Goal: Information Seeking & Learning: Learn about a topic

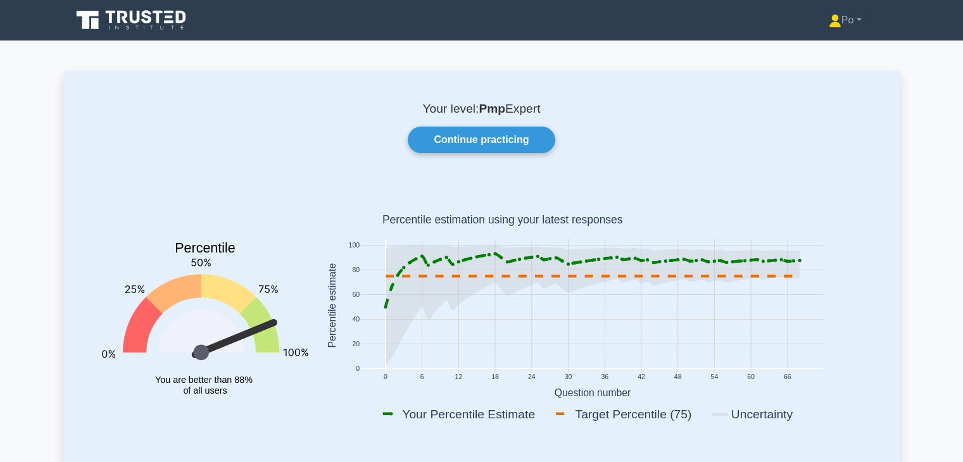
scroll to position [1368, 0]
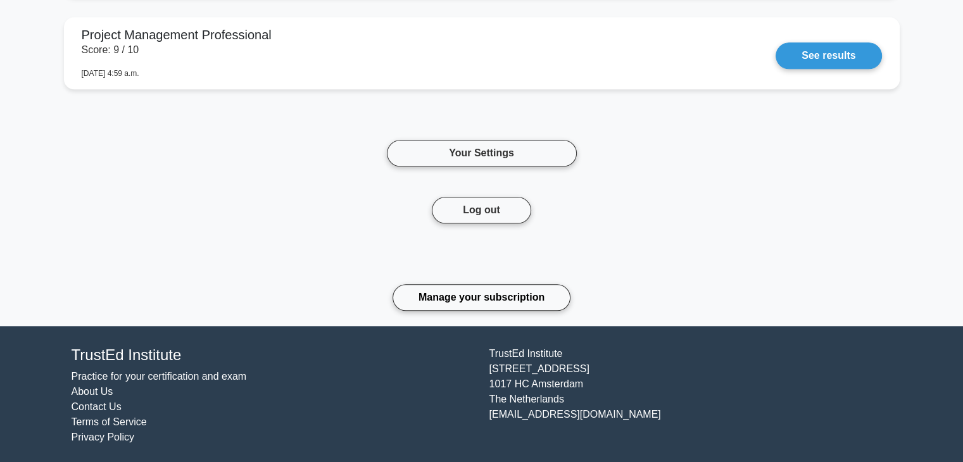
drag, startPoint x: 0, startPoint y: 0, endPoint x: 269, endPoint y: 167, distance: 316.9
click at [269, 167] on div "Your Settings" at bounding box center [482, 153] width 836 height 87
click at [788, 156] on div "Your Settings" at bounding box center [482, 153] width 836 height 87
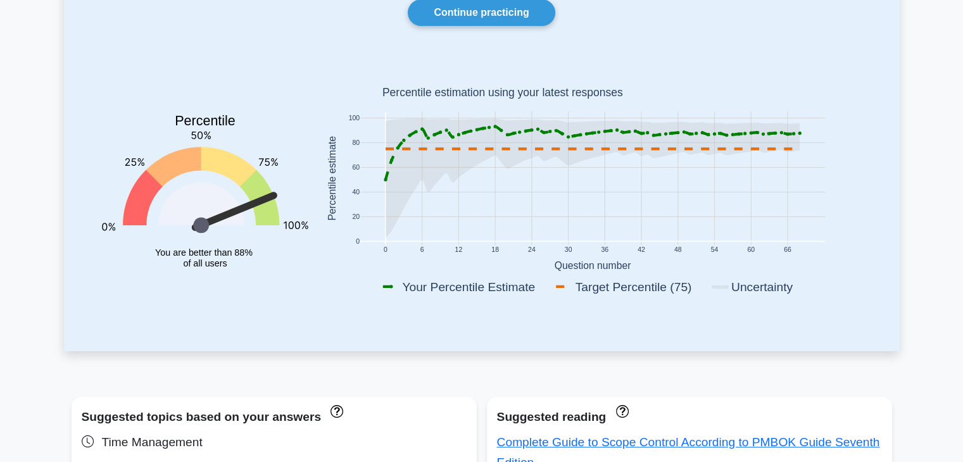
scroll to position [0, 0]
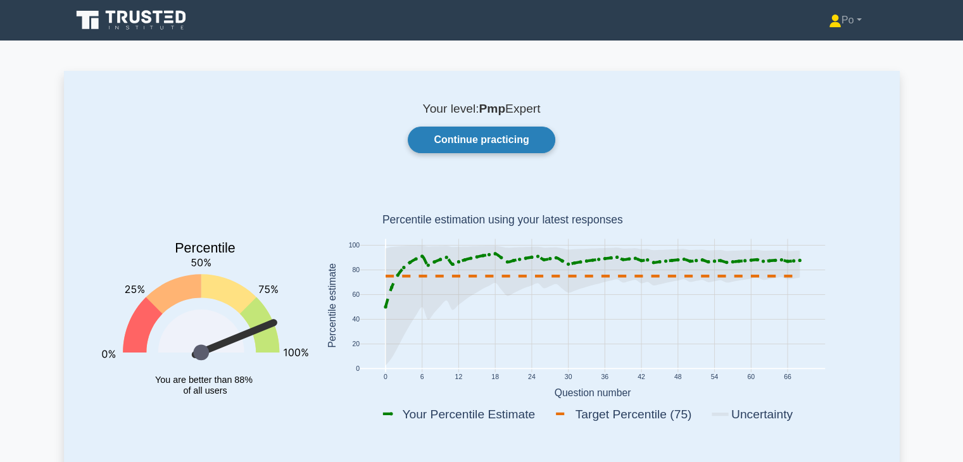
click at [502, 132] on link "Continue practicing" at bounding box center [481, 140] width 147 height 27
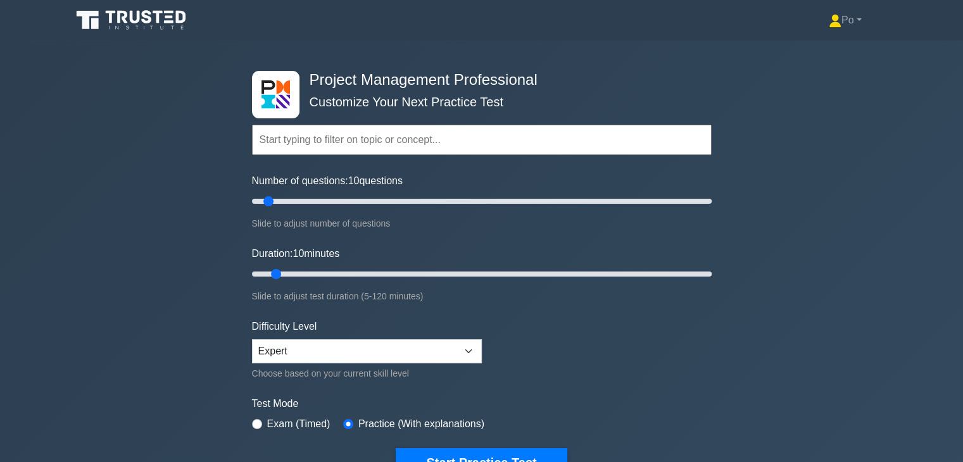
click at [612, 396] on label "Test Mode" at bounding box center [482, 403] width 460 height 15
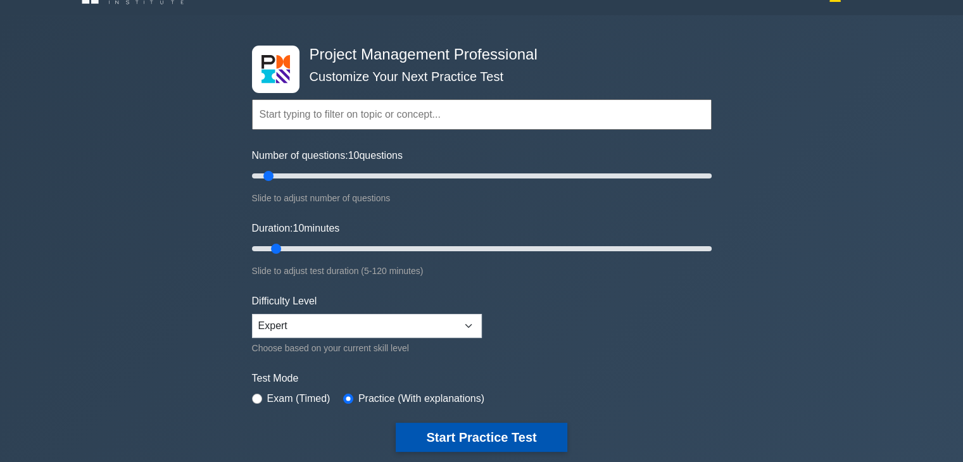
click at [488, 446] on button "Start Practice Test" at bounding box center [481, 437] width 171 height 29
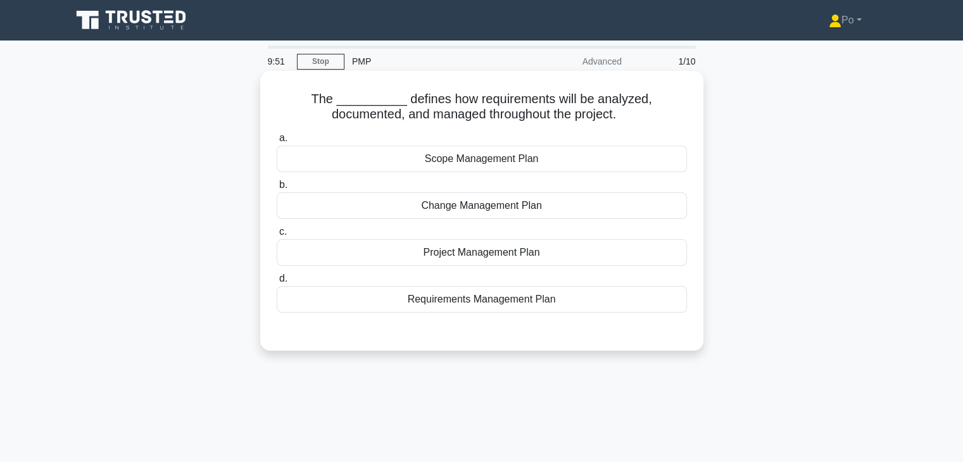
click at [507, 300] on div "Requirements Management Plan" at bounding box center [482, 299] width 410 height 27
click at [277, 283] on input "d. Requirements Management Plan" at bounding box center [277, 279] width 0 height 8
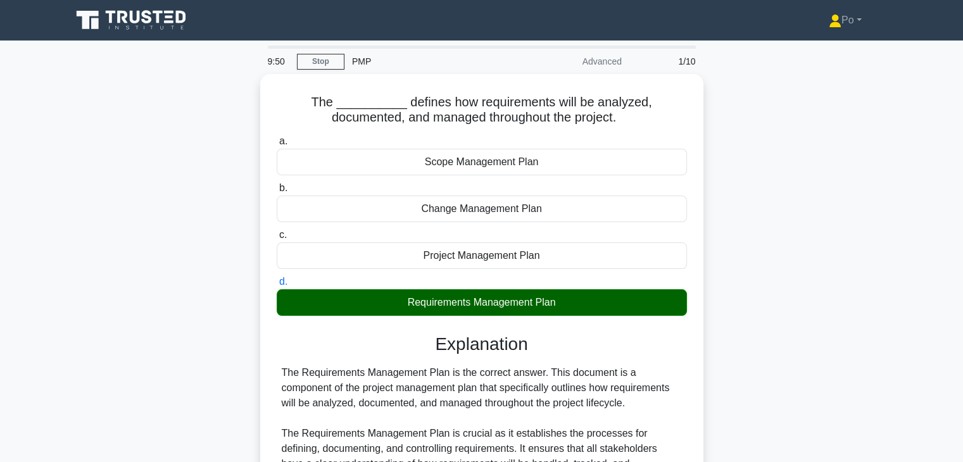
click at [814, 330] on div "The __________ defines how requirements will be analyzed, documented, and manag…" at bounding box center [482, 424] width 836 height 701
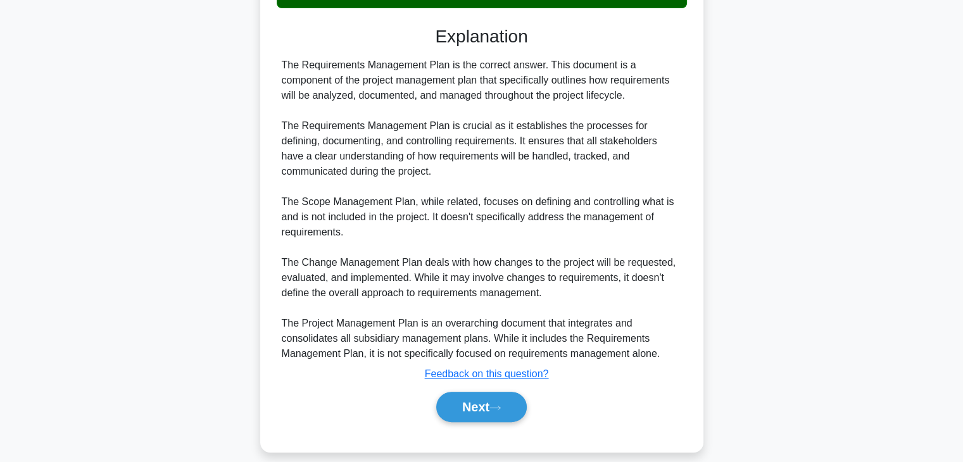
scroll to position [318, 0]
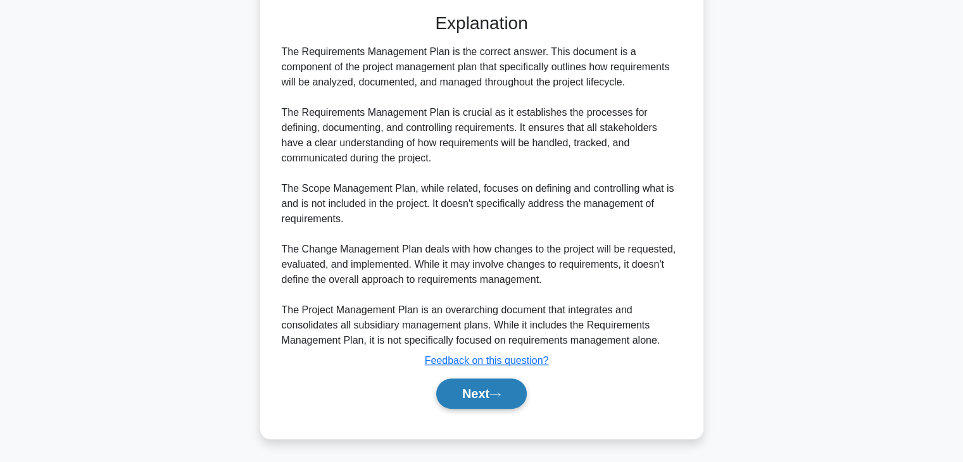
click at [460, 388] on button "Next" at bounding box center [481, 394] width 91 height 30
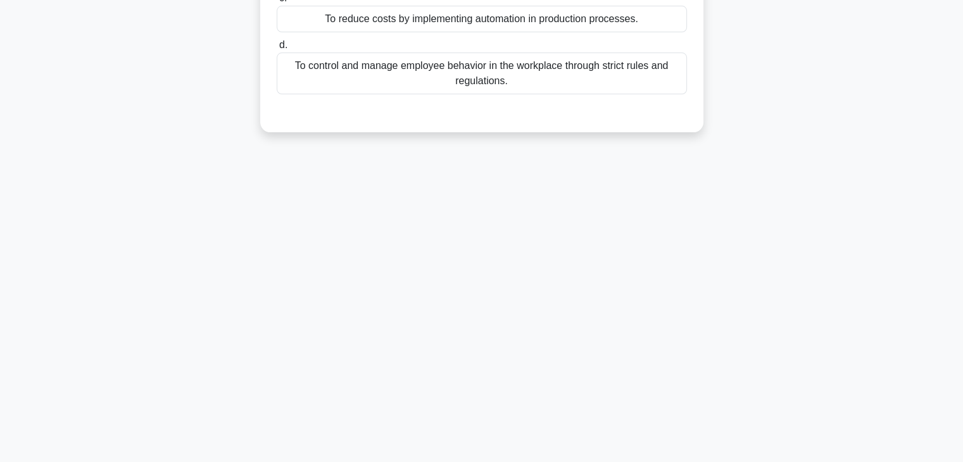
click at [708, 243] on div "9:46 Stop PMP Advanced 2/10 What is the purpose of a Quality Circles in Quality…" at bounding box center [482, 140] width 836 height 633
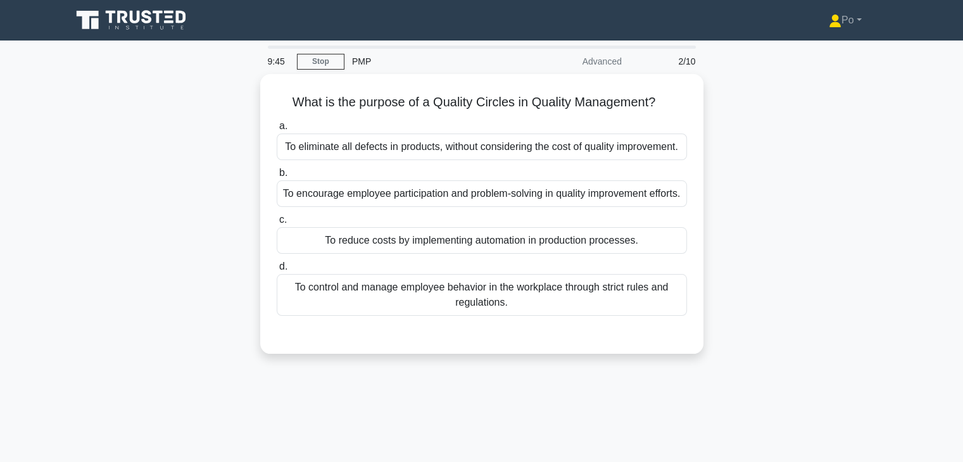
scroll to position [0, 0]
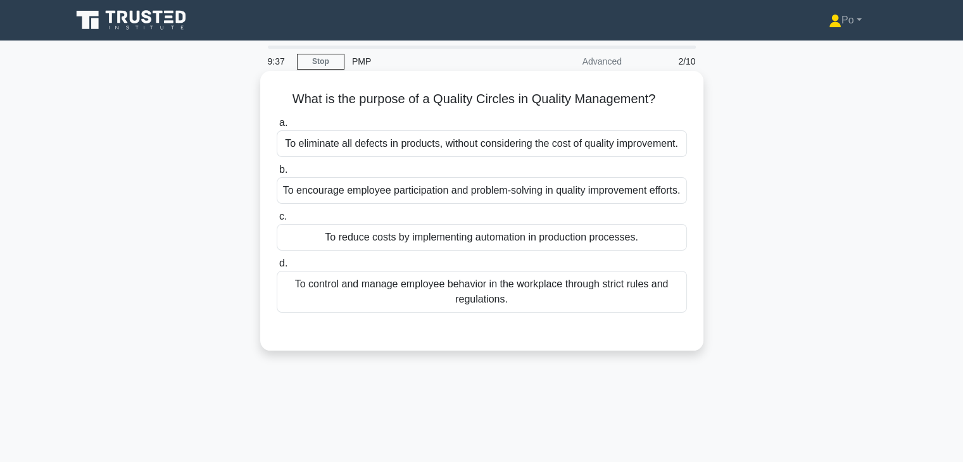
click at [498, 303] on div "To control and manage employee behavior in the workplace through strict rules a…" at bounding box center [482, 292] width 410 height 42
click at [277, 268] on input "d. To control and manage employee behavior in the workplace through strict rule…" at bounding box center [277, 264] width 0 height 8
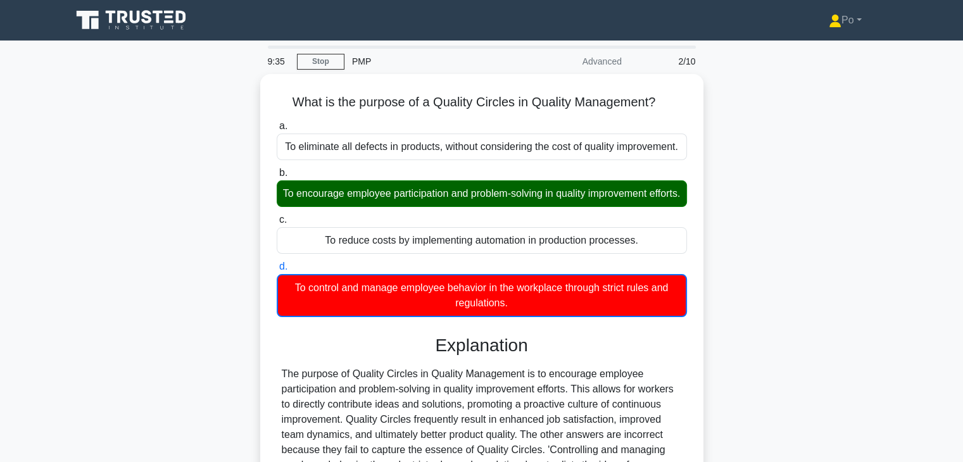
click at [771, 245] on div "What is the purpose of a Quality Circles in Quality Management? .spinner_0XTQ{t…" at bounding box center [482, 349] width 836 height 550
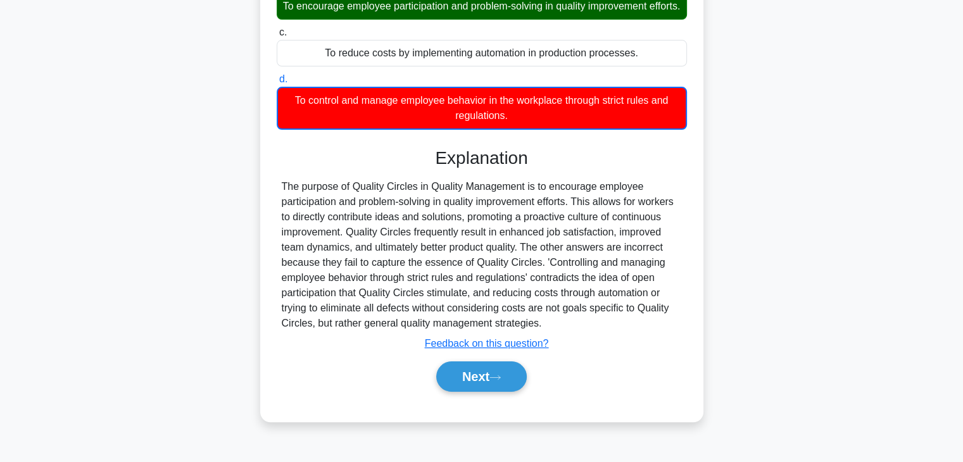
scroll to position [222, 0]
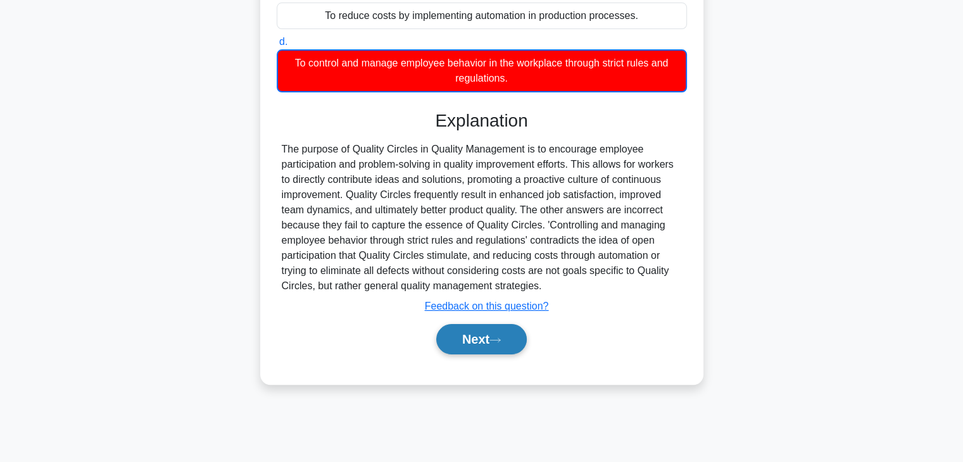
click at [461, 355] on button "Next" at bounding box center [481, 339] width 91 height 30
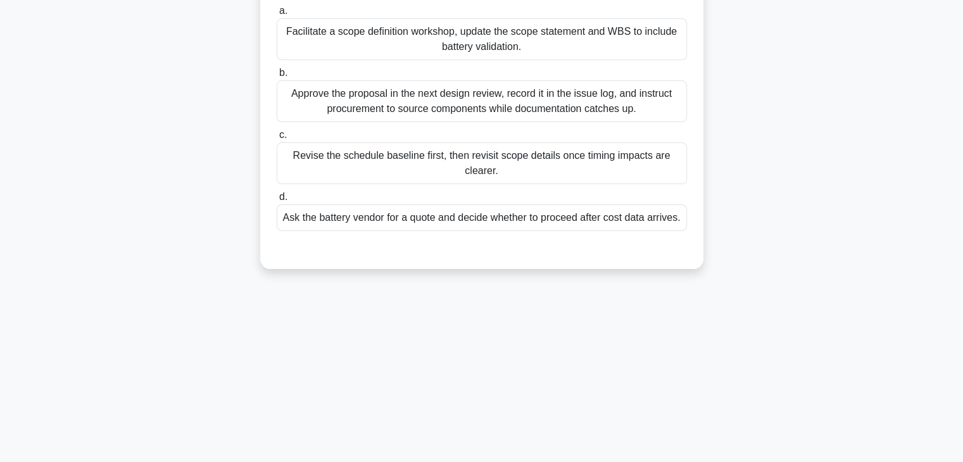
click at [714, 296] on div "9:24 Stop PMP Advanced 3/10 The e-mobility division is building a fleet of smar…" at bounding box center [482, 140] width 836 height 633
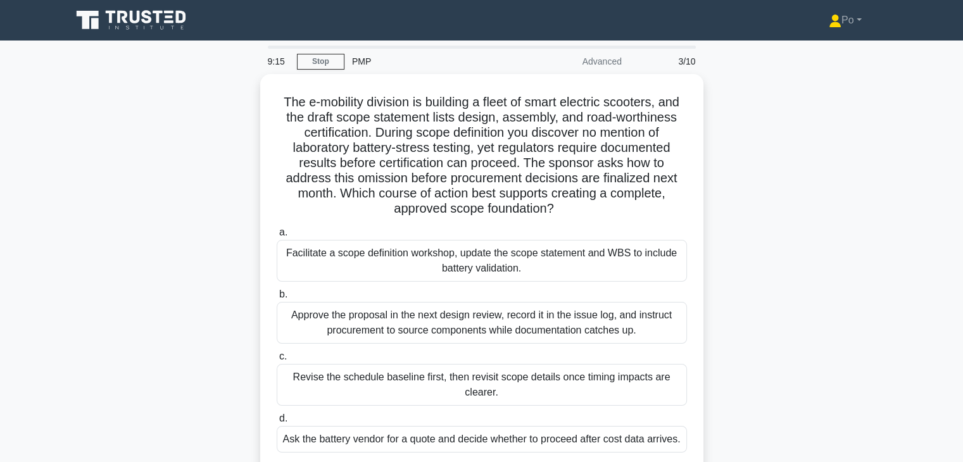
scroll to position [25, 0]
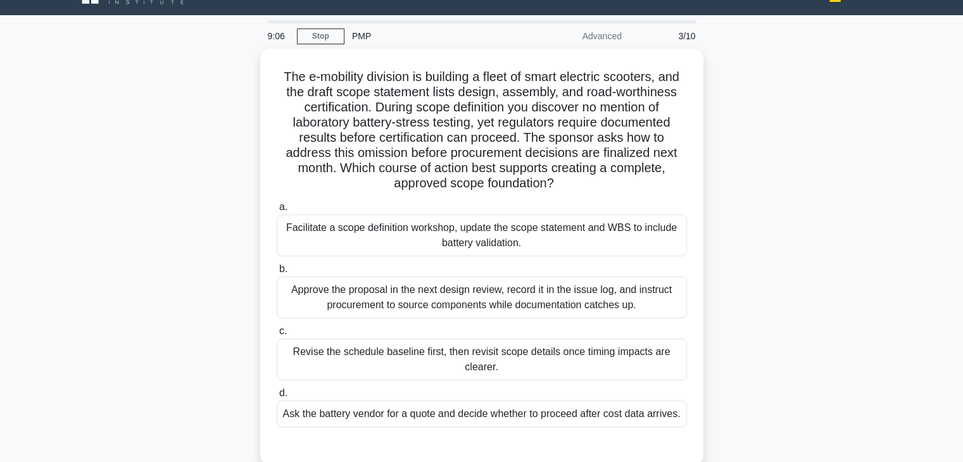
click at [733, 206] on div "The e-mobility division is building a fleet of smart electric scooters, and the…" at bounding box center [482, 265] width 836 height 432
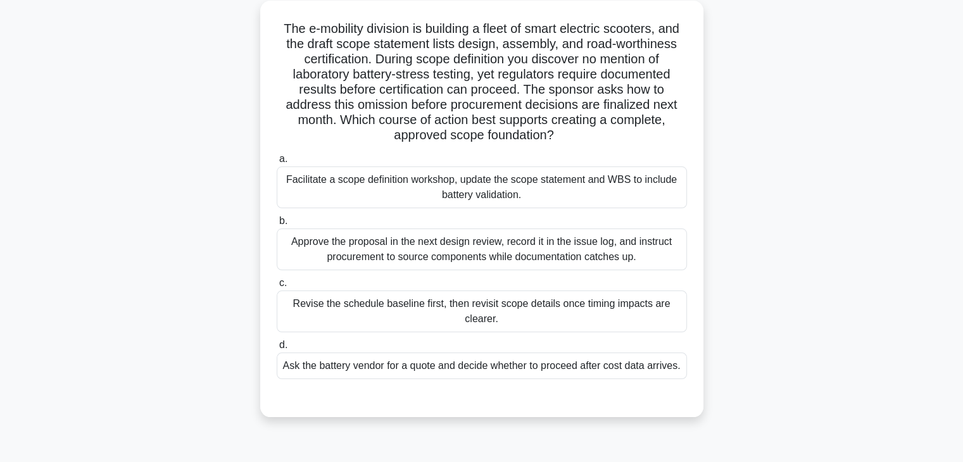
scroll to position [76, 0]
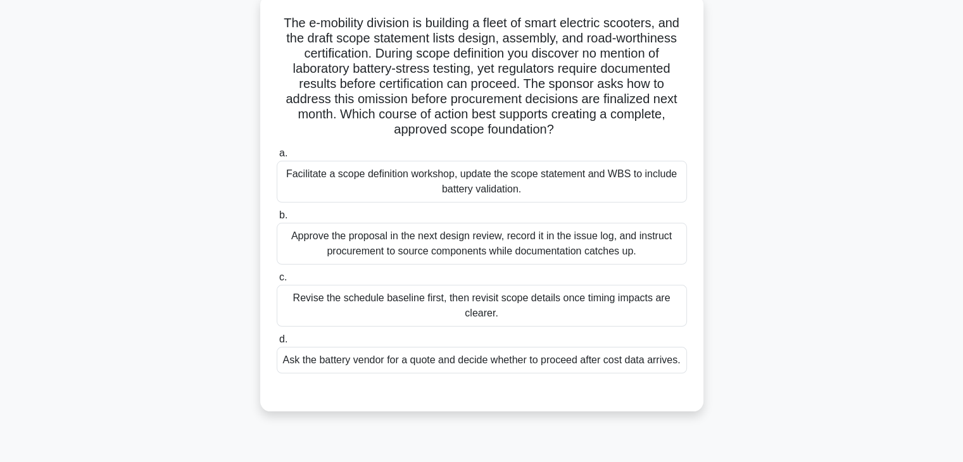
click at [643, 187] on div "Facilitate a scope definition workshop, update the scope statement and WBS to i…" at bounding box center [482, 182] width 410 height 42
click at [277, 158] on input "a. Facilitate a scope definition workshop, update the scope statement and WBS t…" at bounding box center [277, 153] width 0 height 8
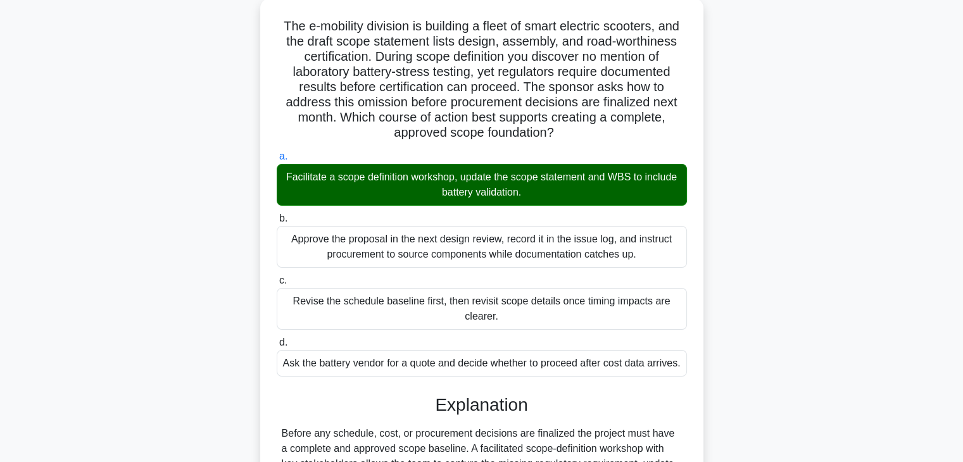
click at [757, 278] on div "The e-mobility division is building a fleet of smart electric scooters, and the…" at bounding box center [482, 356] width 836 height 716
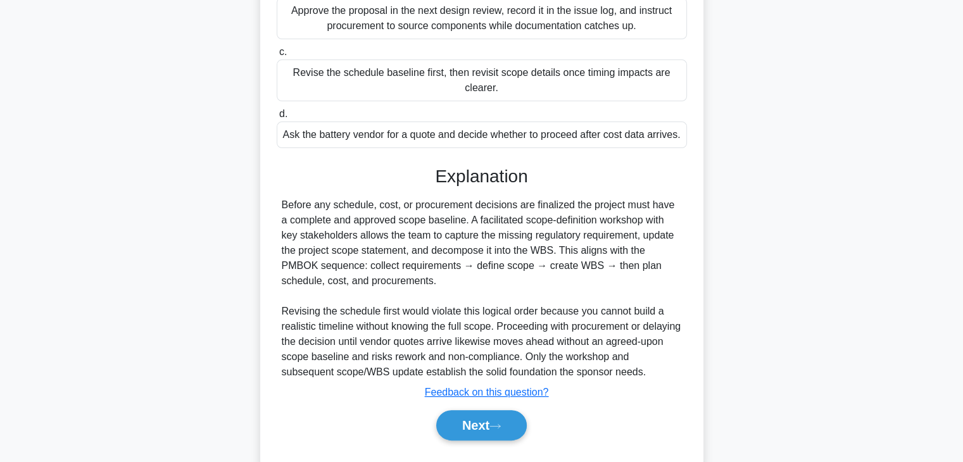
scroll to position [333, 0]
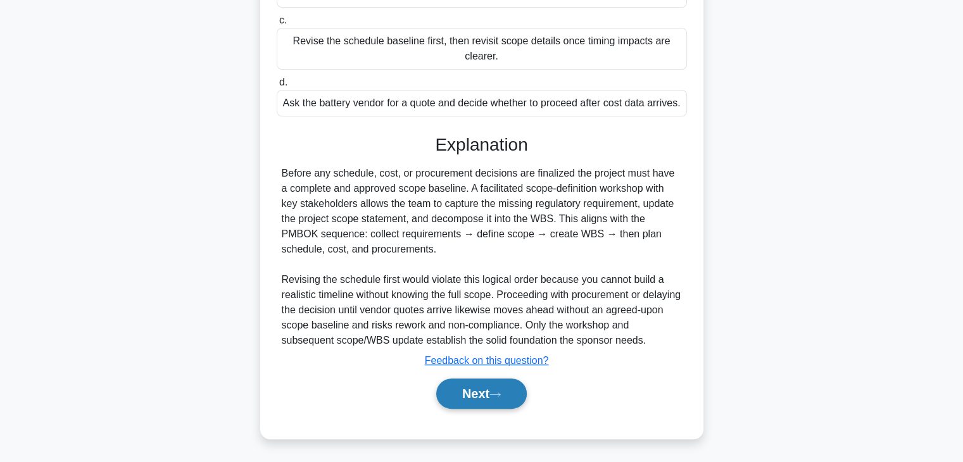
click at [460, 398] on button "Next" at bounding box center [481, 394] width 91 height 30
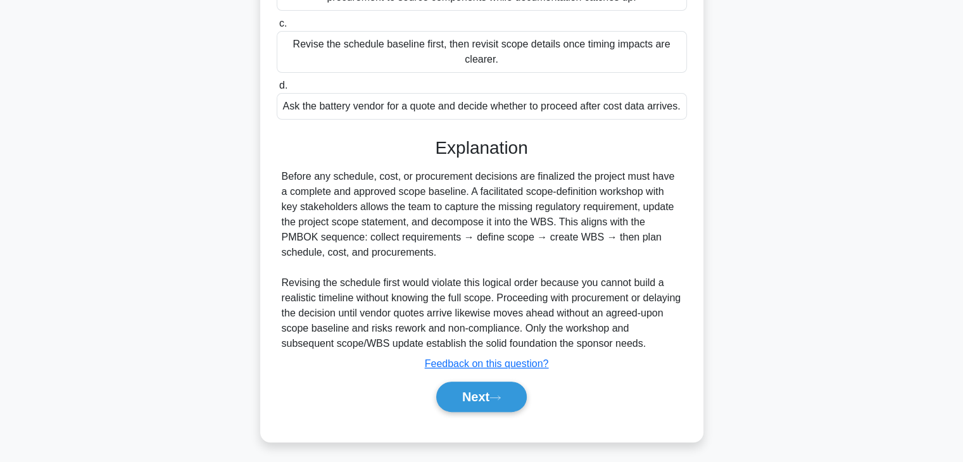
scroll to position [222, 0]
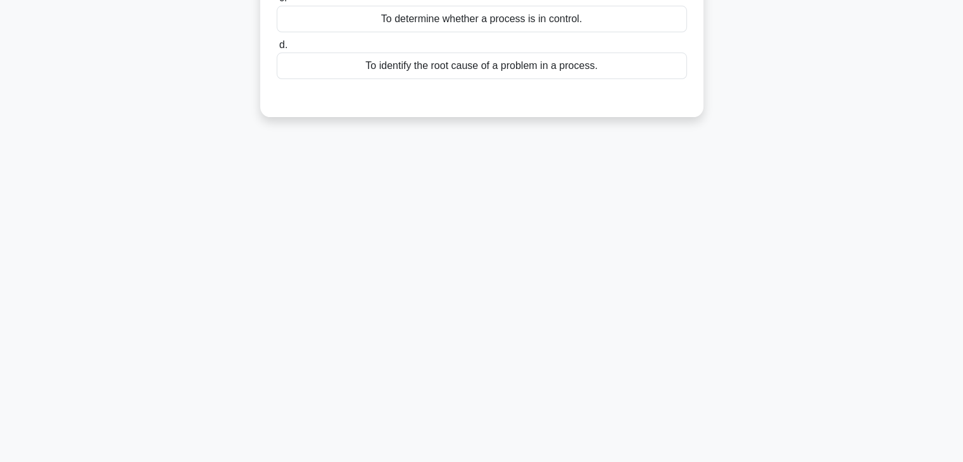
click at [750, 203] on div "8:22 Stop PMP Advanced 4/10 What is the primary purpose of a run chart in Quali…" at bounding box center [482, 140] width 836 height 633
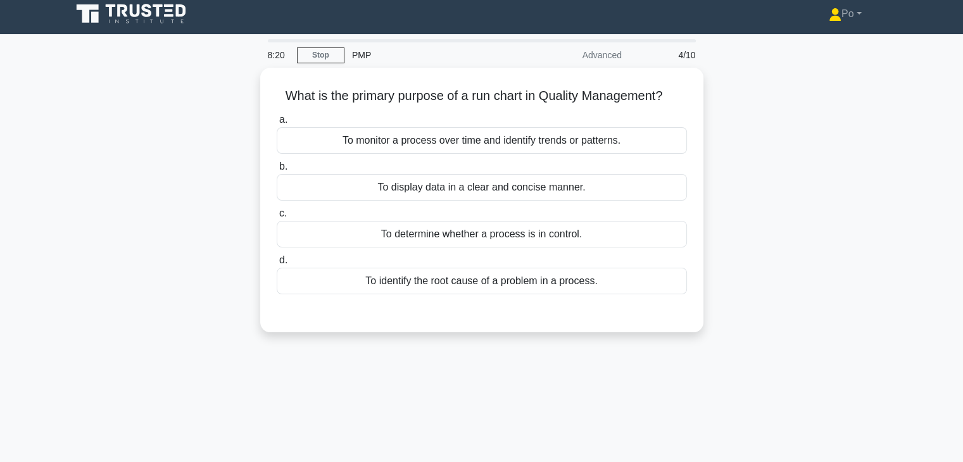
scroll to position [0, 0]
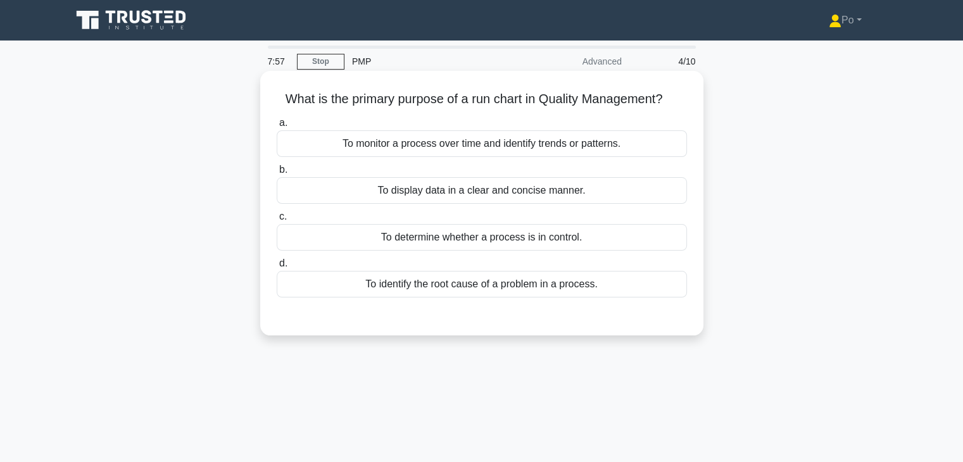
click at [593, 146] on div "To monitor a process over time and identify trends or patterns." at bounding box center [482, 143] width 410 height 27
click at [277, 127] on input "a. To monitor a process over time and identify trends or patterns." at bounding box center [277, 123] width 0 height 8
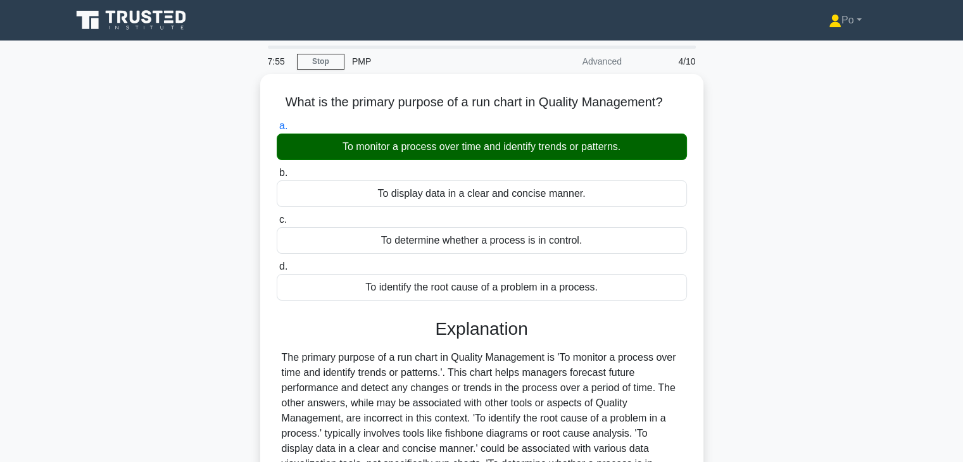
click at [737, 253] on div "What is the primary purpose of a run chart in Quality Management? .spinner_0XTQ…" at bounding box center [482, 333] width 836 height 519
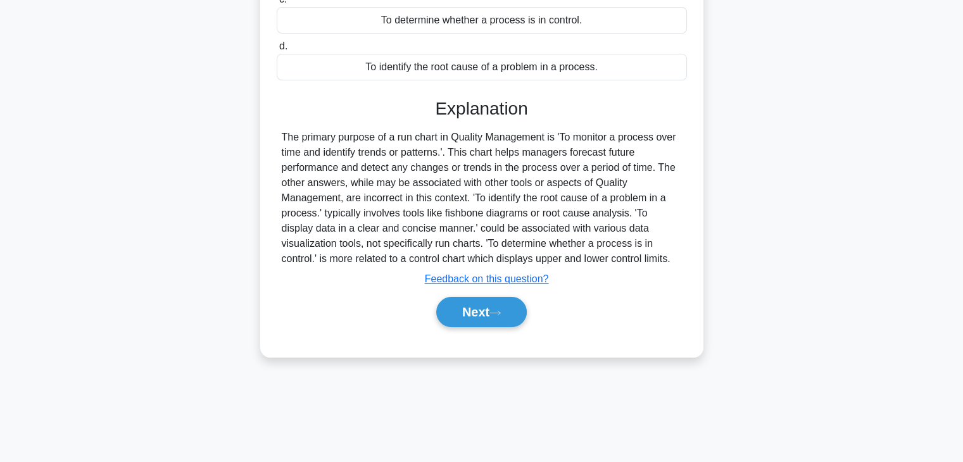
scroll to position [222, 0]
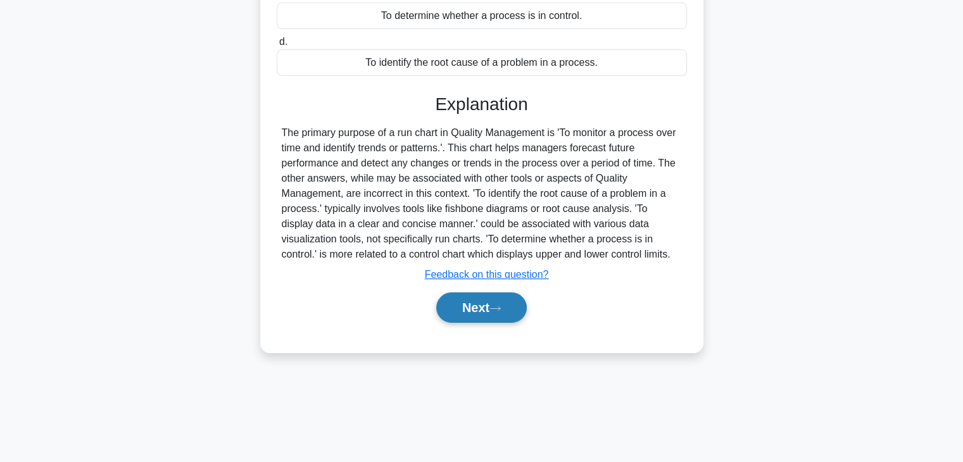
click at [483, 308] on button "Next" at bounding box center [481, 308] width 91 height 30
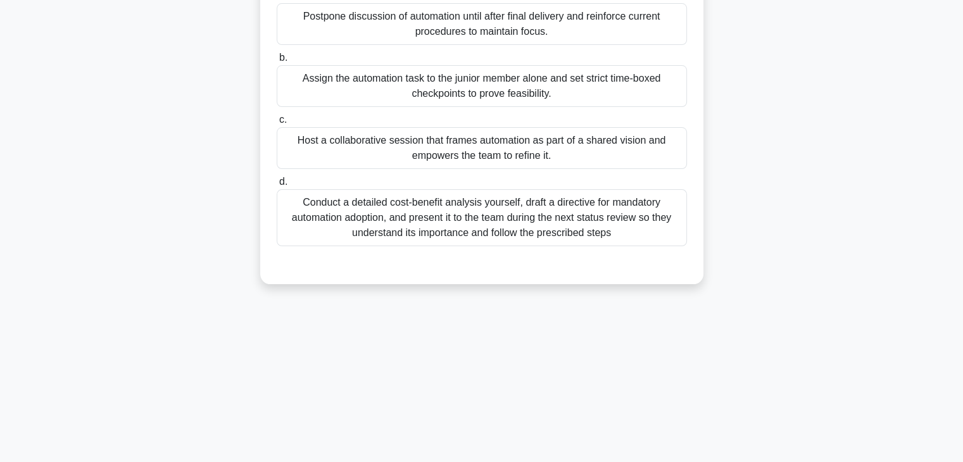
click at [744, 285] on div "After a rapid series of early wins, your distributed project team starts celebr…" at bounding box center [482, 75] width 836 height 447
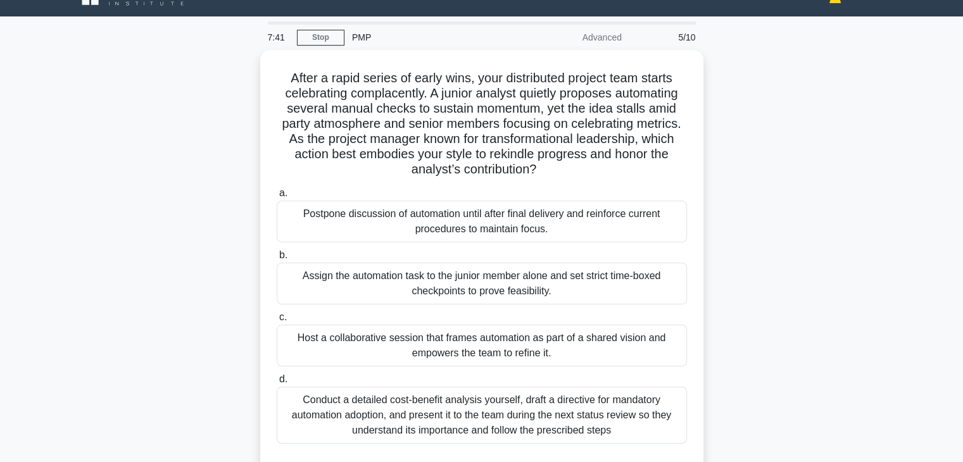
scroll to position [25, 0]
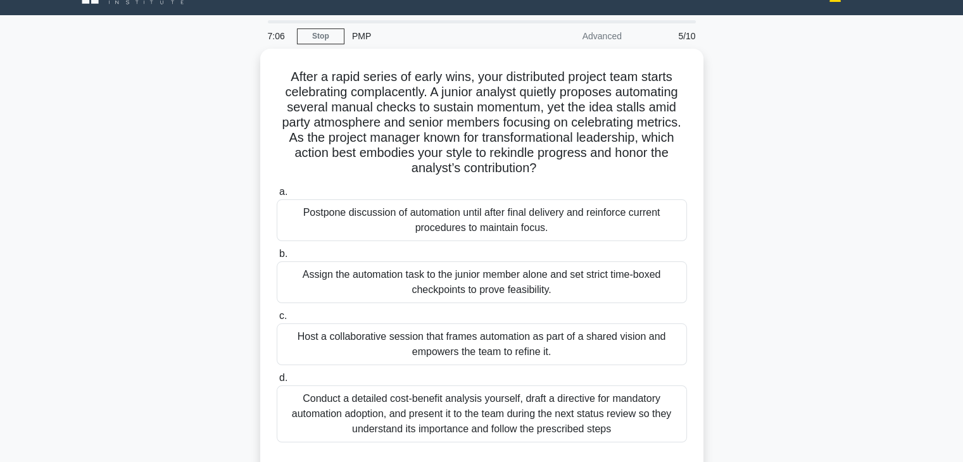
click at [736, 221] on div "After a rapid series of early wins, your distributed project team starts celebr…" at bounding box center [482, 272] width 836 height 447
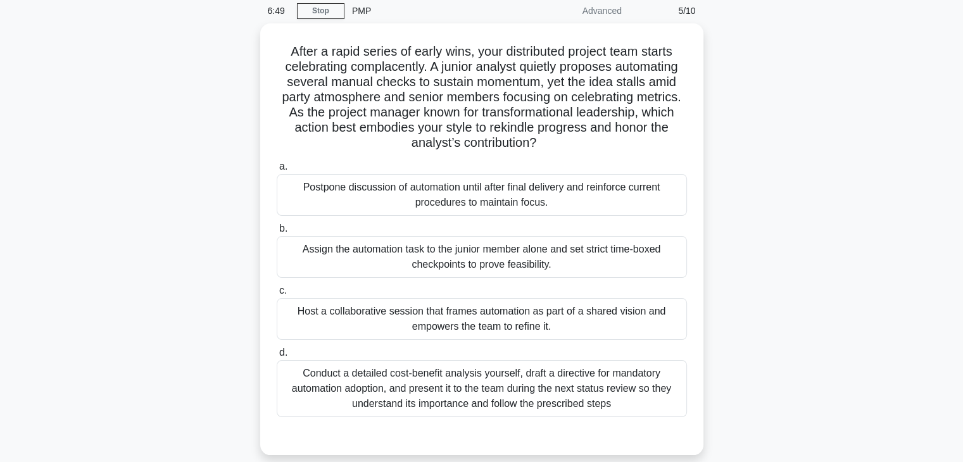
scroll to position [76, 0]
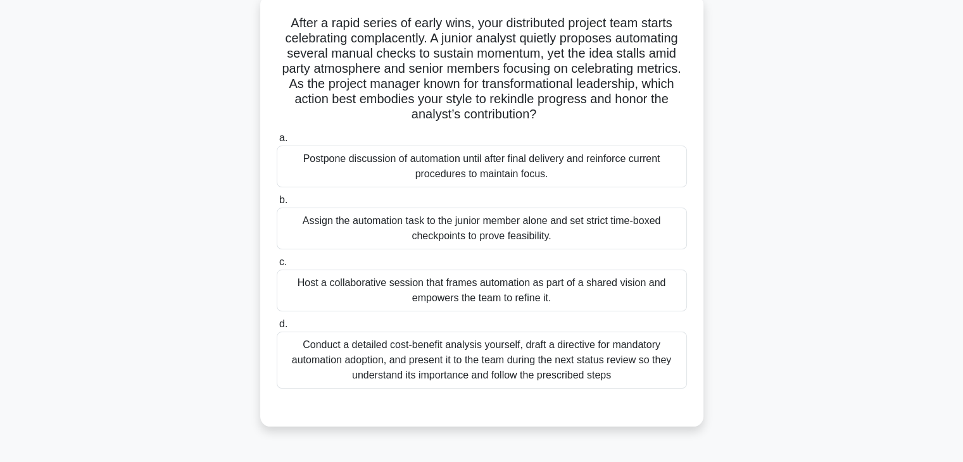
click at [538, 294] on div "Host a collaborative session that frames automation as part of a shared vision …" at bounding box center [482, 291] width 410 height 42
click at [277, 267] on input "c. Host a collaborative session that frames automation as part of a shared visi…" at bounding box center [277, 262] width 0 height 8
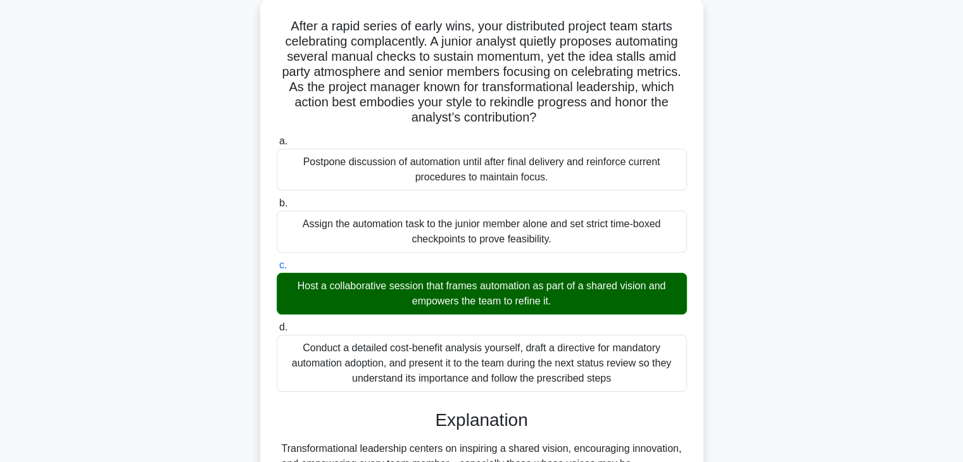
click at [719, 338] on div "After a rapid series of early wins, your distributed project team starts celebr…" at bounding box center [482, 363] width 836 height 731
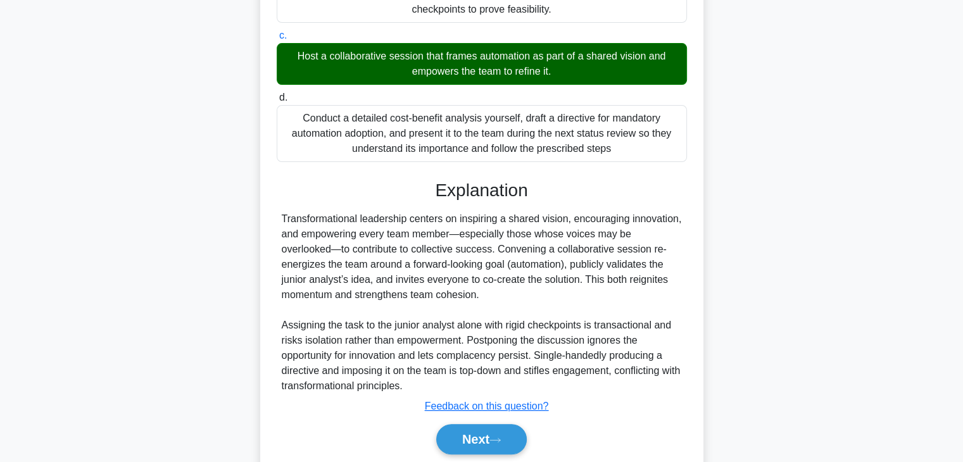
scroll to position [348, 0]
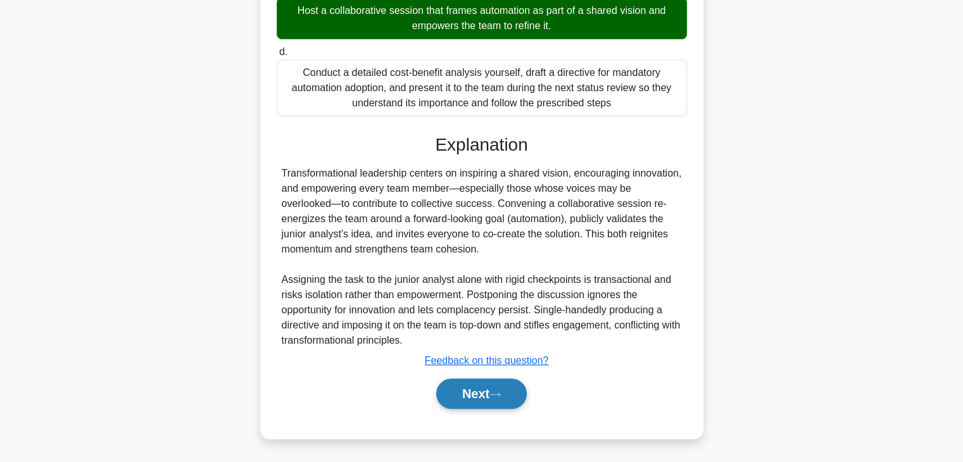
click at [460, 396] on button "Next" at bounding box center [481, 394] width 91 height 30
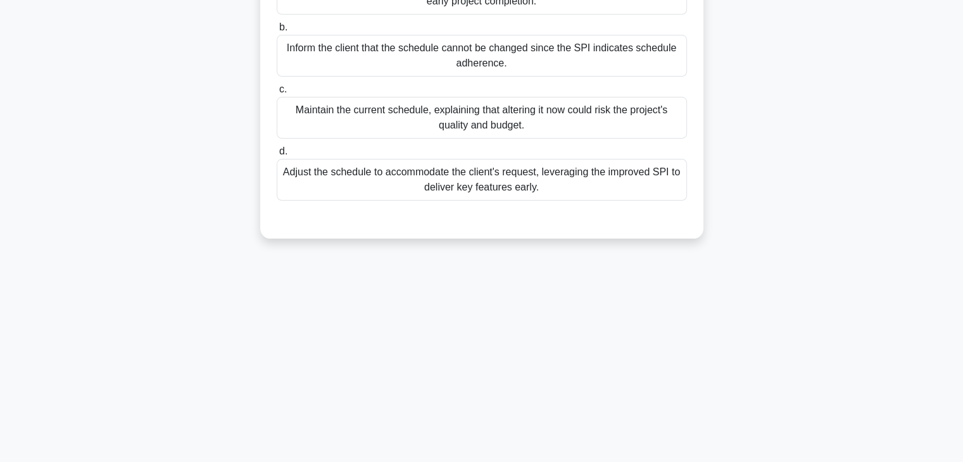
click at [730, 322] on div "6:36 Stop PMP Advanced 6/10 In a mobile app development project, over the past …" at bounding box center [482, 140] width 836 height 633
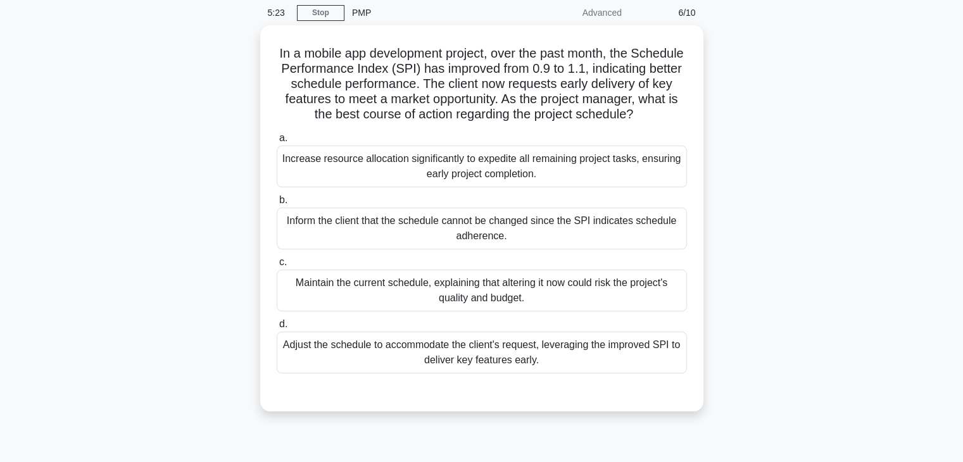
scroll to position [51, 0]
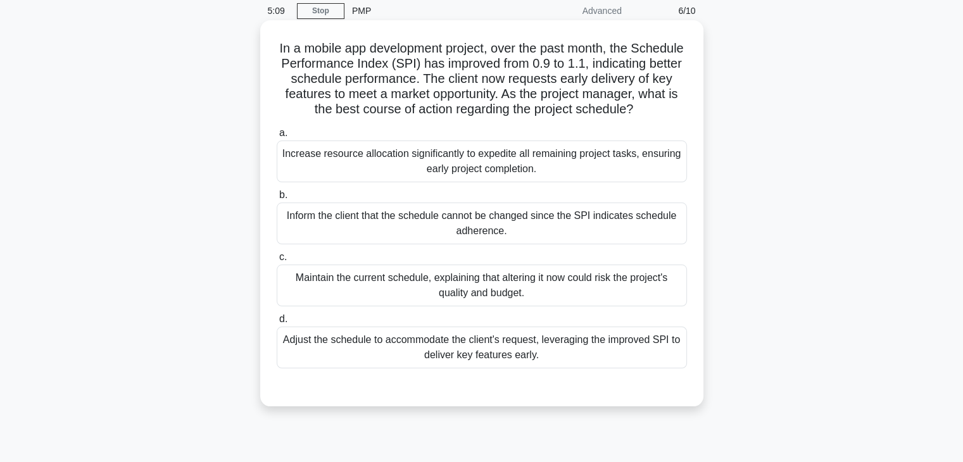
click at [650, 364] on div "Adjust the schedule to accommodate the client's request, leveraging the improve…" at bounding box center [482, 348] width 410 height 42
click at [277, 324] on input "d. Adjust the schedule to accommodate the client's request, leveraging the impr…" at bounding box center [277, 319] width 0 height 8
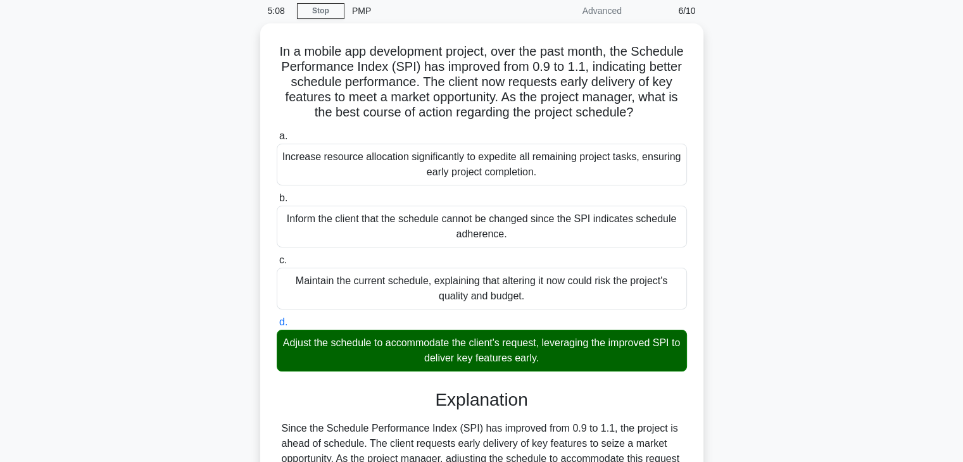
click at [767, 368] on div "In a mobile app development project, over the past month, the Schedule Performa…" at bounding box center [482, 320] width 836 height 595
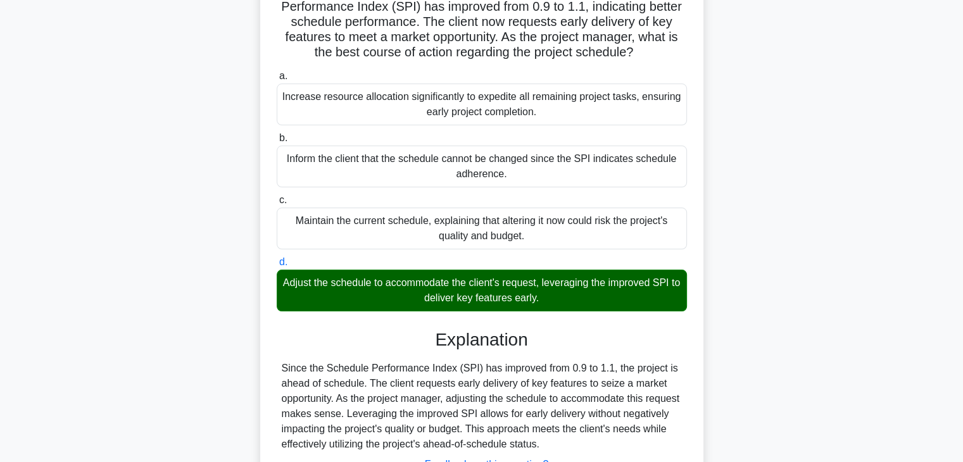
scroll to position [227, 0]
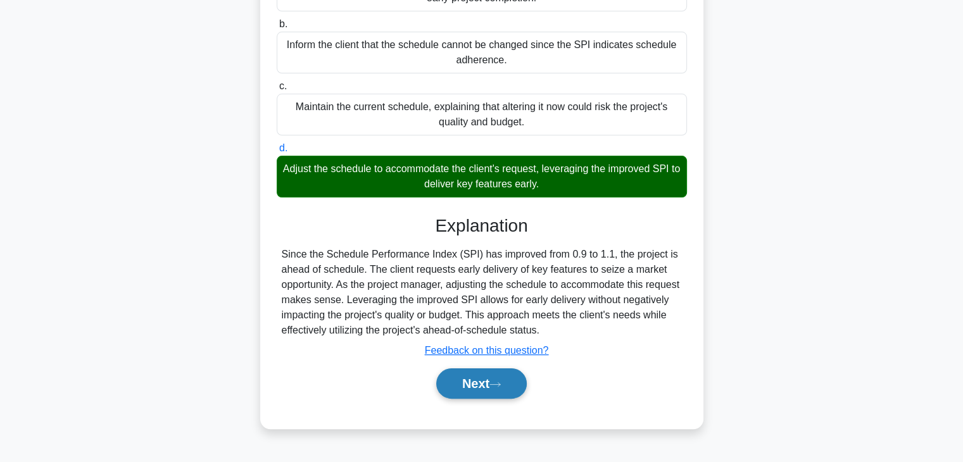
click at [455, 396] on button "Next" at bounding box center [481, 384] width 91 height 30
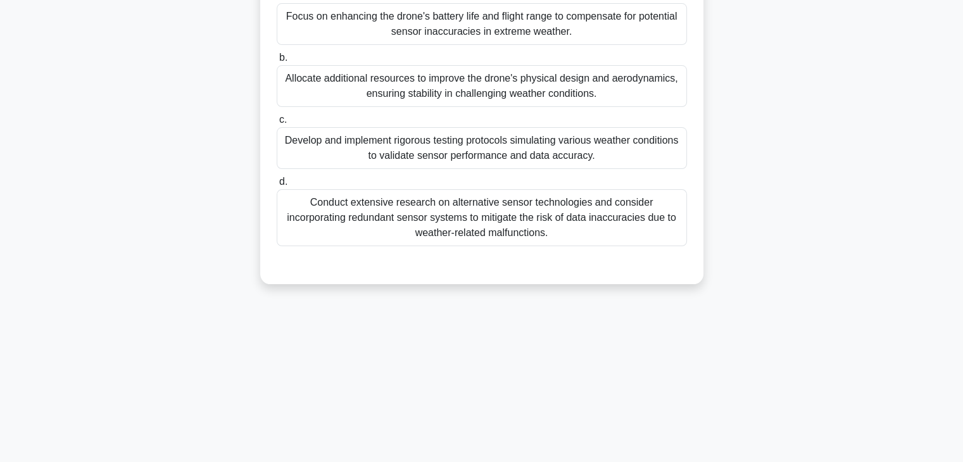
click at [842, 239] on div "You are managing a project to develop a new autonomous drone for environmental …" at bounding box center [482, 75] width 836 height 447
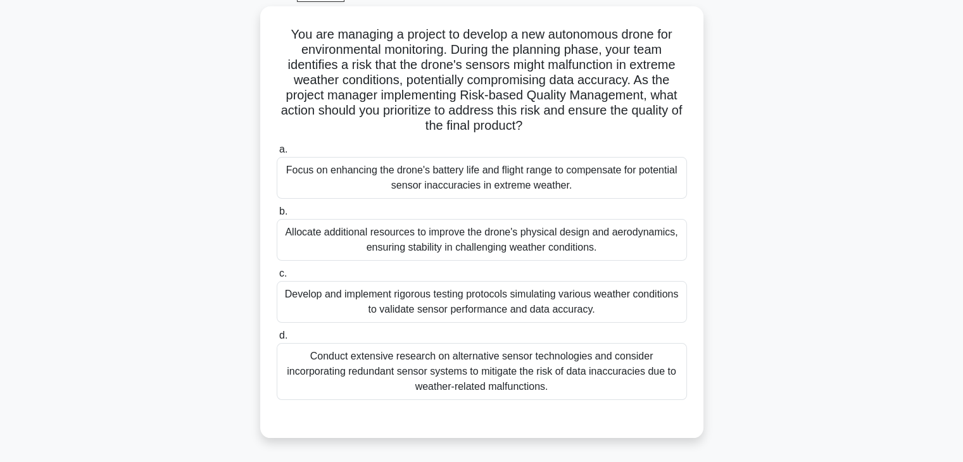
scroll to position [45, 0]
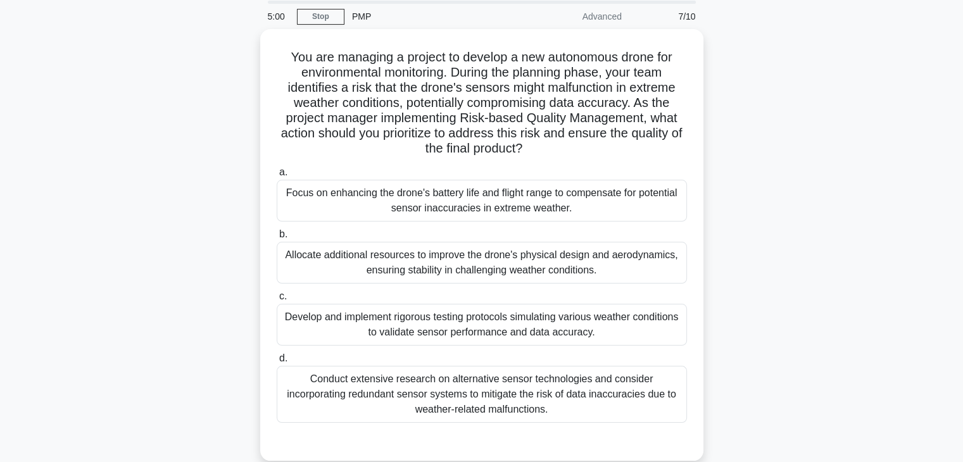
click at [757, 271] on div "You are managing a project to develop a new autonomous drone for environmental …" at bounding box center [482, 252] width 836 height 447
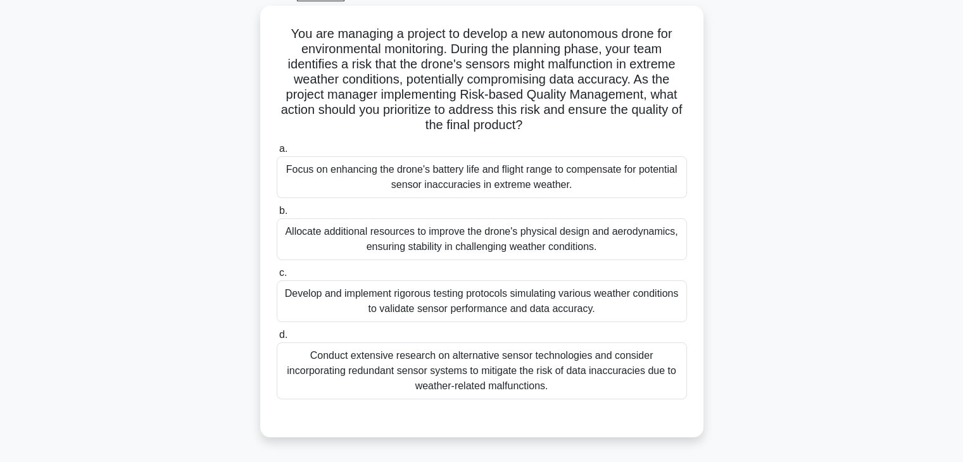
scroll to position [70, 0]
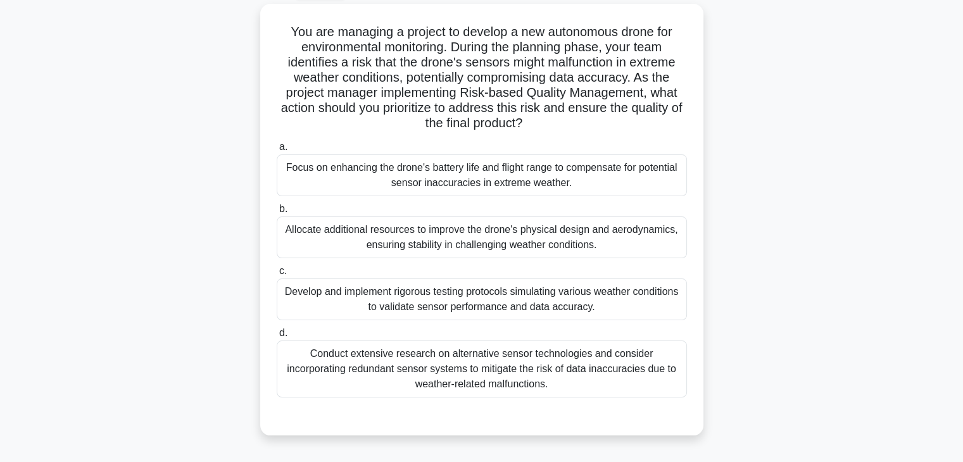
click at [757, 236] on div "You are managing a project to develop a new autonomous drone for environmental …" at bounding box center [482, 227] width 836 height 447
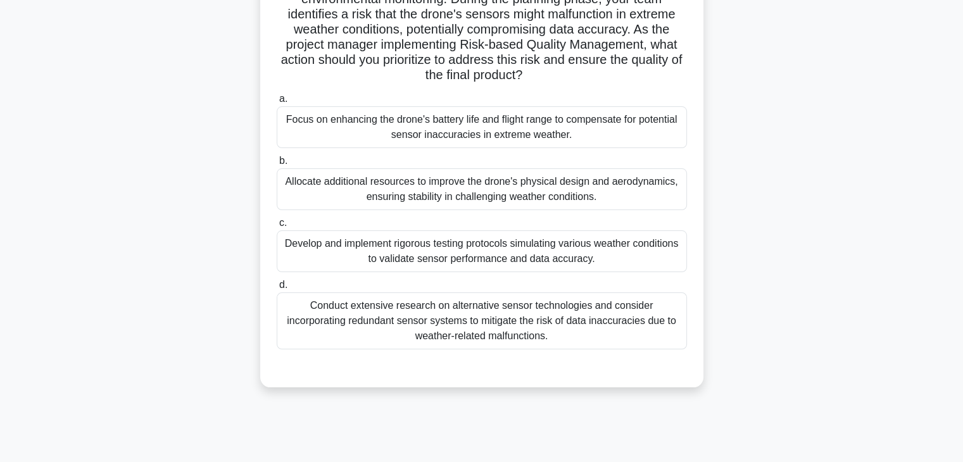
scroll to position [121, 0]
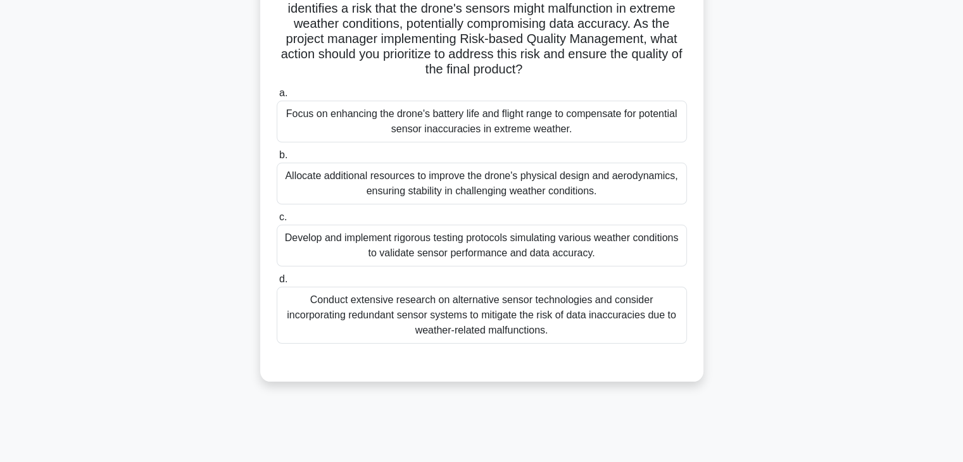
click at [488, 305] on div "Conduct extensive research on alternative sensor technologies and consider inco…" at bounding box center [482, 315] width 410 height 57
click at [277, 284] on input "d. Conduct extensive research on alternative sensor technologies and consider i…" at bounding box center [277, 279] width 0 height 8
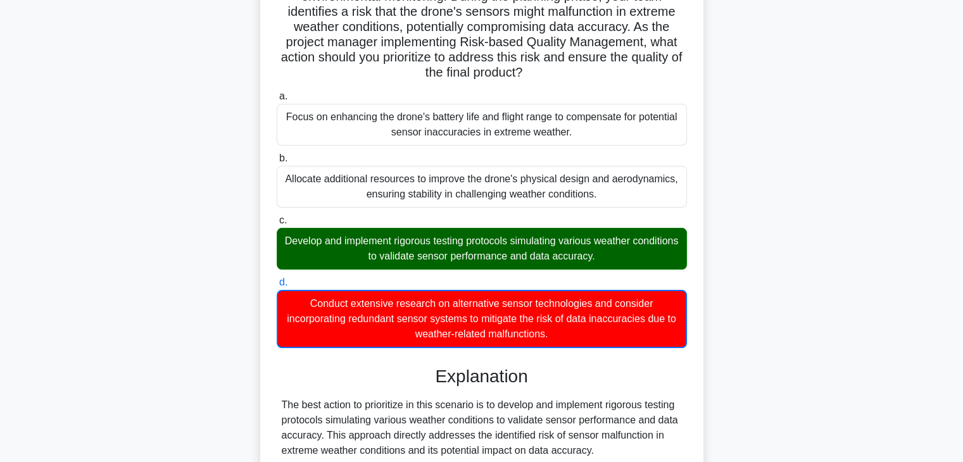
click at [735, 269] on div "You are managing a project to develop a new autonomous drone for environmental …" at bounding box center [482, 441] width 836 height 976
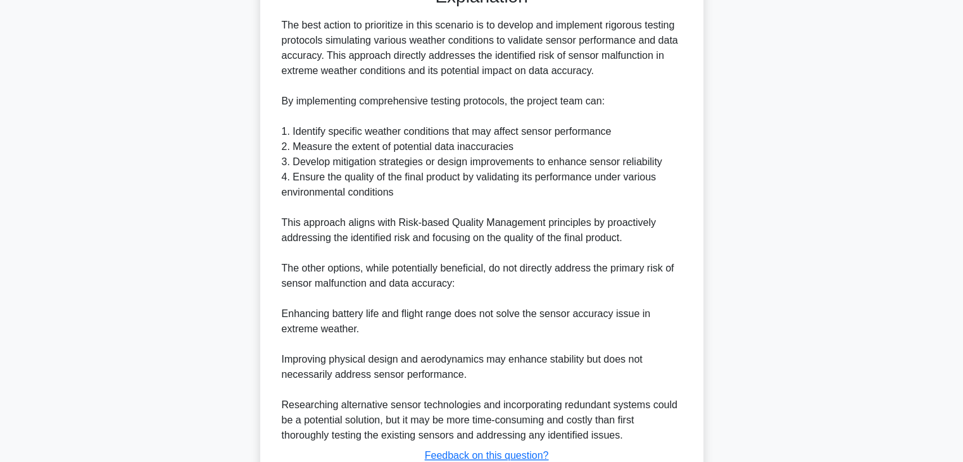
scroll to position [593, 0]
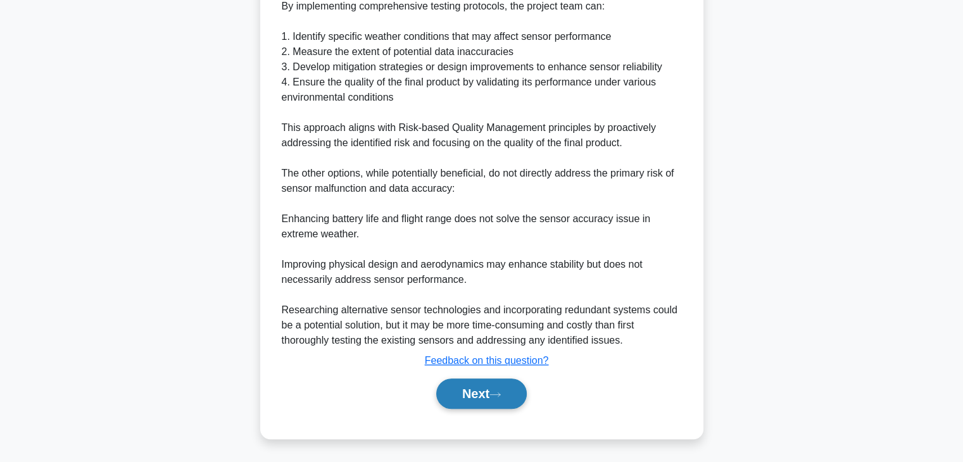
click at [480, 391] on button "Next" at bounding box center [481, 394] width 91 height 30
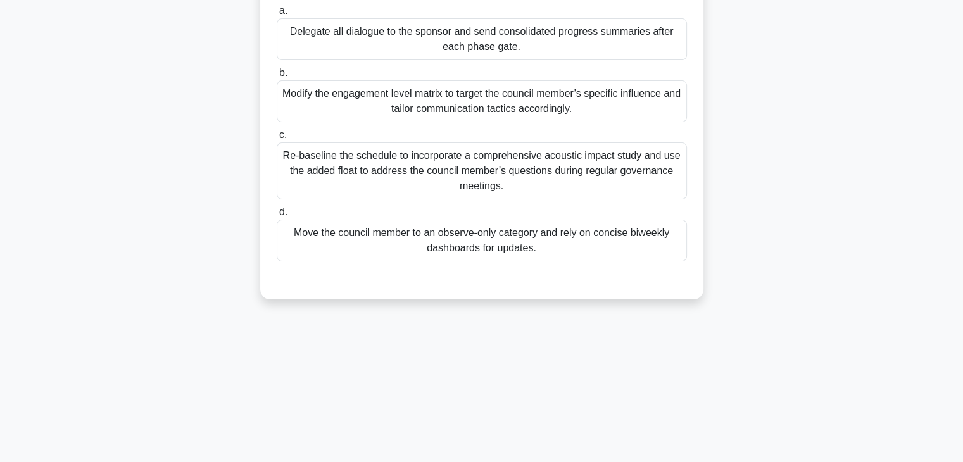
click at [785, 208] on div "During a runway expansion project, a newly elected city council member gains au…" at bounding box center [482, 83] width 836 height 462
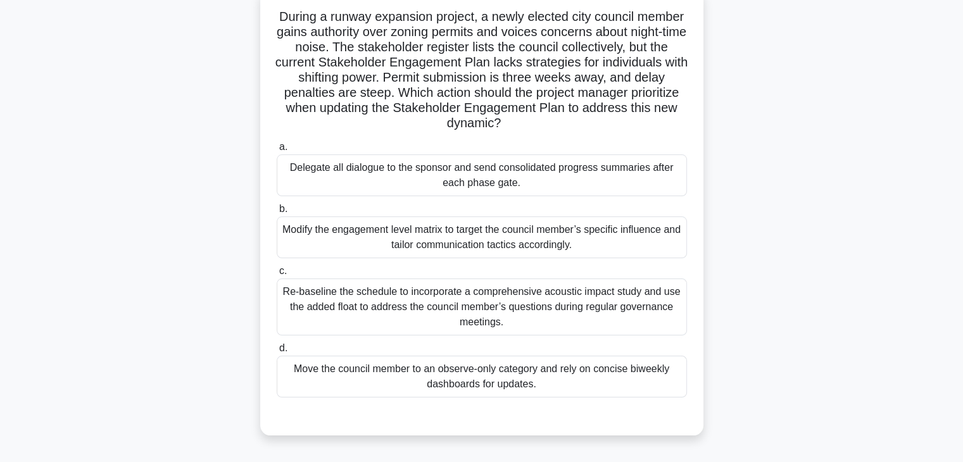
scroll to position [0, 0]
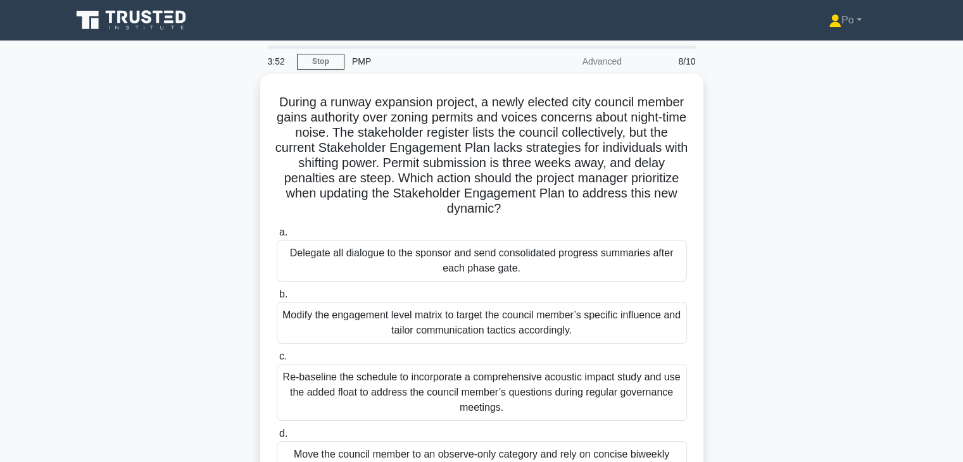
click at [760, 204] on div "During a runway expansion project, a newly elected city council member gains au…" at bounding box center [482, 305] width 836 height 462
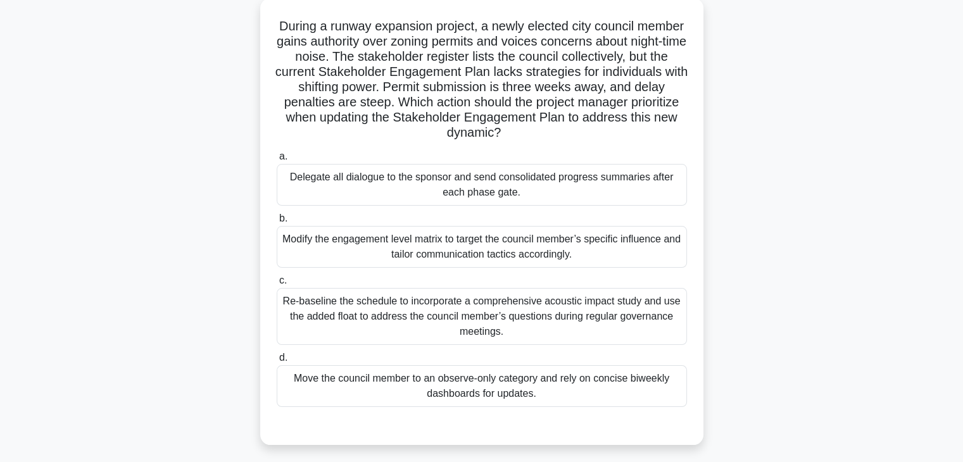
scroll to position [101, 0]
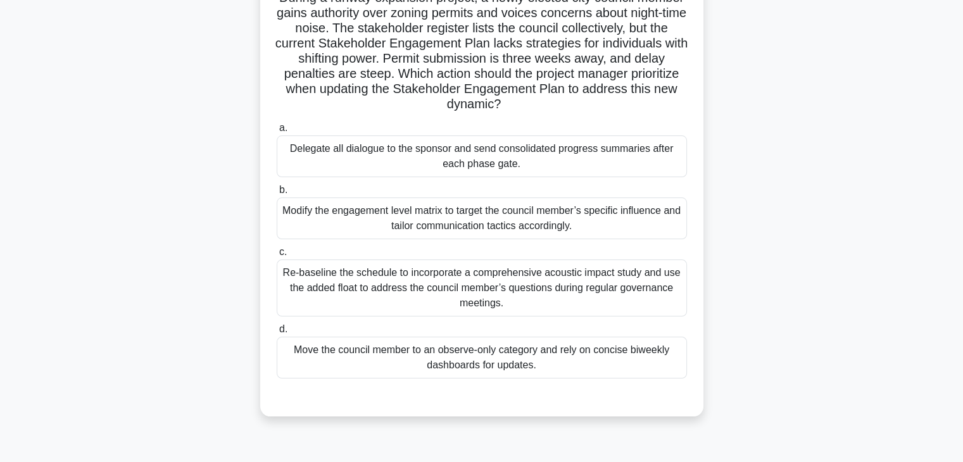
click at [586, 218] on div "Modify the engagement level matrix to target the council member’s specific infl…" at bounding box center [482, 219] width 410 height 42
click at [277, 194] on input "b. Modify the engagement level matrix to target the council member’s specific i…" at bounding box center [277, 190] width 0 height 8
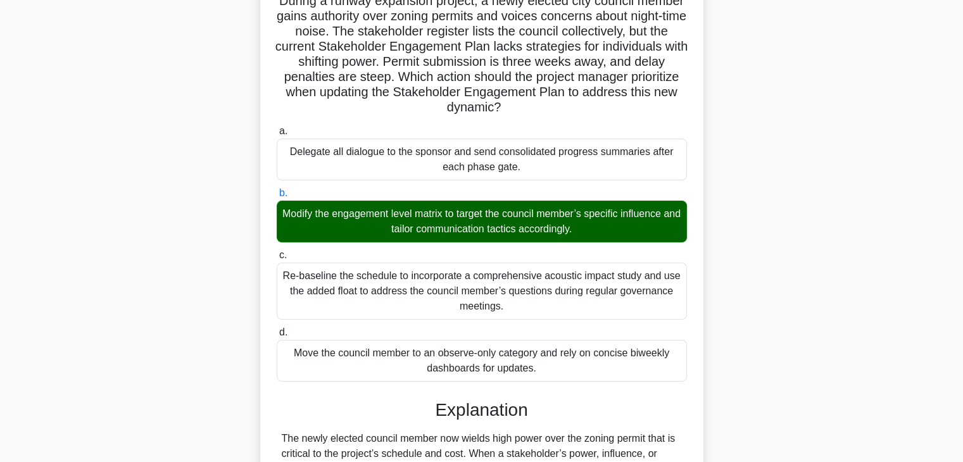
click at [768, 278] on div "During a runway expansion project, a newly elected city council member gains au…" at bounding box center [482, 399] width 836 height 853
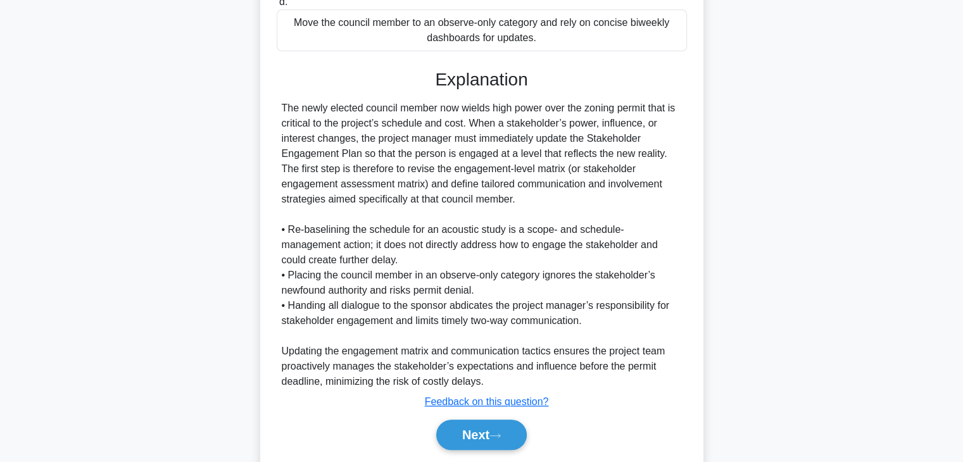
scroll to position [470, 0]
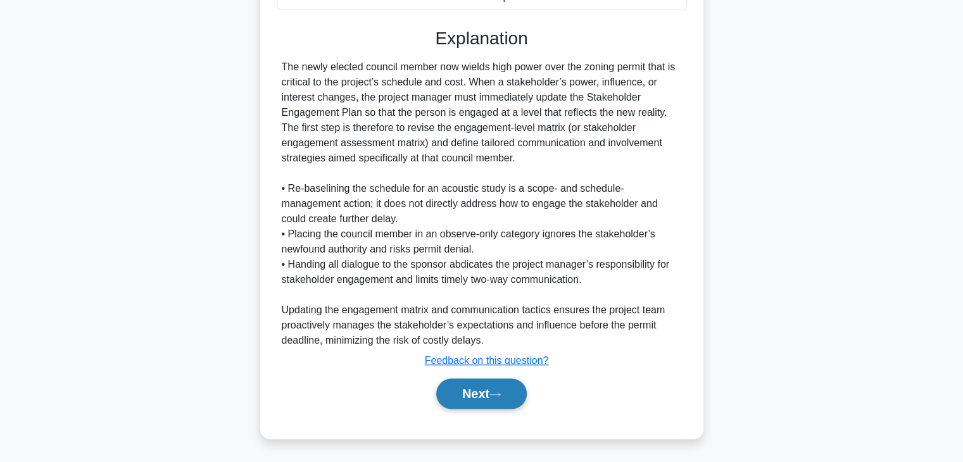
click at [465, 396] on button "Next" at bounding box center [481, 394] width 91 height 30
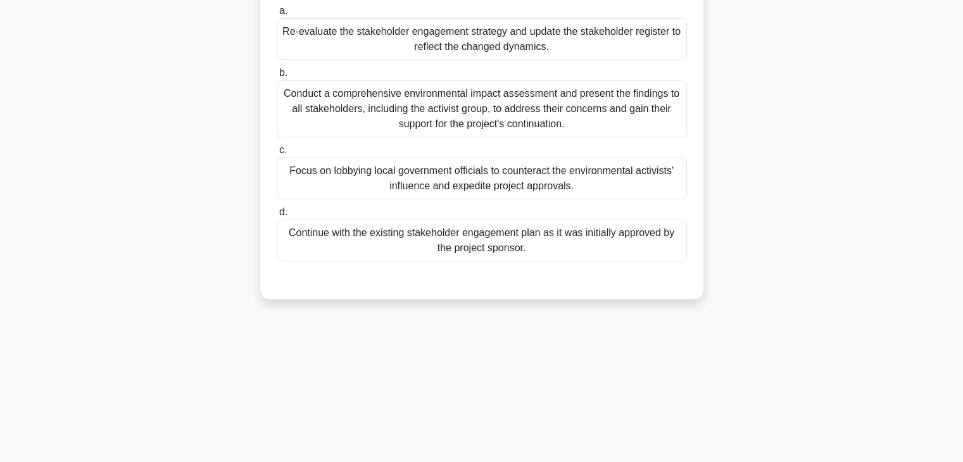
scroll to position [222, 0]
click at [785, 218] on div "As a project manager for a large urban development initiative, you're conductin…" at bounding box center [482, 83] width 836 height 462
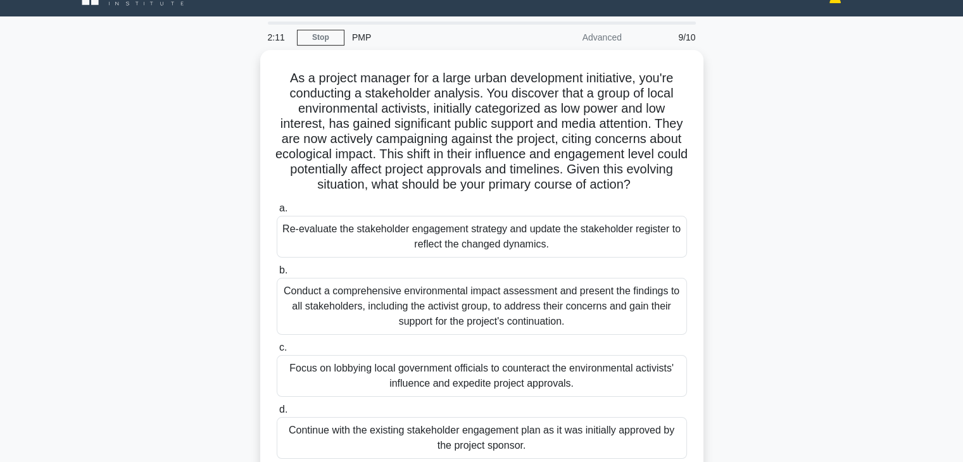
scroll to position [25, 0]
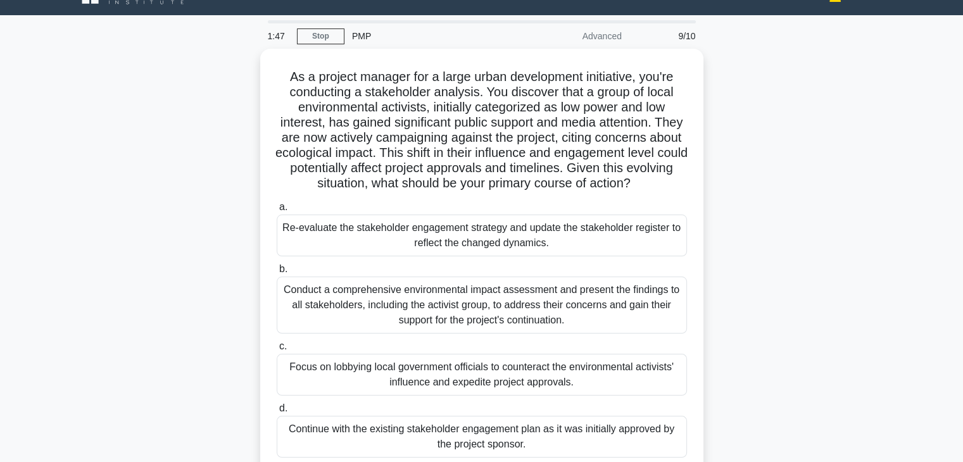
click at [747, 201] on div "As a project manager for a large urban development initiative, you're conductin…" at bounding box center [482, 280] width 836 height 462
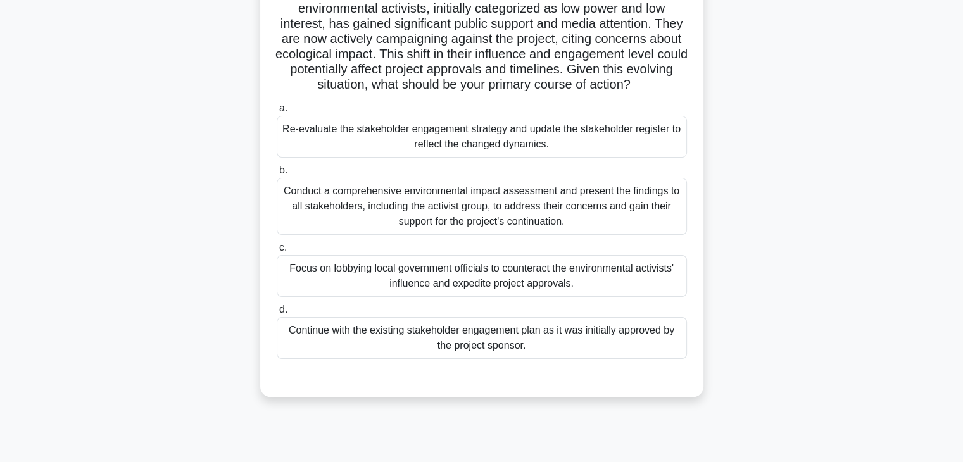
scroll to position [127, 0]
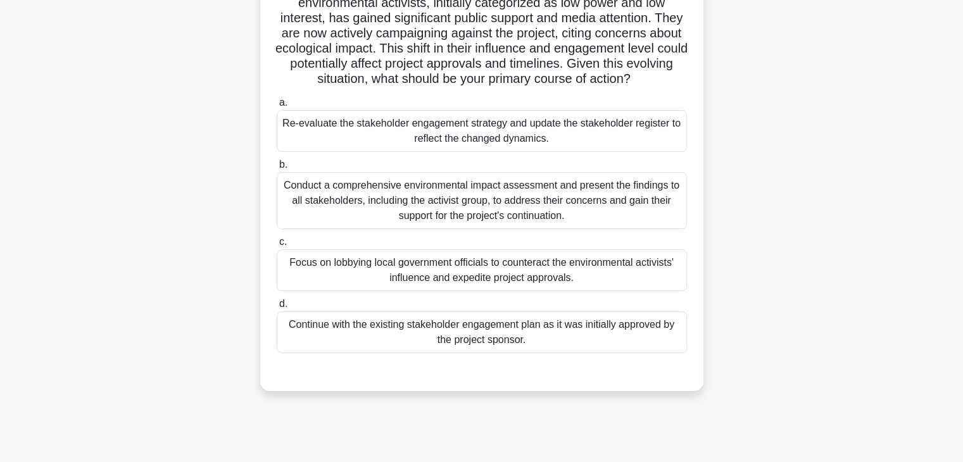
click at [638, 131] on div "Re-evaluate the stakeholder engagement strategy and update the stakeholder regi…" at bounding box center [482, 131] width 410 height 42
click at [277, 107] on input "a. Re-evaluate the stakeholder engagement strategy and update the stakeholder r…" at bounding box center [277, 103] width 0 height 8
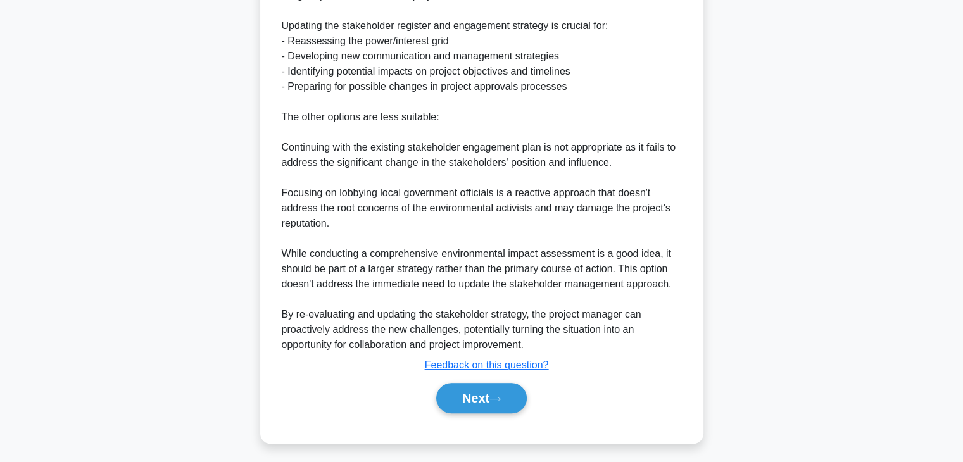
scroll to position [668, 0]
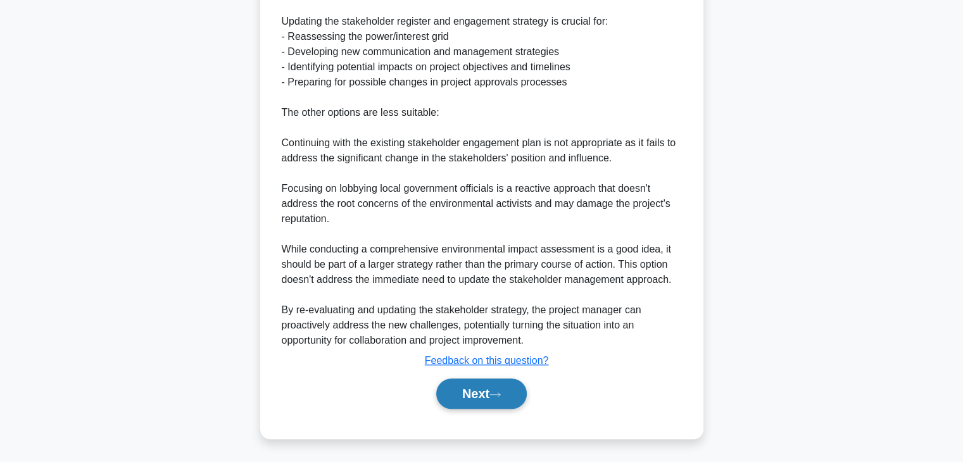
click at [467, 402] on button "Next" at bounding box center [481, 394] width 91 height 30
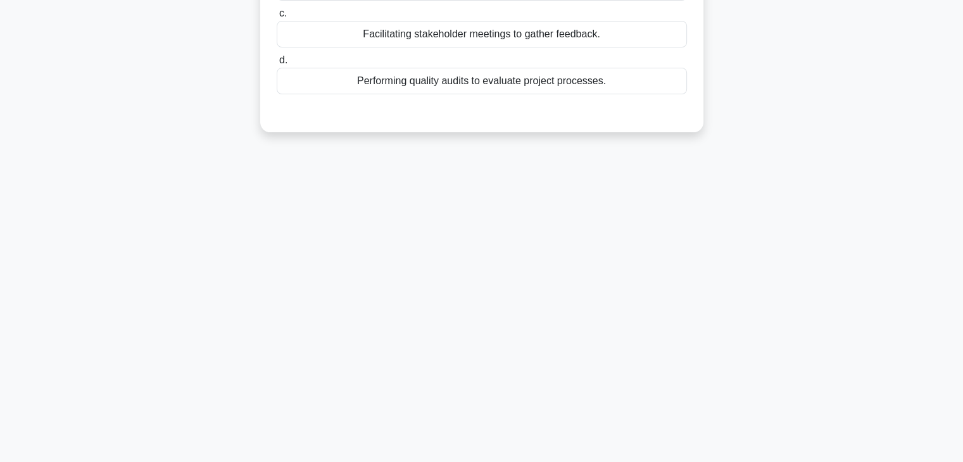
click at [704, 309] on div "1:18 Stop PMP Advanced 10/10 Which of the following activities is a primary com…" at bounding box center [482, 140] width 836 height 633
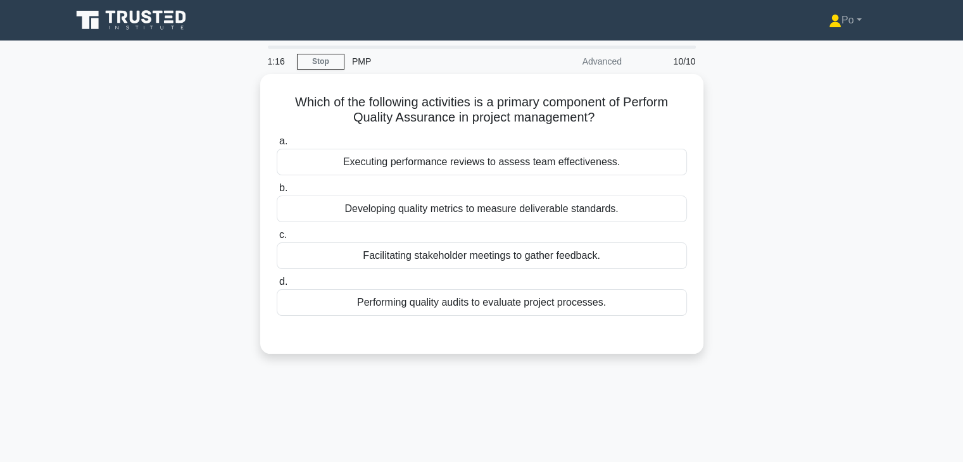
scroll to position [0, 0]
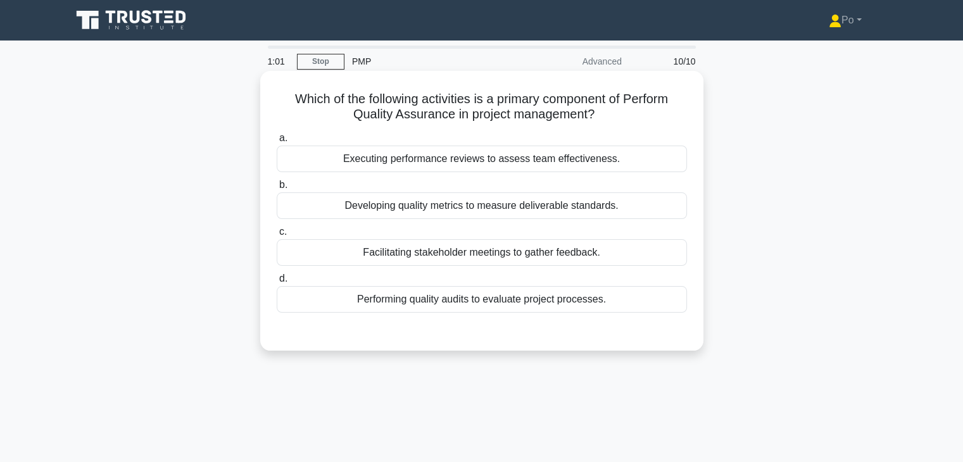
click at [637, 206] on div "Developing quality metrics to measure deliverable standards." at bounding box center [482, 206] width 410 height 27
click at [277, 189] on input "b. Developing quality metrics to measure deliverable standards." at bounding box center [277, 185] width 0 height 8
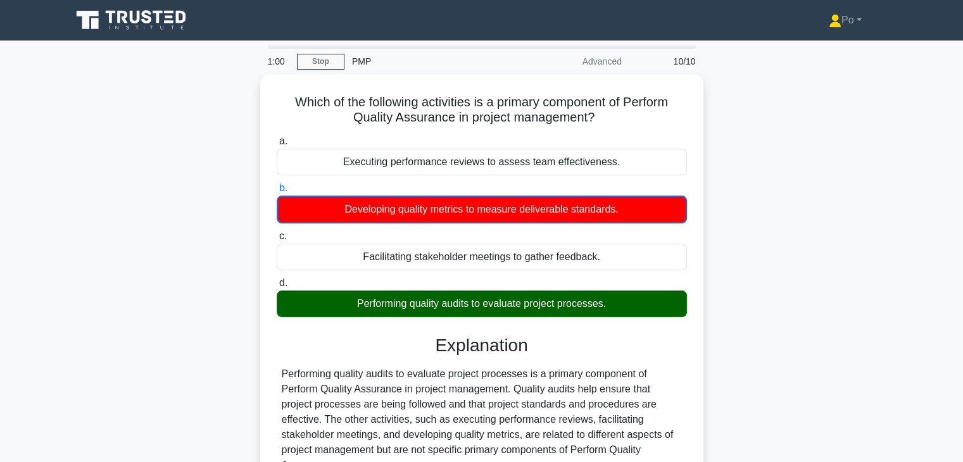
click at [746, 277] on div "Which of the following activities is a primary component of Perform Quality Ass…" at bounding box center [482, 326] width 836 height 505
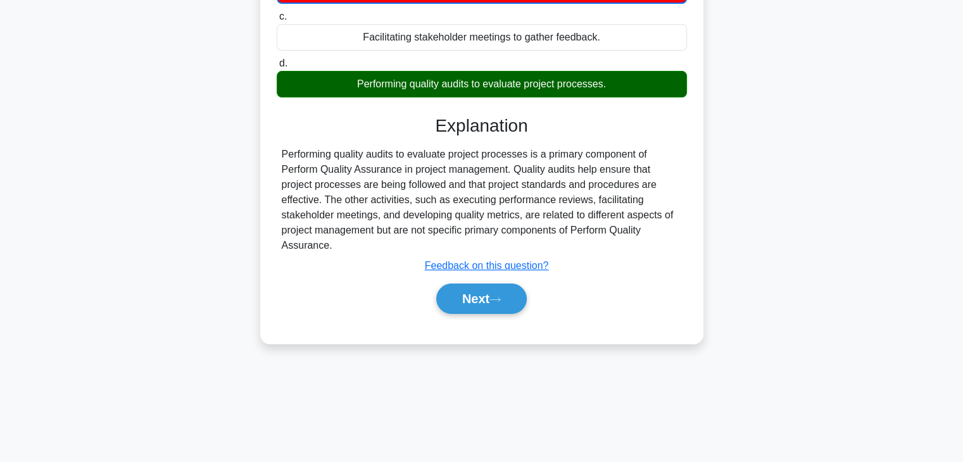
scroll to position [222, 0]
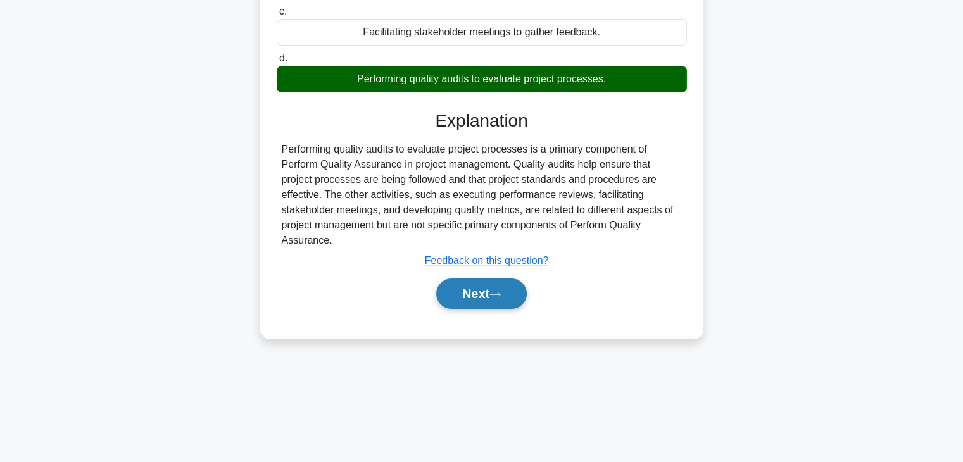
click at [466, 290] on button "Next" at bounding box center [481, 294] width 91 height 30
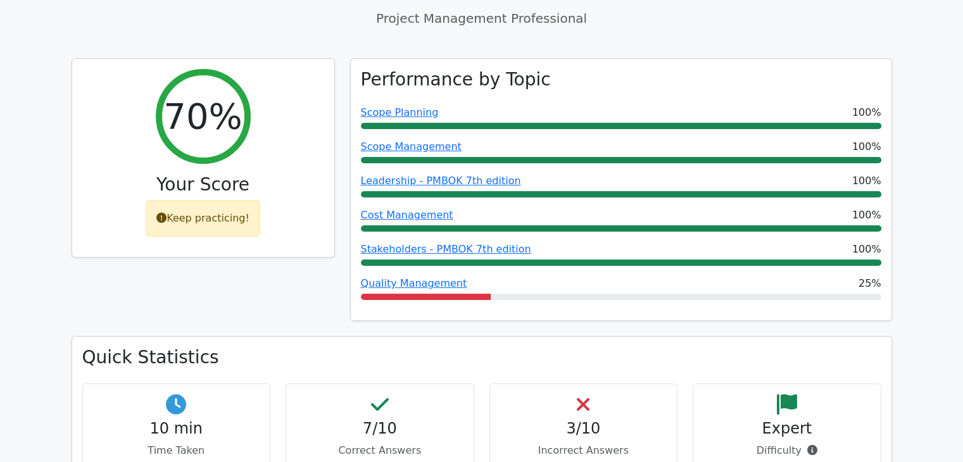
scroll to position [127, 0]
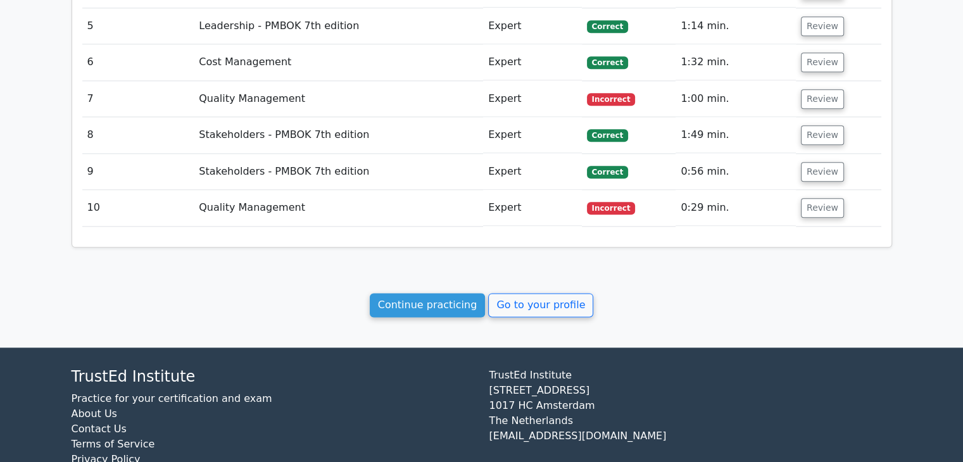
scroll to position [1538, 0]
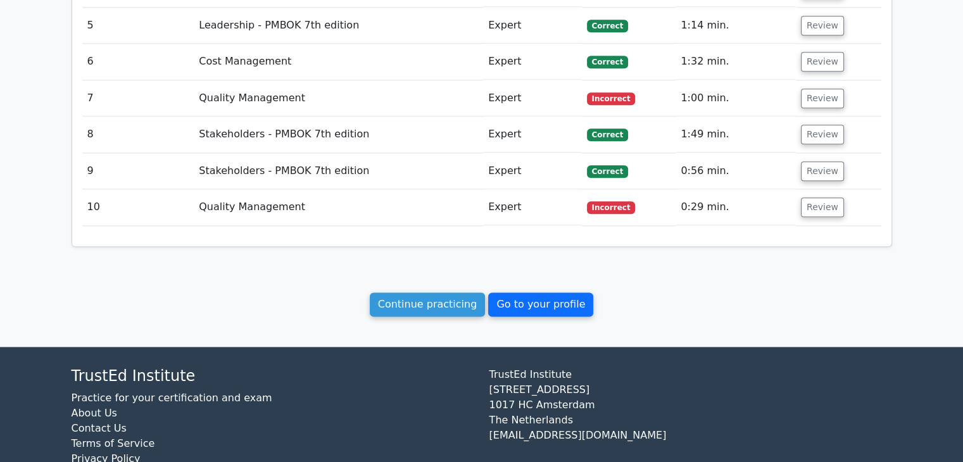
click at [529, 293] on link "Go to your profile" at bounding box center [540, 305] width 105 height 24
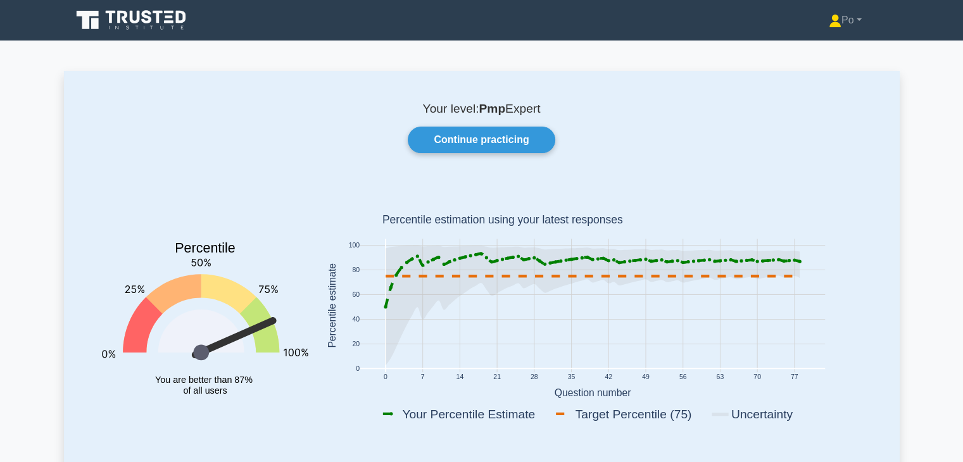
click at [763, 130] on div "Continue practicing" at bounding box center [482, 140] width 790 height 27
click at [483, 141] on link "Continue practicing" at bounding box center [481, 140] width 147 height 27
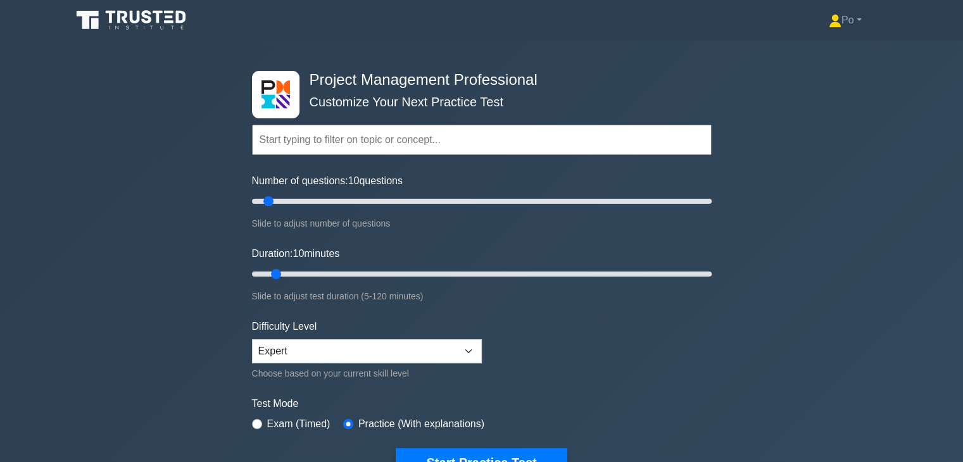
click at [153, 368] on div "Project Management Professional Customize Your Next Practice Test Topics Scope …" at bounding box center [481, 274] width 963 height 467
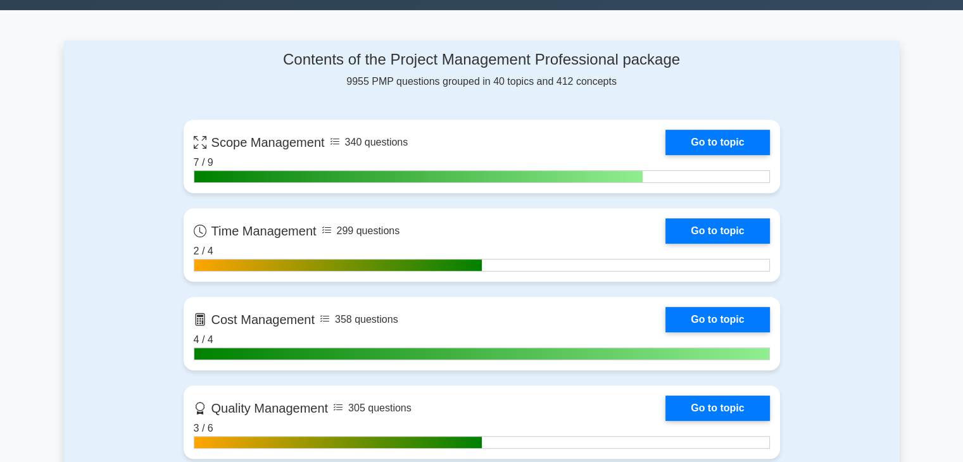
scroll to position [532, 0]
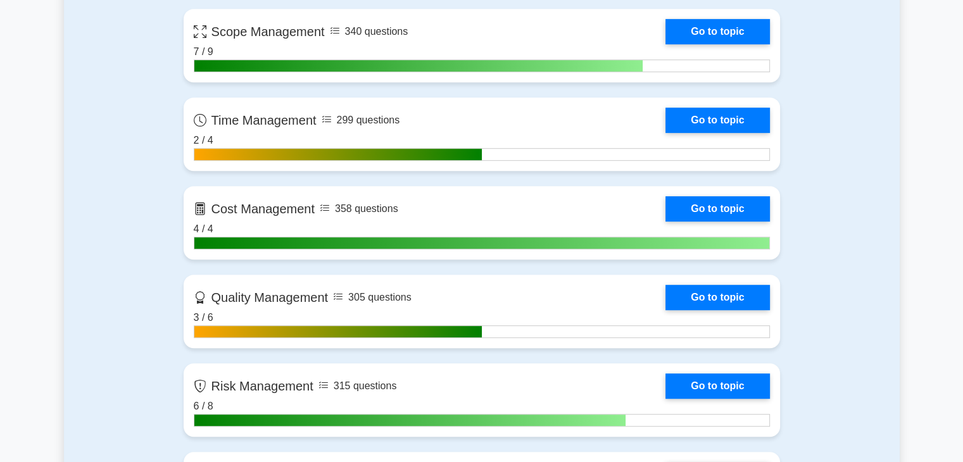
scroll to position [583, 0]
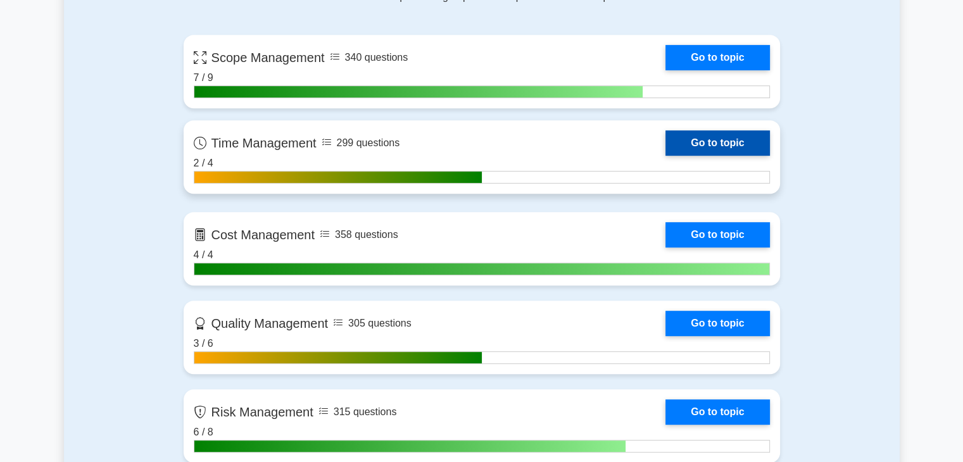
click at [709, 140] on link "Go to topic" at bounding box center [718, 142] width 104 height 25
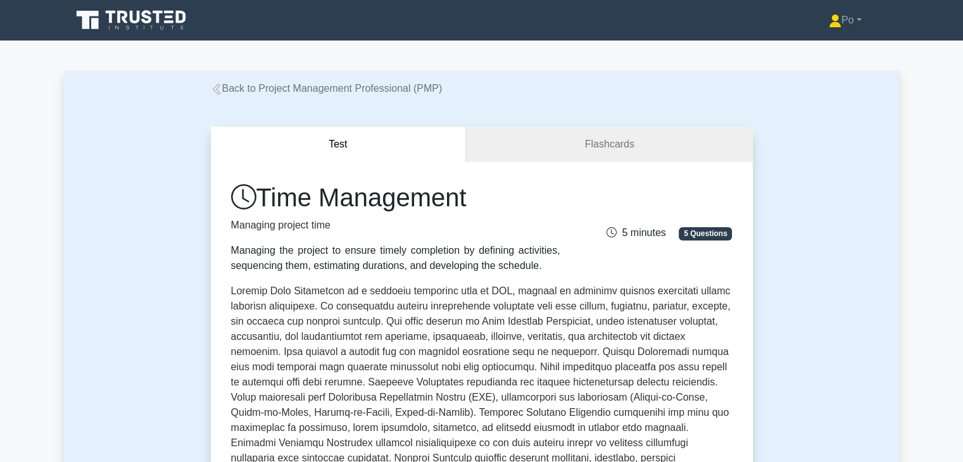
click at [789, 220] on div "Test Flashcards Time Management Managing project time Managing the project to e…" at bounding box center [482, 455] width 836 height 718
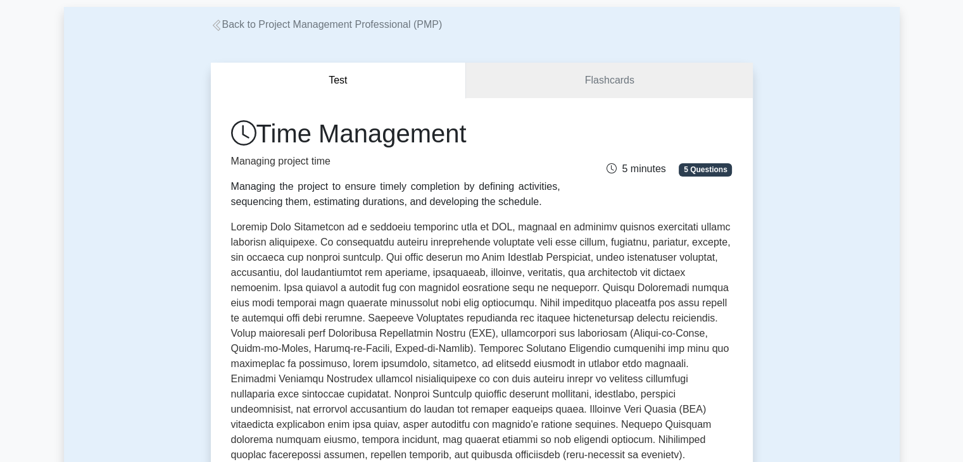
scroll to position [101, 0]
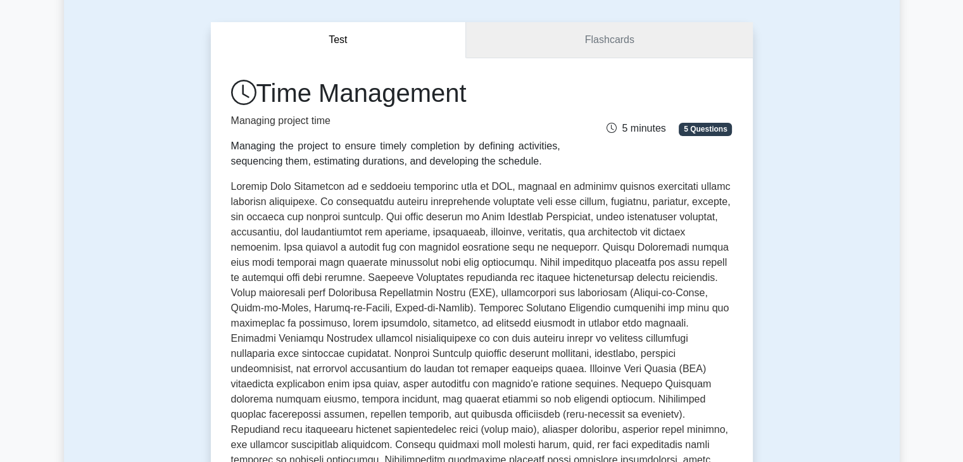
click at [569, 44] on link "Flashcards" at bounding box center [609, 40] width 286 height 36
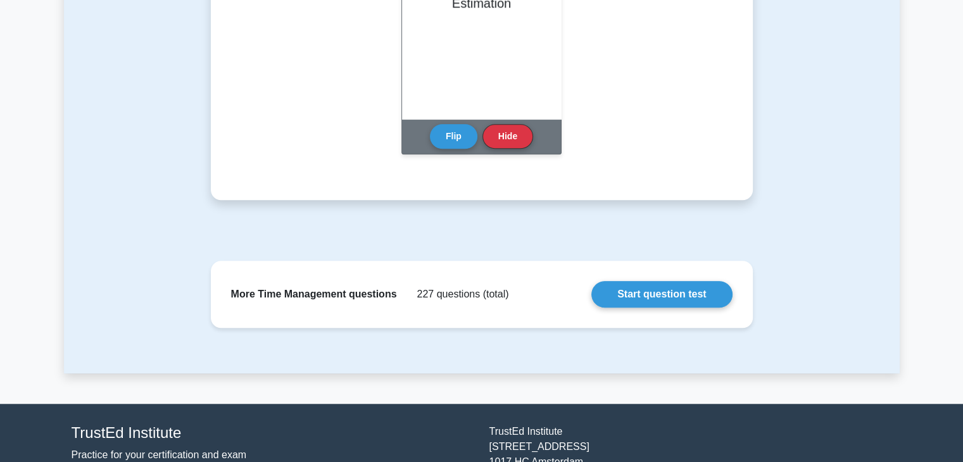
scroll to position [1085, 0]
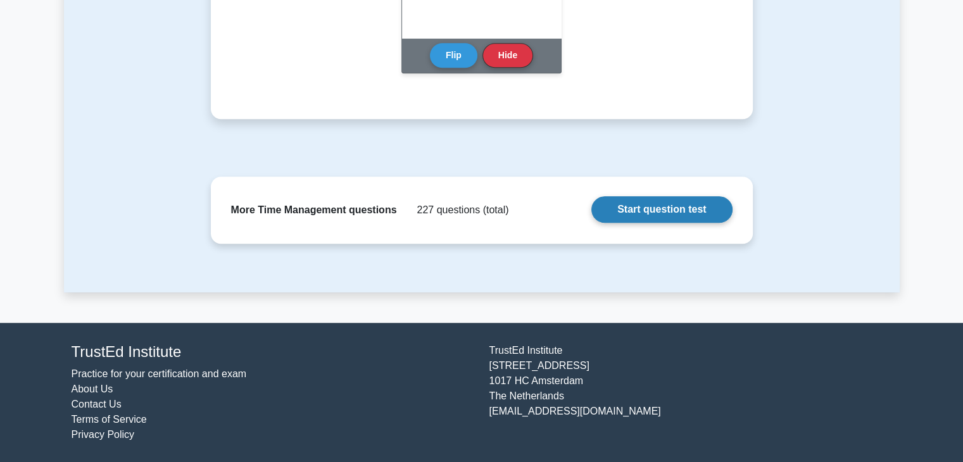
click at [674, 209] on link "Start question test" at bounding box center [662, 209] width 141 height 27
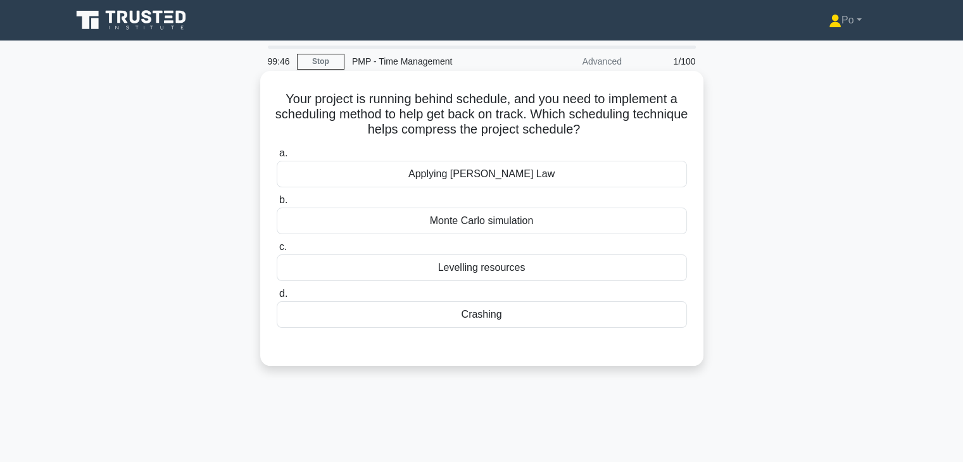
click at [481, 314] on div "Crashing" at bounding box center [482, 314] width 410 height 27
click at [277, 298] on input "d. Crashing" at bounding box center [277, 294] width 0 height 8
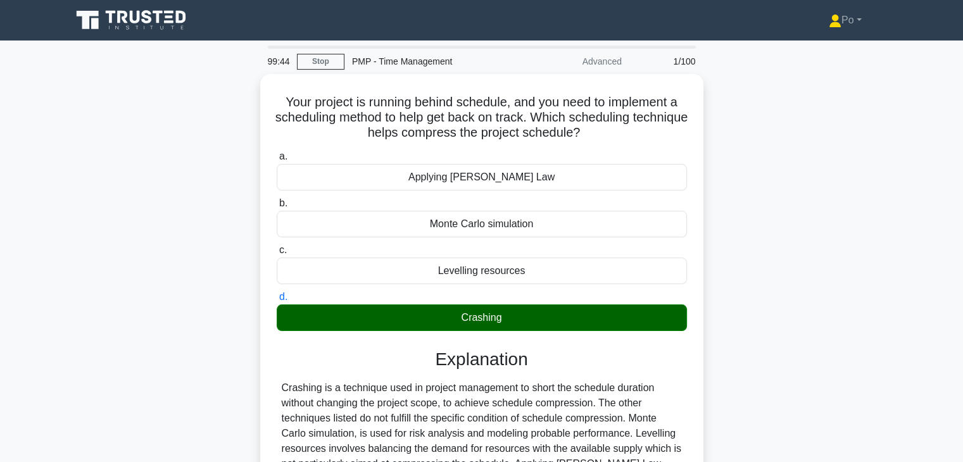
click at [277, 153] on input "a. Applying Parkinson's Law" at bounding box center [277, 157] width 0 height 8
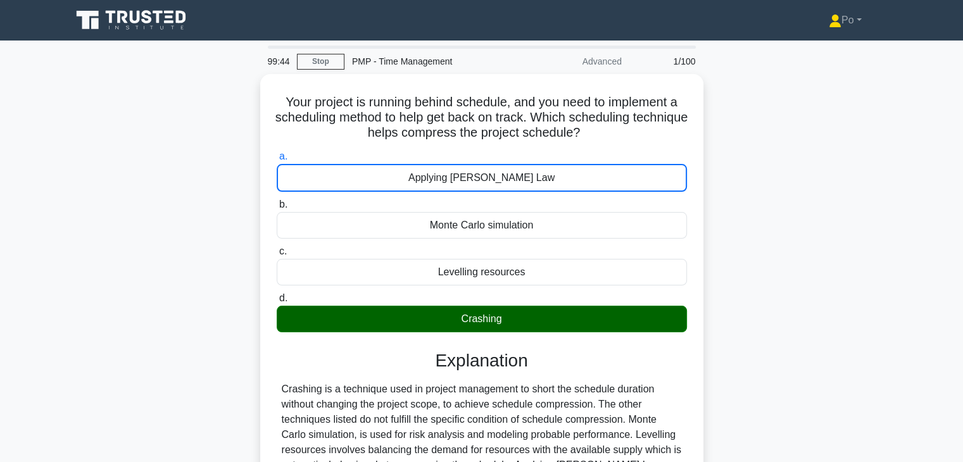
click at [277, 201] on input "b. Monte Carlo simulation" at bounding box center [277, 205] width 0 height 8
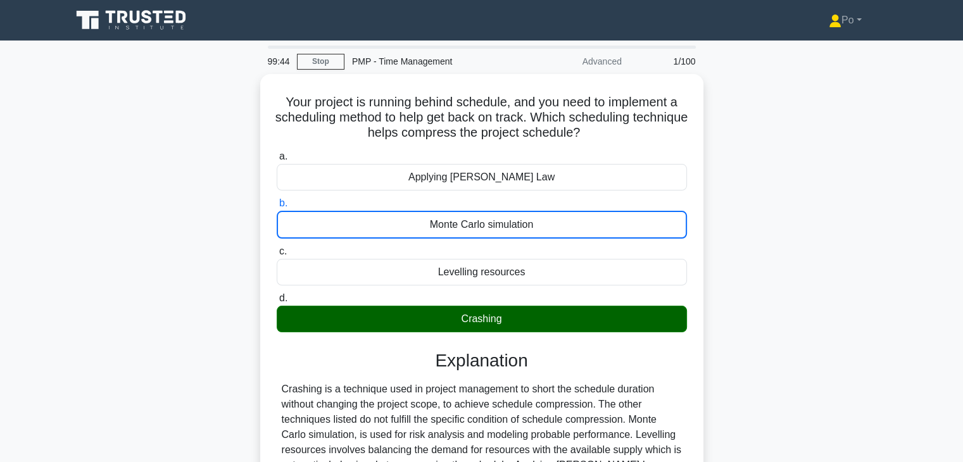
click at [277, 248] on input "c. Levelling resources" at bounding box center [277, 252] width 0 height 8
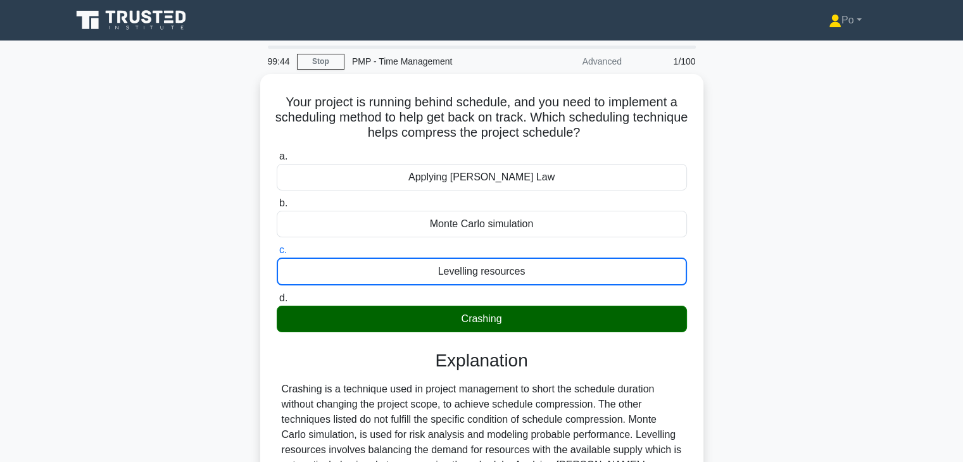
click at [277, 294] on input "d. Crashing" at bounding box center [277, 298] width 0 height 8
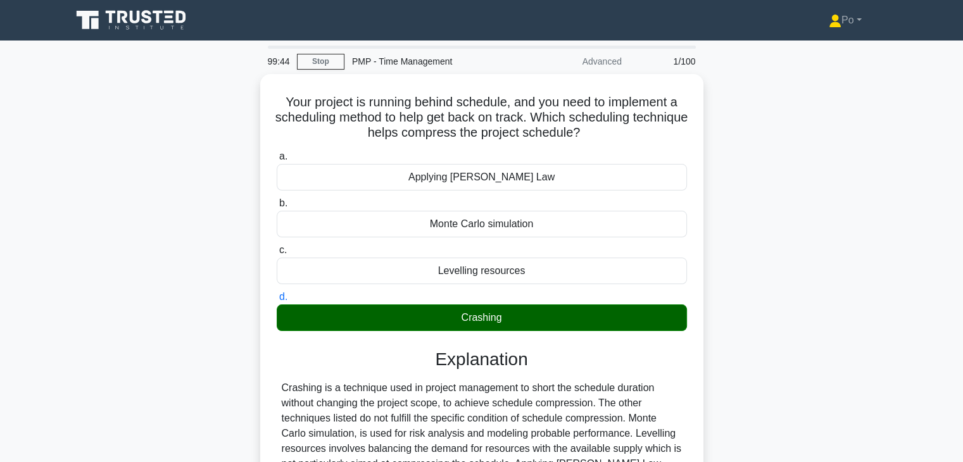
click at [277, 153] on input "a. Applying Parkinson's Law" at bounding box center [277, 157] width 0 height 8
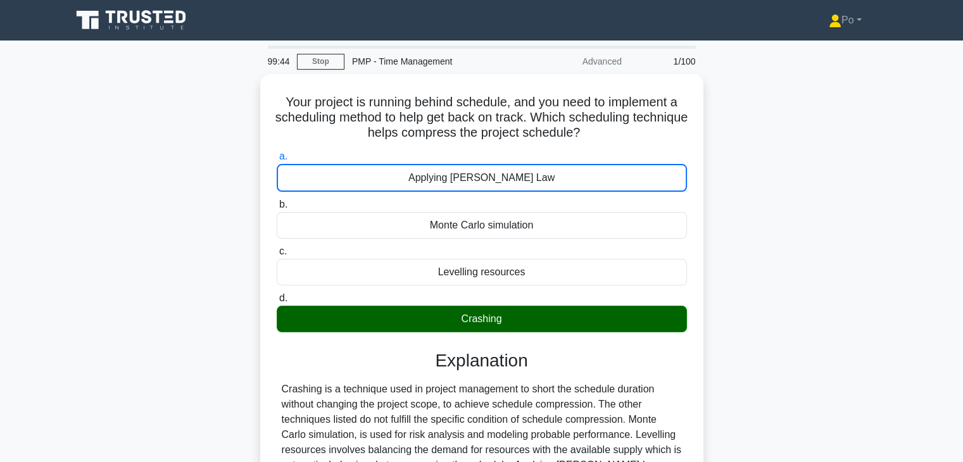
click at [277, 201] on input "b. Monte Carlo simulation" at bounding box center [277, 205] width 0 height 8
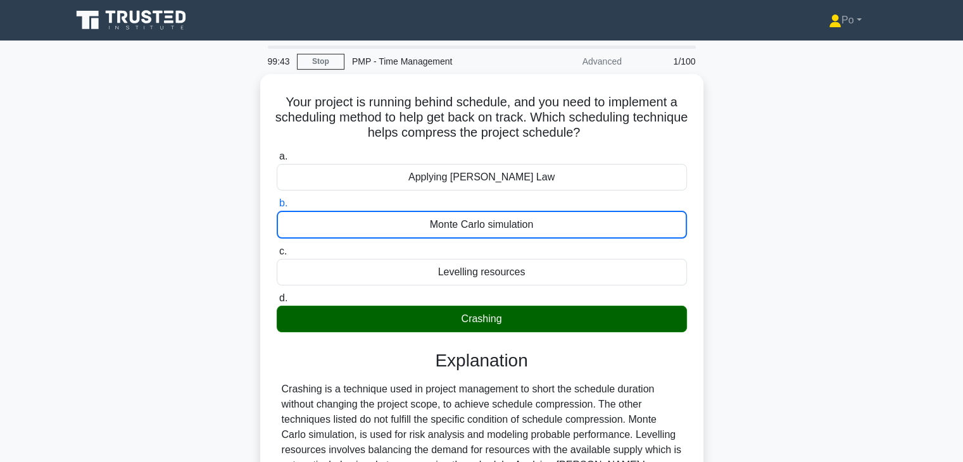
click at [277, 248] on input "c. Levelling resources" at bounding box center [277, 252] width 0 height 8
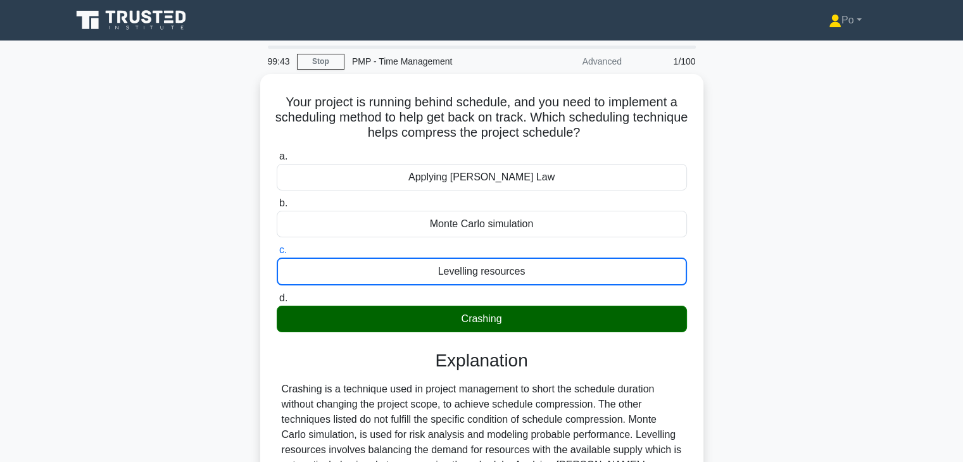
click at [277, 294] on input "d. Crashing" at bounding box center [277, 298] width 0 height 8
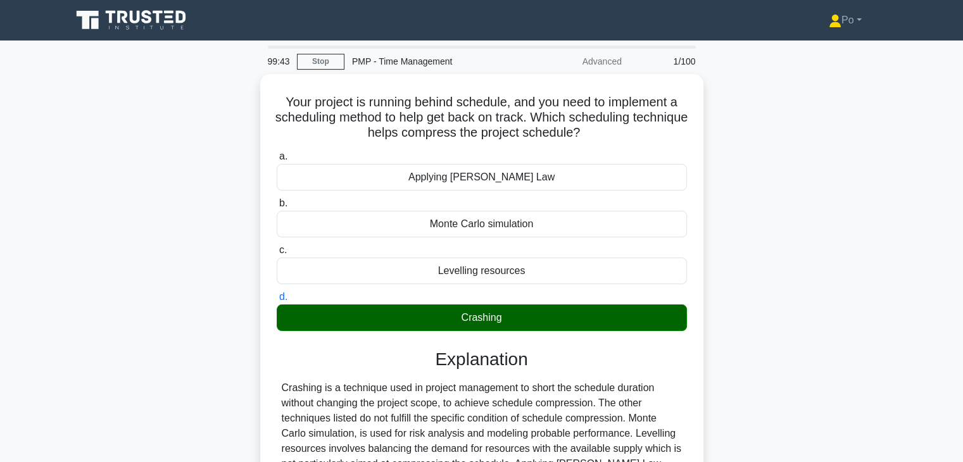
click at [277, 153] on input "a. Applying Parkinson's Law" at bounding box center [277, 157] width 0 height 8
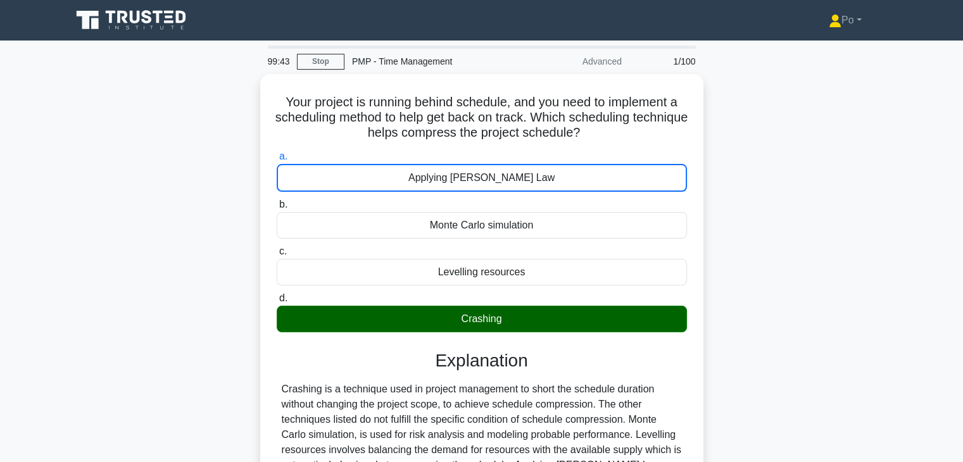
click at [277, 201] on input "b. Monte Carlo simulation" at bounding box center [277, 205] width 0 height 8
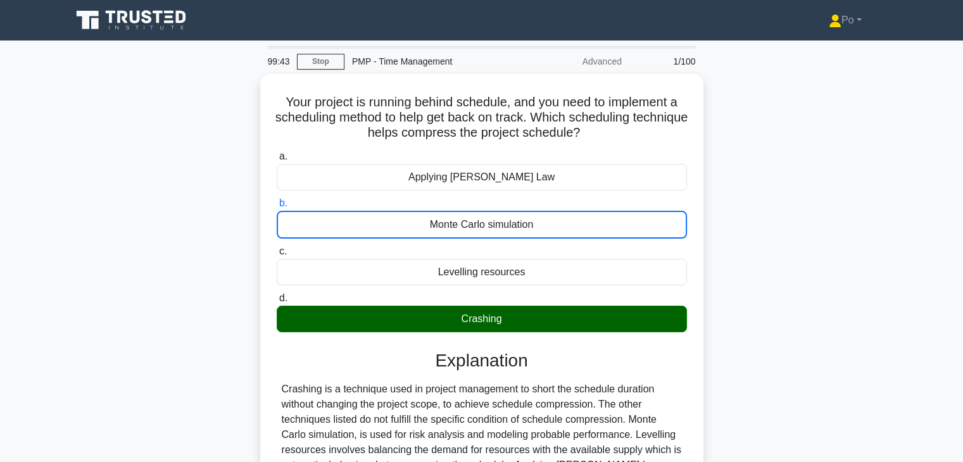
click at [277, 248] on input "c. Levelling resources" at bounding box center [277, 252] width 0 height 8
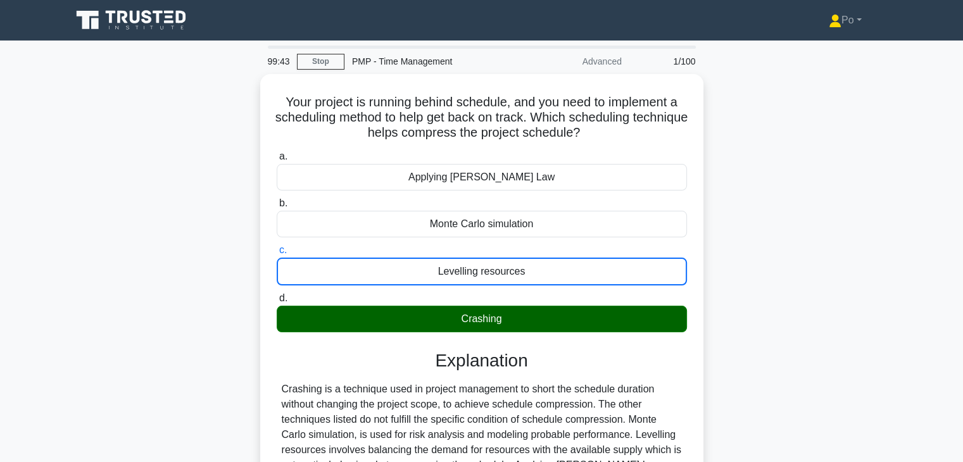
click at [277, 294] on input "d. Crashing" at bounding box center [277, 298] width 0 height 8
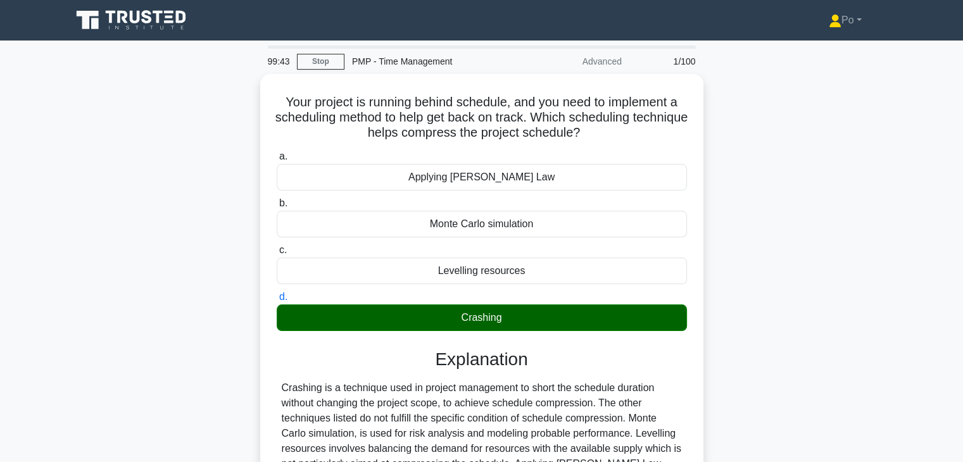
click at [277, 153] on input "a. Applying Parkinson's Law" at bounding box center [277, 157] width 0 height 8
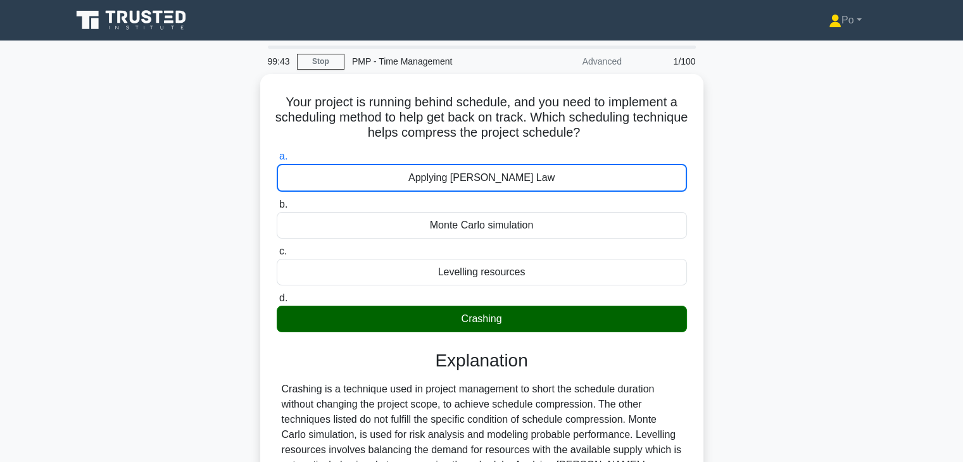
click at [277, 201] on input "b. Monte Carlo simulation" at bounding box center [277, 205] width 0 height 8
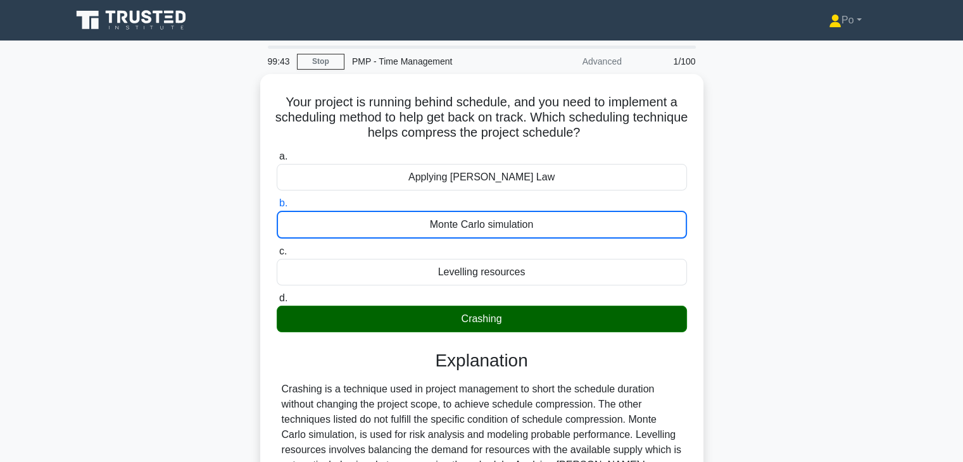
click at [277, 248] on input "c. Levelling resources" at bounding box center [277, 252] width 0 height 8
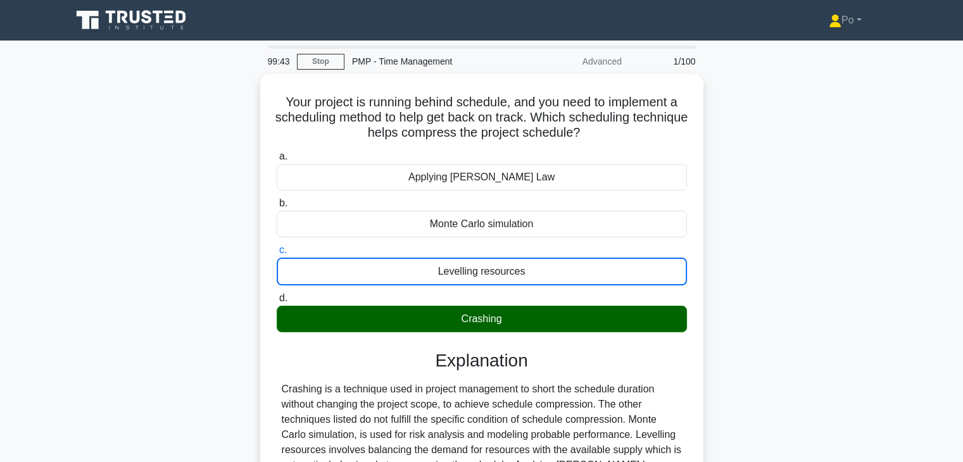
click at [277, 294] on input "d. Crashing" at bounding box center [277, 298] width 0 height 8
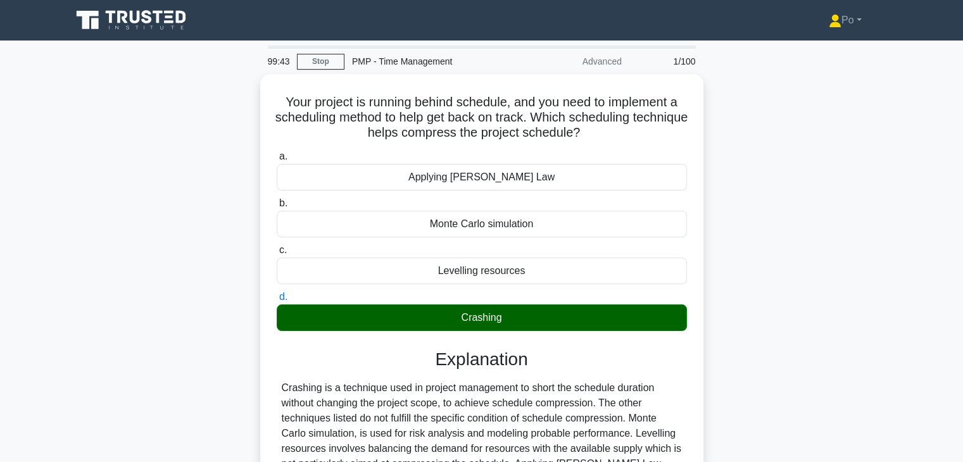
click at [277, 153] on input "a. Applying Parkinson's Law" at bounding box center [277, 157] width 0 height 8
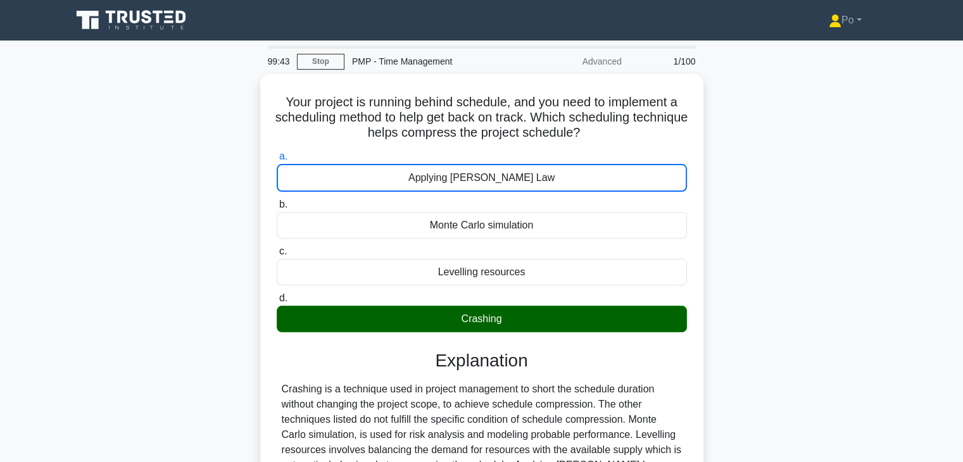
click at [277, 201] on input "b. Monte Carlo simulation" at bounding box center [277, 205] width 0 height 8
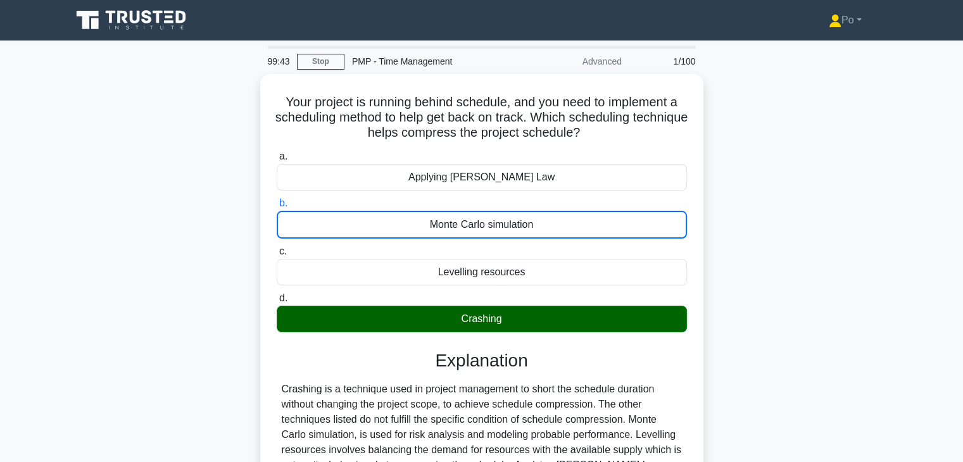
click at [277, 248] on input "c. Levelling resources" at bounding box center [277, 252] width 0 height 8
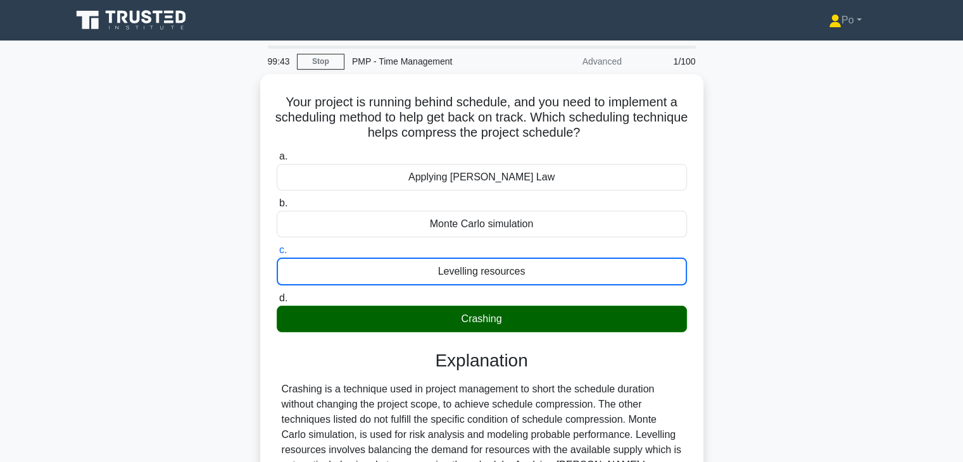
click at [277, 294] on input "d. Crashing" at bounding box center [277, 298] width 0 height 8
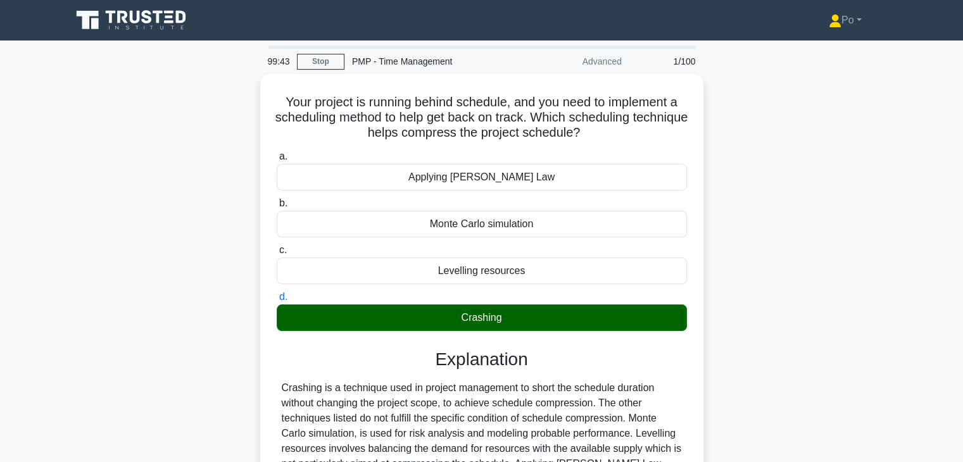
click at [277, 153] on input "a. Applying Parkinson's Law" at bounding box center [277, 157] width 0 height 8
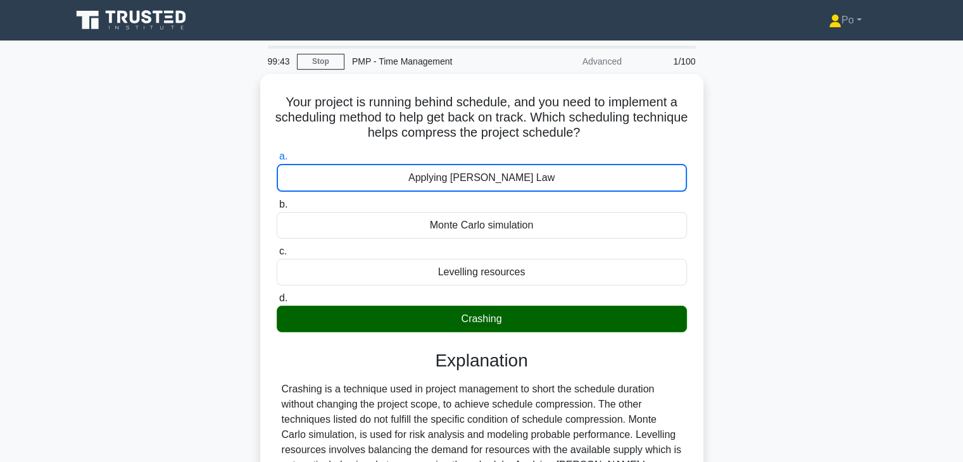
click at [277, 201] on input "b. Monte Carlo simulation" at bounding box center [277, 205] width 0 height 8
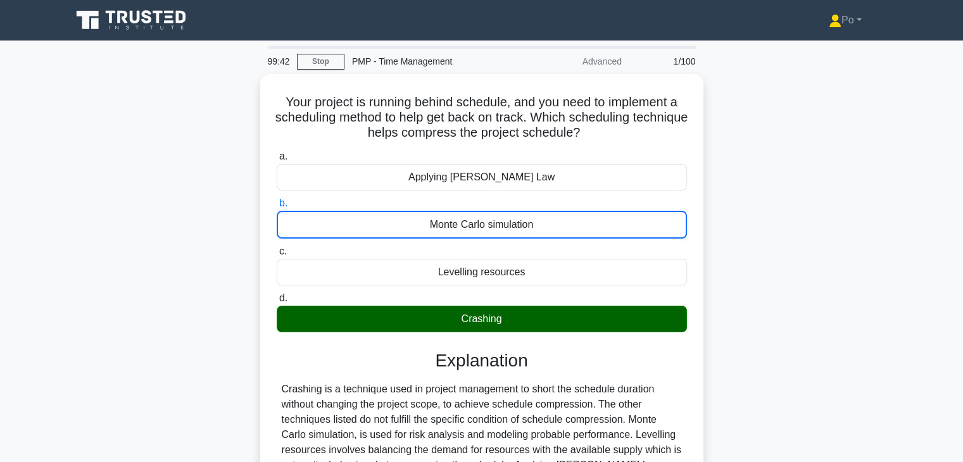
click at [750, 315] on div "Your project is running behind schedule, and you need to implement a scheduling…" at bounding box center [482, 341] width 836 height 535
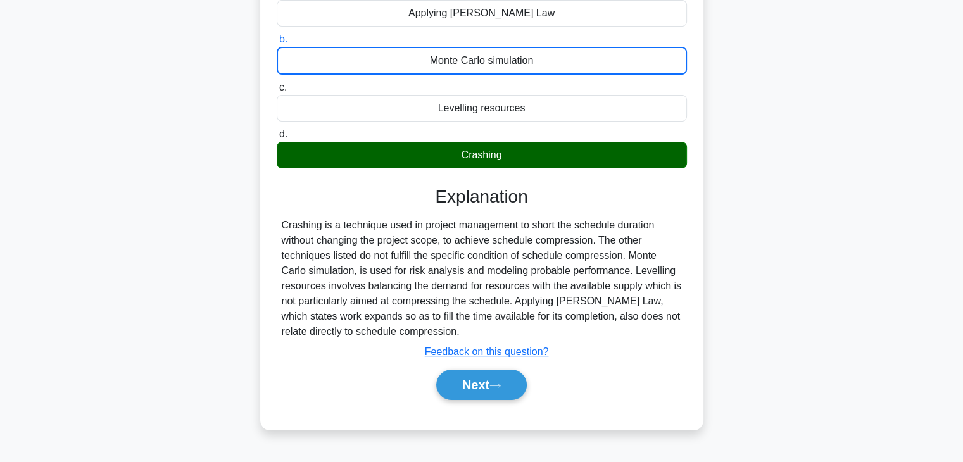
scroll to position [222, 0]
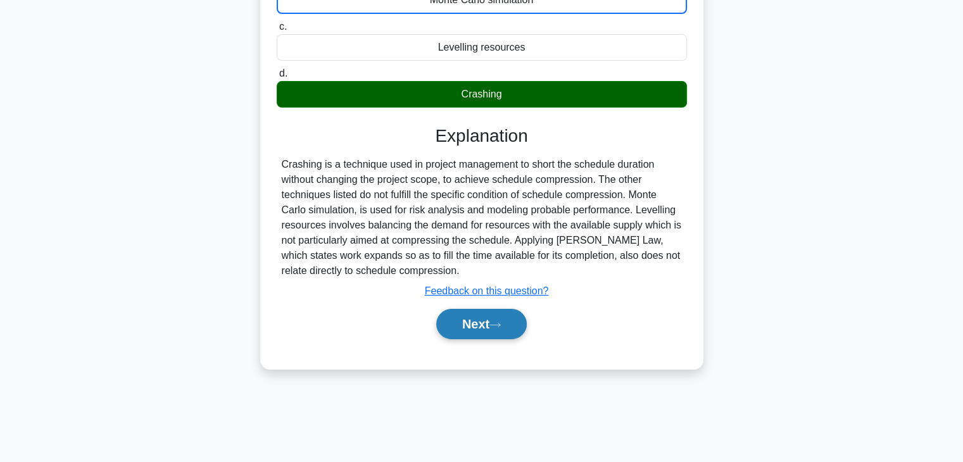
click at [466, 318] on button "Next" at bounding box center [481, 324] width 91 height 30
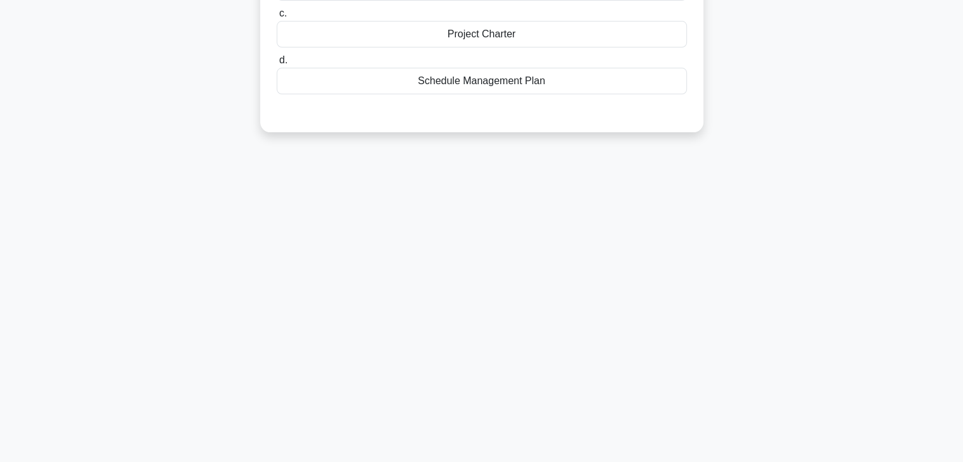
click at [695, 196] on div "99:38 Stop PMP - Time Management Advanced 2/100 The __________ is a document th…" at bounding box center [482, 140] width 836 height 633
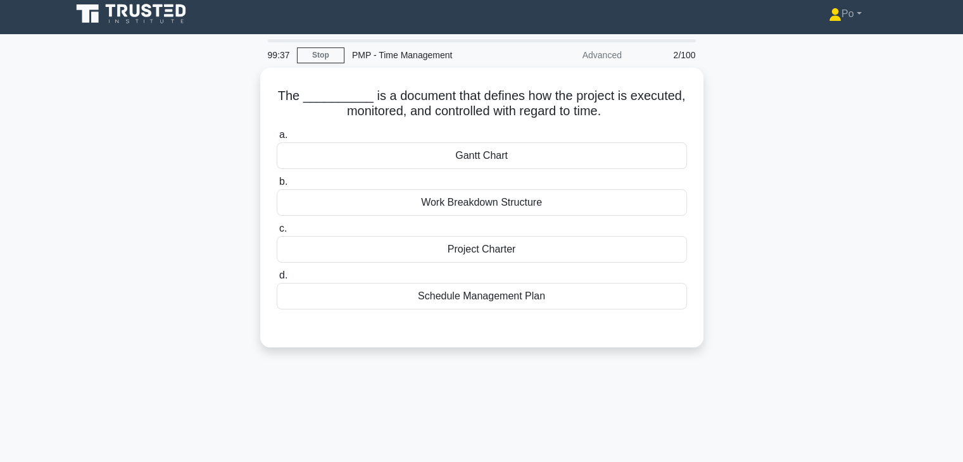
scroll to position [0, 0]
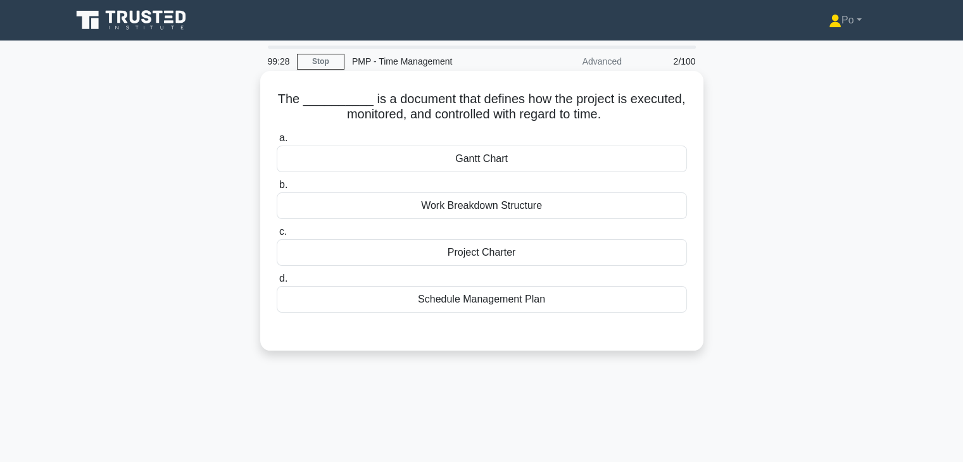
click at [498, 302] on div "Schedule Management Plan" at bounding box center [482, 299] width 410 height 27
click at [277, 283] on input "d. Schedule Management Plan" at bounding box center [277, 279] width 0 height 8
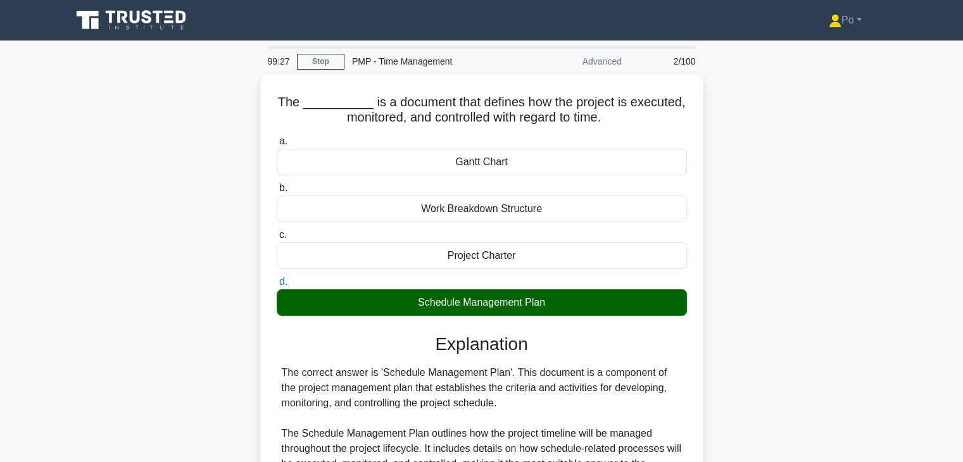
click at [795, 333] on div "The __________ is a document that defines how the project is executed, monitore…" at bounding box center [482, 432] width 836 height 716
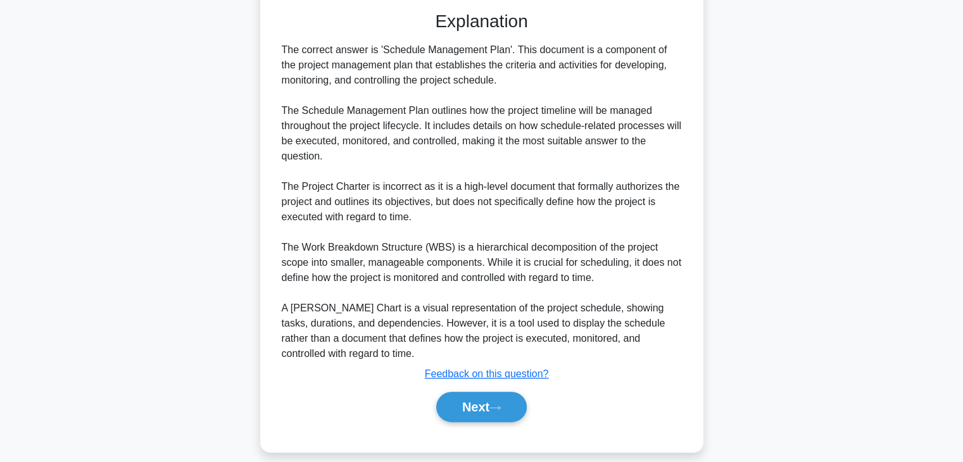
scroll to position [333, 0]
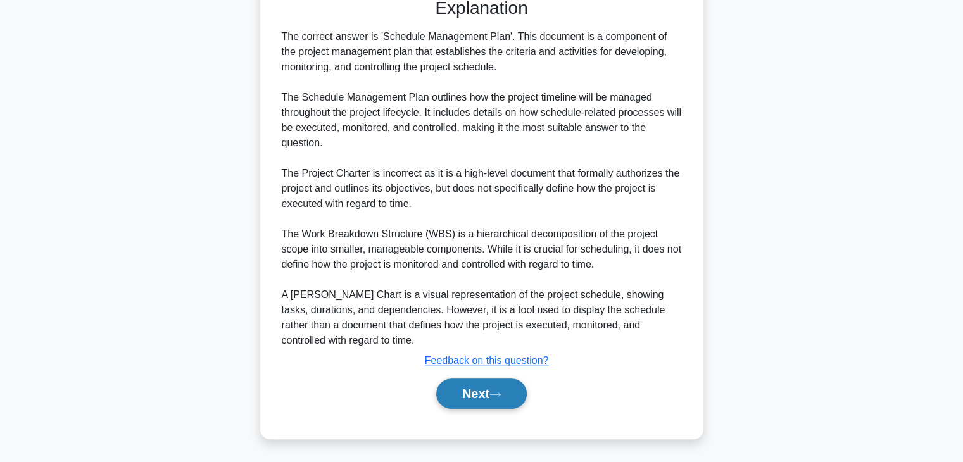
click at [469, 399] on button "Next" at bounding box center [481, 394] width 91 height 30
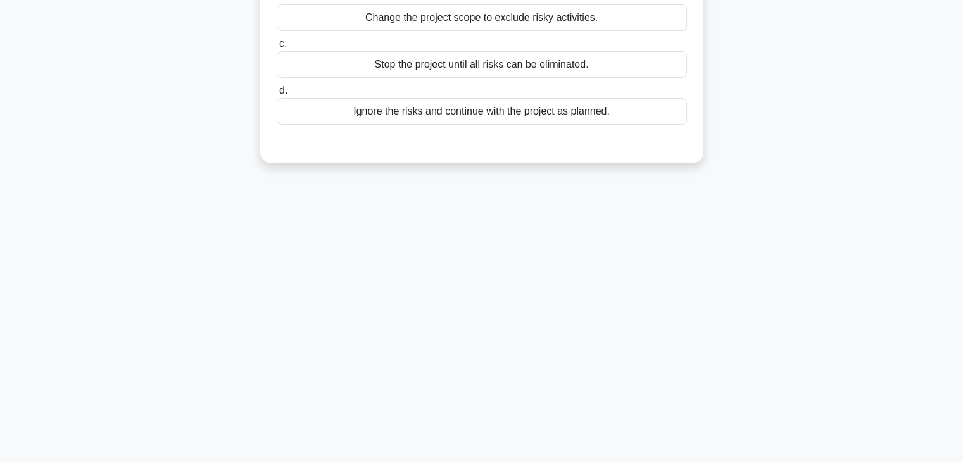
click at [709, 262] on div "99:24 Stop PMP - Time Management Advanced 3/100 You are defining the activities…" at bounding box center [482, 140] width 836 height 633
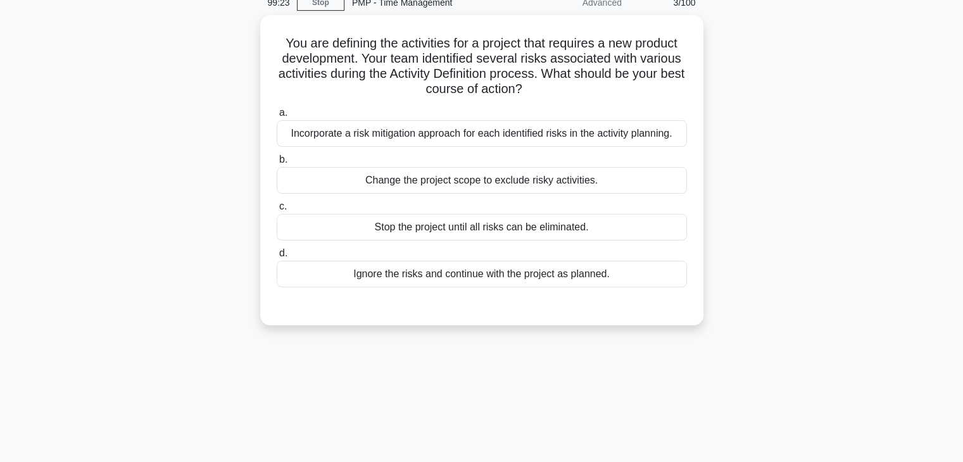
scroll to position [0, 0]
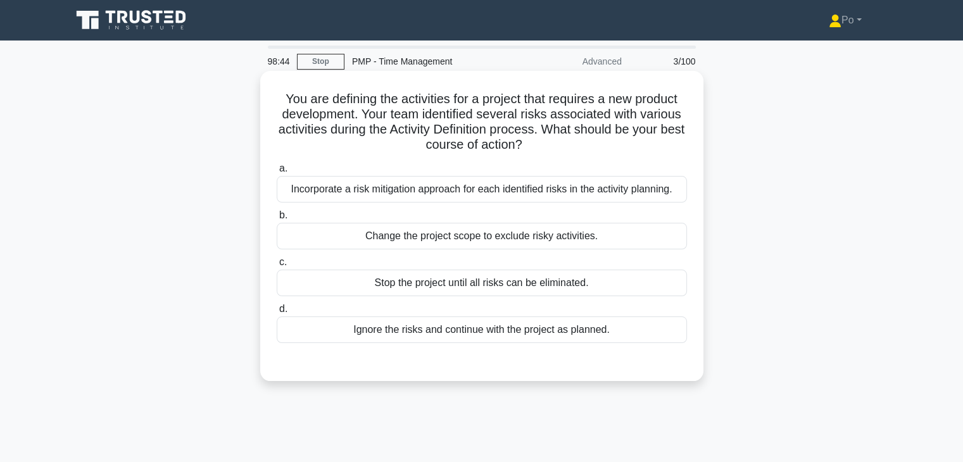
click at [537, 194] on div "Incorporate a risk mitigation approach for each identified risks in the activit…" at bounding box center [482, 189] width 410 height 27
click at [277, 173] on input "a. Incorporate a risk mitigation approach for each identified risks in the acti…" at bounding box center [277, 169] width 0 height 8
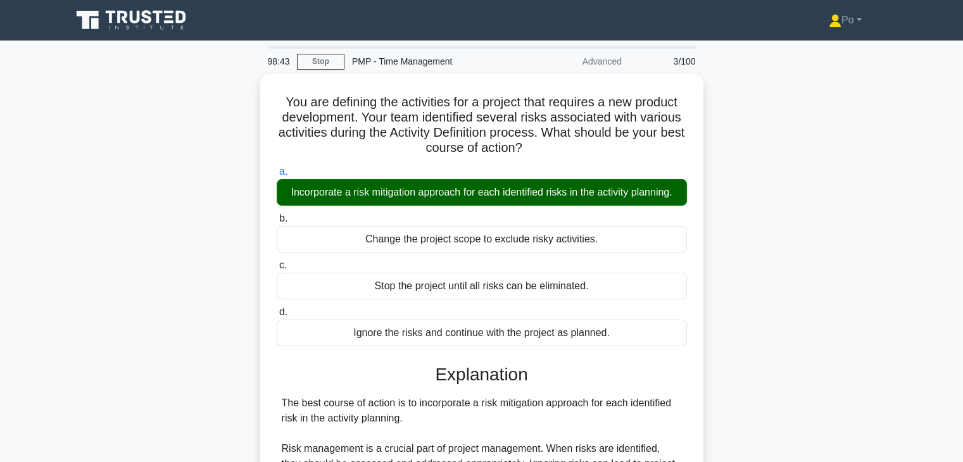
click at [764, 265] on div "You are defining the activities for a project that requires a new product devel…" at bounding box center [482, 424] width 836 height 701
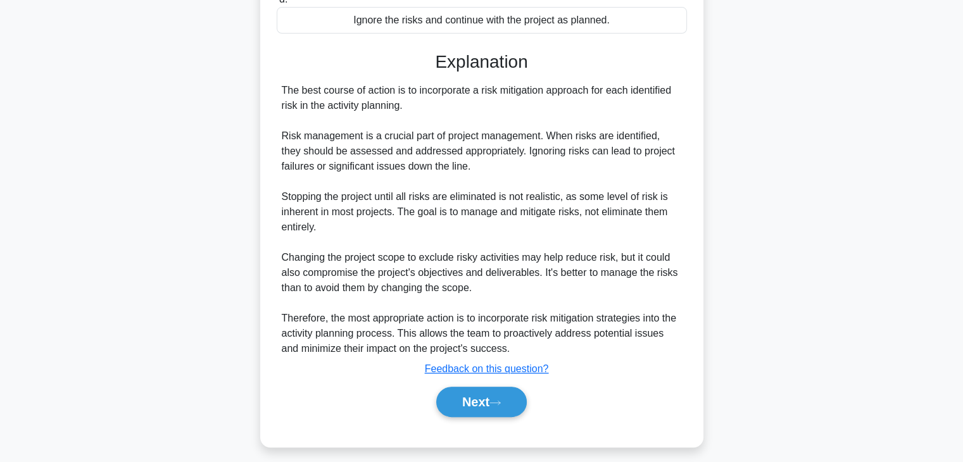
scroll to position [318, 0]
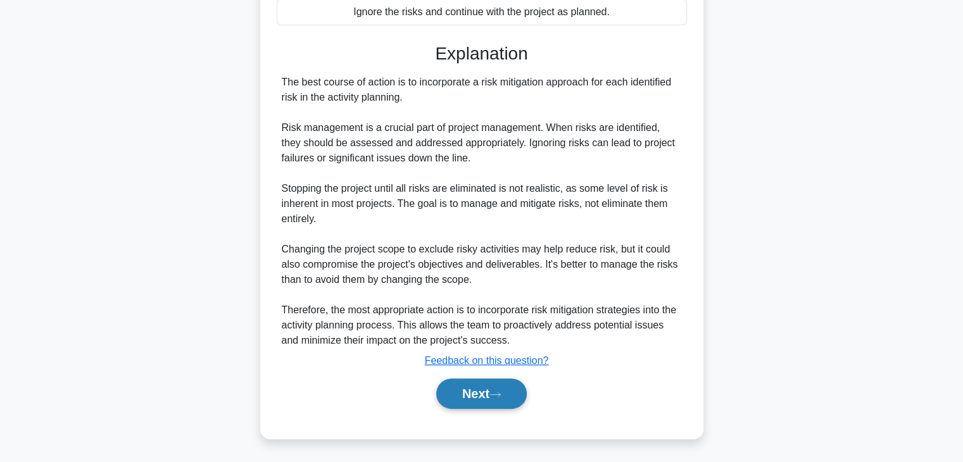
click at [458, 387] on button "Next" at bounding box center [481, 394] width 91 height 30
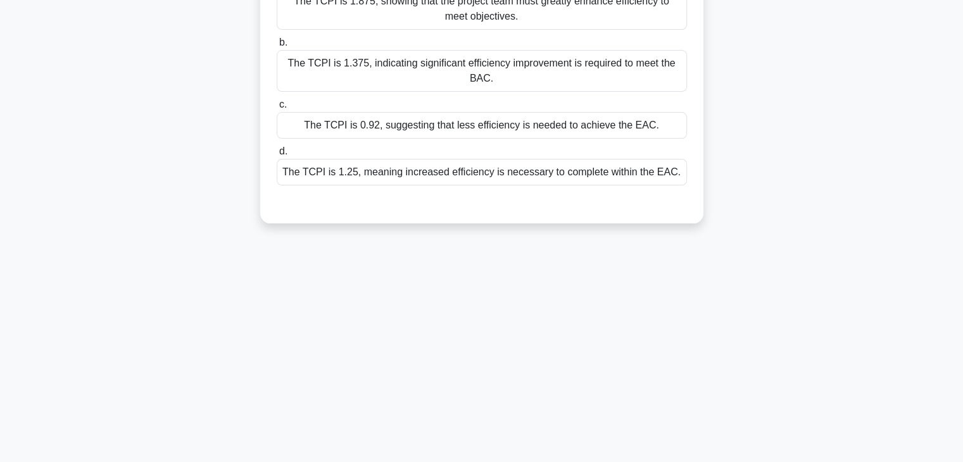
click at [790, 220] on div "You are managing a large infrastructure project with a Budget at Completion (BA…" at bounding box center [482, 45] width 836 height 386
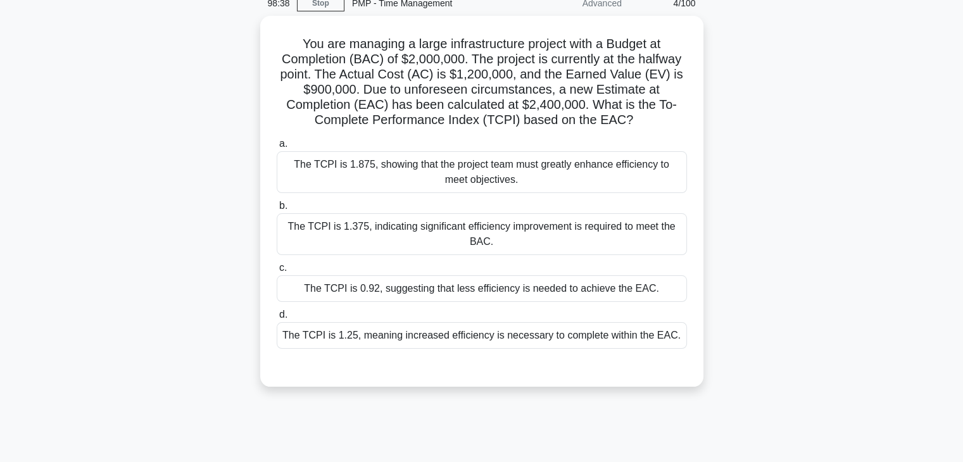
scroll to position [0, 0]
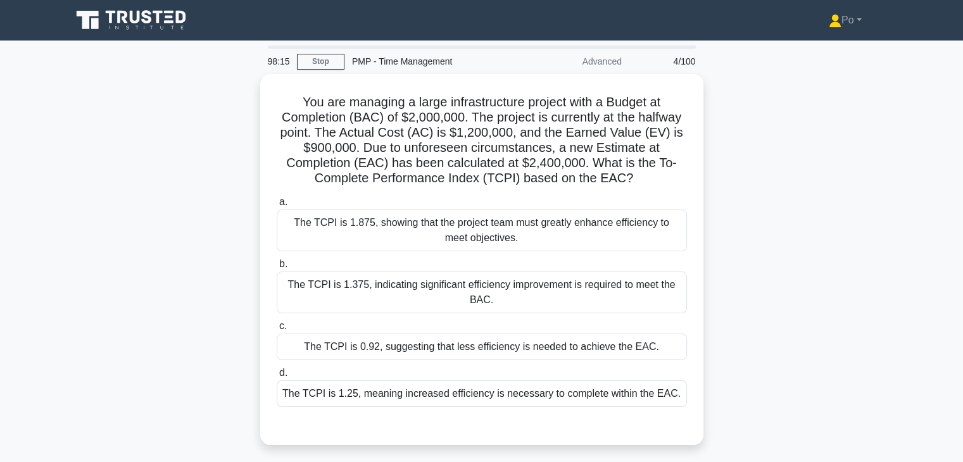
click at [767, 186] on div "You are managing a large infrastructure project with a Budget at Completion (BA…" at bounding box center [482, 267] width 836 height 386
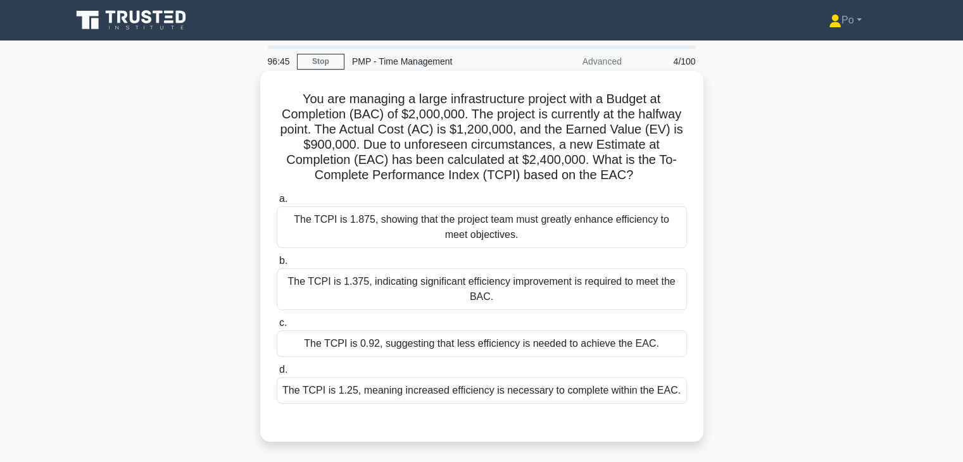
click at [509, 393] on div "The TCPI is 1.25, meaning increased efficiency is necessary to complete within …" at bounding box center [482, 390] width 410 height 27
click at [277, 374] on input "d. The TCPI is 1.25, meaning increased efficiency is necessary to complete with…" at bounding box center [277, 370] width 0 height 8
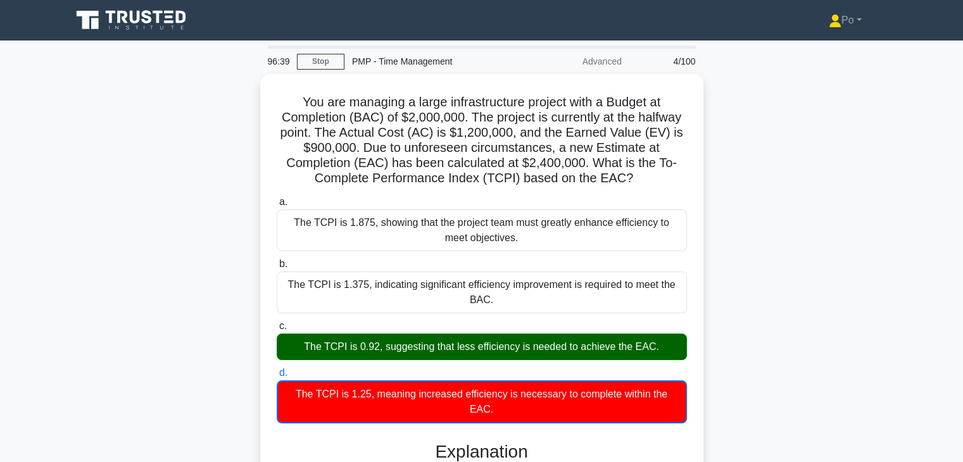
click at [277, 198] on input "a. The TCPI is 1.875, showing that the project team must greatly enhance effici…" at bounding box center [277, 202] width 0 height 8
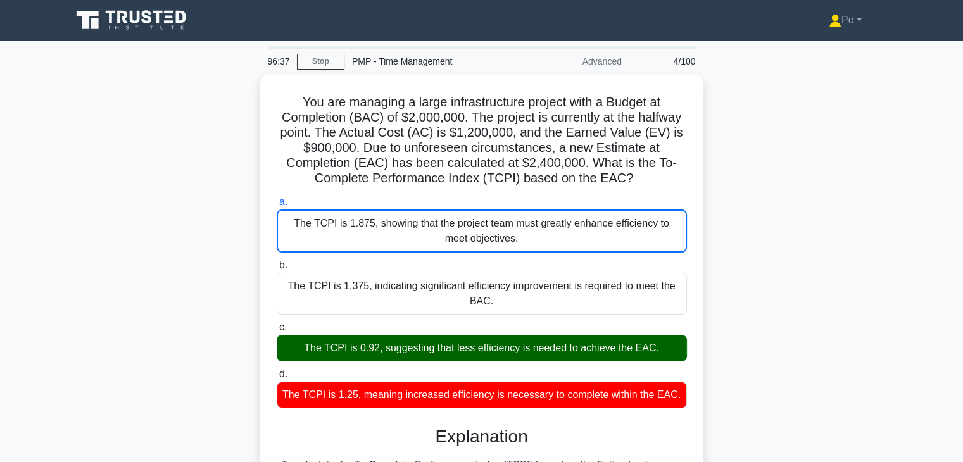
click at [752, 250] on div "You are managing a large infrastructure project with a Budget at Completion (BA…" at bounding box center [482, 471] width 836 height 794
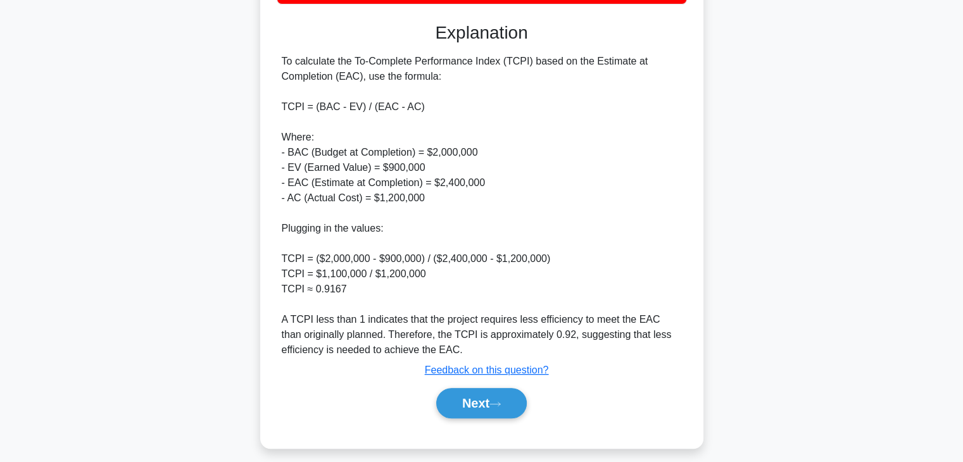
scroll to position [410, 0]
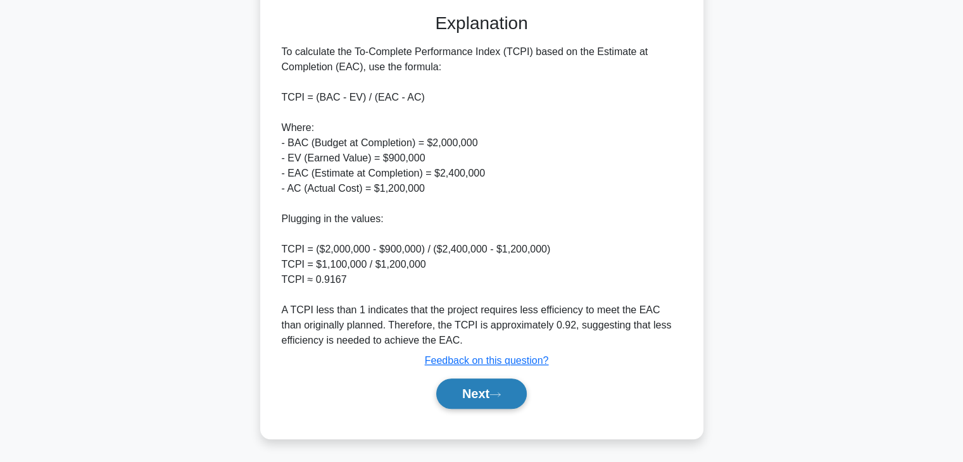
click at [474, 393] on button "Next" at bounding box center [481, 394] width 91 height 30
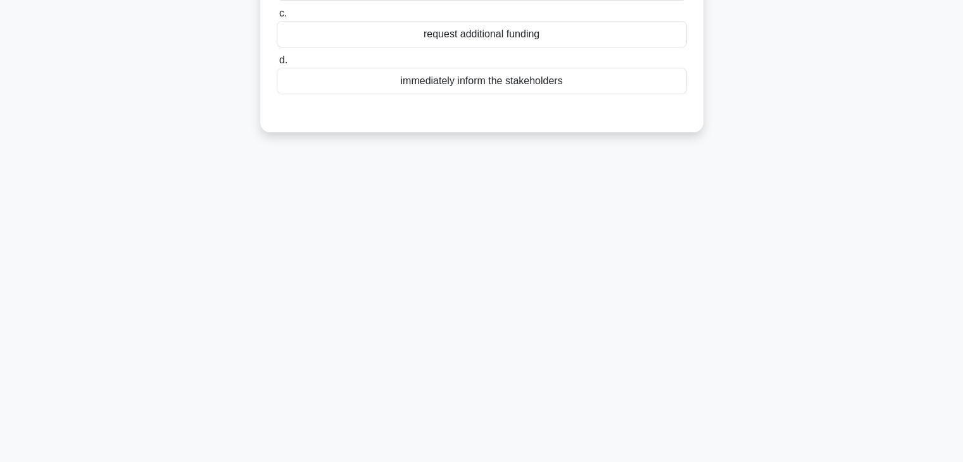
click at [619, 213] on div "96:04 Stop PMP - Time Management Advanced 5/100 When a schedule variance occurs…" at bounding box center [482, 140] width 836 height 633
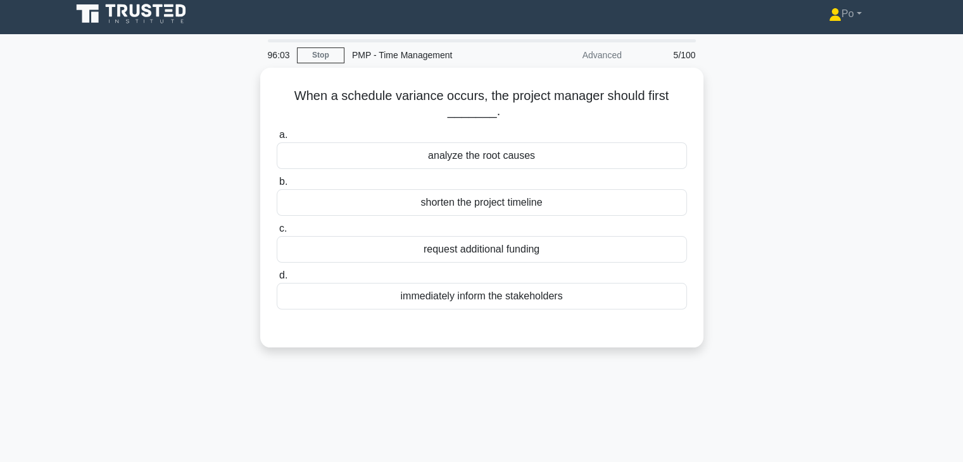
scroll to position [0, 0]
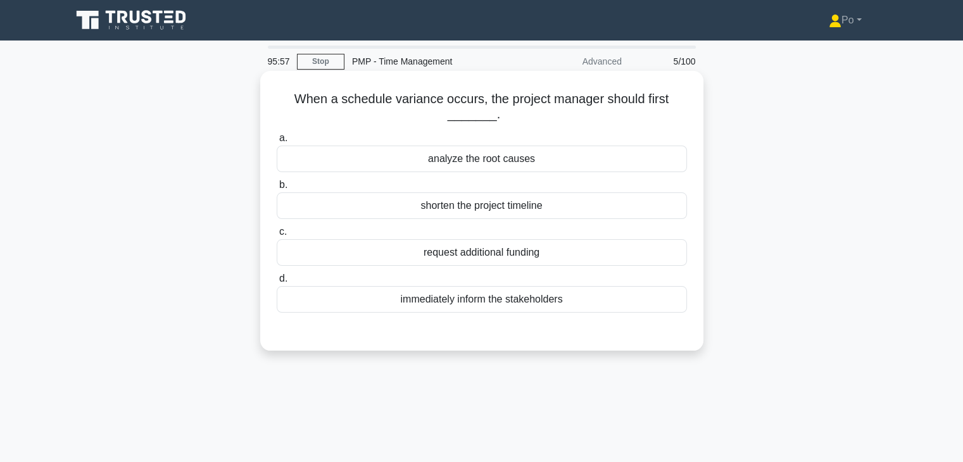
click at [521, 165] on div "analyze the root causes" at bounding box center [482, 159] width 410 height 27
click at [277, 142] on input "a. analyze the root causes" at bounding box center [277, 138] width 0 height 8
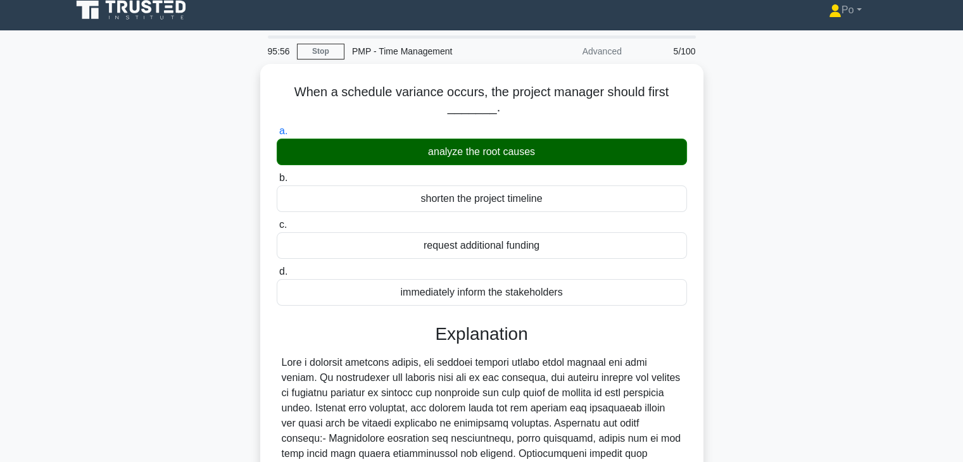
click at [785, 352] on div "When a schedule variance occurs, the project manager should first _______. .spi…" at bounding box center [482, 384] width 836 height 640
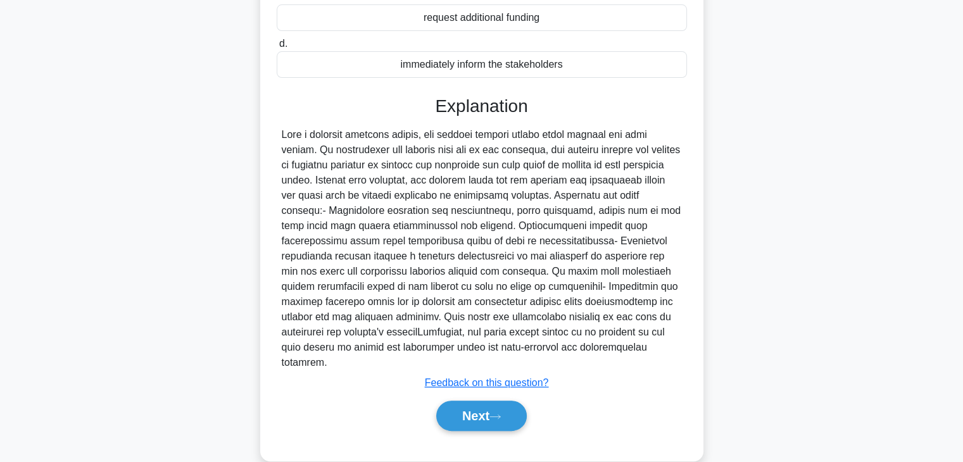
scroll to position [257, 0]
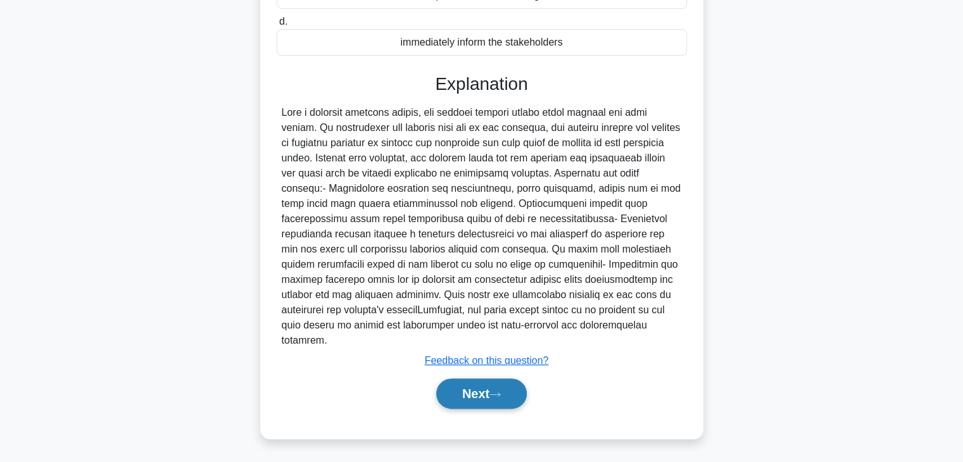
click at [458, 391] on button "Next" at bounding box center [481, 394] width 91 height 30
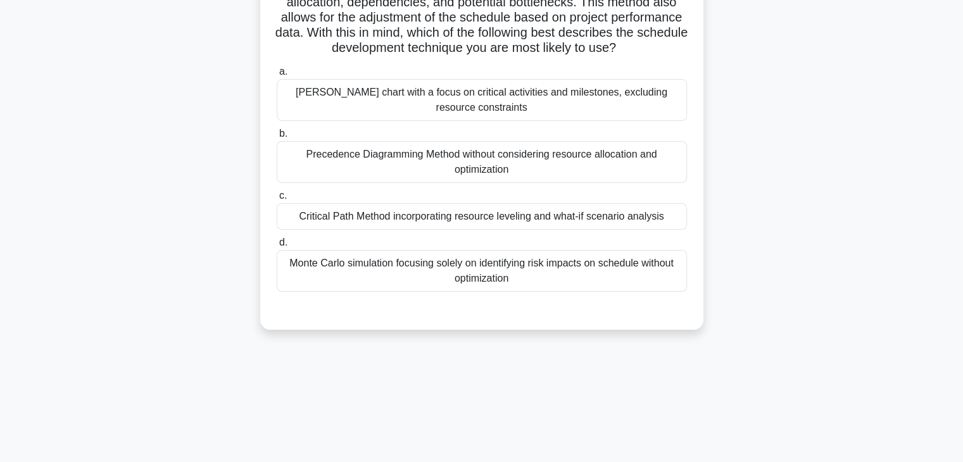
scroll to position [222, 0]
click at [788, 256] on div "You are the project manager of a software development project that has multiple…" at bounding box center [482, 98] width 836 height 493
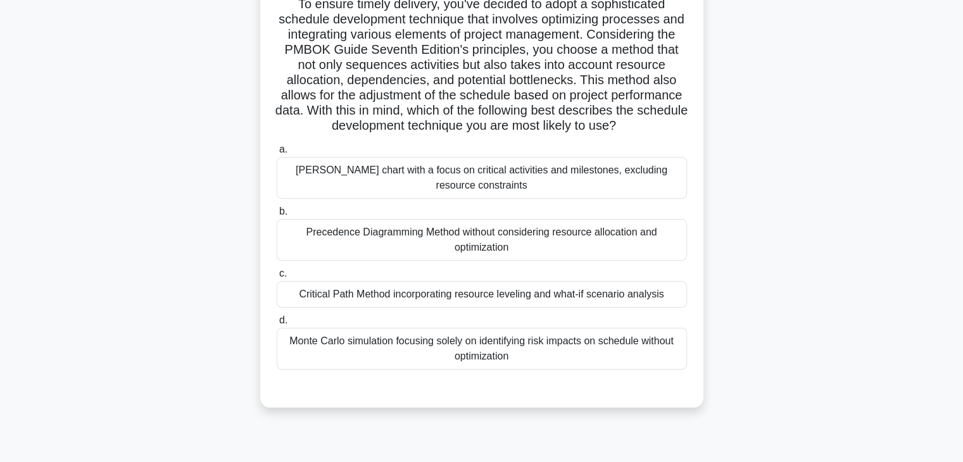
scroll to position [146, 0]
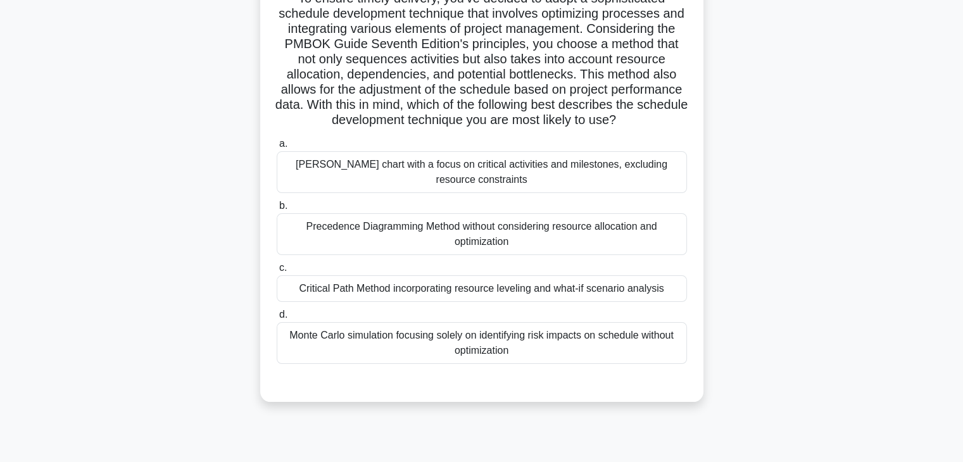
click at [614, 302] on div "Critical Path Method incorporating resource leveling and what-if scenario analy…" at bounding box center [482, 288] width 410 height 27
click at [277, 272] on input "c. Critical Path Method incorporating resource leveling and what-if scenario an…" at bounding box center [277, 268] width 0 height 8
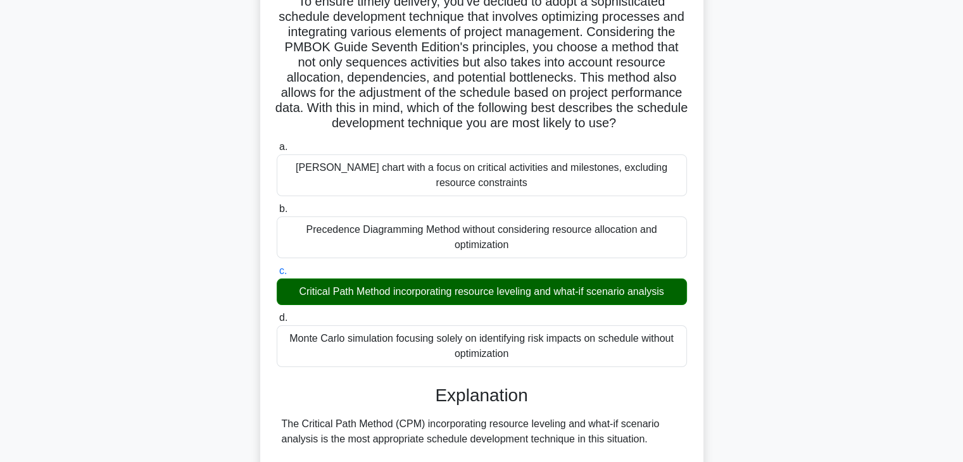
click at [740, 320] on div "You are the project manager of a software development project that has multiple…" at bounding box center [482, 362] width 836 height 868
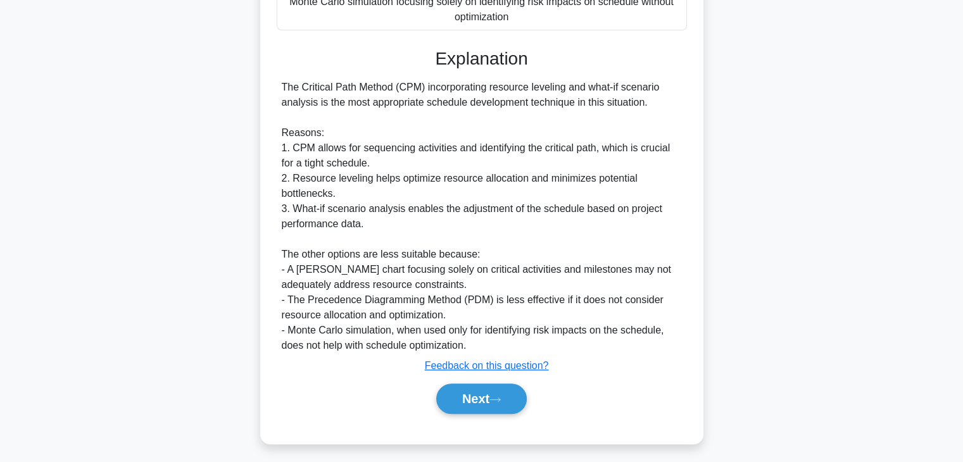
scroll to position [500, 0]
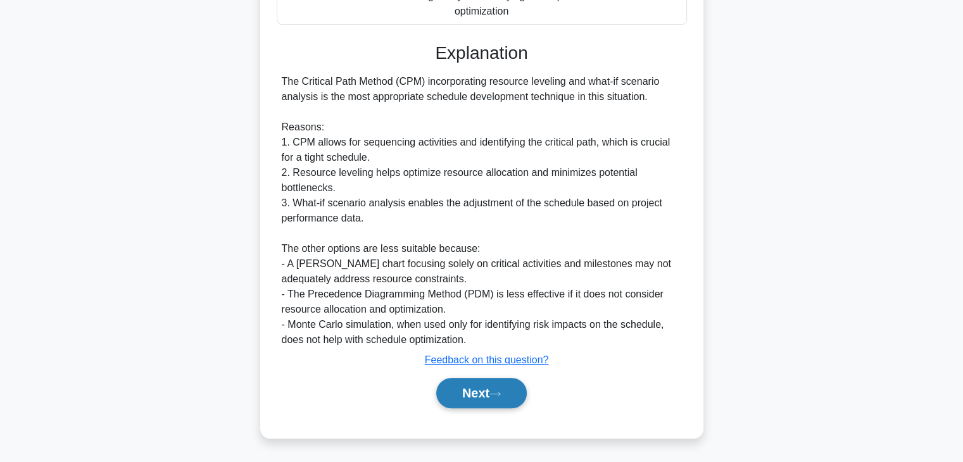
click at [462, 398] on button "Next" at bounding box center [481, 393] width 91 height 30
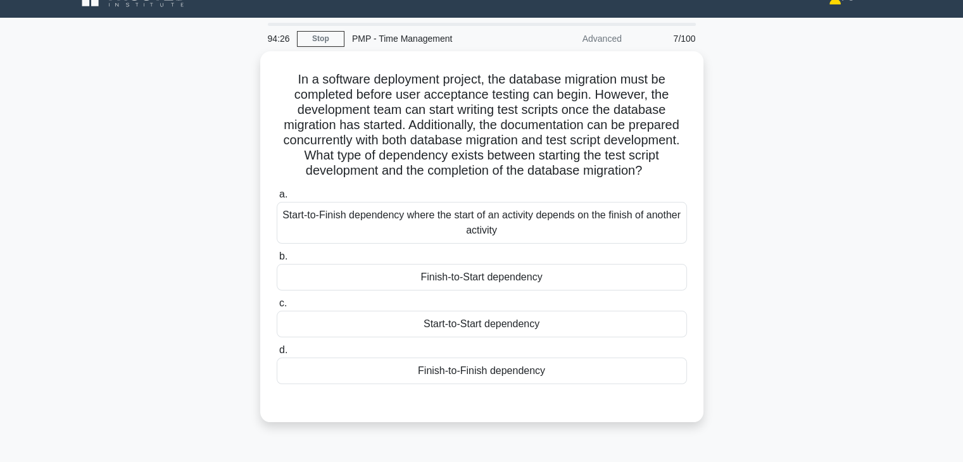
scroll to position [25, 0]
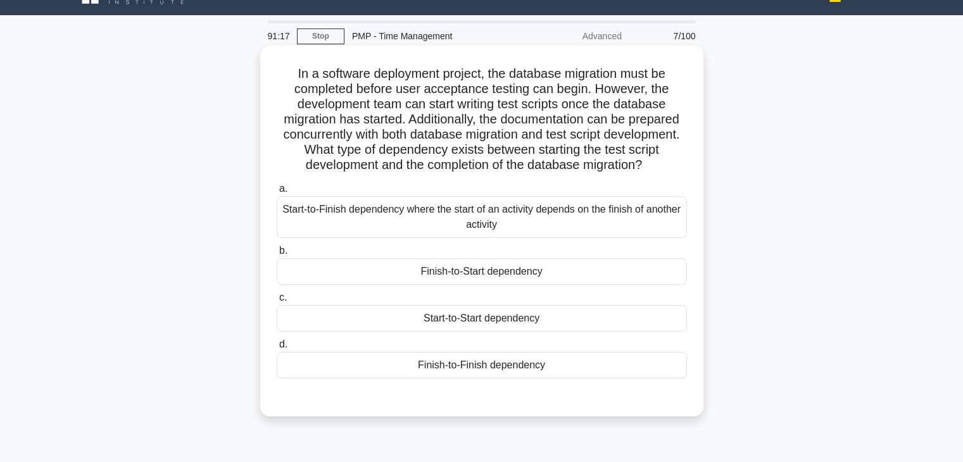
click at [519, 377] on div "Finish-to-Finish dependency" at bounding box center [482, 365] width 410 height 27
click at [277, 349] on input "d. Finish-to-Finish dependency" at bounding box center [277, 345] width 0 height 8
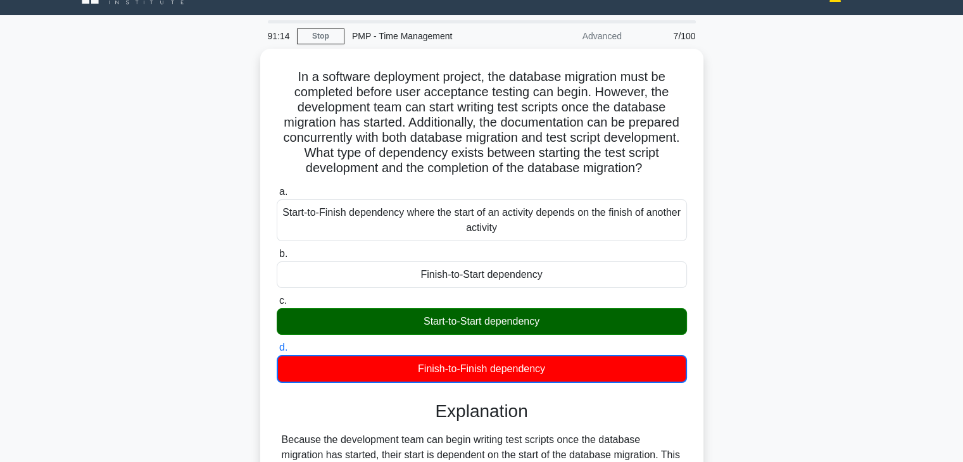
click at [277, 188] on input "a. Start-to-Finish dependency where the start of an activity depends on the fin…" at bounding box center [277, 192] width 0 height 8
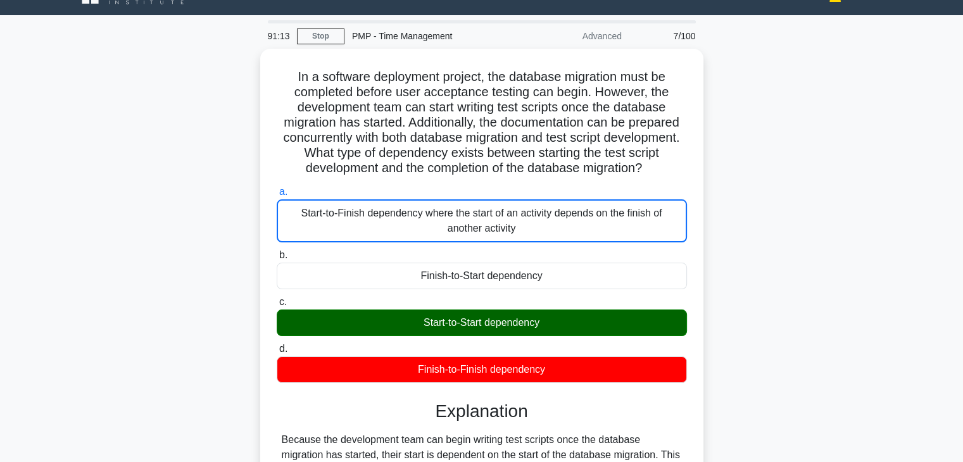
click at [277, 251] on input "b. Finish-to-Start dependency" at bounding box center [277, 255] width 0 height 8
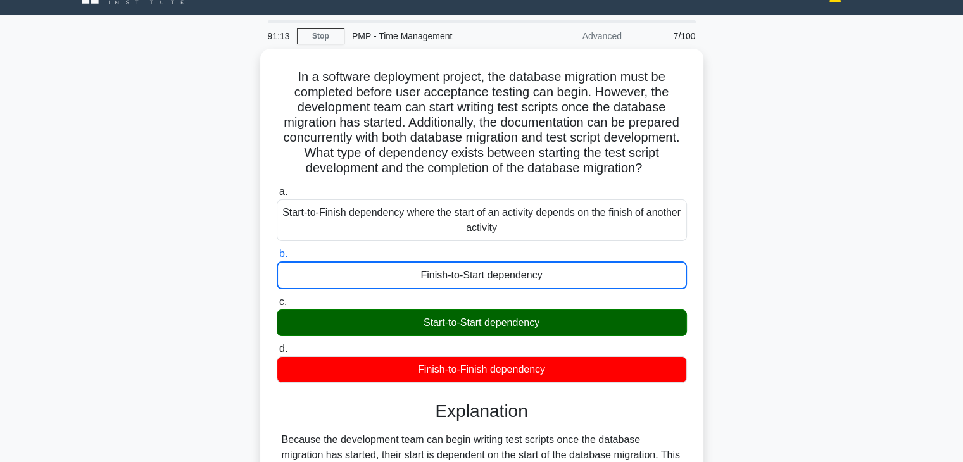
click at [277, 298] on input "c. Start-to-Start dependency" at bounding box center [277, 302] width 0 height 8
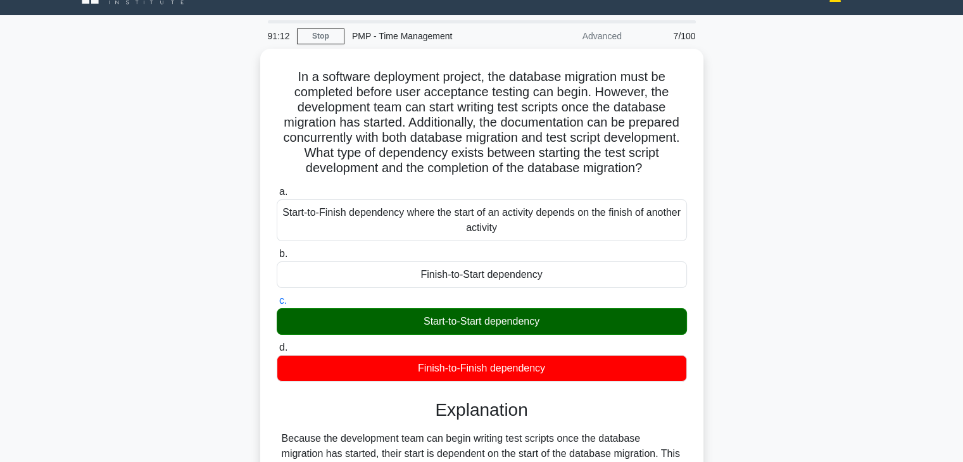
click at [277, 344] on input "d. Finish-to-Finish dependency" at bounding box center [277, 348] width 0 height 8
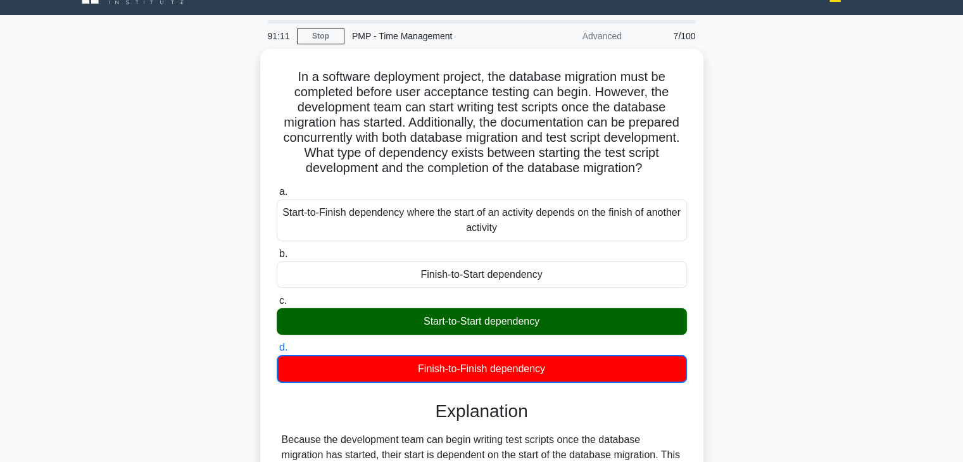
click at [277, 188] on input "a. Start-to-Finish dependency where the start of an activity depends on the fin…" at bounding box center [277, 192] width 0 height 8
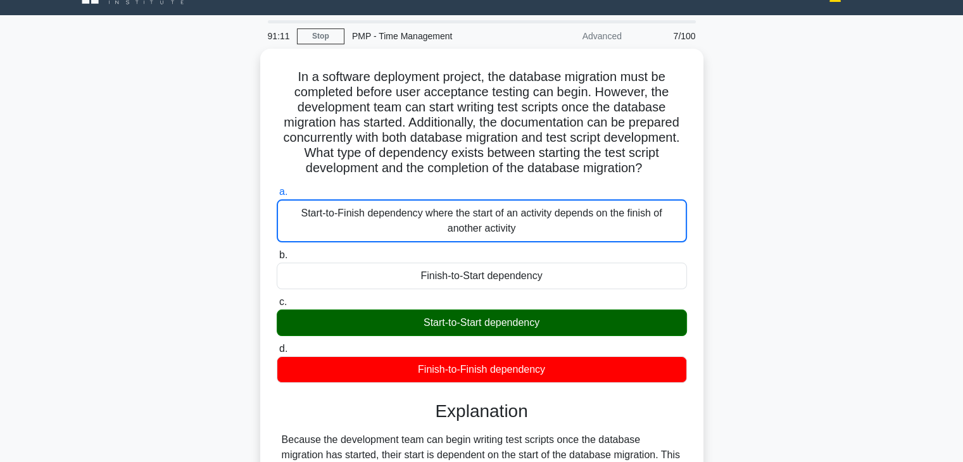
click at [277, 251] on input "b. Finish-to-Start dependency" at bounding box center [277, 255] width 0 height 8
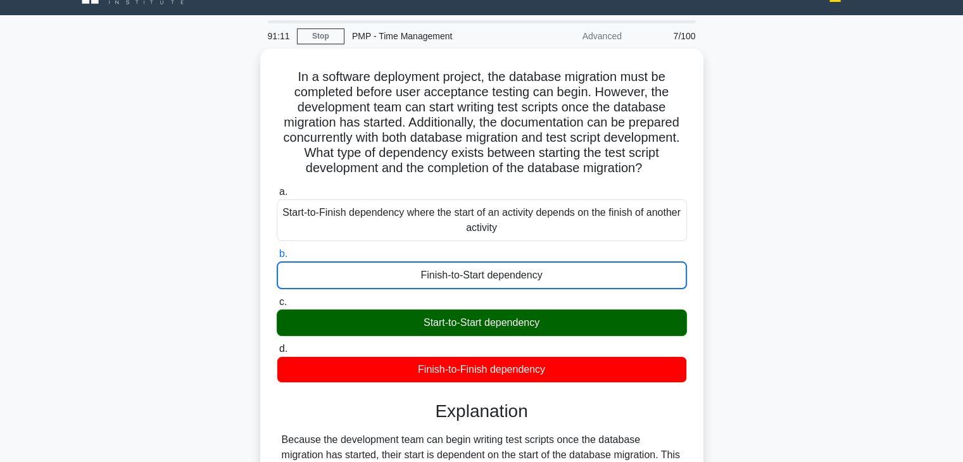
click at [277, 298] on input "c. Start-to-Start dependency" at bounding box center [277, 302] width 0 height 8
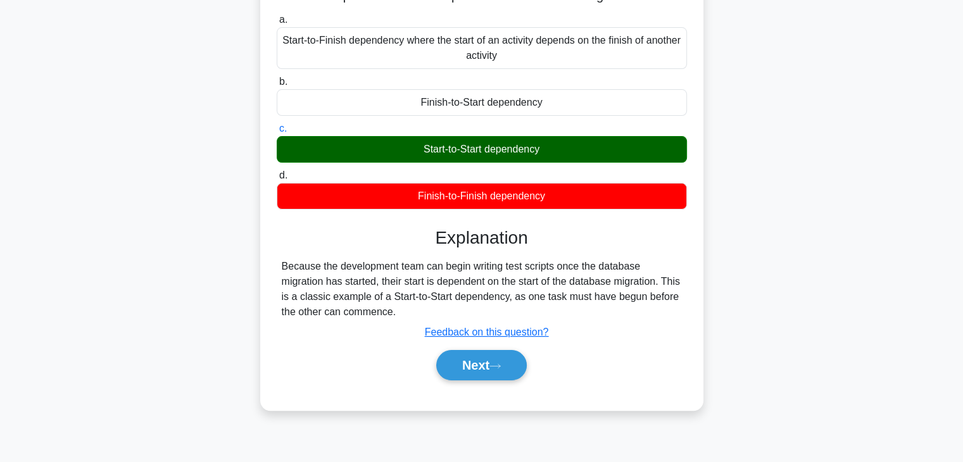
scroll to position [222, 0]
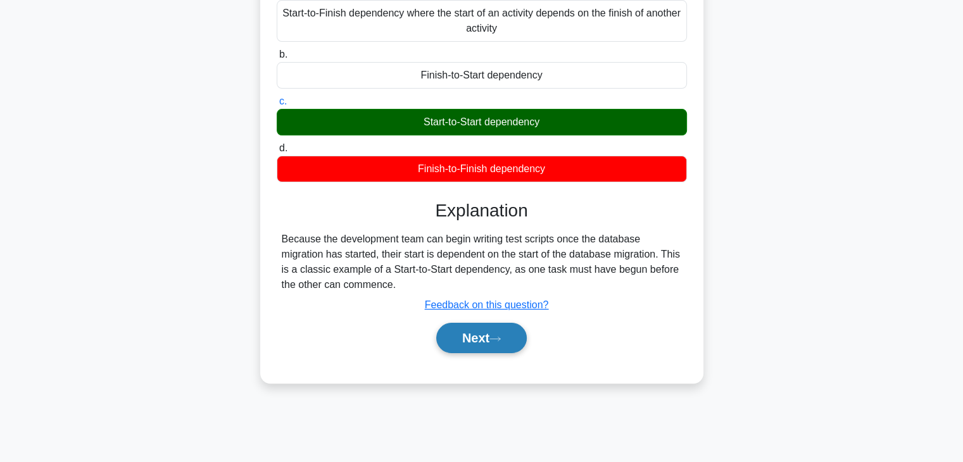
click at [461, 353] on button "Next" at bounding box center [481, 338] width 91 height 30
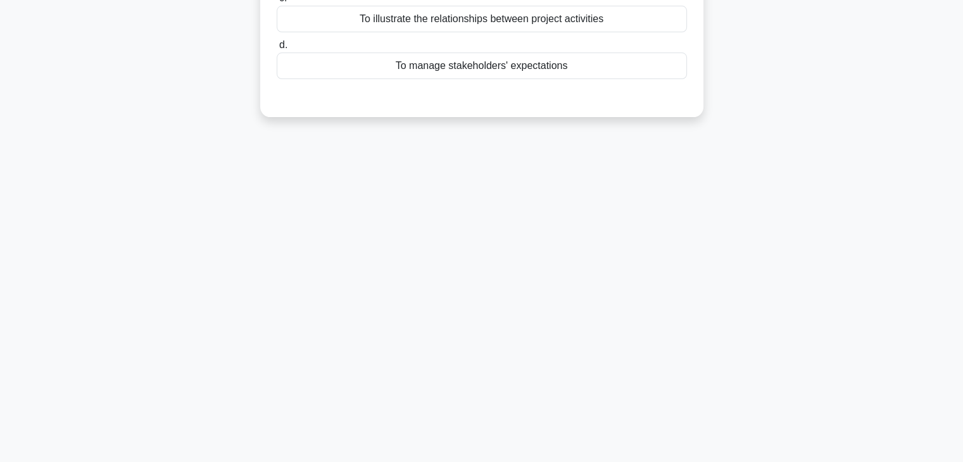
click at [649, 329] on div "91:05 Stop PMP - Time Management Advanced 8/100 What is the main purpose of a s…" at bounding box center [482, 140] width 836 height 633
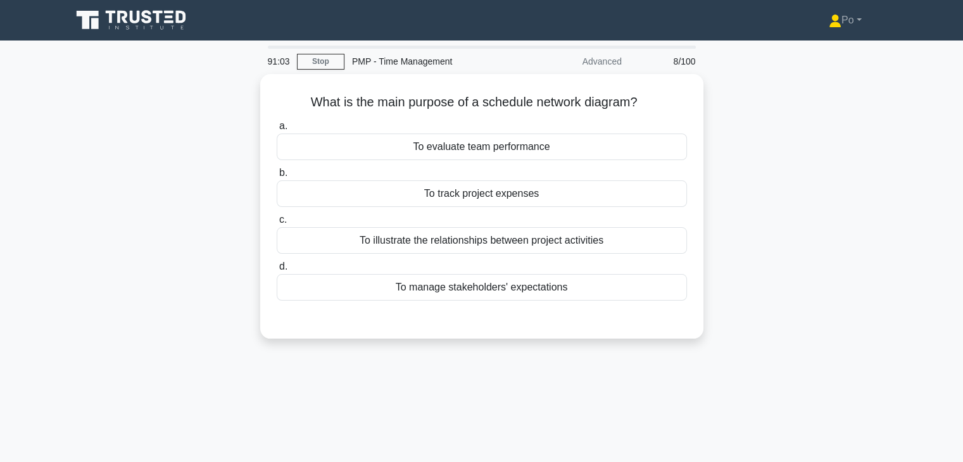
scroll to position [0, 0]
click at [646, 368] on div "90:46 Stop PMP - Time Management Advanced 8/100 What is the main purpose of a s…" at bounding box center [482, 362] width 836 height 633
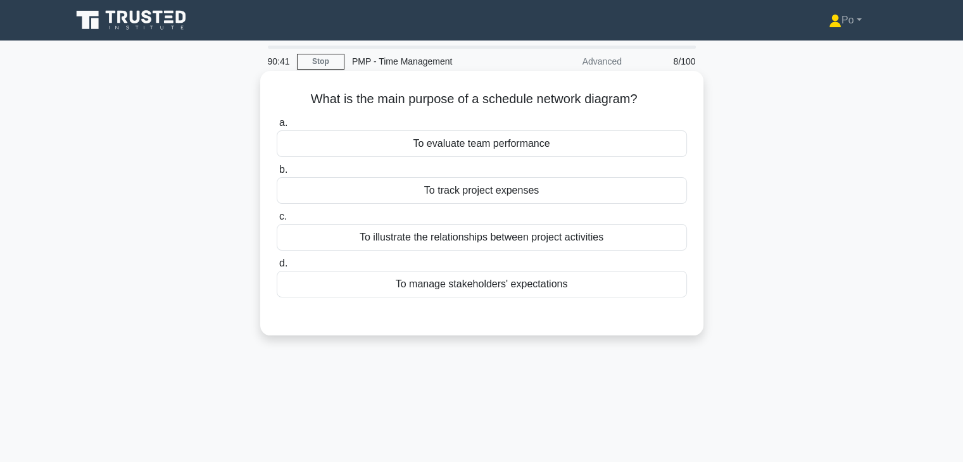
click at [616, 244] on div "To illustrate the relationships between project activities" at bounding box center [482, 237] width 410 height 27
click at [277, 221] on input "c. To illustrate the relationships between project activities" at bounding box center [277, 217] width 0 height 8
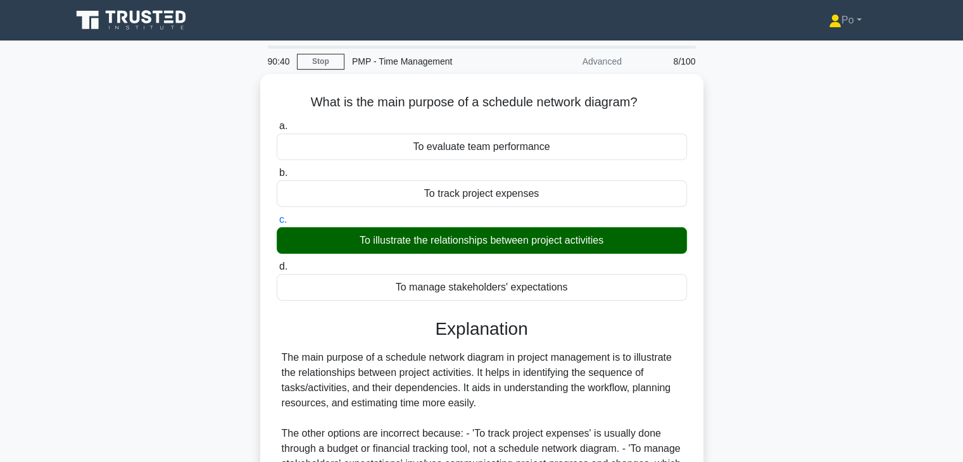
click at [751, 365] on div "What is the main purpose of a schedule network diagram? .spinner_0XTQ{transform…" at bounding box center [482, 356] width 836 height 564
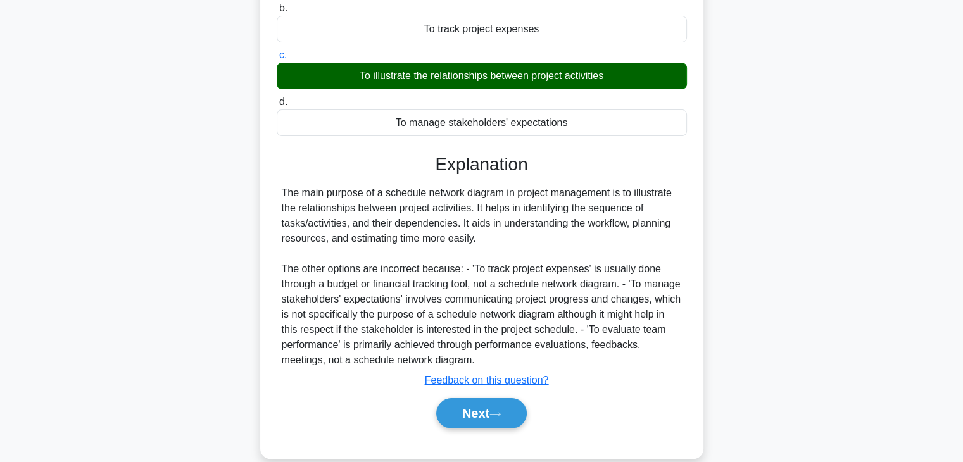
scroll to position [222, 0]
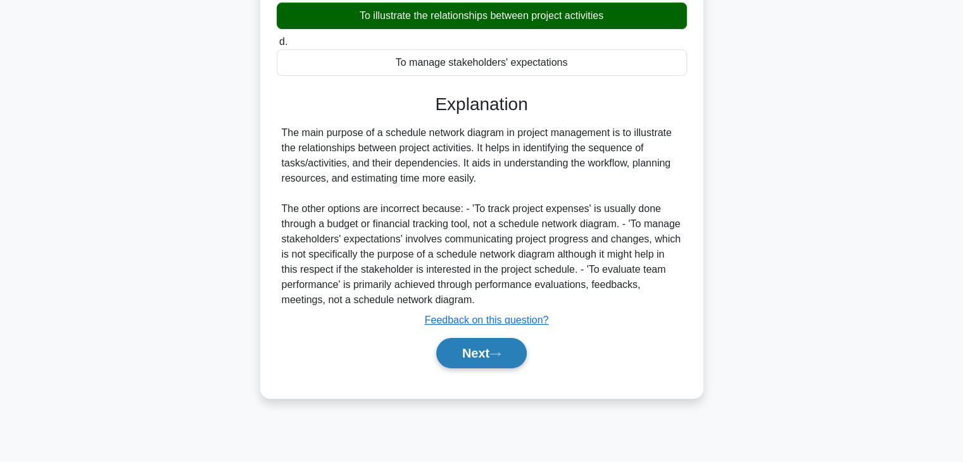
click at [459, 365] on button "Next" at bounding box center [481, 353] width 91 height 30
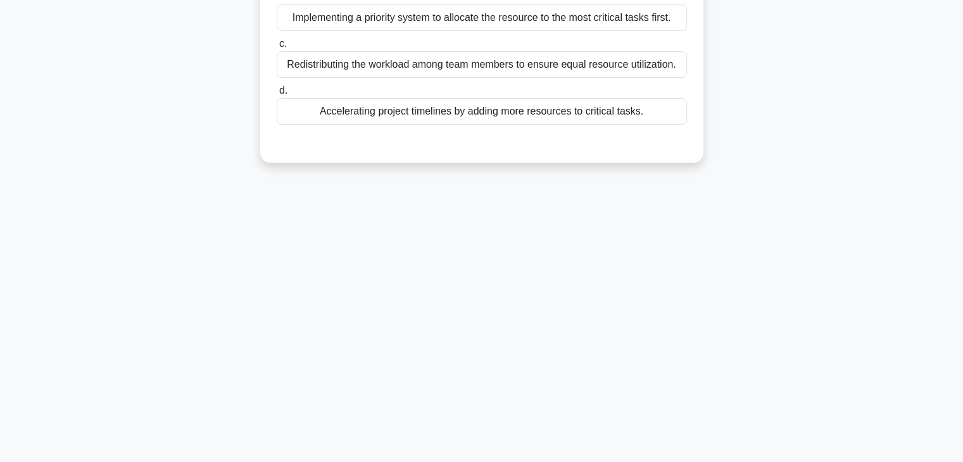
click at [624, 307] on div "90:36 Stop PMP - Time Management Advanced 9/100 A project manager is handling a…" at bounding box center [482, 140] width 836 height 633
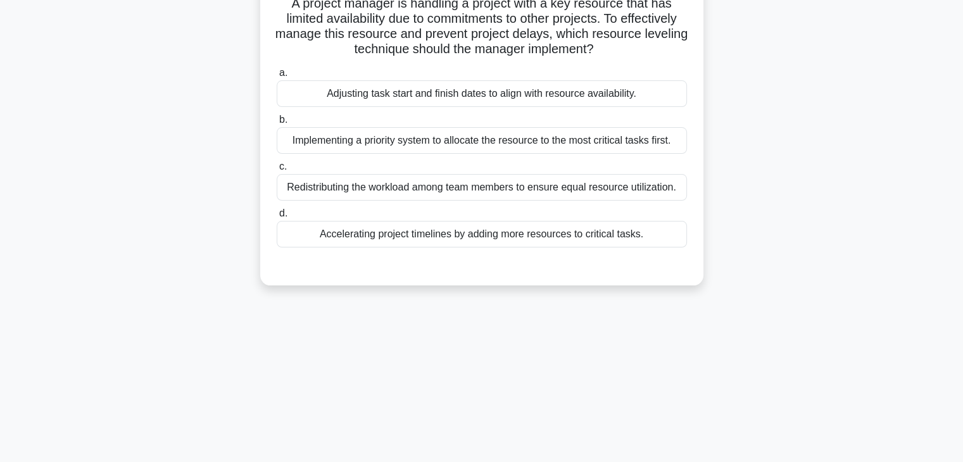
scroll to position [0, 0]
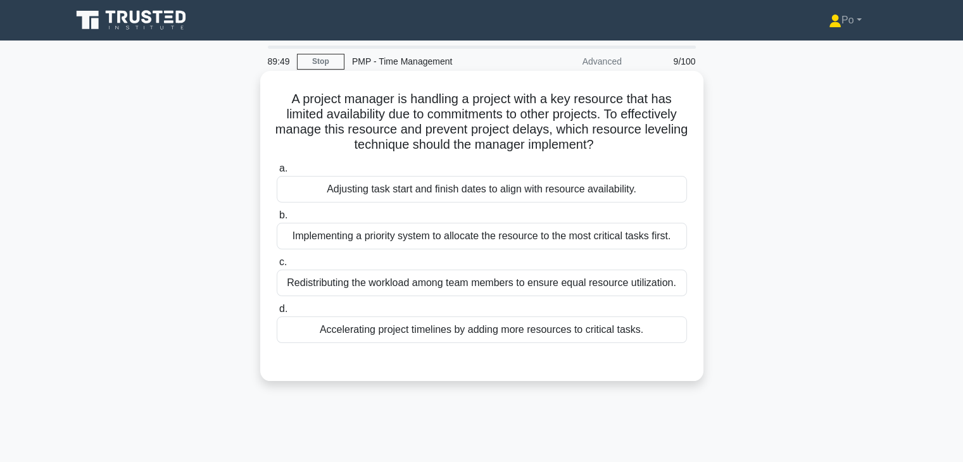
click at [617, 196] on div "Adjusting task start and finish dates to align with resource availability." at bounding box center [482, 189] width 410 height 27
click at [277, 173] on input "a. Adjusting task start and finish dates to align with resource availability." at bounding box center [277, 169] width 0 height 8
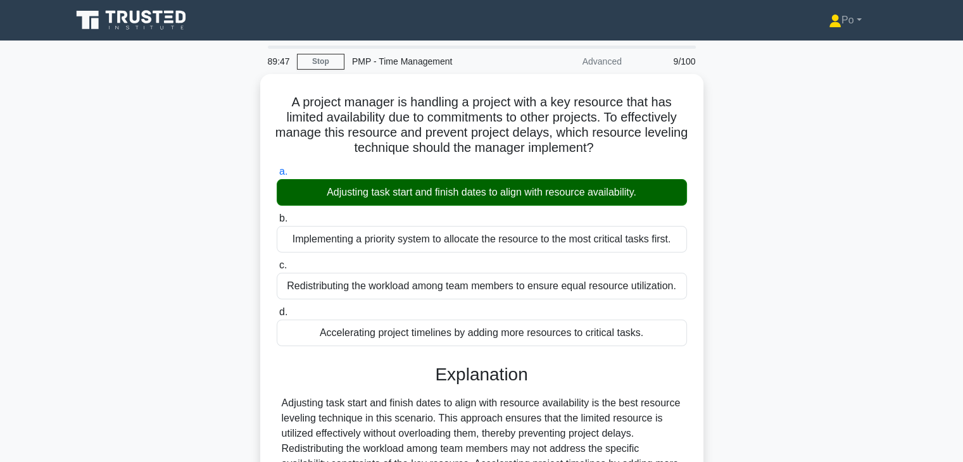
click at [768, 314] on div "A project manager is handling a project with a key resource that has limited av…" at bounding box center [482, 348] width 836 height 549
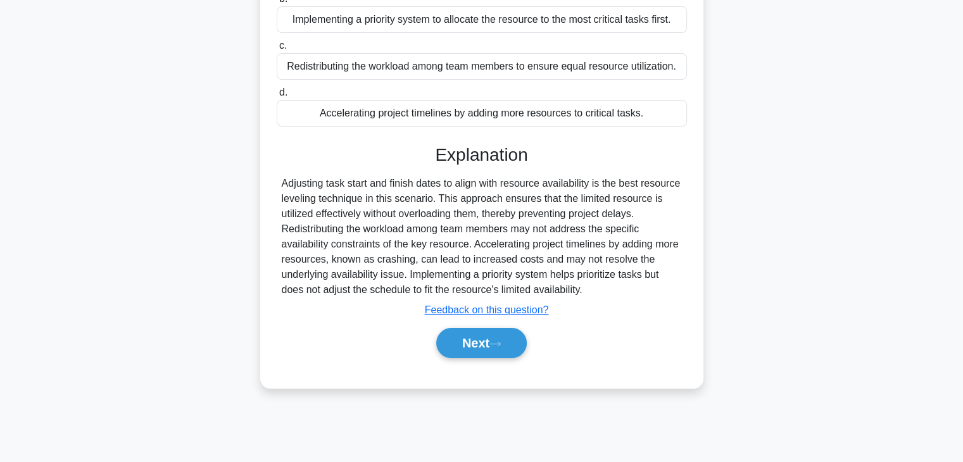
scroll to position [222, 0]
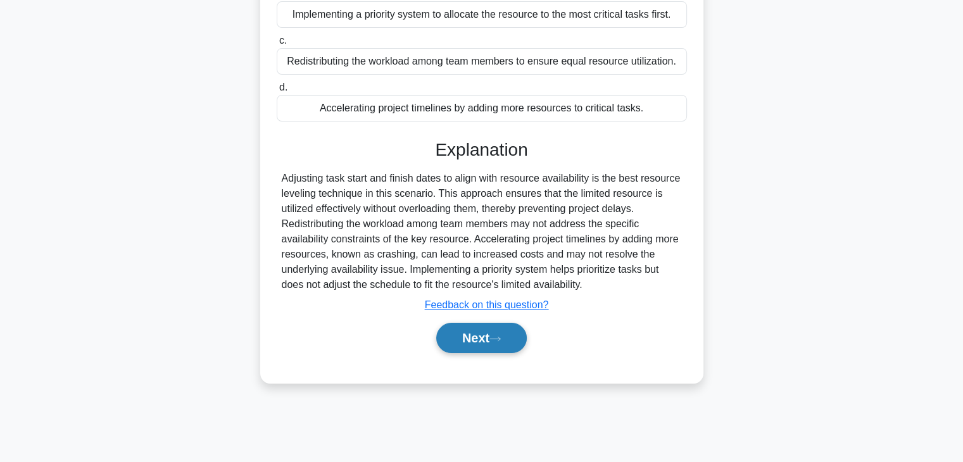
click at [459, 339] on button "Next" at bounding box center [481, 338] width 91 height 30
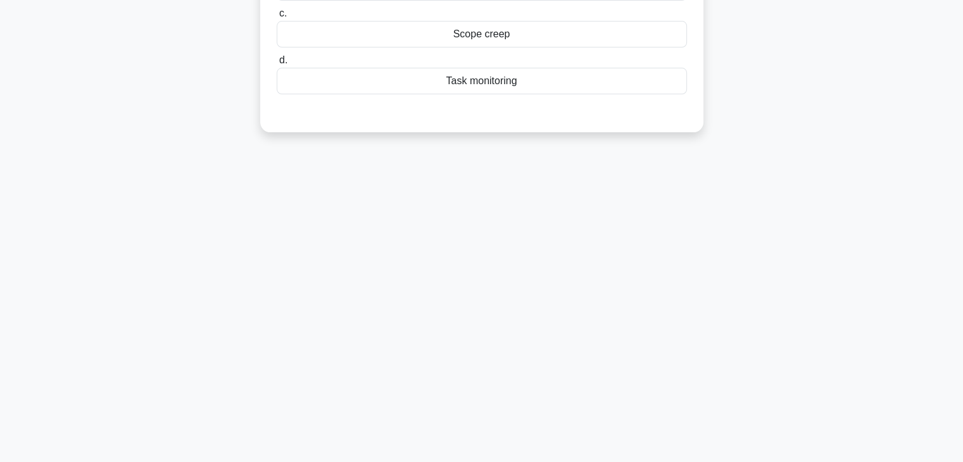
click at [609, 255] on div "89:44 Stop PMP - Time Management Advanced 10/100 What is the term for the proce…" at bounding box center [482, 140] width 836 height 633
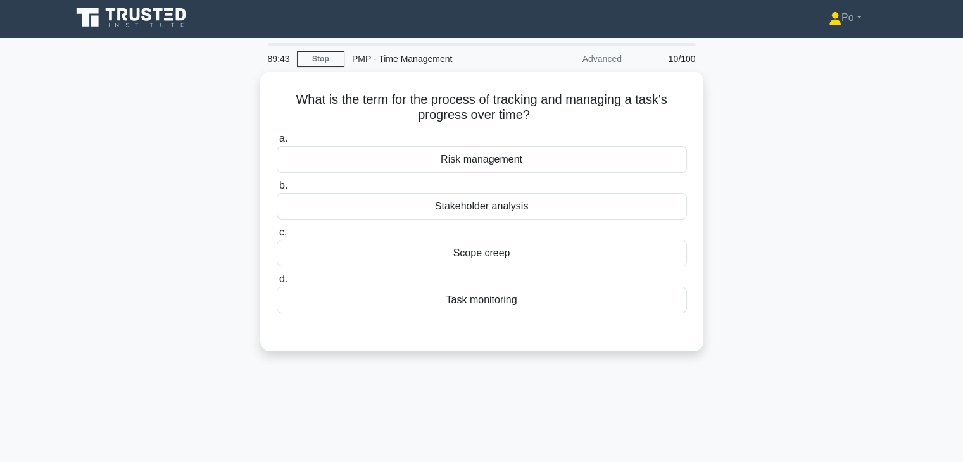
scroll to position [0, 0]
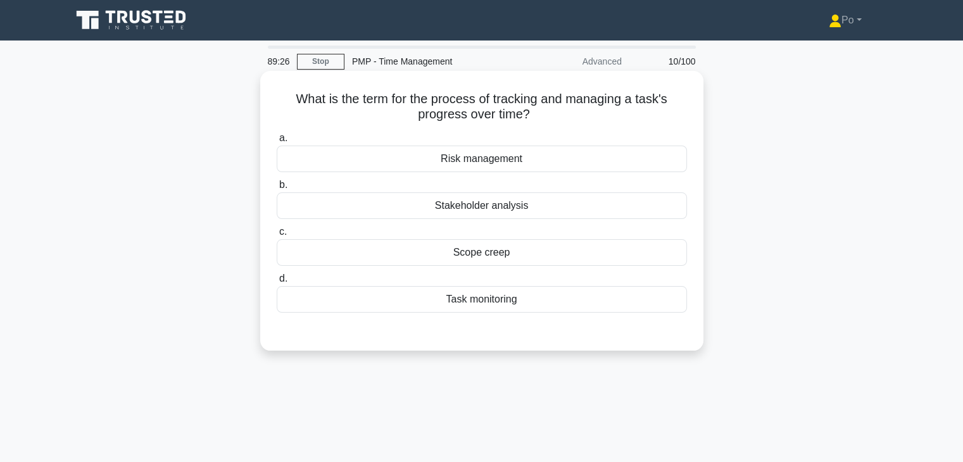
click at [469, 304] on div "Task monitoring" at bounding box center [482, 299] width 410 height 27
click at [277, 283] on input "d. Task monitoring" at bounding box center [277, 279] width 0 height 8
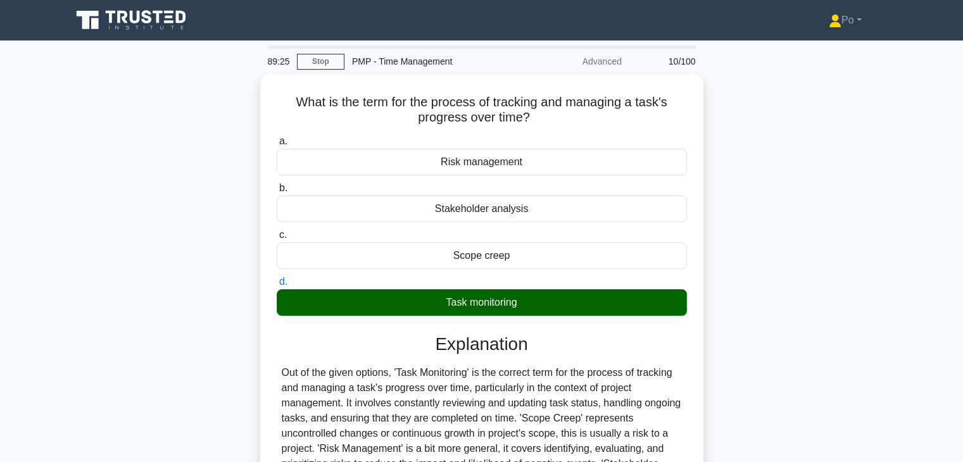
click at [811, 346] on div "What is the term for the process of tracking and managing a task's progress ove…" at bounding box center [482, 348] width 836 height 549
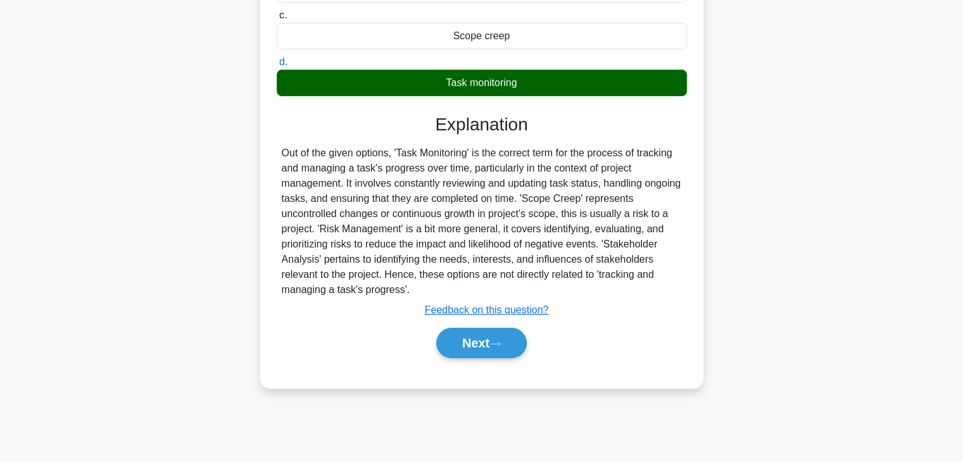
scroll to position [222, 0]
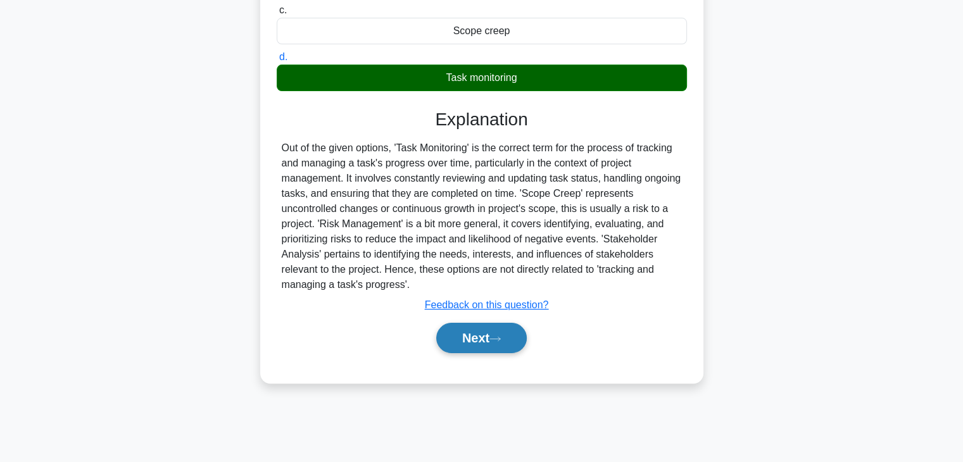
click at [455, 326] on button "Next" at bounding box center [481, 338] width 91 height 30
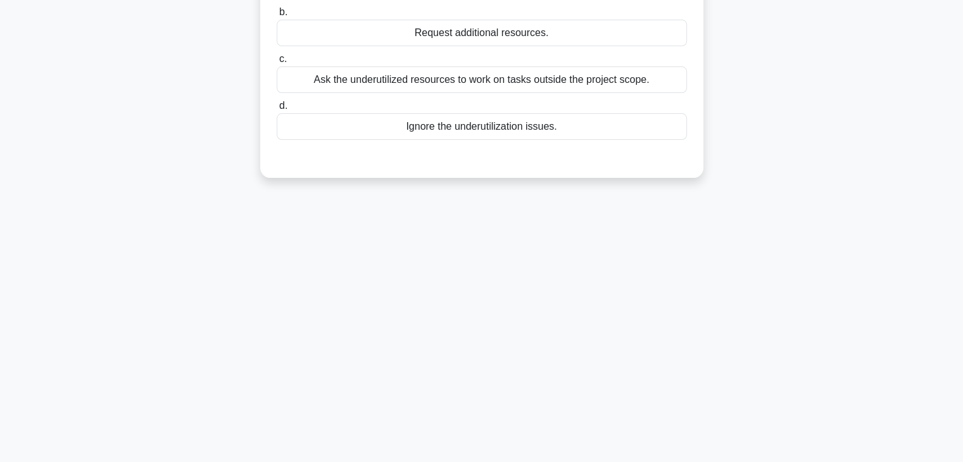
click at [695, 262] on div "89:21 Stop PMP - Time Management Advanced 11/100 In a manufacturing project, a …" at bounding box center [482, 140] width 836 height 633
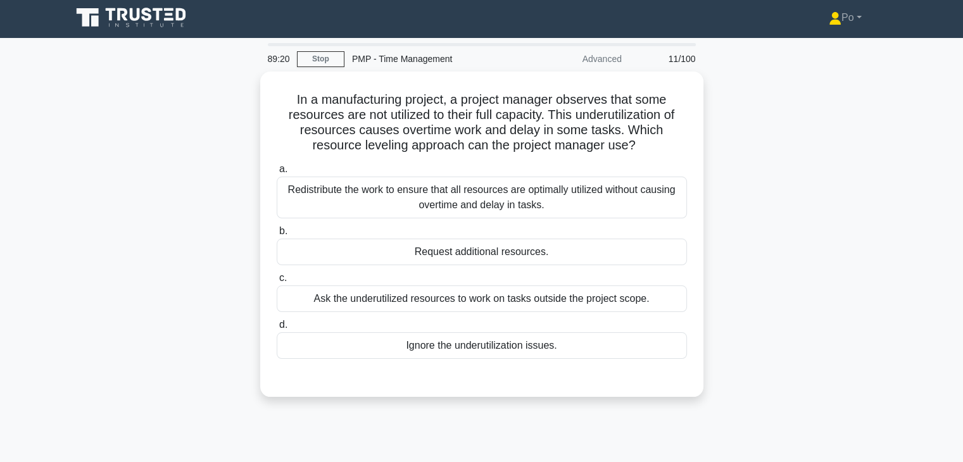
scroll to position [0, 0]
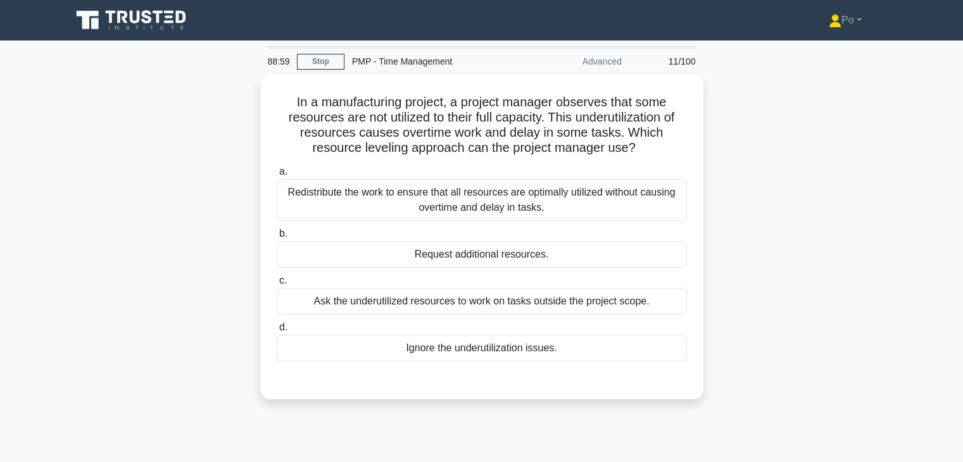
click at [758, 168] on div "In a manufacturing project, a project manager observes that some resources are …" at bounding box center [482, 244] width 836 height 341
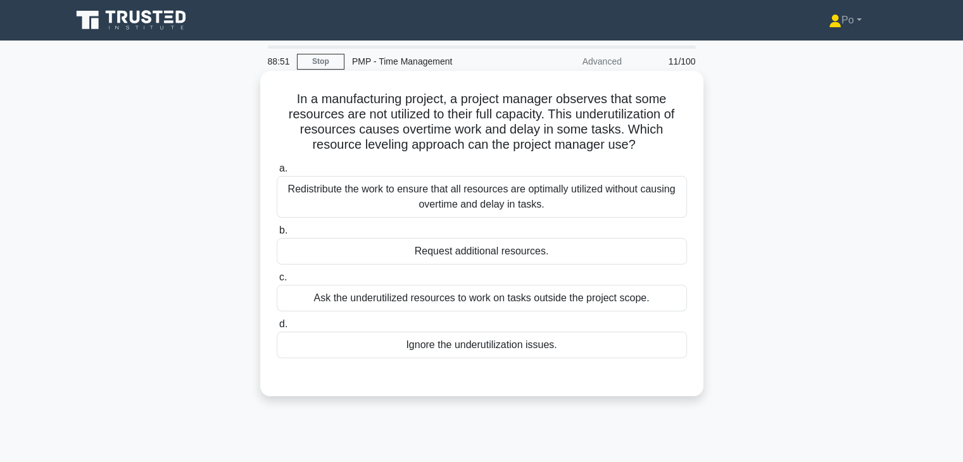
click at [600, 201] on div "Redistribute the work to ensure that all resources are optimally utilized witho…" at bounding box center [482, 197] width 410 height 42
click at [277, 173] on input "a. Redistribute the work to ensure that all resources are optimally utilized wi…" at bounding box center [277, 169] width 0 height 8
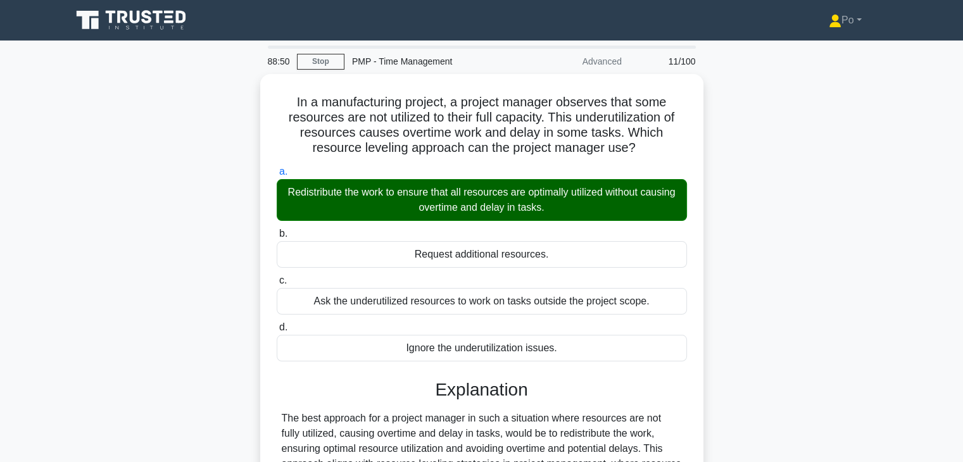
click at [838, 277] on div "In a manufacturing project, a project manager observes that some resources are …" at bounding box center [482, 379] width 836 height 610
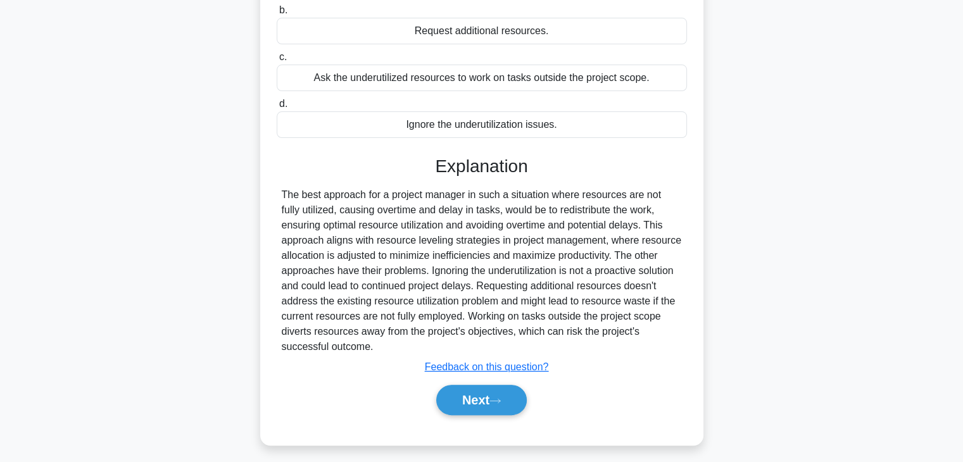
scroll to position [227, 0]
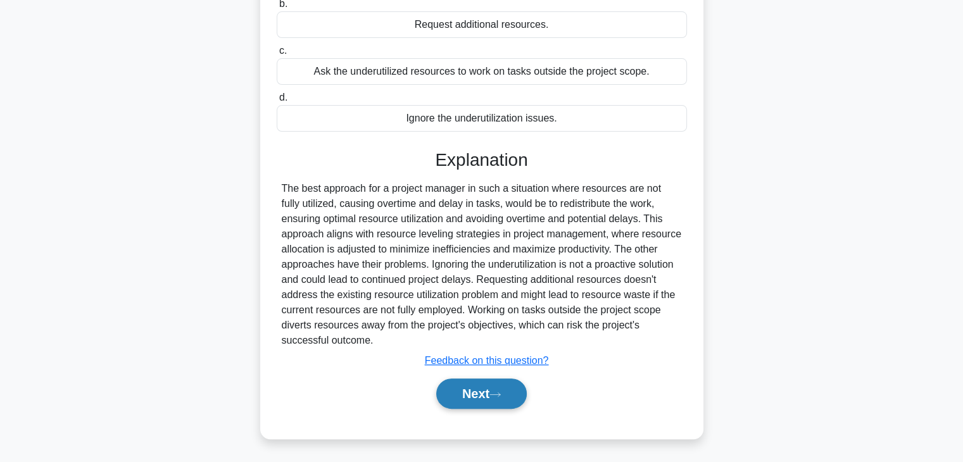
click at [465, 391] on button "Next" at bounding box center [481, 394] width 91 height 30
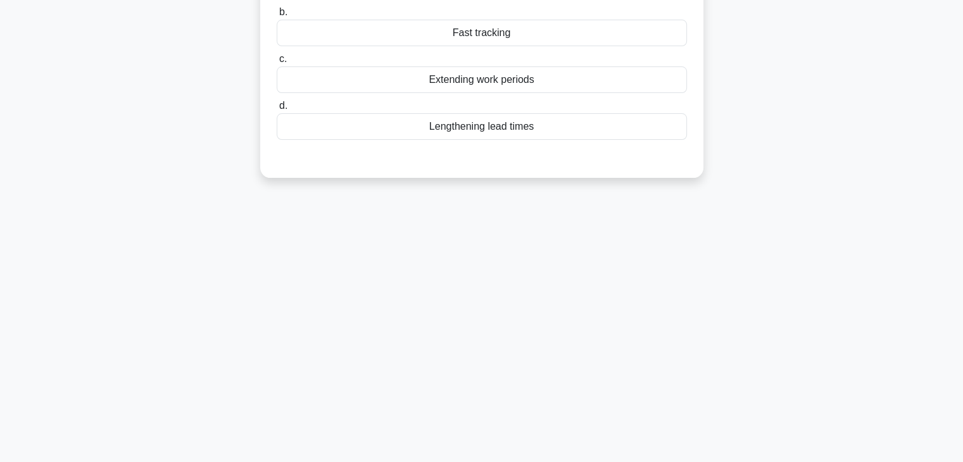
scroll to position [222, 0]
click at [643, 272] on div "88:46 Stop PMP - Time Management Advanced 12/100 On a large agricultural equipm…" at bounding box center [482, 140] width 836 height 633
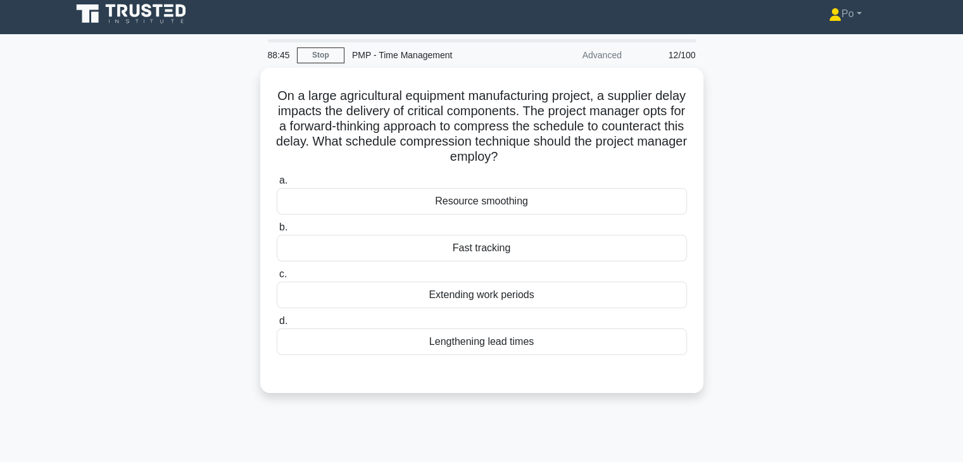
scroll to position [0, 0]
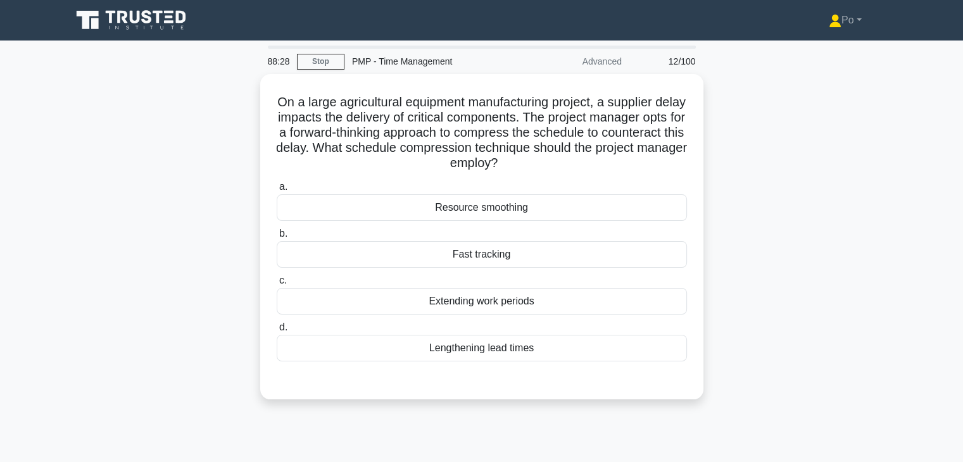
click at [781, 208] on div "On a large agricultural equipment manufacturing project, a supplier delay impac…" at bounding box center [482, 244] width 836 height 341
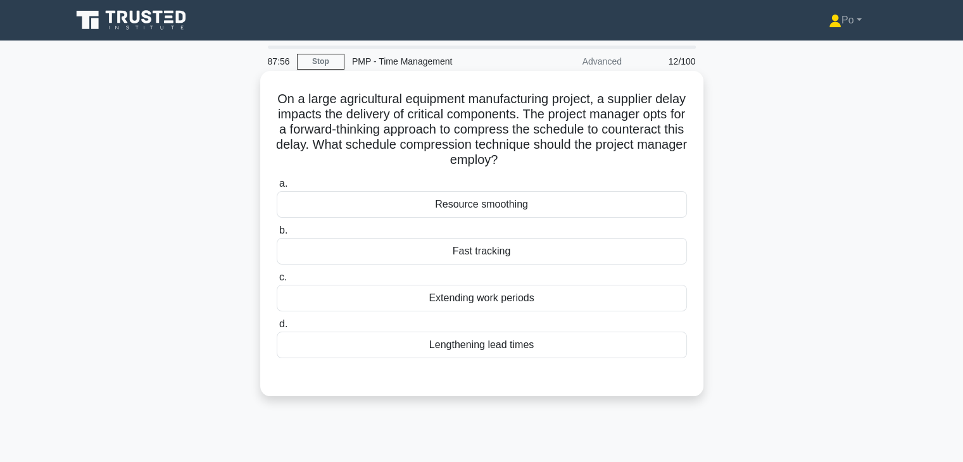
click at [522, 251] on div "Fast tracking" at bounding box center [482, 251] width 410 height 27
click at [277, 235] on input "b. Fast tracking" at bounding box center [277, 231] width 0 height 8
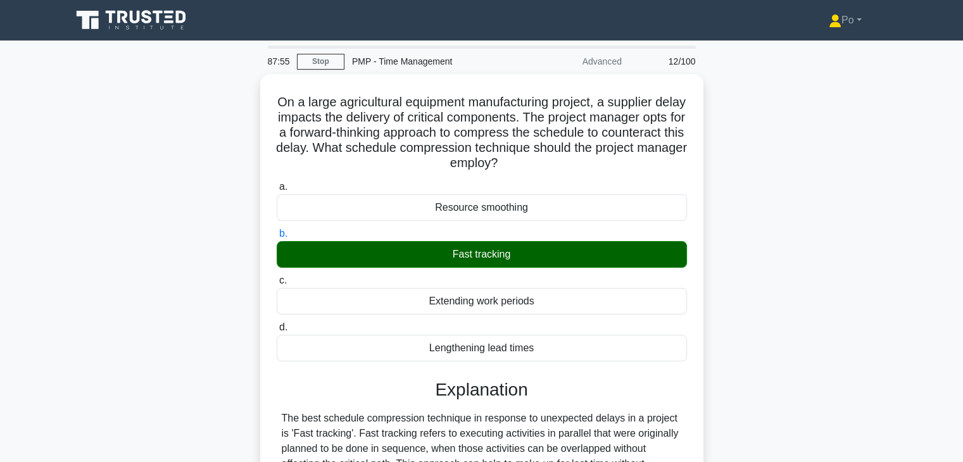
click at [790, 335] on div "On a large agricultural equipment manufacturing project, a supplier delay impac…" at bounding box center [482, 401] width 836 height 655
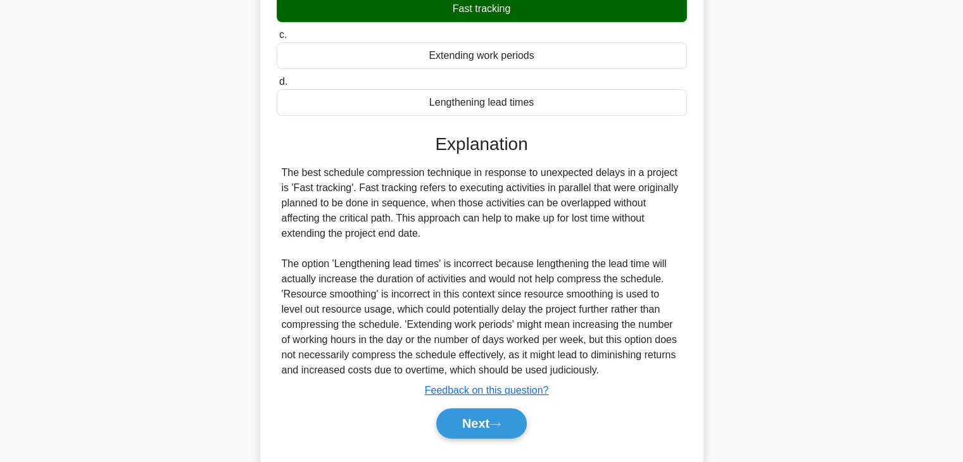
scroll to position [272, 0]
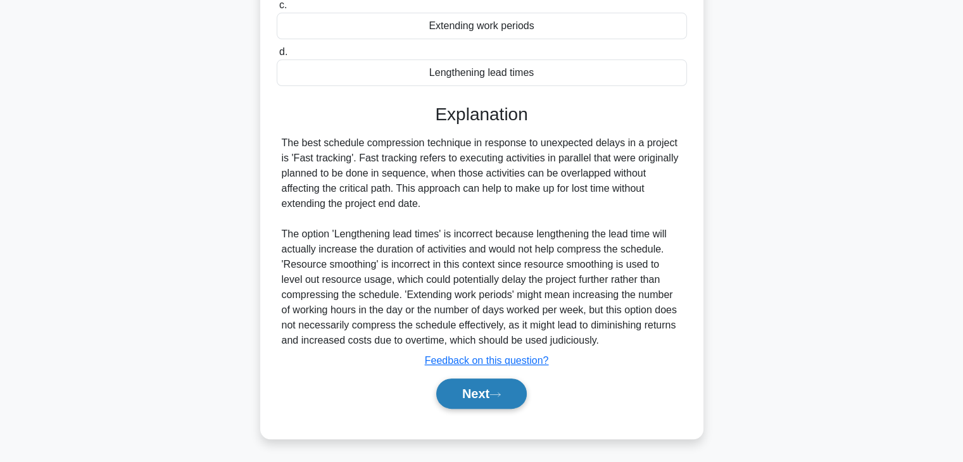
click at [472, 391] on button "Next" at bounding box center [481, 394] width 91 height 30
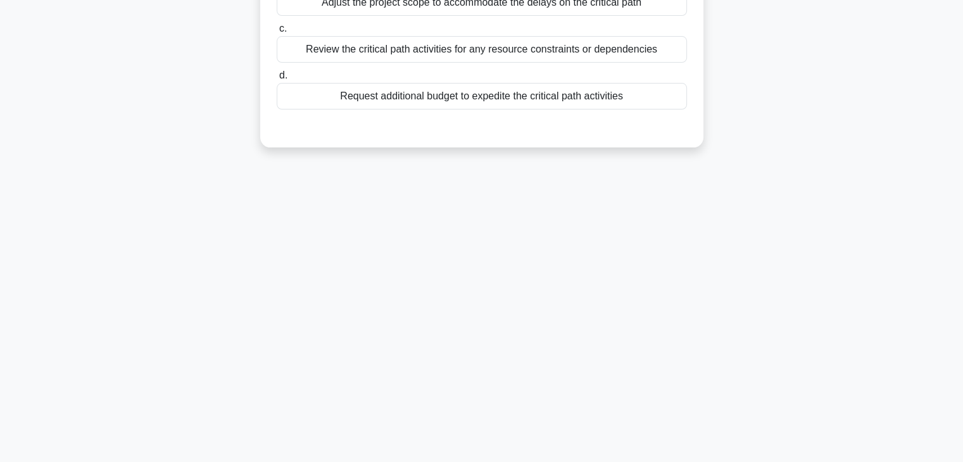
click at [662, 264] on div "87:51 Stop PMP - Time Management Advanced 13/100 During the schedule control pr…" at bounding box center [482, 140] width 836 height 633
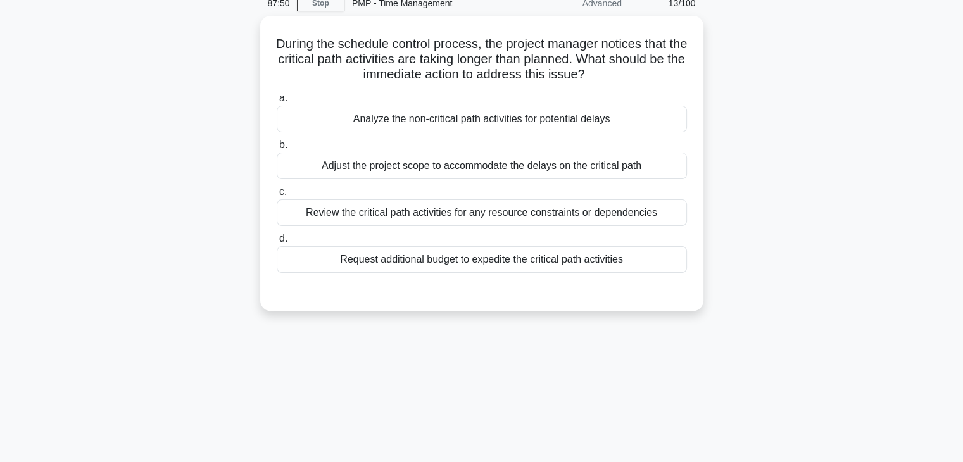
scroll to position [0, 0]
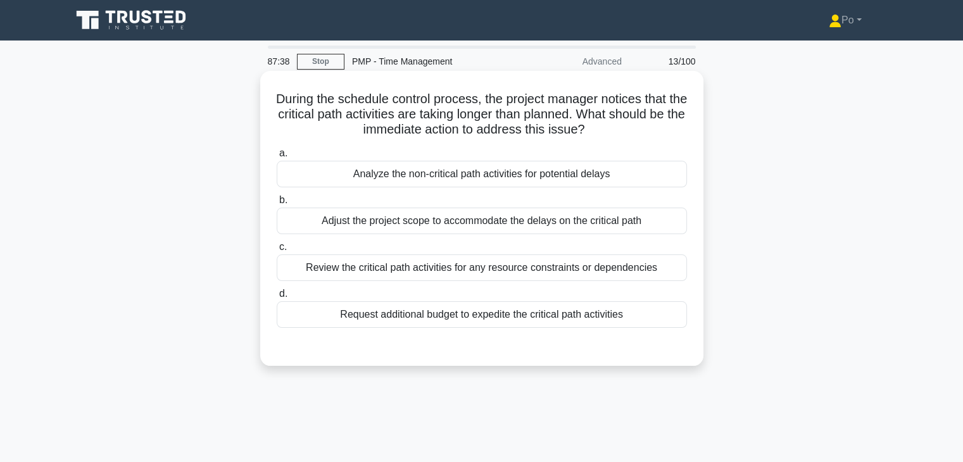
click at [610, 177] on div "Analyze the non-critical path activities for potential delays" at bounding box center [482, 174] width 410 height 27
click at [277, 158] on input "a. Analyze the non-critical path activities for potential delays" at bounding box center [277, 153] width 0 height 8
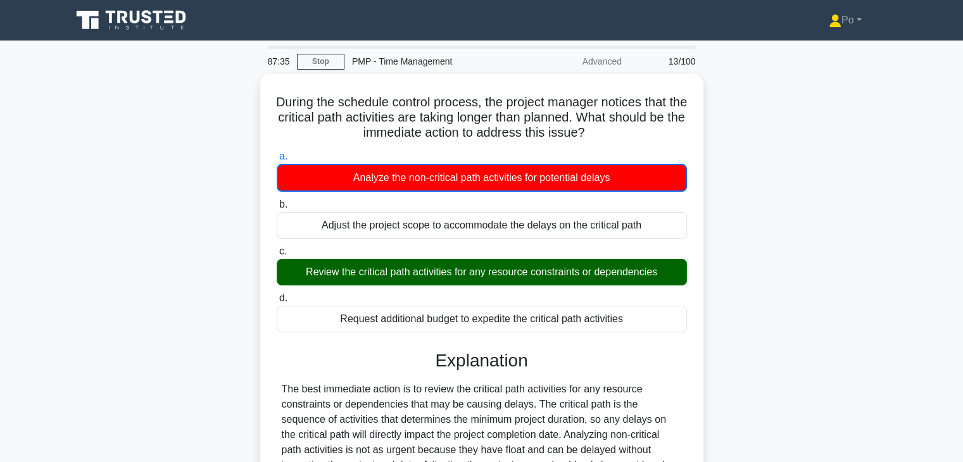
click at [776, 222] on div "During the schedule control process, the project manager notices that the criti…" at bounding box center [482, 349] width 836 height 550
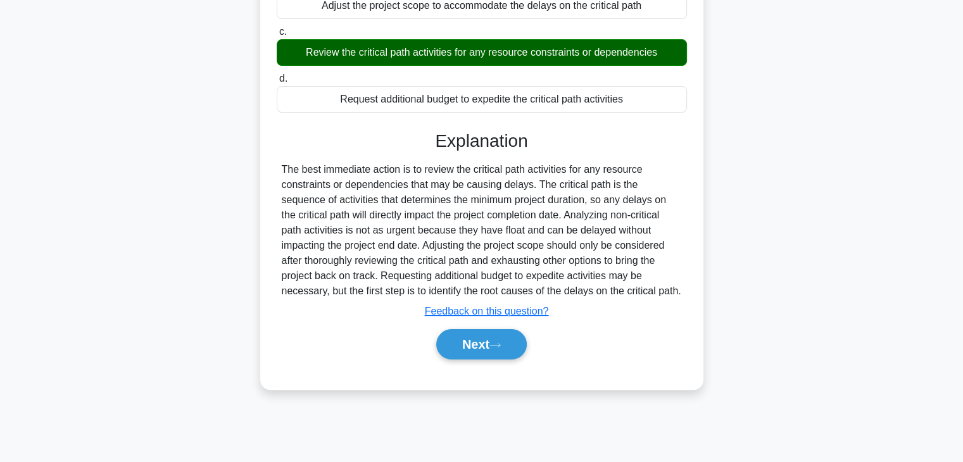
scroll to position [222, 0]
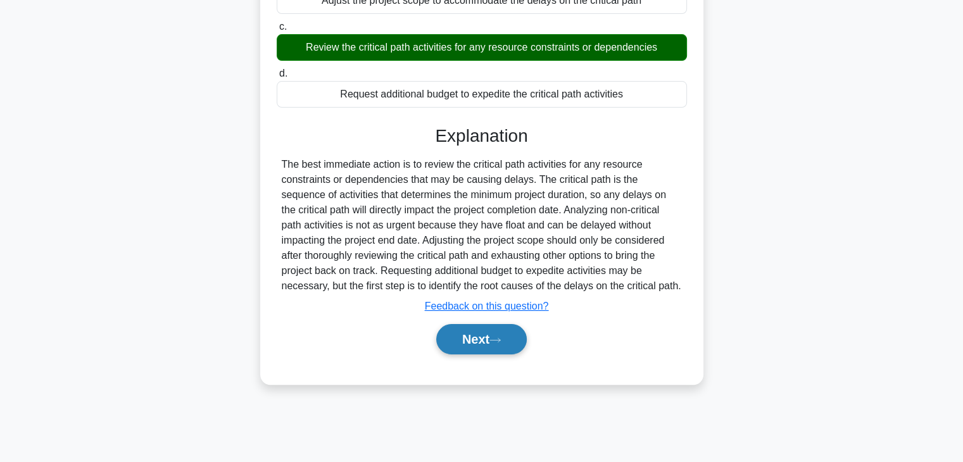
click at [453, 340] on button "Next" at bounding box center [481, 339] width 91 height 30
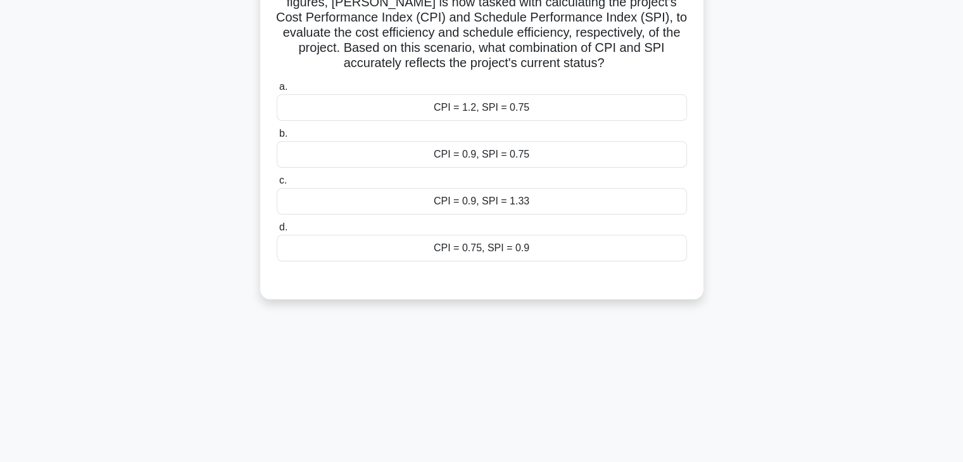
click at [730, 258] on div "On a highly complex software development project, the Project Manager, Alex, ha…" at bounding box center [482, 83] width 836 height 462
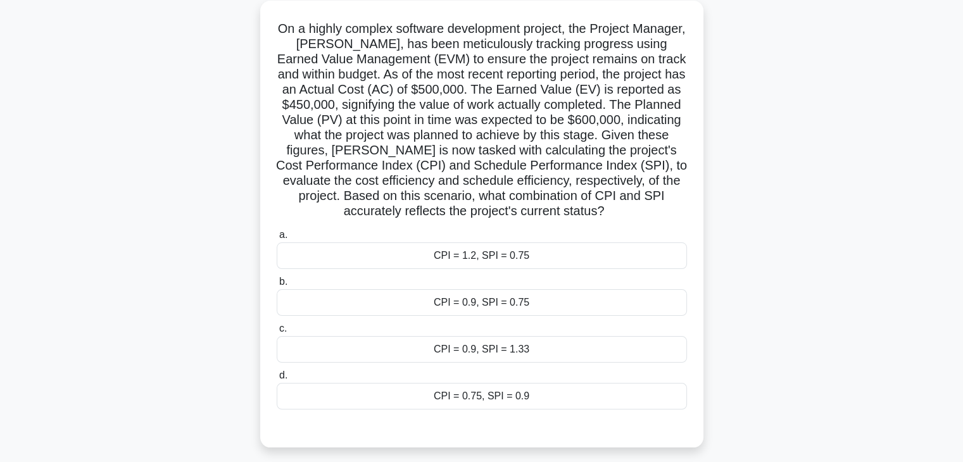
scroll to position [76, 0]
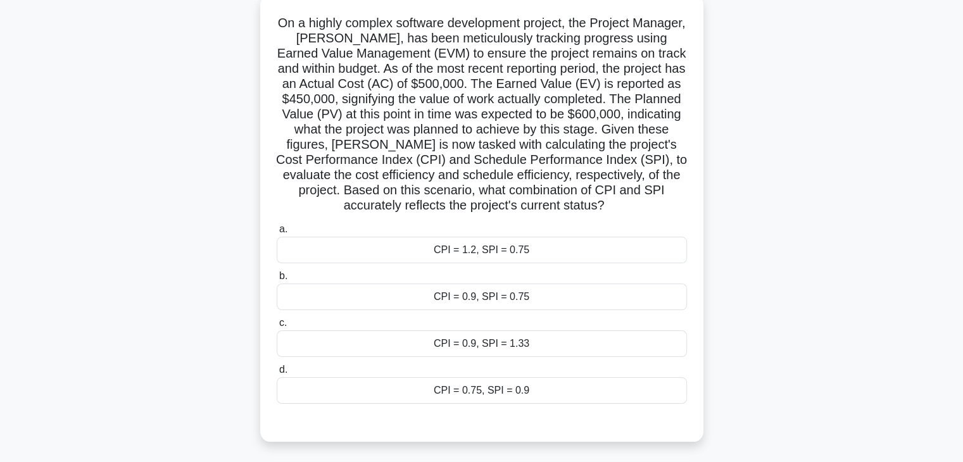
click at [552, 299] on div "CPI = 0.9, SPI = 0.75" at bounding box center [482, 297] width 410 height 27
click at [277, 281] on input "b. CPI = 0.9, SPI = 0.75" at bounding box center [277, 276] width 0 height 8
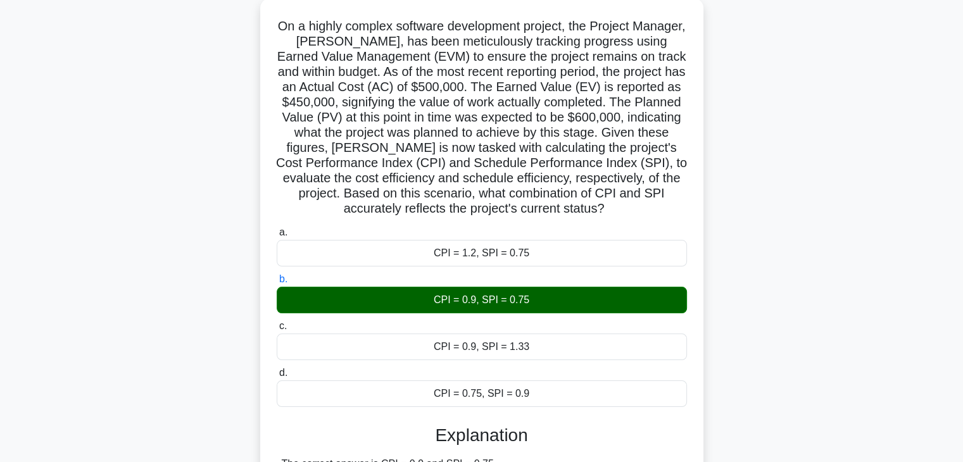
click at [813, 354] on div "On a highly complex software development project, the Project Manager, Alex, ha…" at bounding box center [482, 470] width 836 height 944
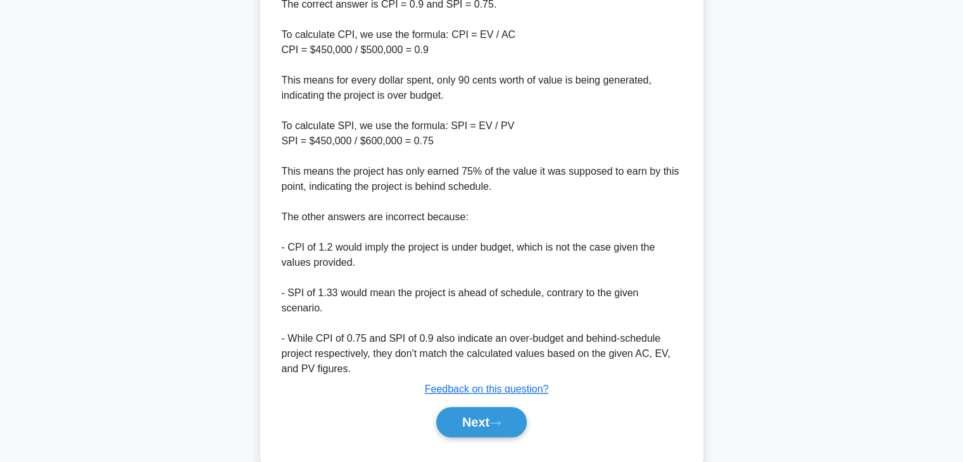
scroll to position [546, 0]
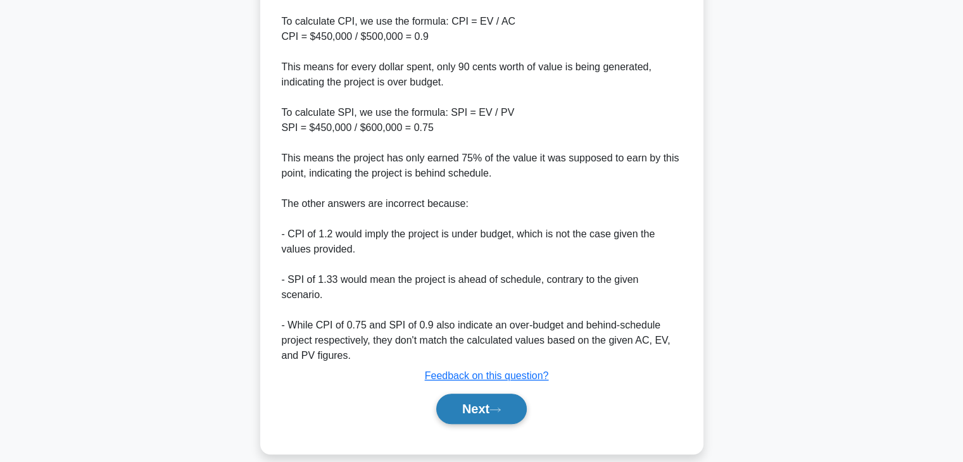
click at [459, 394] on button "Next" at bounding box center [481, 409] width 91 height 30
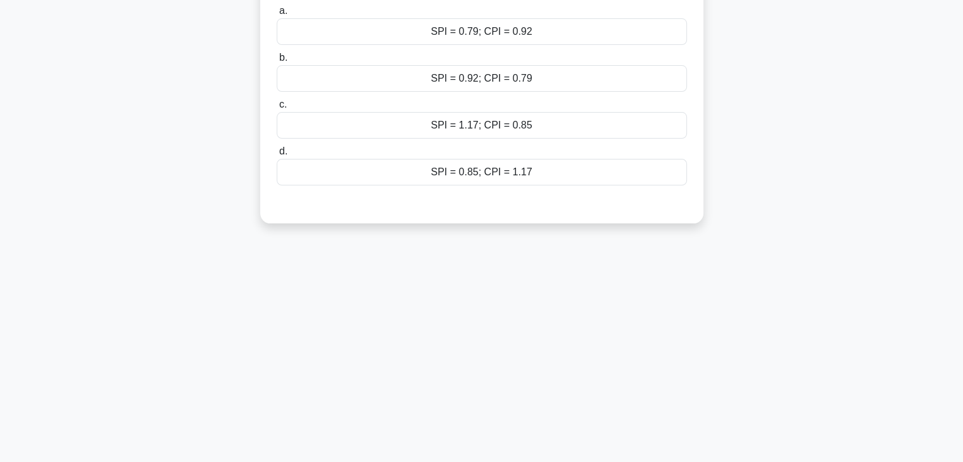
click at [773, 244] on div "86:24 Stop PMP - Time Management Advanced 15/100 During an infrastructure proje…" at bounding box center [482, 140] width 836 height 633
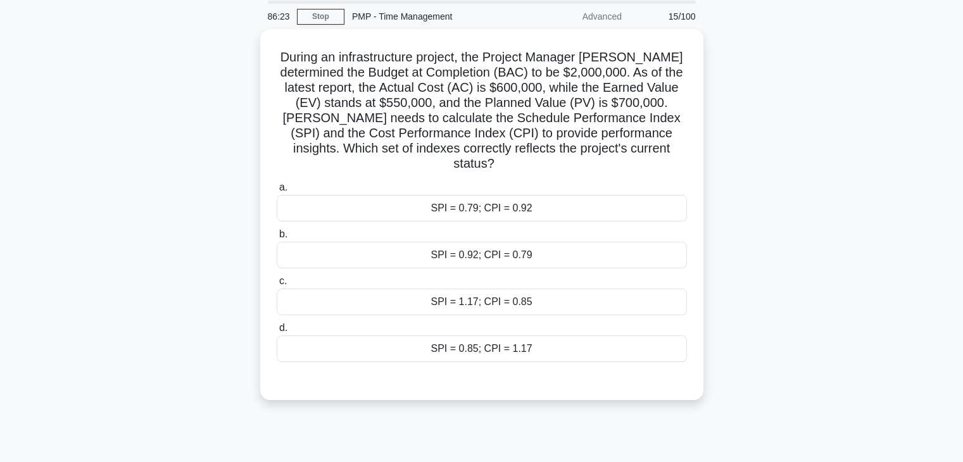
scroll to position [20, 0]
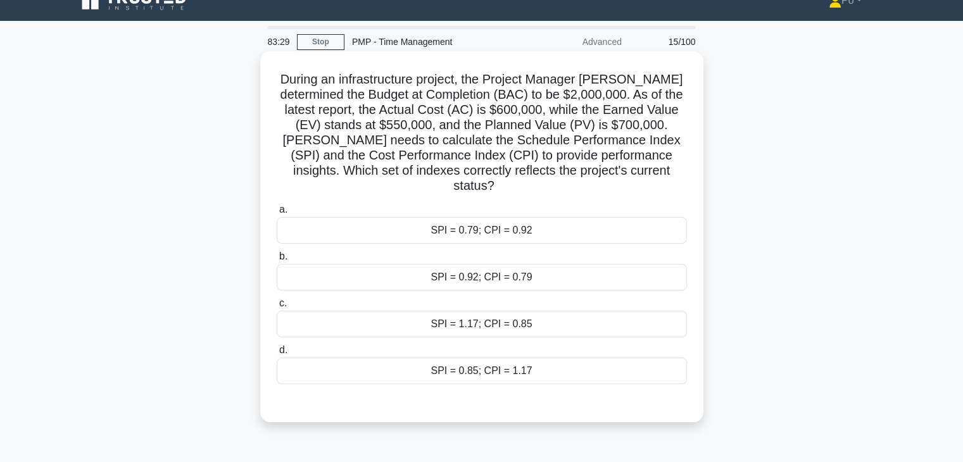
click at [520, 220] on div "SPI = 0.79; CPI = 0.92" at bounding box center [482, 230] width 410 height 27
click at [277, 214] on input "a. SPI = 0.79; CPI = 0.92" at bounding box center [277, 210] width 0 height 8
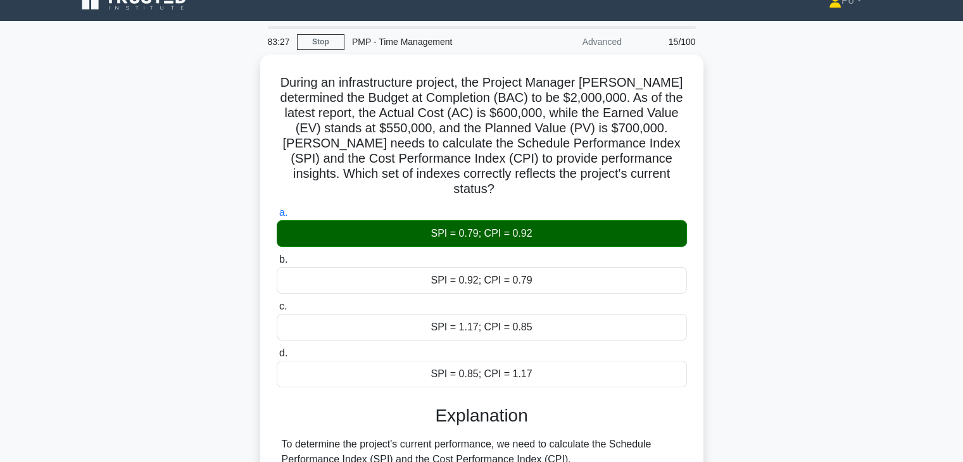
click at [755, 304] on div "During an infrastructure project, the Project Manager John determined the Budge…" at bounding box center [482, 435] width 836 height 762
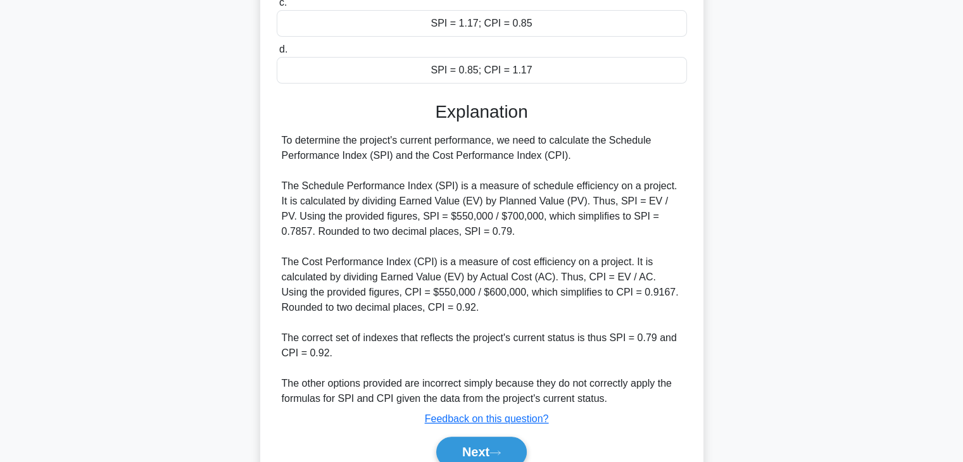
scroll to position [364, 0]
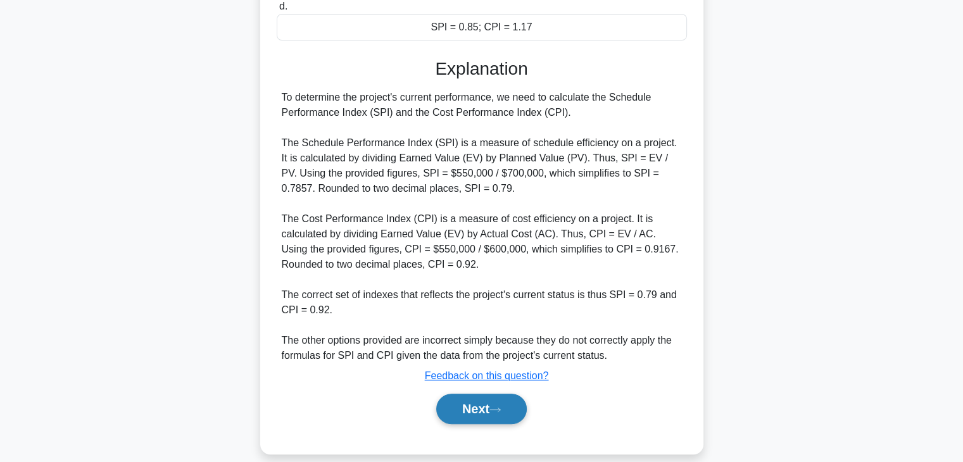
click at [481, 394] on button "Next" at bounding box center [481, 409] width 91 height 30
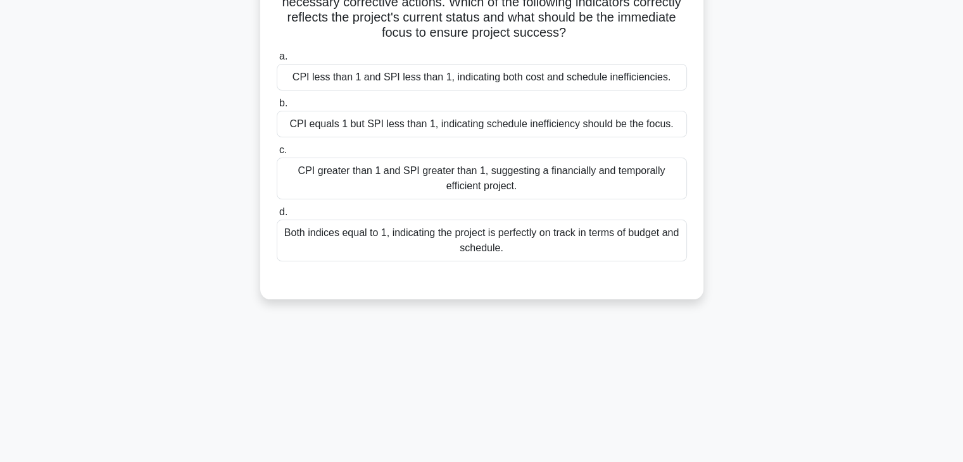
scroll to position [222, 0]
click at [571, 367] on div "83:14 Stop PMP - Time Management Advanced 16/100 .spinner_0XTQ{transform-origin…" at bounding box center [482, 140] width 836 height 633
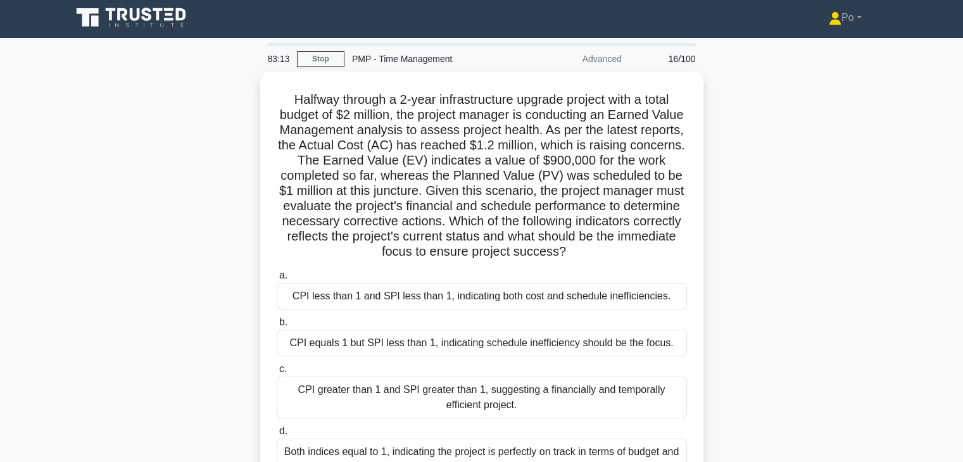
scroll to position [0, 0]
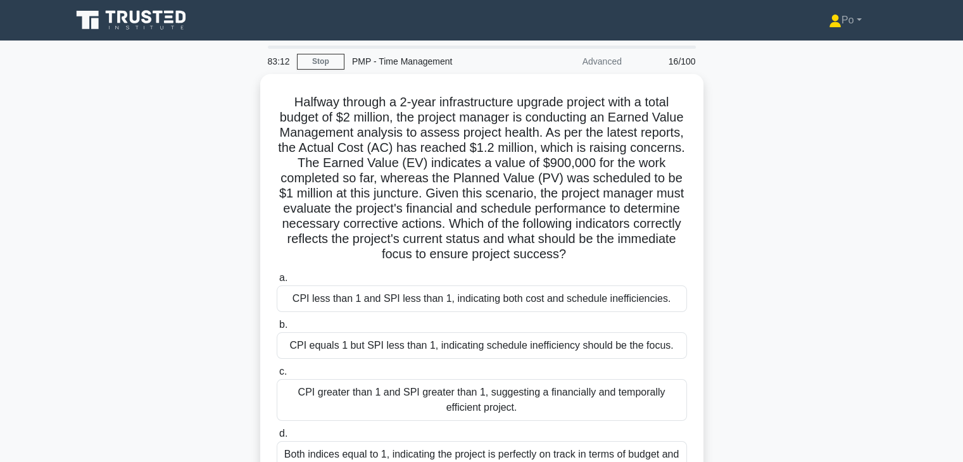
click at [764, 284] on div "Halfway through a 2-year infrastructure upgrade project with a total budget of …" at bounding box center [482, 305] width 836 height 462
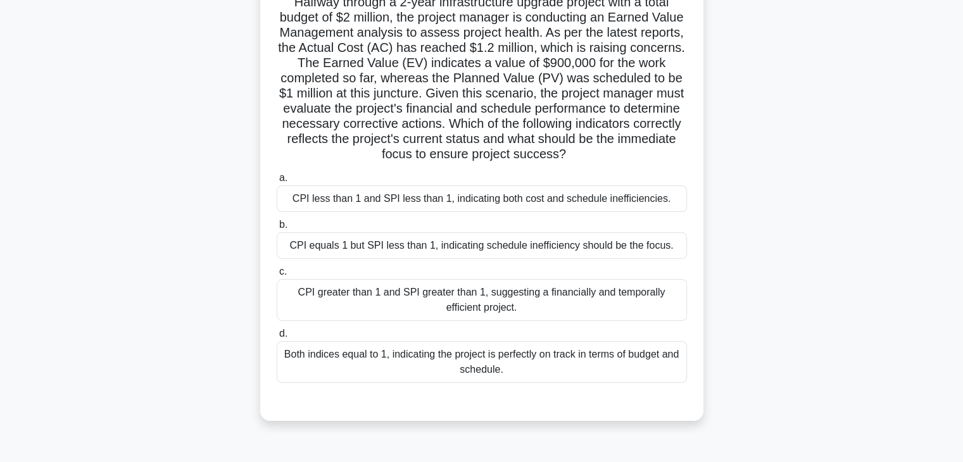
scroll to position [101, 0]
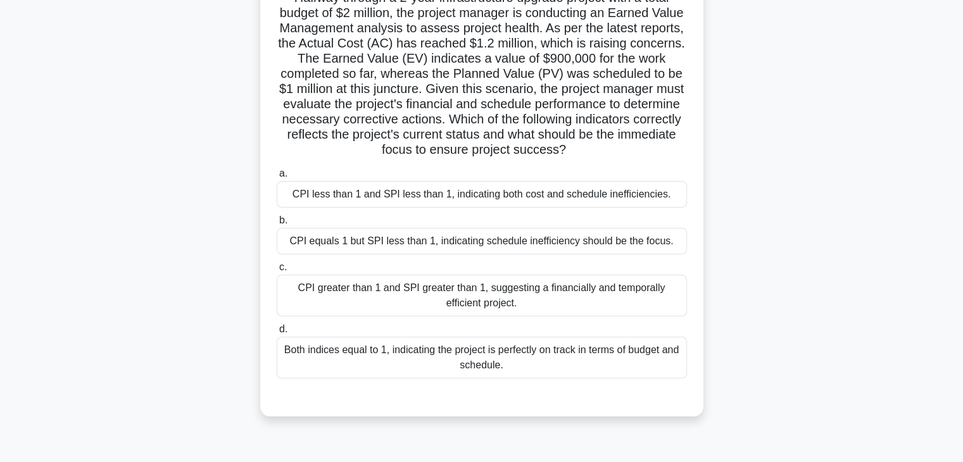
click at [652, 188] on div "CPI less than 1 and SPI less than 1, indicating both cost and schedule ineffici…" at bounding box center [482, 194] width 410 height 27
click at [277, 178] on input "a. CPI less than 1 and SPI less than 1, indicating both cost and schedule ineff…" at bounding box center [277, 174] width 0 height 8
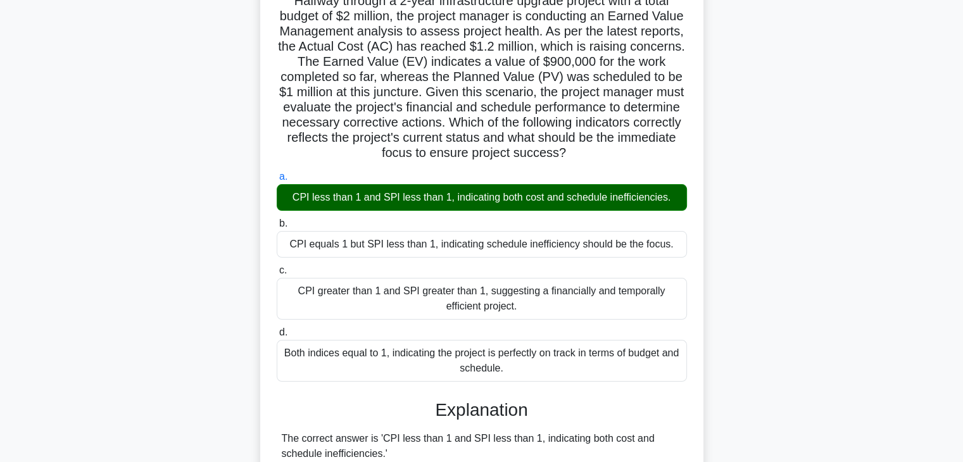
click at [798, 274] on div "Halfway through a 2-year infrastructure upgrade project with a total budget of …" at bounding box center [482, 414] width 836 height 883
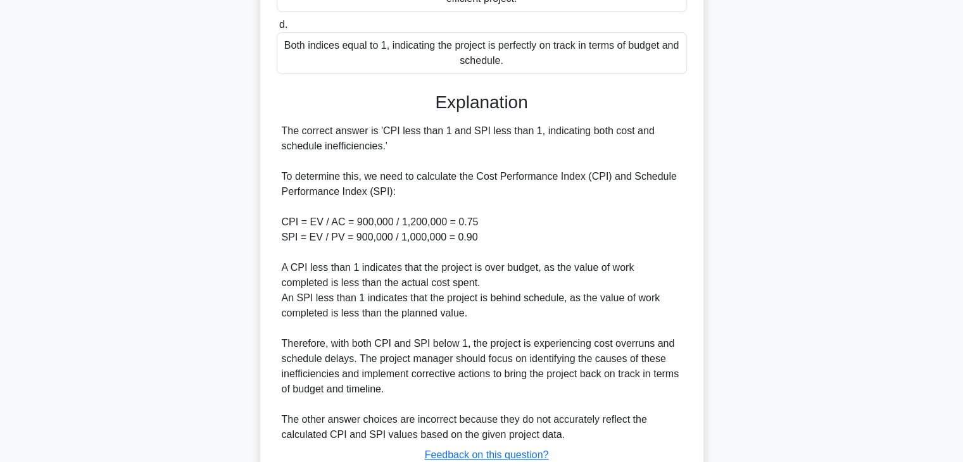
scroll to position [500, 0]
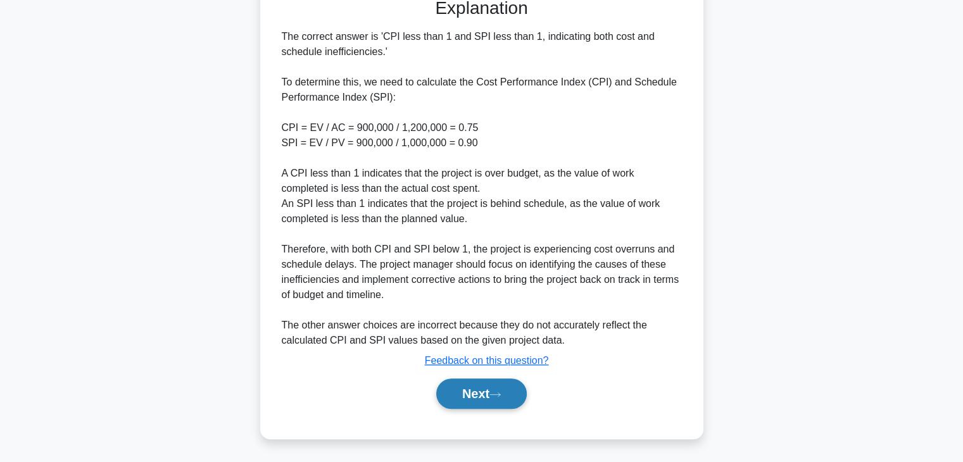
click at [466, 398] on button "Next" at bounding box center [481, 394] width 91 height 30
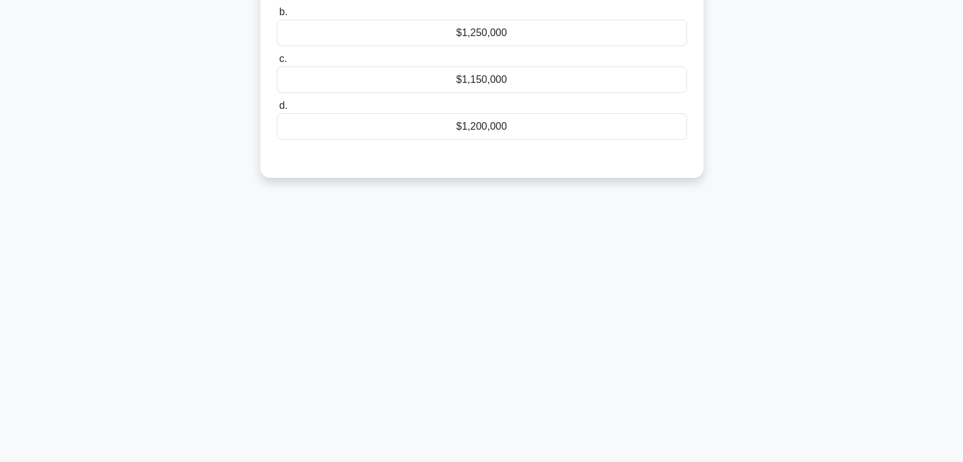
scroll to position [222, 0]
click at [656, 319] on div "81:49 Stop PMP - Time Management Advanced 17/100 You are managing a project wit…" at bounding box center [482, 140] width 836 height 633
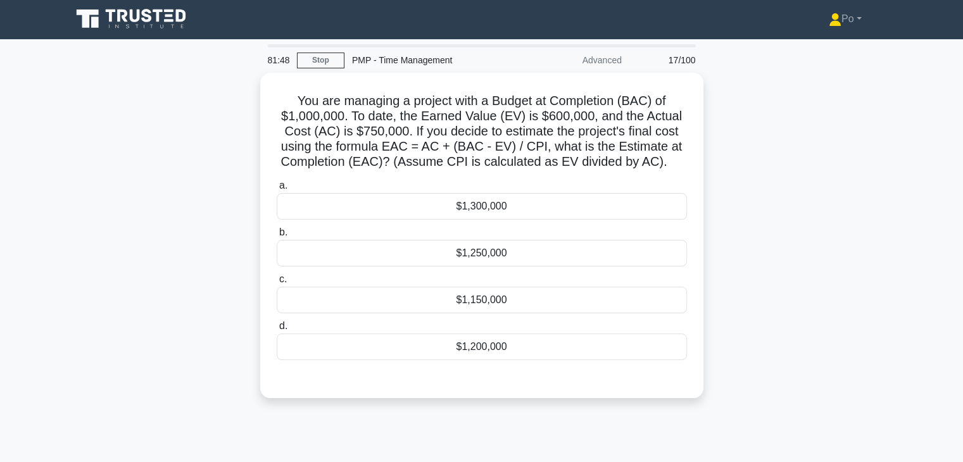
scroll to position [0, 0]
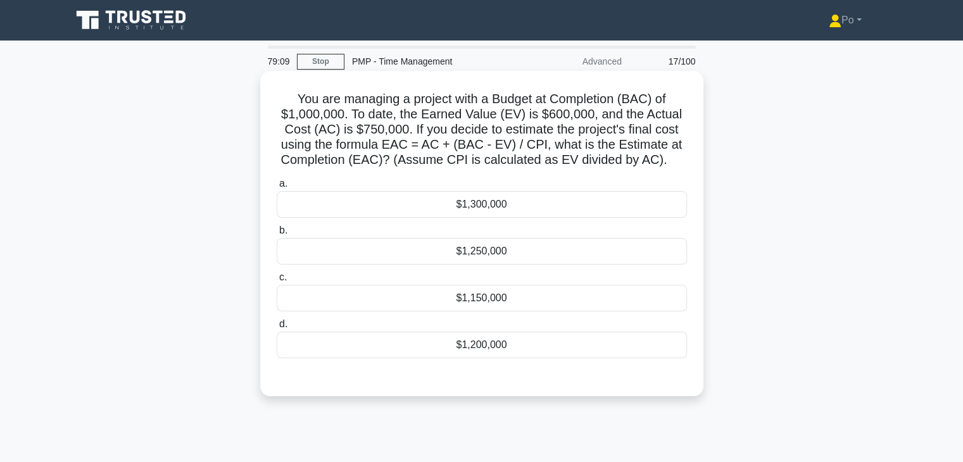
click at [573, 256] on div "$1,250,000" at bounding box center [482, 251] width 410 height 27
click at [277, 235] on input "b. $1,250,000" at bounding box center [277, 231] width 0 height 8
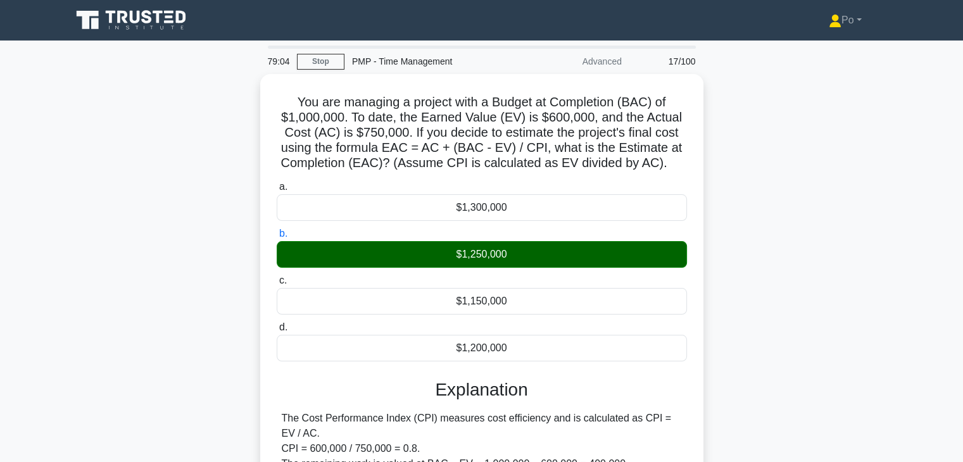
click at [277, 277] on input "c. $1,150,000" at bounding box center [277, 281] width 0 height 8
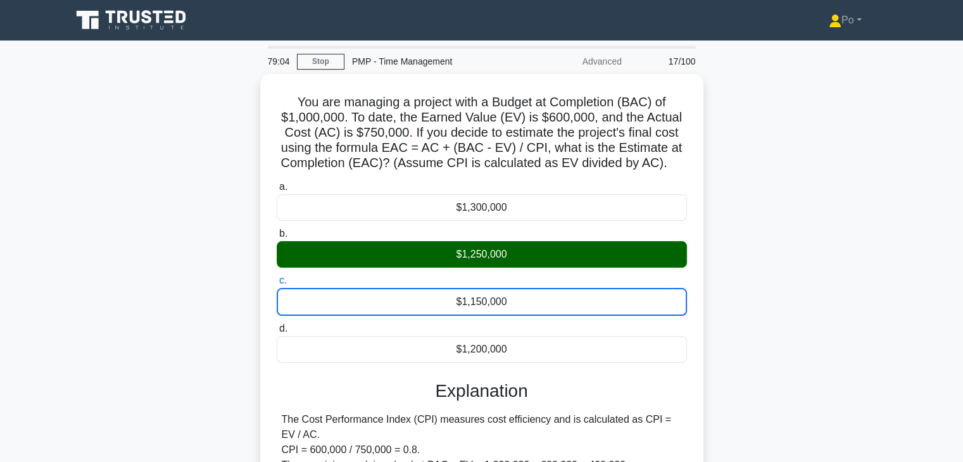
click at [277, 325] on input "d. $1,200,000" at bounding box center [277, 329] width 0 height 8
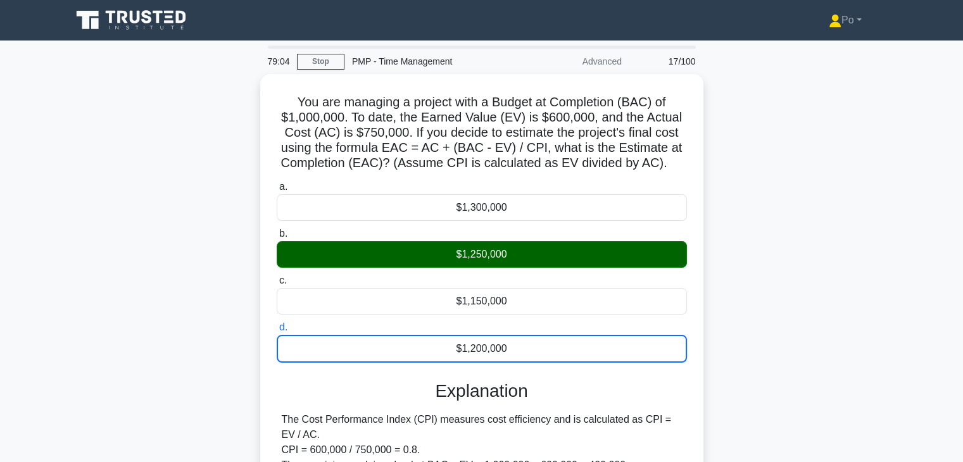
click at [277, 183] on input "a. $1,300,000" at bounding box center [277, 187] width 0 height 8
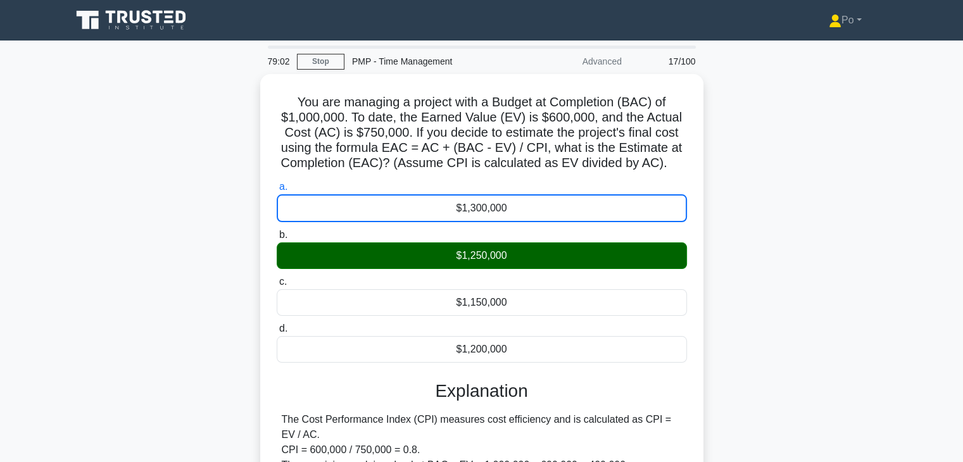
click at [763, 336] on div "You are managing a project with a Budget at Completion (BAC) of $1,000,000. To …" at bounding box center [482, 364] width 836 height 581
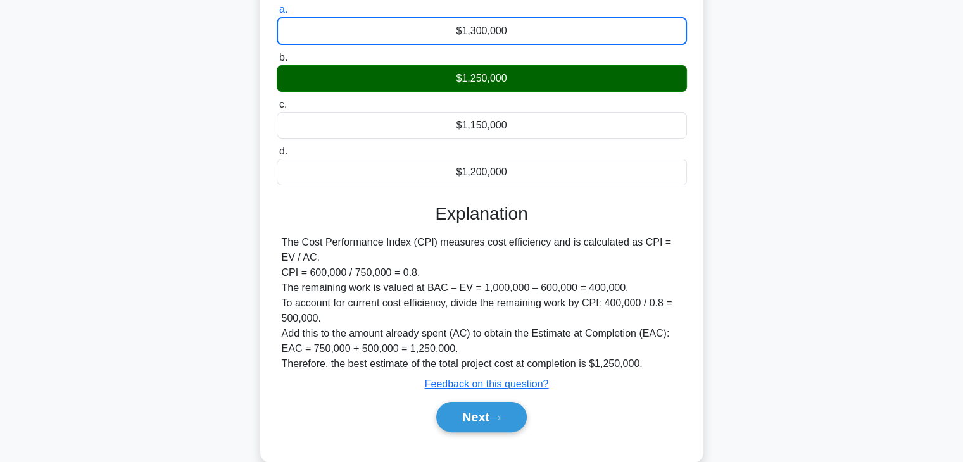
scroll to position [203, 0]
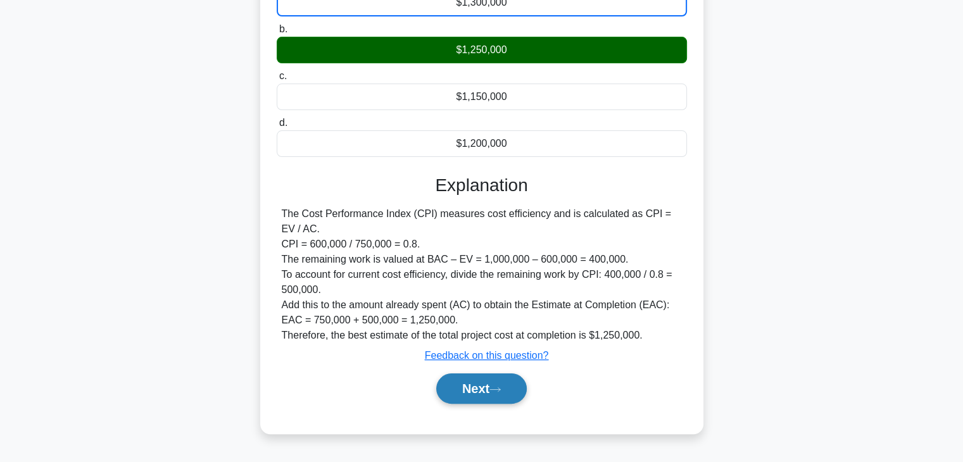
click at [479, 389] on button "Next" at bounding box center [481, 389] width 91 height 30
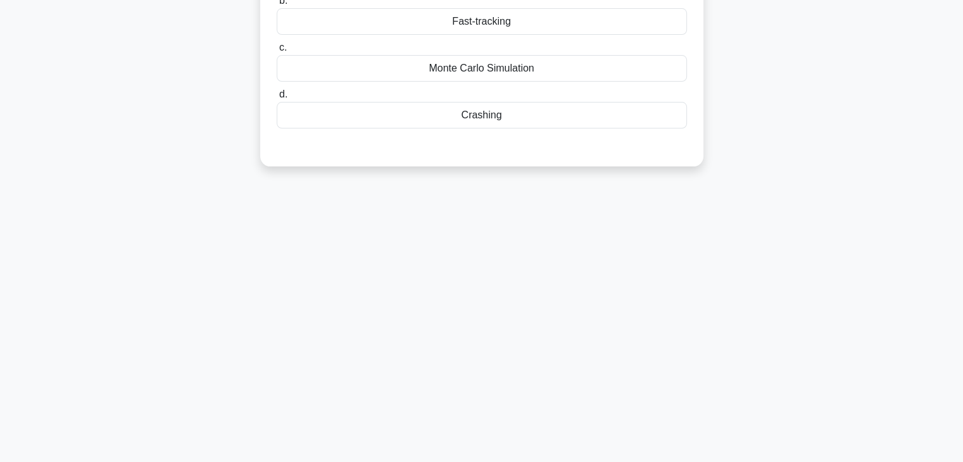
click at [599, 317] on div "78:54 Stop PMP - Time Management Advanced 18/100 The lead developer suggests co…" at bounding box center [482, 159] width 836 height 633
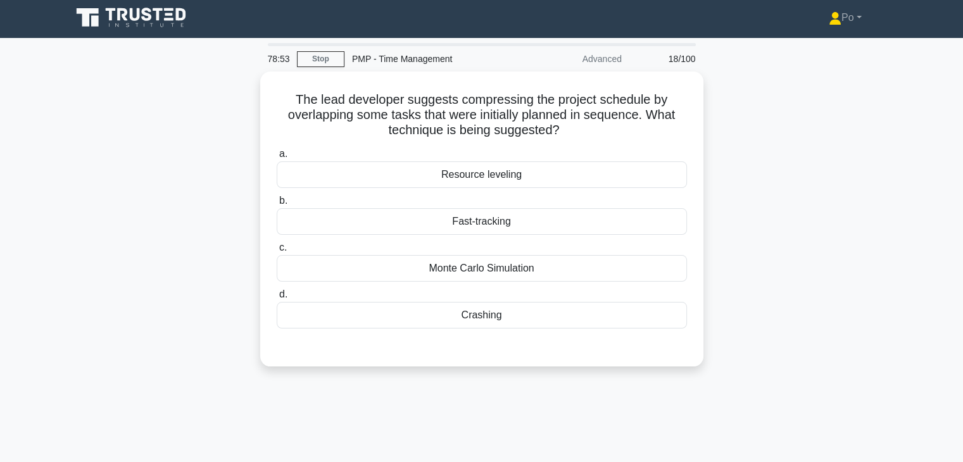
scroll to position [0, 0]
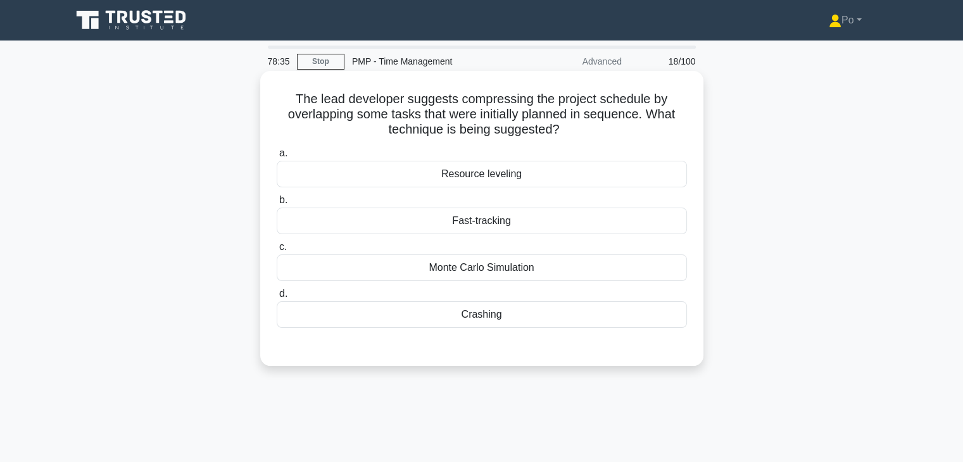
click at [533, 226] on div "Fast-tracking" at bounding box center [482, 221] width 410 height 27
click at [277, 205] on input "b. Fast-tracking" at bounding box center [277, 200] width 0 height 8
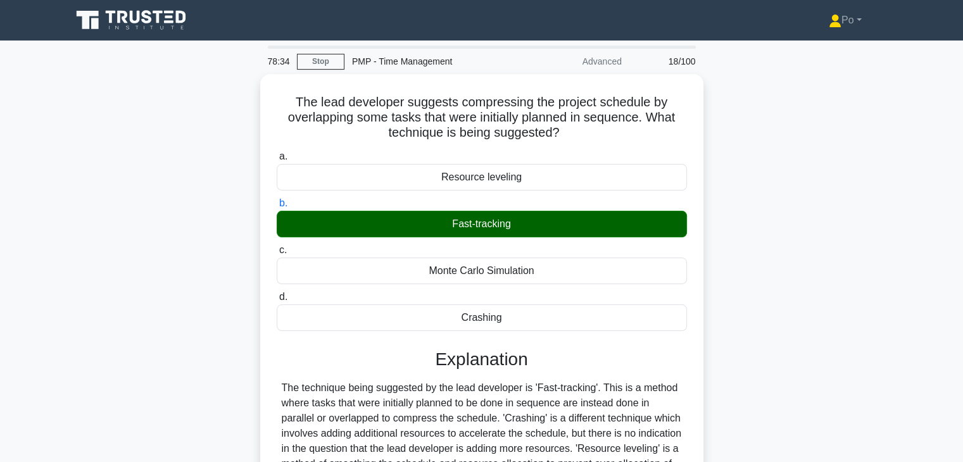
click at [819, 285] on div "The lead developer suggests compressing the project schedule by overlapping som…" at bounding box center [482, 348] width 836 height 549
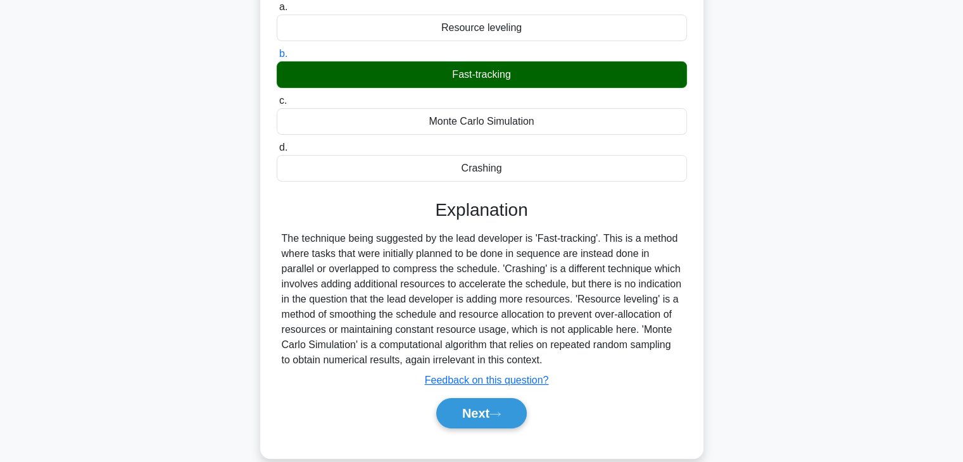
scroll to position [222, 0]
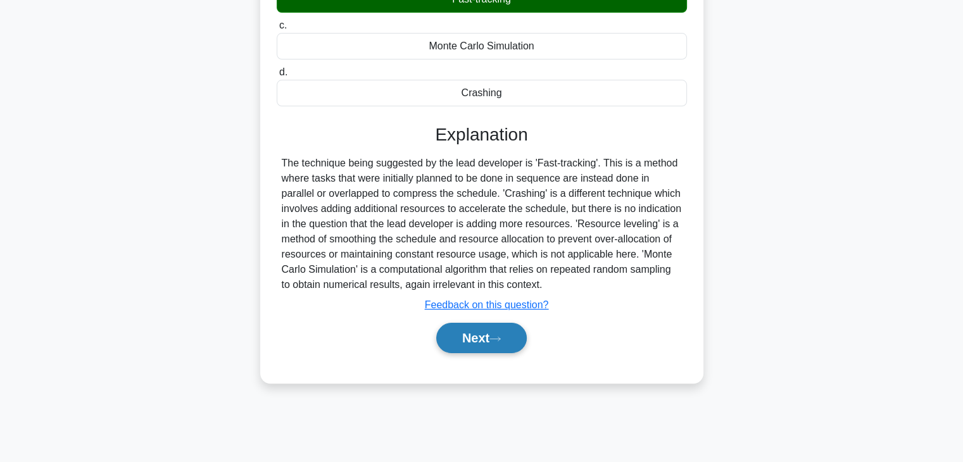
click at [481, 334] on button "Next" at bounding box center [481, 338] width 91 height 30
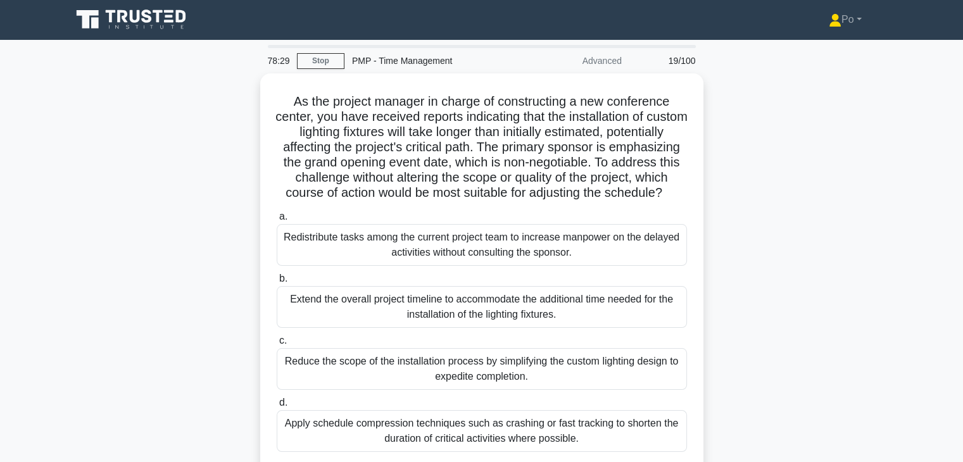
scroll to position [0, 0]
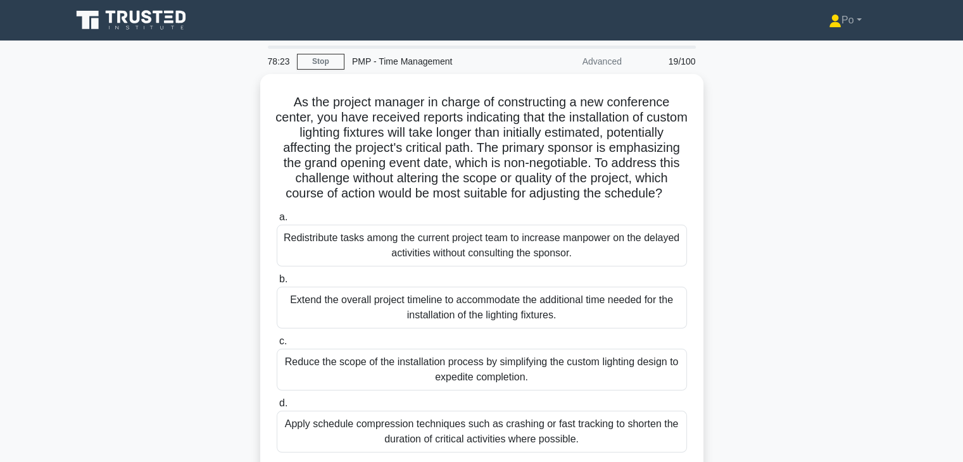
click at [723, 322] on div "As the project manager in charge of constructing a new conference center, you h…" at bounding box center [482, 290] width 836 height 432
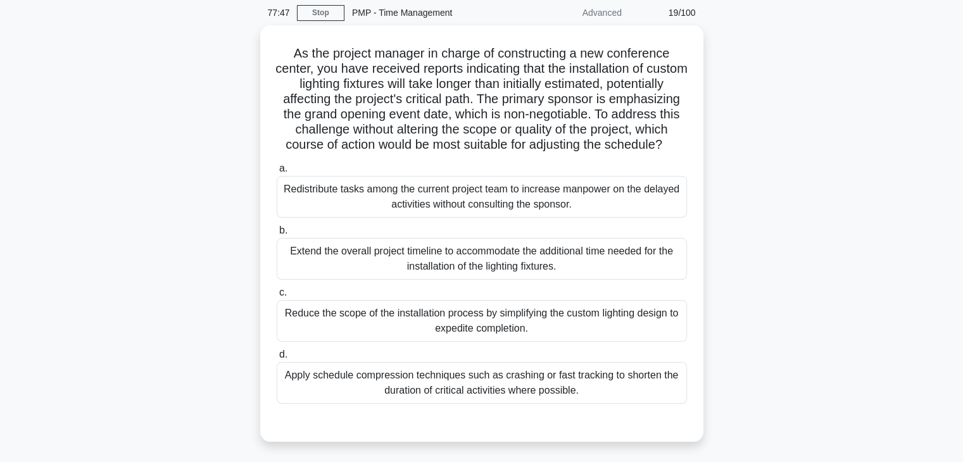
scroll to position [51, 0]
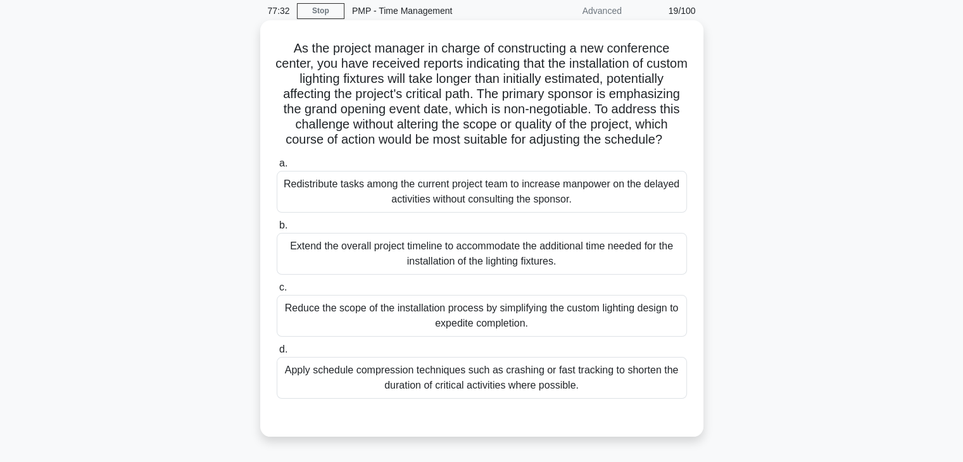
click at [594, 389] on div "Apply schedule compression techniques such as crashing or fast tracking to shor…" at bounding box center [482, 378] width 410 height 42
click at [277, 354] on input "d. Apply schedule compression techniques such as crashing or fast tracking to s…" at bounding box center [277, 350] width 0 height 8
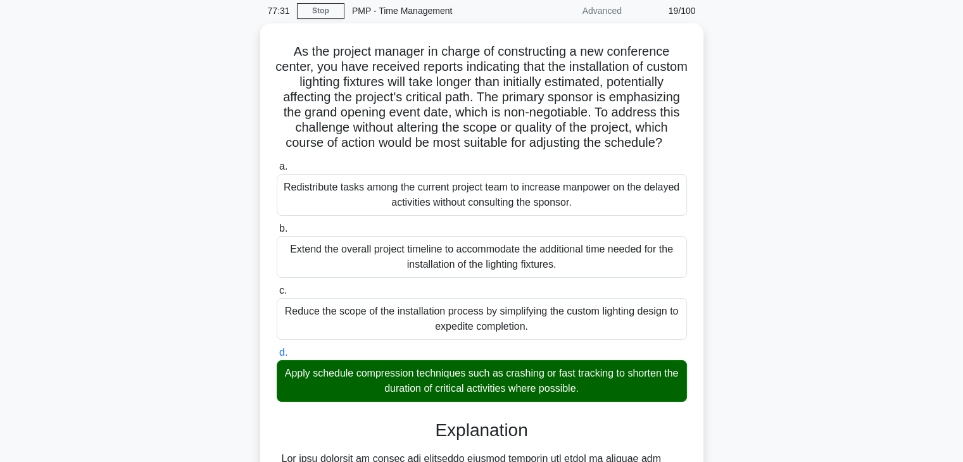
click at [778, 386] on div "As the project manager in charge of constructing a new conference center, you h…" at bounding box center [482, 388] width 836 height 731
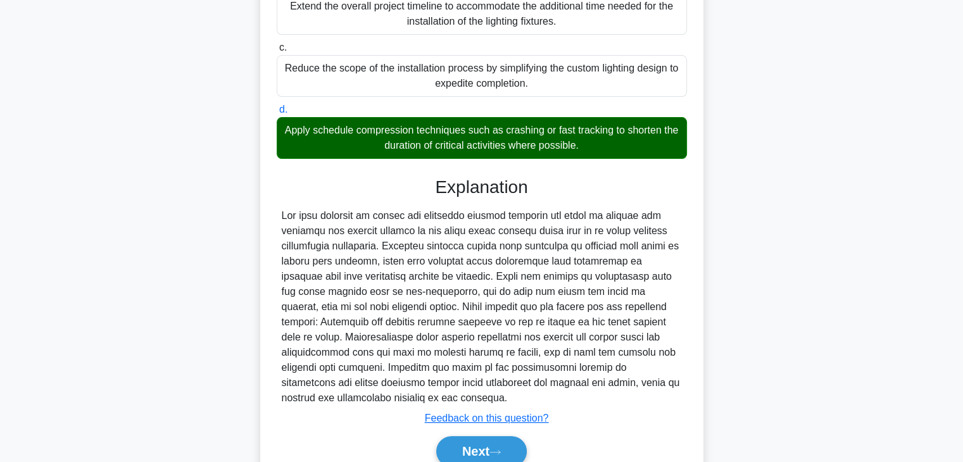
scroll to position [364, 0]
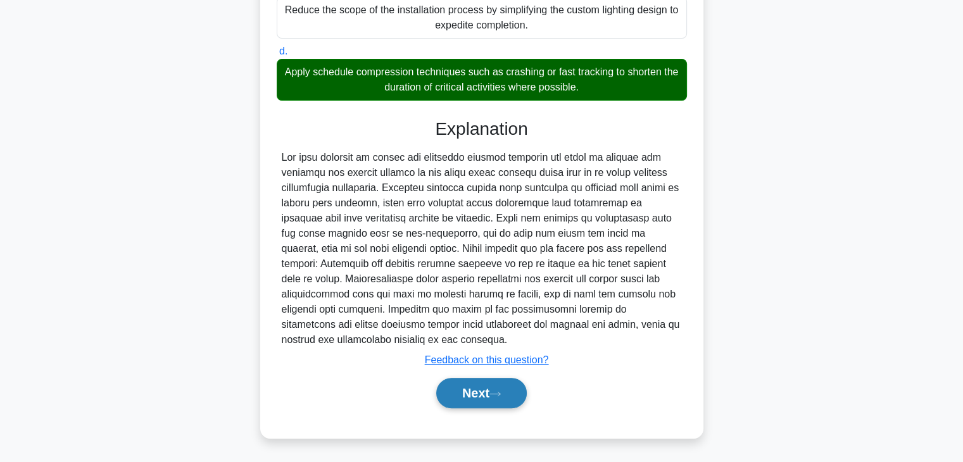
click at [449, 394] on button "Next" at bounding box center [481, 393] width 91 height 30
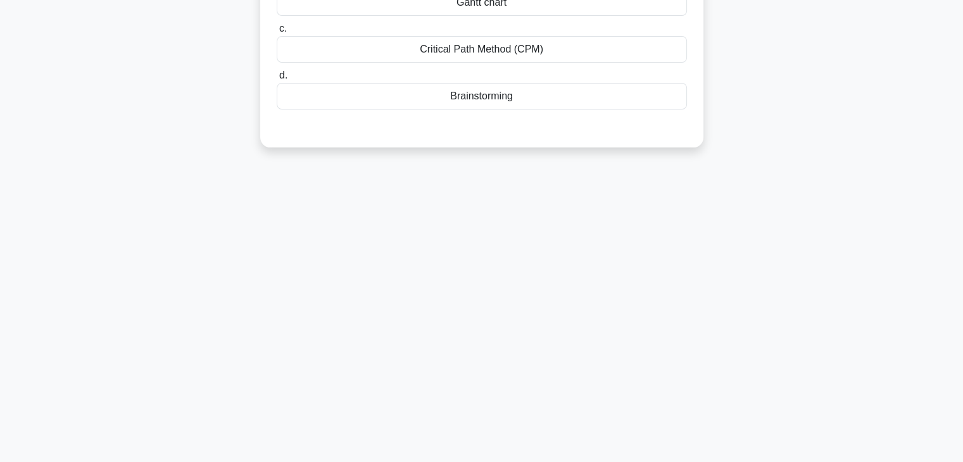
scroll to position [222, 0]
click at [698, 302] on div "77:26 Stop PMP - Time Management Advanced 20/100 You are managing a data center…" at bounding box center [482, 140] width 836 height 633
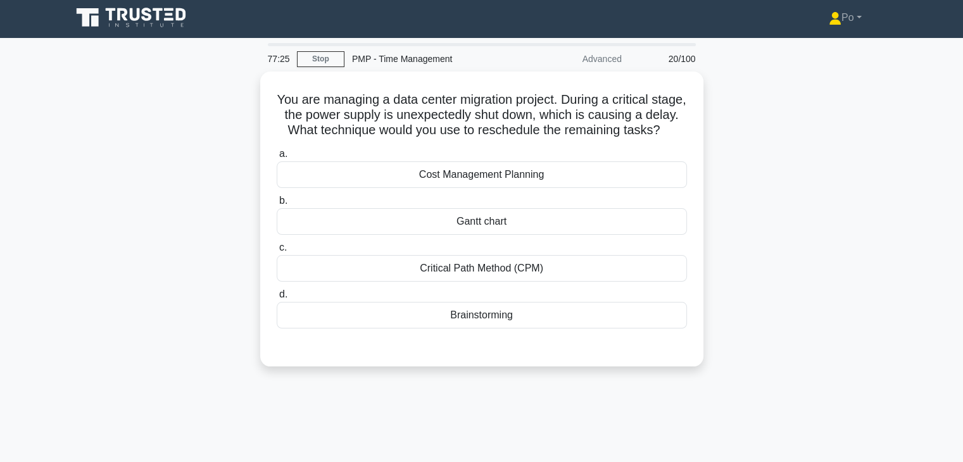
scroll to position [0, 0]
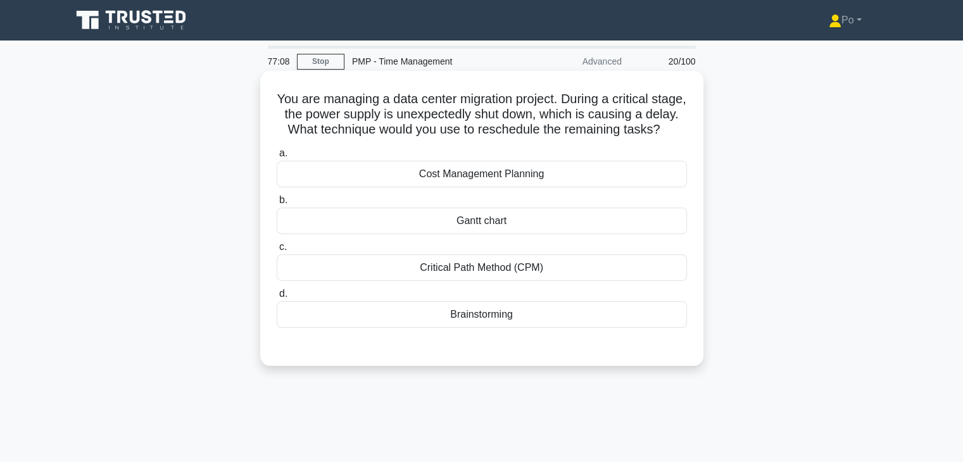
click at [638, 277] on div "Critical Path Method (CPM)" at bounding box center [482, 268] width 410 height 27
click at [277, 251] on input "c. Critical Path Method (CPM)" at bounding box center [277, 247] width 0 height 8
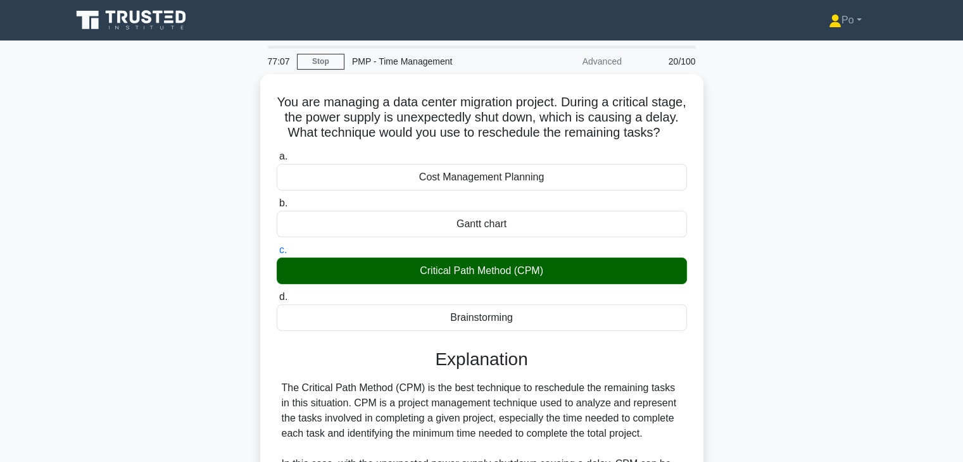
click at [727, 305] on div "You are managing a data center migration project. During a critical stage, the …" at bounding box center [482, 432] width 836 height 716
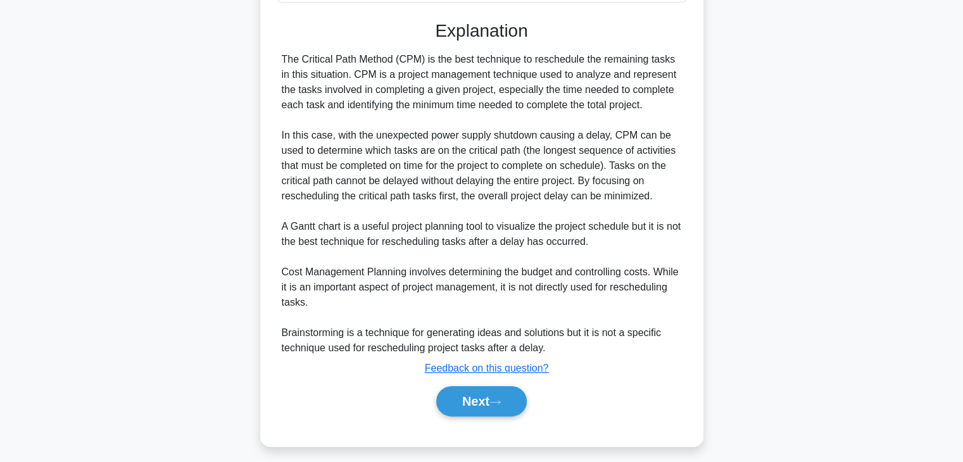
scroll to position [348, 0]
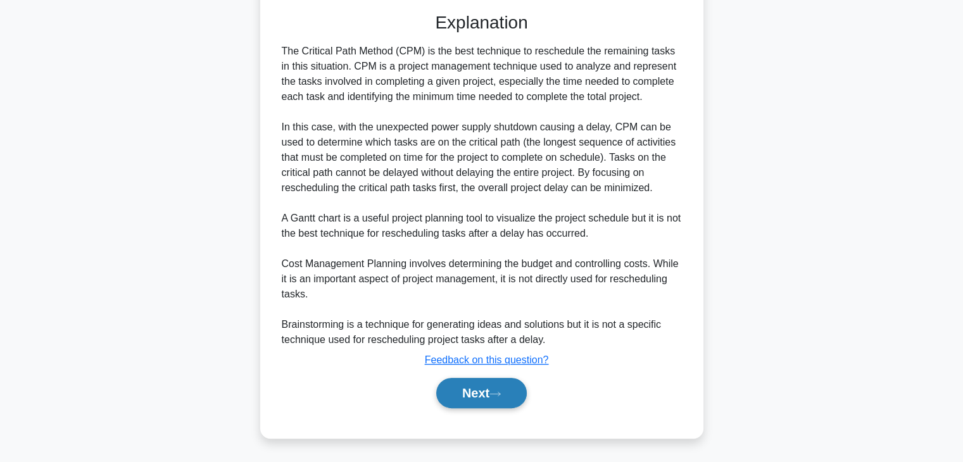
click at [478, 386] on button "Next" at bounding box center [481, 393] width 91 height 30
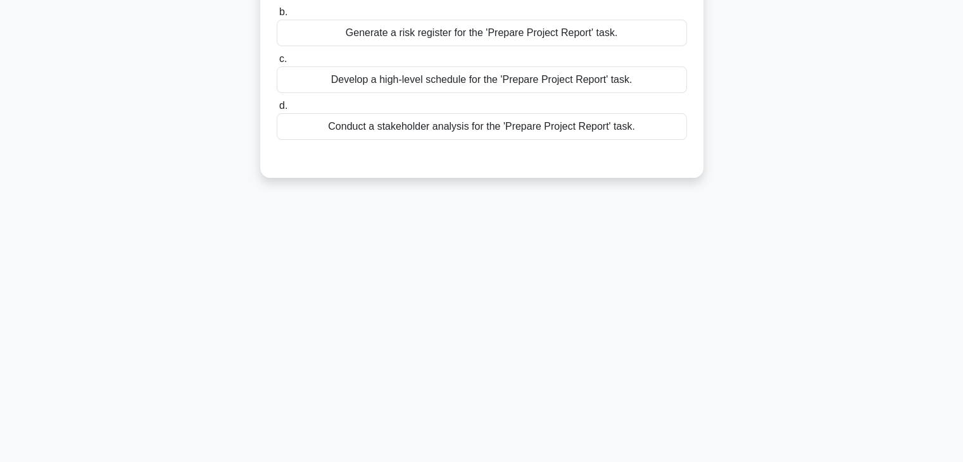
click at [692, 196] on div "77:03 Stop PMP - Time Management Advanced 21/100 During the activity definition…" at bounding box center [482, 140] width 836 height 633
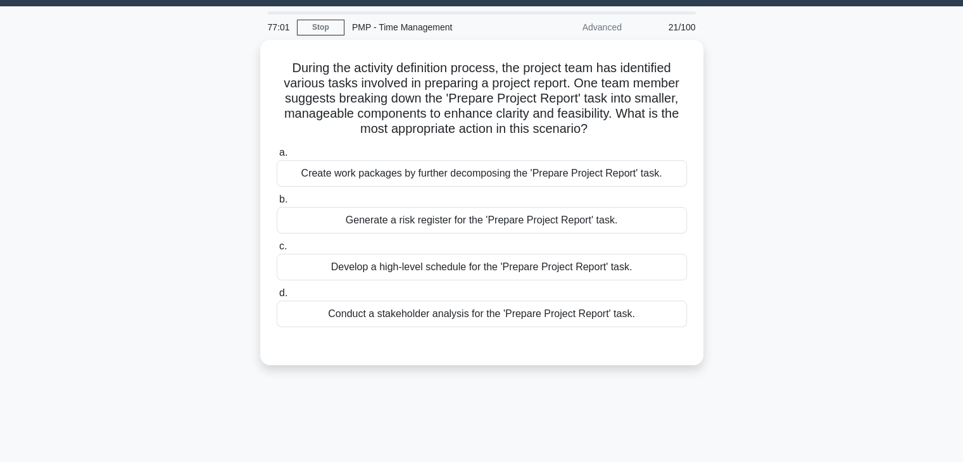
scroll to position [0, 0]
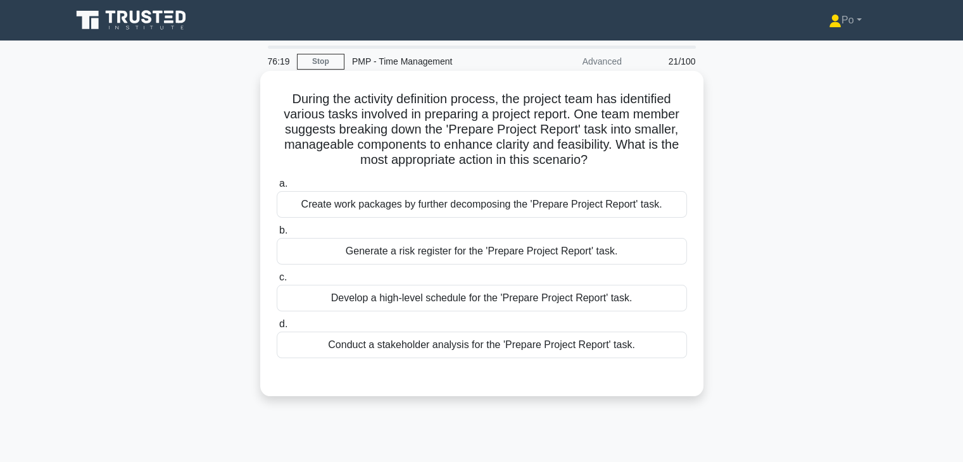
click at [628, 206] on div "Create work packages by further decomposing the 'Prepare Project Report' task." at bounding box center [482, 204] width 410 height 27
click at [277, 188] on input "a. Create work packages by further decomposing the 'Prepare Project Report' tas…" at bounding box center [277, 184] width 0 height 8
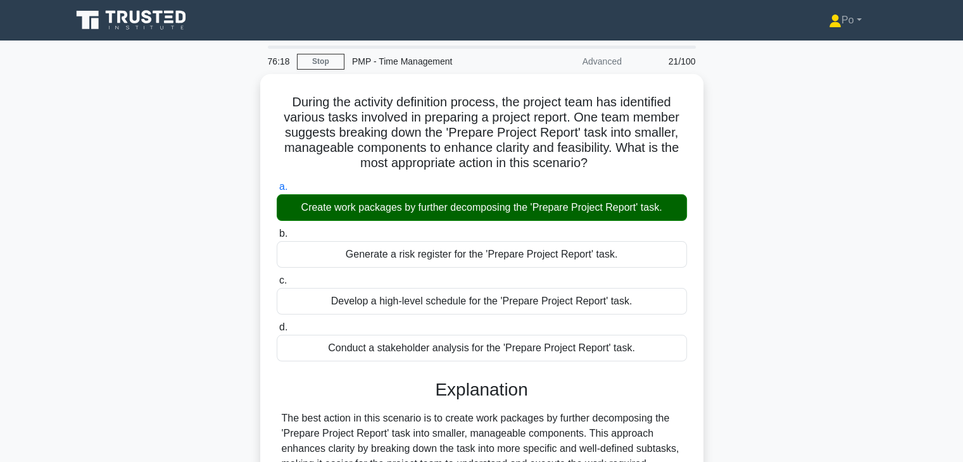
click at [741, 289] on div "During the activity definition process, the project team has identified various…" at bounding box center [482, 409] width 836 height 671
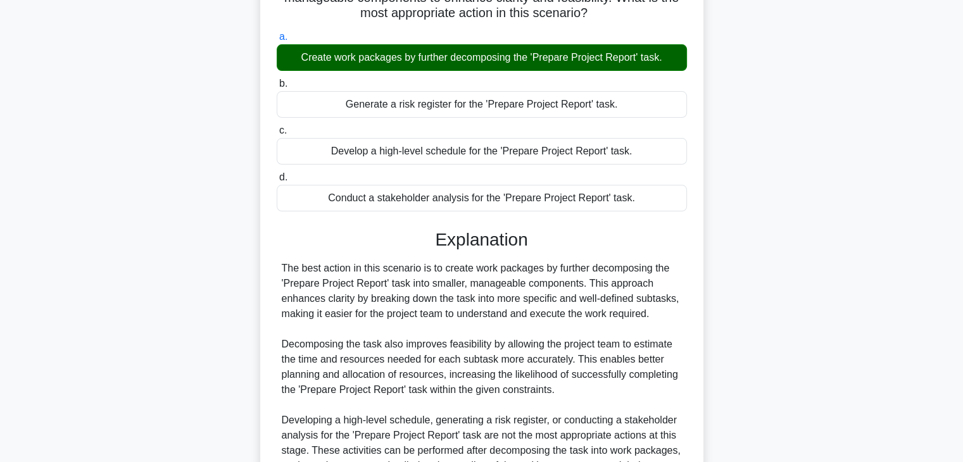
scroll to position [288, 0]
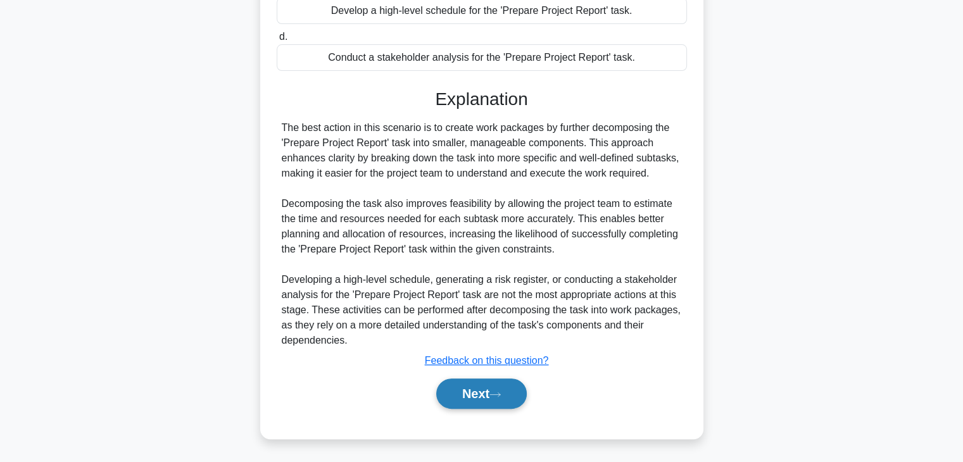
click at [459, 393] on button "Next" at bounding box center [481, 394] width 91 height 30
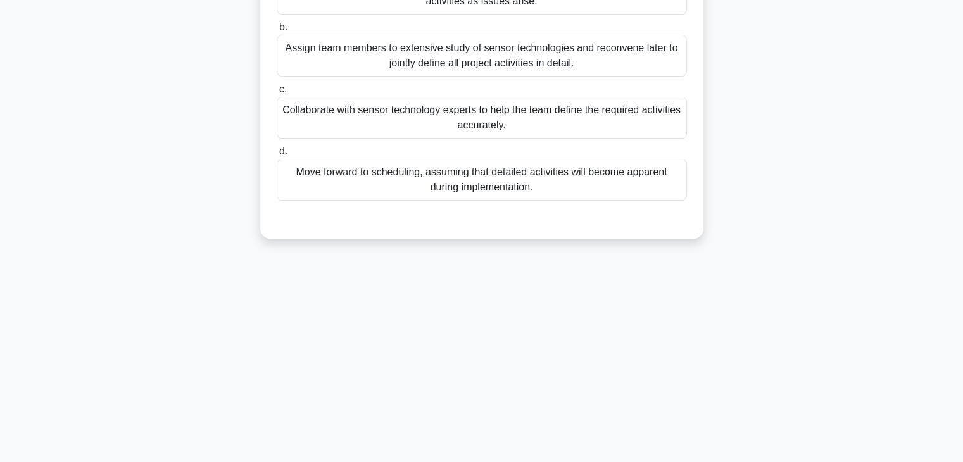
click at [697, 315] on div "76:14 Stop PMP - Time Management Advanced 22/100 In developing a new wearable f…" at bounding box center [482, 140] width 836 height 633
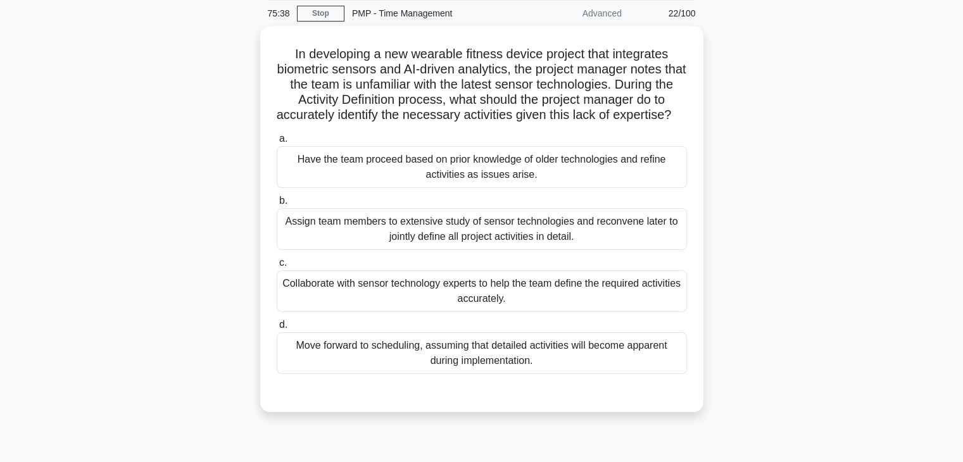
scroll to position [51, 0]
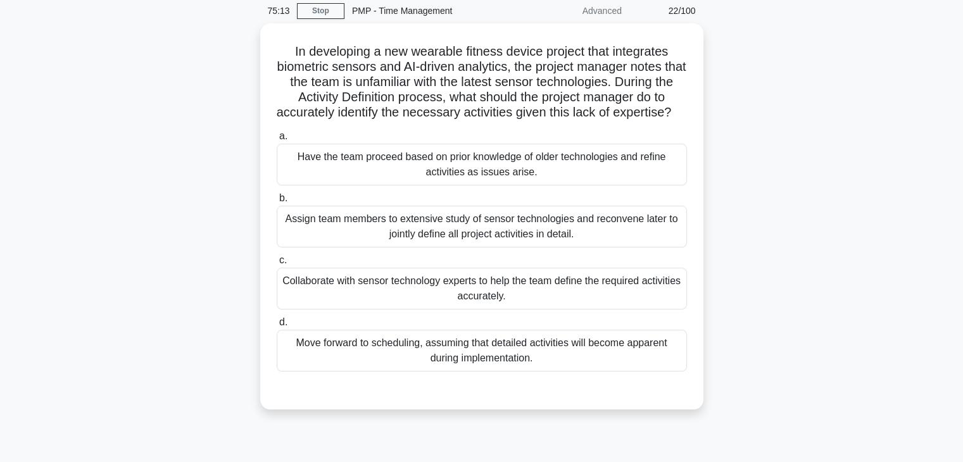
click at [757, 153] on div "In developing a new wearable fitness device project that integrates biometric s…" at bounding box center [482, 224] width 836 height 402
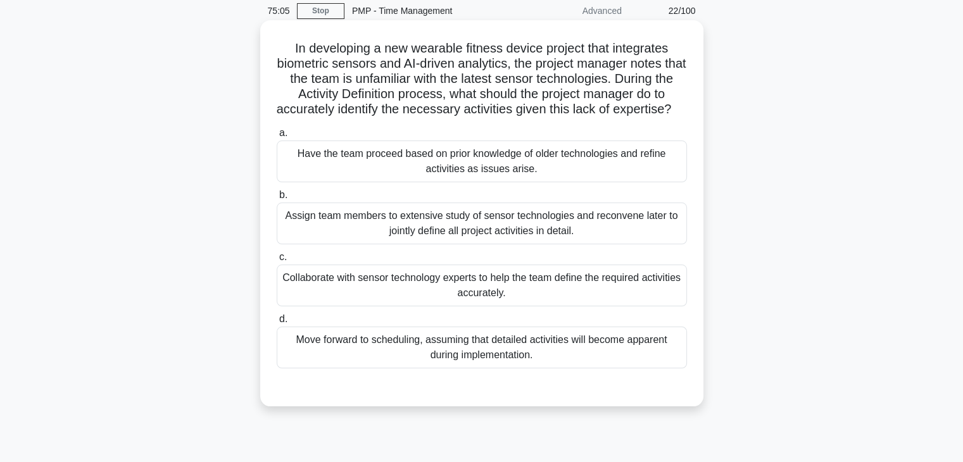
click at [636, 306] on div "Collaborate with sensor technology experts to help the team define the required…" at bounding box center [482, 286] width 410 height 42
click at [277, 262] on input "c. Collaborate with sensor technology experts to help the team define the requi…" at bounding box center [277, 257] width 0 height 8
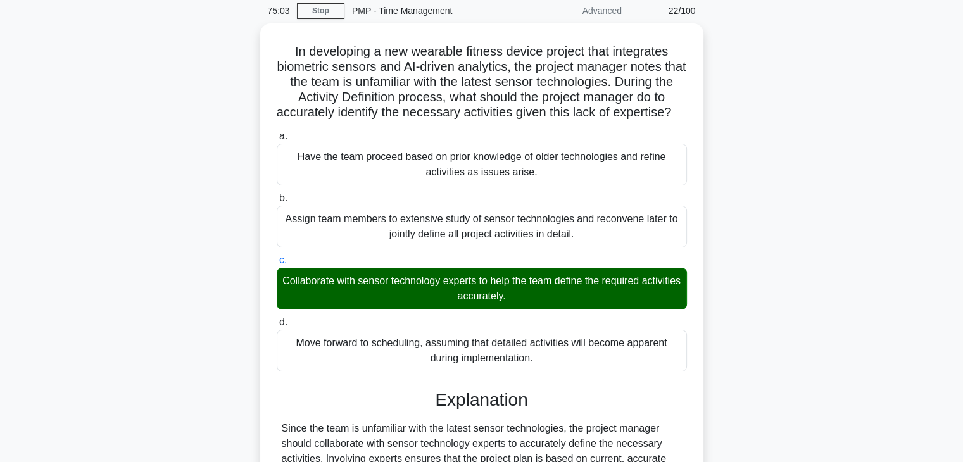
click at [744, 299] on div "In developing a new wearable fitness device project that integrates biometric s…" at bounding box center [482, 343] width 836 height 640
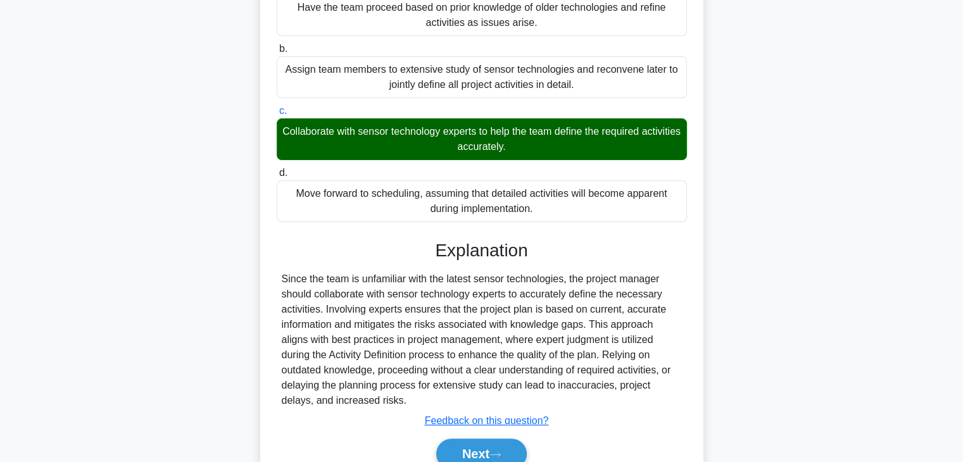
scroll to position [272, 0]
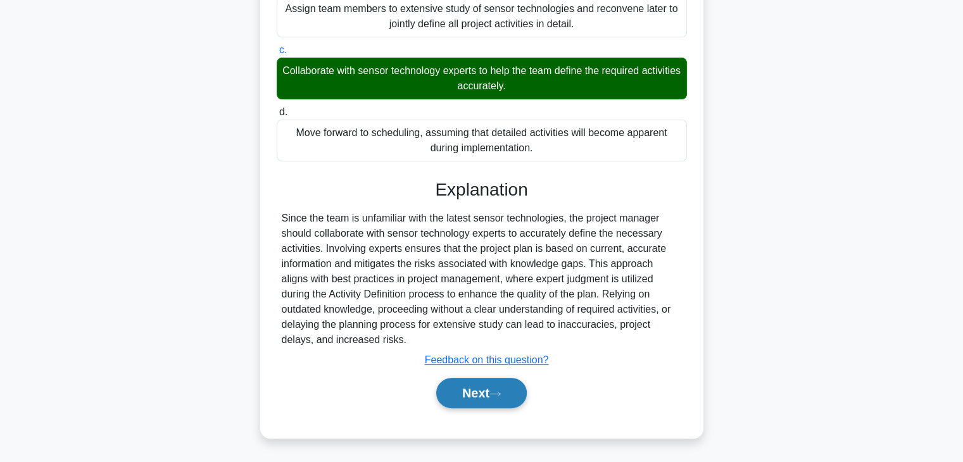
click at [446, 395] on button "Next" at bounding box center [481, 393] width 91 height 30
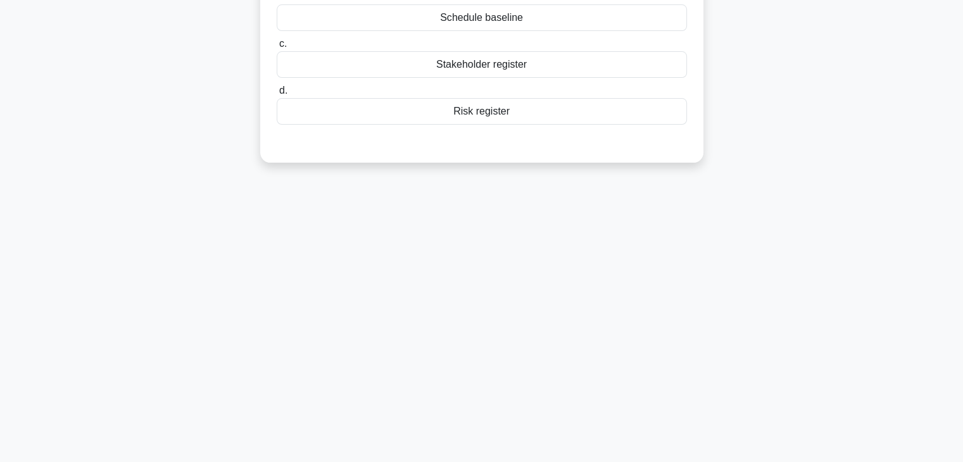
scroll to position [222, 0]
click at [692, 262] on div "74:59 Stop PMP - Time Management Advanced 23/100 You are managing a software pr…" at bounding box center [482, 140] width 836 height 633
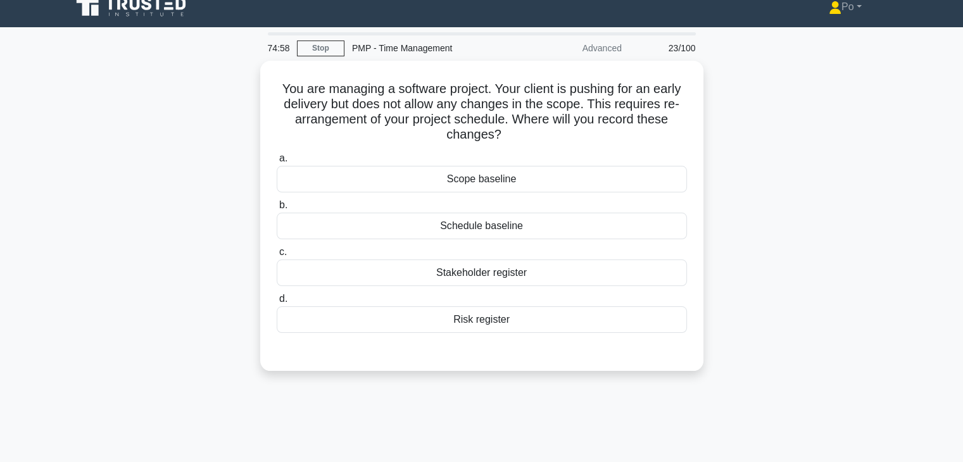
scroll to position [0, 0]
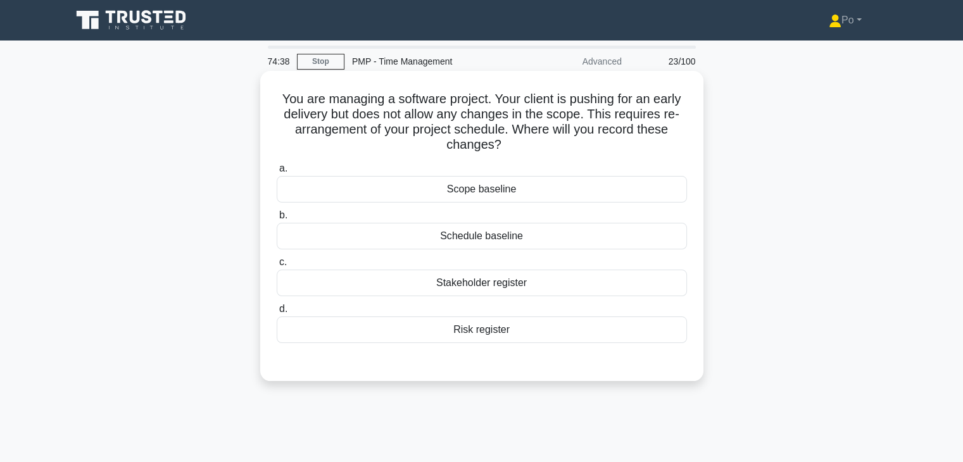
click at [589, 241] on div "Schedule baseline" at bounding box center [482, 236] width 410 height 27
click at [277, 220] on input "b. Schedule baseline" at bounding box center [277, 216] width 0 height 8
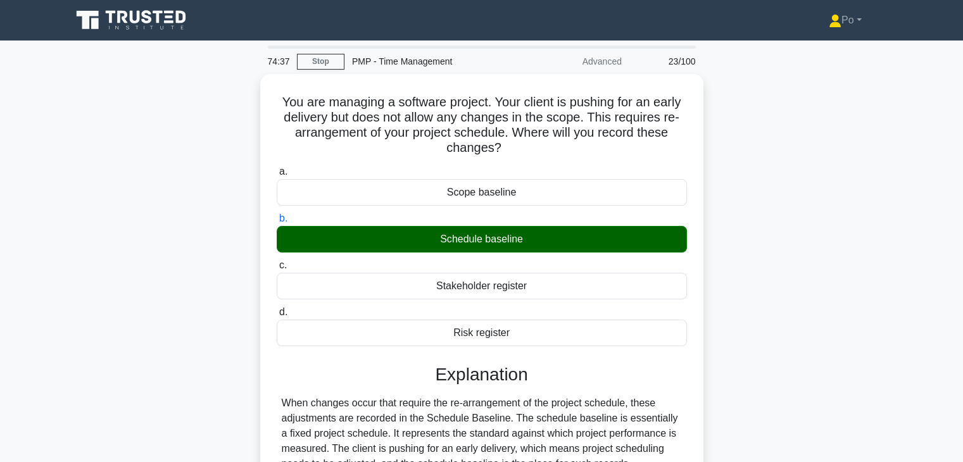
click at [742, 264] on div "You are managing a software project. Your client is pushing for an early delive…" at bounding box center [482, 439] width 836 height 731
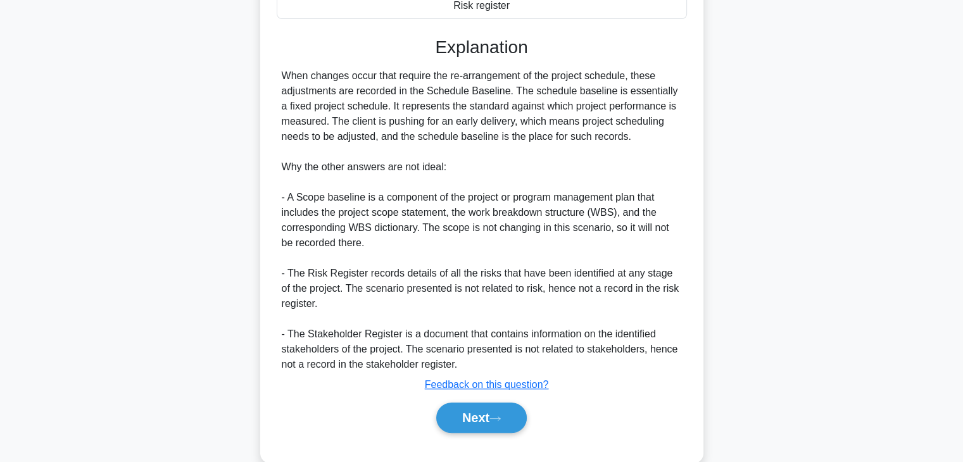
scroll to position [348, 0]
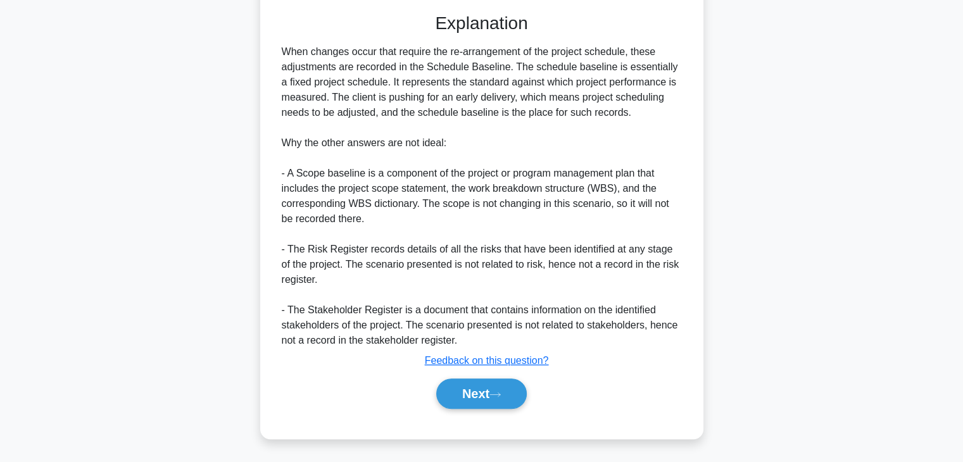
click at [491, 412] on div "Next" at bounding box center [482, 394] width 410 height 41
click at [479, 388] on button "Next" at bounding box center [481, 394] width 91 height 30
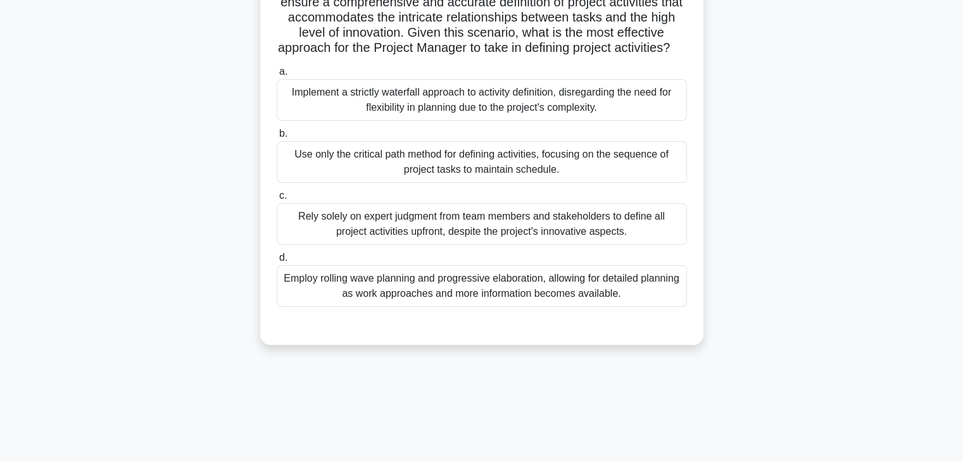
click at [716, 296] on div "In a cutting-edge aerospace project aiming to design a next-generation commerci…" at bounding box center [482, 106] width 836 height 508
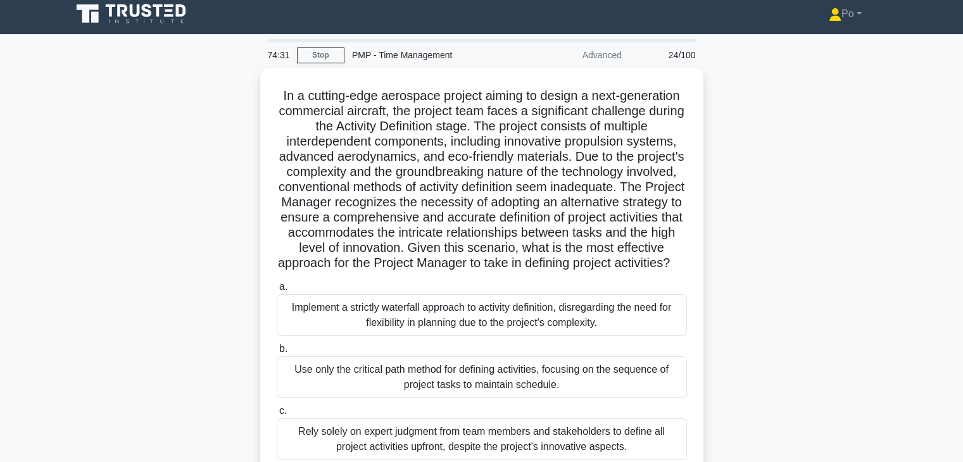
scroll to position [0, 0]
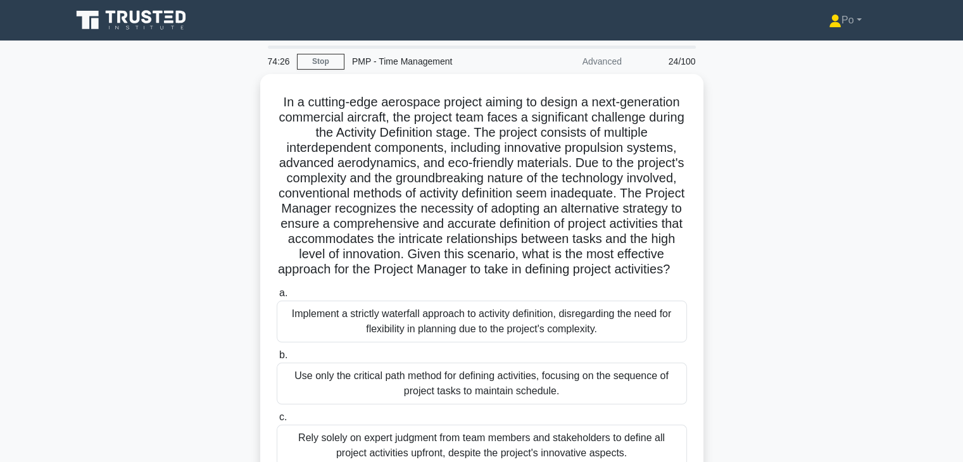
click at [749, 222] on div "In a cutting-edge aerospace project aiming to design a next-generation commerci…" at bounding box center [482, 328] width 836 height 508
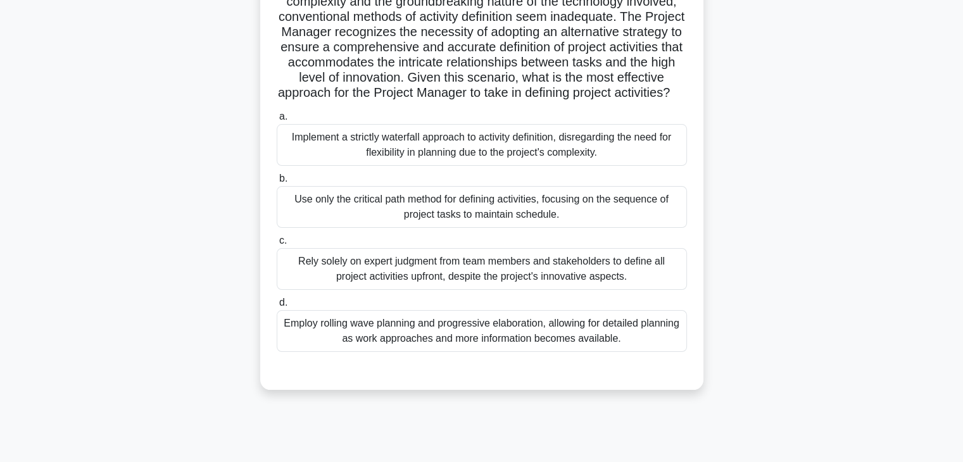
scroll to position [177, 0]
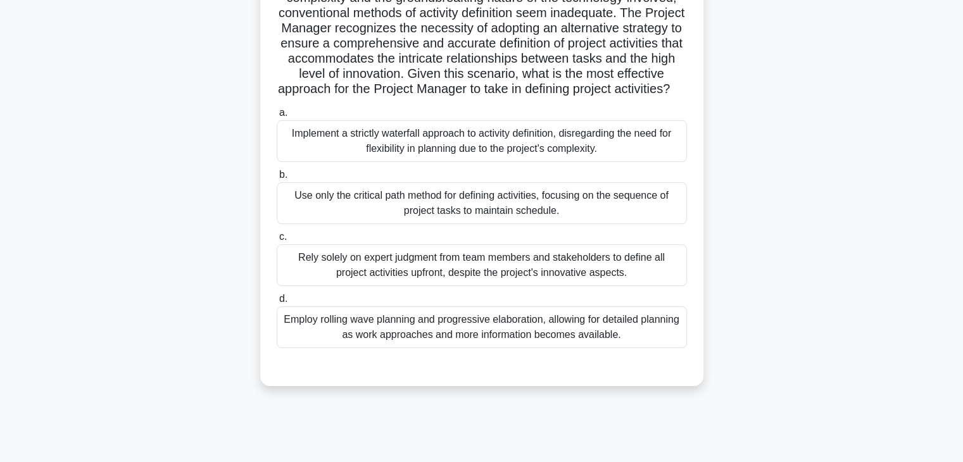
click at [598, 338] on div "Employ rolling wave planning and progressive elaboration, allowing for detailed…" at bounding box center [482, 328] width 410 height 42
click at [277, 303] on input "d. Employ rolling wave planning and progressive elaboration, allowing for detai…" at bounding box center [277, 299] width 0 height 8
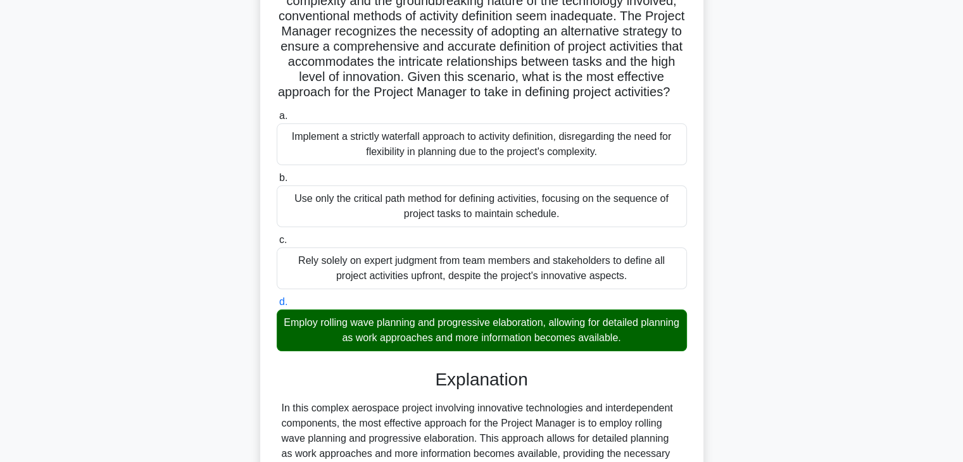
click at [768, 322] on div "In a cutting-edge aerospace project aiming to design a next-generation commerci…" at bounding box center [482, 346] width 836 height 899
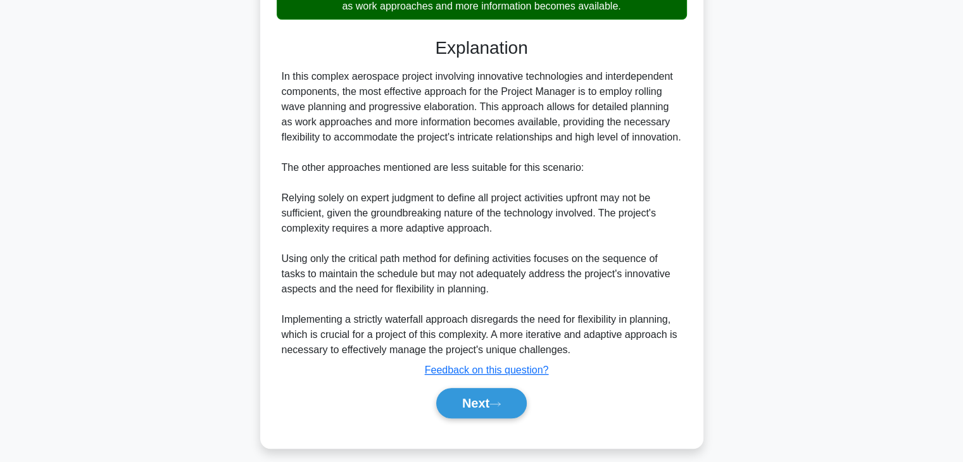
scroll to position [546, 0]
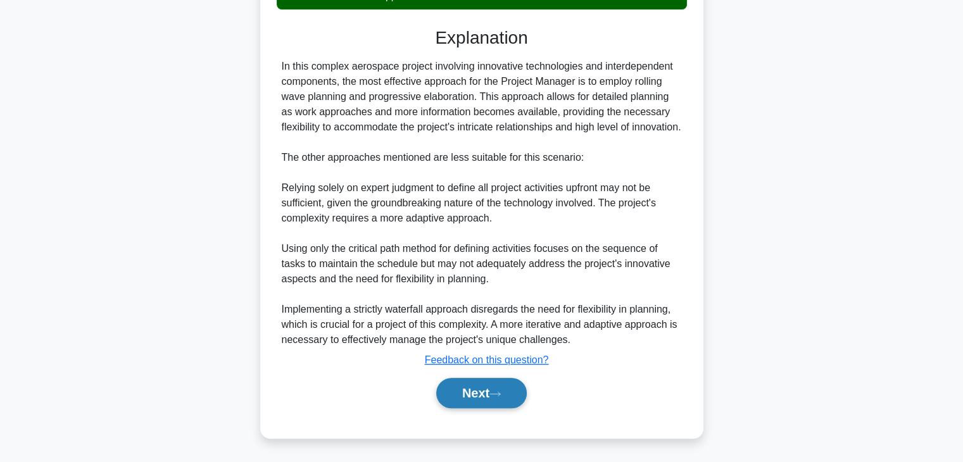
click at [453, 395] on button "Next" at bounding box center [481, 393] width 91 height 30
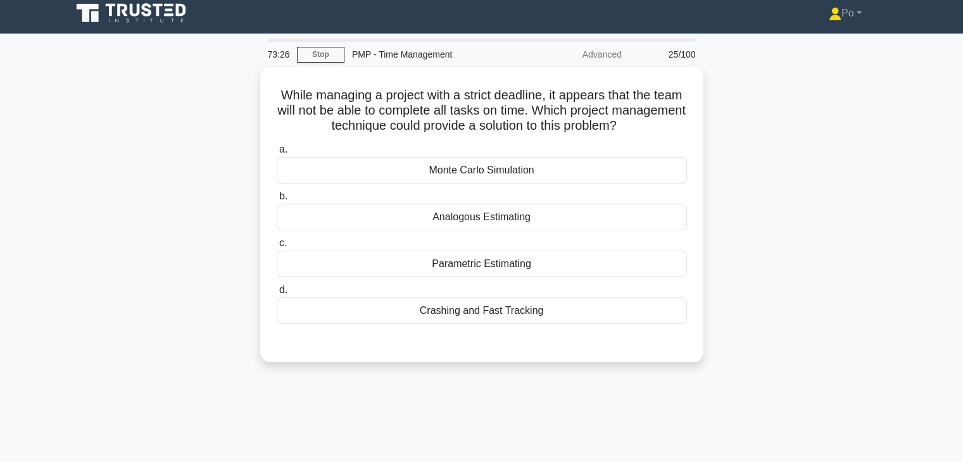
scroll to position [0, 0]
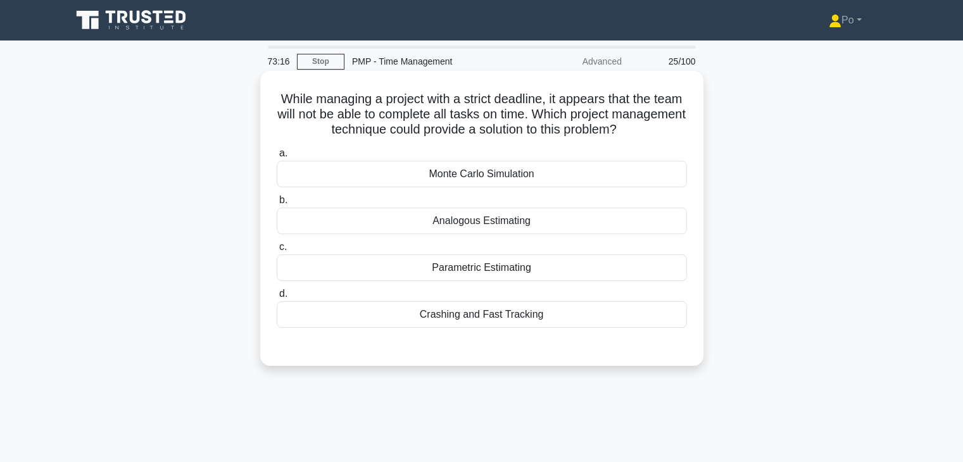
click at [511, 311] on div "Crashing and Fast Tracking" at bounding box center [482, 314] width 410 height 27
click at [277, 298] on input "d. Crashing and Fast Tracking" at bounding box center [277, 294] width 0 height 8
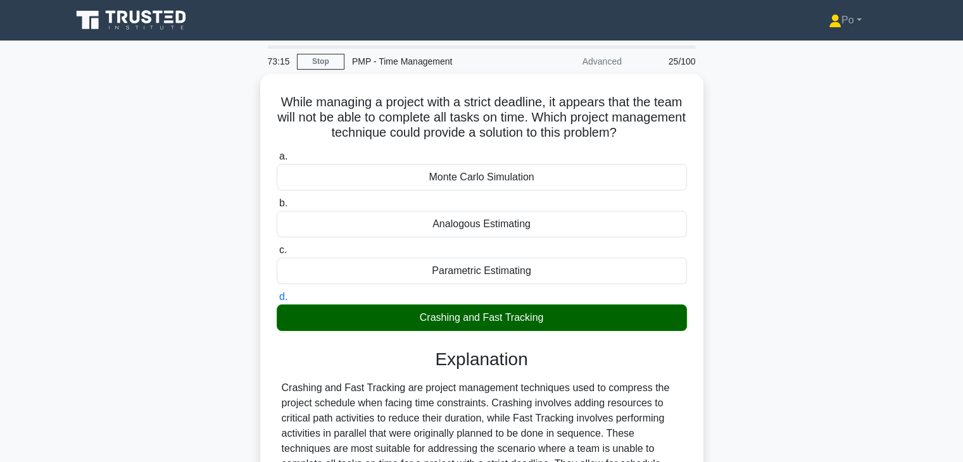
click at [737, 335] on div "While managing a project with a strict deadline, it appears that the team will …" at bounding box center [482, 333] width 836 height 519
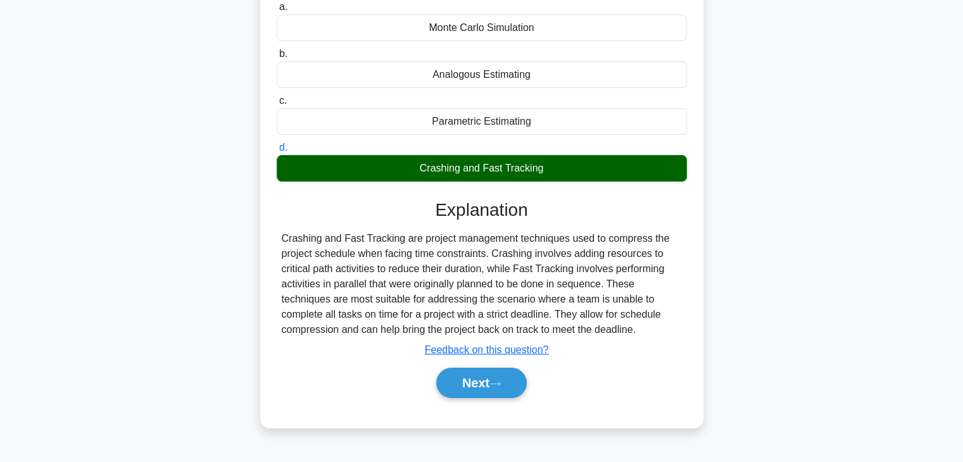
scroll to position [222, 0]
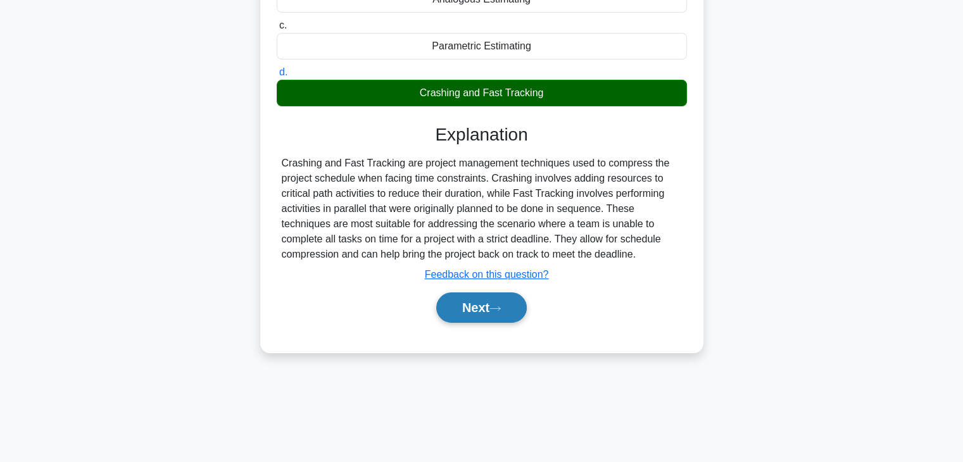
click at [464, 308] on button "Next" at bounding box center [481, 308] width 91 height 30
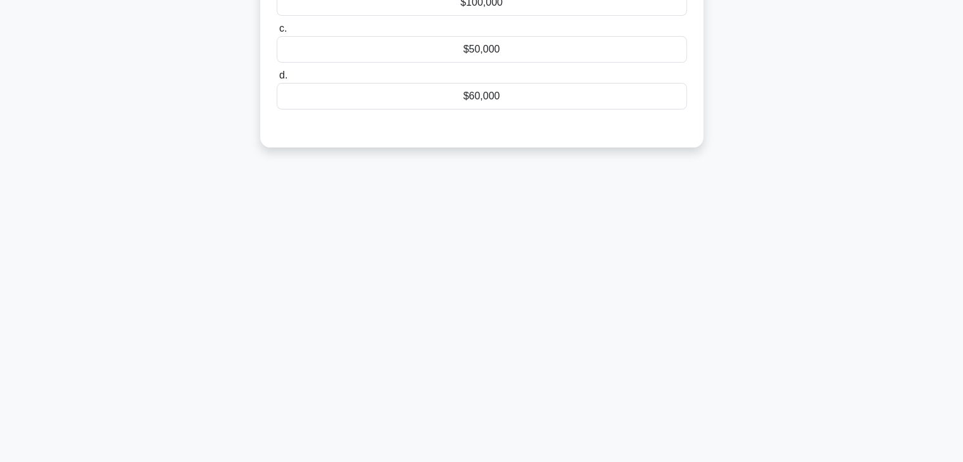
click at [709, 251] on div "73:11 Stop PMP - Time Management Advanced 26/100 A project has a budget of $100…" at bounding box center [482, 140] width 836 height 633
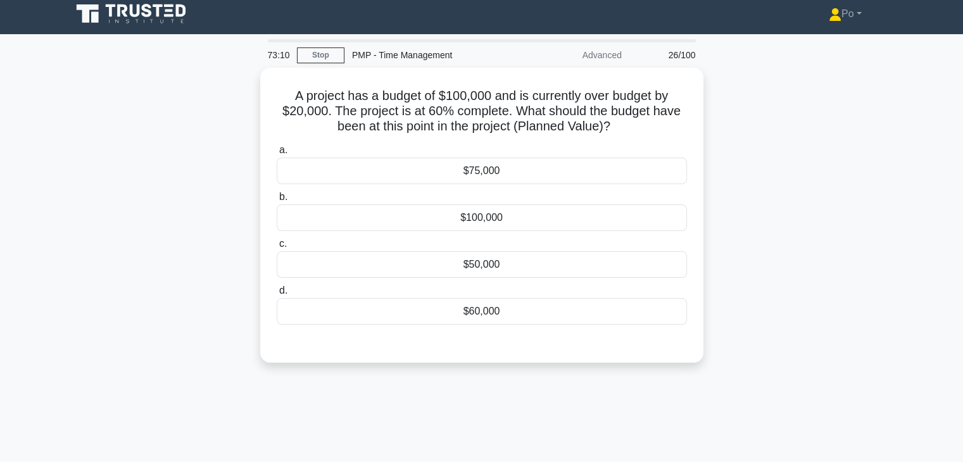
scroll to position [0, 0]
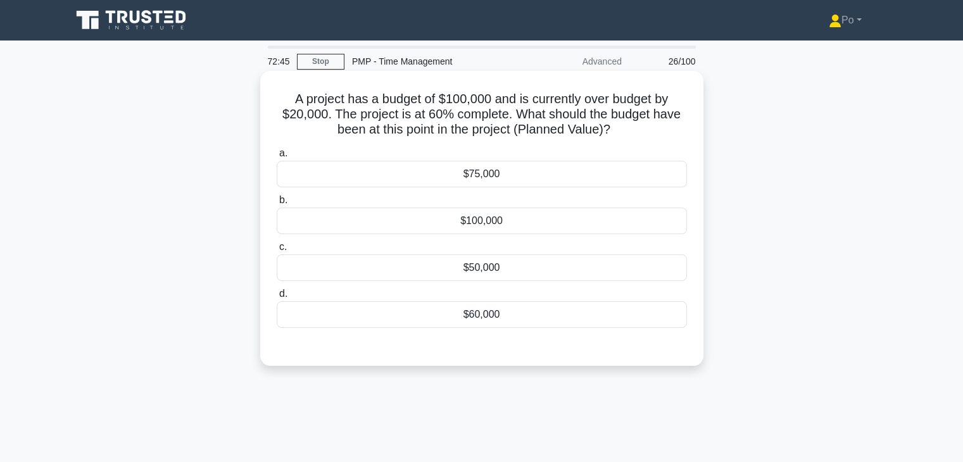
click at [522, 314] on div "$60,000" at bounding box center [482, 314] width 410 height 27
click at [277, 298] on input "d. $60,000" at bounding box center [277, 294] width 0 height 8
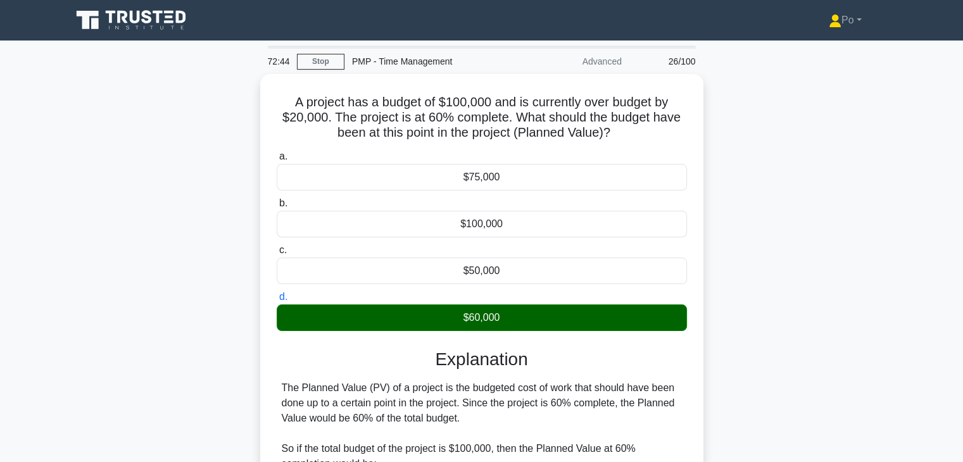
click at [760, 288] on div "A project has a budget of $100,000 and is currently over budget by $20,000. The…" at bounding box center [482, 356] width 836 height 564
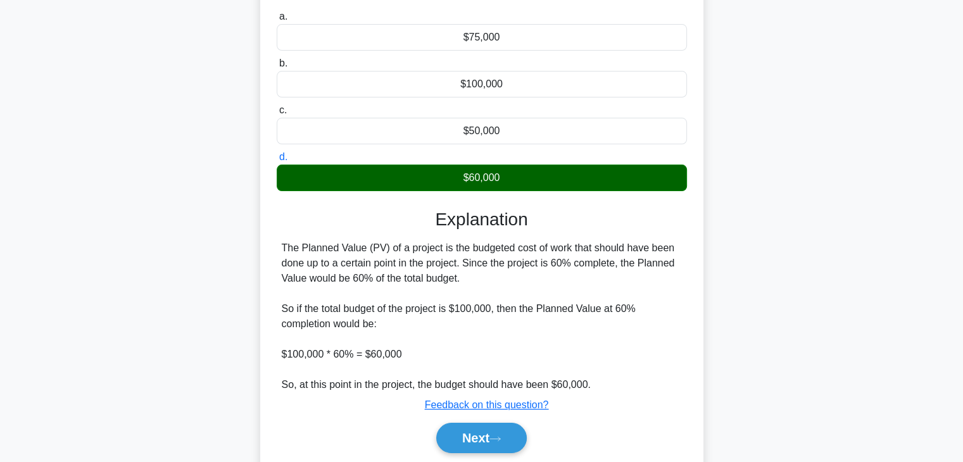
scroll to position [222, 0]
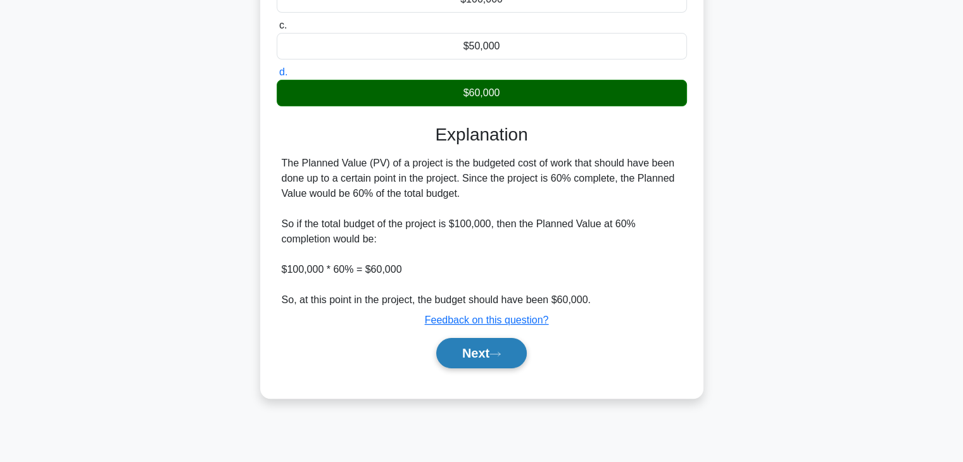
click at [459, 357] on button "Next" at bounding box center [481, 353] width 91 height 30
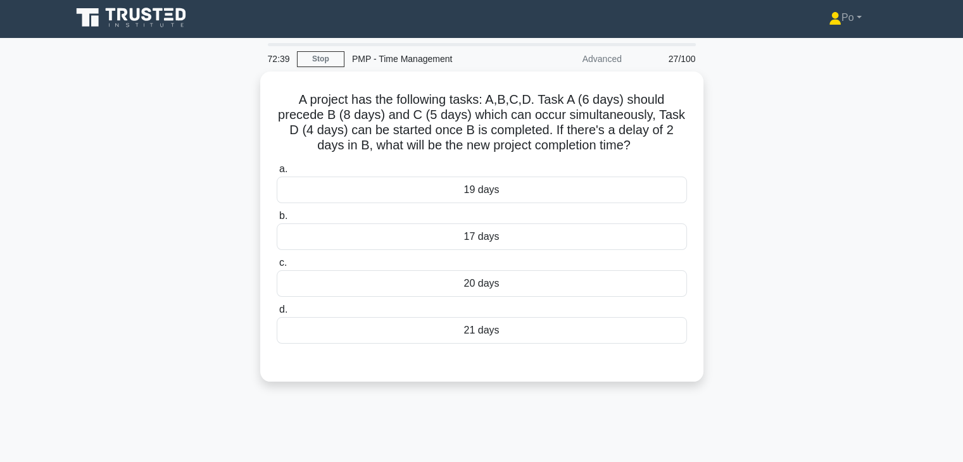
scroll to position [0, 0]
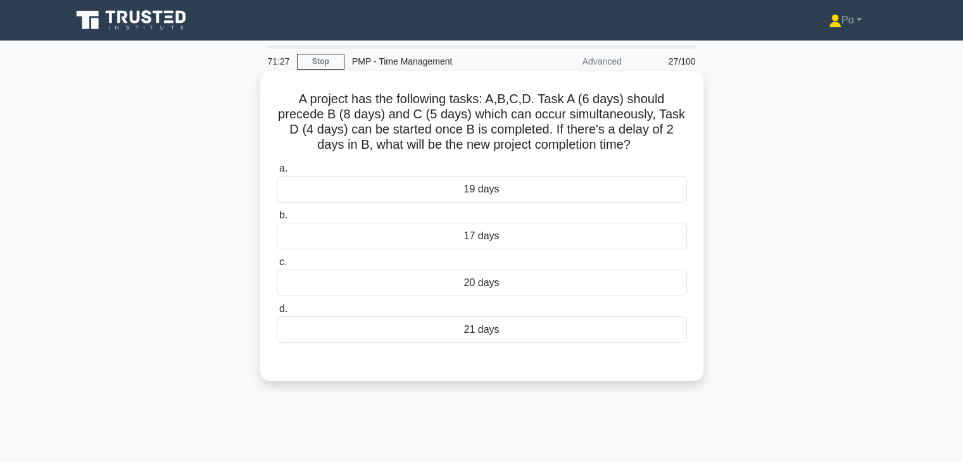
click at [564, 286] on div "20 days" at bounding box center [482, 283] width 410 height 27
click at [277, 267] on input "c. 20 days" at bounding box center [277, 262] width 0 height 8
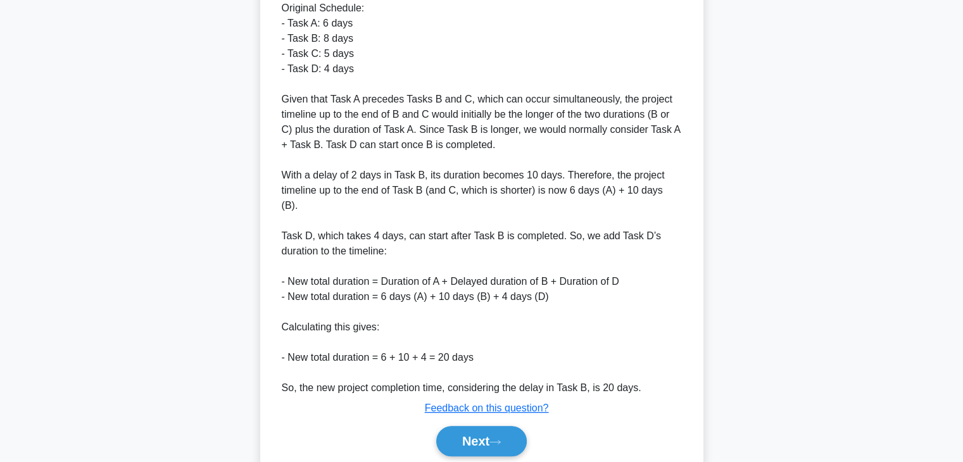
scroll to position [470, 0]
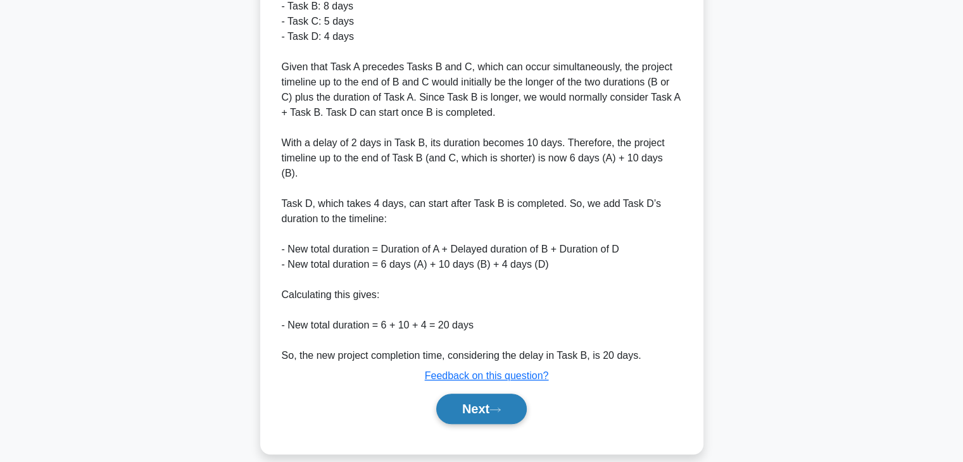
click at [464, 394] on button "Next" at bounding box center [481, 409] width 91 height 30
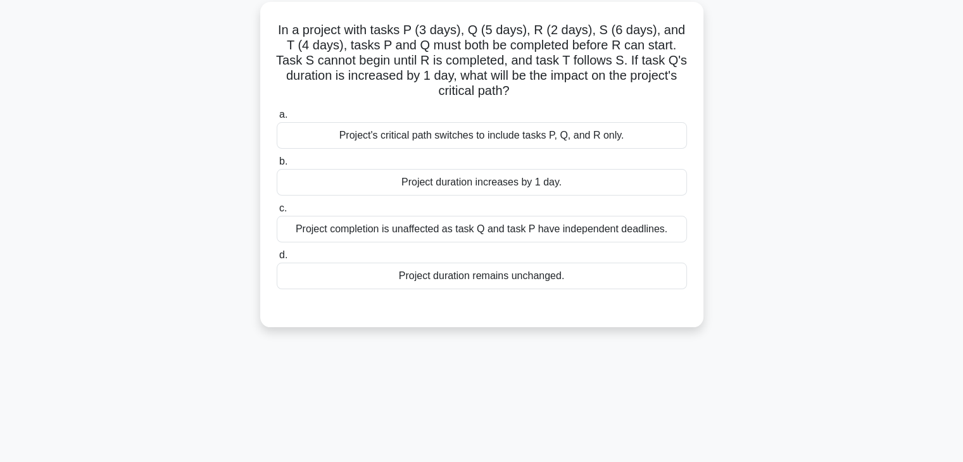
scroll to position [0, 0]
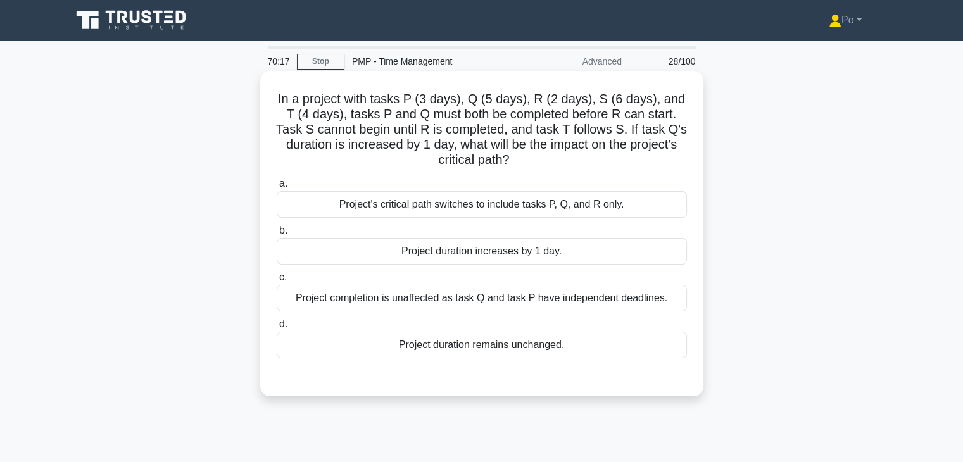
click at [559, 251] on div "Project duration increases by 1 day." at bounding box center [482, 251] width 410 height 27
click at [277, 235] on input "b. Project duration increases by 1 day." at bounding box center [277, 231] width 0 height 8
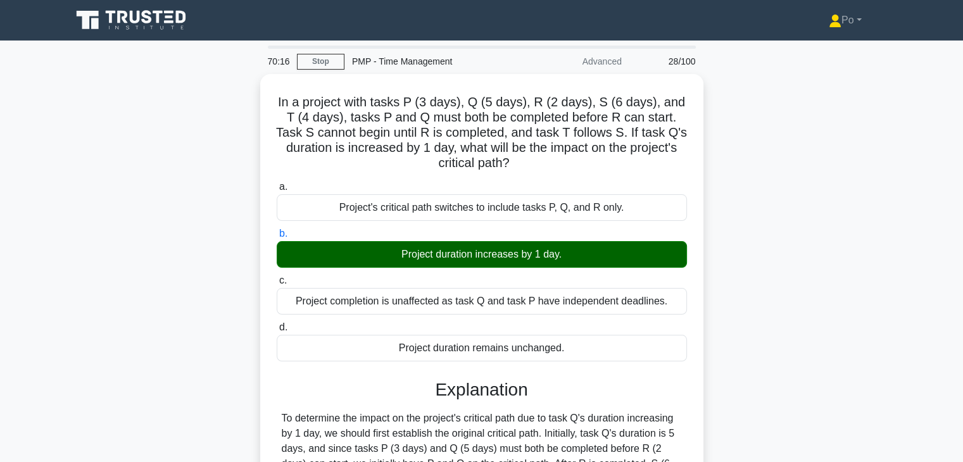
click at [795, 376] on div "In a project with tasks P (3 days), Q (5 days), R (2 days), S (6 days), and T (…" at bounding box center [482, 447] width 836 height 747
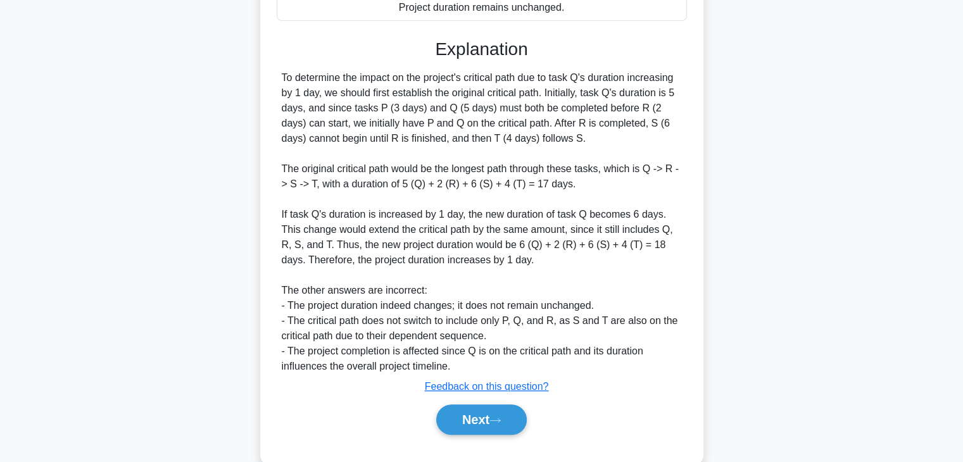
scroll to position [364, 0]
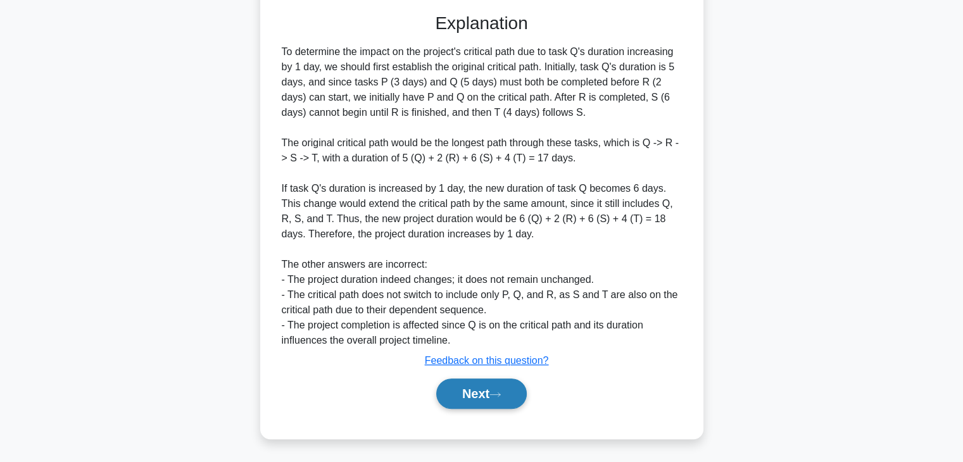
click at [461, 394] on button "Next" at bounding box center [481, 394] width 91 height 30
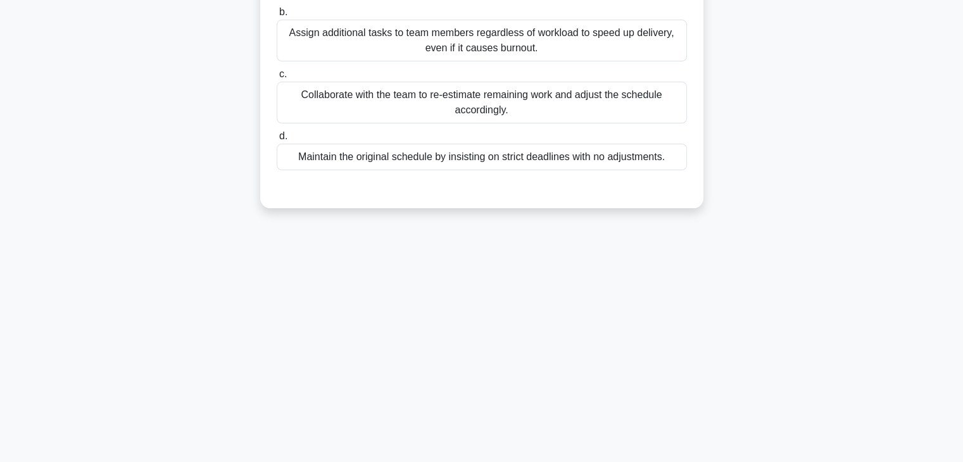
click at [700, 317] on div "70:12 Stop PMP - Time Management Advanced 29/100 You are managing a software de…" at bounding box center [482, 140] width 836 height 633
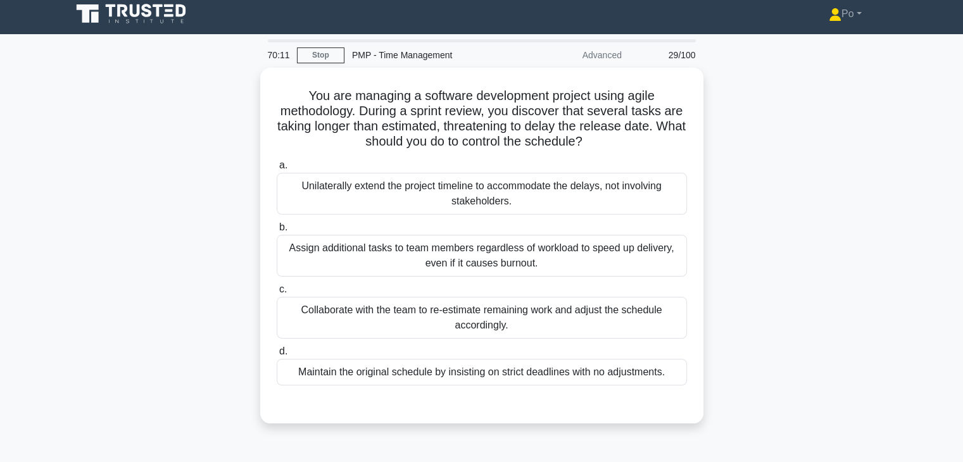
scroll to position [0, 0]
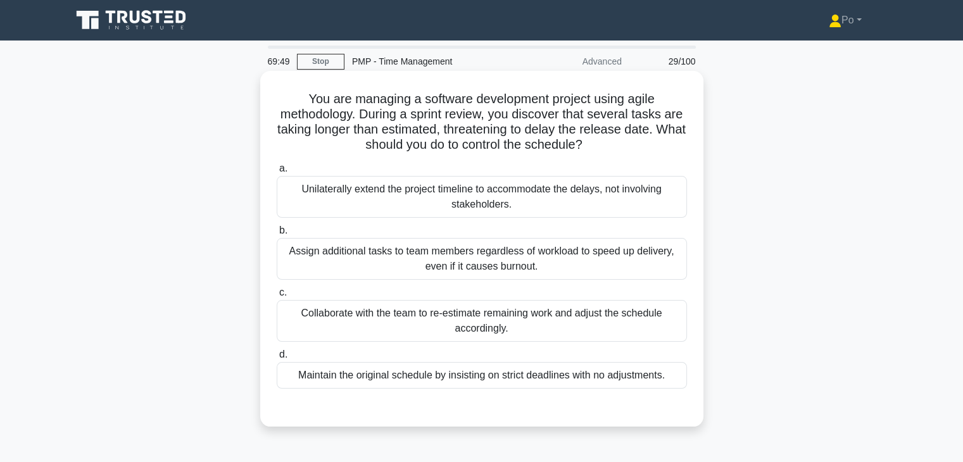
click at [590, 313] on div "Collaborate with the team to re-estimate remaining work and adjust the schedule…" at bounding box center [482, 321] width 410 height 42
click at [277, 297] on input "c. Collaborate with the team to re-estimate remaining work and adjust the sched…" at bounding box center [277, 293] width 0 height 8
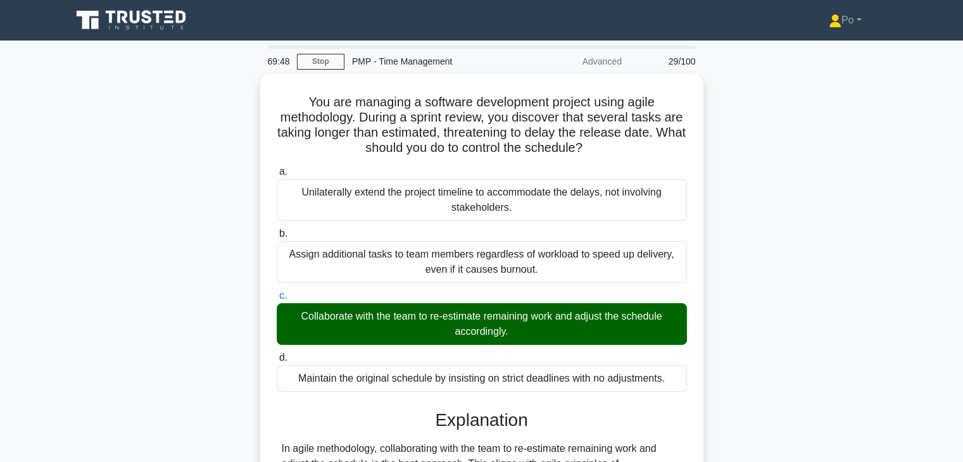
click at [732, 343] on div "You are managing a software development project using agile methodology. During…" at bounding box center [482, 409] width 836 height 671
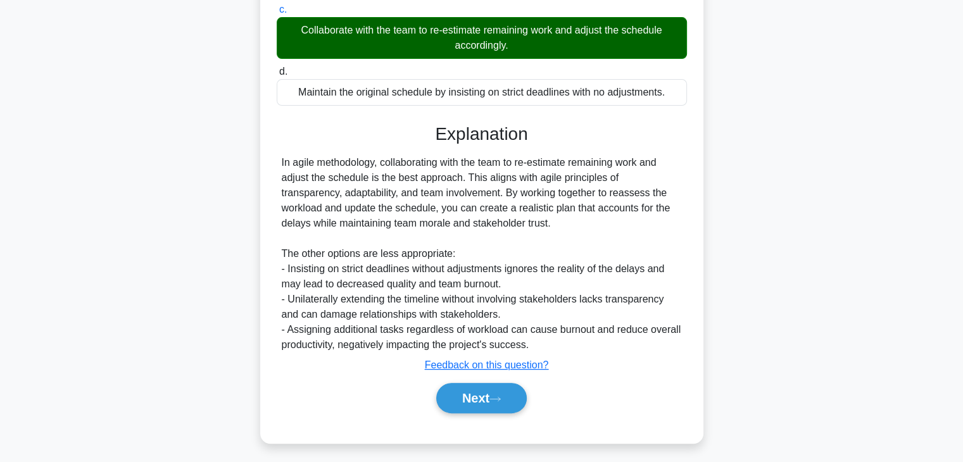
scroll to position [288, 0]
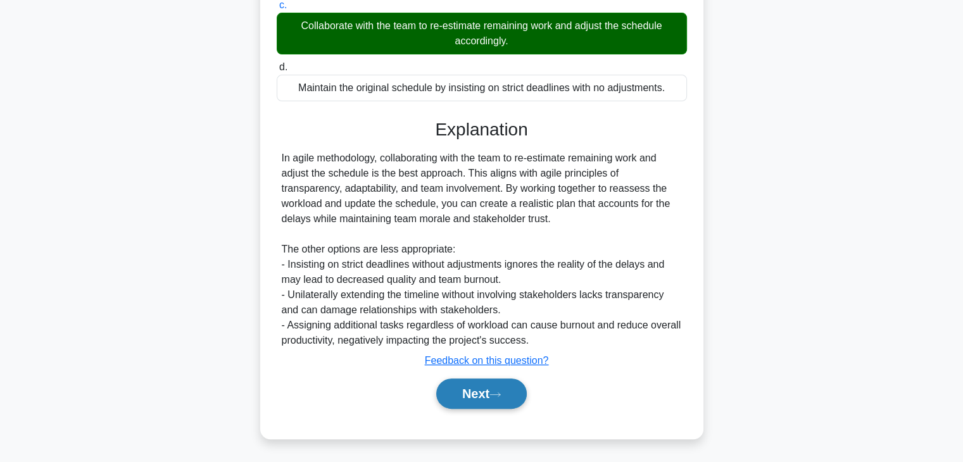
click at [445, 399] on button "Next" at bounding box center [481, 394] width 91 height 30
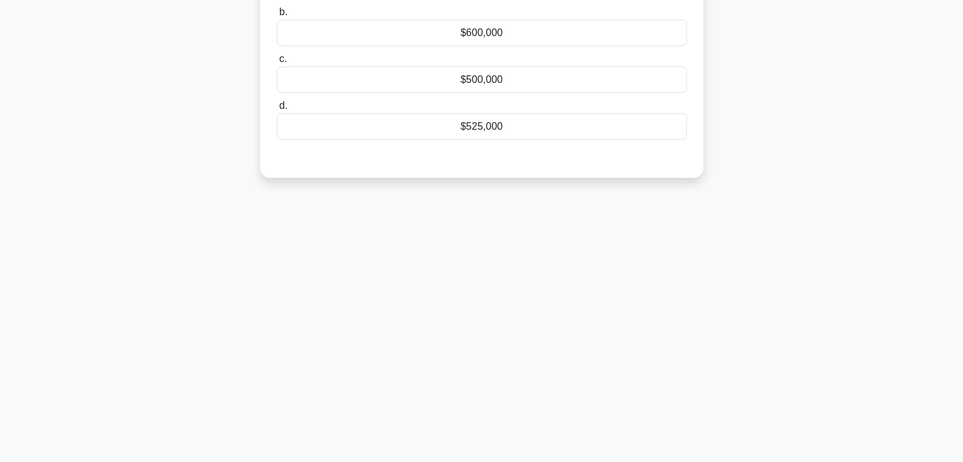
click at [595, 290] on div "69:44 Stop PMP - Time Management Advanced 30/100 You have a software developmen…" at bounding box center [482, 140] width 836 height 633
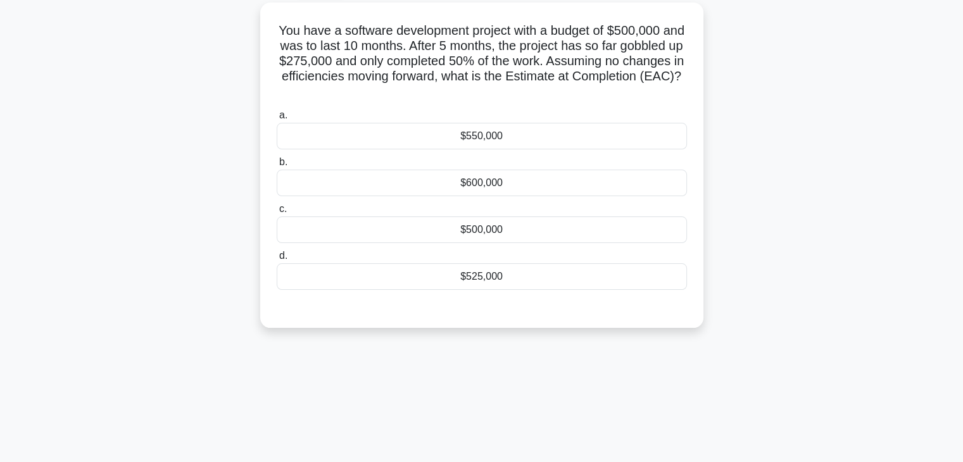
scroll to position [0, 0]
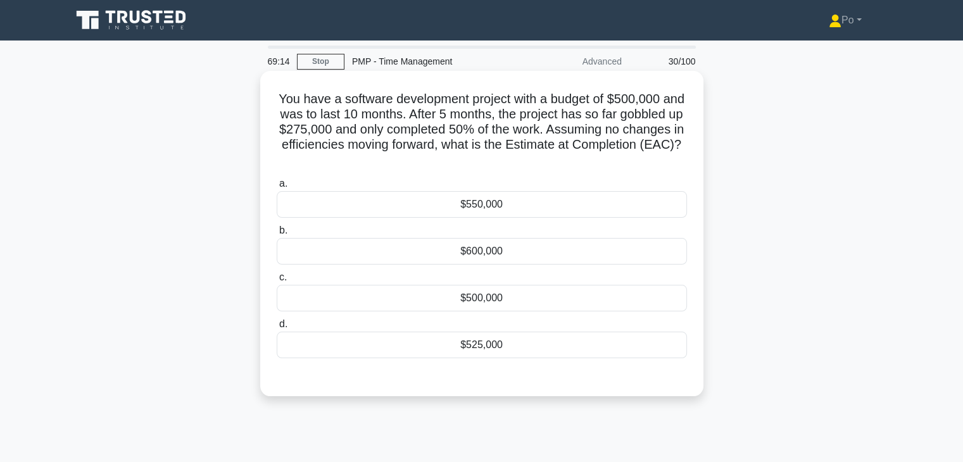
click at [536, 203] on div "$550,000" at bounding box center [482, 204] width 410 height 27
click at [277, 188] on input "a. $550,000" at bounding box center [277, 184] width 0 height 8
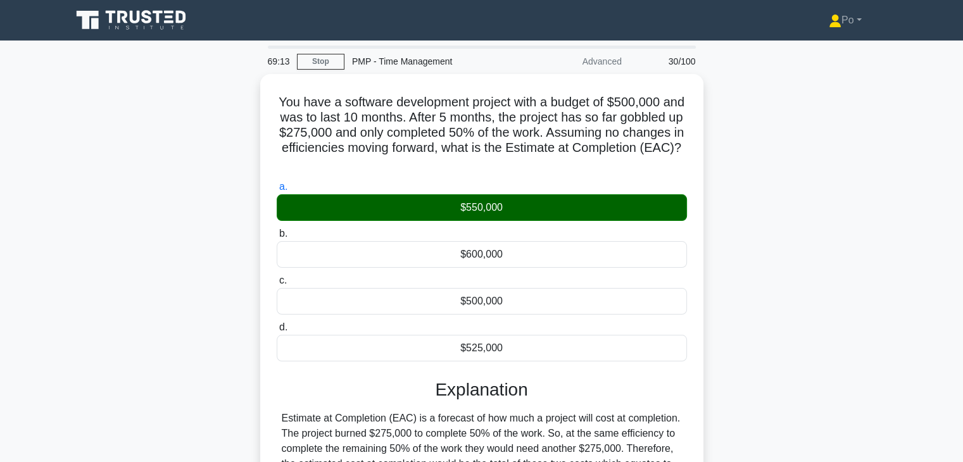
click at [743, 310] on div "You have a software development project with a budget of $500,000 and was to la…" at bounding box center [482, 348] width 836 height 549
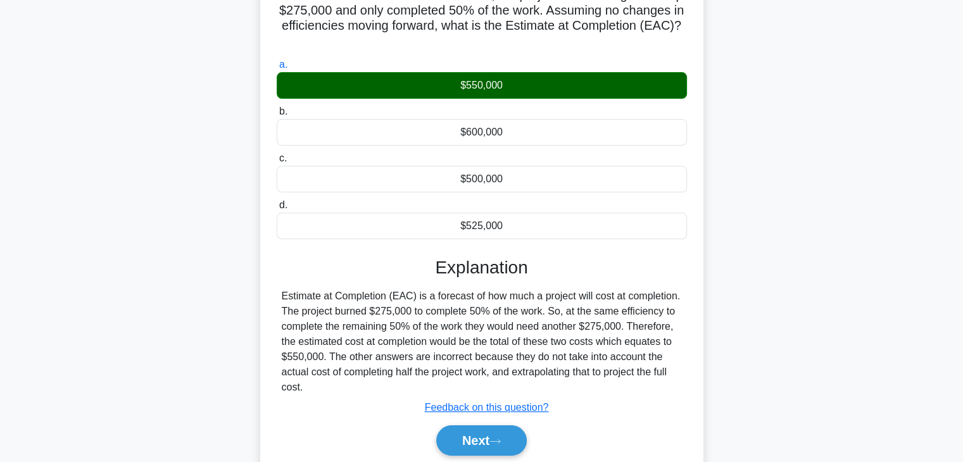
scroll to position [222, 0]
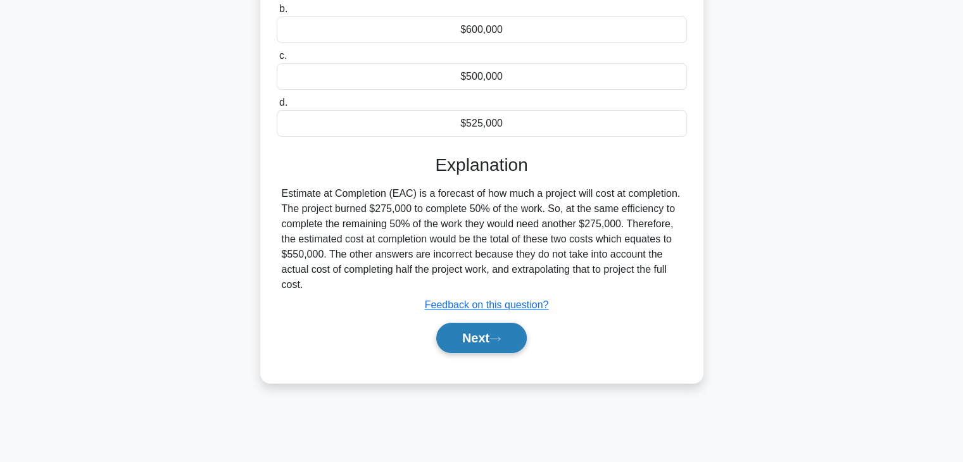
click at [459, 332] on button "Next" at bounding box center [481, 338] width 91 height 30
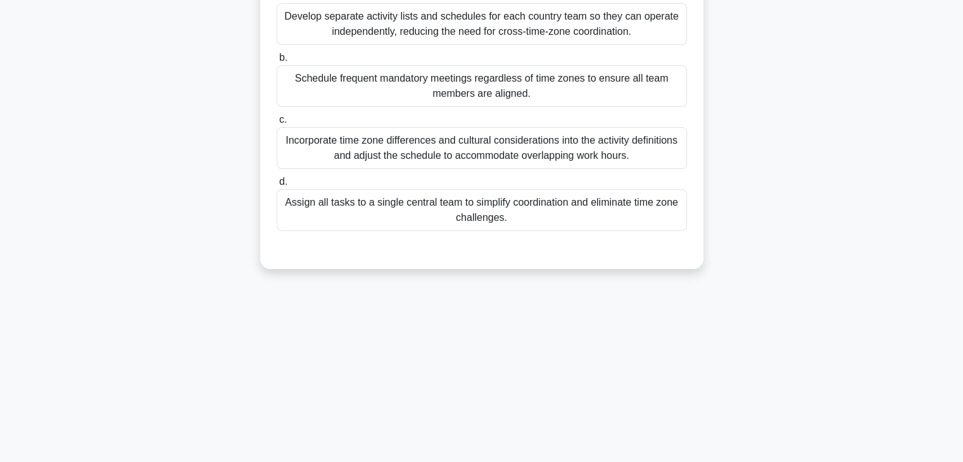
click at [780, 261] on div "During the Activity Definition process for an international marketing campaign,…" at bounding box center [482, 68] width 836 height 432
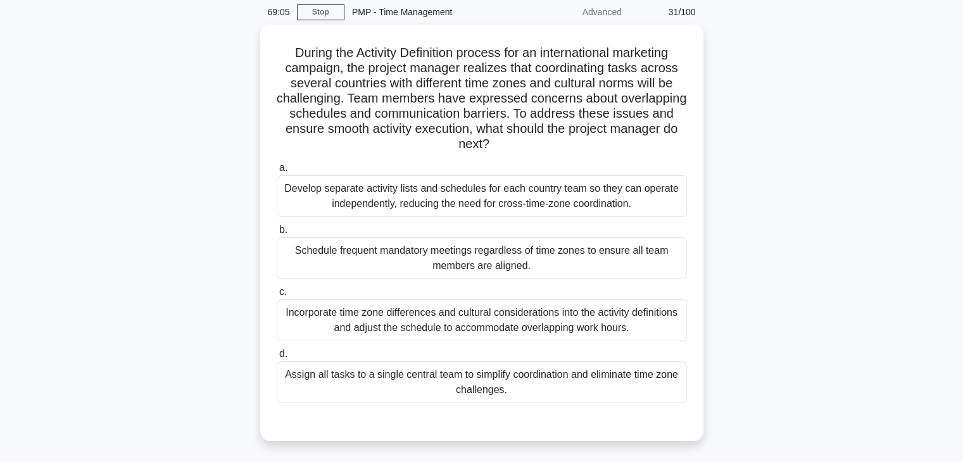
scroll to position [51, 0]
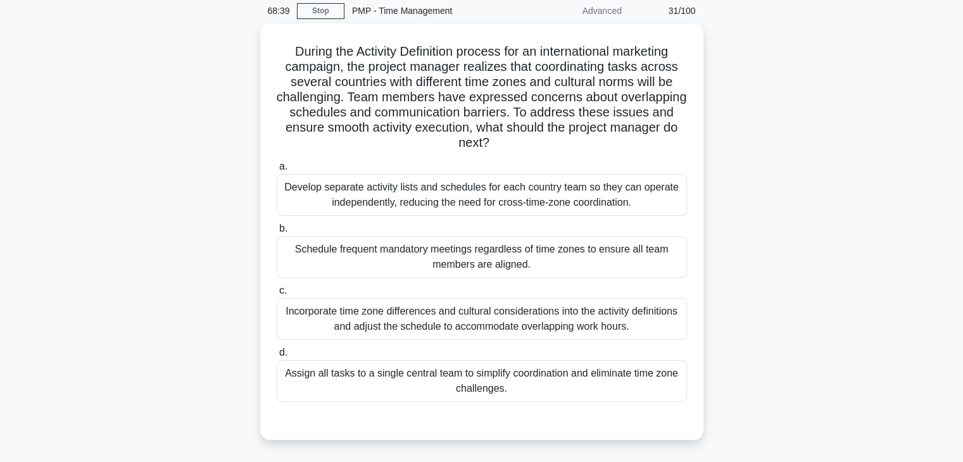
click at [773, 182] on div "During the Activity Definition process for an international marketing campaign,…" at bounding box center [482, 239] width 836 height 432
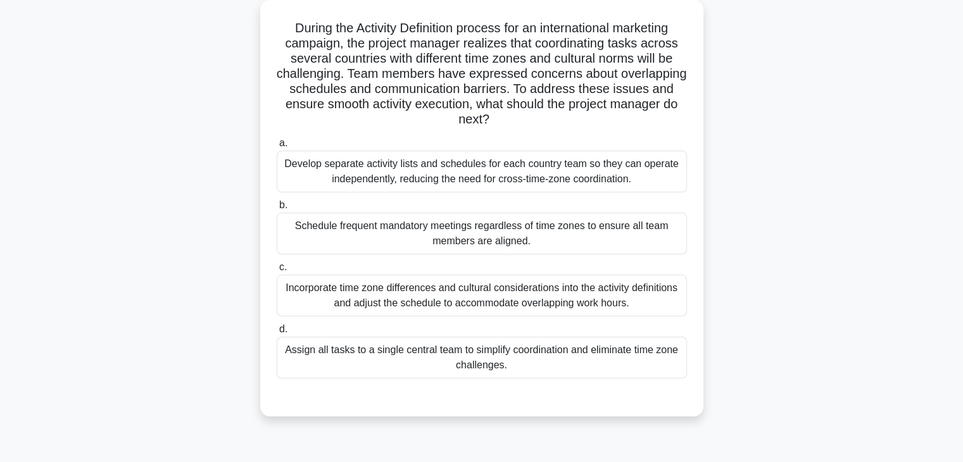
scroll to position [76, 0]
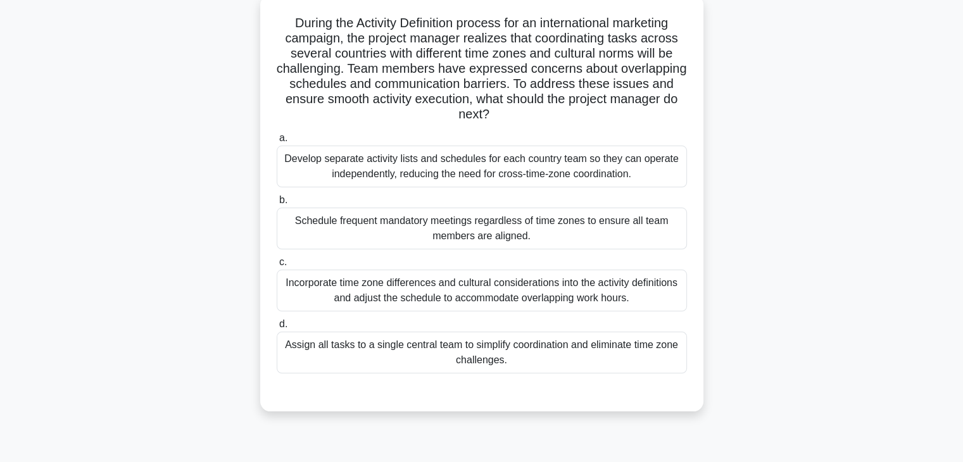
click at [598, 279] on div "Incorporate time zone differences and cultural considerations into the activity…" at bounding box center [482, 291] width 410 height 42
click at [277, 267] on input "c. Incorporate time zone differences and cultural considerations into the activ…" at bounding box center [277, 262] width 0 height 8
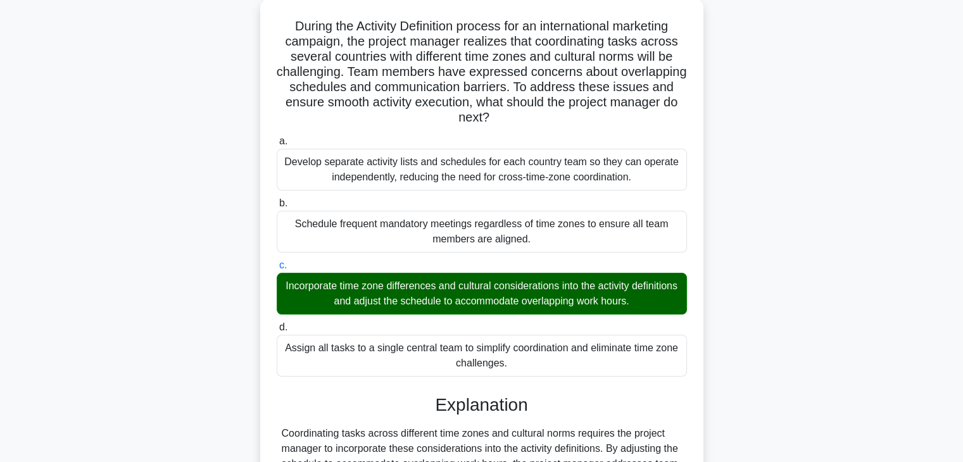
click at [830, 302] on div "During the Activity Definition process for an international marketing campaign,…" at bounding box center [482, 325] width 836 height 655
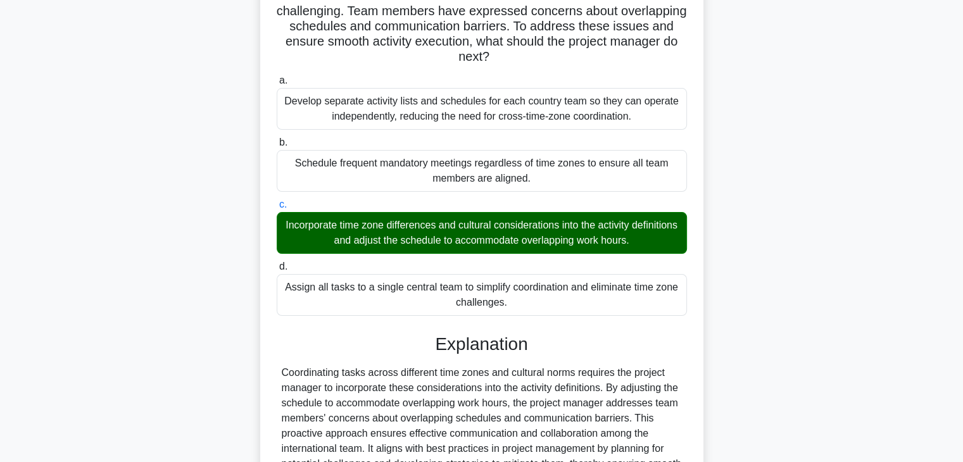
scroll to position [272, 0]
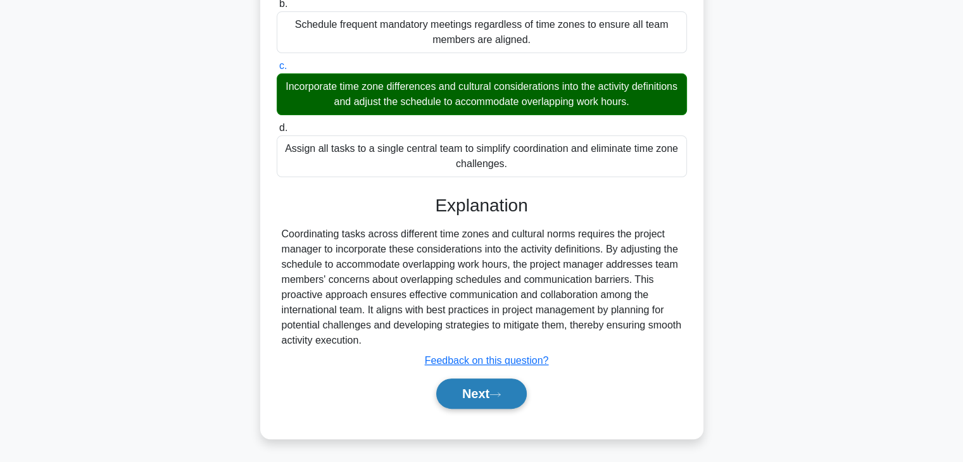
click at [479, 393] on button "Next" at bounding box center [481, 394] width 91 height 30
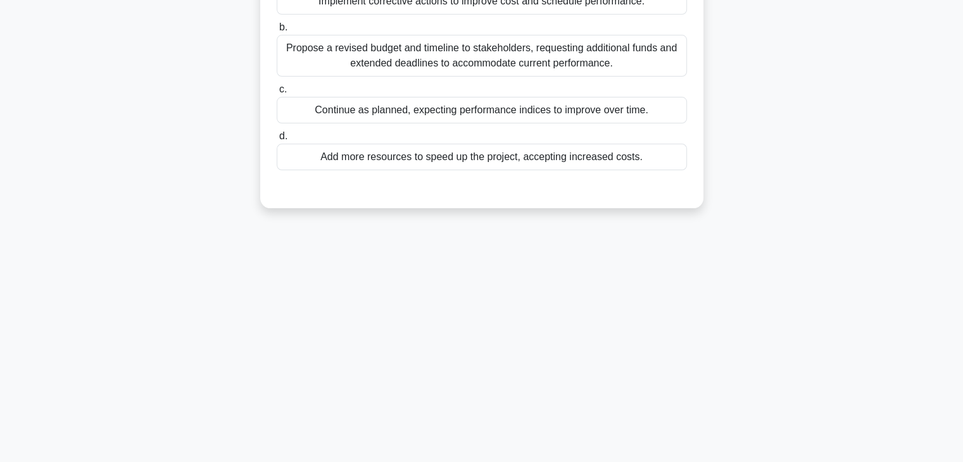
click at [628, 317] on div "68:23 Stop PMP - Time Management Advanced 32/100 You are managing a constructio…" at bounding box center [482, 140] width 836 height 633
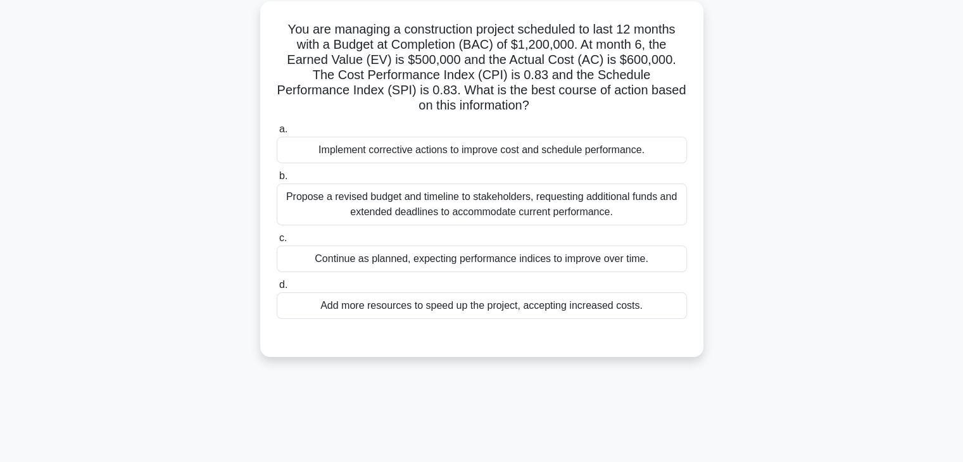
scroll to position [0, 0]
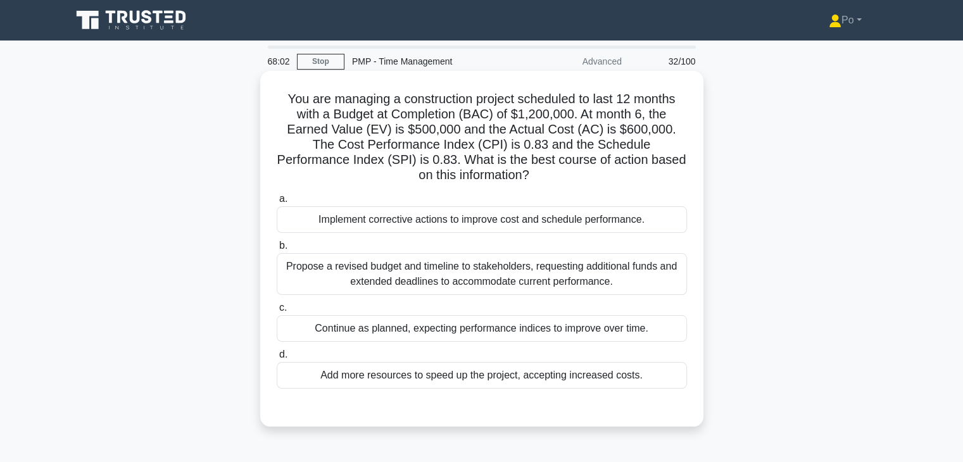
click at [612, 226] on div "Implement corrective actions to improve cost and schedule performance." at bounding box center [482, 219] width 410 height 27
click at [277, 203] on input "a. Implement corrective actions to improve cost and schedule performance." at bounding box center [277, 199] width 0 height 8
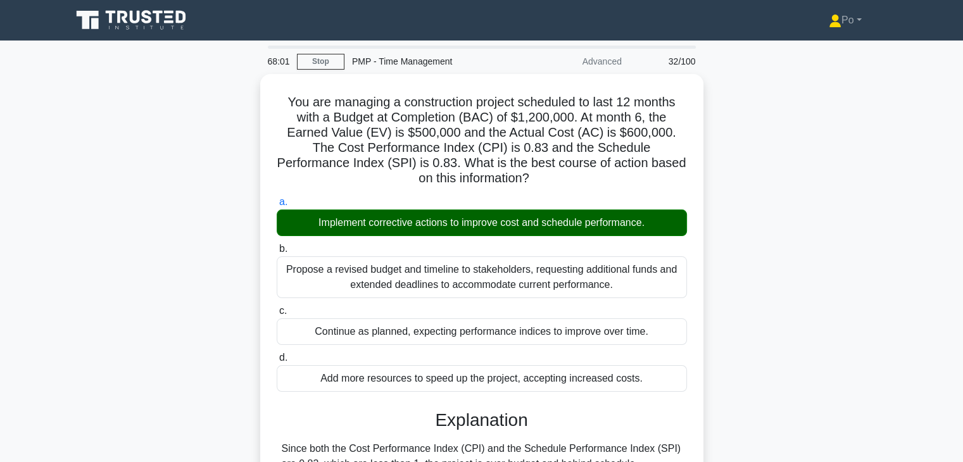
click at [776, 286] on div "You are managing a construction project scheduled to last 12 months with a Budg…" at bounding box center [482, 341] width 836 height 534
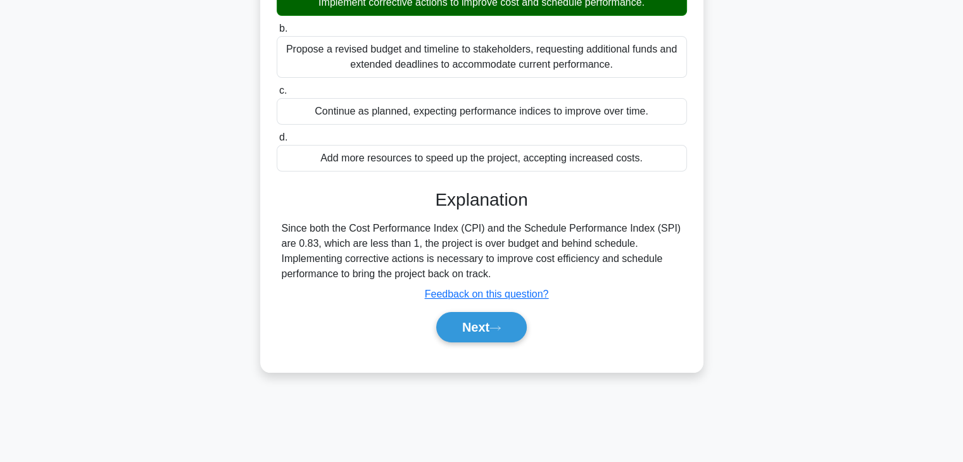
scroll to position [222, 0]
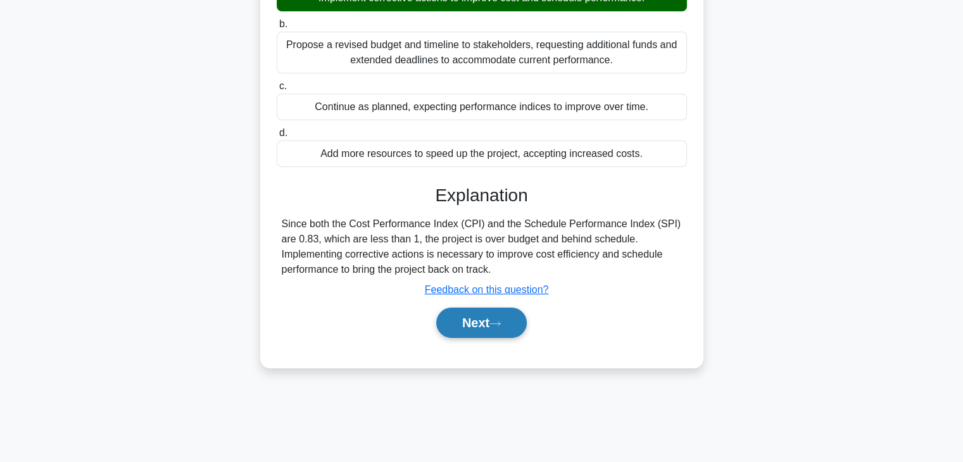
click at [461, 322] on button "Next" at bounding box center [481, 323] width 91 height 30
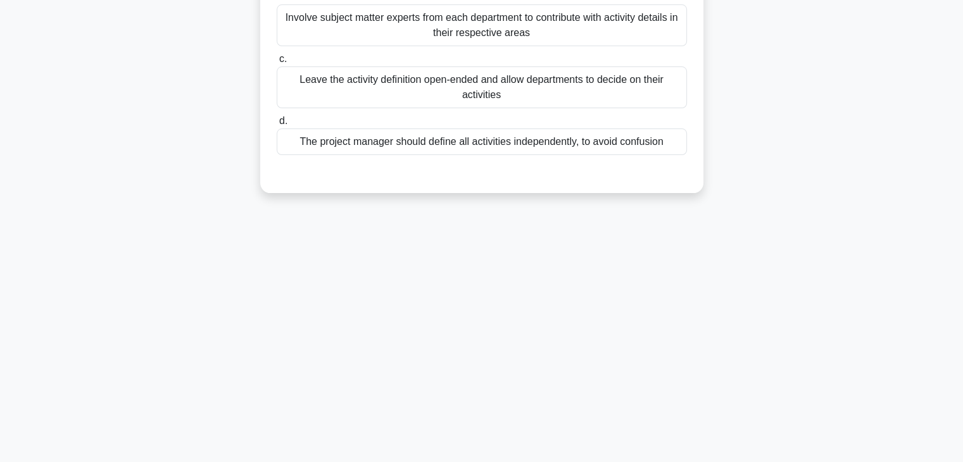
click at [699, 297] on div "67:56 Stop PMP - Time Management Advanced 33/100 The project manager needs to d…" at bounding box center [482, 140] width 836 height 633
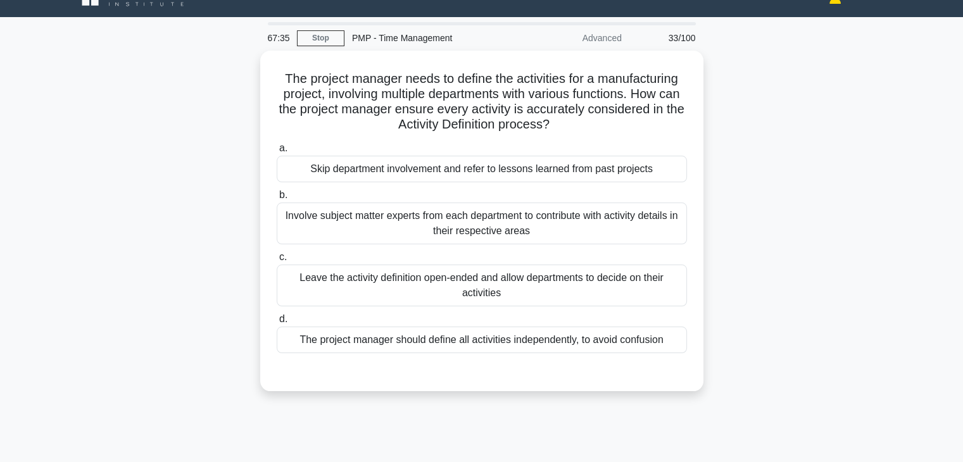
scroll to position [25, 0]
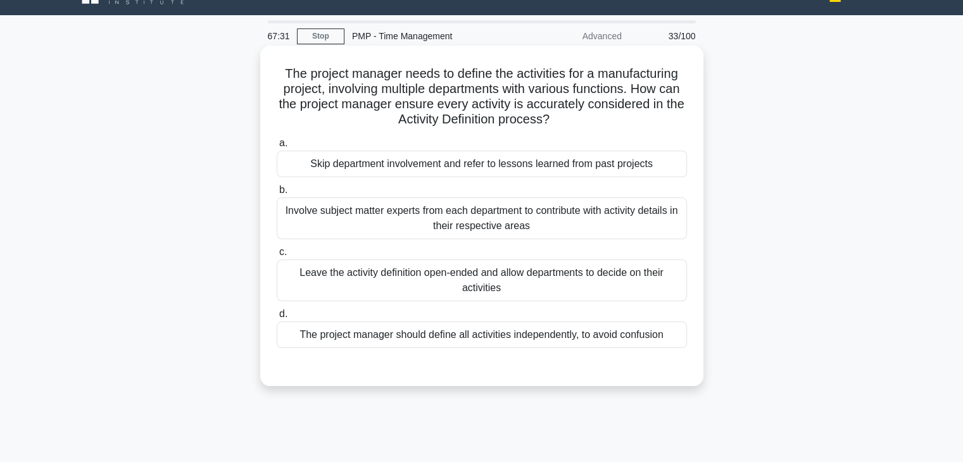
click at [552, 212] on div "Involve subject matter experts from each department to contribute with activity…" at bounding box center [482, 219] width 410 height 42
click at [277, 194] on input "b. Involve subject matter experts from each department to contribute with activ…" at bounding box center [277, 190] width 0 height 8
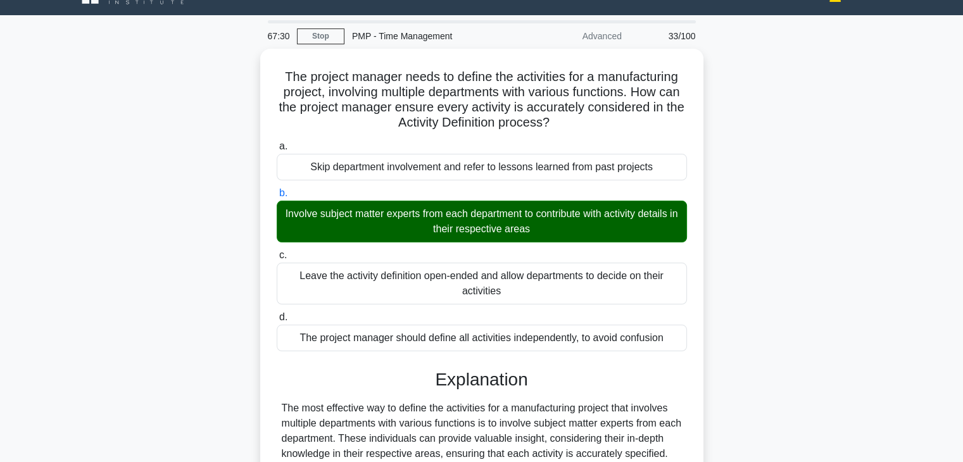
click at [727, 274] on div "The project manager needs to define the activities for a manufacturing project,…" at bounding box center [482, 346] width 836 height 595
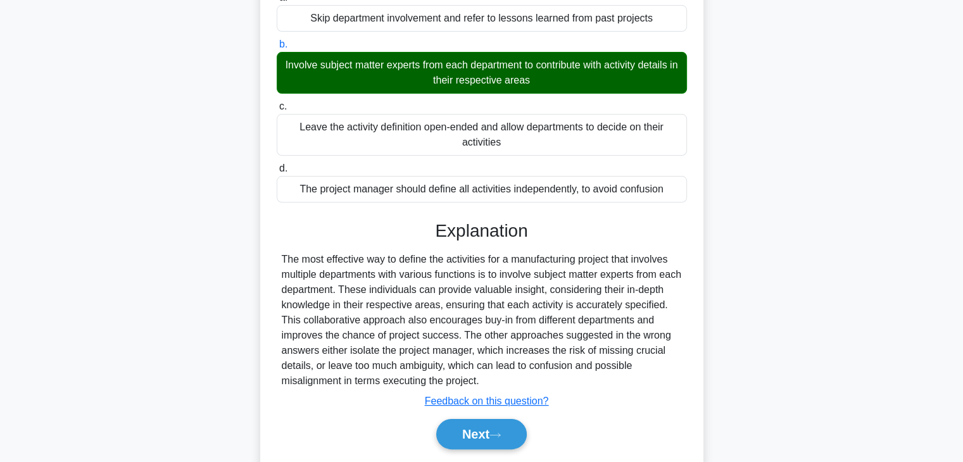
scroll to position [222, 0]
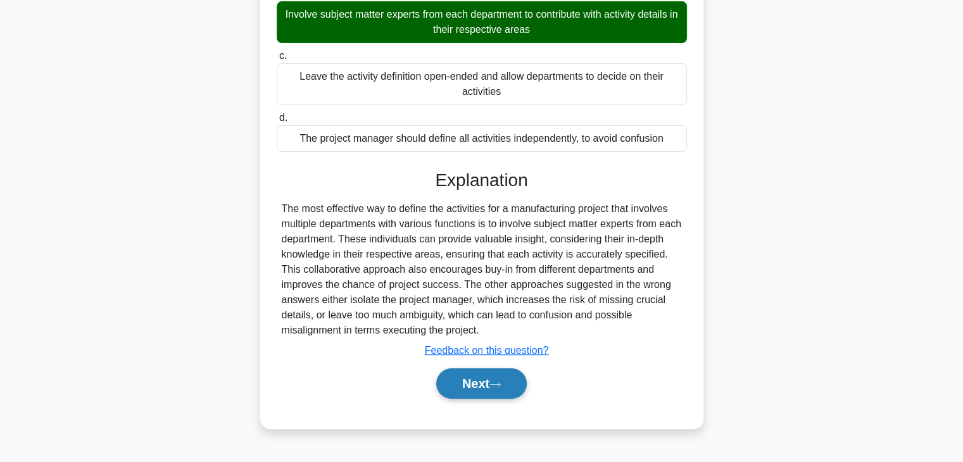
click at [462, 381] on button "Next" at bounding box center [481, 384] width 91 height 30
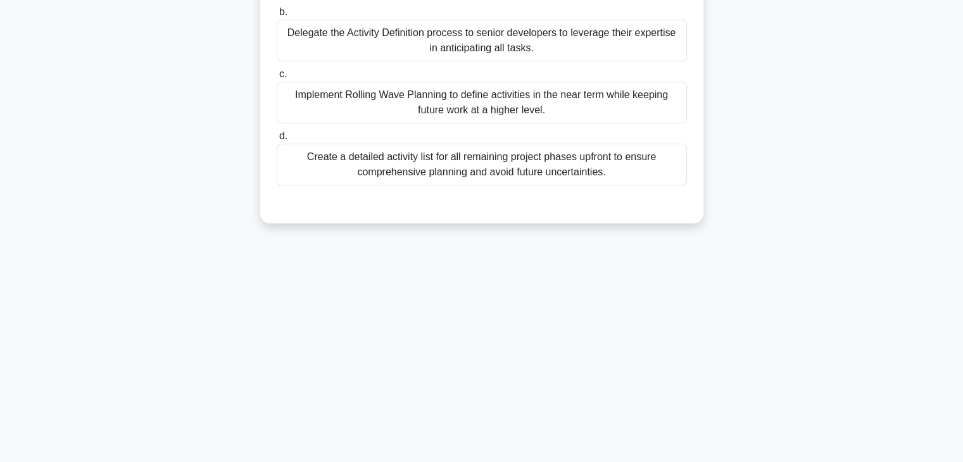
click at [727, 298] on div "67:26 Stop PMP - Time Management Advanced 34/100 A software development project…" at bounding box center [482, 140] width 836 height 633
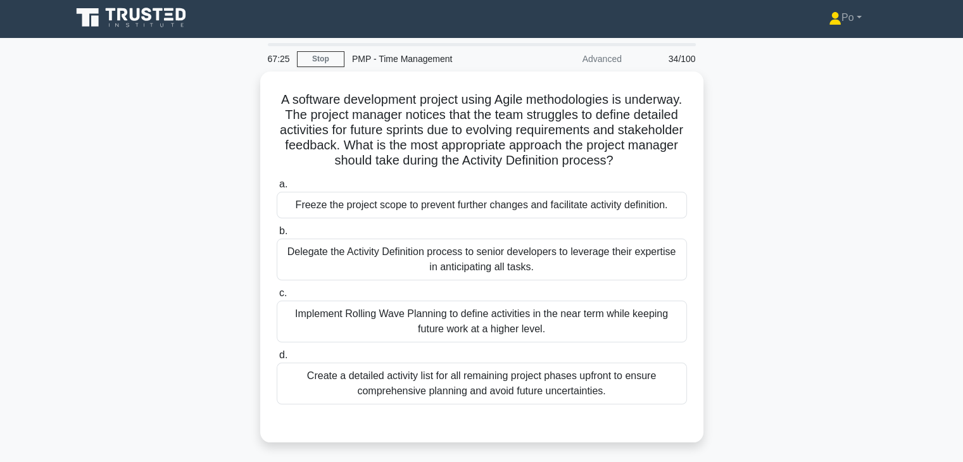
scroll to position [0, 0]
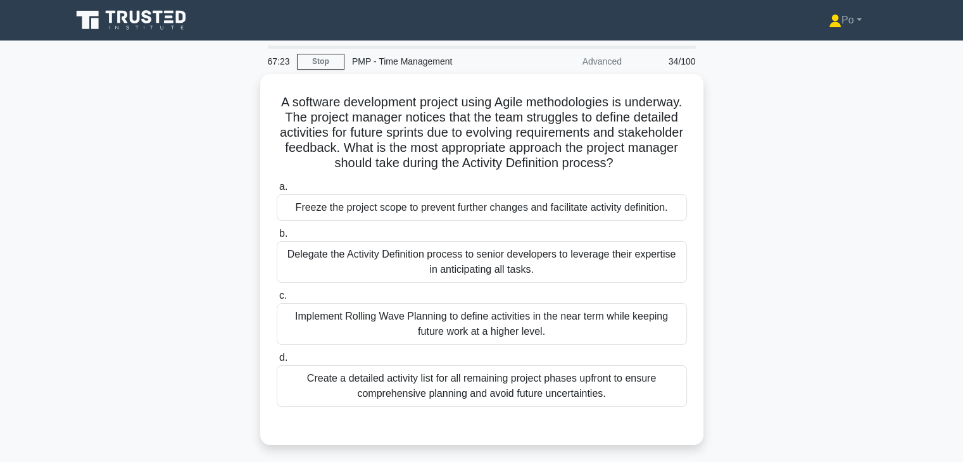
click at [748, 273] on div "A software development project using Agile methodologies is underway. The proje…" at bounding box center [482, 267] width 836 height 386
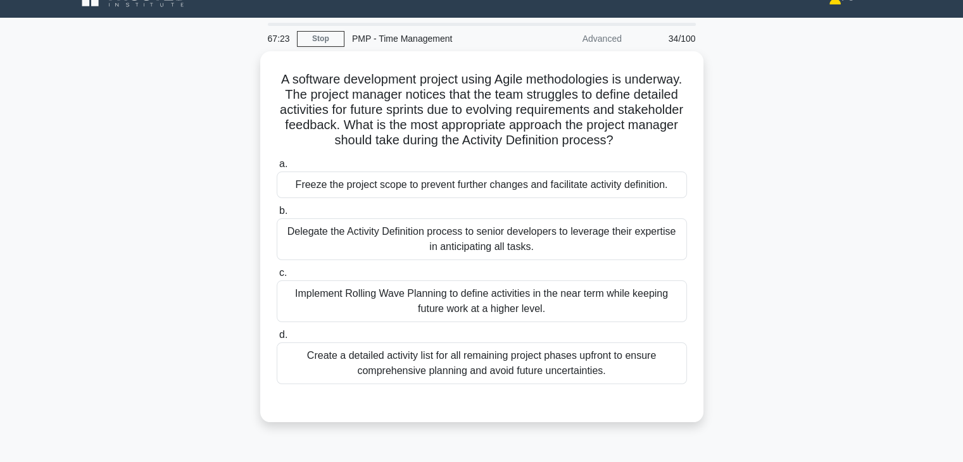
scroll to position [25, 0]
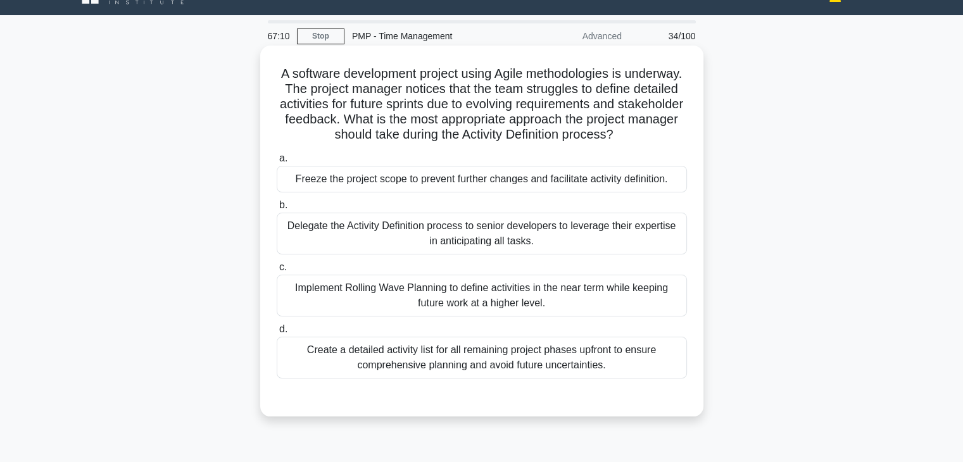
click at [567, 317] on div "Implement Rolling Wave Planning to define activities in the near term while kee…" at bounding box center [482, 296] width 410 height 42
click at [277, 272] on input "c. Implement Rolling Wave Planning to define activities in the near term while …" at bounding box center [277, 267] width 0 height 8
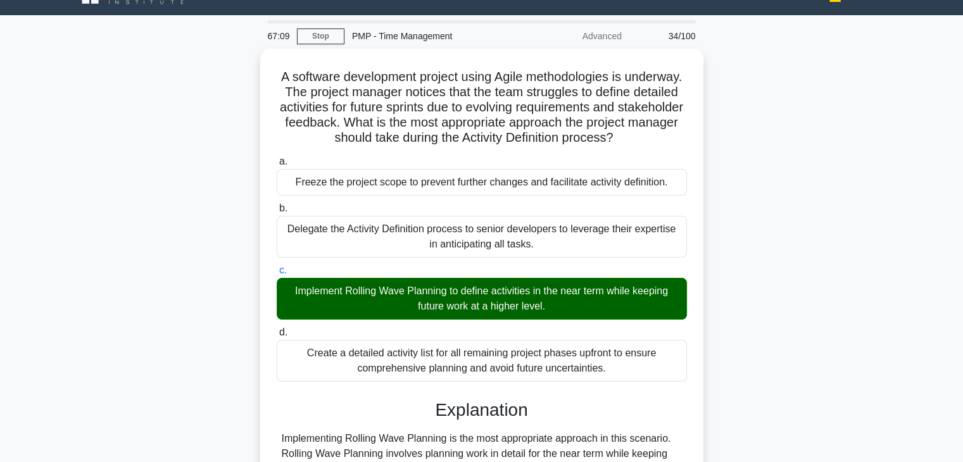
click at [760, 358] on div "A software development project using Agile methodologies is underway. The proje…" at bounding box center [482, 384] width 836 height 671
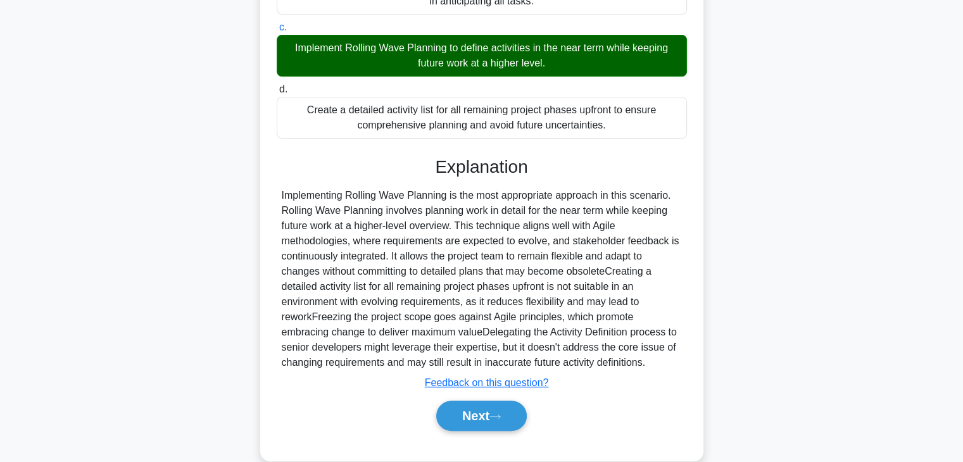
scroll to position [303, 0]
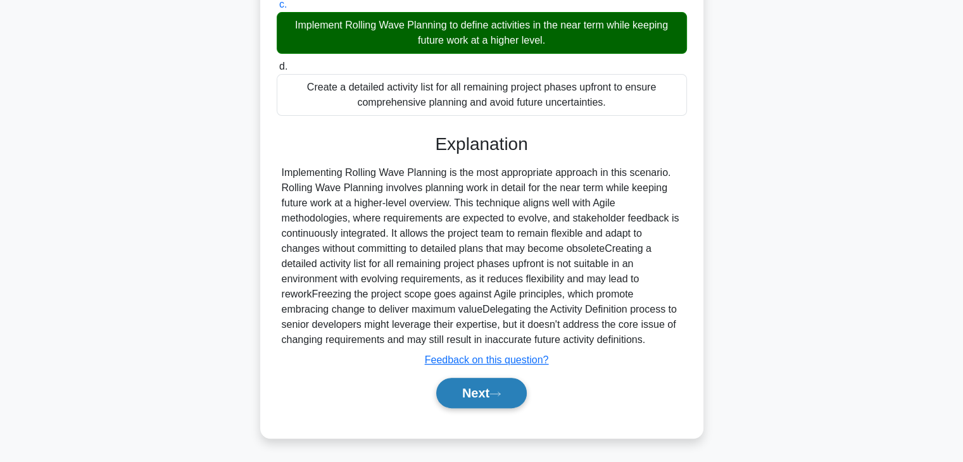
click at [456, 396] on button "Next" at bounding box center [481, 393] width 91 height 30
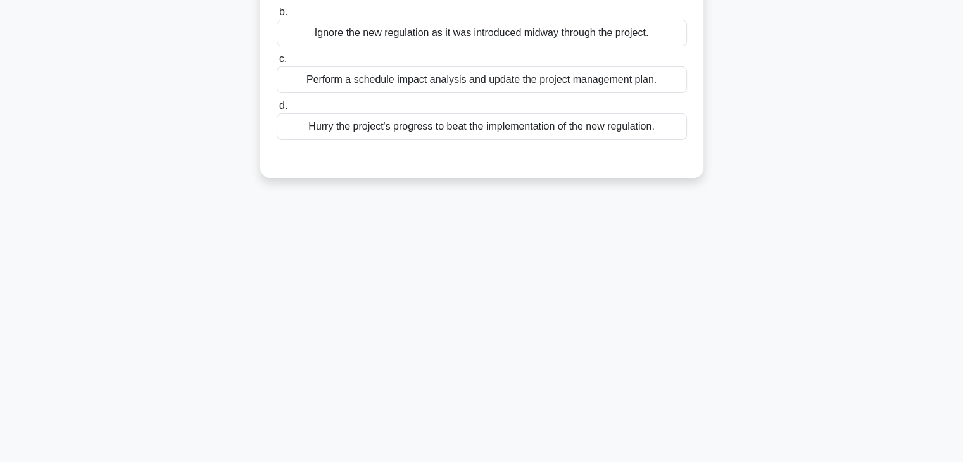
scroll to position [222, 0]
click at [793, 282] on div "67:06 Stop PMP - Time Management Advanced 35/100 You are the project manager of…" at bounding box center [482, 140] width 836 height 633
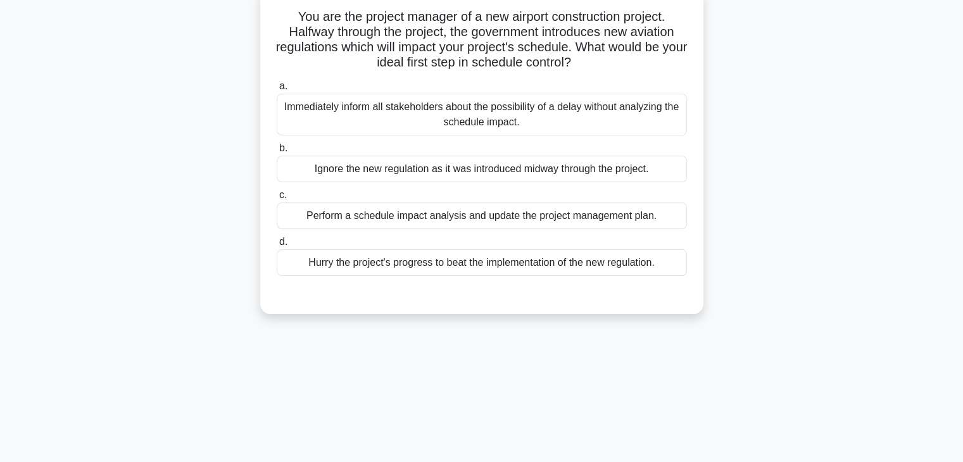
scroll to position [0, 0]
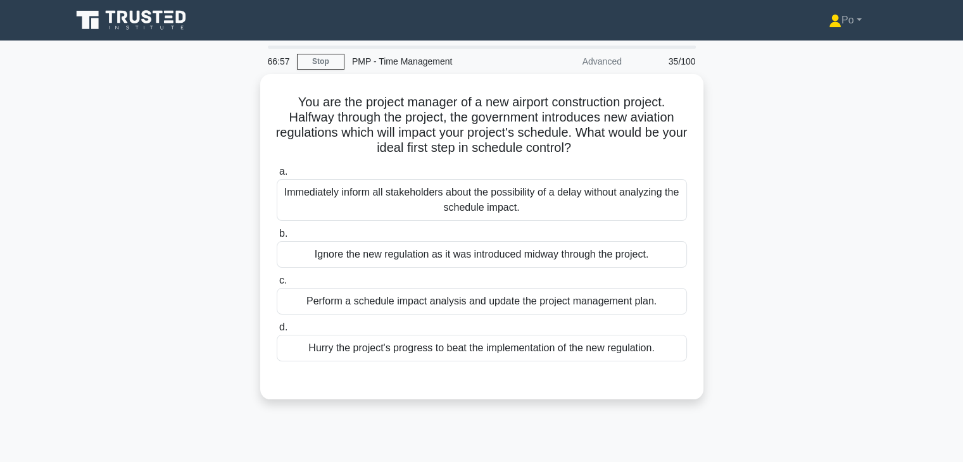
click at [773, 248] on div "You are the project manager of a new airport construction project. Halfway thro…" at bounding box center [482, 244] width 836 height 341
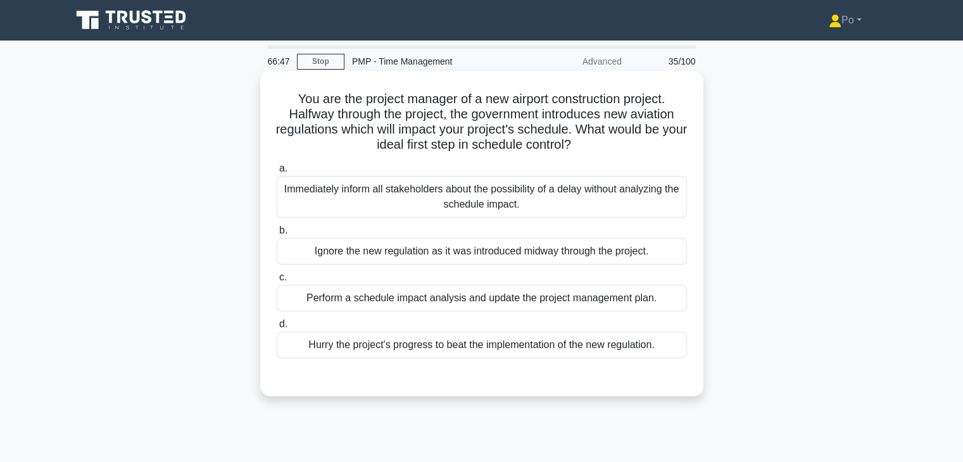
click at [630, 300] on div "Perform a schedule impact analysis and update the project management plan." at bounding box center [482, 298] width 410 height 27
click at [277, 282] on input "c. Perform a schedule impact analysis and update the project management plan." at bounding box center [277, 278] width 0 height 8
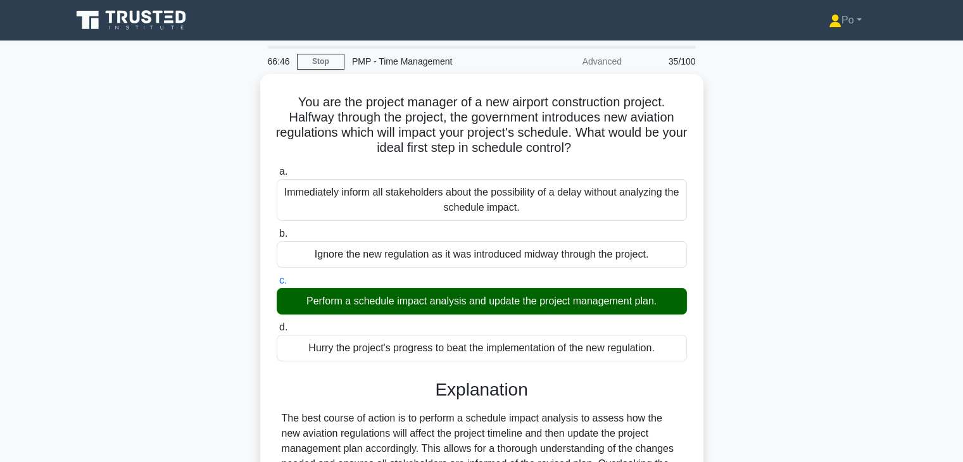
click at [822, 320] on div "You are the project manager of a new airport construction project. Halfway thro…" at bounding box center [482, 356] width 836 height 564
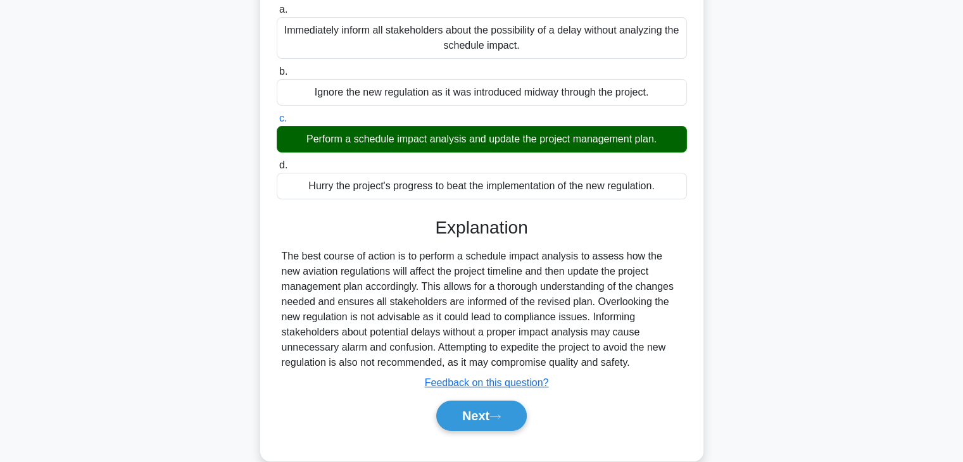
scroll to position [222, 0]
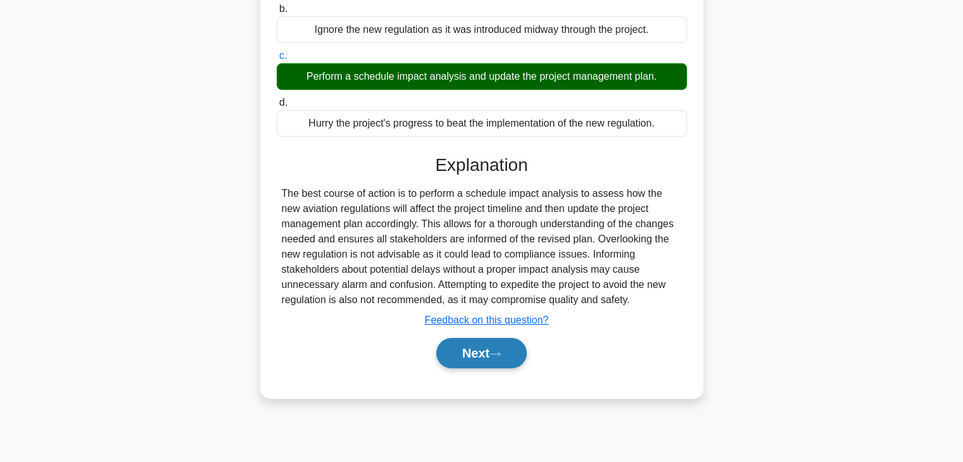
click at [448, 361] on button "Next" at bounding box center [481, 353] width 91 height 30
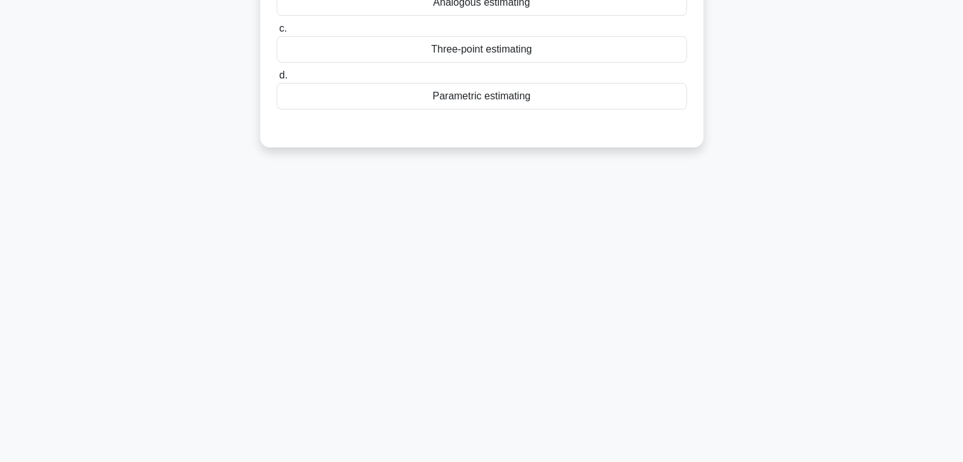
click at [780, 258] on div "66:42 Stop PMP - Time Management Advanced 36/100 The ________ technique in Acti…" at bounding box center [482, 140] width 836 height 633
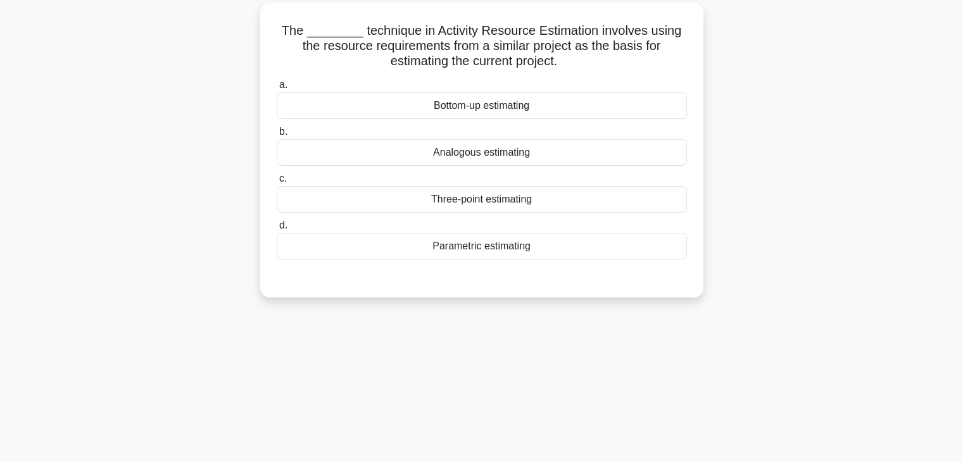
scroll to position [0, 0]
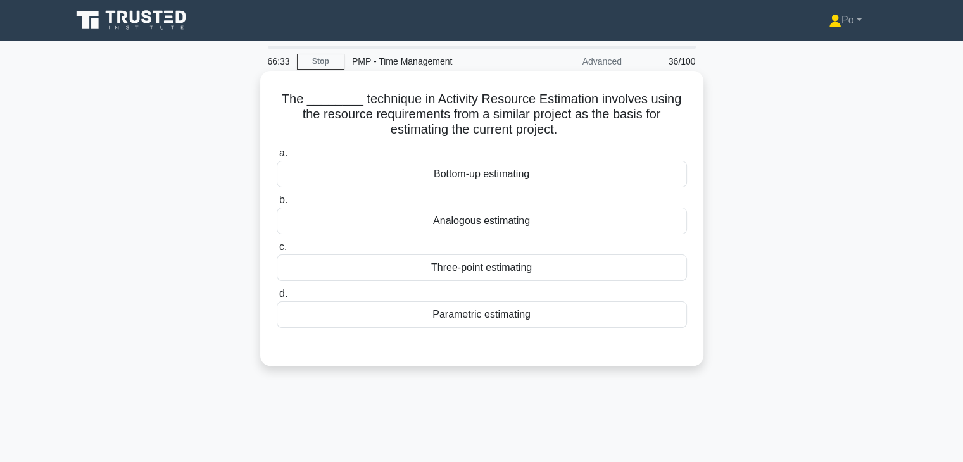
click at [585, 220] on div "Analogous estimating" at bounding box center [482, 221] width 410 height 27
click at [277, 205] on input "b. Analogous estimating" at bounding box center [277, 200] width 0 height 8
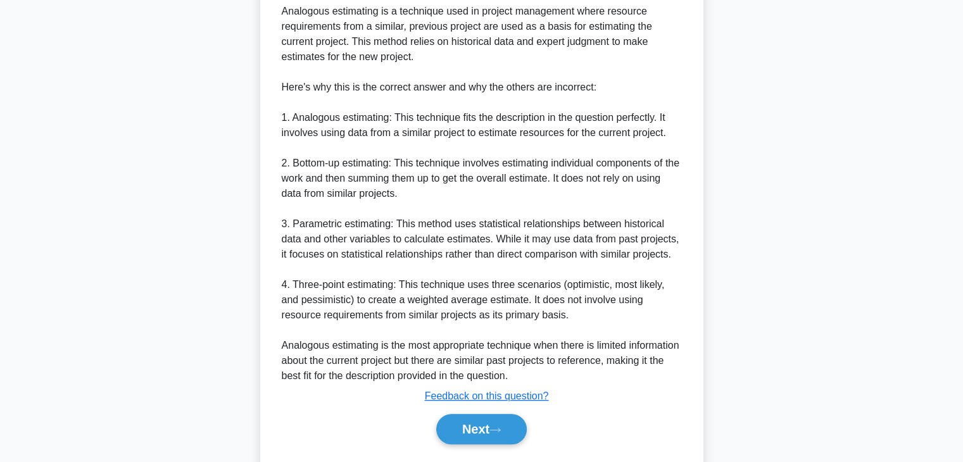
scroll to position [440, 0]
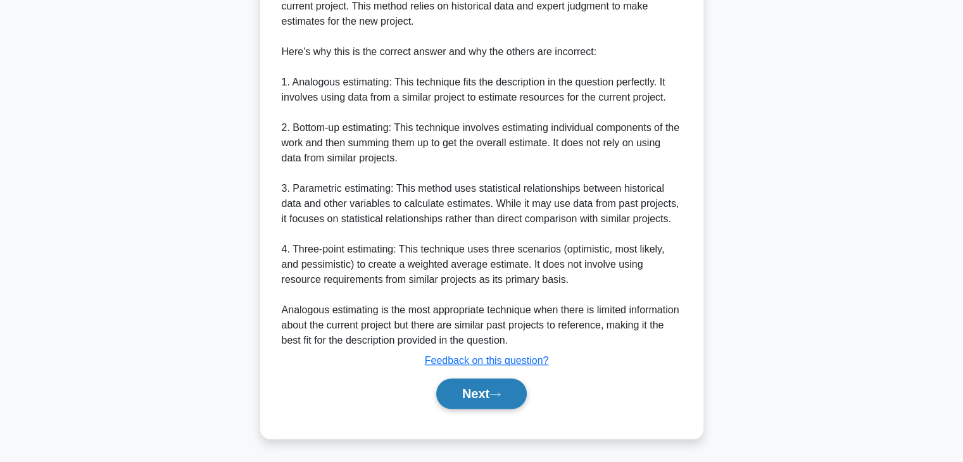
click at [484, 390] on button "Next" at bounding box center [481, 394] width 91 height 30
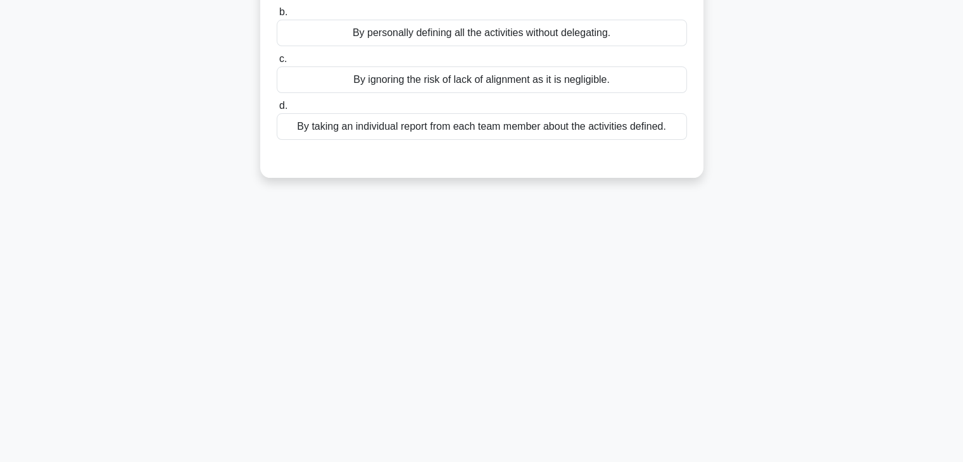
click at [853, 234] on div "66:28 Stop PMP - Time Management Advanced 37/100 A project manager is in the pr…" at bounding box center [482, 140] width 836 height 633
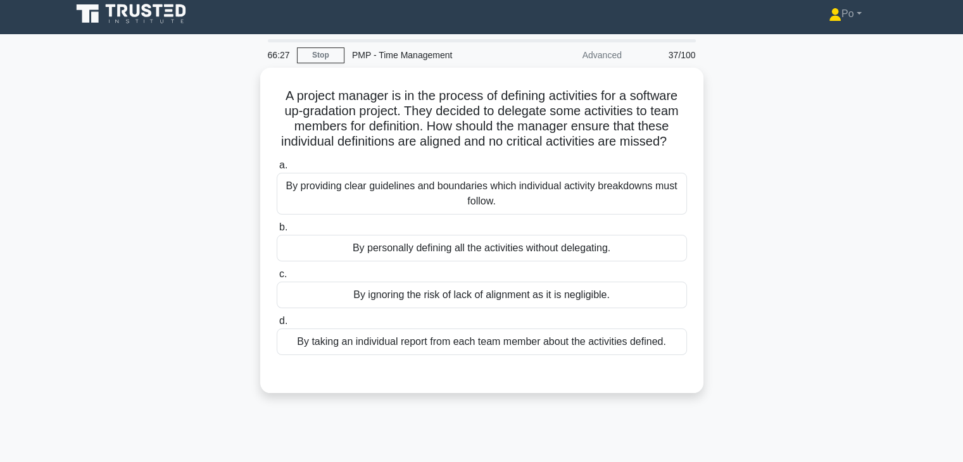
scroll to position [0, 0]
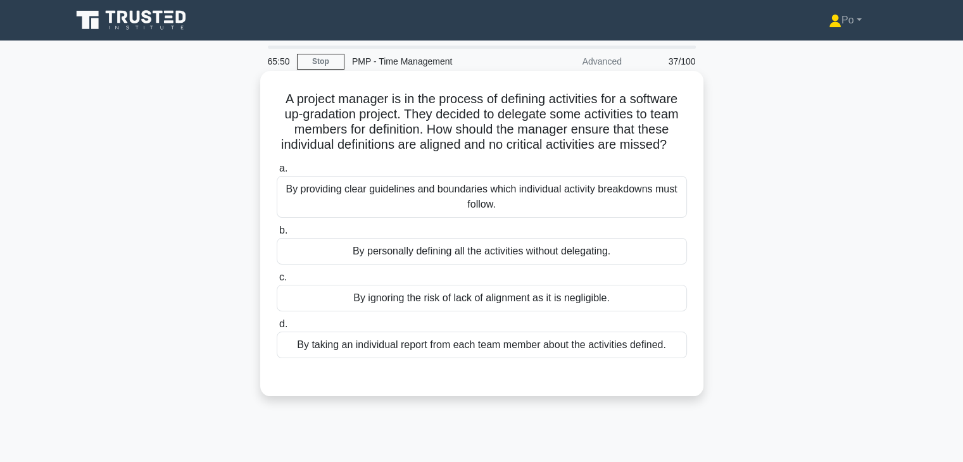
click at [646, 210] on div "By providing clear guidelines and boundaries which individual activity breakdow…" at bounding box center [482, 197] width 410 height 42
click at [277, 173] on input "a. By providing clear guidelines and boundaries which individual activity break…" at bounding box center [277, 169] width 0 height 8
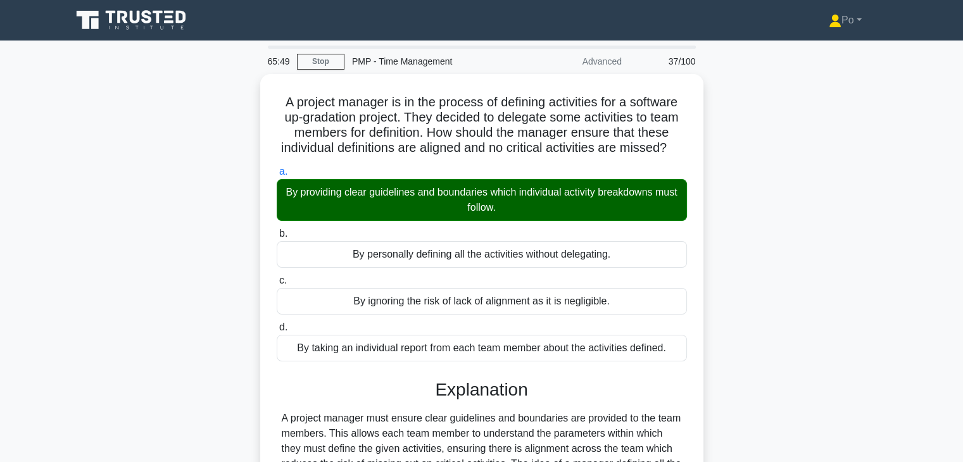
click at [773, 310] on div "A project manager is in the process of defining activities for a software up-gr…" at bounding box center [482, 379] width 836 height 610
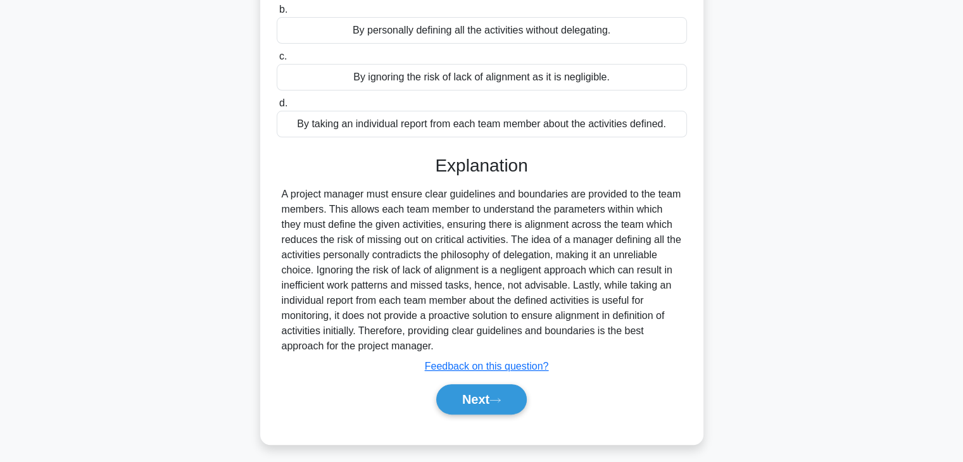
scroll to position [242, 0]
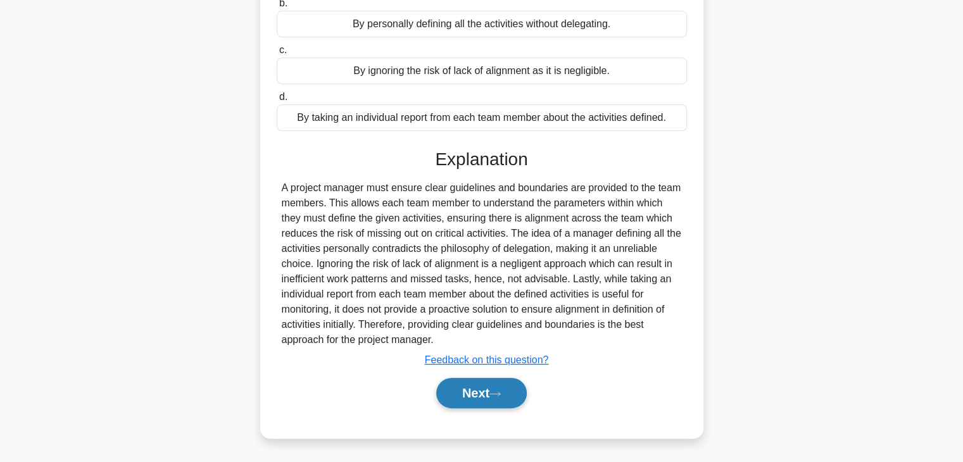
click at [443, 393] on button "Next" at bounding box center [481, 393] width 91 height 30
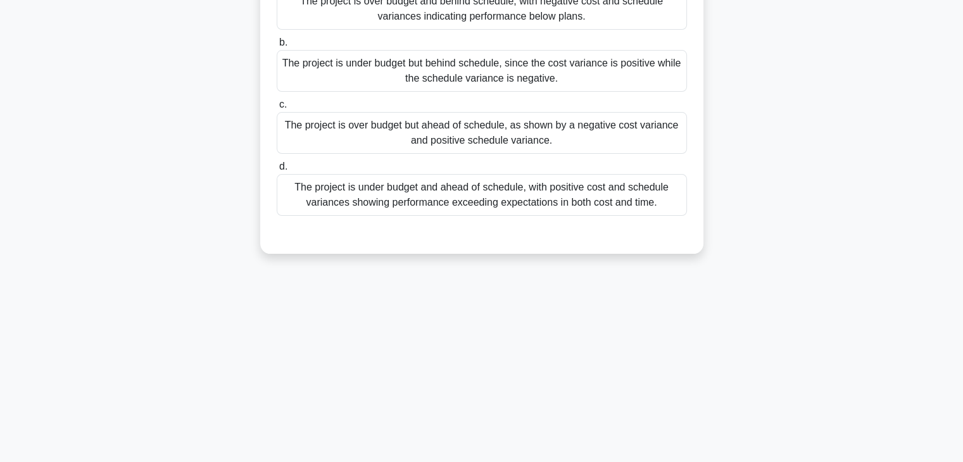
scroll to position [222, 0]
click at [626, 358] on div "65:45 Stop PMP - Time Management Advanced 38/100 You are managing a constructio…" at bounding box center [482, 140] width 836 height 633
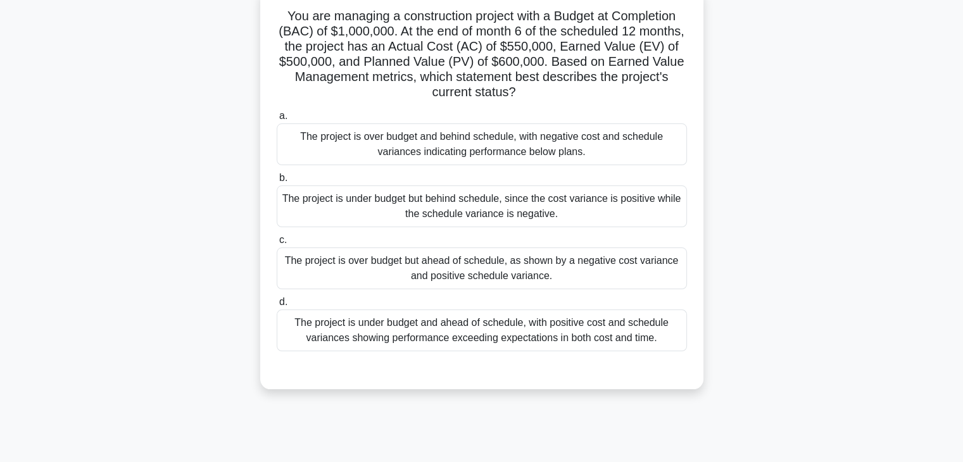
scroll to position [0, 0]
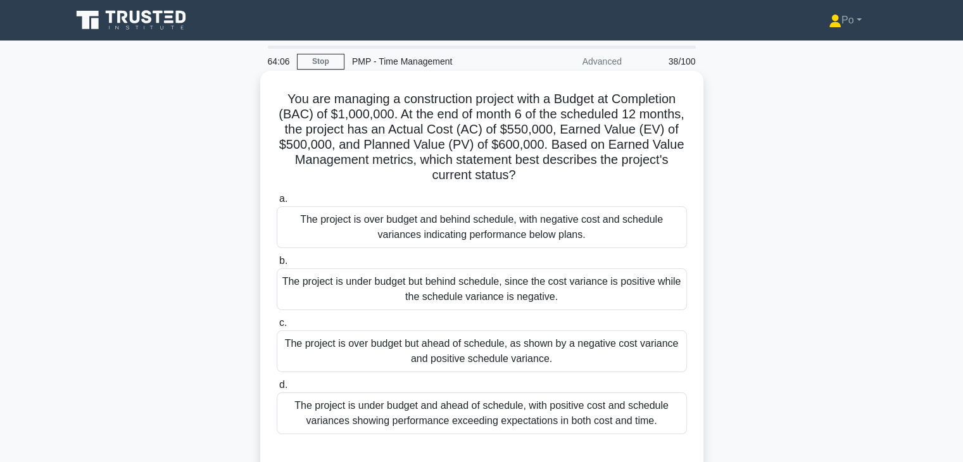
click at [488, 232] on div "The project is over budget and behind schedule, with negative cost and schedule…" at bounding box center [482, 227] width 410 height 42
click at [277, 203] on input "a. The project is over budget and behind schedule, with negative cost and sched…" at bounding box center [277, 199] width 0 height 8
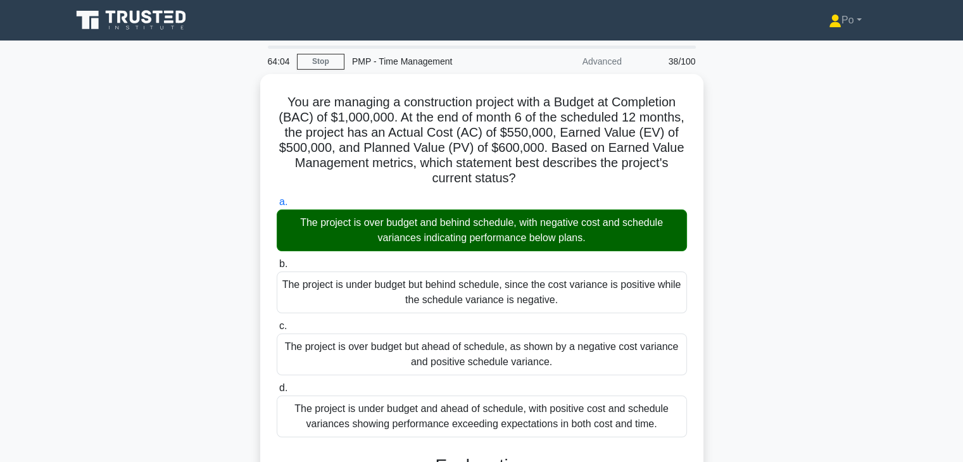
click at [747, 279] on div "You are managing a construction project with a Budget at Completion (BAC) of $1…" at bounding box center [482, 417] width 836 height 686
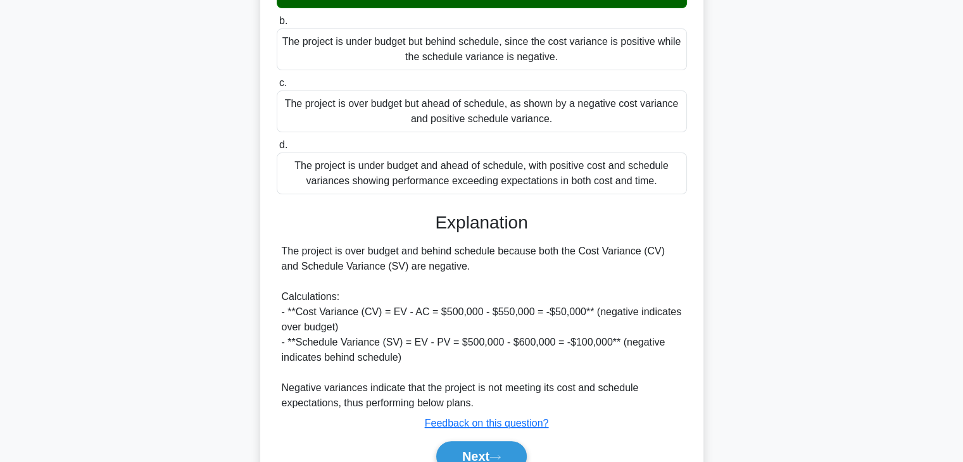
scroll to position [303, 0]
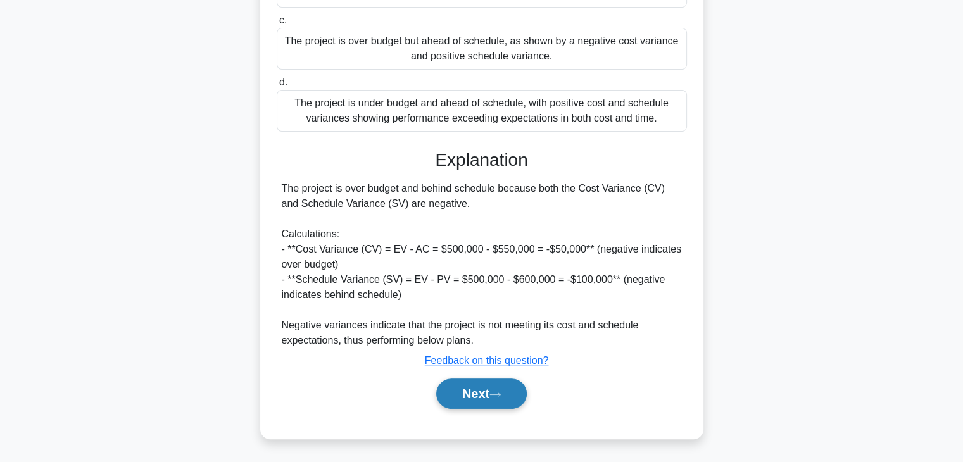
click at [471, 407] on button "Next" at bounding box center [481, 394] width 91 height 30
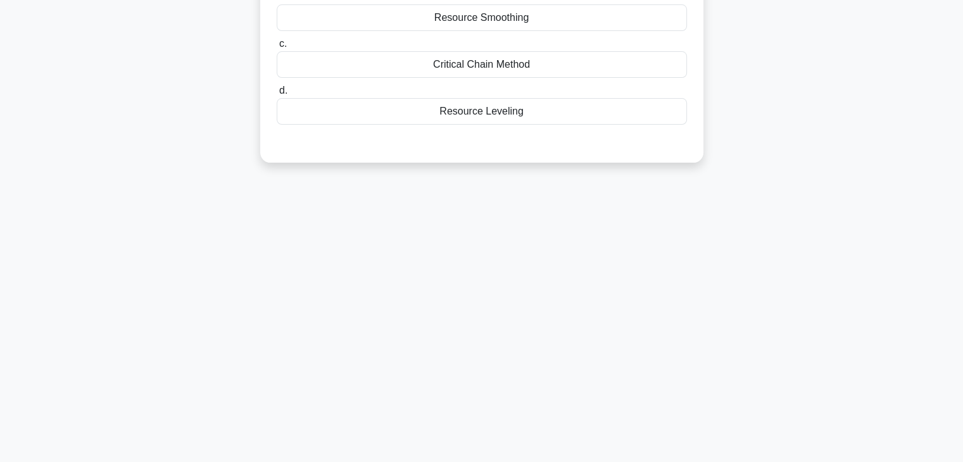
scroll to position [222, 0]
click at [563, 327] on div "63:59 Stop PMP - Time Management Advanced 39/100 While developing the schedule …" at bounding box center [482, 140] width 836 height 633
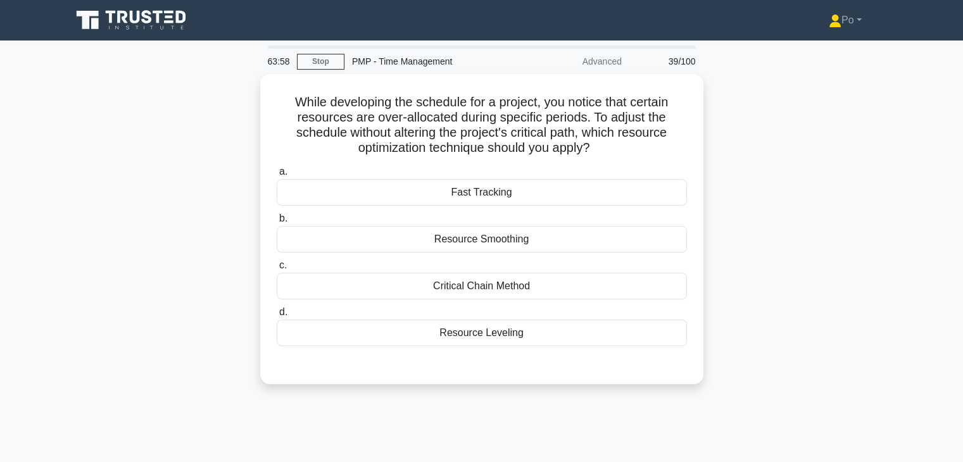
scroll to position [0, 0]
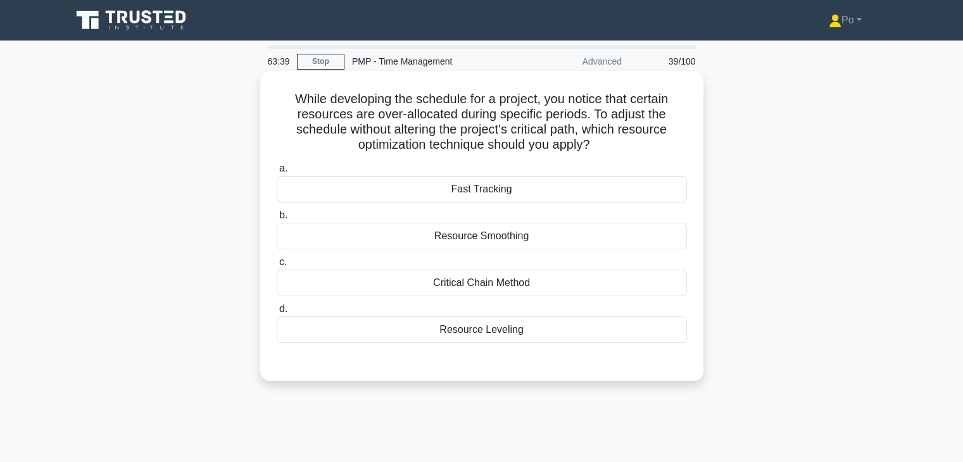
click at [462, 328] on div "Resource Leveling" at bounding box center [482, 330] width 410 height 27
click at [277, 313] on input "d. Resource Leveling" at bounding box center [277, 309] width 0 height 8
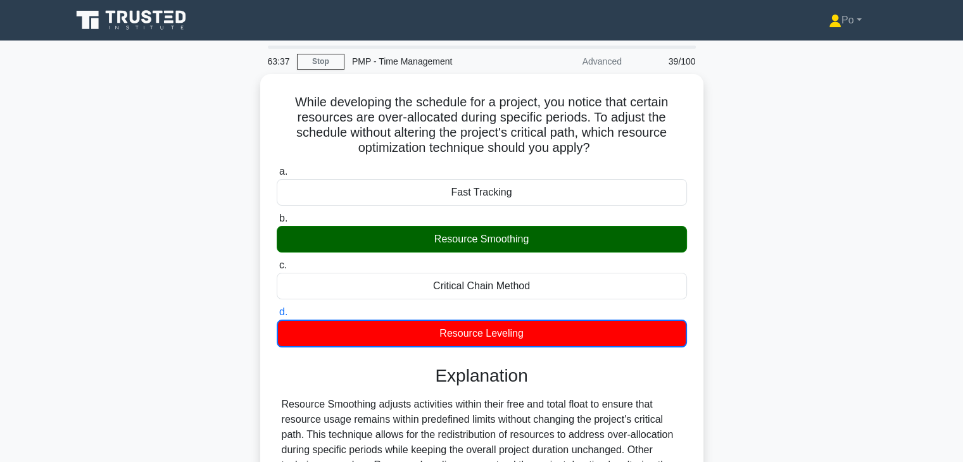
click at [277, 168] on input "a. Fast Tracking" at bounding box center [277, 172] width 0 height 8
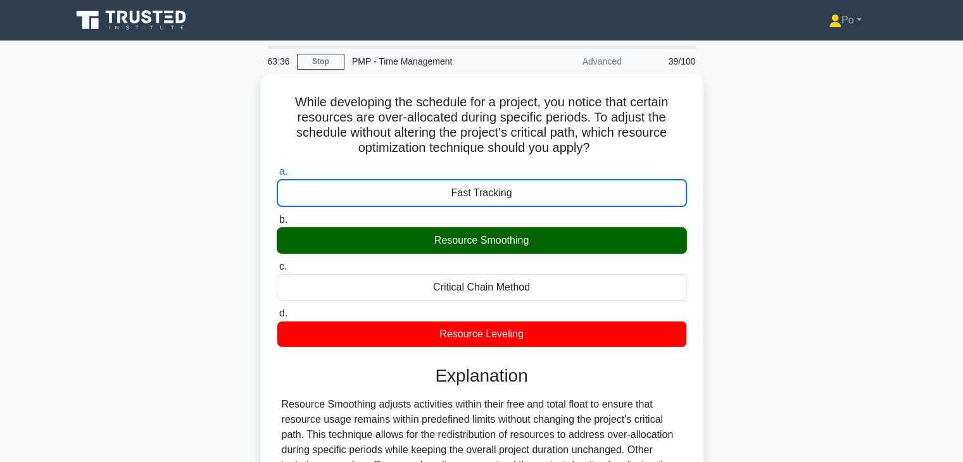
click at [277, 310] on input "d. Resource Leveling" at bounding box center [277, 314] width 0 height 8
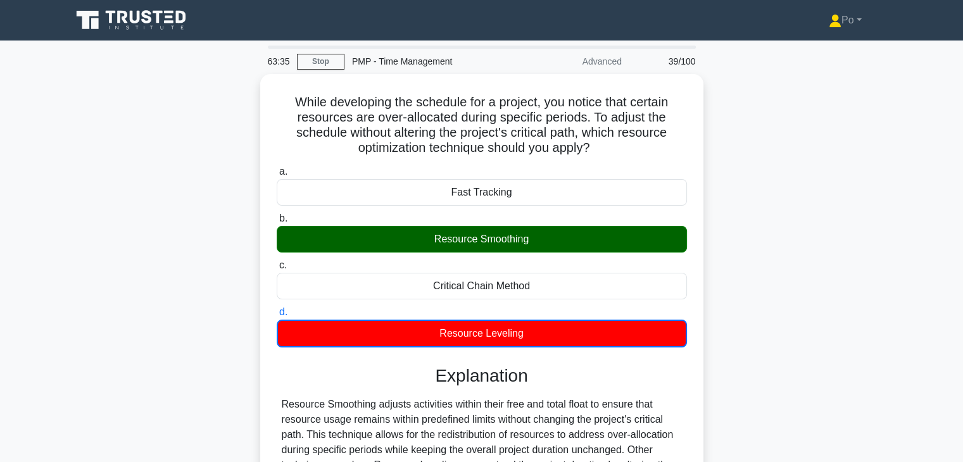
click at [277, 262] on input "c. Critical Chain Method" at bounding box center [277, 266] width 0 height 8
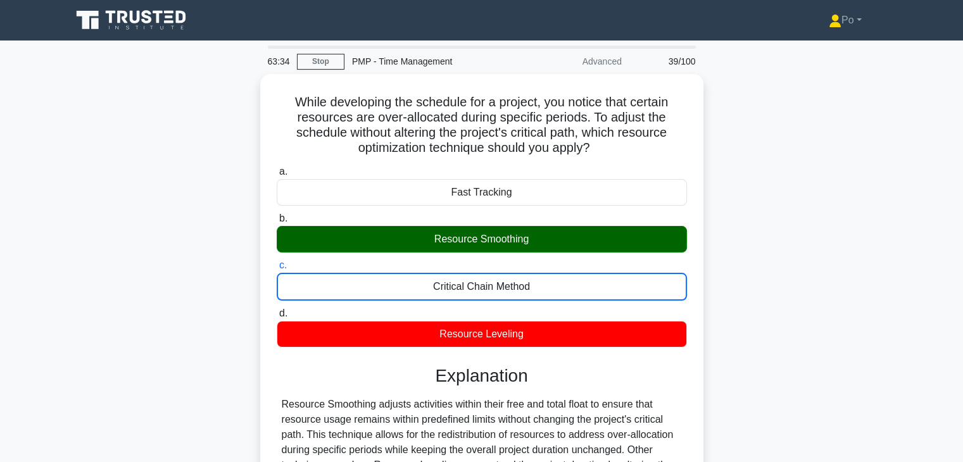
click at [277, 310] on input "d. Resource Leveling" at bounding box center [277, 314] width 0 height 8
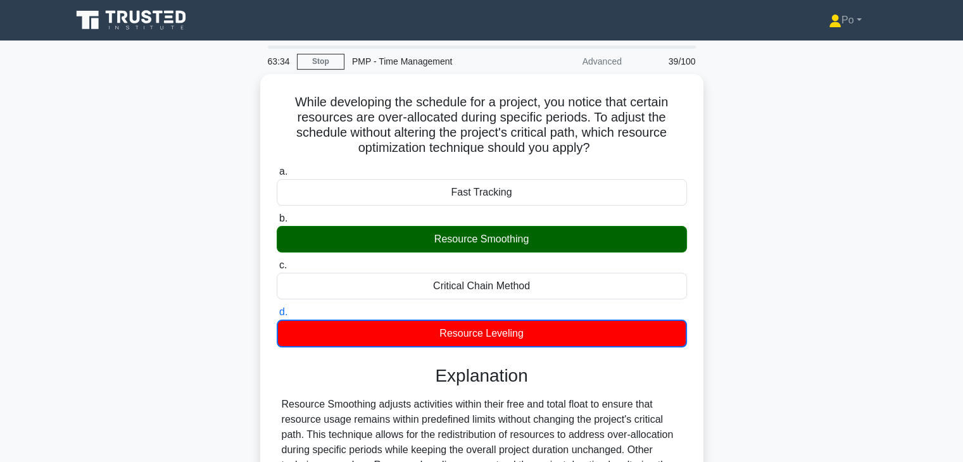
click at [277, 168] on input "a. Fast Tracking" at bounding box center [277, 172] width 0 height 8
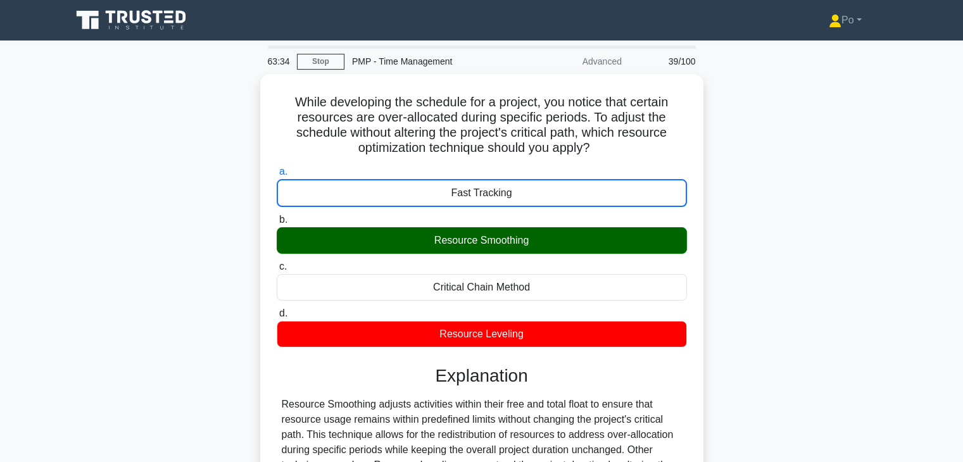
click at [277, 216] on input "b. Resource Smoothing" at bounding box center [277, 220] width 0 height 8
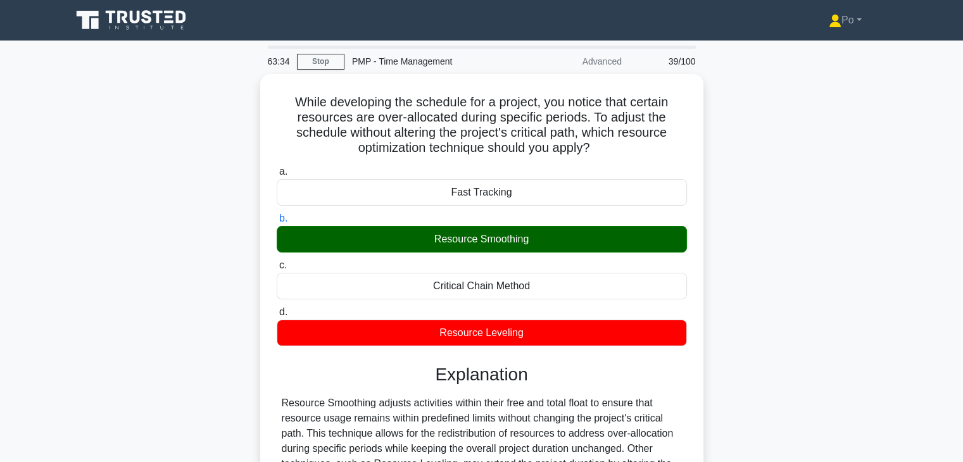
click at [277, 262] on input "c. Critical Chain Method" at bounding box center [277, 266] width 0 height 8
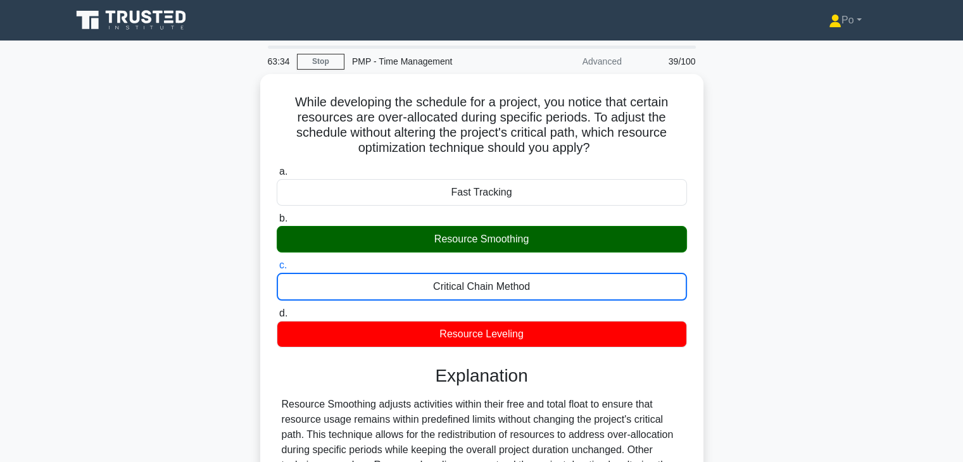
click at [277, 310] on input "d. Resource Leveling" at bounding box center [277, 314] width 0 height 8
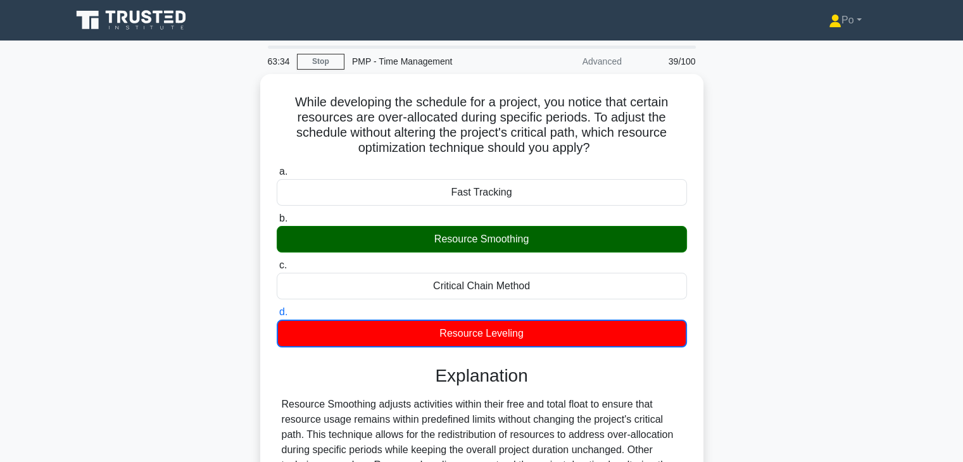
click at [277, 168] on input "a. Fast Tracking" at bounding box center [277, 172] width 0 height 8
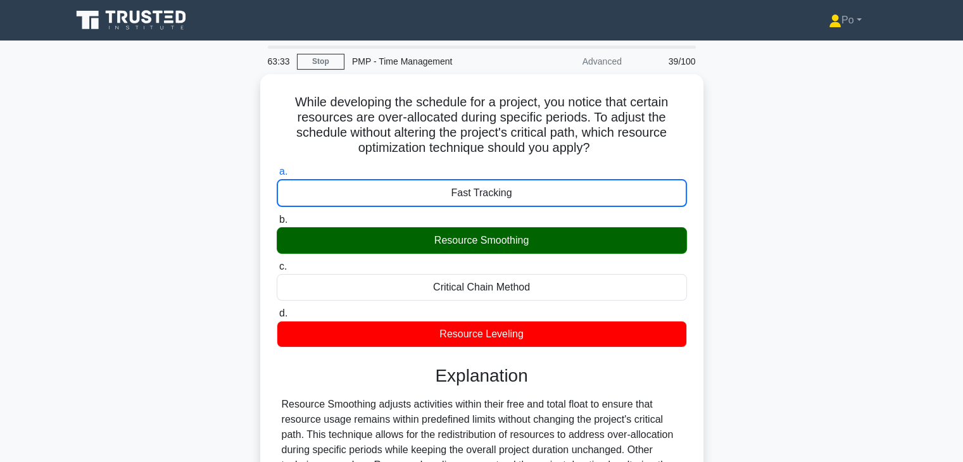
click at [277, 216] on input "b. Resource Smoothing" at bounding box center [277, 220] width 0 height 8
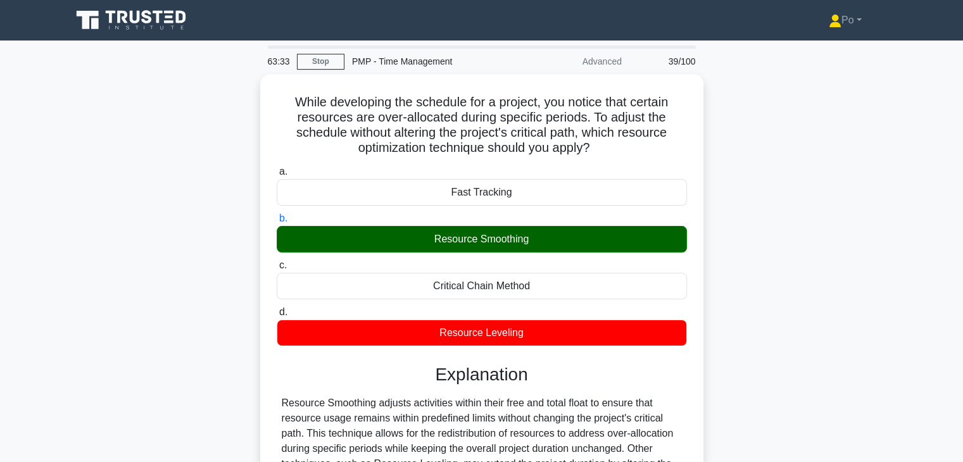
click at [277, 262] on input "c. Critical Chain Method" at bounding box center [277, 266] width 0 height 8
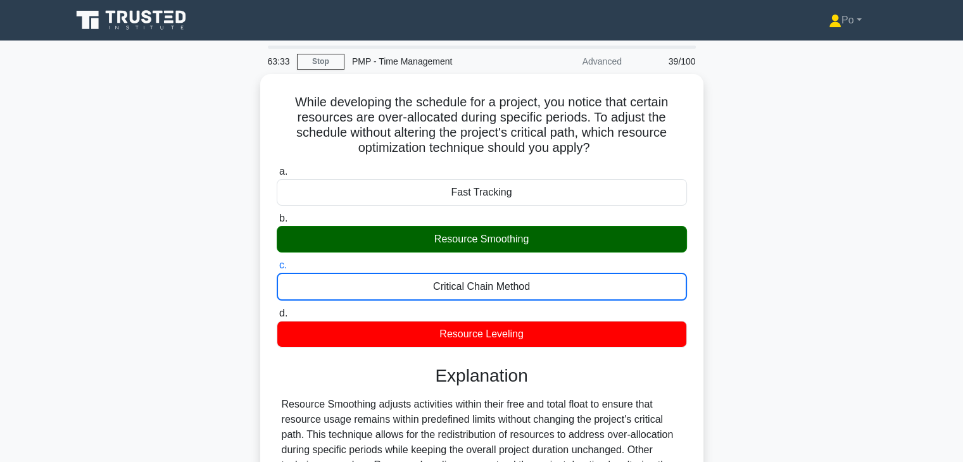
click at [277, 310] on input "d. Resource Leveling" at bounding box center [277, 314] width 0 height 8
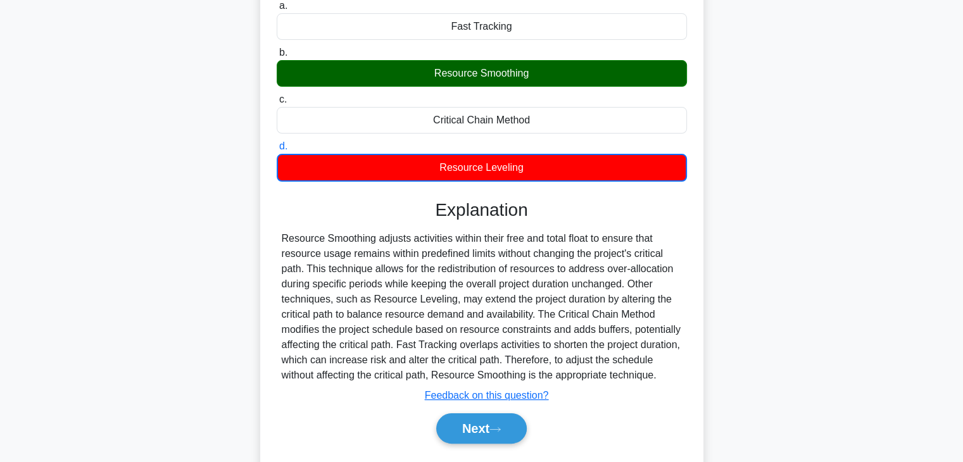
scroll to position [173, 0]
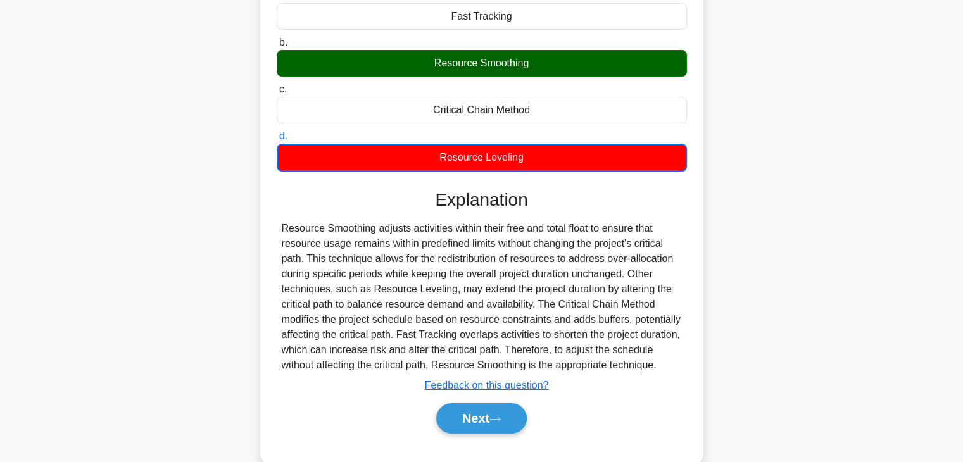
click at [468, 265] on div "Resource Smoothing adjusts activities within their free and total float to ensu…" at bounding box center [482, 297] width 400 height 152
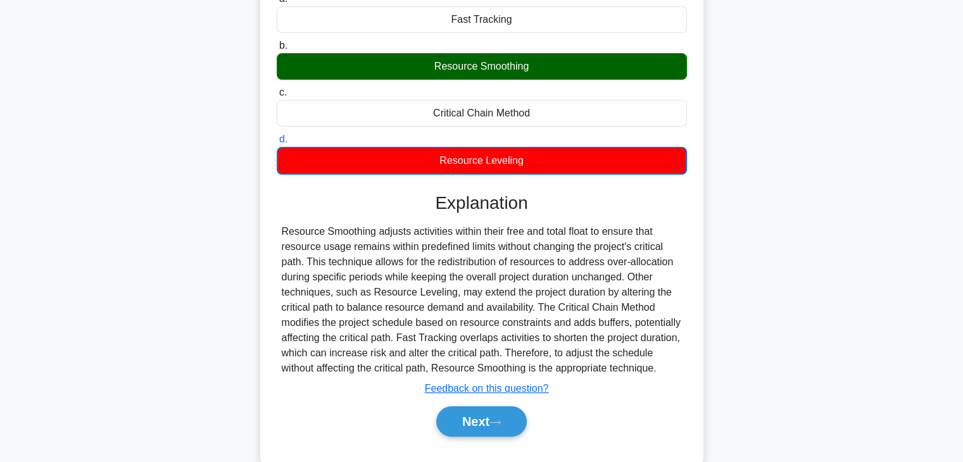
click at [762, 293] on div "While developing the schedule for a project, you notice that certain resources …" at bounding box center [482, 191] width 836 height 581
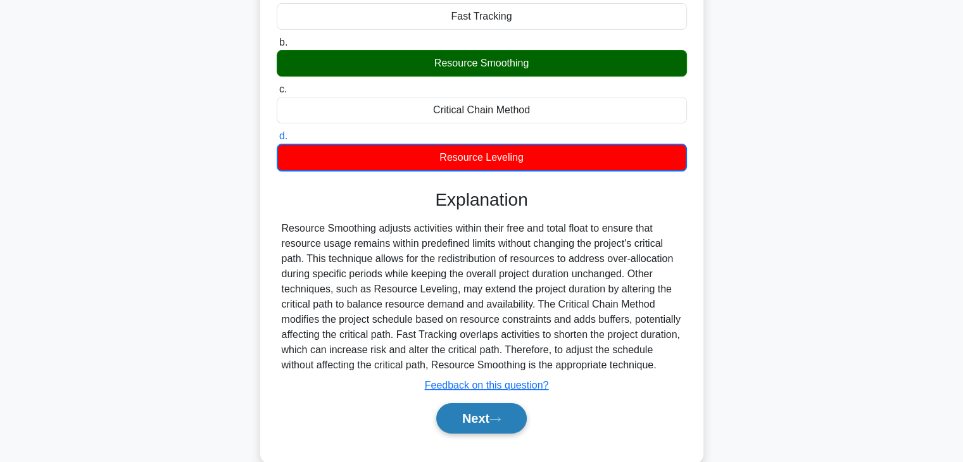
click at [475, 417] on button "Next" at bounding box center [481, 418] width 91 height 30
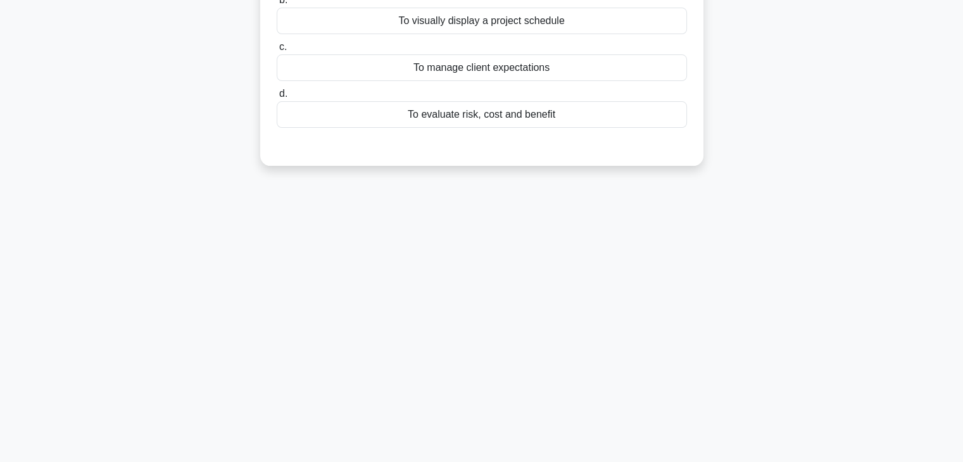
click at [548, 236] on div "62:54 Stop PMP - Time Management Advanced 40/100 What is the purpose of a Gantt…" at bounding box center [482, 189] width 836 height 633
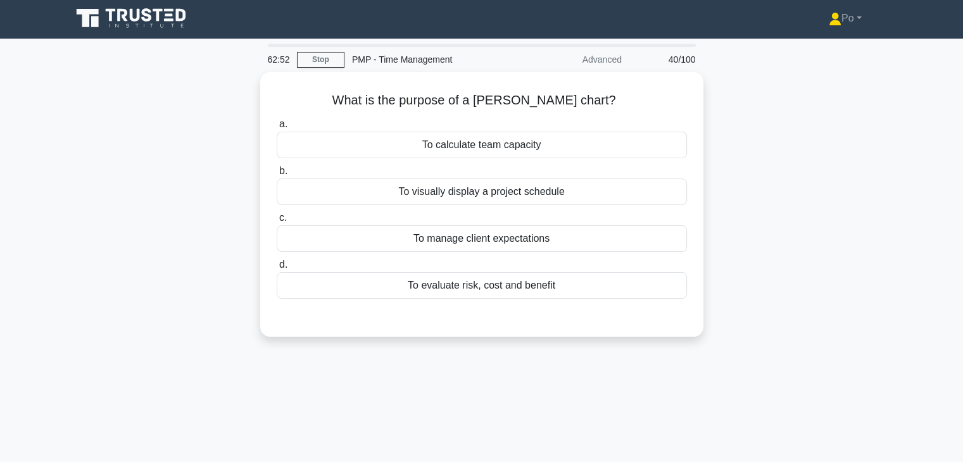
scroll to position [0, 0]
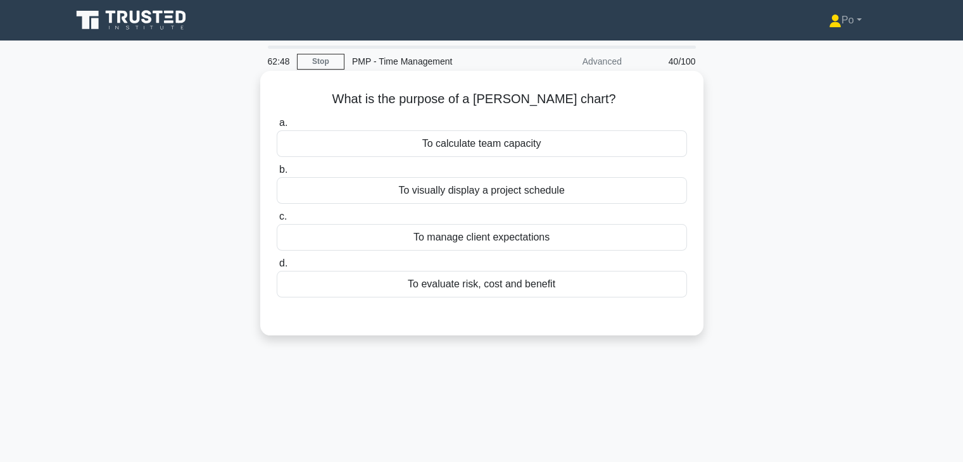
click at [487, 196] on div "To visually display a project schedule" at bounding box center [482, 190] width 410 height 27
click at [277, 174] on input "b. To visually display a project schedule" at bounding box center [277, 170] width 0 height 8
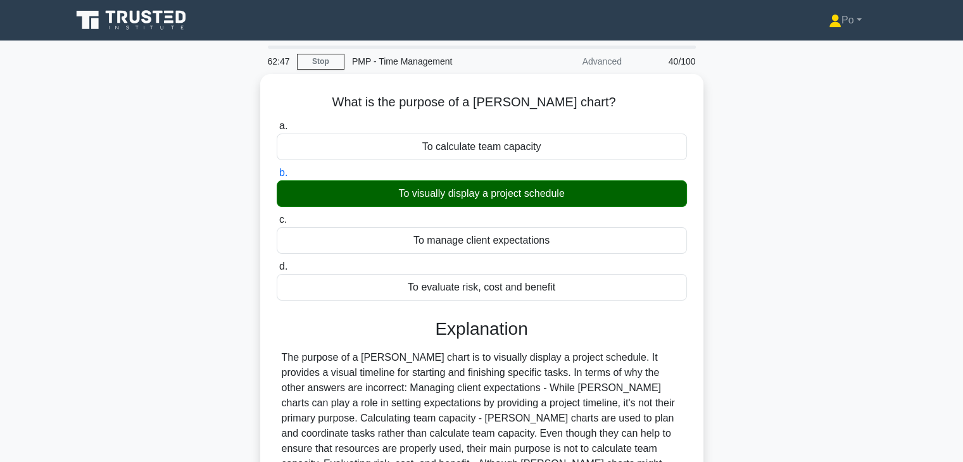
click at [277, 216] on input "c. To manage client expectations" at bounding box center [277, 220] width 0 height 8
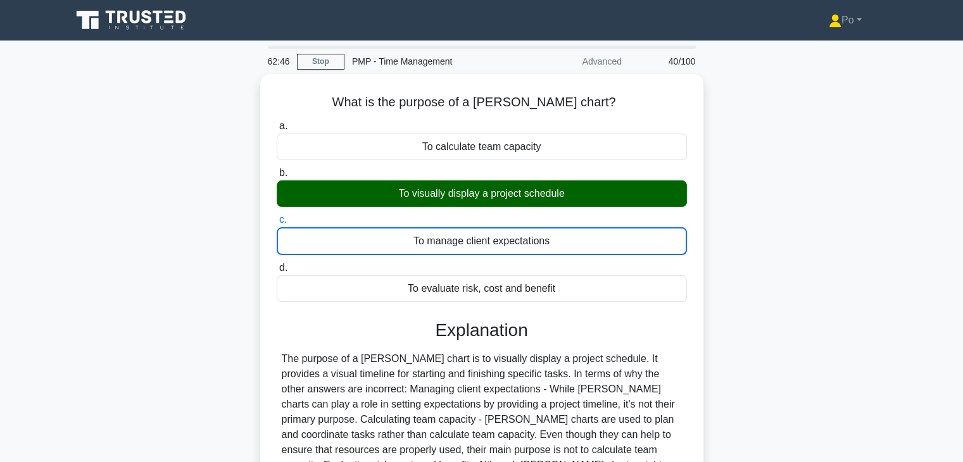
click at [277, 264] on input "d. To evaluate risk, cost and benefit" at bounding box center [277, 268] width 0 height 8
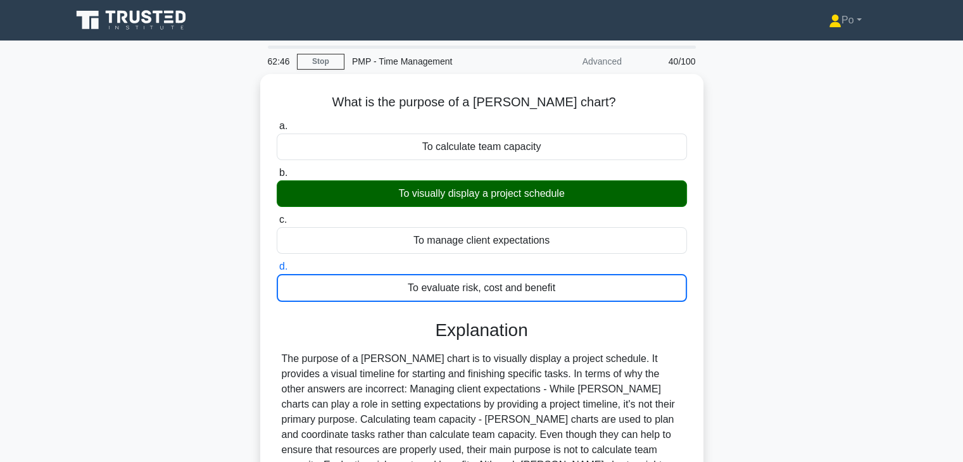
click at [277, 122] on input "a. To calculate team capacity" at bounding box center [277, 126] width 0 height 8
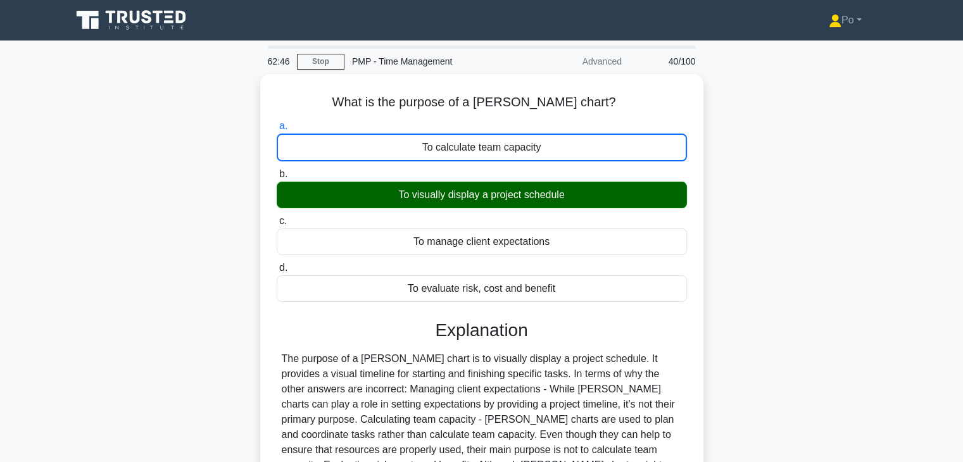
click at [277, 170] on input "b. To visually display a project schedule" at bounding box center [277, 174] width 0 height 8
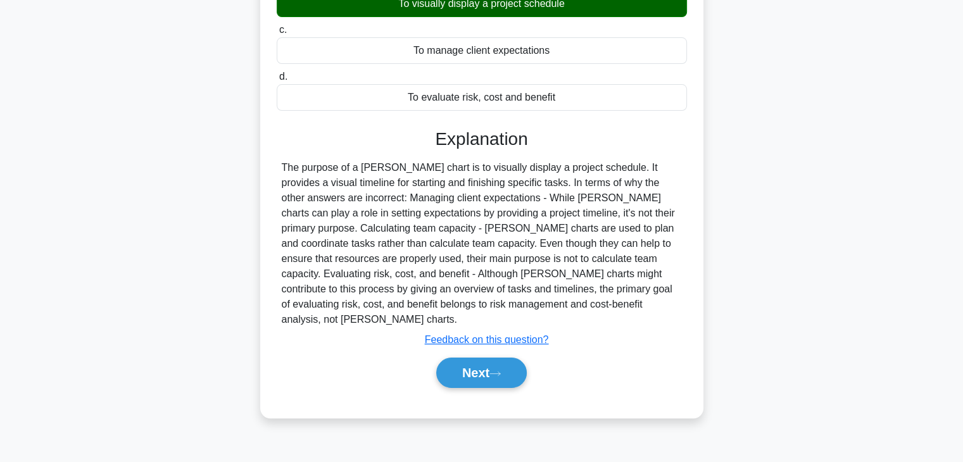
scroll to position [220, 0]
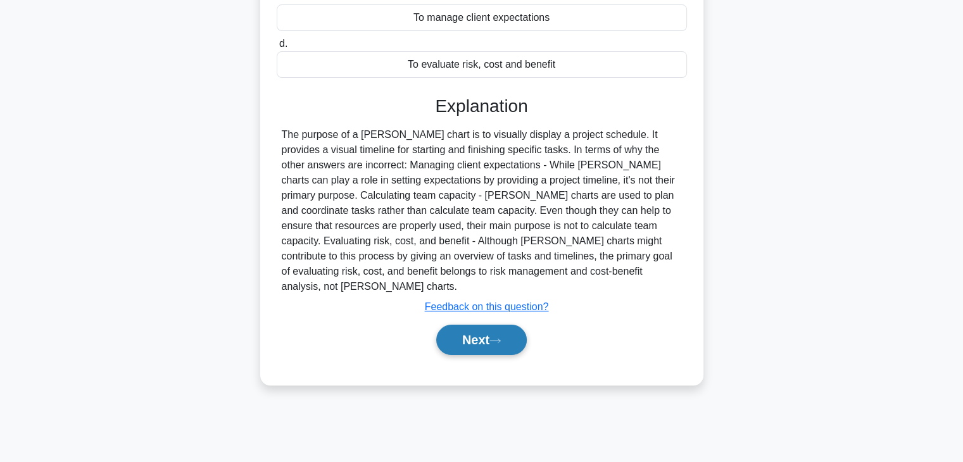
click at [469, 325] on button "Next" at bounding box center [481, 340] width 91 height 30
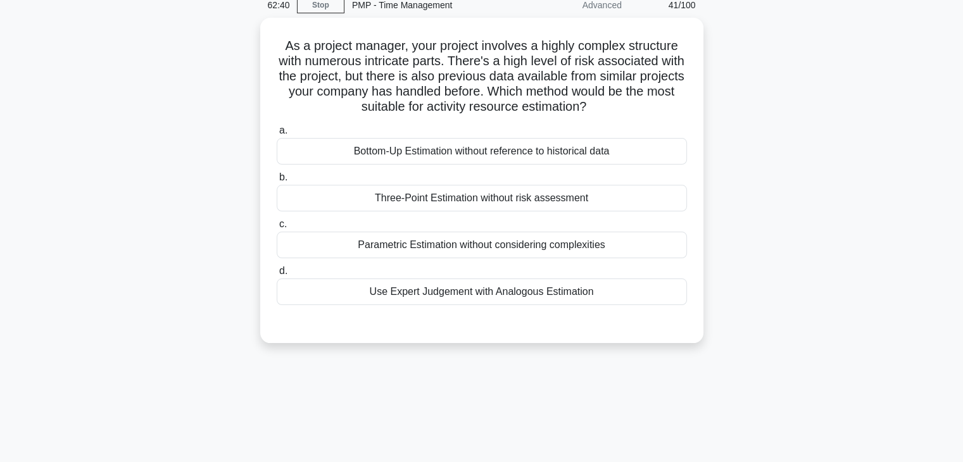
scroll to position [0, 0]
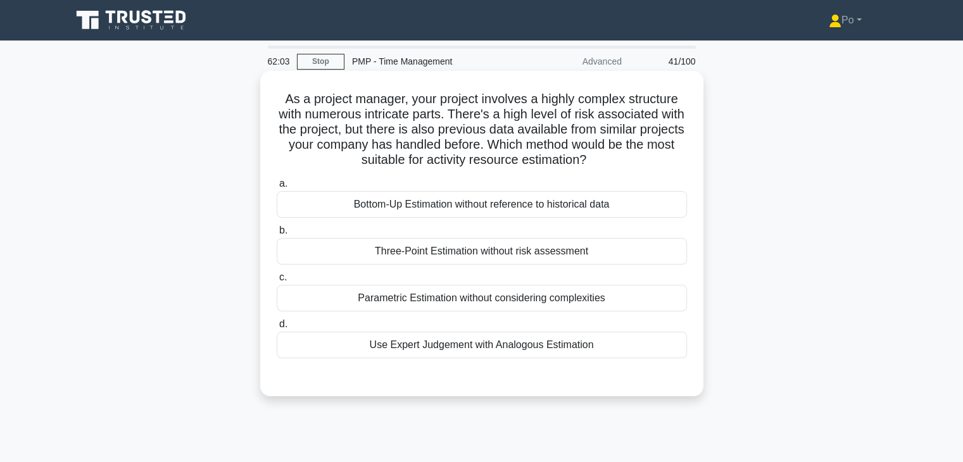
click at [502, 348] on div "Use Expert Judgement with Analogous Estimation" at bounding box center [482, 345] width 410 height 27
click at [277, 329] on input "d. Use Expert Judgement with Analogous Estimation" at bounding box center [277, 324] width 0 height 8
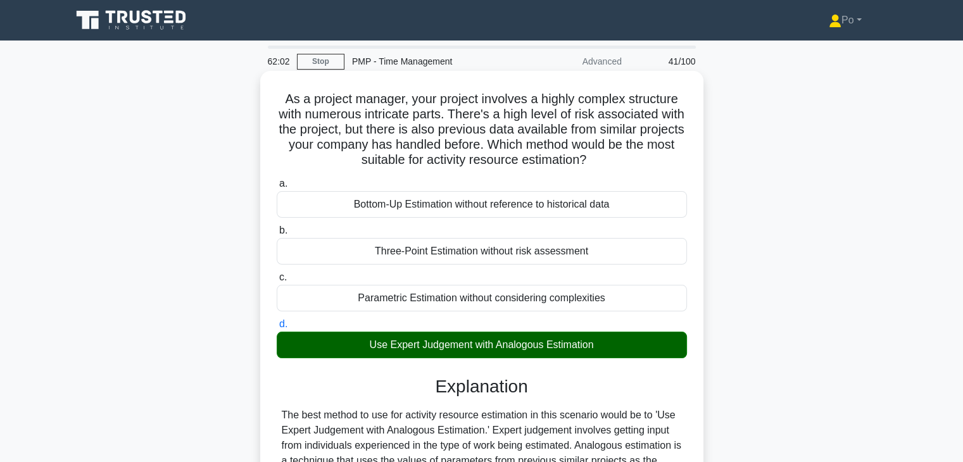
click at [702, 291] on div "As a project manager, your project involves a highly complex structure with num…" at bounding box center [481, 376] width 443 height 610
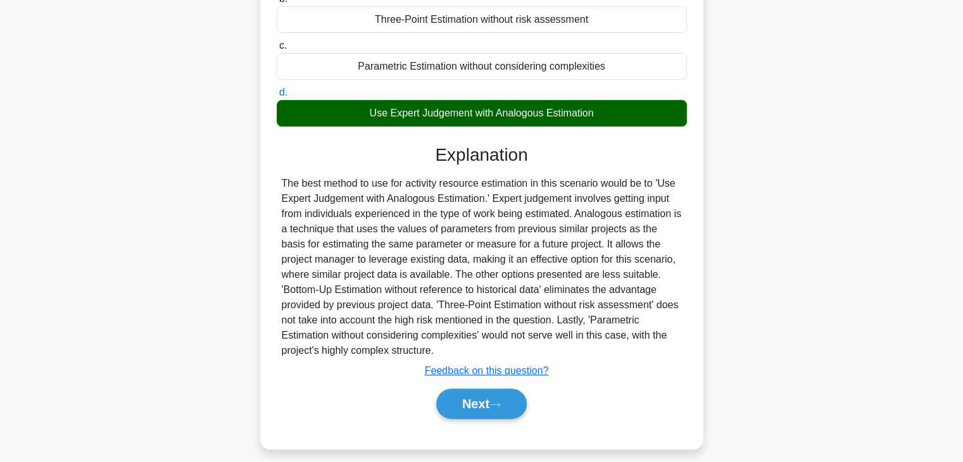
scroll to position [242, 0]
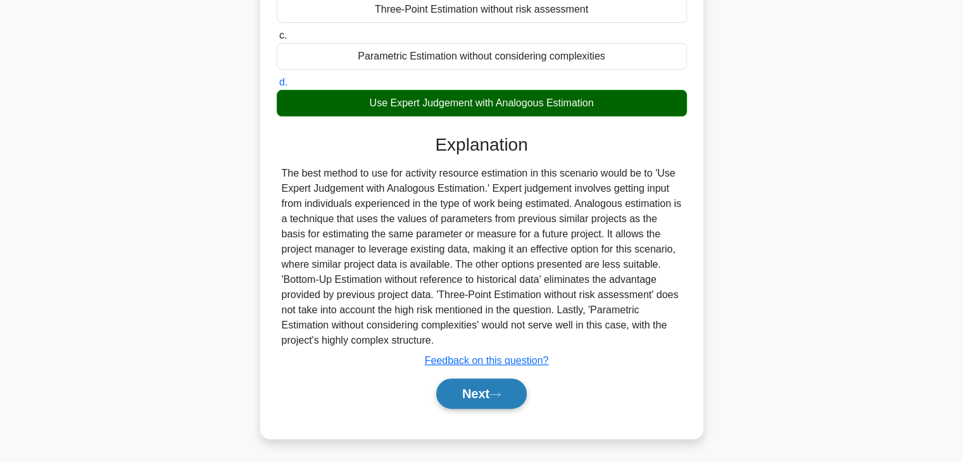
click at [451, 389] on button "Next" at bounding box center [481, 394] width 91 height 30
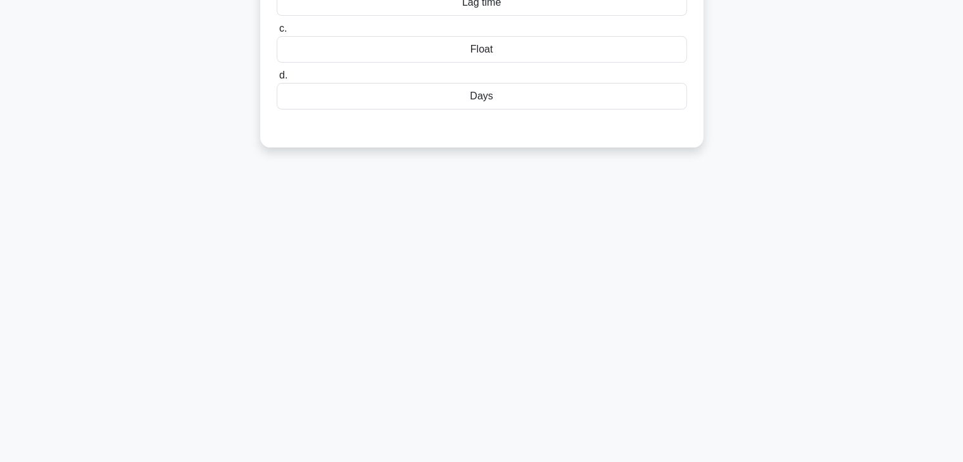
click at [573, 325] on div "61:58 Stop PMP - Time Management Advanced 42/100 In a construction project, the…" at bounding box center [482, 140] width 836 height 633
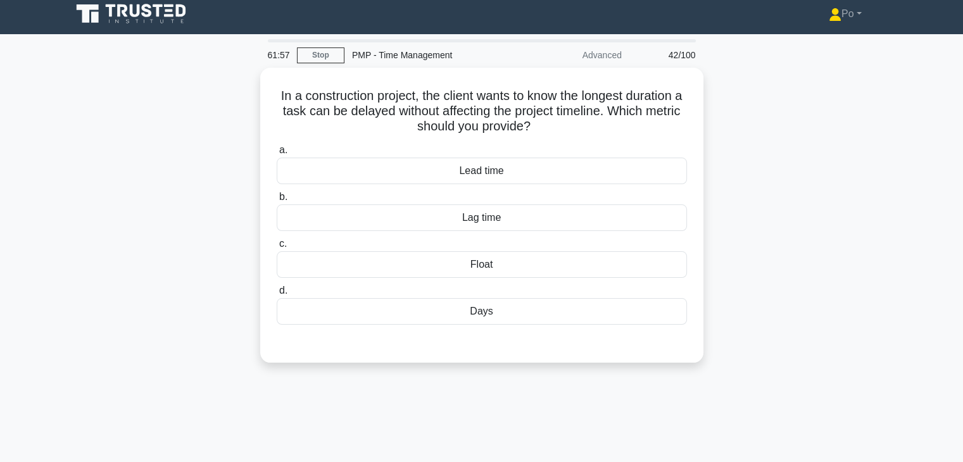
scroll to position [0, 0]
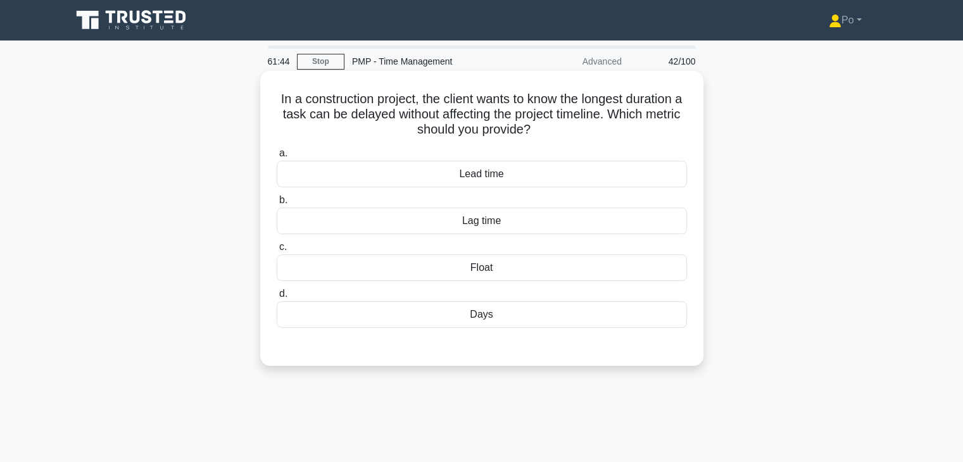
click at [549, 218] on div "Lag time" at bounding box center [482, 221] width 410 height 27
click at [277, 205] on input "b. Lag time" at bounding box center [277, 200] width 0 height 8
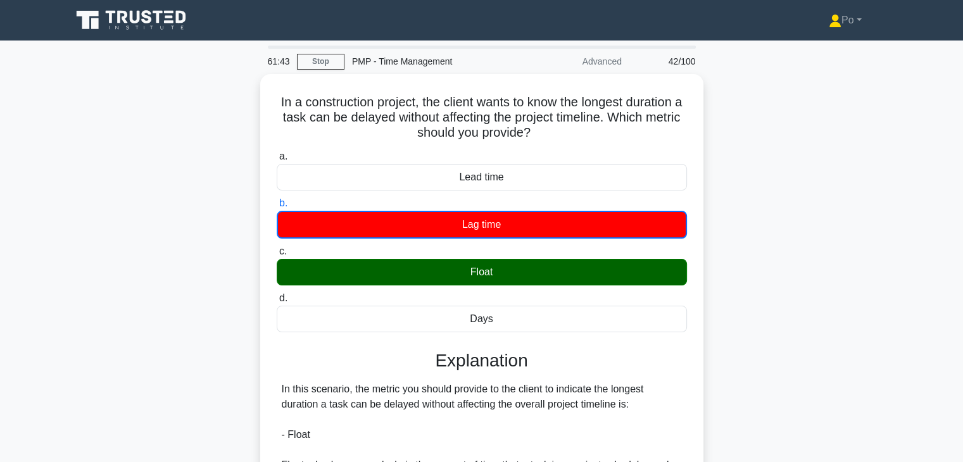
click at [773, 334] on div "In a construction project, the client wants to know the longest duration a task…" at bounding box center [482, 364] width 836 height 581
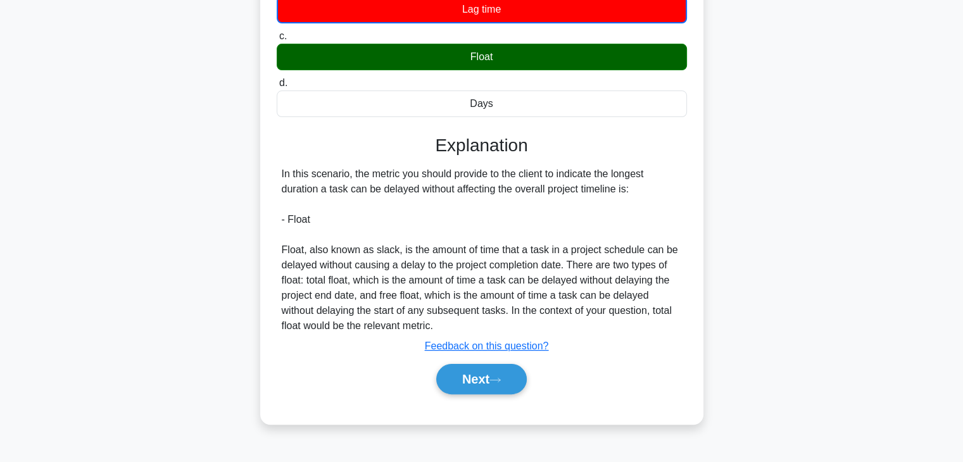
scroll to position [222, 0]
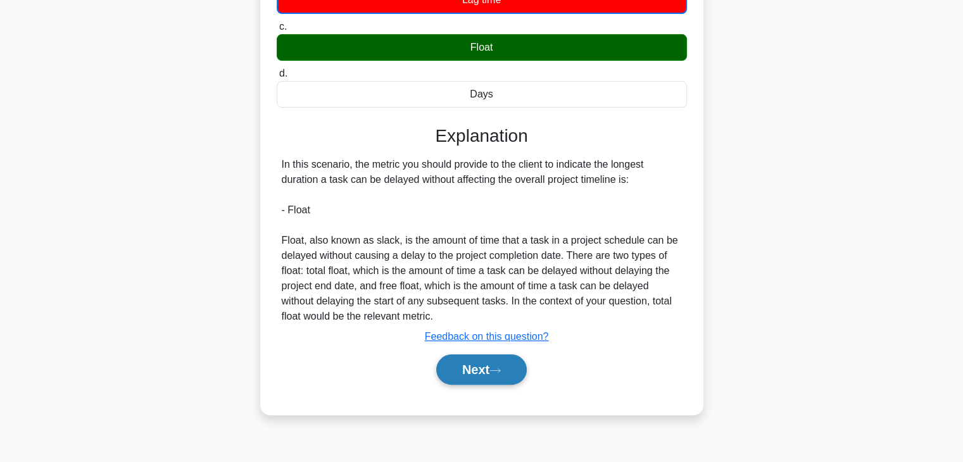
click at [474, 366] on button "Next" at bounding box center [481, 370] width 91 height 30
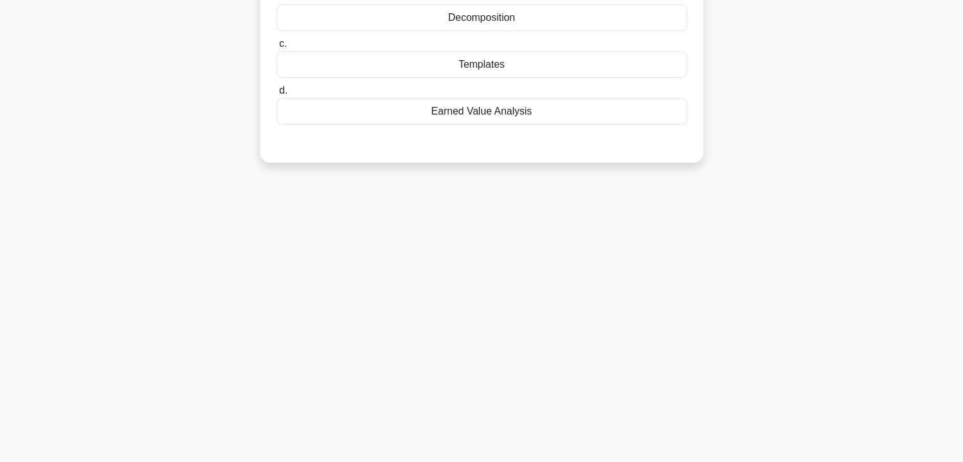
click at [615, 274] on div "61:39 Stop PMP - Time Management Advanced 43/100 In the process of Activity Def…" at bounding box center [482, 140] width 836 height 633
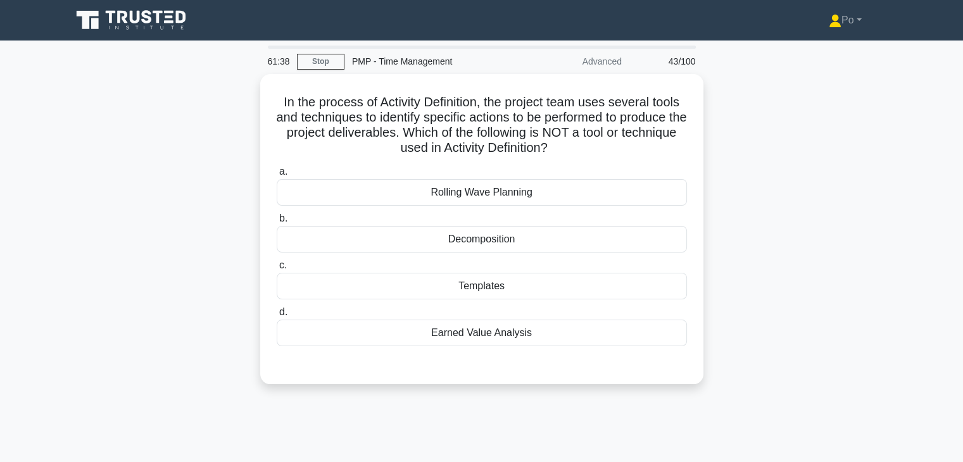
scroll to position [0, 0]
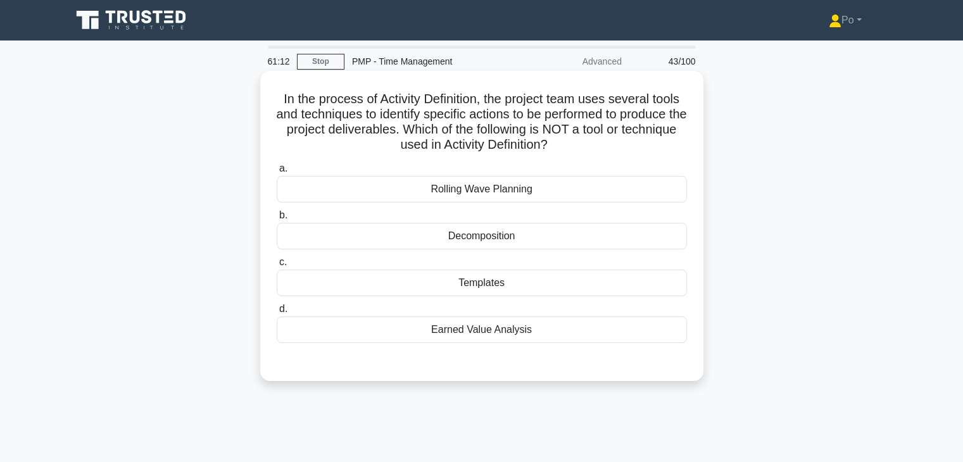
click at [514, 336] on div "Earned Value Analysis" at bounding box center [482, 330] width 410 height 27
click at [277, 313] on input "d. Earned Value Analysis" at bounding box center [277, 309] width 0 height 8
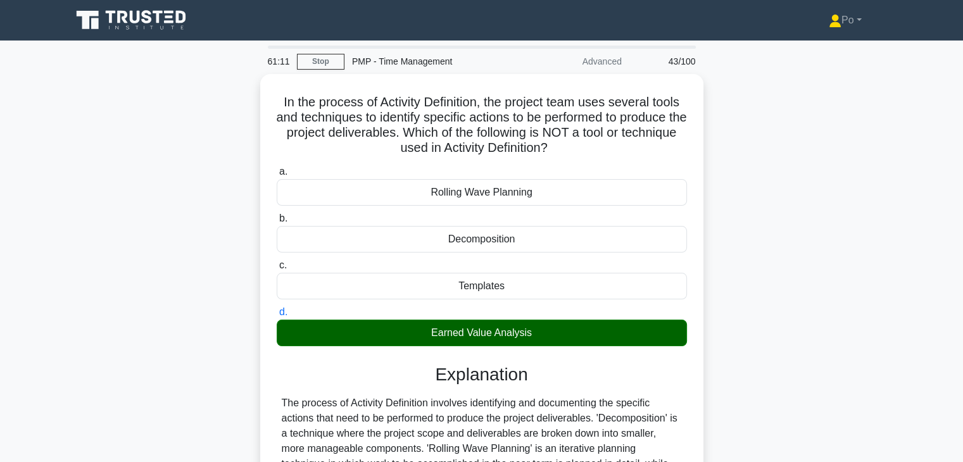
click at [735, 335] on div "In the process of Activity Definition, the project team uses several tools and …" at bounding box center [482, 371] width 836 height 595
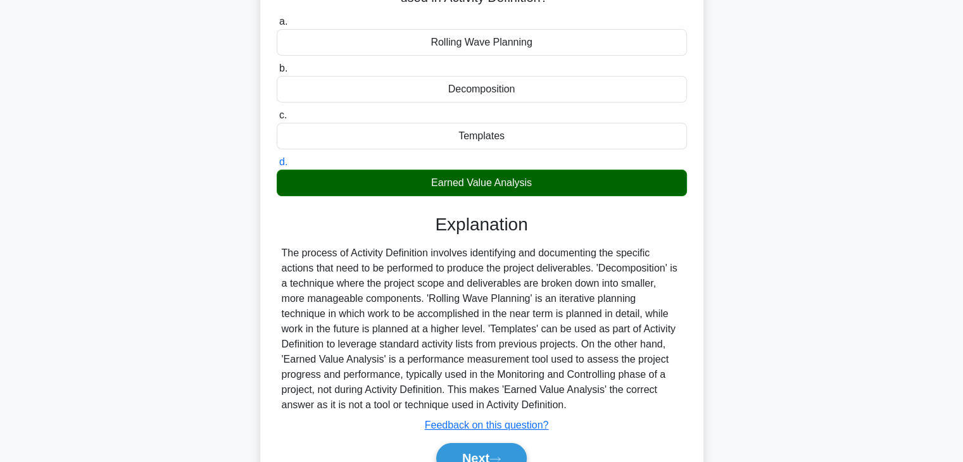
scroll to position [222, 0]
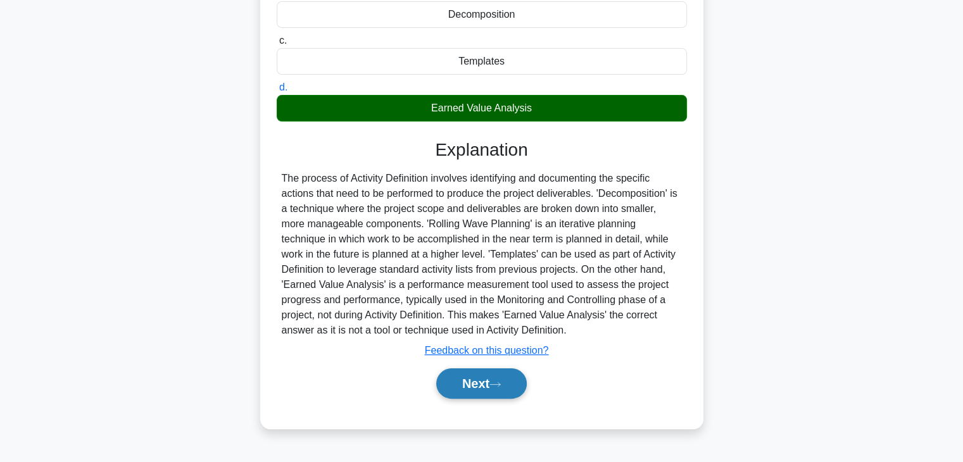
click at [471, 379] on button "Next" at bounding box center [481, 384] width 91 height 30
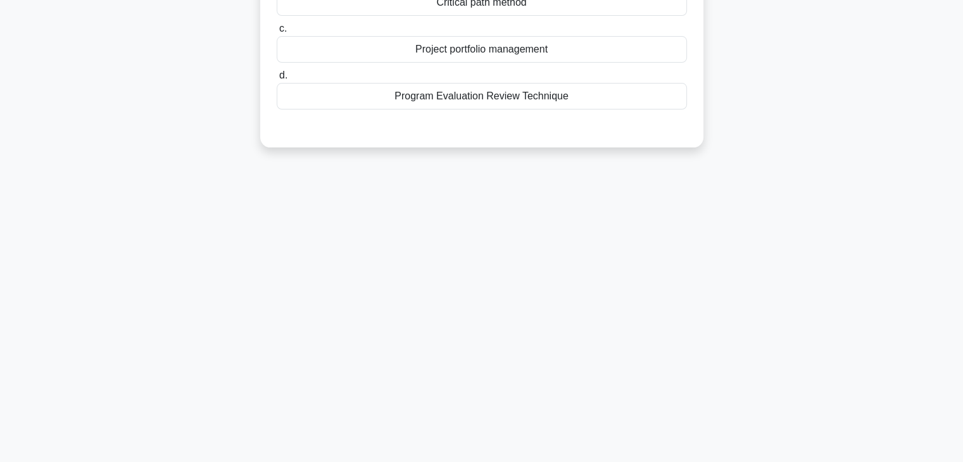
click at [633, 306] on div "61:07 Stop PMP - Time Management Advanced 44/100 A project manager has been ass…" at bounding box center [482, 140] width 836 height 633
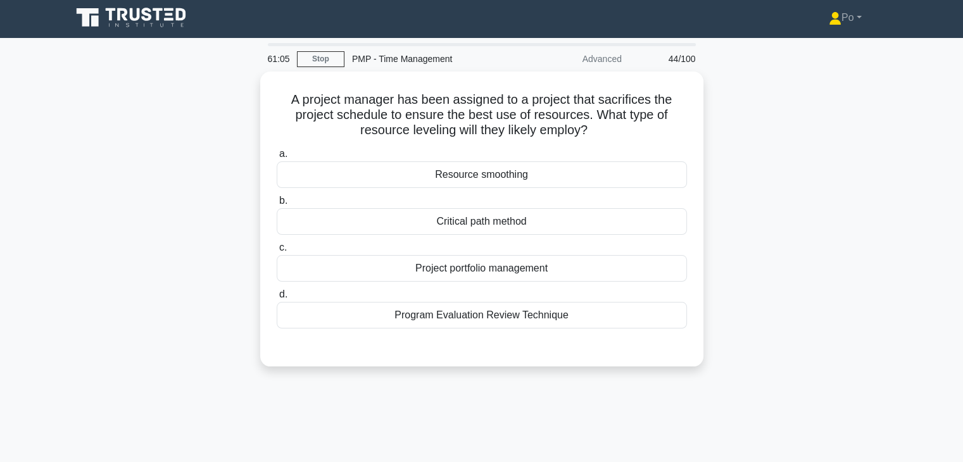
scroll to position [0, 0]
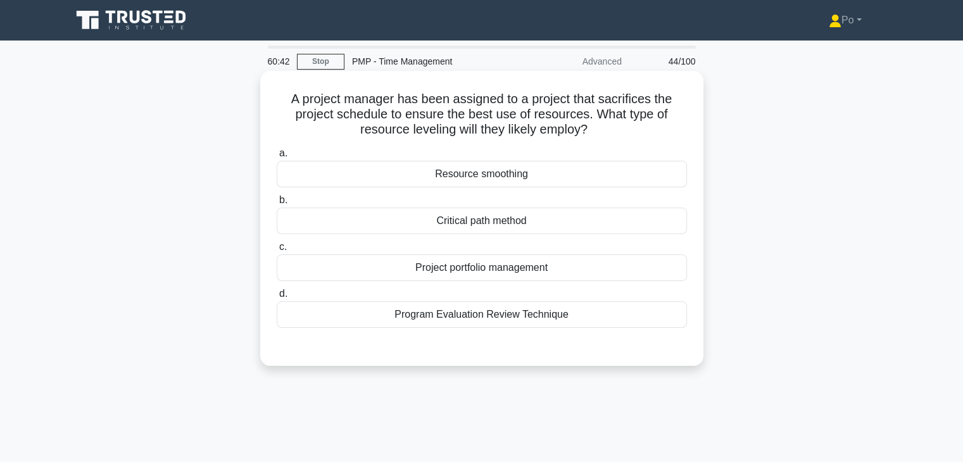
click at [554, 174] on div "Resource smoothing" at bounding box center [482, 174] width 410 height 27
click at [277, 158] on input "a. Resource smoothing" at bounding box center [277, 153] width 0 height 8
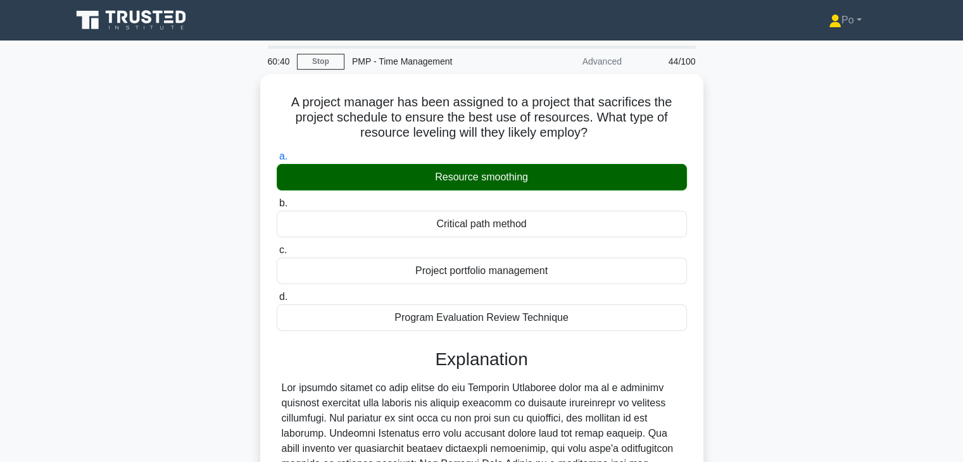
click at [277, 199] on input "b. Critical path method" at bounding box center [277, 203] width 0 height 8
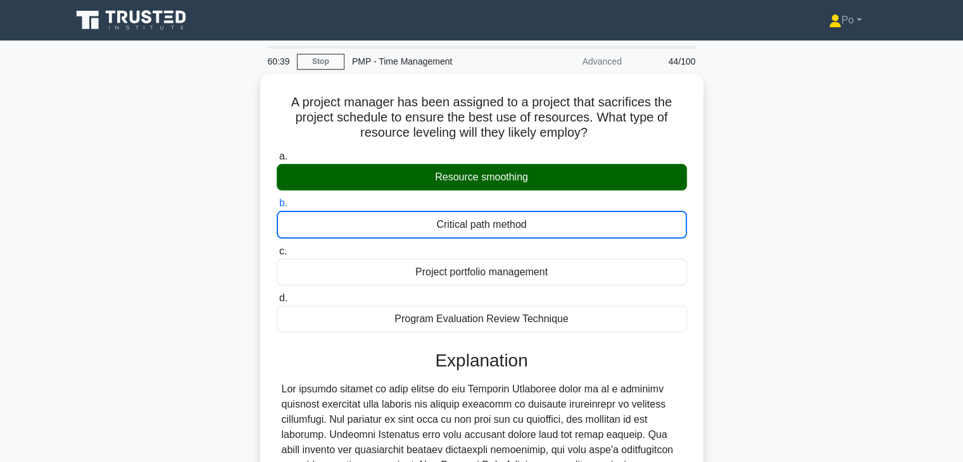
click at [277, 248] on input "c. Project portfolio management" at bounding box center [277, 252] width 0 height 8
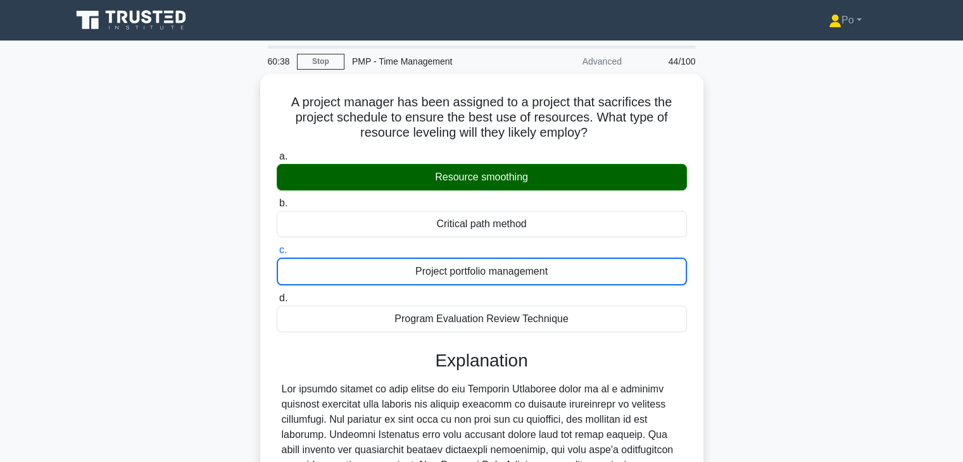
click at [742, 335] on div "A project manager has been assigned to a project that sacrifices the project sc…" at bounding box center [482, 387] width 836 height 626
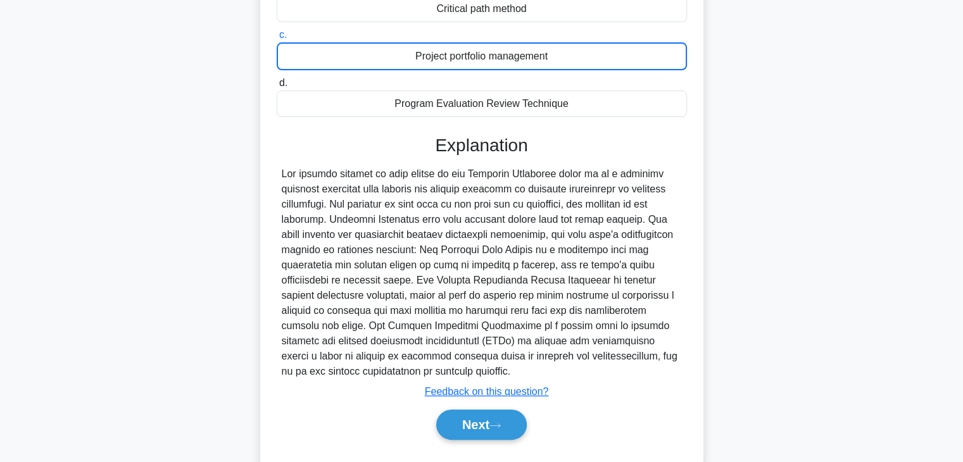
scroll to position [243, 0]
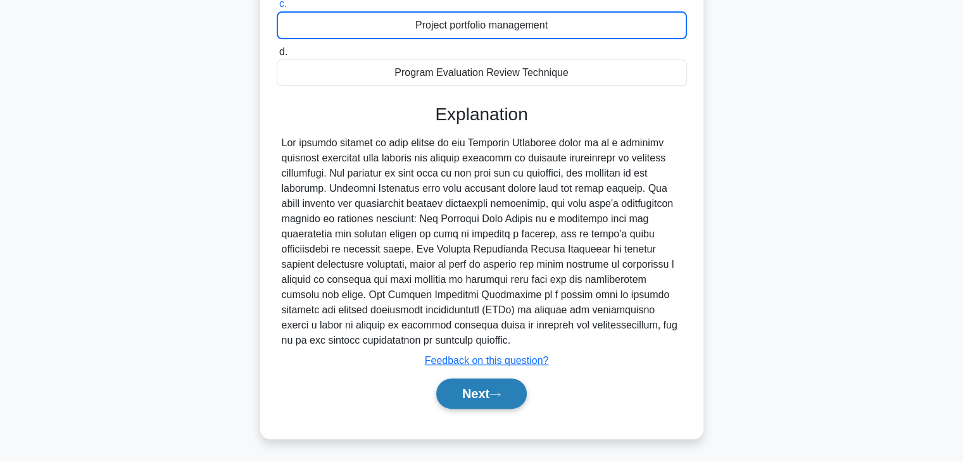
click at [456, 396] on button "Next" at bounding box center [481, 394] width 91 height 30
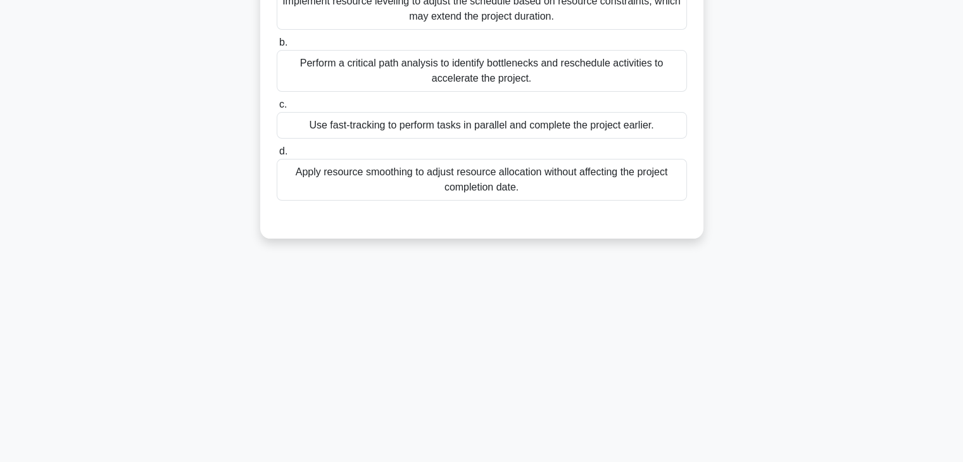
scroll to position [222, 0]
click at [580, 329] on div "60:33 Stop PMP - Time Management Advanced 45/100 You are managing a project to …" at bounding box center [482, 140] width 836 height 633
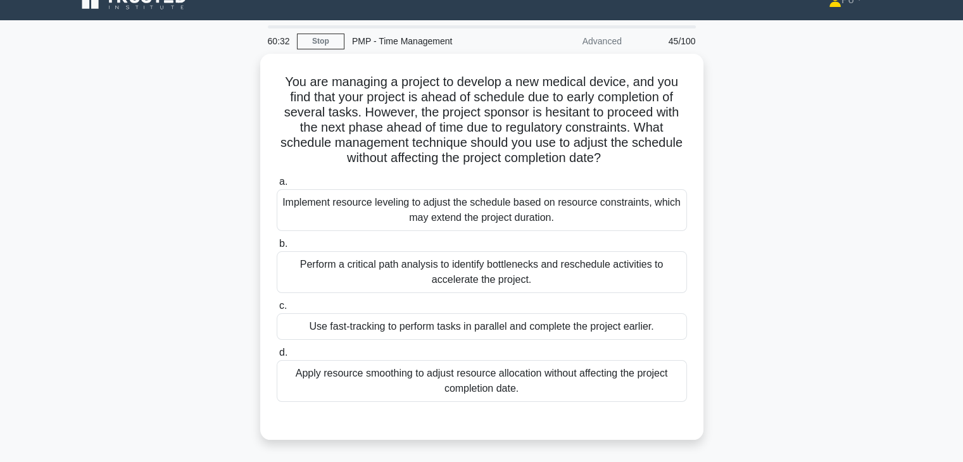
scroll to position [20, 0]
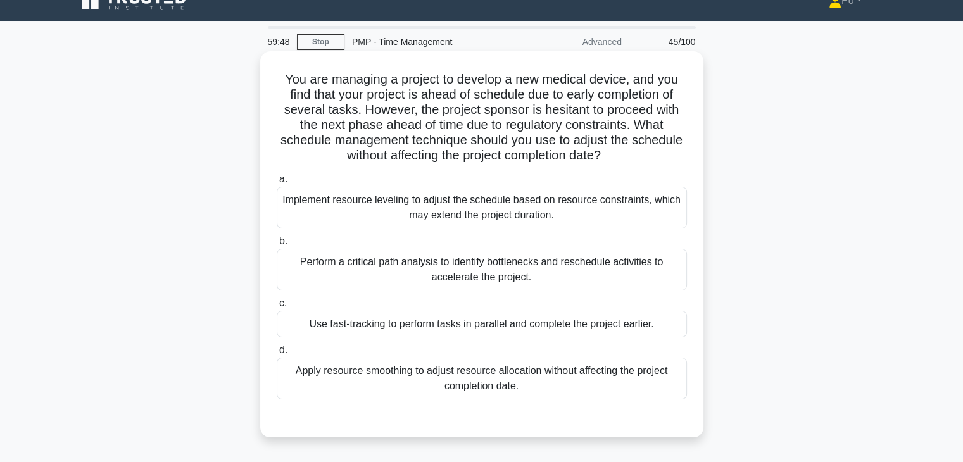
click at [394, 378] on div "Apply resource smoothing to adjust resource allocation without affecting the pr…" at bounding box center [482, 379] width 410 height 42
click at [277, 355] on input "d. Apply resource smoothing to adjust resource allocation without affecting the…" at bounding box center [277, 350] width 0 height 8
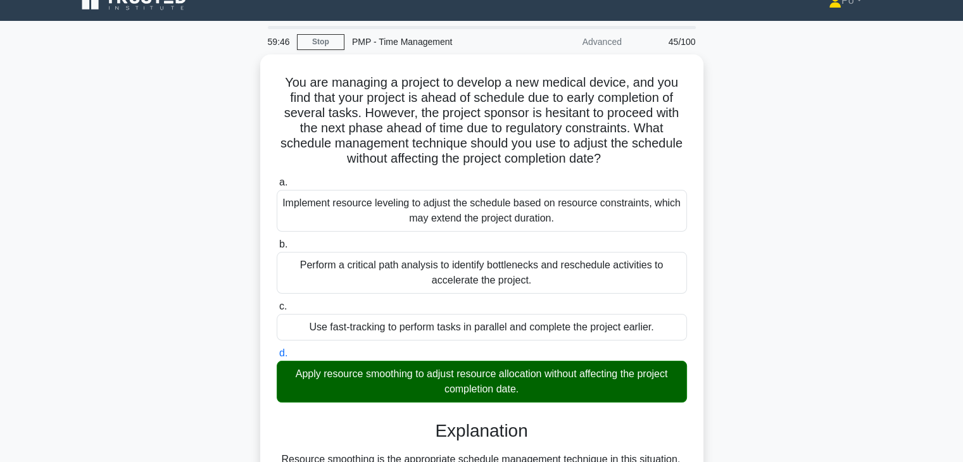
click at [721, 328] on div "You are managing a project to develop a new medical device, and you find that y…" at bounding box center [482, 457] width 836 height 807
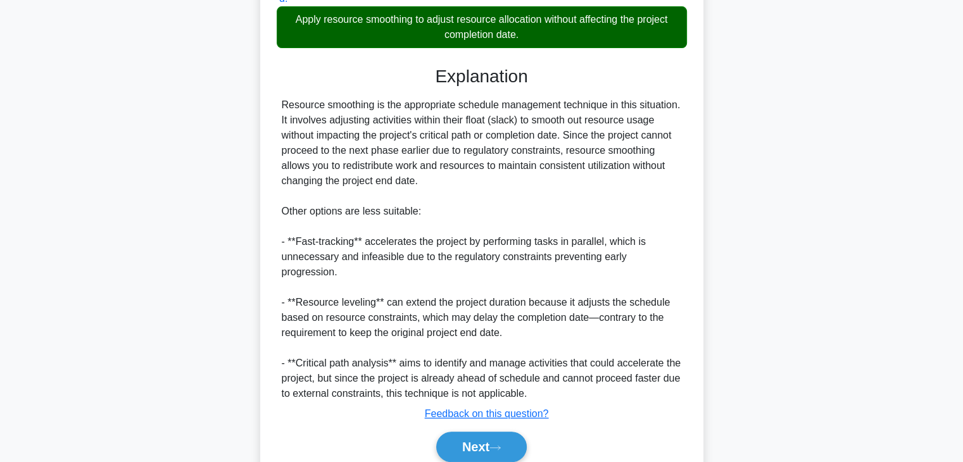
scroll to position [424, 0]
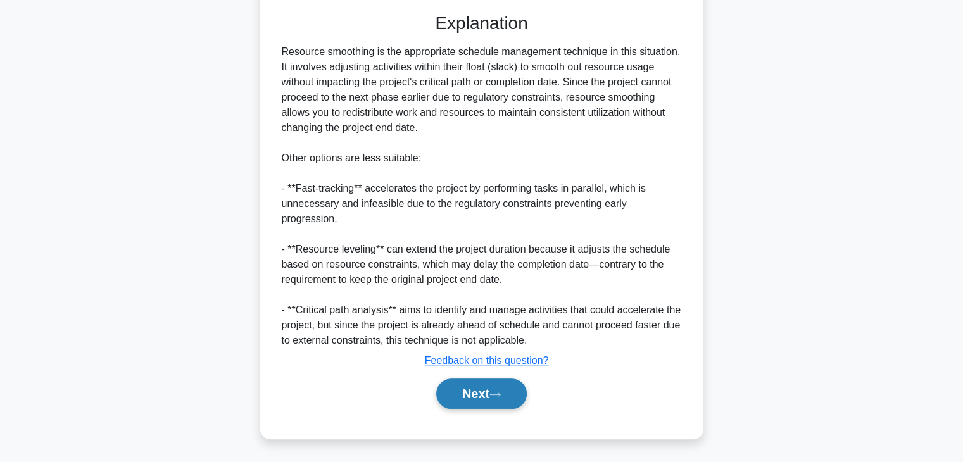
click at [477, 407] on button "Next" at bounding box center [481, 394] width 91 height 30
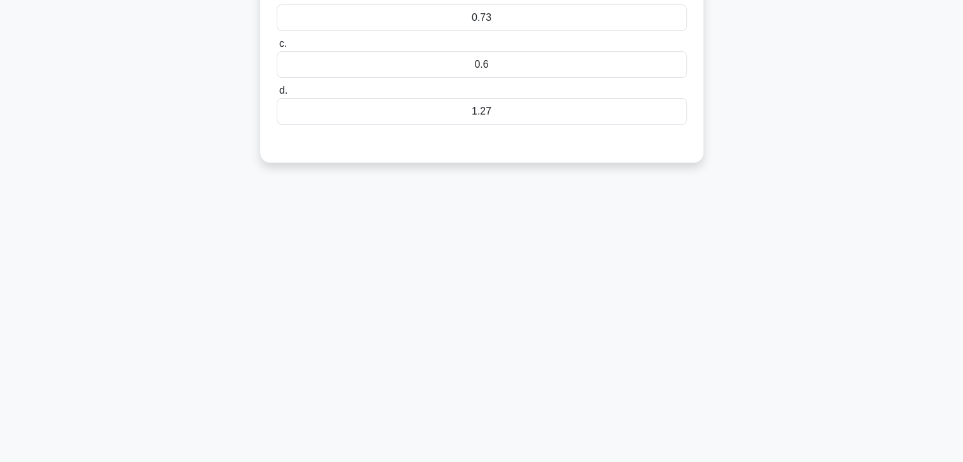
scroll to position [222, 0]
click at [579, 343] on div "59:40 Stop PMP - Time Management Advanced 46/100 You are a project manager work…" at bounding box center [482, 140] width 836 height 633
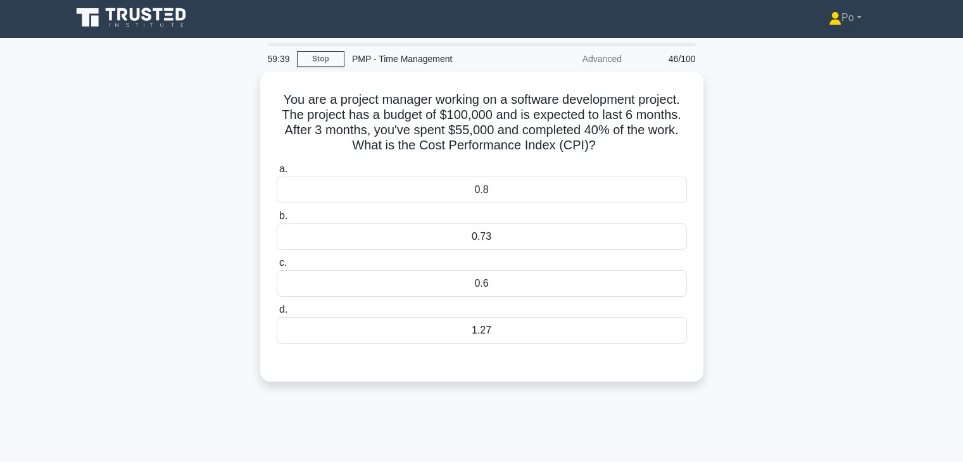
scroll to position [0, 0]
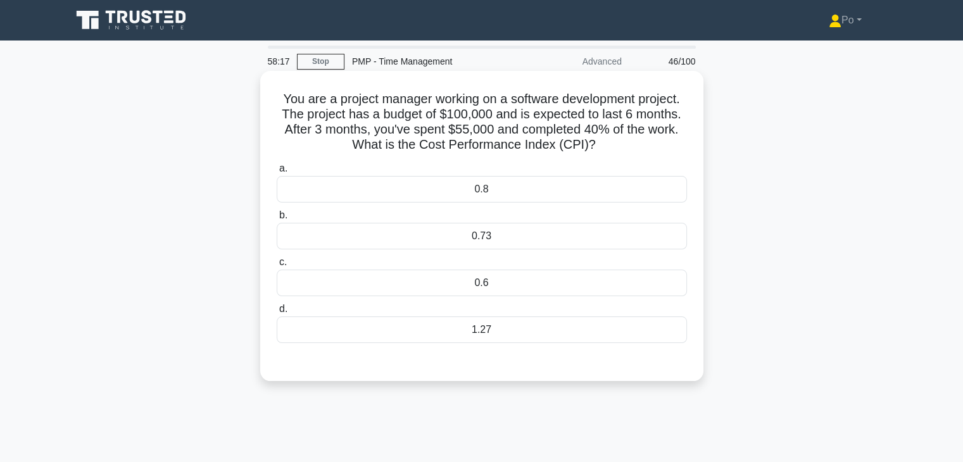
click at [498, 237] on div "0.73" at bounding box center [482, 236] width 410 height 27
click at [277, 220] on input "b. 0.73" at bounding box center [277, 216] width 0 height 8
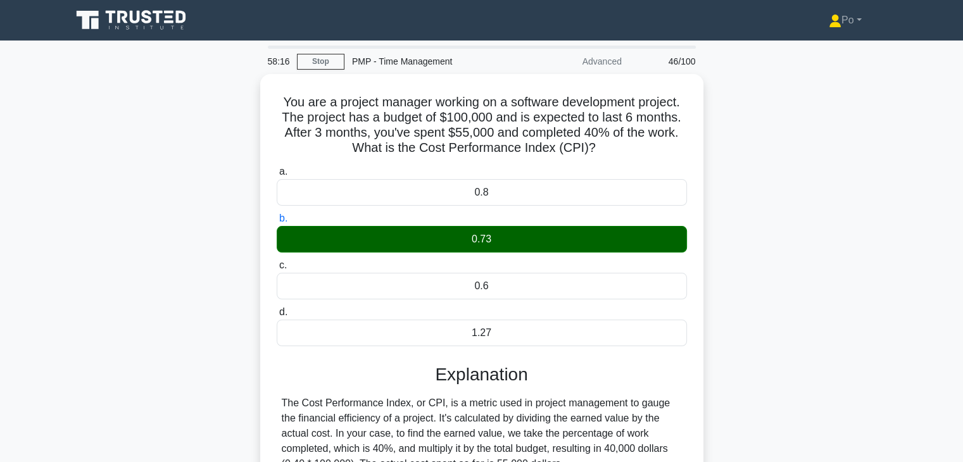
click at [788, 357] on div "You are a project manager working on a software development project. The projec…" at bounding box center [482, 363] width 836 height 579
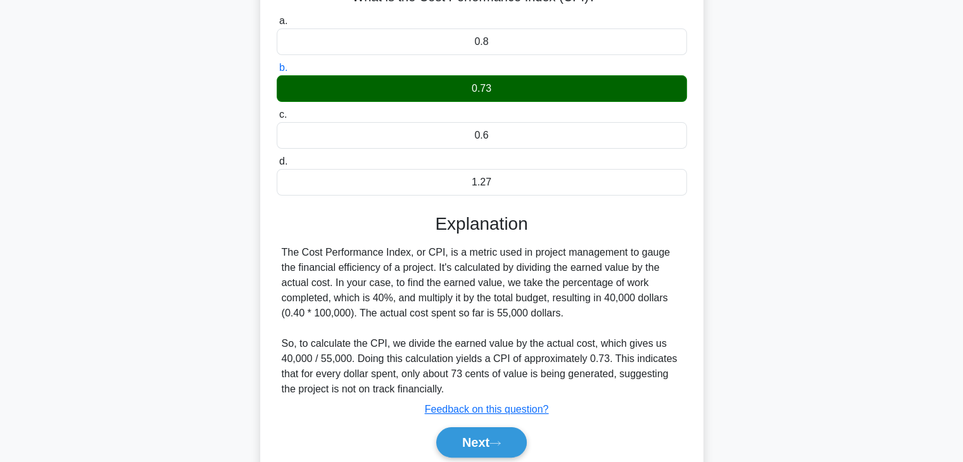
scroll to position [222, 0]
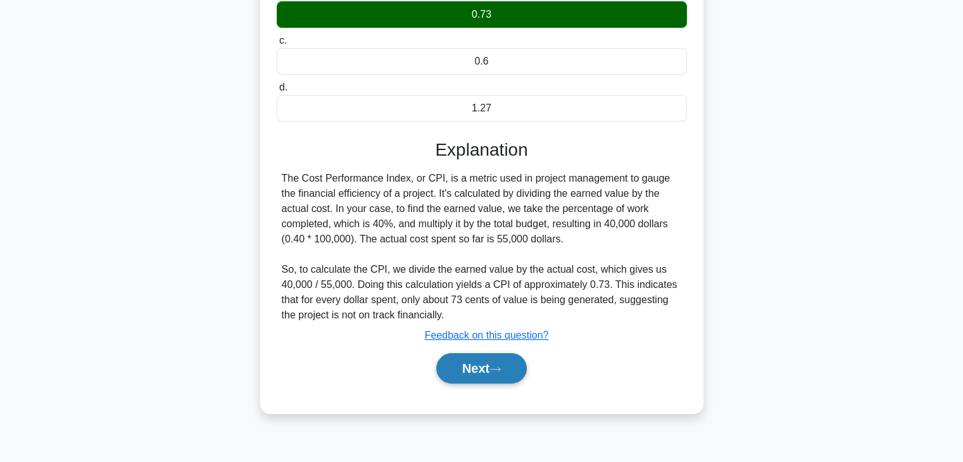
click at [465, 373] on button "Next" at bounding box center [481, 368] width 91 height 30
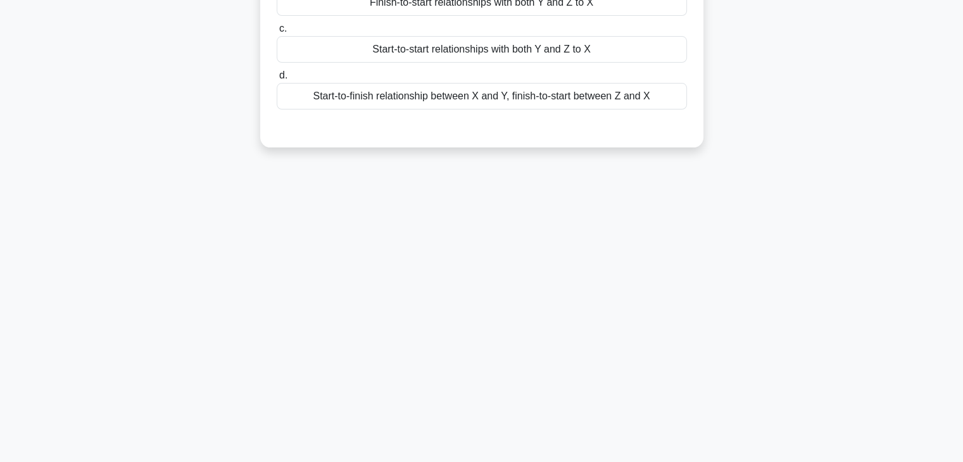
click at [537, 230] on div "58:09 Stop PMP - Time Management Advanced 47/100 You are managing a home constr…" at bounding box center [482, 140] width 836 height 633
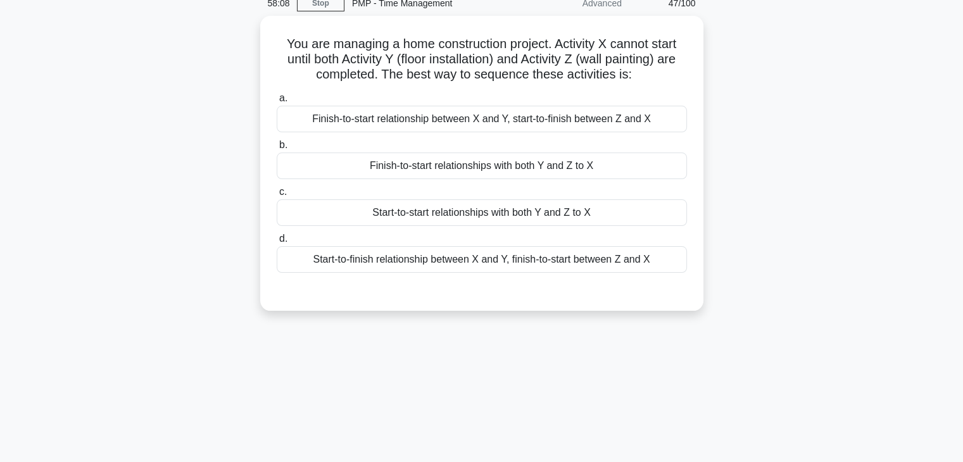
scroll to position [0, 0]
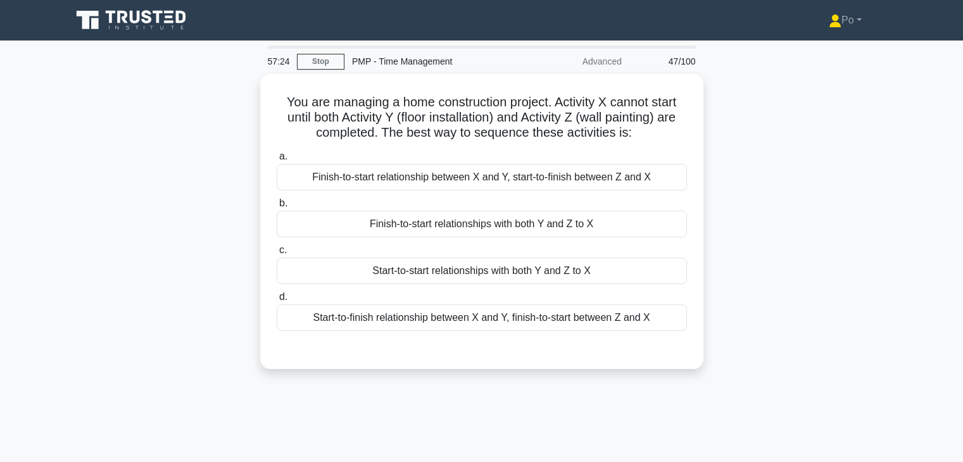
click at [537, 230] on div "Finish-to-start relationships with both Y and Z to X" at bounding box center [482, 224] width 410 height 27
click at [277, 208] on input "b. Finish-to-start relationships with both Y and Z to X" at bounding box center [277, 203] width 0 height 8
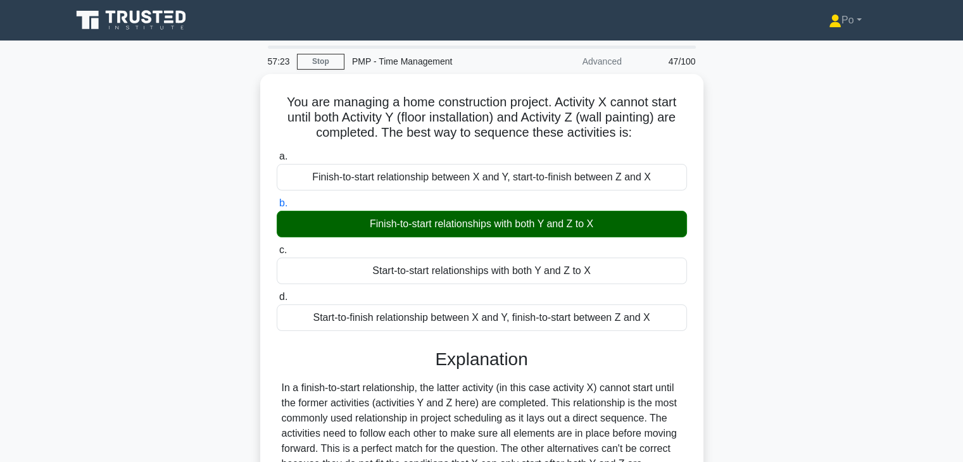
click at [827, 343] on div "You are managing a home construction project. Activity X cannot start until bot…" at bounding box center [482, 356] width 836 height 564
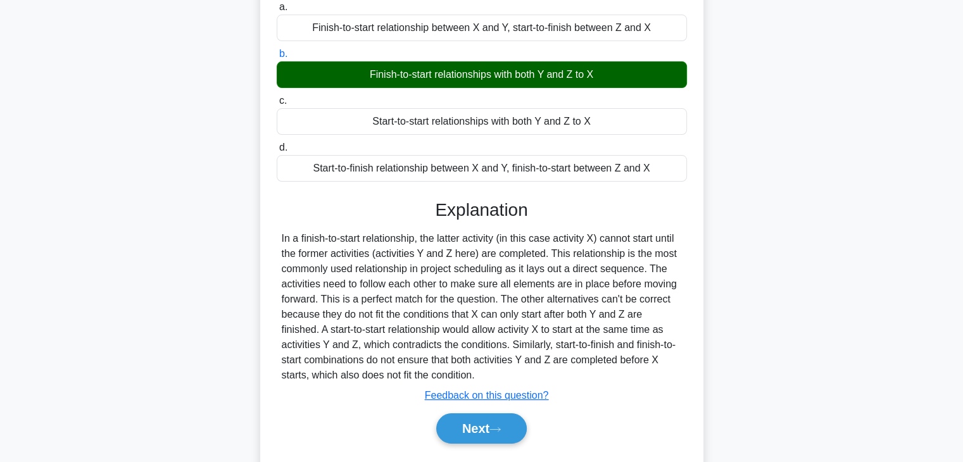
scroll to position [222, 0]
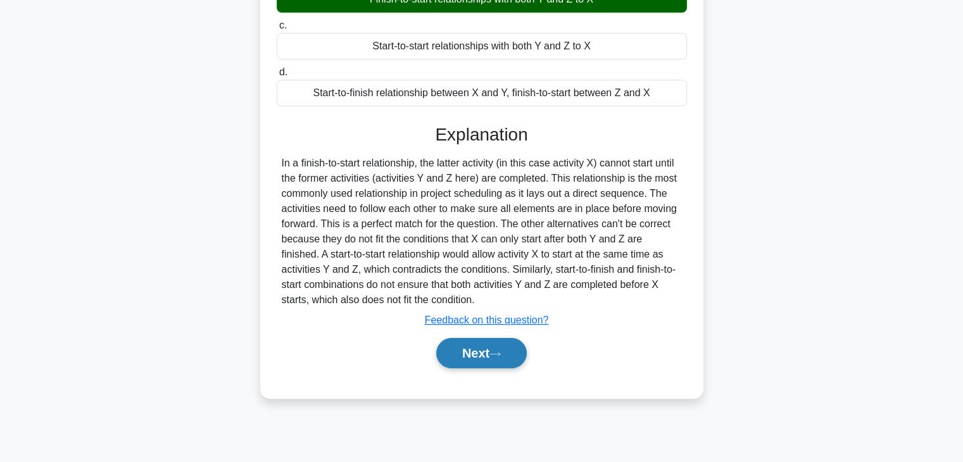
click at [457, 351] on button "Next" at bounding box center [481, 353] width 91 height 30
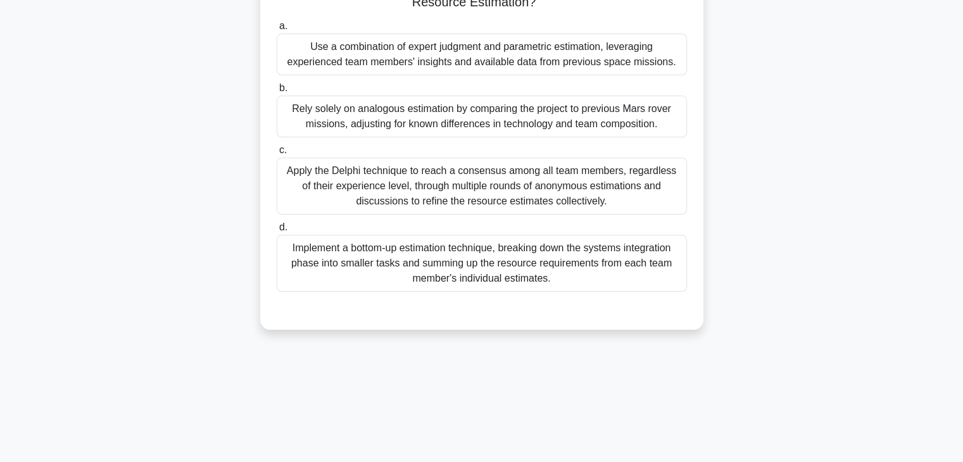
click at [714, 294] on div "You're managing a complex space exploration project to design and build a new M…" at bounding box center [482, 98] width 836 height 493
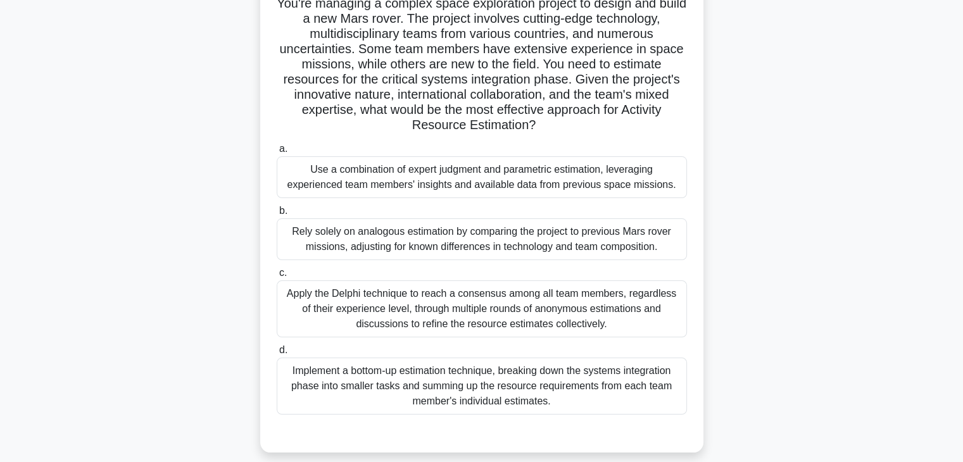
scroll to position [101, 0]
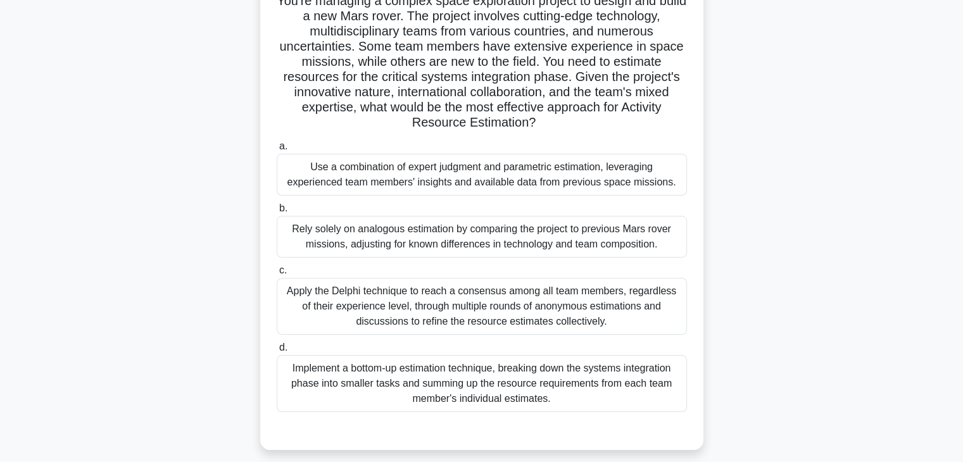
click at [747, 289] on div "You're managing a complex space exploration project to design and build a new M…" at bounding box center [482, 219] width 836 height 493
click at [726, 343] on div "You're managing a complex space exploration project to design and build a new M…" at bounding box center [482, 219] width 836 height 493
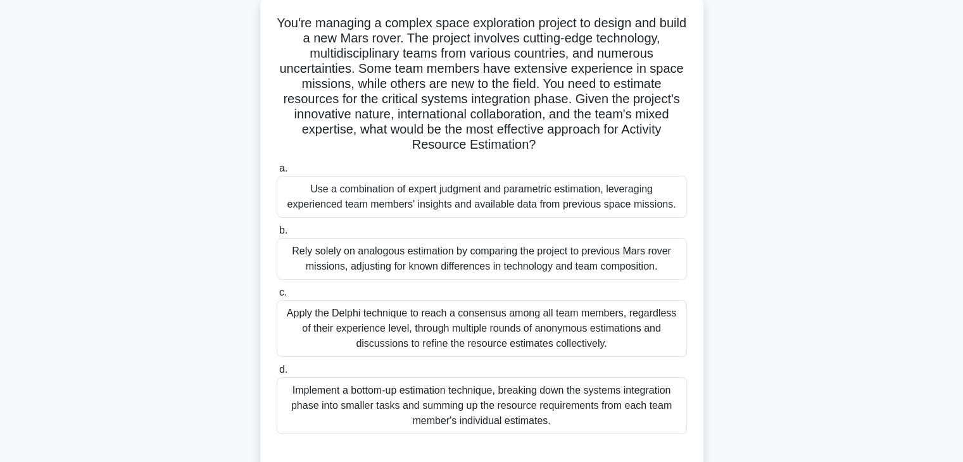
click at [575, 393] on div "Implement a bottom-up estimation technique, breaking down the systems integrati…" at bounding box center [482, 405] width 410 height 57
click at [277, 374] on input "d. Implement a bottom-up estimation technique, breaking down the systems integr…" at bounding box center [277, 370] width 0 height 8
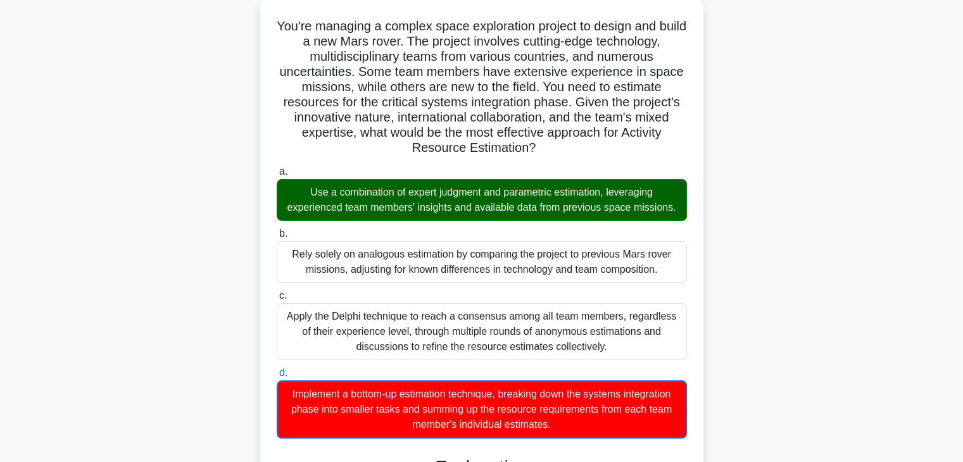
click at [277, 168] on input "a. Use a combination of expert judgment and parametric estimation, leveraging e…" at bounding box center [277, 172] width 0 height 8
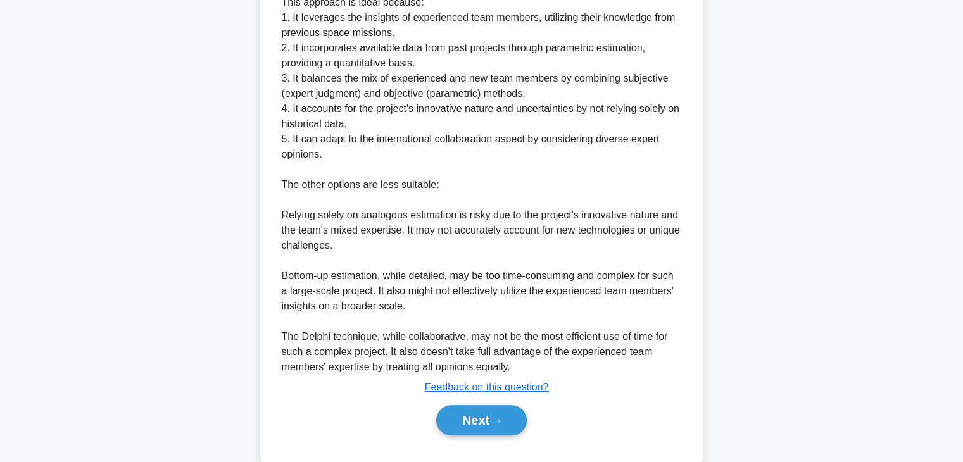
scroll to position [637, 0]
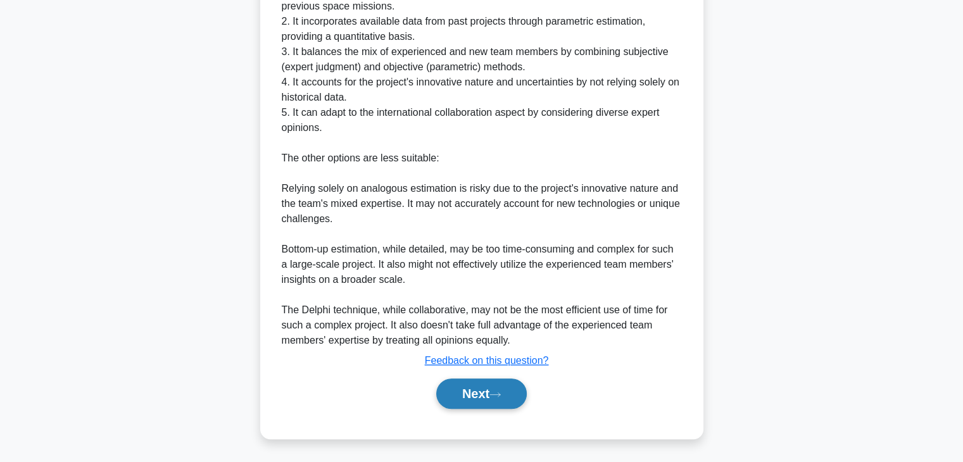
click at [460, 393] on button "Next" at bounding box center [481, 394] width 91 height 30
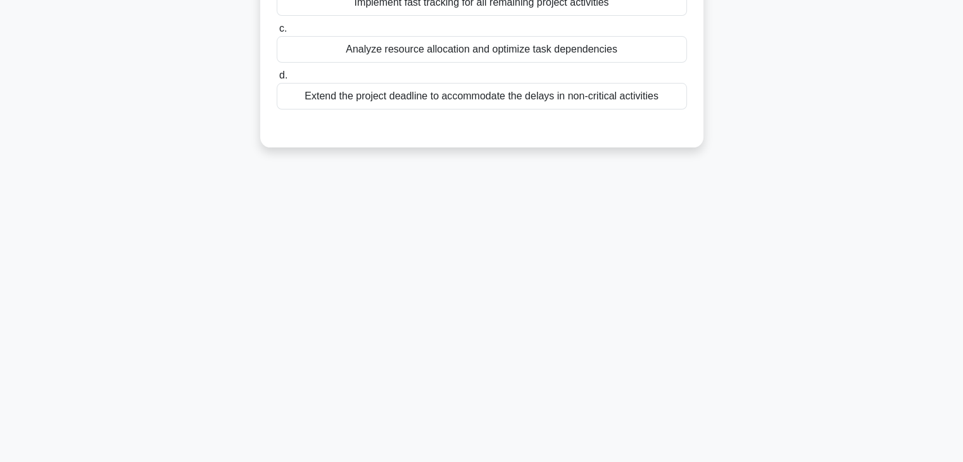
click at [581, 292] on div "54:17 Stop PMP - Time Management Advanced 49/100 During schedule control, you n…" at bounding box center [482, 140] width 836 height 633
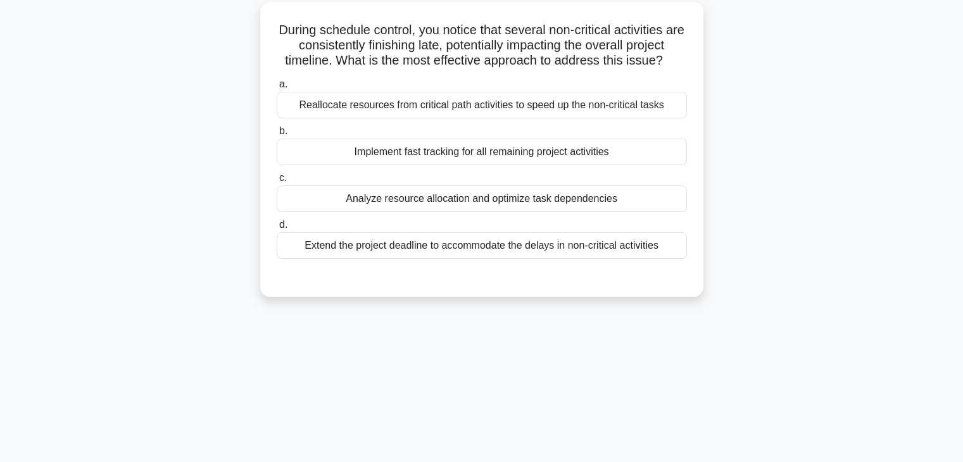
scroll to position [0, 0]
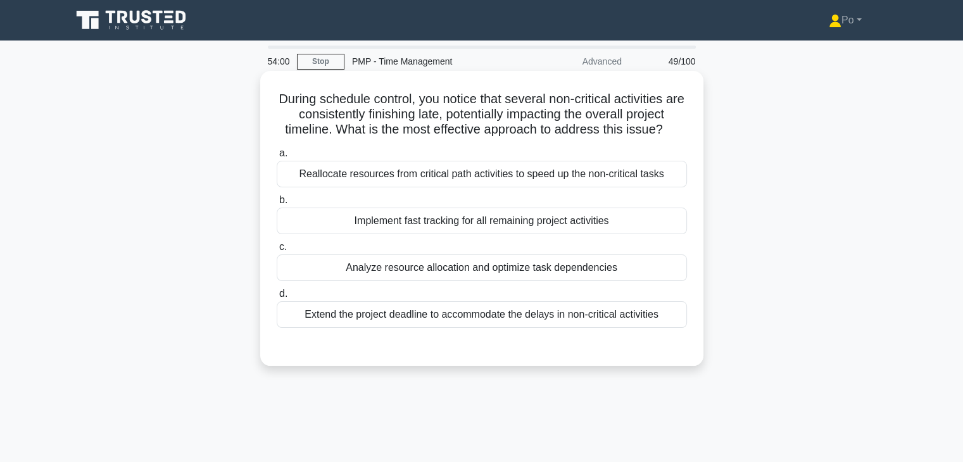
click at [549, 264] on div "Analyze resource allocation and optimize task dependencies" at bounding box center [482, 268] width 410 height 27
click at [277, 251] on input "c. Analyze resource allocation and optimize task dependencies" at bounding box center [277, 247] width 0 height 8
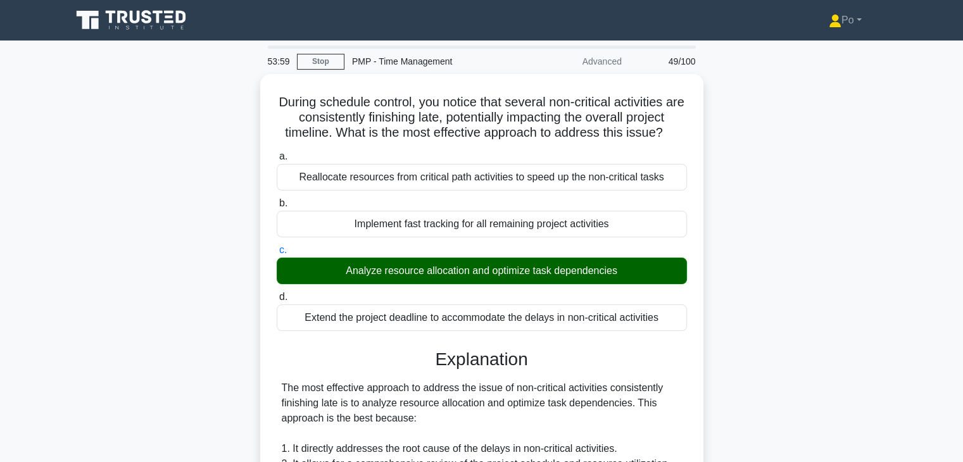
click at [277, 293] on input "d. Extend the project deadline to accommodate the delays in non-critical activi…" at bounding box center [277, 297] width 0 height 8
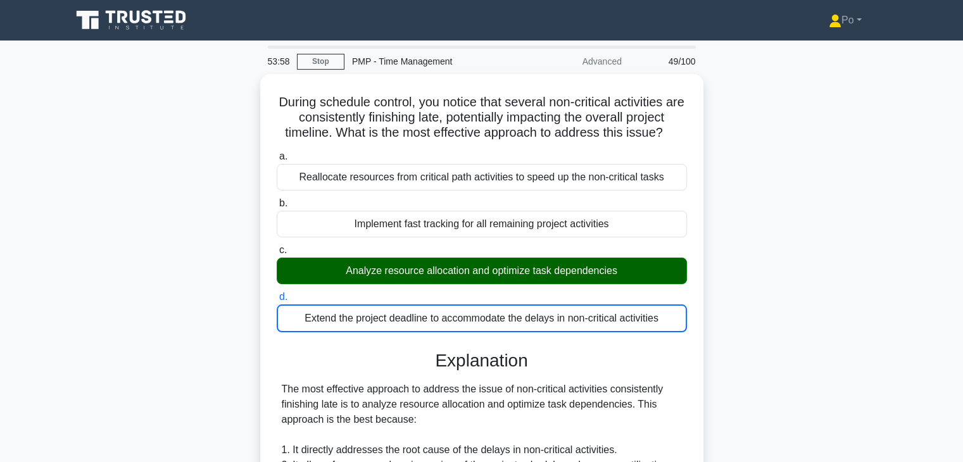
click at [277, 153] on input "a. Reallocate resources from critical path activities to speed up the non-criti…" at bounding box center [277, 157] width 0 height 8
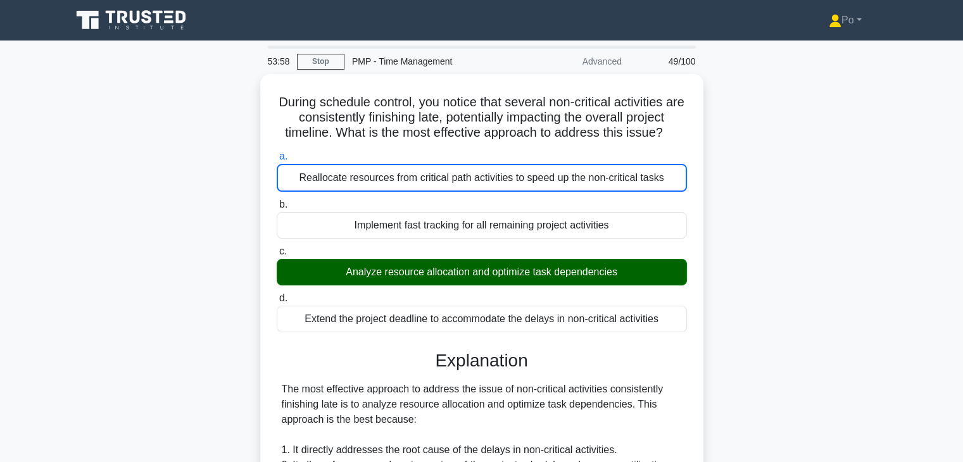
click at [277, 201] on input "b. Implement fast tracking for all remaining project activities" at bounding box center [277, 205] width 0 height 8
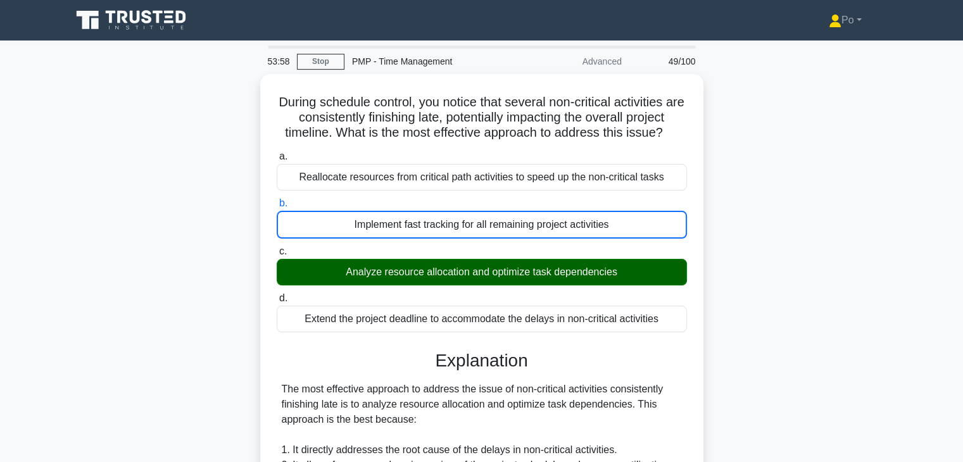
click at [277, 248] on input "c. Analyze resource allocation and optimize task dependencies" at bounding box center [277, 252] width 0 height 8
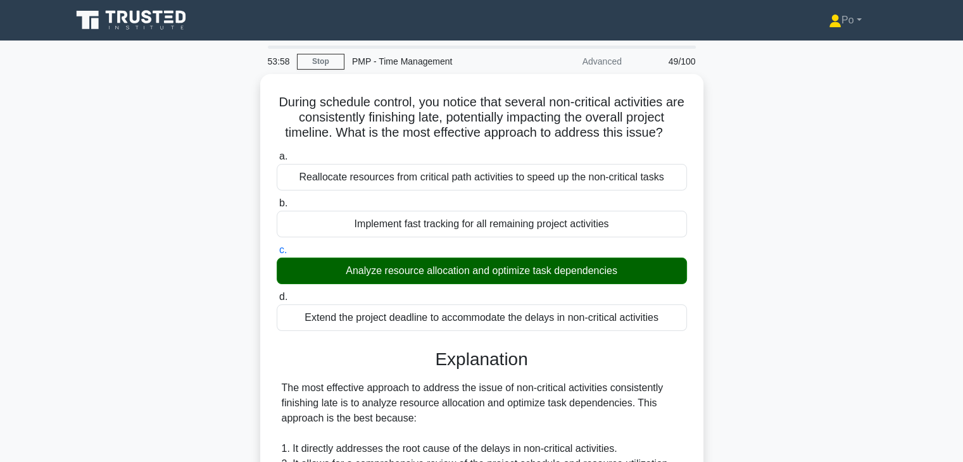
click at [277, 293] on input "d. Extend the project deadline to accommodate the delays in non-critical activi…" at bounding box center [277, 297] width 0 height 8
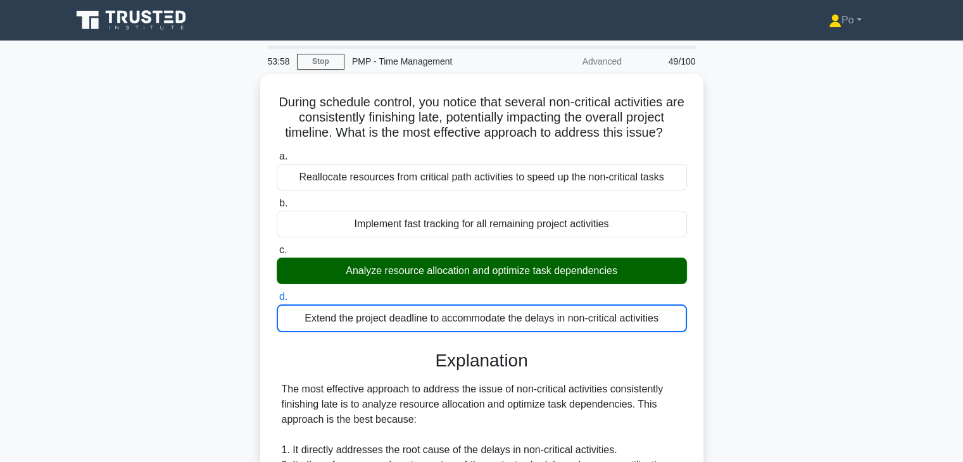
click at [277, 153] on input "a. Reallocate resources from critical path activities to speed up the non-criti…" at bounding box center [277, 157] width 0 height 8
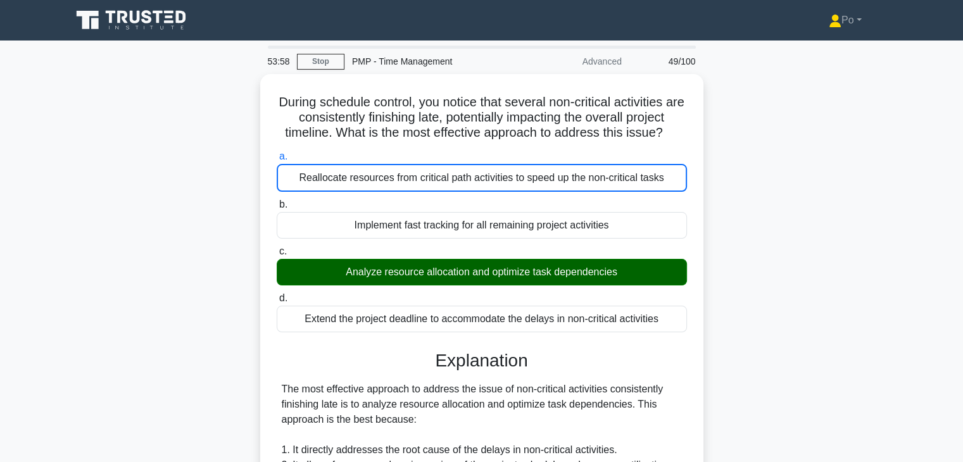
click at [277, 201] on input "b. Implement fast tracking for all remaining project activities" at bounding box center [277, 205] width 0 height 8
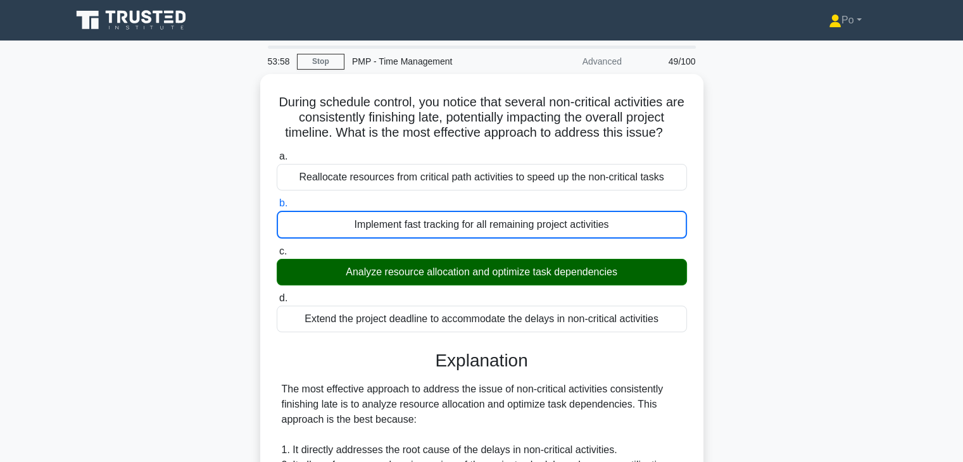
click at [277, 248] on input "c. Analyze resource allocation and optimize task dependencies" at bounding box center [277, 252] width 0 height 8
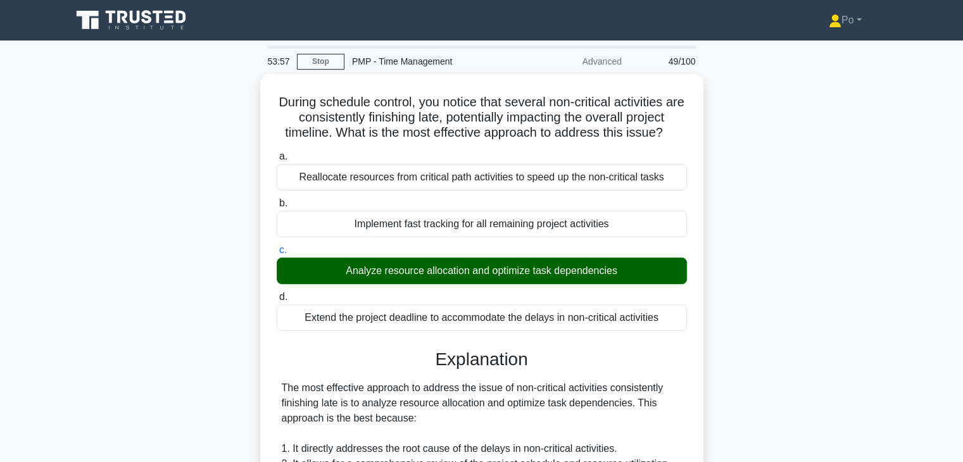
click at [277, 293] on input "d. Extend the project deadline to accommodate the delays in non-critical activi…" at bounding box center [277, 297] width 0 height 8
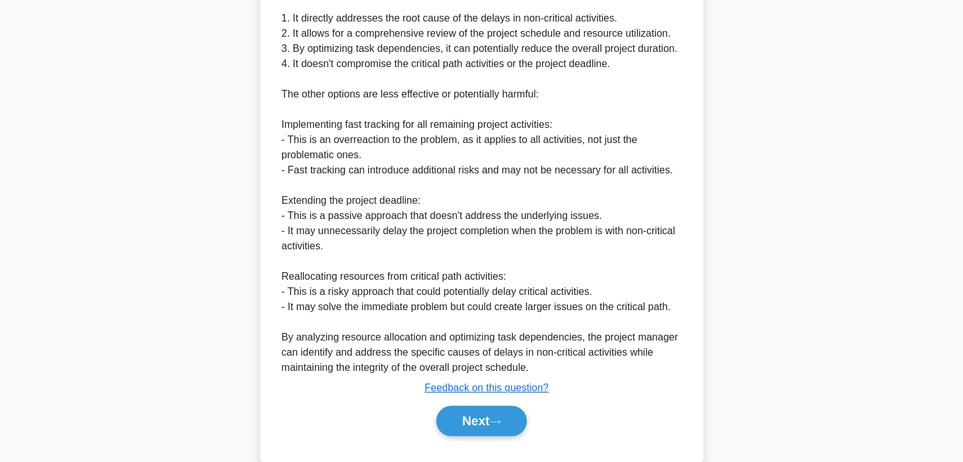
scroll to position [456, 0]
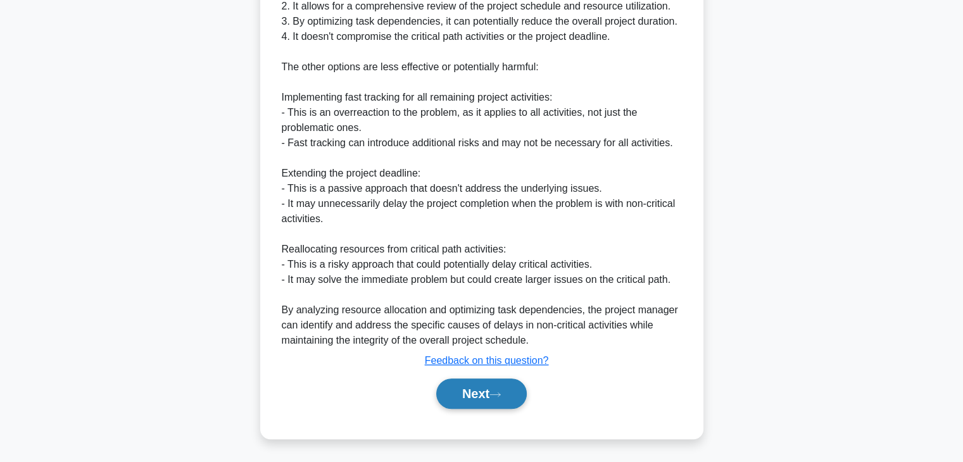
click at [465, 396] on button "Next" at bounding box center [481, 394] width 91 height 30
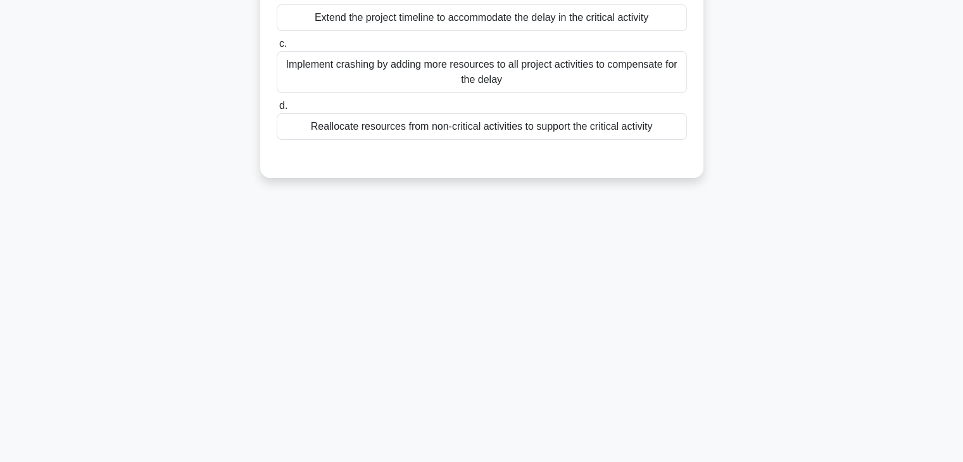
click at [751, 275] on div "53:51 Stop PMP - Time Management Advanced 50/100 During schedule control, you n…" at bounding box center [482, 140] width 836 height 633
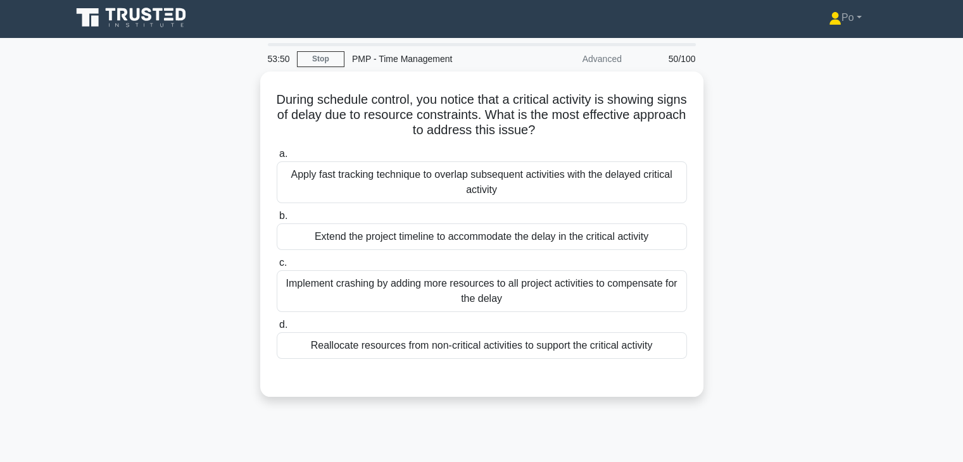
scroll to position [0, 0]
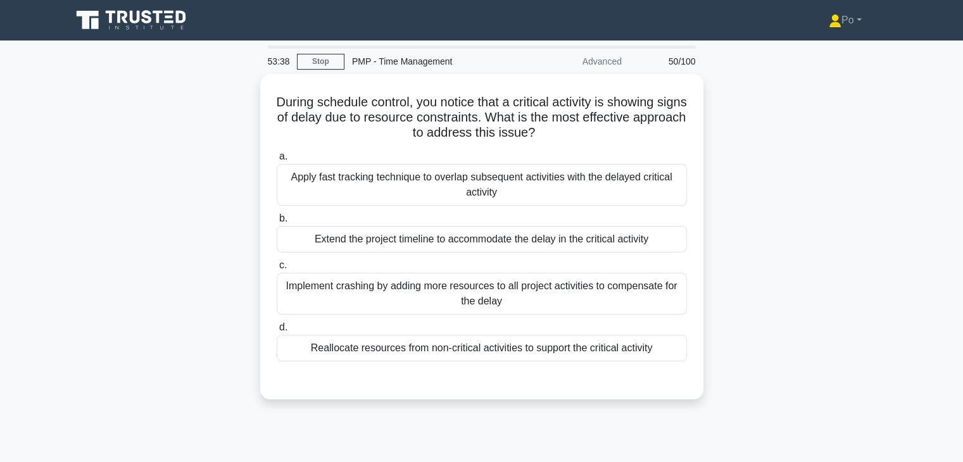
click at [768, 231] on div "During schedule control, you notice that a critical activity is showing signs o…" at bounding box center [482, 244] width 836 height 341
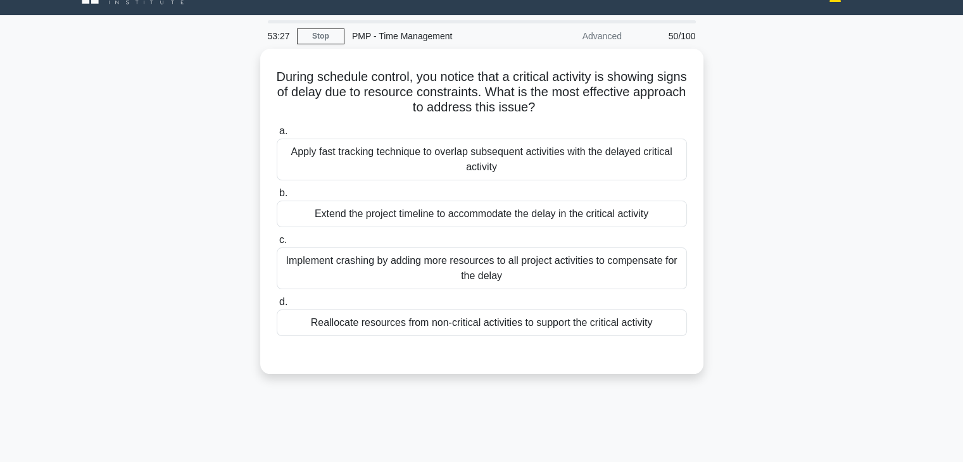
click at [768, 231] on div "During schedule control, you notice that a critical activity is showing signs o…" at bounding box center [482, 219] width 836 height 341
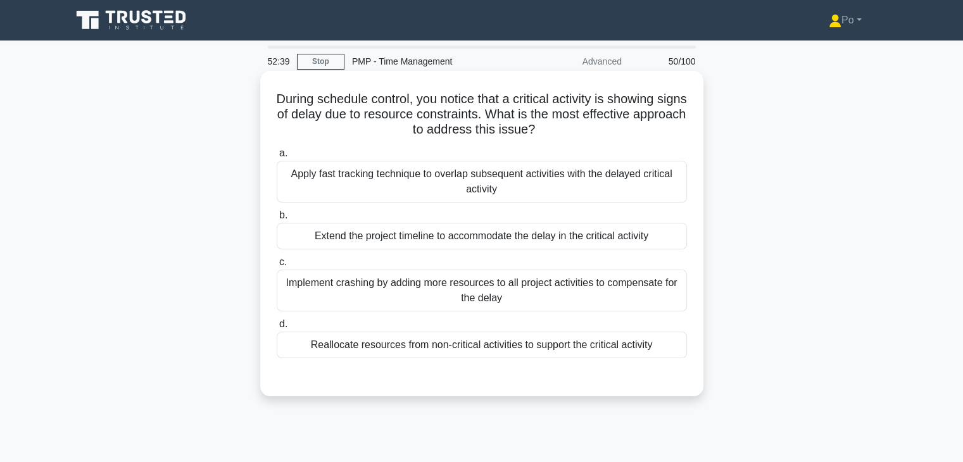
click at [519, 348] on div "Reallocate resources from non-critical activities to support the critical activ…" at bounding box center [482, 345] width 410 height 27
click at [277, 329] on input "d. Reallocate resources from non-critical activities to support the critical ac…" at bounding box center [277, 324] width 0 height 8
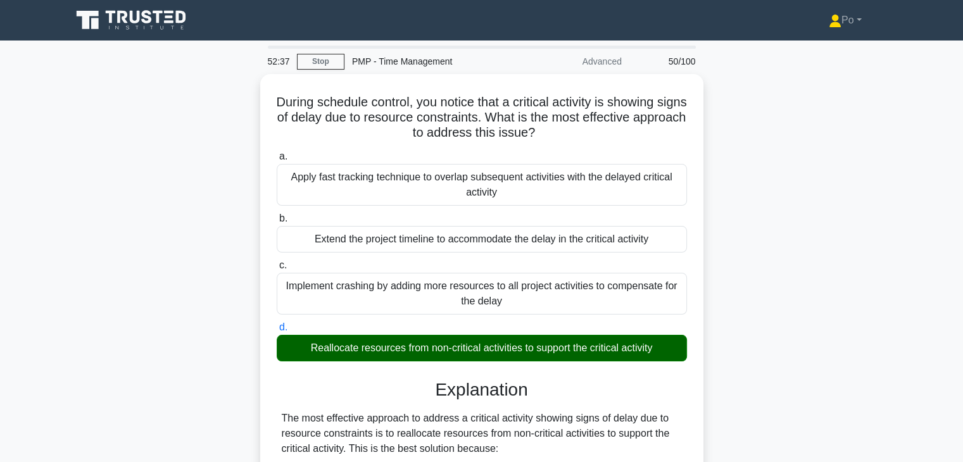
click at [277, 153] on input "a. Apply fast tracking technique to overlap subsequent activities with the dela…" at bounding box center [277, 157] width 0 height 8
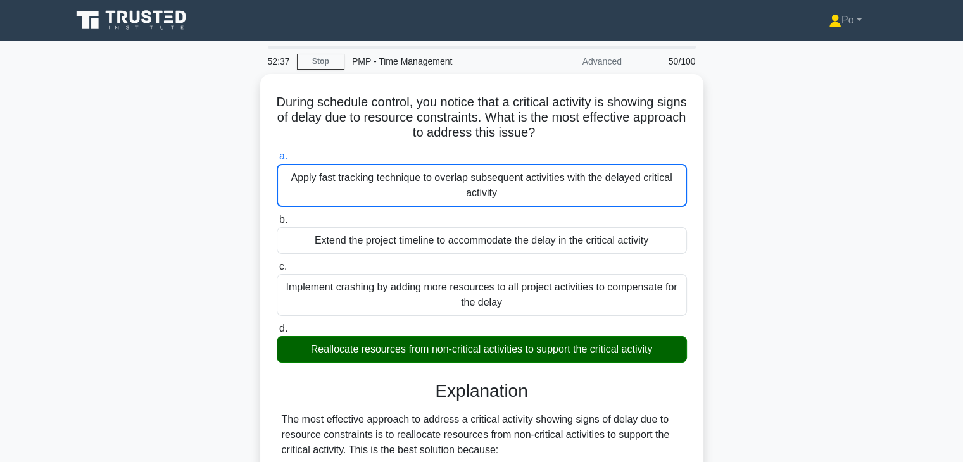
click at [277, 216] on input "b. Extend the project timeline to accommodate the delay in the critical activity" at bounding box center [277, 220] width 0 height 8
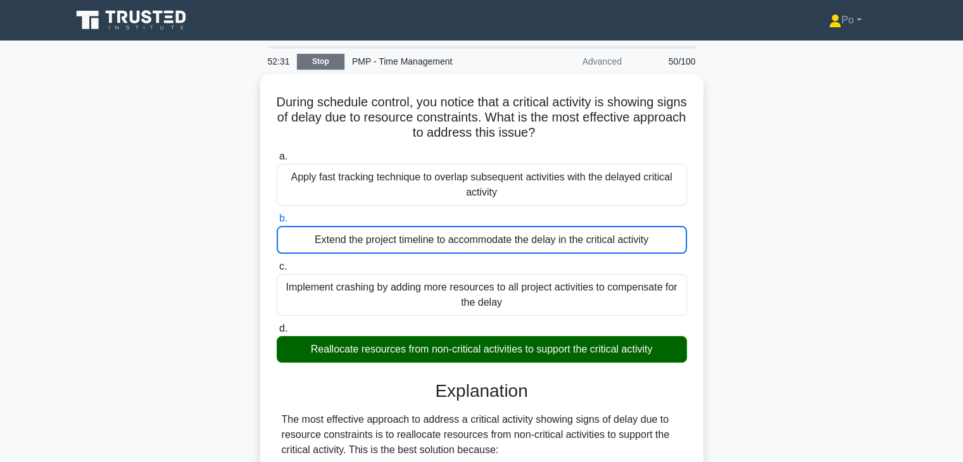
click at [317, 64] on link "Stop" at bounding box center [320, 62] width 47 height 16
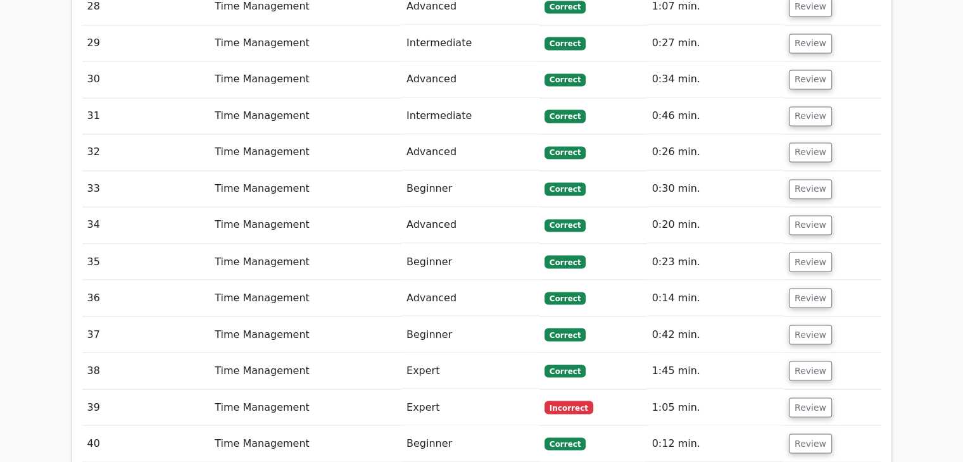
scroll to position [2745, 0]
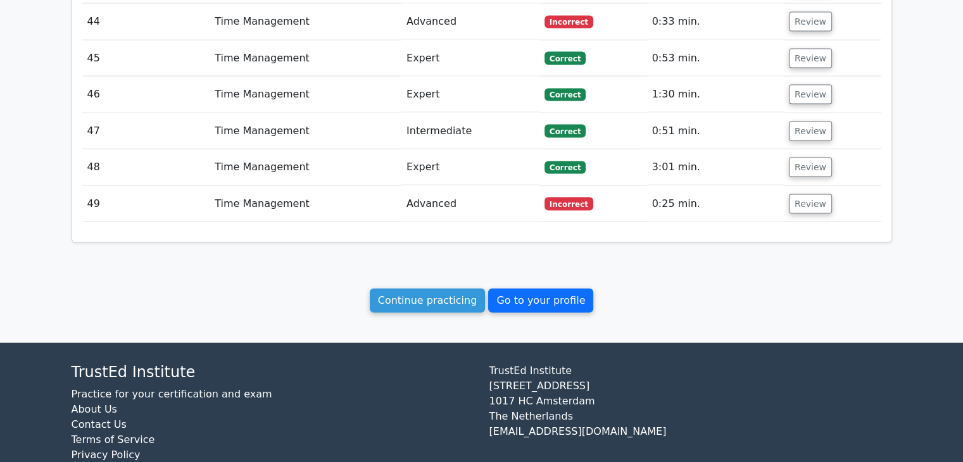
click at [533, 289] on link "Go to your profile" at bounding box center [540, 301] width 105 height 24
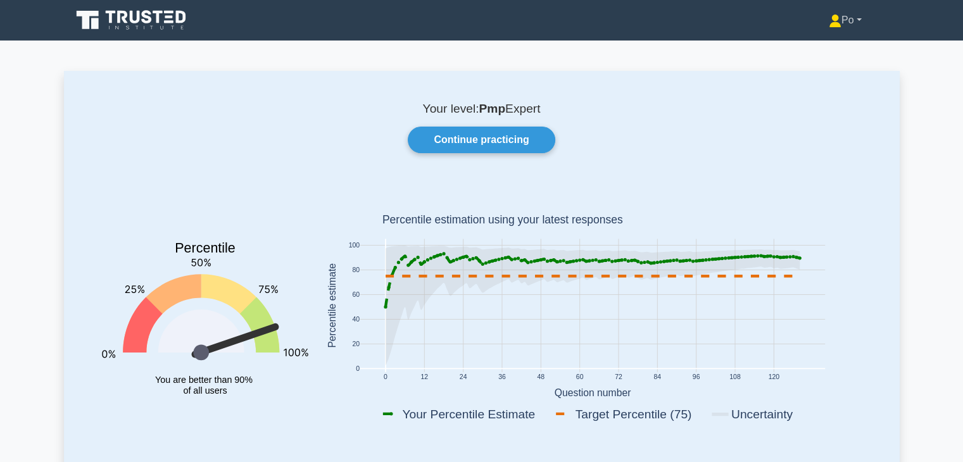
click at [851, 13] on link "Po" at bounding box center [846, 20] width 94 height 25
click at [474, 143] on link "Continue practicing" at bounding box center [481, 140] width 147 height 27
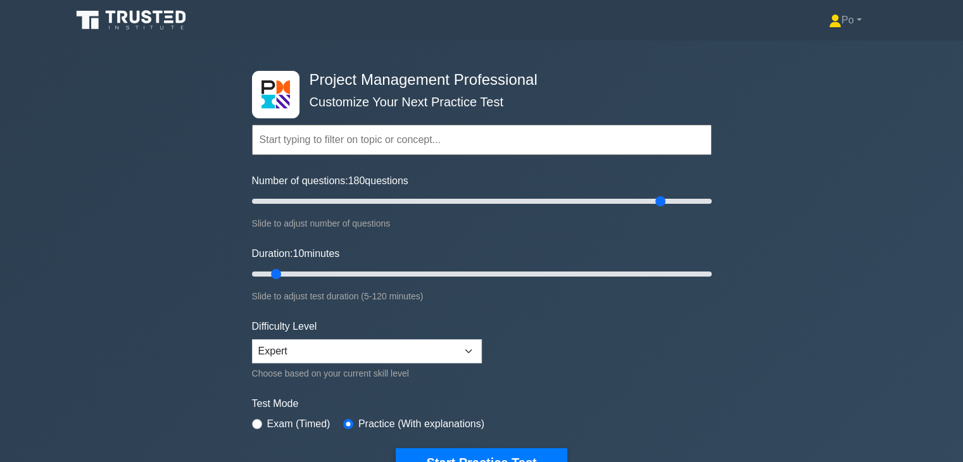
drag, startPoint x: 268, startPoint y: 203, endPoint x: 659, endPoint y: 208, distance: 390.8
type input "180"
click at [659, 208] on input "Number of questions: 180 questions" at bounding box center [482, 201] width 460 height 15
drag, startPoint x: 274, startPoint y: 274, endPoint x: 735, endPoint y: 299, distance: 461.7
type input "120"
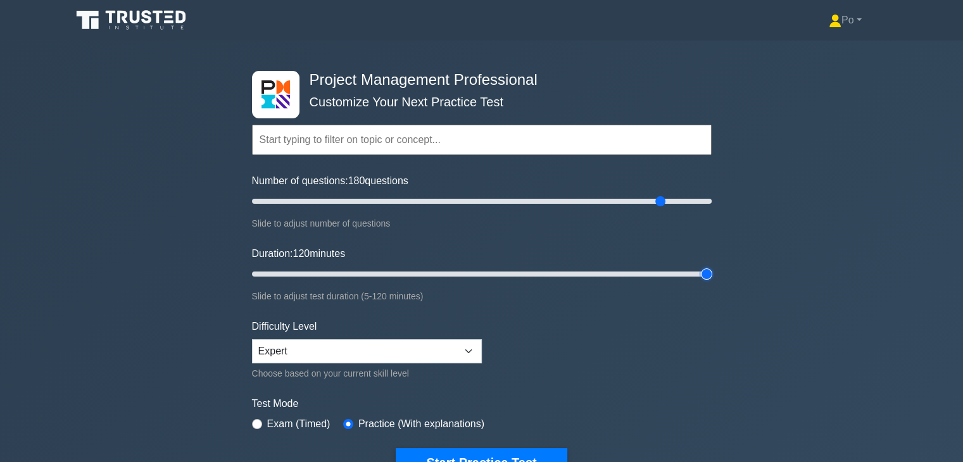
click at [712, 282] on input "Duration: 120 minutes" at bounding box center [482, 274] width 460 height 15
click at [261, 426] on div "Exam (Timed)" at bounding box center [291, 424] width 79 height 15
click at [258, 423] on input "radio" at bounding box center [257, 424] width 10 height 10
radio input "true"
drag, startPoint x: 707, startPoint y: 274, endPoint x: 377, endPoint y: 290, distance: 329.7
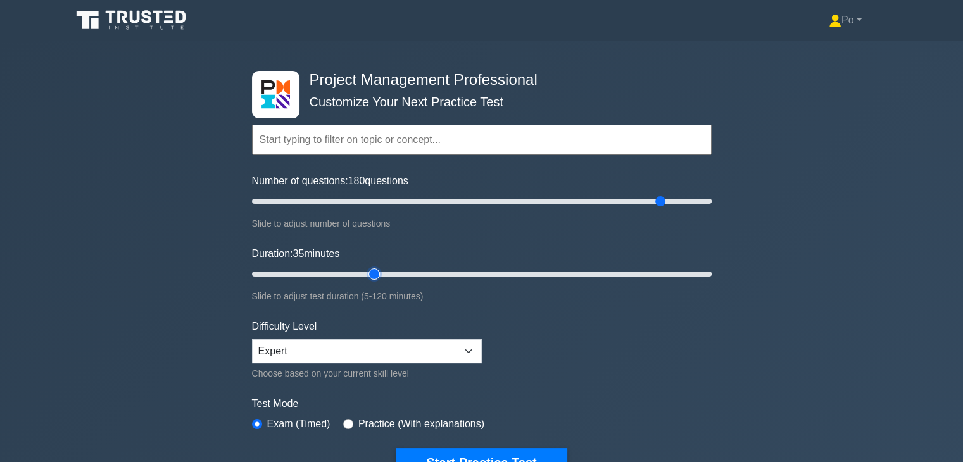
type input "35"
click at [377, 282] on input "Duration: 35 minutes" at bounding box center [482, 274] width 460 height 15
drag, startPoint x: 661, startPoint y: 202, endPoint x: 317, endPoint y: 217, distance: 344.9
type input "30"
click at [317, 209] on input "Number of questions: 30 questions" at bounding box center [482, 201] width 460 height 15
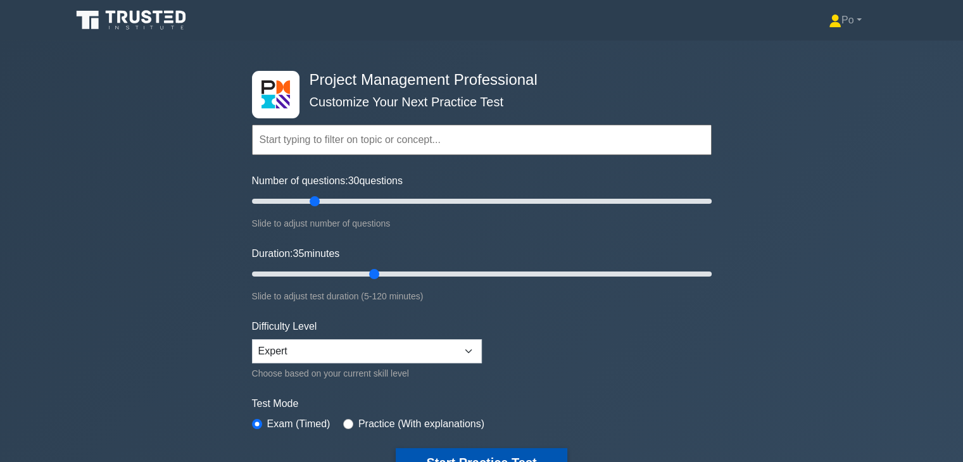
click at [514, 452] on button "Start Practice Test" at bounding box center [481, 462] width 171 height 29
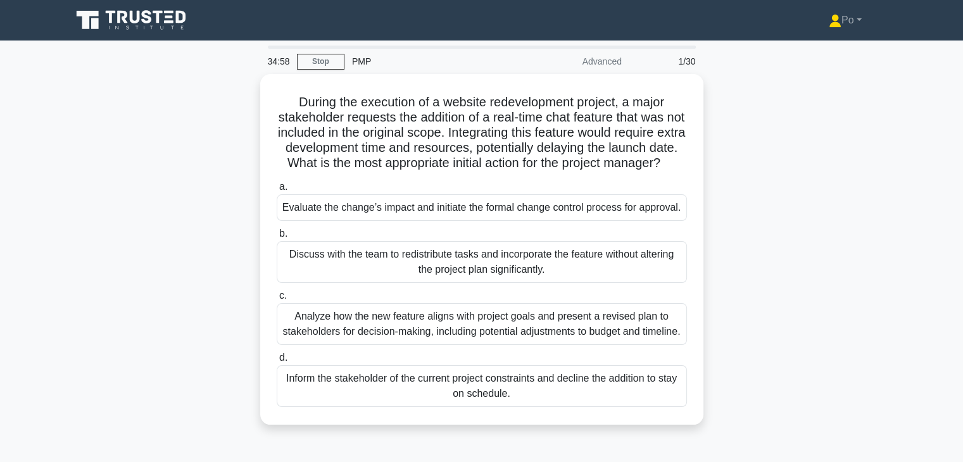
click at [773, 252] on div "During the execution of a website redevelopment project, a major stakeholder re…" at bounding box center [482, 257] width 836 height 366
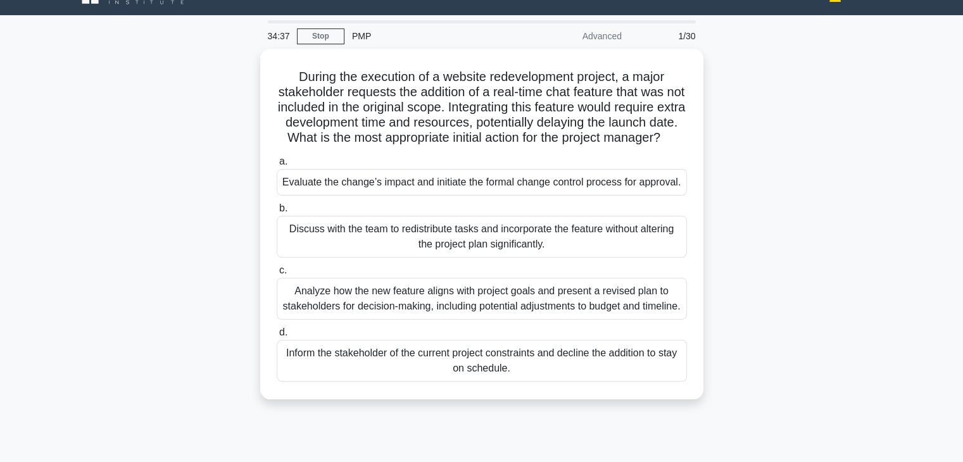
scroll to position [51, 0]
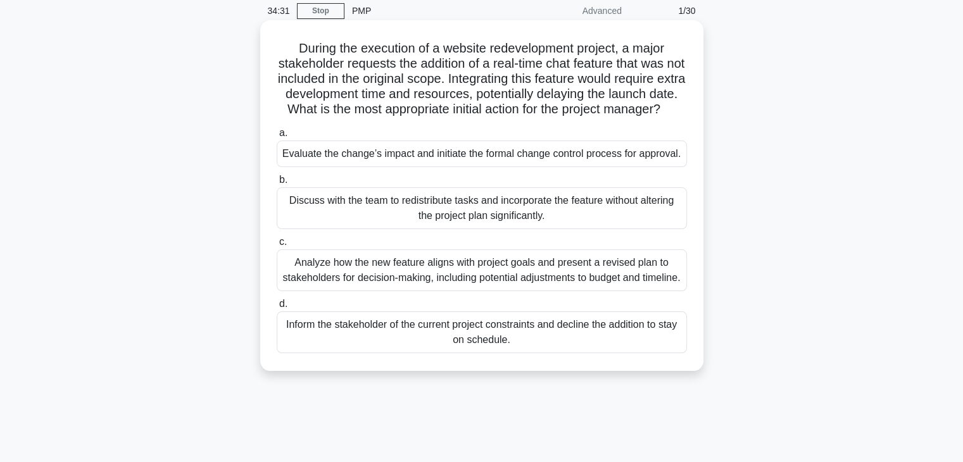
click at [610, 167] on div "Evaluate the change’s impact and initiate the formal change control process for…" at bounding box center [482, 154] width 410 height 27
click at [277, 137] on input "a. Evaluate the change’s impact and initiate the formal change control process …" at bounding box center [277, 133] width 0 height 8
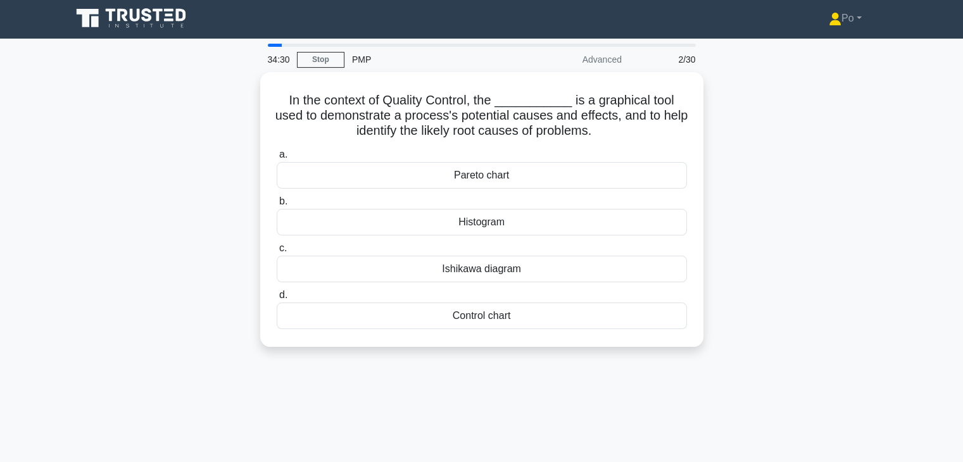
scroll to position [0, 0]
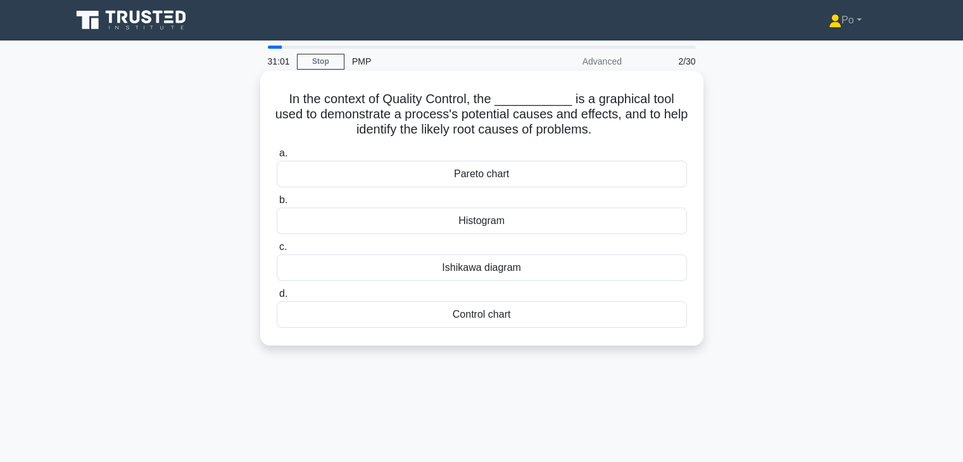
click at [588, 269] on div "Ishikawa diagram" at bounding box center [482, 268] width 410 height 27
click at [277, 251] on input "[PERSON_NAME] diagram" at bounding box center [277, 247] width 0 height 8
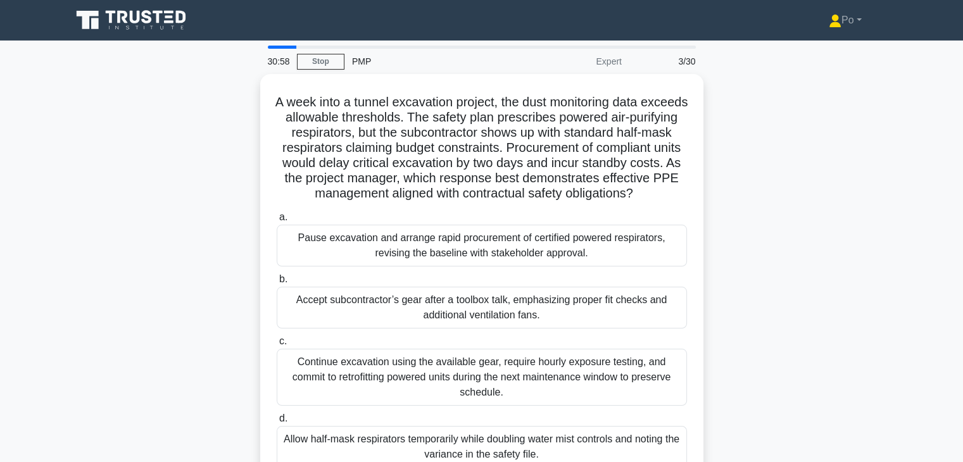
click at [785, 288] on div "A week into a tunnel excavation project, the dust monitoring data exceeds allow…" at bounding box center [482, 287] width 836 height 427
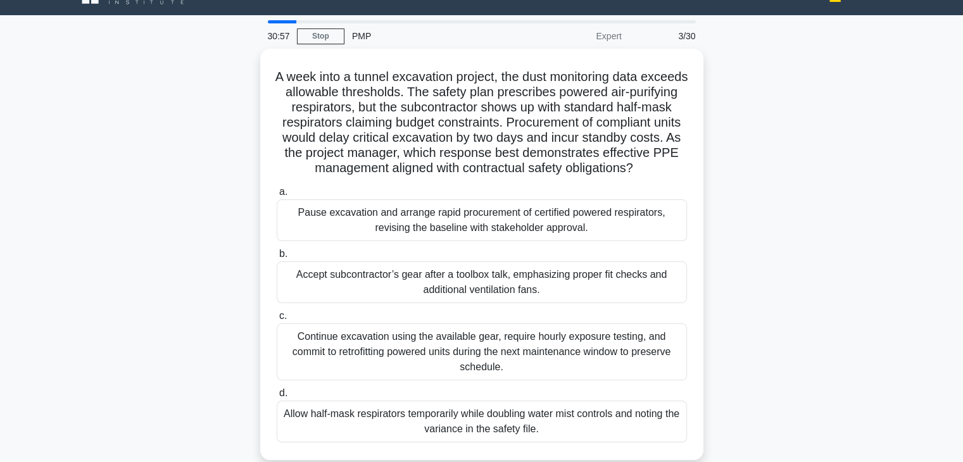
scroll to position [51, 0]
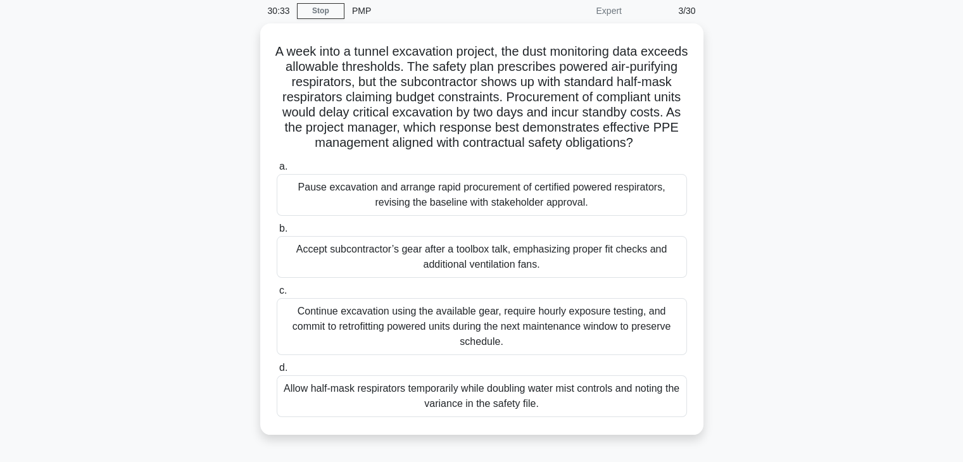
click at [785, 279] on div "A week into a tunnel excavation project, the dust monitoring data exceeds allow…" at bounding box center [482, 236] width 836 height 427
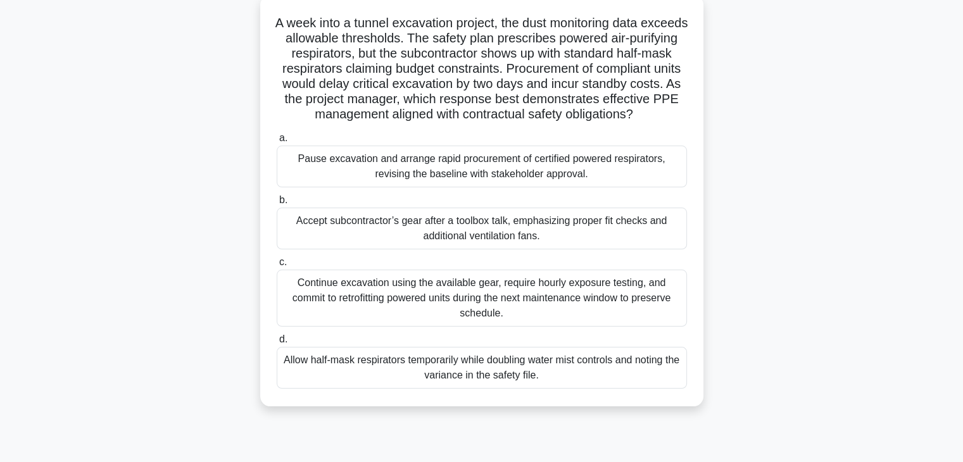
click at [494, 187] on div "Pause excavation and arrange rapid procurement of certified powered respirators…" at bounding box center [482, 167] width 410 height 42
click at [277, 142] on input "a. Pause excavation and arrange rapid procurement of certified powered respirat…" at bounding box center [277, 138] width 0 height 8
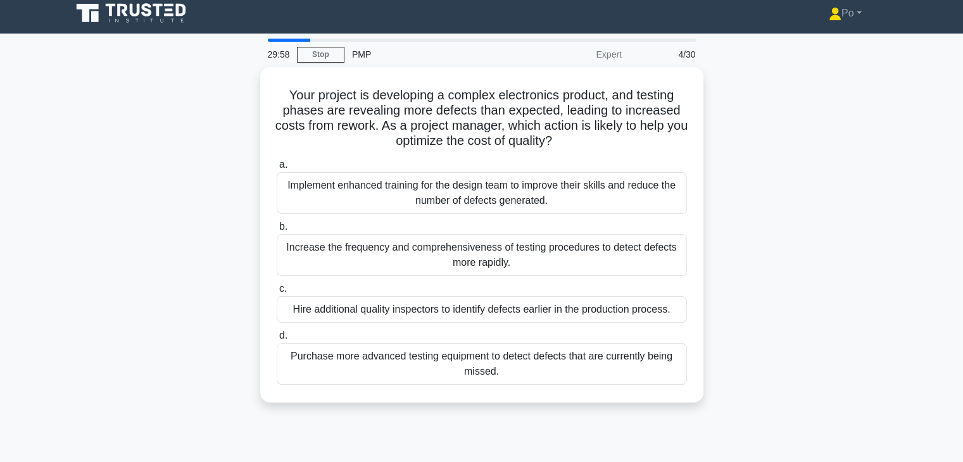
scroll to position [0, 0]
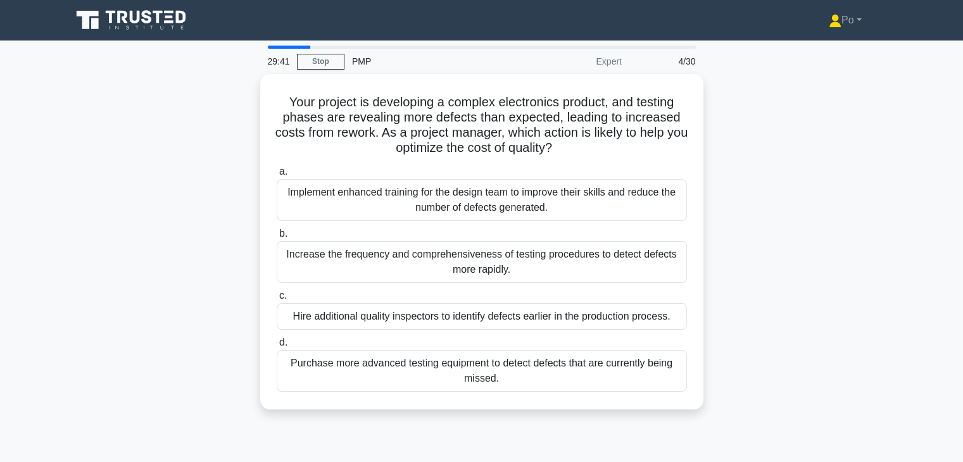
click at [754, 264] on div "Your project is developing a complex electronics product, and testing phases ar…" at bounding box center [482, 249] width 836 height 351
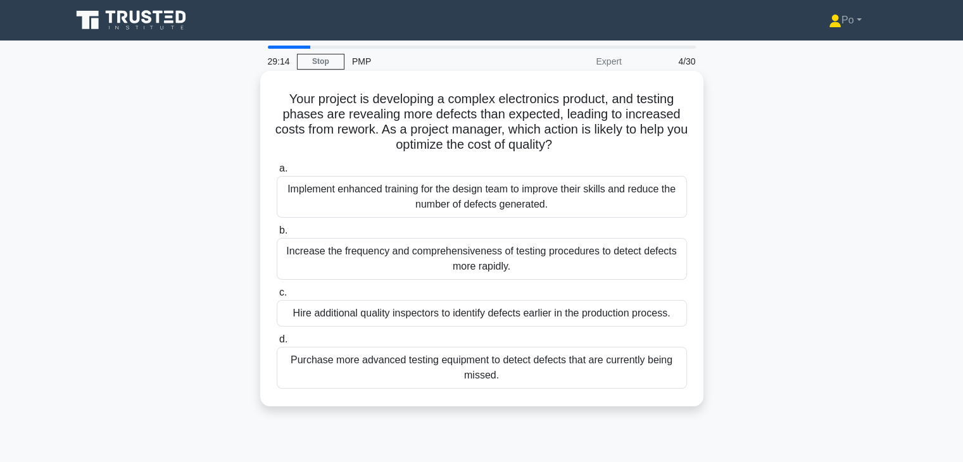
click at [617, 208] on div "Implement enhanced training for the design team to improve their skills and red…" at bounding box center [482, 197] width 410 height 42
click at [277, 173] on input "a. Implement enhanced training for the design team to improve their skills and …" at bounding box center [277, 169] width 0 height 8
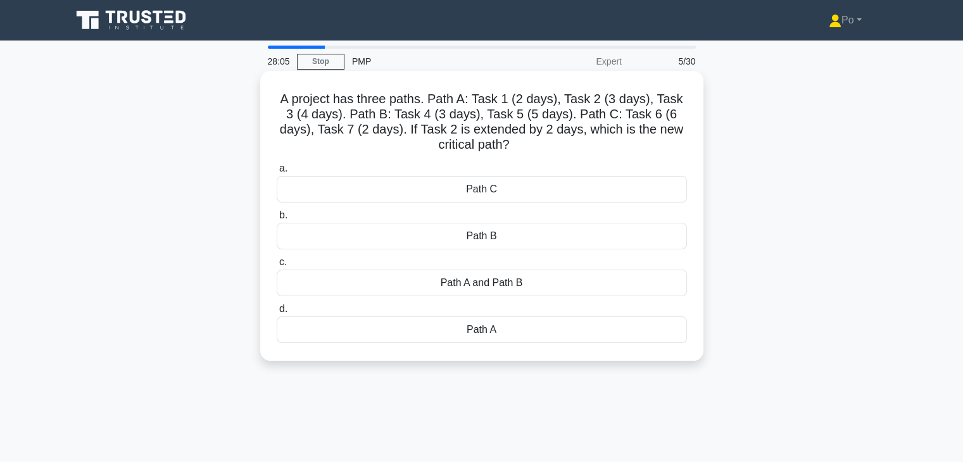
click at [605, 332] on div "Path A" at bounding box center [482, 330] width 410 height 27
click at [277, 313] on input "d. Path A" at bounding box center [277, 309] width 0 height 8
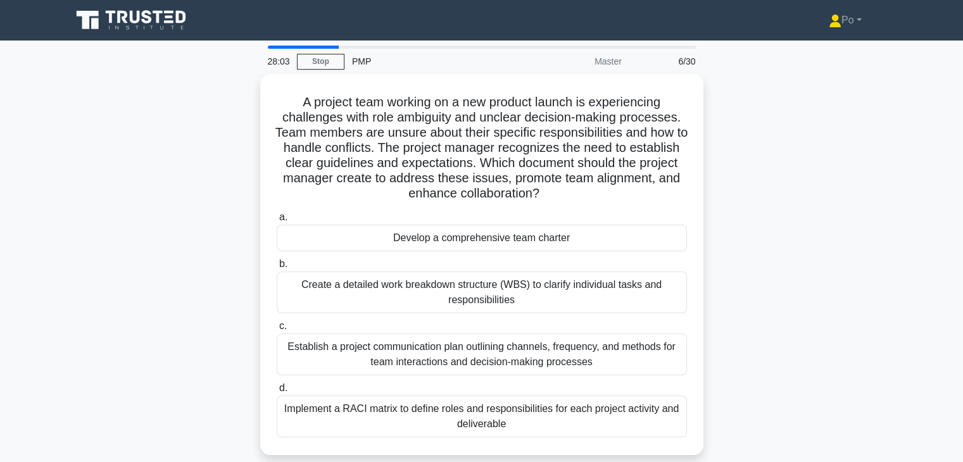
click at [752, 306] on div "A project team working on a new product launch is experiencing challenges with …" at bounding box center [482, 272] width 836 height 396
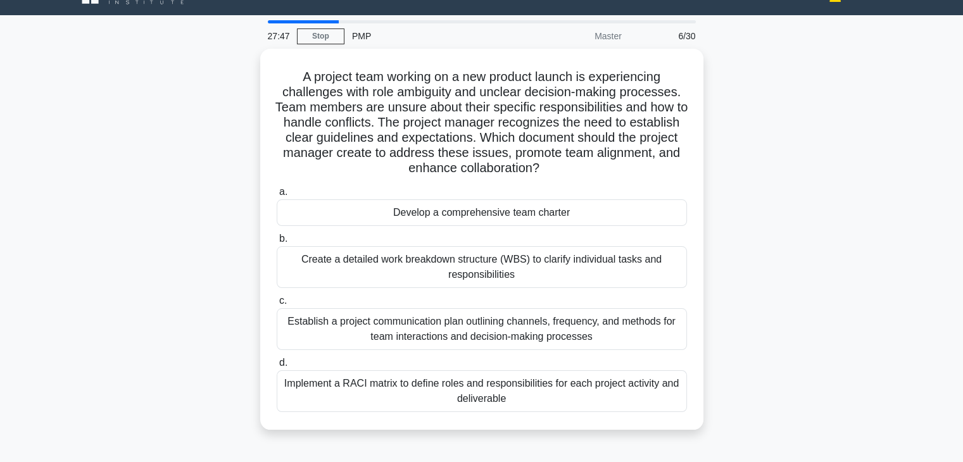
scroll to position [51, 0]
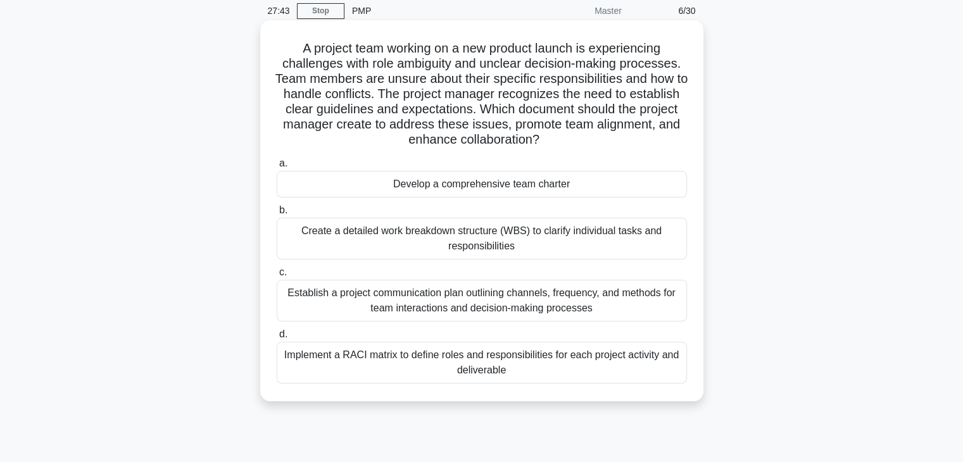
click at [545, 364] on div "Implement a RACI matrix to define roles and responsibilities for each project a…" at bounding box center [482, 363] width 410 height 42
click at [277, 339] on input "d. Implement a RACI matrix to define roles and responsibilities for each projec…" at bounding box center [277, 335] width 0 height 8
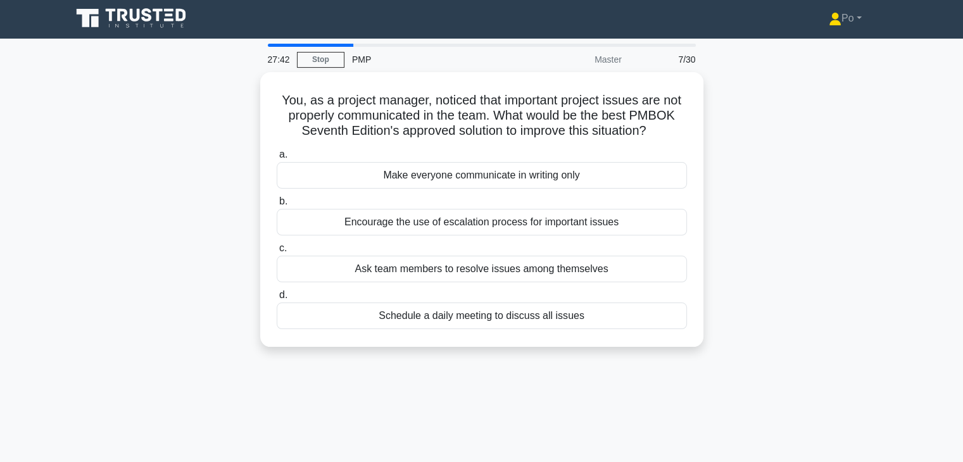
scroll to position [0, 0]
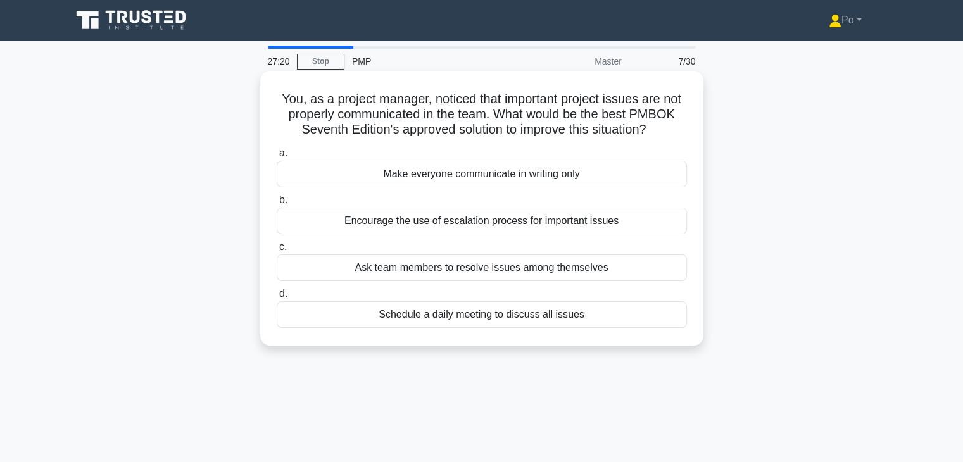
click at [598, 319] on div "Schedule a daily meeting to discuss all issues" at bounding box center [482, 314] width 410 height 27
click at [277, 298] on input "d. Schedule a daily meeting to discuss all issues" at bounding box center [277, 294] width 0 height 8
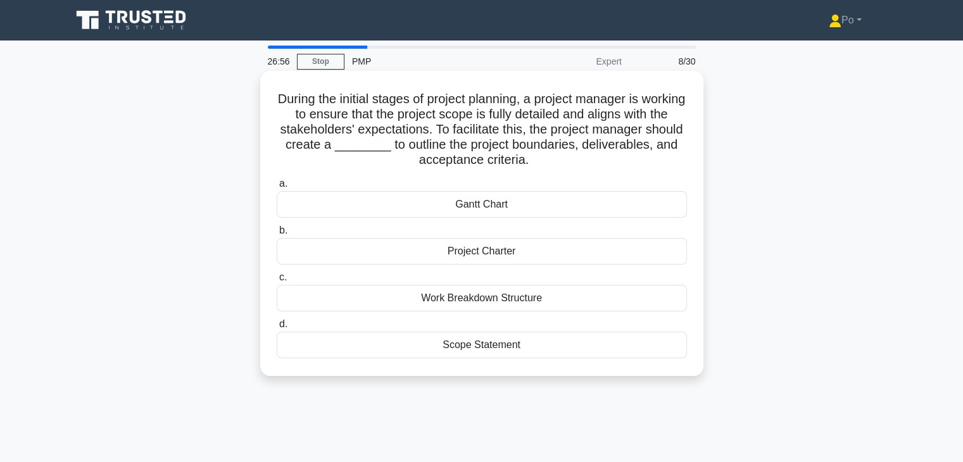
click at [617, 255] on div "Project Charter" at bounding box center [482, 251] width 410 height 27
click at [277, 235] on input "b. Project Charter" at bounding box center [277, 231] width 0 height 8
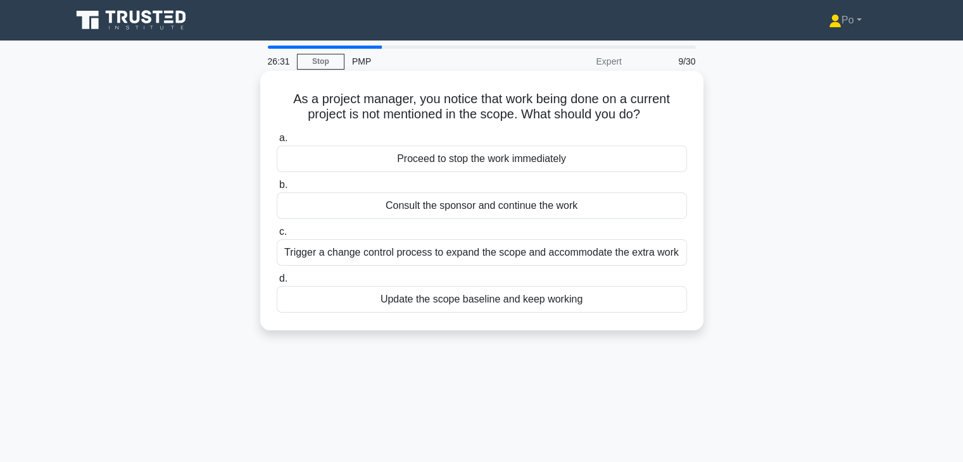
click at [601, 160] on div "Proceed to stop the work immediately" at bounding box center [482, 159] width 410 height 27
click at [277, 142] on input "a. Proceed to stop the work immediately" at bounding box center [277, 138] width 0 height 8
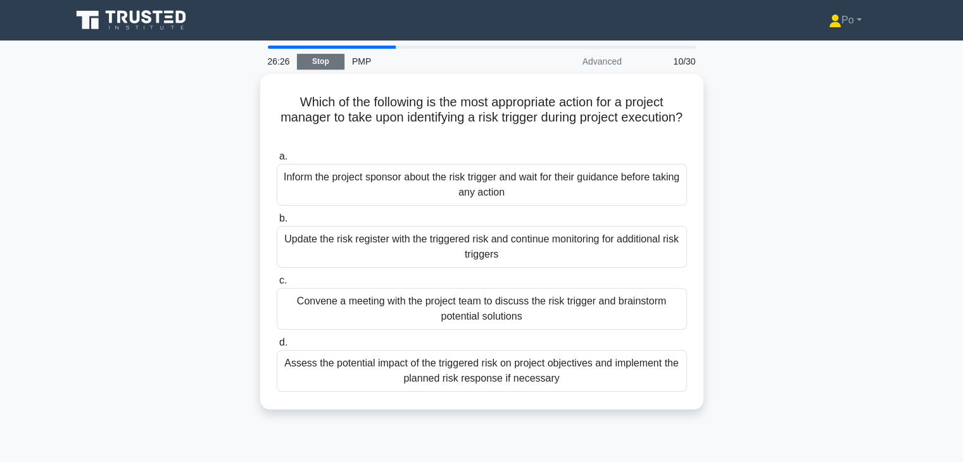
click at [332, 68] on link "Stop" at bounding box center [320, 62] width 47 height 16
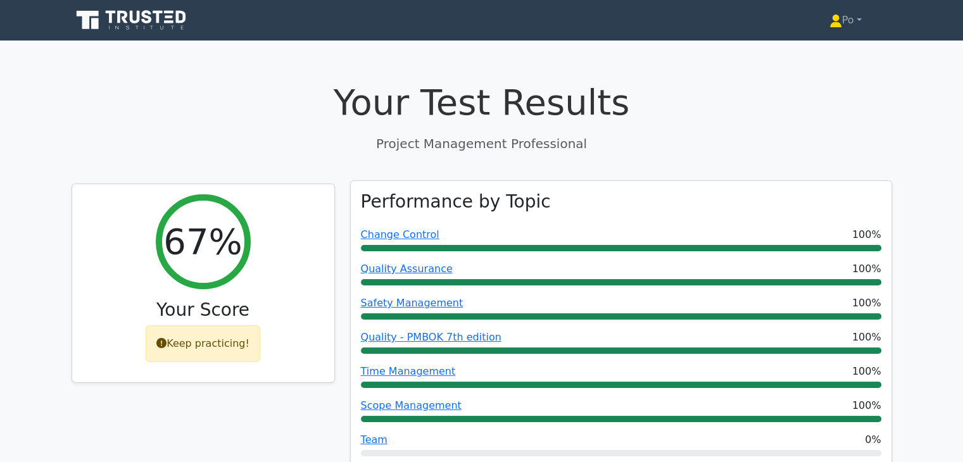
click at [737, 184] on div "Performance by Topic Change Control 100% Quality Assurance 100% Safety Manageme…" at bounding box center [621, 363] width 541 height 365
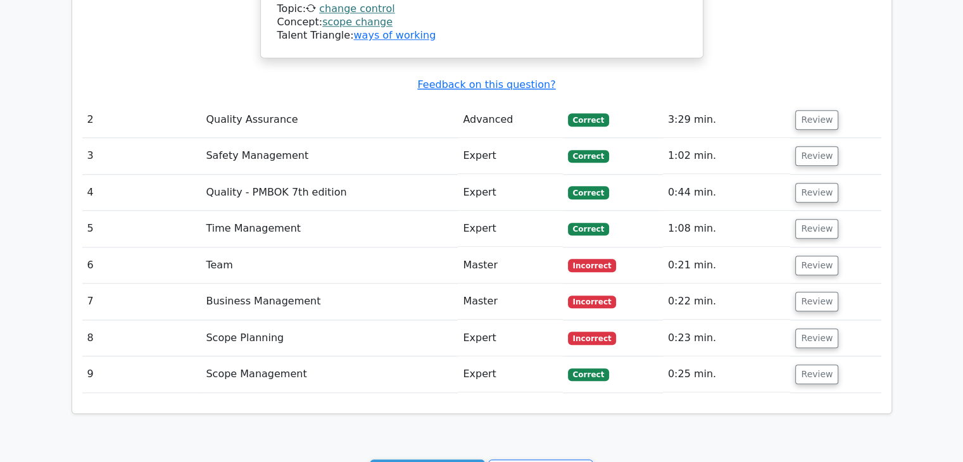
scroll to position [1343, 0]
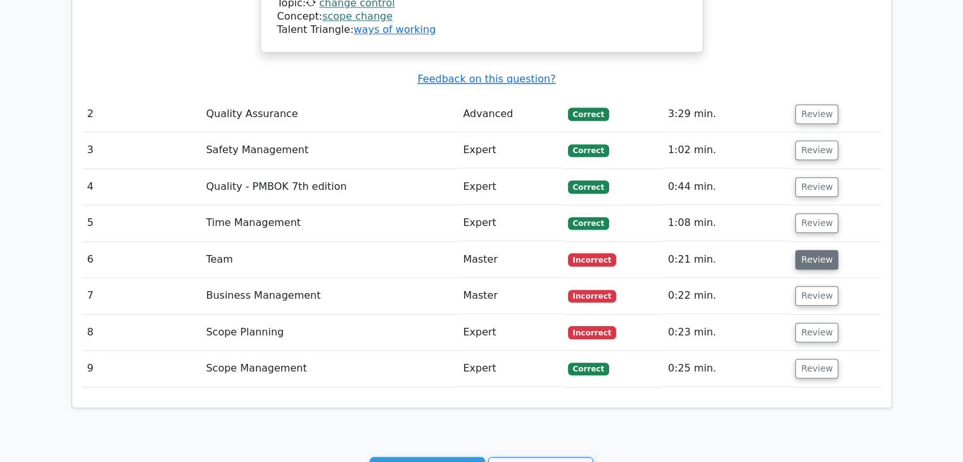
click at [812, 250] on button "Review" at bounding box center [816, 260] width 43 height 20
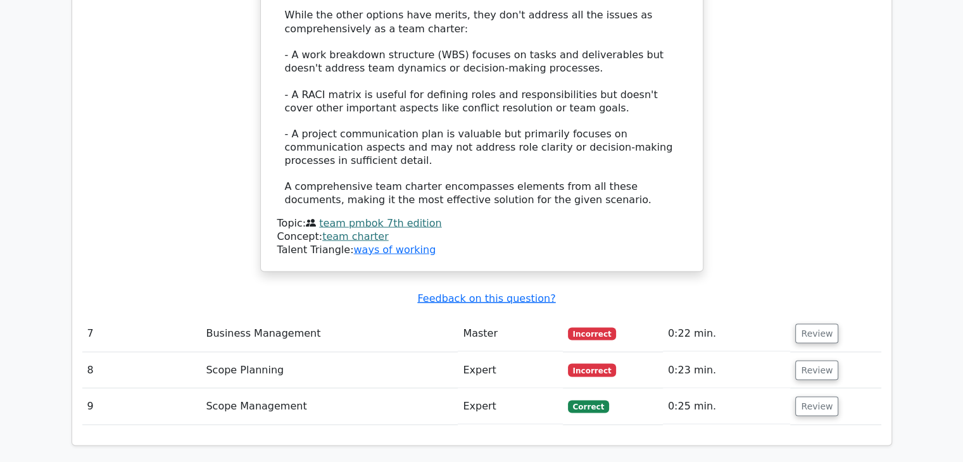
scroll to position [2407, 0]
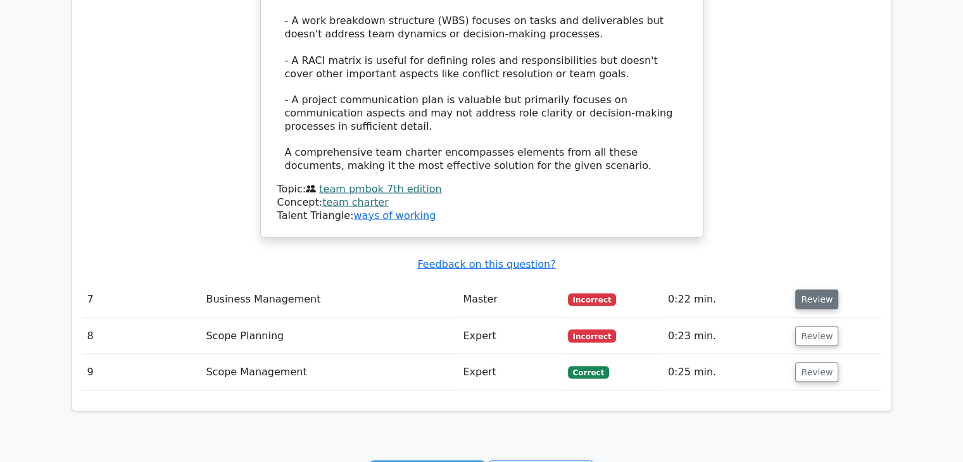
click at [813, 289] on button "Review" at bounding box center [816, 299] width 43 height 20
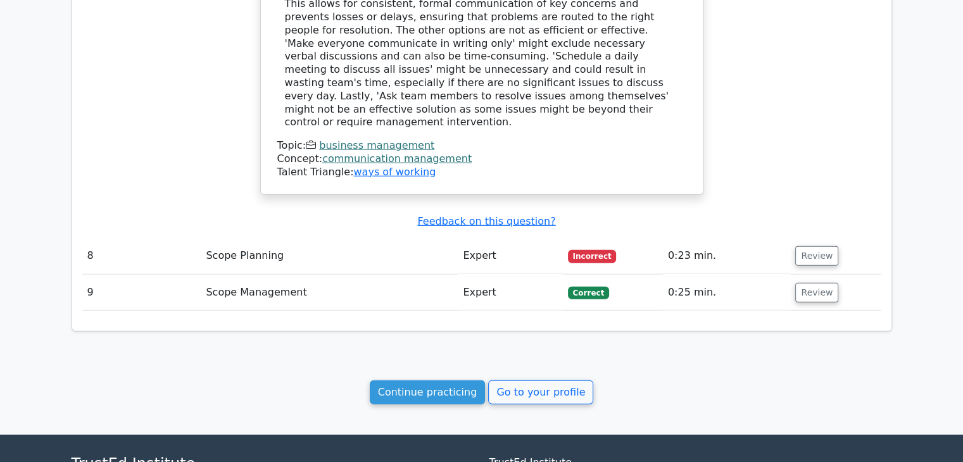
scroll to position [3065, 0]
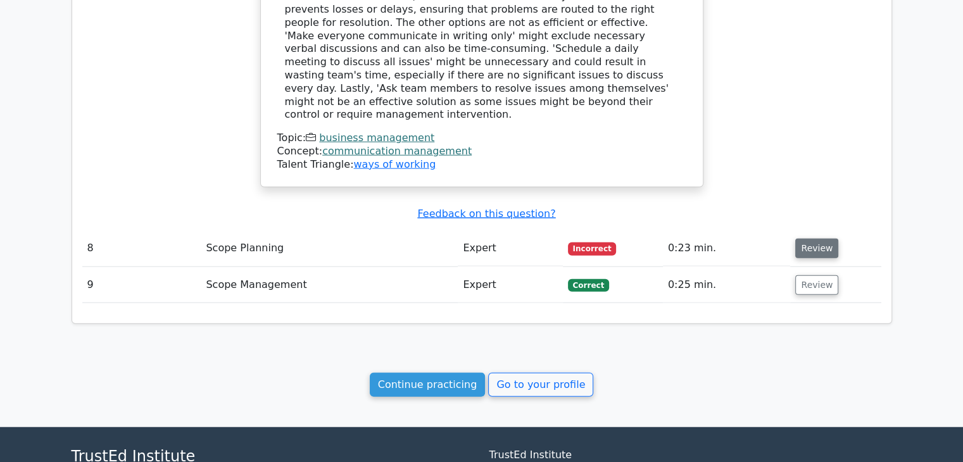
click at [812, 239] on button "Review" at bounding box center [816, 249] width 43 height 20
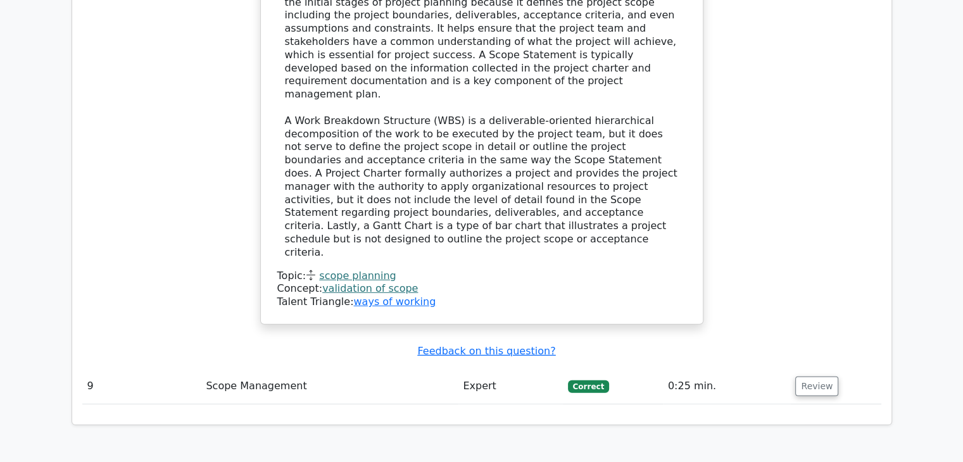
scroll to position [3673, 0]
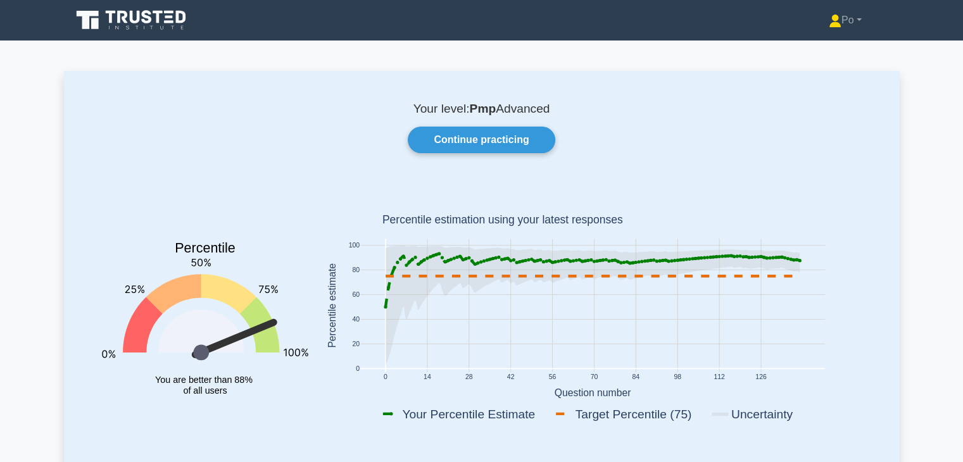
click at [864, 225] on rect at bounding box center [593, 308] width 554 height 249
click at [141, 12] on icon at bounding box center [133, 20] width 122 height 24
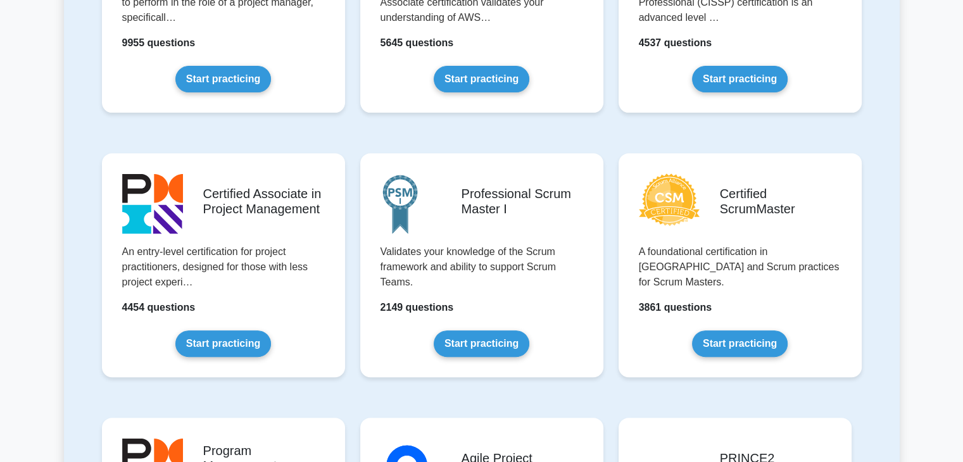
scroll to position [456, 0]
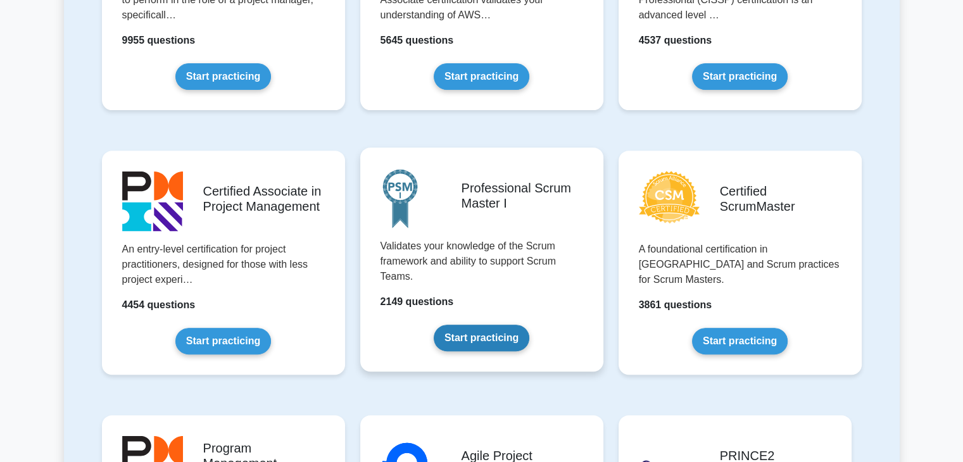
click at [494, 335] on link "Start practicing" at bounding box center [482, 338] width 96 height 27
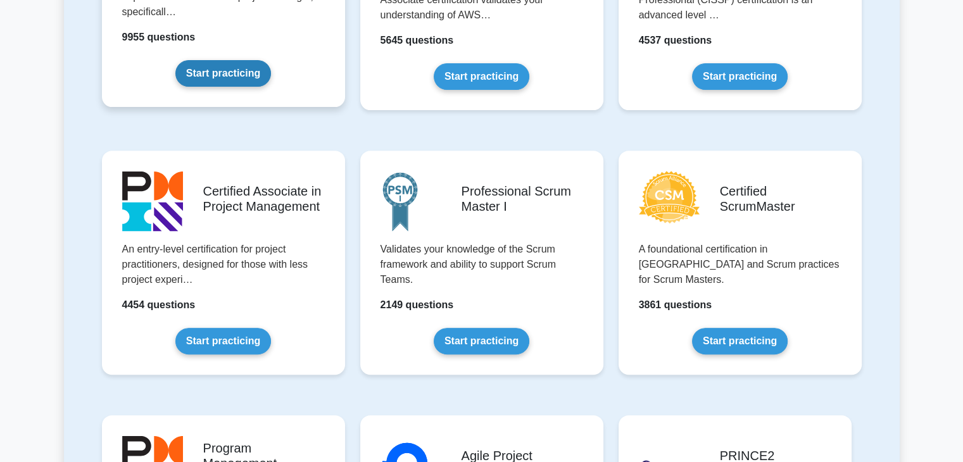
click at [238, 72] on link "Start practicing" at bounding box center [223, 73] width 96 height 27
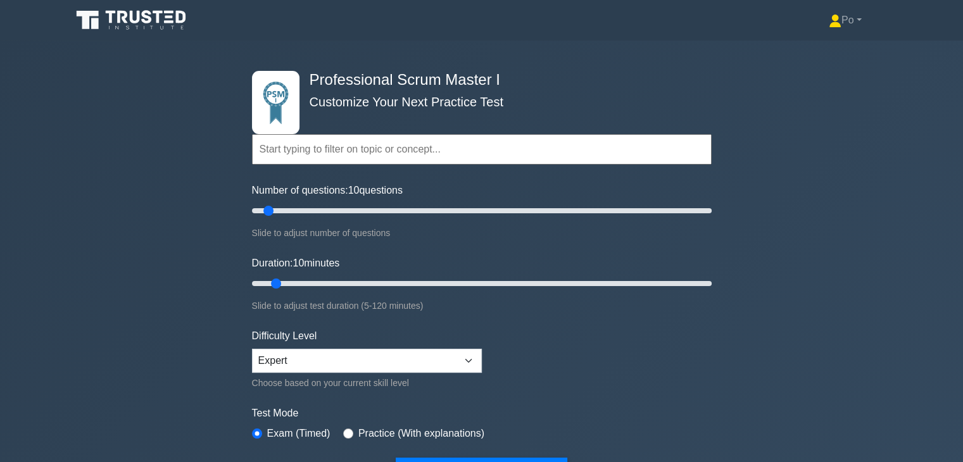
click at [163, 335] on div "Professional Scrum Master I Customize Your Next Practice Test Topics Scrum Fram…" at bounding box center [481, 279] width 963 height 476
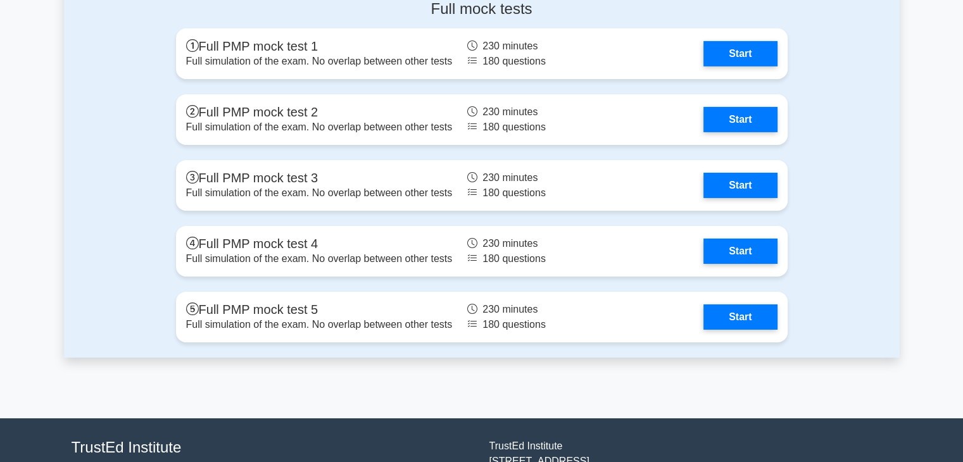
scroll to position [4165, 0]
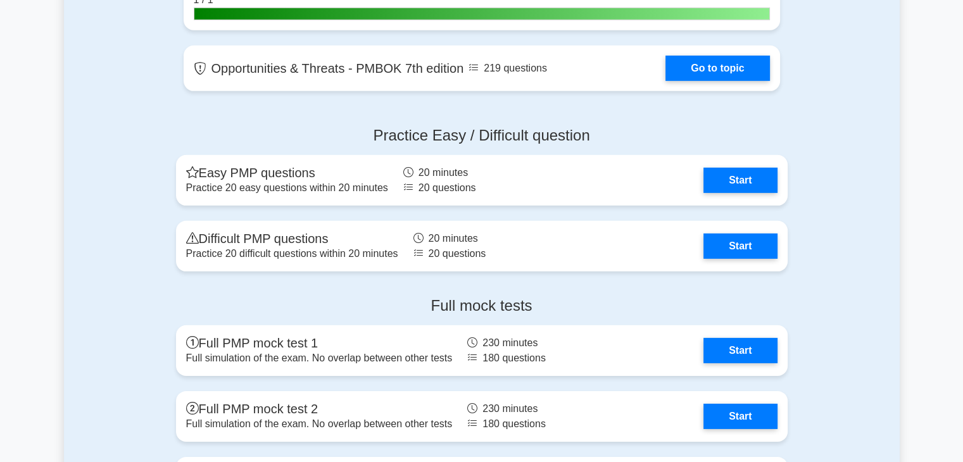
scroll to position [3830, 0]
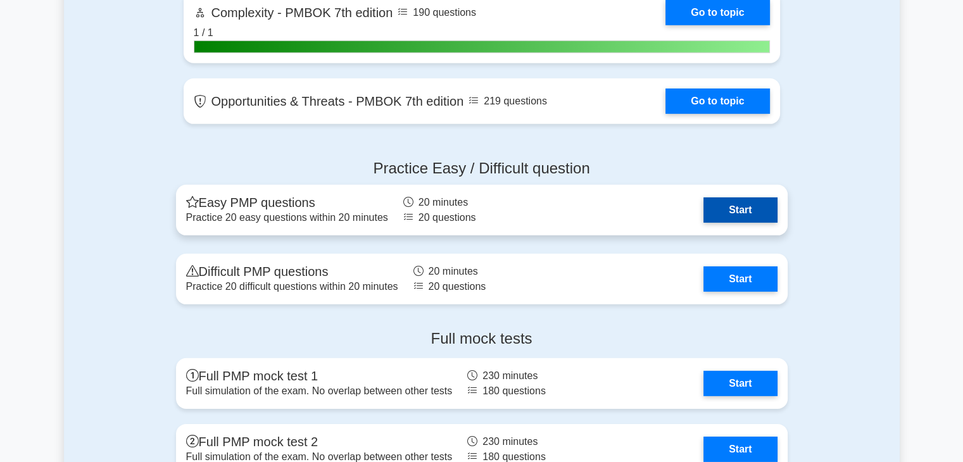
click at [745, 215] on link "Start" at bounding box center [740, 210] width 73 height 25
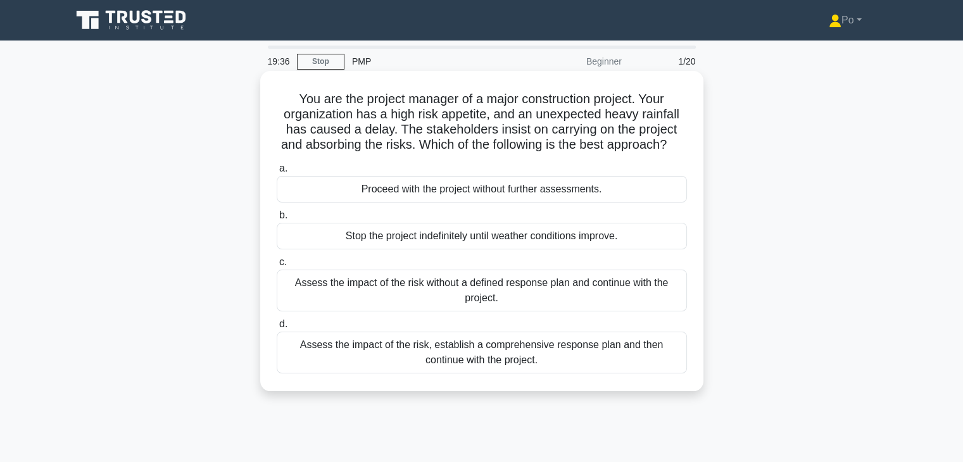
click at [513, 373] on div "Assess the impact of the risk, establish a comprehensive response plan and then…" at bounding box center [482, 353] width 410 height 42
click at [277, 329] on input "d. Assess the impact of the risk, establish a comprehensive response plan and t…" at bounding box center [277, 324] width 0 height 8
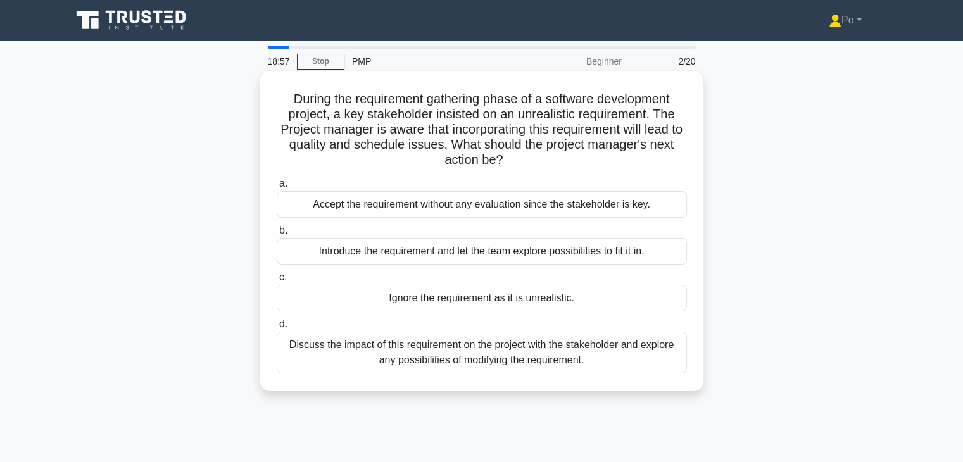
click at [611, 358] on div "Discuss the impact of this requirement on the project with the stakeholder and …" at bounding box center [482, 353] width 410 height 42
click at [277, 329] on input "d. Discuss the impact of this requirement on the project with the stakeholder a…" at bounding box center [277, 324] width 0 height 8
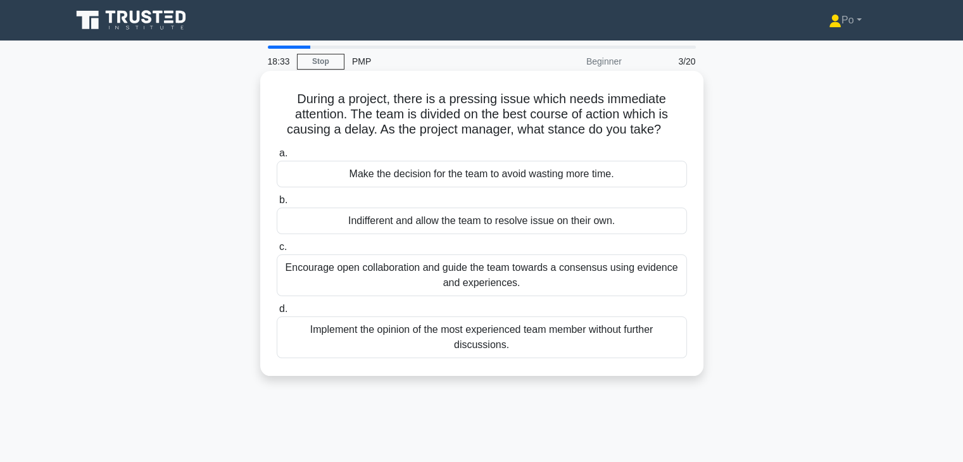
click at [586, 282] on div "Encourage open collaboration and guide the team towards a consensus using evide…" at bounding box center [482, 276] width 410 height 42
click at [277, 251] on input "c. Encourage open collaboration and guide the team towards a consensus using ev…" at bounding box center [277, 247] width 0 height 8
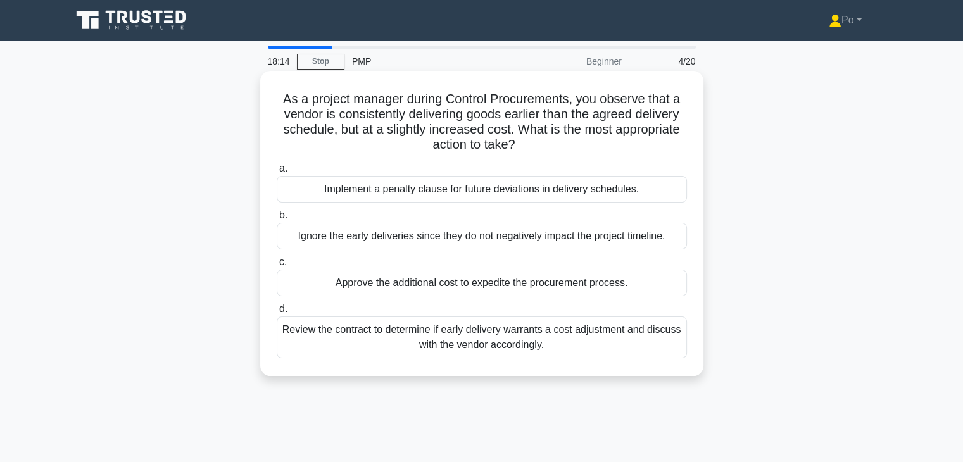
click at [576, 340] on div "Review the contract to determine if early delivery warrants a cost adjustment a…" at bounding box center [482, 338] width 410 height 42
click at [277, 313] on input "d. Review the contract to determine if early delivery warrants a cost adjustmen…" at bounding box center [277, 309] width 0 height 8
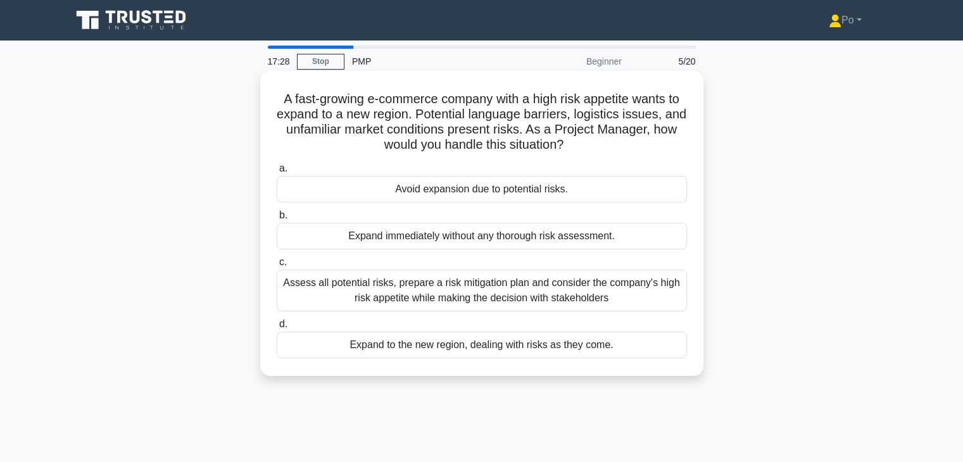
click at [561, 291] on div "Assess all potential risks, prepare a risk mitigation plan and consider the com…" at bounding box center [482, 291] width 410 height 42
click at [277, 267] on input "c. Assess all potential risks, prepare a risk mitigation plan and consider the …" at bounding box center [277, 262] width 0 height 8
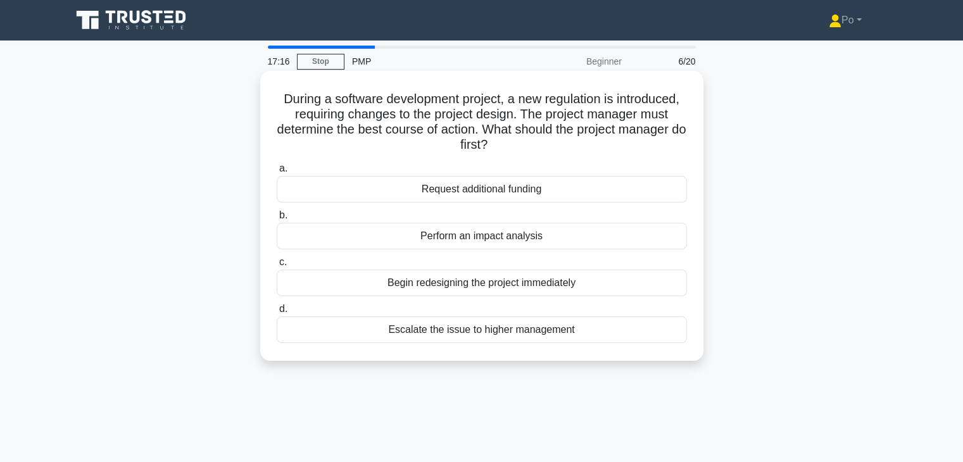
click at [613, 236] on div "Perform an impact analysis" at bounding box center [482, 236] width 410 height 27
click at [277, 220] on input "b. Perform an impact analysis" at bounding box center [277, 216] width 0 height 8
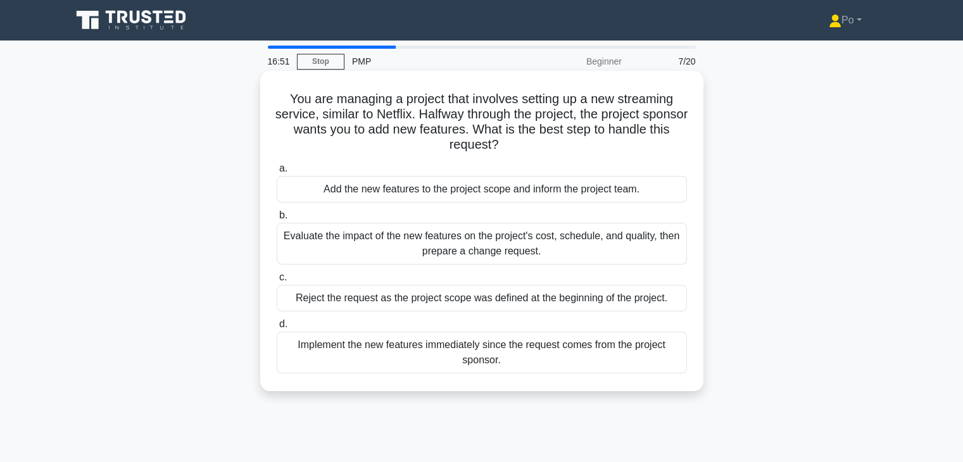
click at [632, 244] on div "Evaluate the impact of the new features on the project's cost, schedule, and qu…" at bounding box center [482, 244] width 410 height 42
click at [277, 220] on input "b. Evaluate the impact of the new features on the project's cost, schedule, and…" at bounding box center [277, 216] width 0 height 8
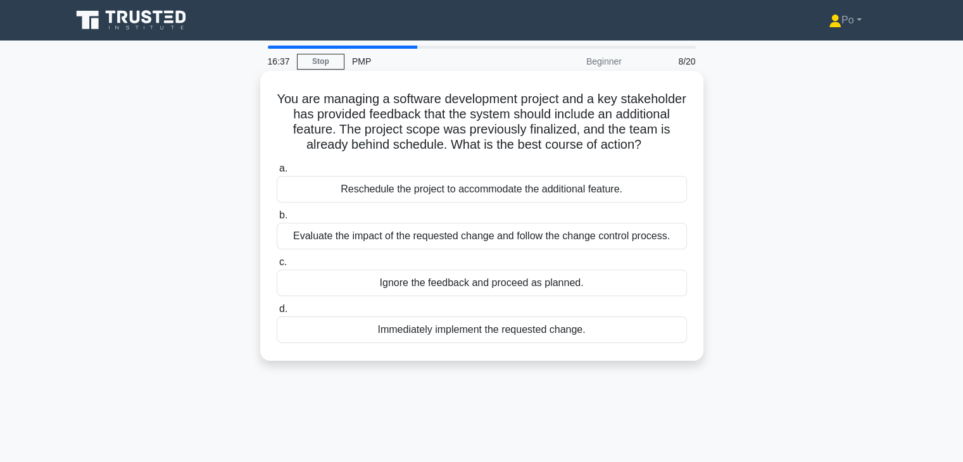
click at [631, 234] on div "Evaluate the impact of the requested change and follow the change control proce…" at bounding box center [482, 236] width 410 height 27
click at [277, 220] on input "b. Evaluate the impact of the requested change and follow the change control pr…" at bounding box center [277, 216] width 0 height 8
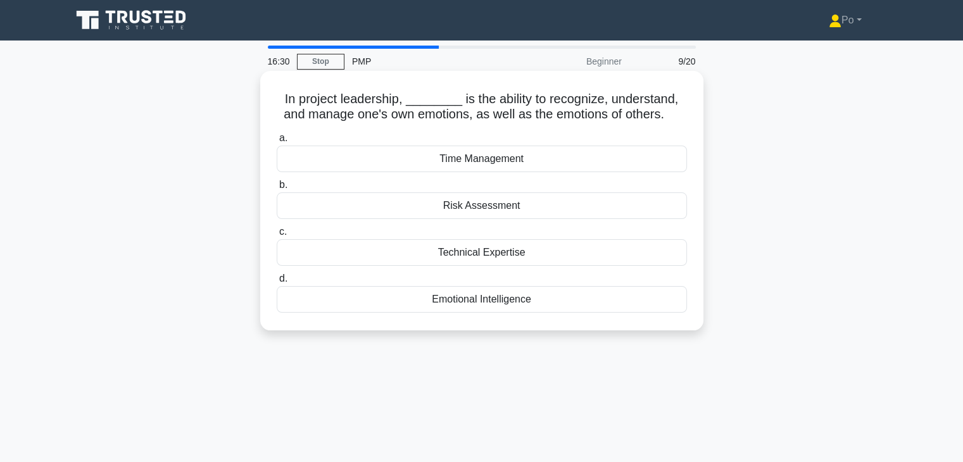
click at [535, 298] on div "Emotional Intelligence" at bounding box center [482, 299] width 410 height 27
click at [277, 283] on input "d. Emotional Intelligence" at bounding box center [277, 279] width 0 height 8
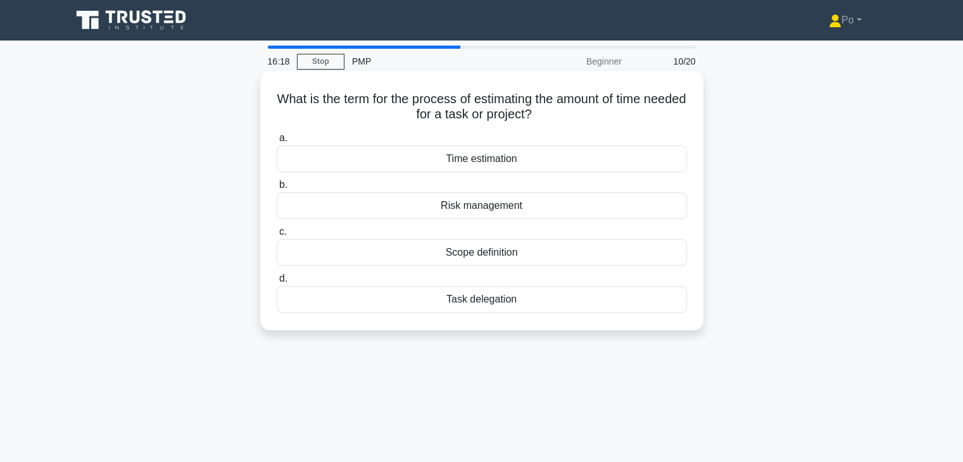
click at [598, 161] on div "Time estimation" at bounding box center [482, 159] width 410 height 27
click at [277, 142] on input "a. Time estimation" at bounding box center [277, 138] width 0 height 8
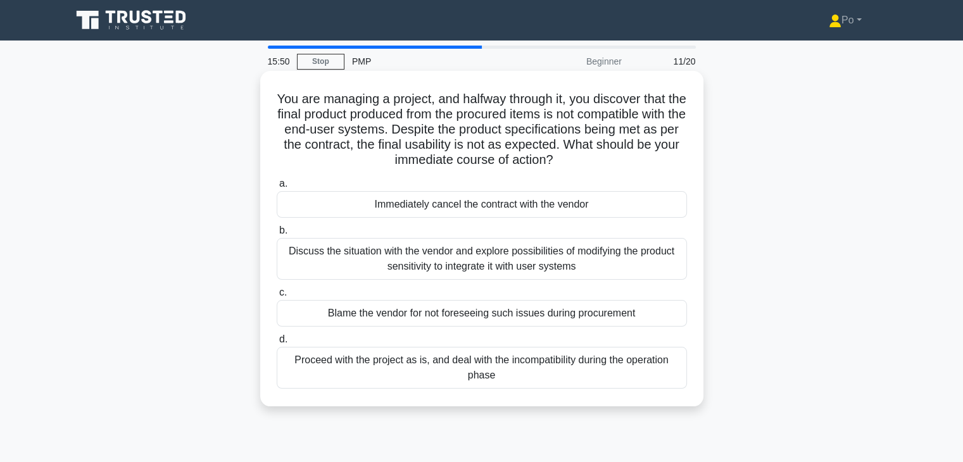
click at [635, 251] on div "Discuss the situation with the vendor and explore possibilities of modifying th…" at bounding box center [482, 259] width 410 height 42
click at [277, 235] on input "b. Discuss the situation with the vendor and explore possibilities of modifying…" at bounding box center [277, 231] width 0 height 8
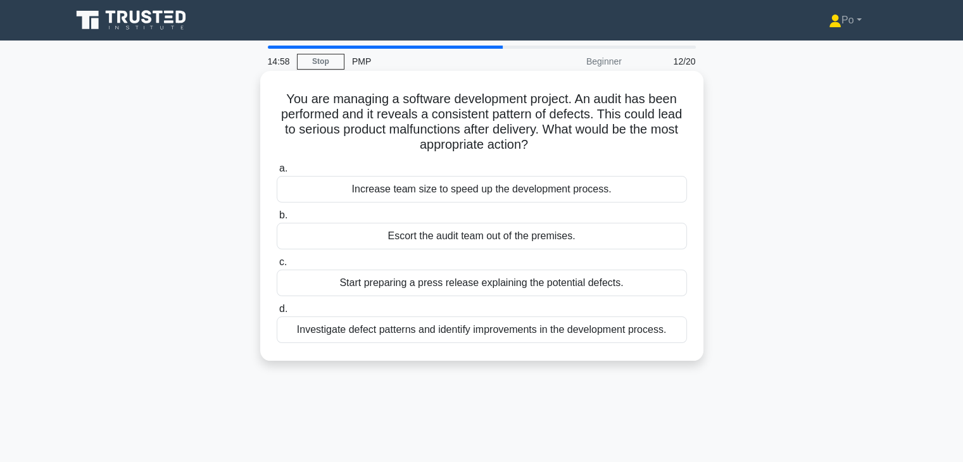
click at [509, 329] on div "Investigate defect patterns and identify improvements in the development proces…" at bounding box center [482, 330] width 410 height 27
click at [277, 313] on input "d. Investigate defect patterns and identify improvements in the development pro…" at bounding box center [277, 309] width 0 height 8
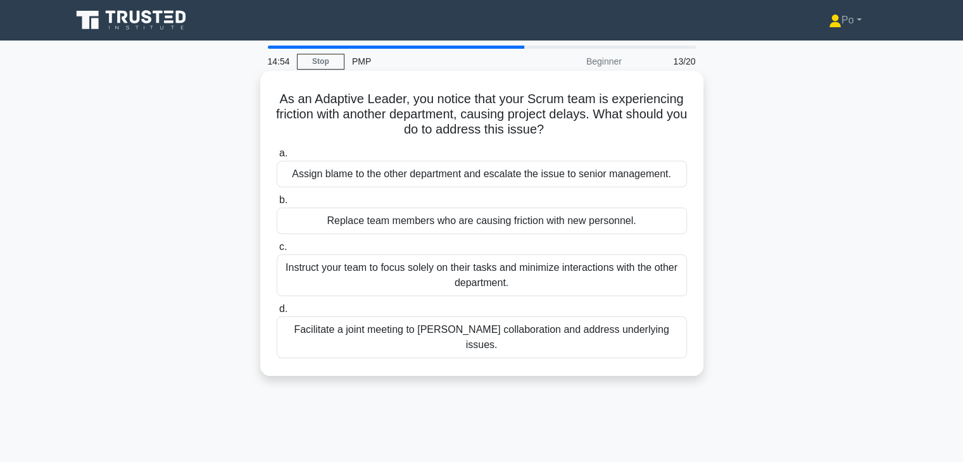
click at [591, 333] on div "Facilitate a joint meeting to foster collaboration and address underlying issue…" at bounding box center [482, 338] width 410 height 42
click at [277, 313] on input "d. Facilitate a joint meeting to foster collaboration and address underlying is…" at bounding box center [277, 309] width 0 height 8
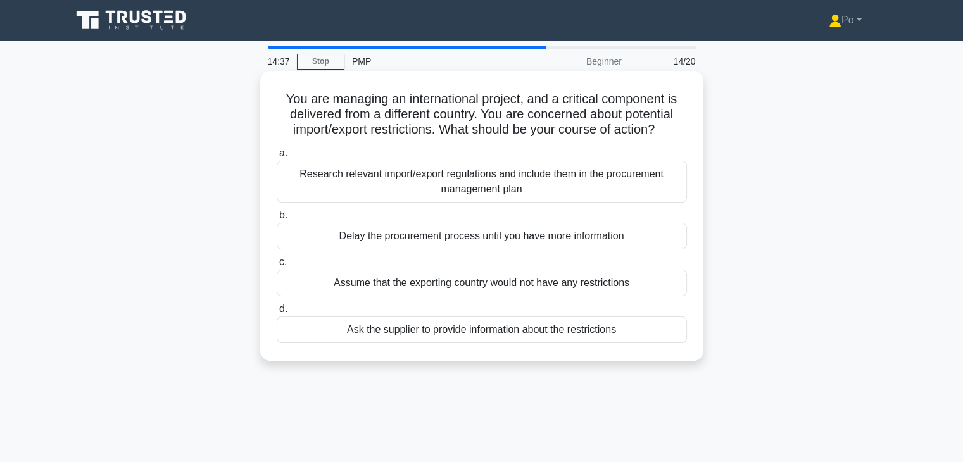
click at [633, 186] on div "Research relevant import/export regulations and include them in the procurement…" at bounding box center [482, 182] width 410 height 42
click at [277, 158] on input "a. Research relevant import/export regulations and include them in the procurem…" at bounding box center [277, 153] width 0 height 8
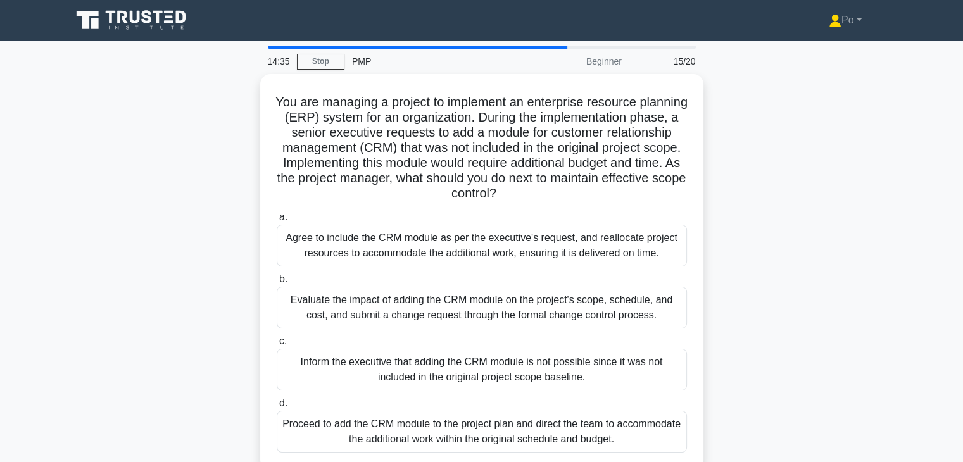
click at [773, 259] on div "You are managing a project to implement an enterprise resource planning (ERP) s…" at bounding box center [482, 280] width 836 height 412
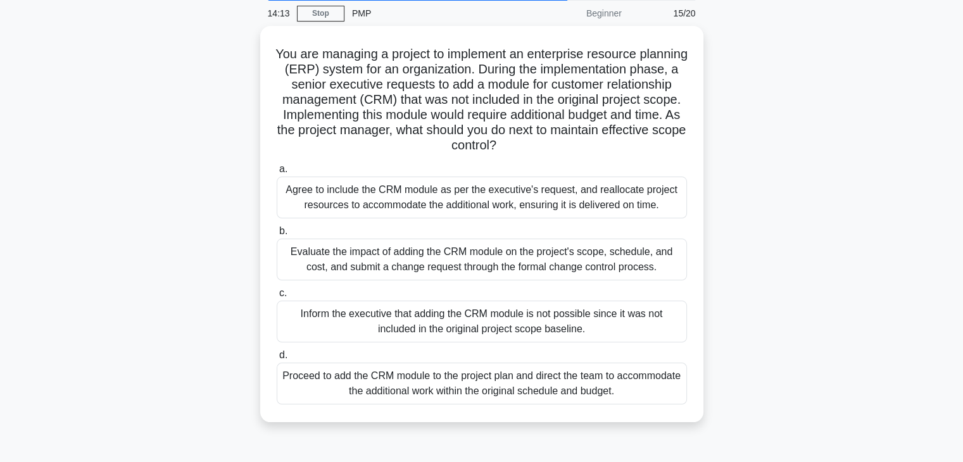
scroll to position [51, 0]
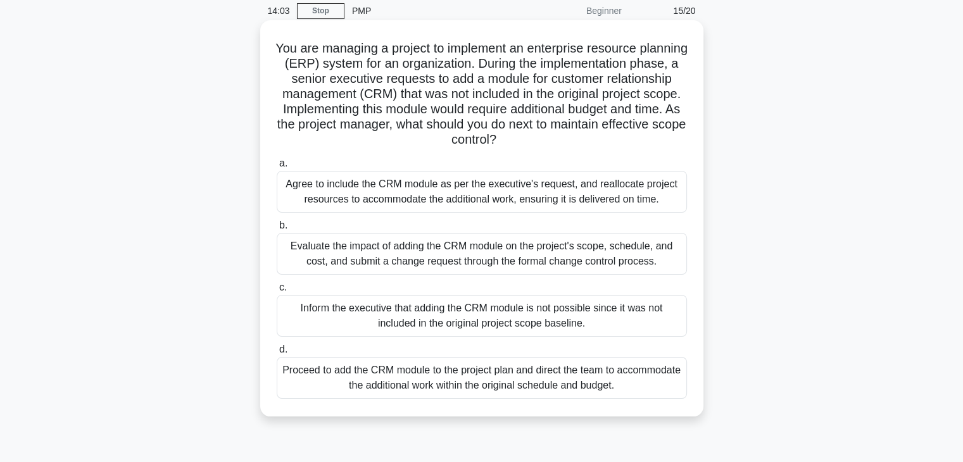
click at [607, 249] on div "Evaluate the impact of adding the CRM module on the project's scope, schedule, …" at bounding box center [482, 254] width 410 height 42
click at [277, 230] on input "b. Evaluate the impact of adding the CRM module on the project's scope, schedul…" at bounding box center [277, 226] width 0 height 8
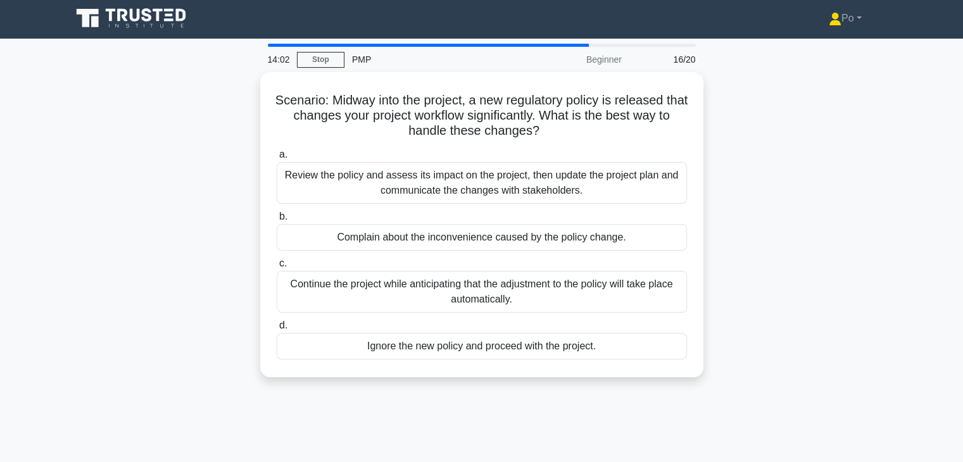
scroll to position [0, 0]
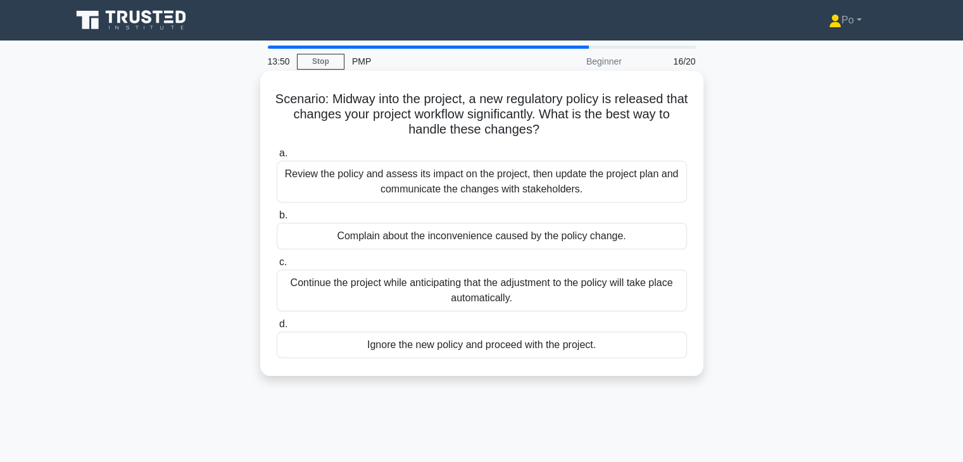
click at [601, 191] on div "Review the policy and assess its impact on the project, then update the project…" at bounding box center [482, 182] width 410 height 42
click at [277, 158] on input "a. Review the policy and assess its impact on the project, then update the proj…" at bounding box center [277, 153] width 0 height 8
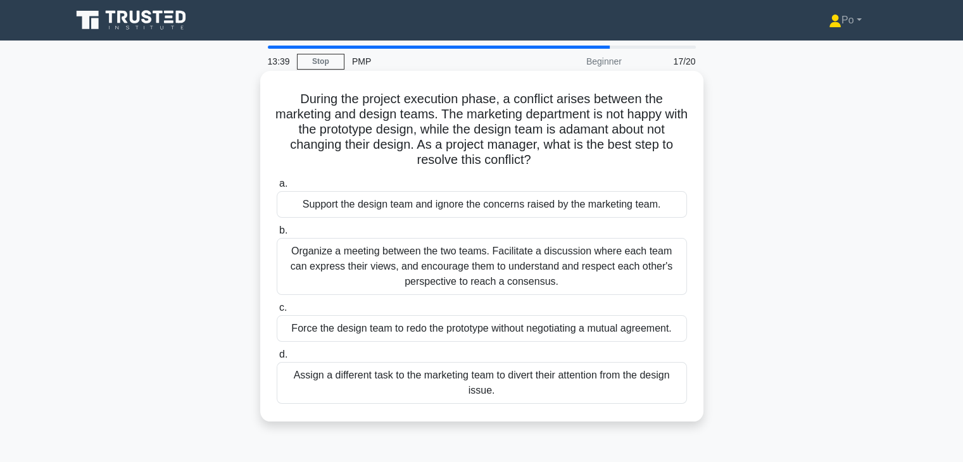
click at [549, 269] on div "Organize a meeting between the two teams. Facilitate a discussion where each te…" at bounding box center [482, 266] width 410 height 57
click at [277, 235] on input "b. Organize a meeting between the two teams. Facilitate a discussion where each…" at bounding box center [277, 231] width 0 height 8
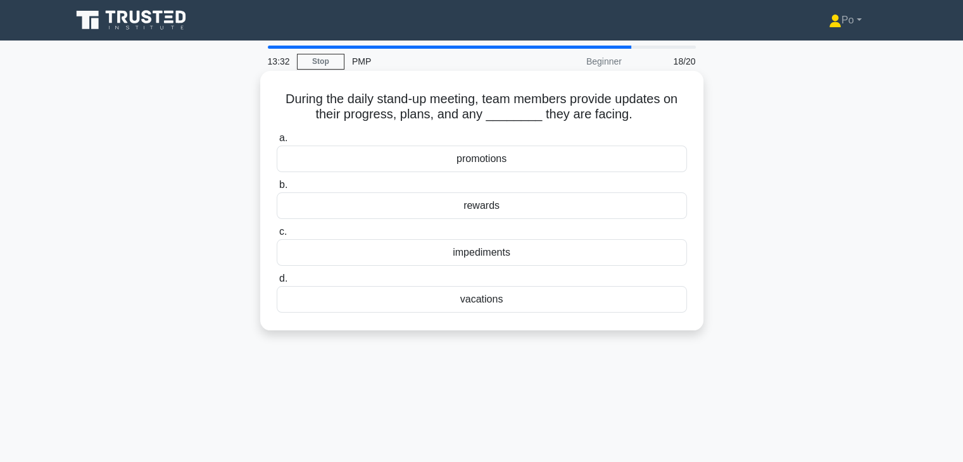
click at [594, 251] on div "impediments" at bounding box center [482, 252] width 410 height 27
click at [277, 236] on input "c. impediments" at bounding box center [277, 232] width 0 height 8
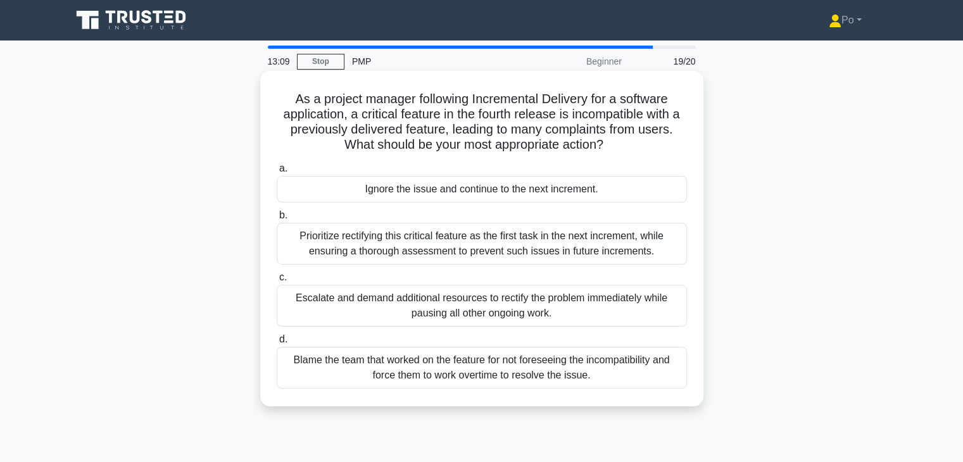
click at [567, 248] on div "Prioritize rectifying this critical feature as the first task in the next incre…" at bounding box center [482, 244] width 410 height 42
click at [277, 220] on input "b. Prioritize rectifying this critical feature as the first task in the next in…" at bounding box center [277, 216] width 0 height 8
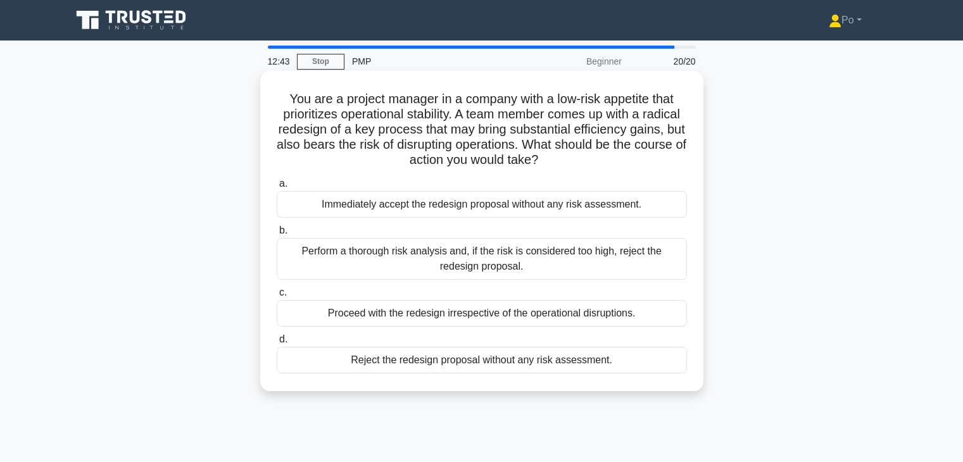
click at [552, 264] on div "Perform a thorough risk analysis and, if the risk is considered too high, rejec…" at bounding box center [482, 259] width 410 height 42
click at [277, 235] on input "b. Perform a thorough risk analysis and, if the risk is considered too high, re…" at bounding box center [277, 231] width 0 height 8
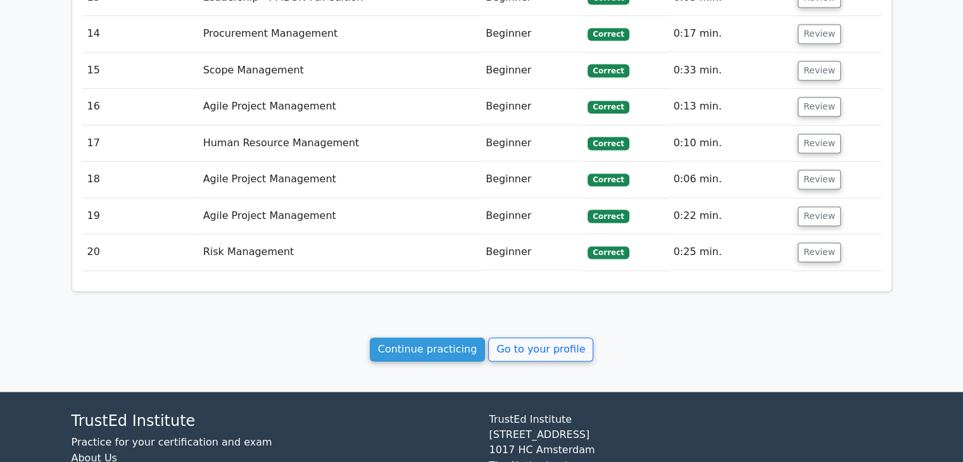
scroll to position [1994, 0]
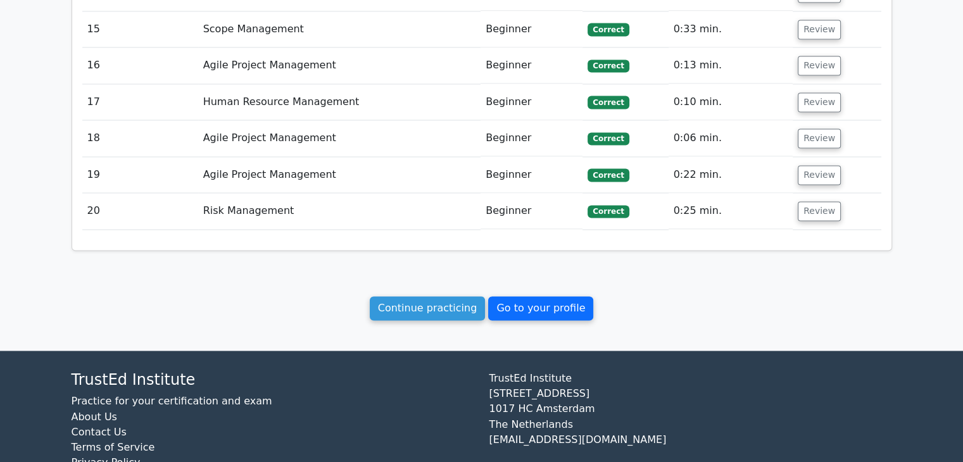
click at [519, 296] on link "Go to your profile" at bounding box center [540, 308] width 105 height 24
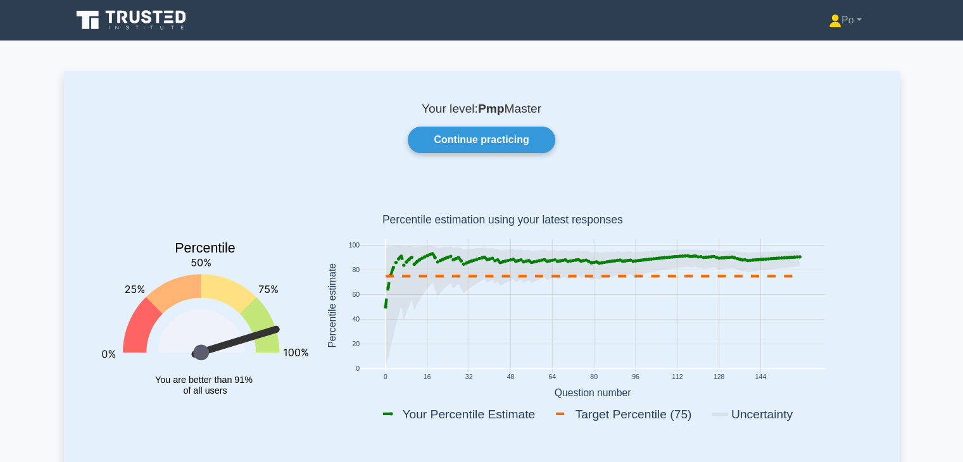
click at [711, 174] on div "Your level: Pmp Master Continue practicing Percentile You are better than 91% o…" at bounding box center [482, 274] width 836 height 407
click at [138, 18] on icon at bounding box center [135, 17] width 10 height 13
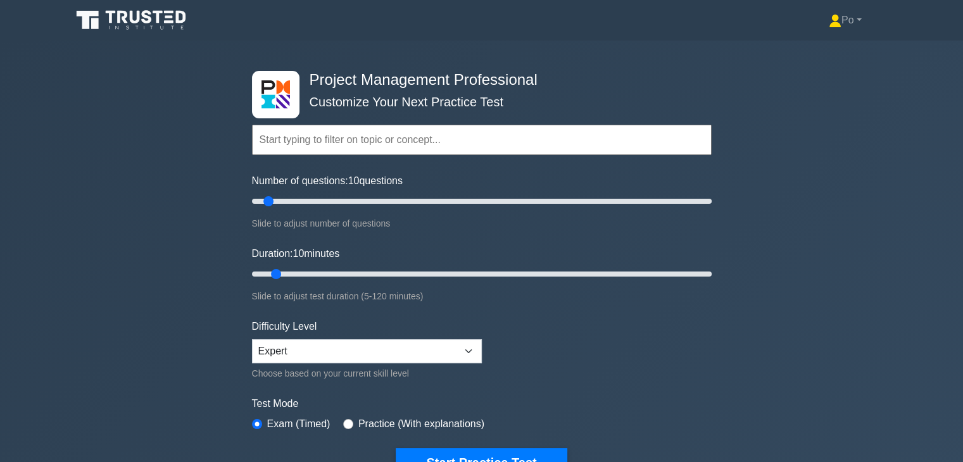
click at [746, 320] on div "Project Management Professional Customize Your Next Practice Test Topics Scope …" at bounding box center [481, 274] width 963 height 467
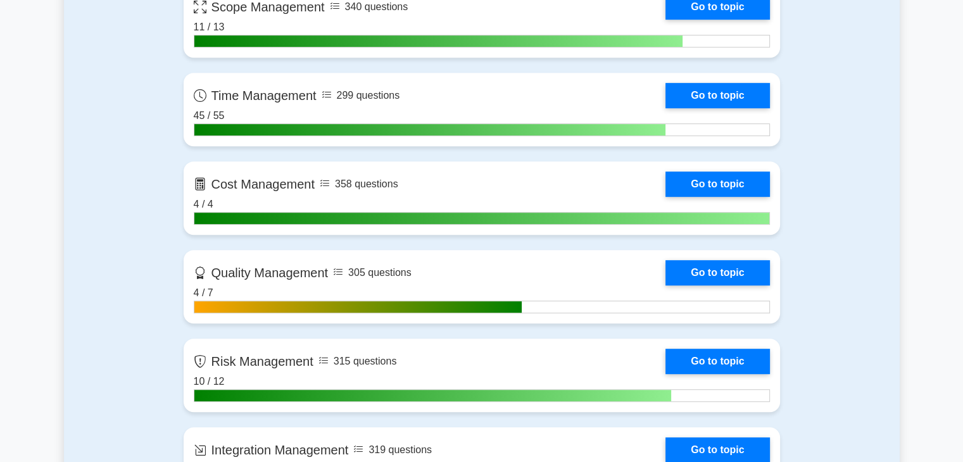
scroll to position [709, 0]
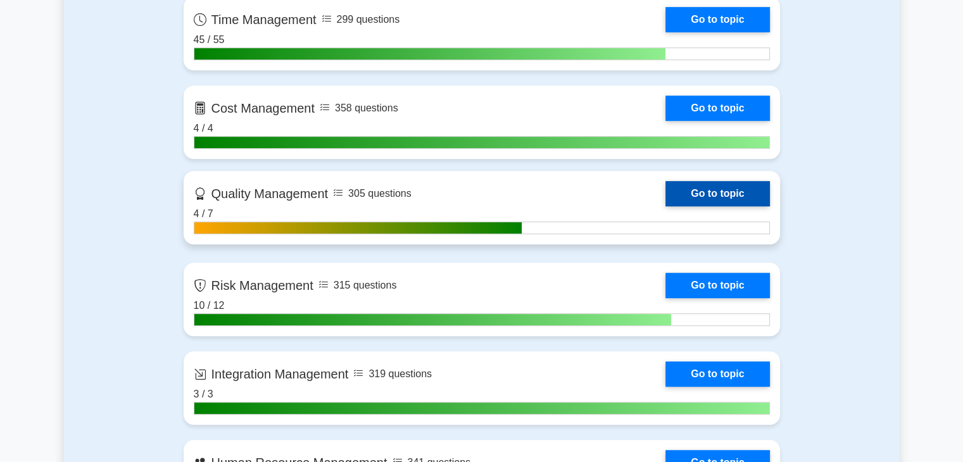
click at [698, 194] on link "Go to topic" at bounding box center [718, 193] width 104 height 25
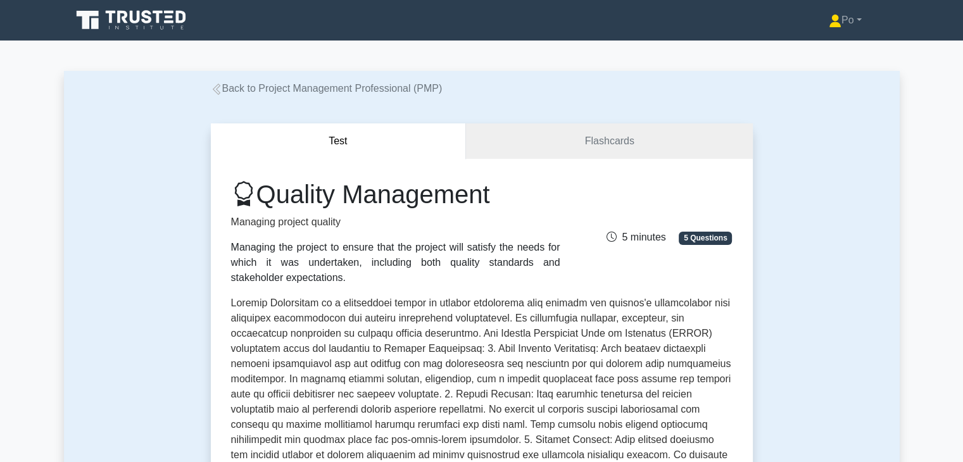
click at [577, 358] on p at bounding box center [482, 443] width 502 height 294
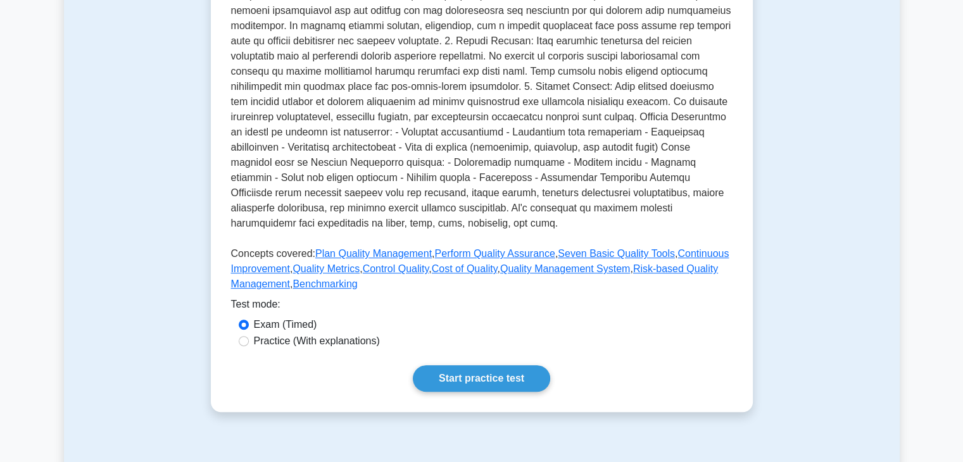
scroll to position [405, 0]
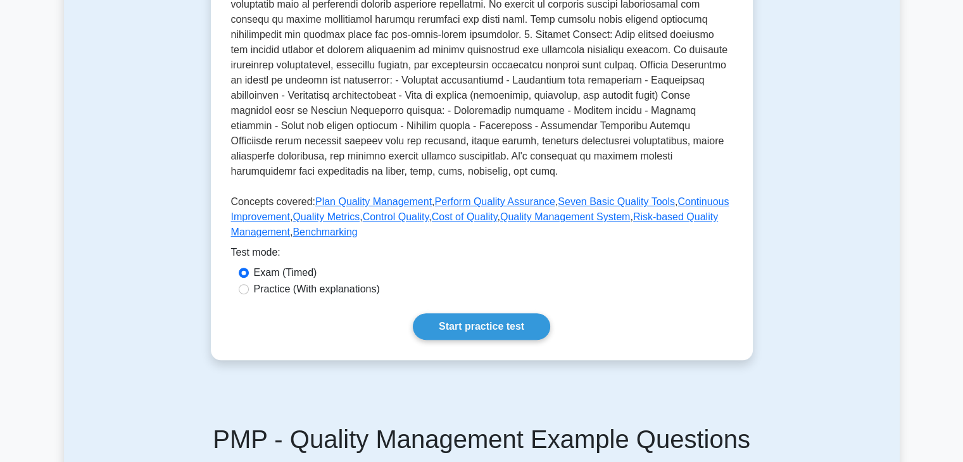
click at [249, 292] on div "Practice (With explanations)" at bounding box center [482, 289] width 486 height 15
click at [241, 292] on input "Practice (With explanations)" at bounding box center [244, 289] width 10 height 10
radio input "true"
click at [448, 325] on link "Start practice test" at bounding box center [481, 326] width 137 height 27
click at [482, 327] on link "Start practice test" at bounding box center [481, 326] width 137 height 27
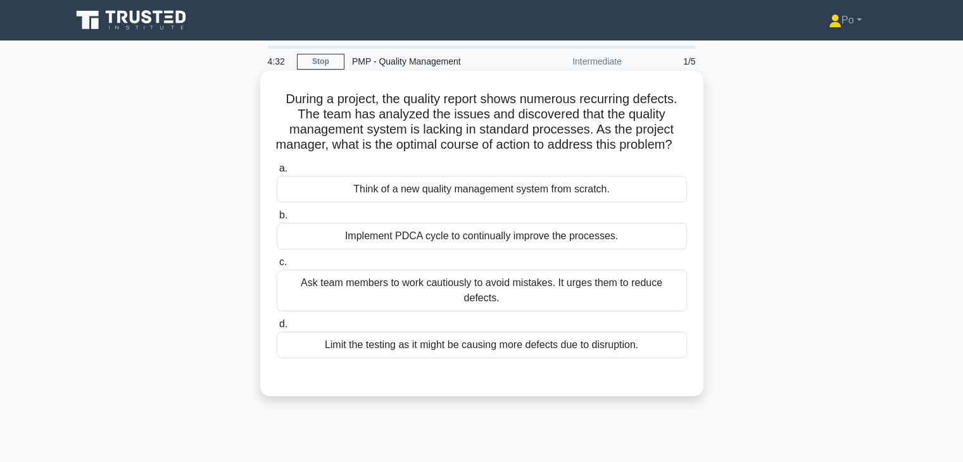
click at [509, 250] on div "Implement PDCA cycle to continually improve the processes." at bounding box center [482, 236] width 410 height 27
click at [277, 220] on input "b. Implement PDCA cycle to continually improve the processes." at bounding box center [277, 216] width 0 height 8
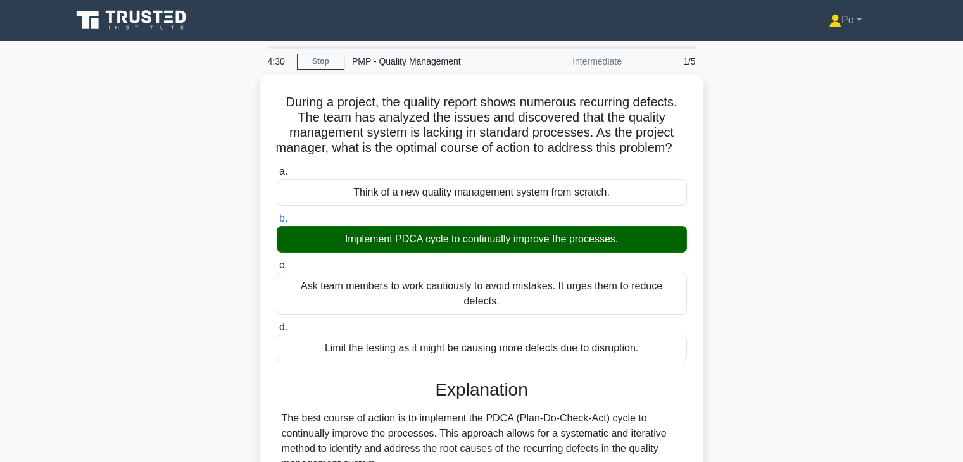
click at [757, 320] on div "During a project, the quality report shows numerous recurring defects. The team…" at bounding box center [482, 432] width 836 height 716
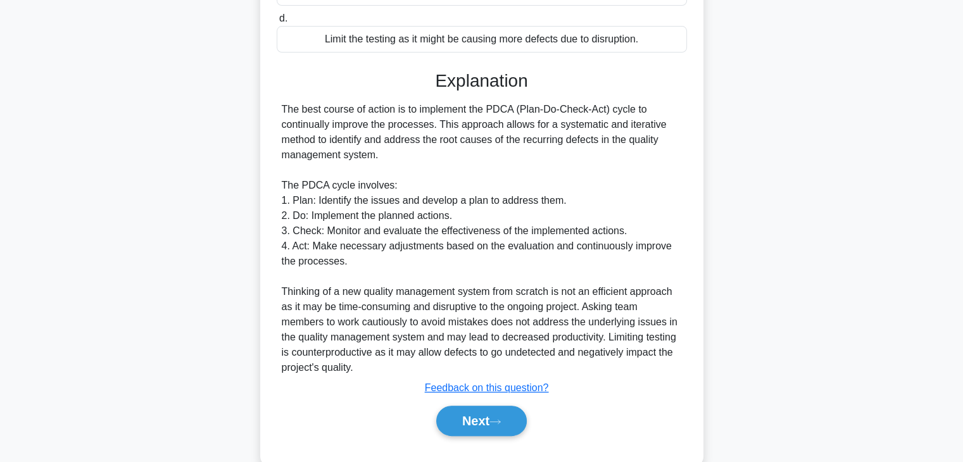
scroll to position [333, 0]
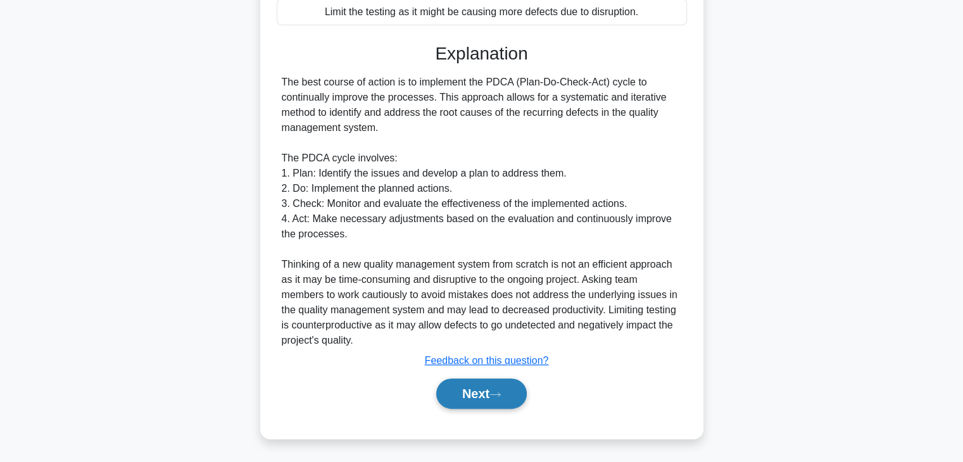
click at [463, 391] on button "Next" at bounding box center [481, 394] width 91 height 30
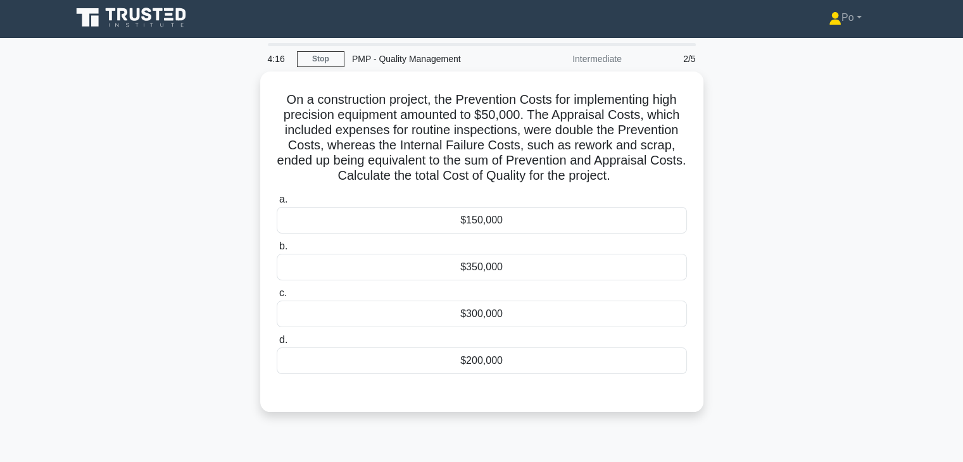
scroll to position [0, 0]
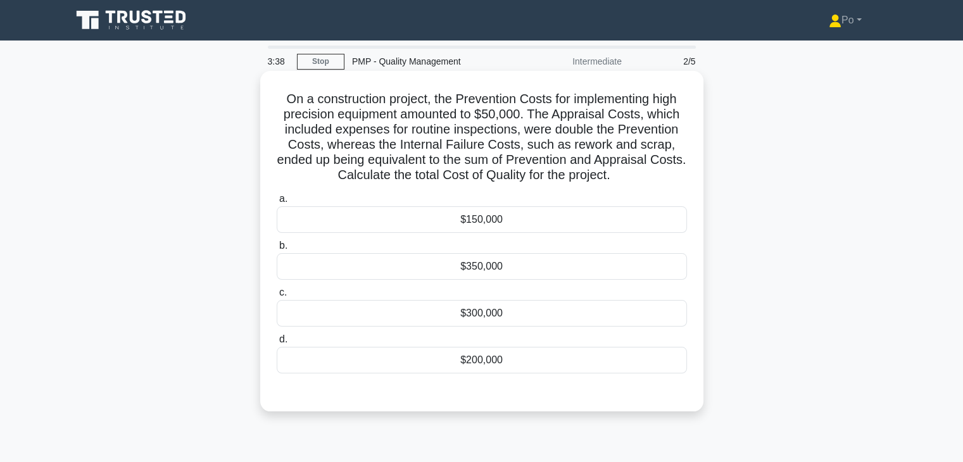
click at [503, 310] on div "$300,000" at bounding box center [482, 313] width 410 height 27
click at [277, 297] on input "c. $300,000" at bounding box center [277, 293] width 0 height 8
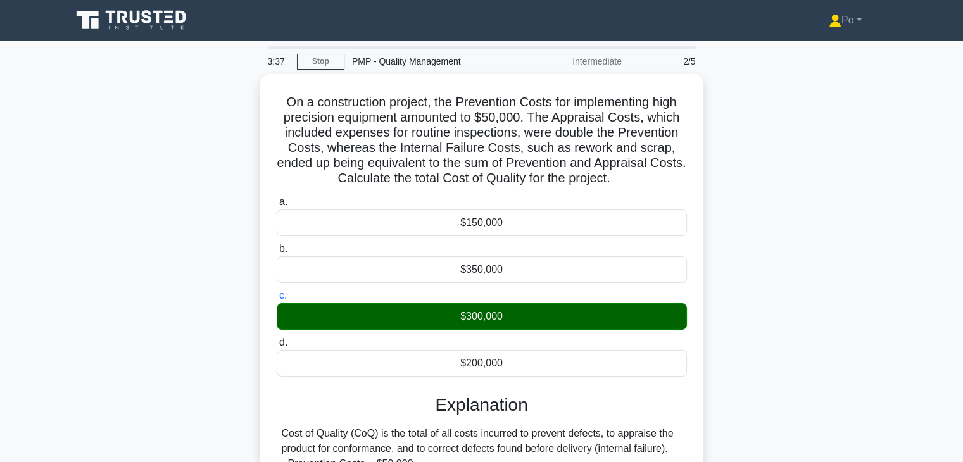
click at [775, 355] on div "On a construction project, the Prevention Costs for implementing high precision…" at bounding box center [482, 363] width 836 height 579
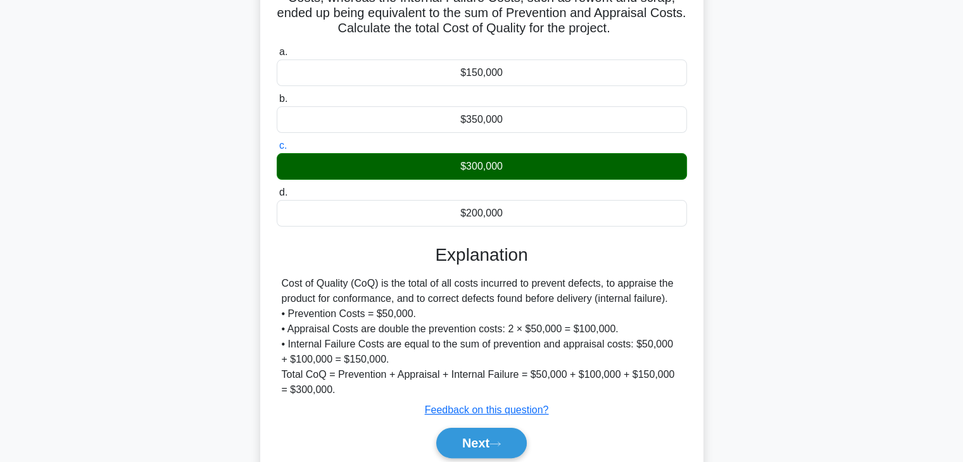
scroll to position [222, 0]
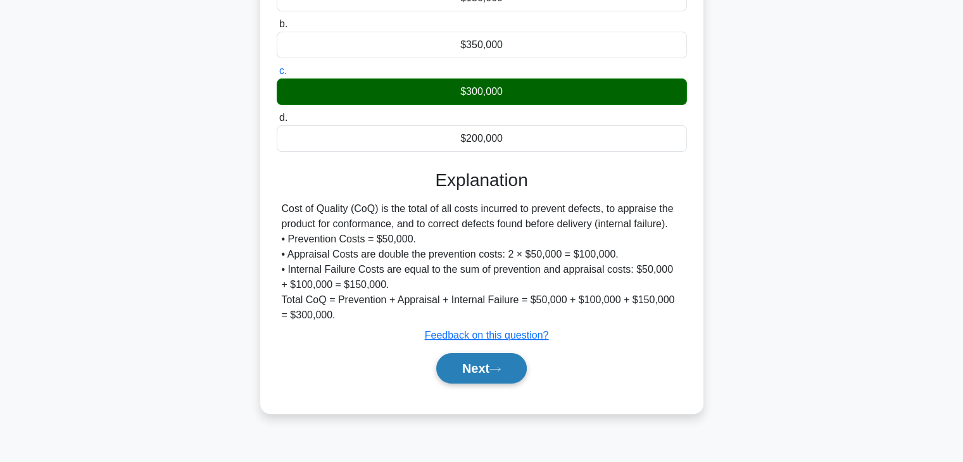
click at [465, 369] on button "Next" at bounding box center [481, 368] width 91 height 30
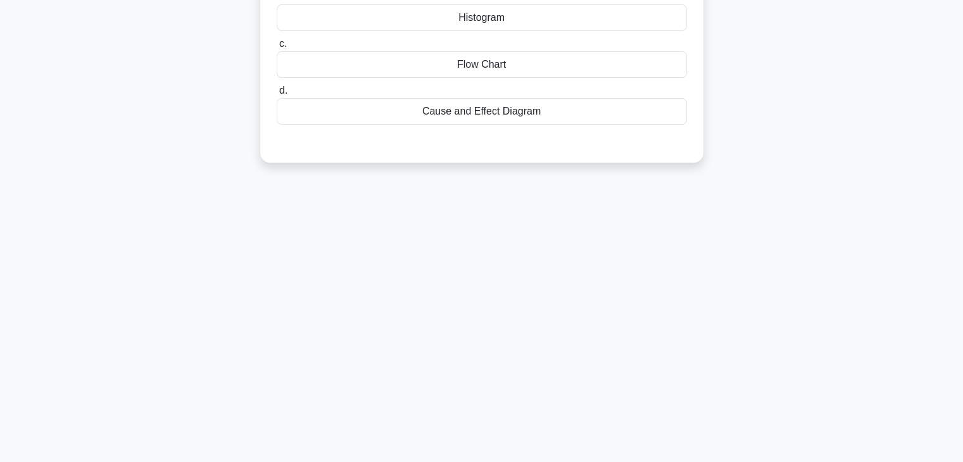
click at [549, 296] on div "3:33 Stop PMP - Quality Management Intermediate 3/5 While working on a construc…" at bounding box center [482, 140] width 836 height 633
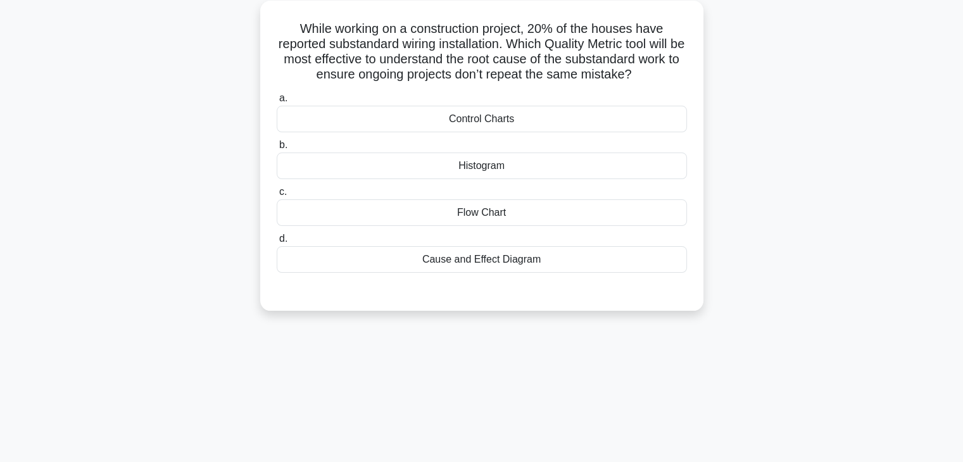
scroll to position [45, 0]
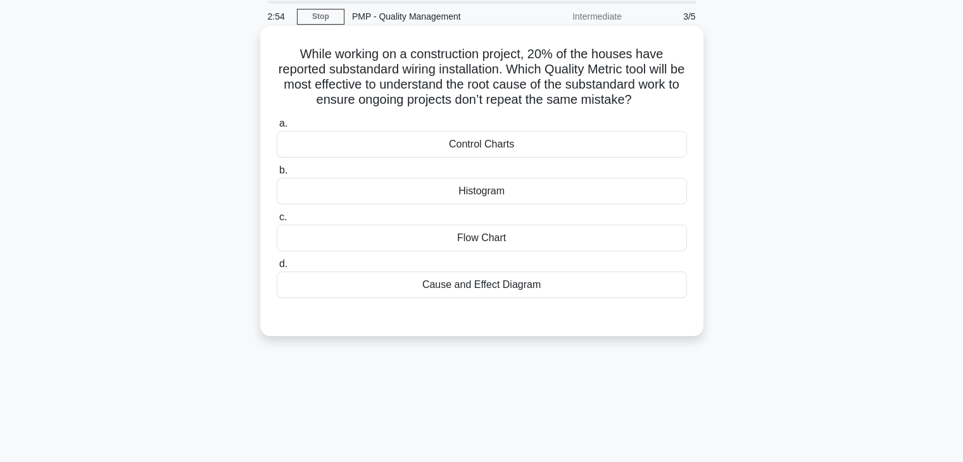
click at [610, 146] on div "Control Charts" at bounding box center [482, 144] width 410 height 27
click at [277, 128] on input "a. Control Charts" at bounding box center [277, 124] width 0 height 8
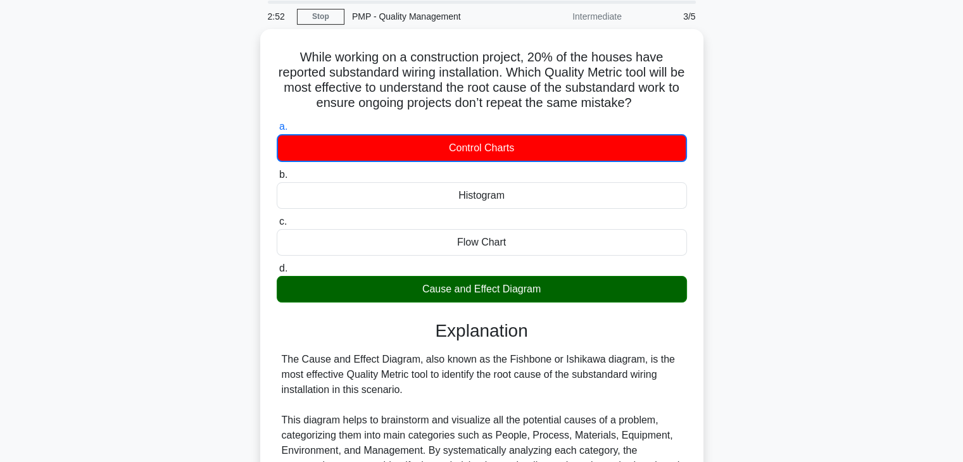
click at [760, 237] on div "While working on a construction project, 20% of the houses have reported substa…" at bounding box center [482, 350] width 836 height 642
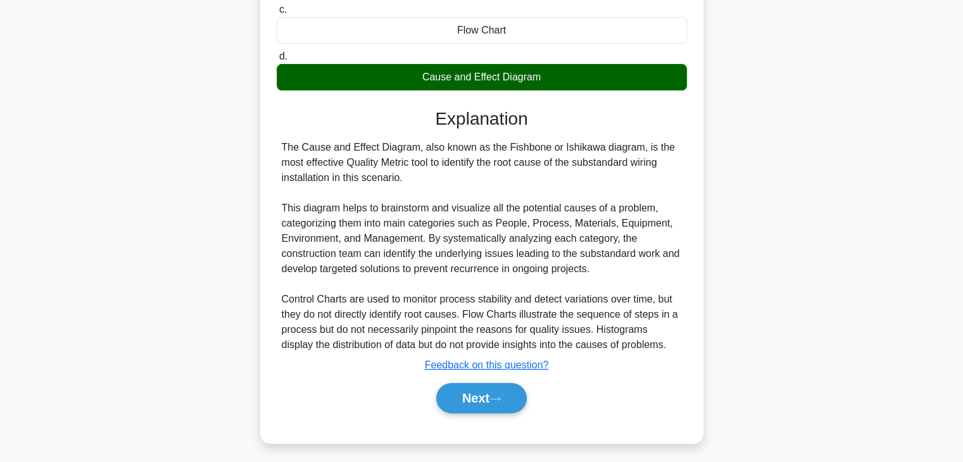
scroll to position [258, 0]
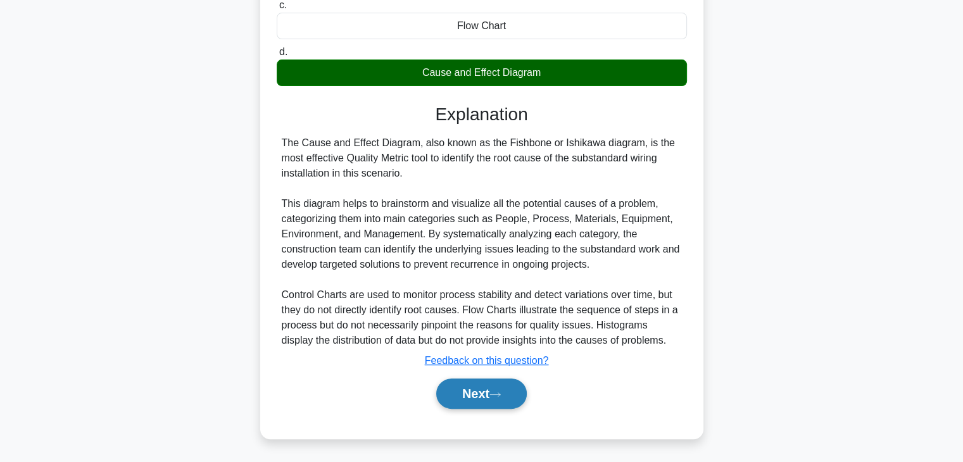
click at [475, 388] on button "Next" at bounding box center [481, 394] width 91 height 30
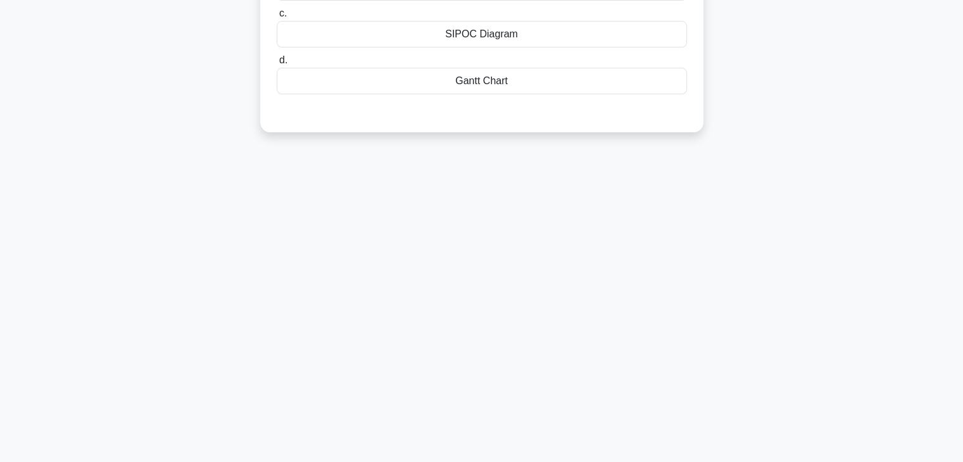
scroll to position [222, 0]
click at [585, 301] on div "1:48 Stop PMP - Quality Management Intermediate 4/5 Which Continuous Improvemen…" at bounding box center [482, 140] width 836 height 633
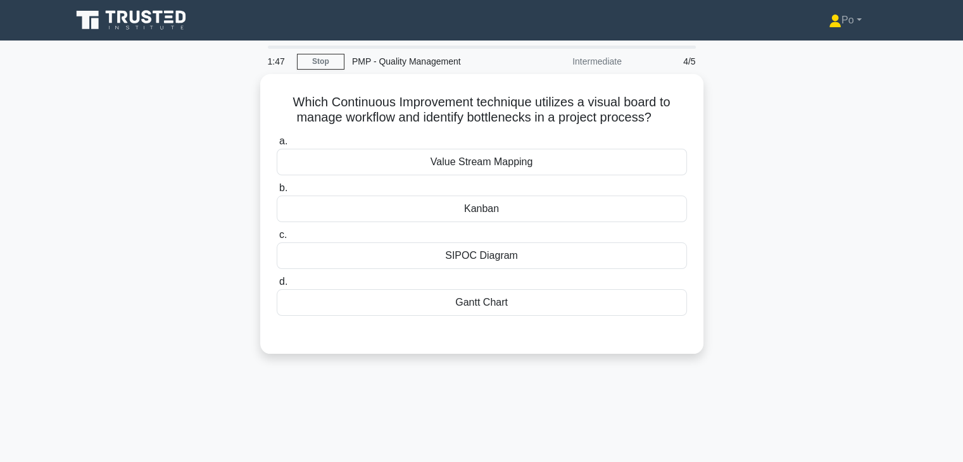
scroll to position [0, 0]
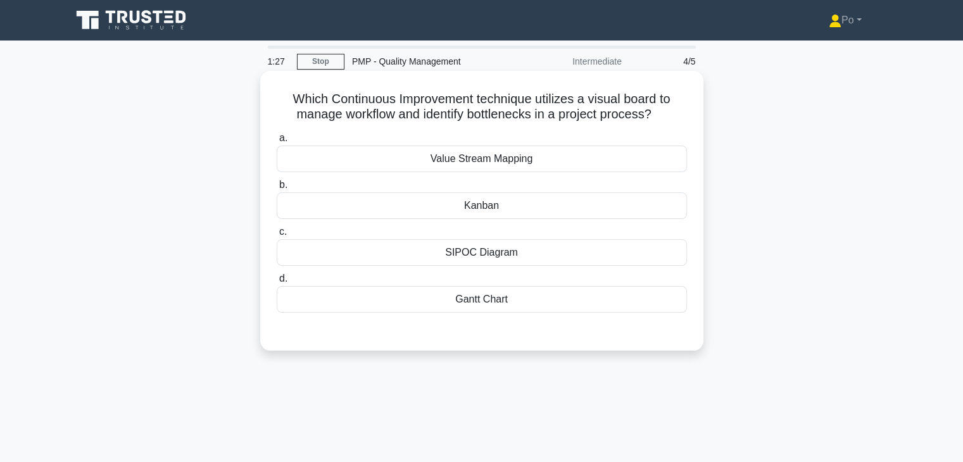
click at [488, 209] on div "Kanban" at bounding box center [482, 206] width 410 height 27
click at [277, 189] on input "b. Kanban" at bounding box center [277, 185] width 0 height 8
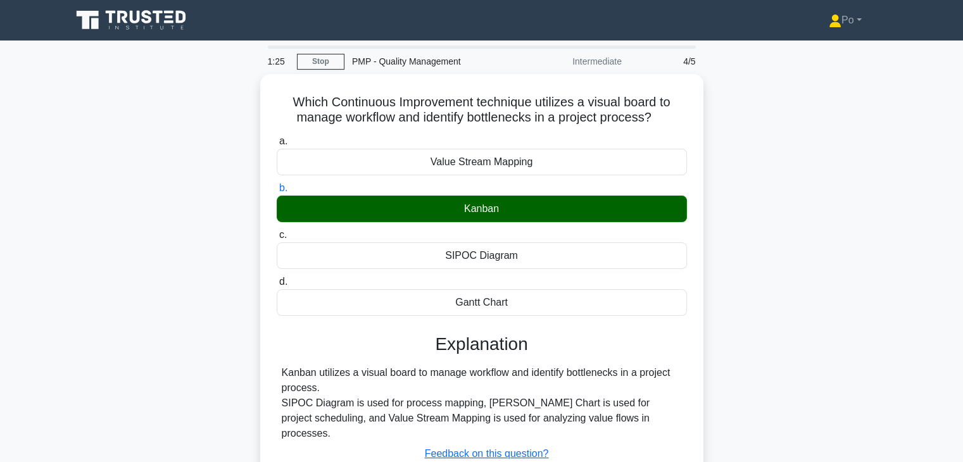
click at [816, 251] on div "Which Continuous Improvement technique utilizes a visual board to manage workfl…" at bounding box center [482, 310] width 836 height 473
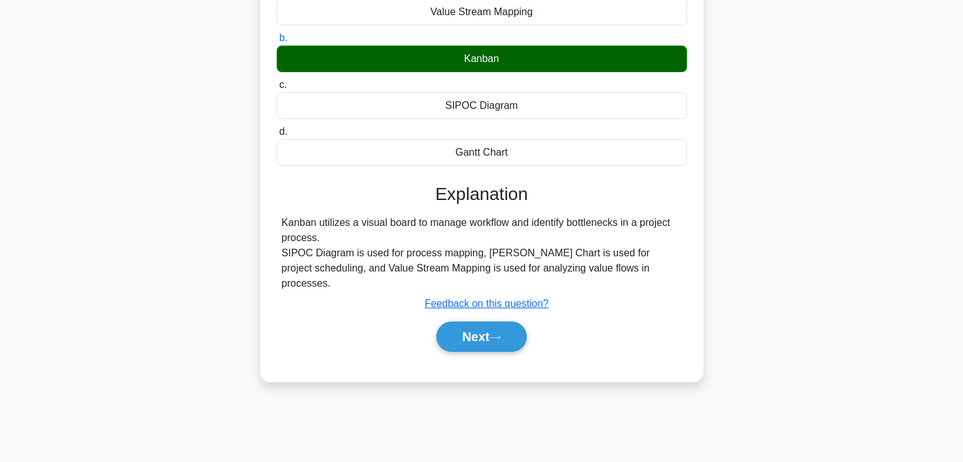
scroll to position [222, 0]
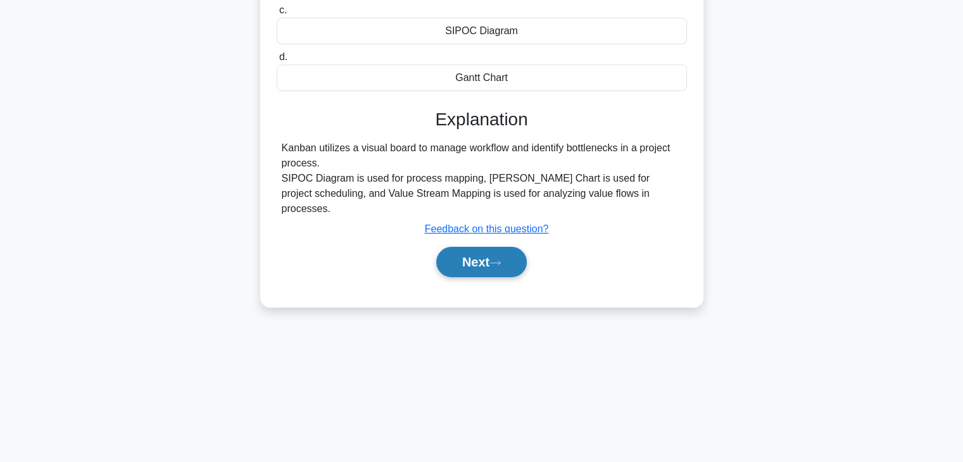
click at [464, 247] on button "Next" at bounding box center [481, 262] width 91 height 30
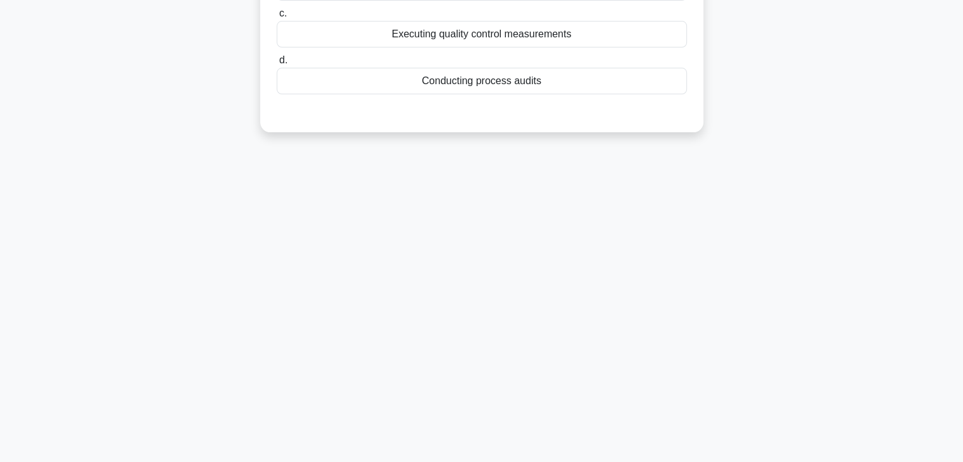
click at [464, 245] on div "1:20 Stop PMP - Quality Management Intermediate 5/5 Which activity is primarily…" at bounding box center [482, 140] width 836 height 633
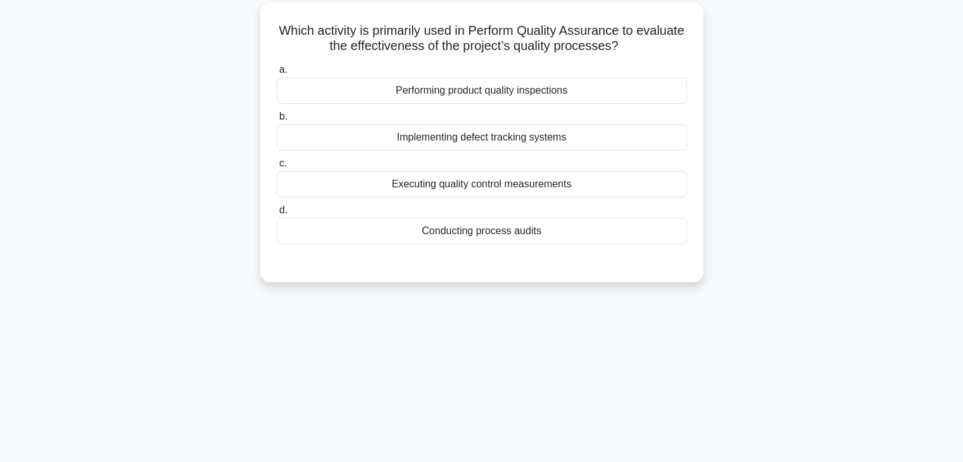
scroll to position [0, 0]
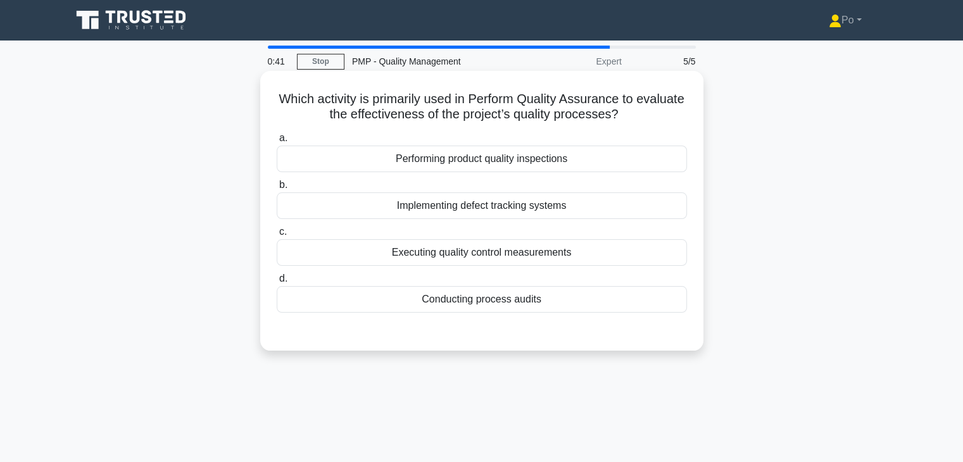
click at [557, 253] on div "Executing quality control measurements" at bounding box center [482, 252] width 410 height 27
click at [277, 236] on input "c. Executing quality control measurements" at bounding box center [277, 232] width 0 height 8
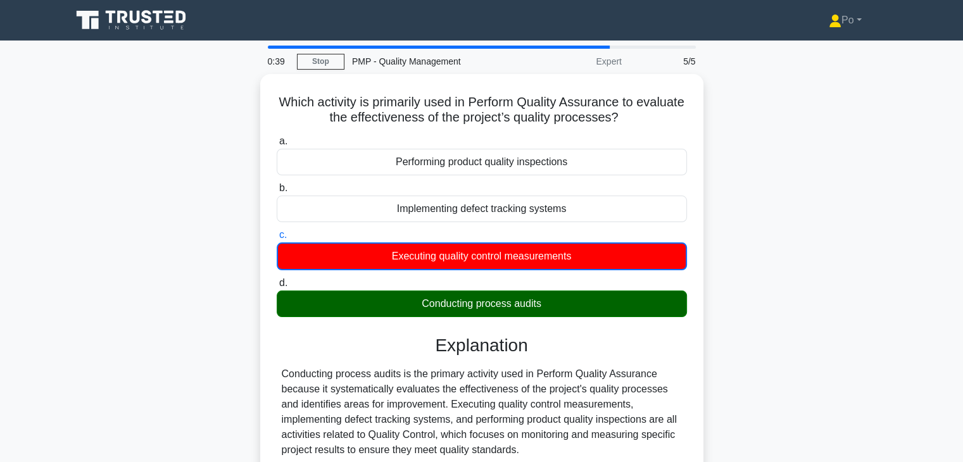
click at [277, 279] on input "d. Conducting process audits" at bounding box center [277, 283] width 0 height 8
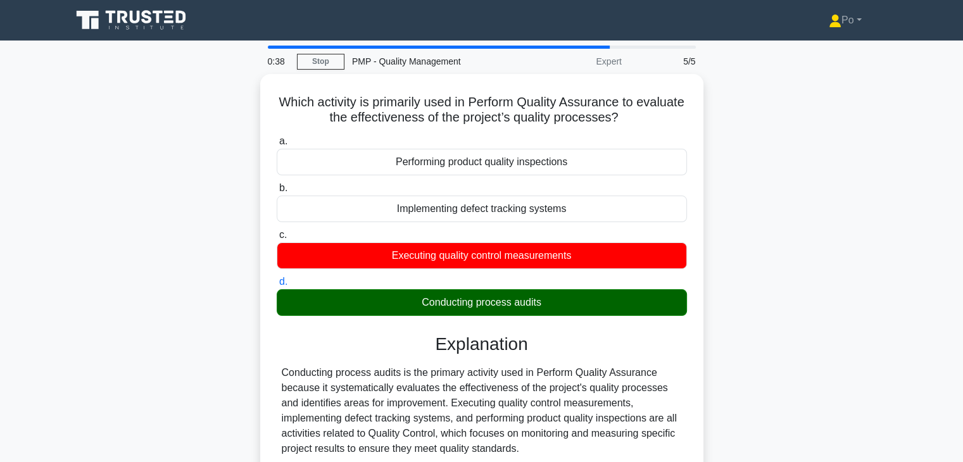
click at [277, 137] on input "a. Performing product quality inspections" at bounding box center [277, 141] width 0 height 8
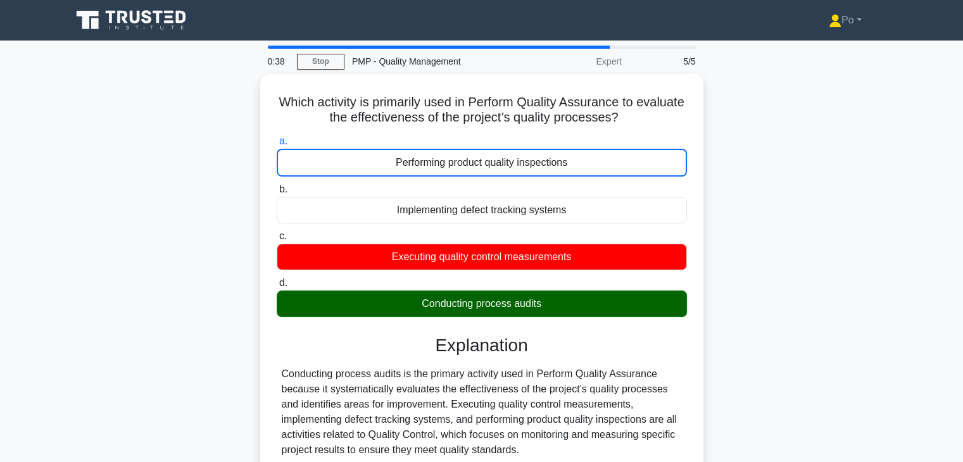
click at [277, 186] on input "b. Implementing defect tracking systems" at bounding box center [277, 190] width 0 height 8
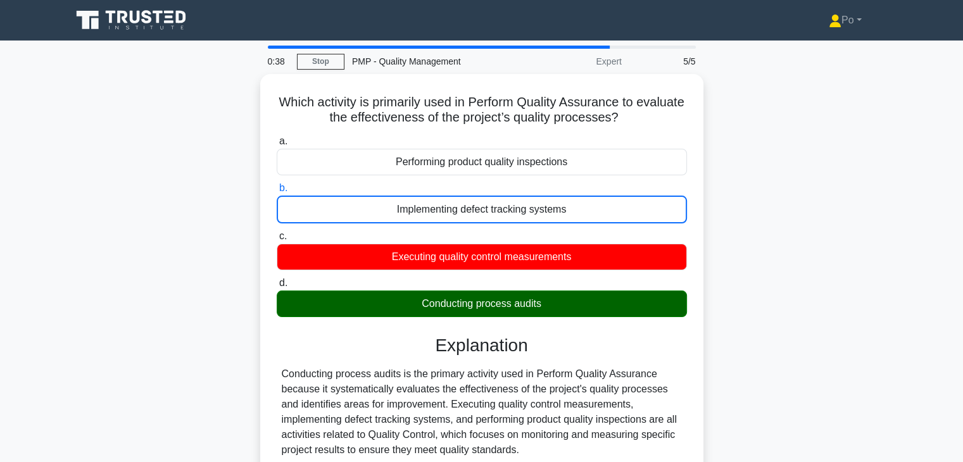
click at [277, 232] on input "c. Executing quality control measurements" at bounding box center [277, 236] width 0 height 8
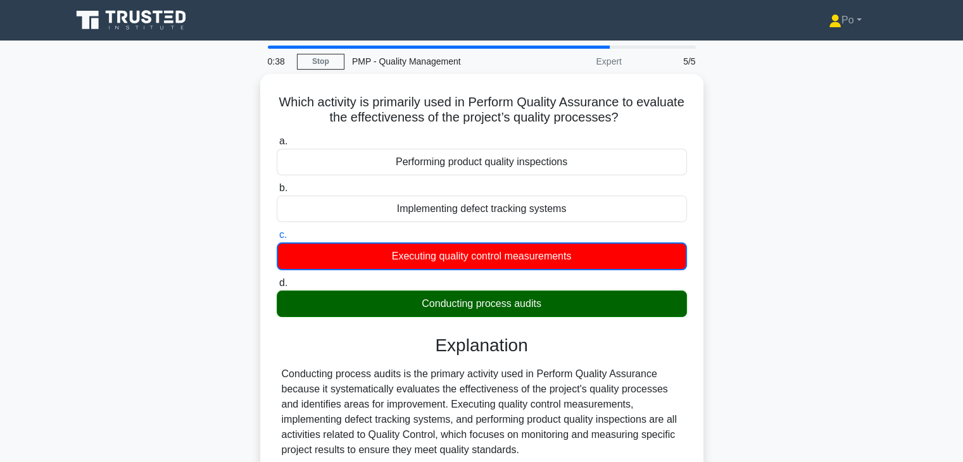
click at [277, 279] on input "d. Conducting process audits" at bounding box center [277, 283] width 0 height 8
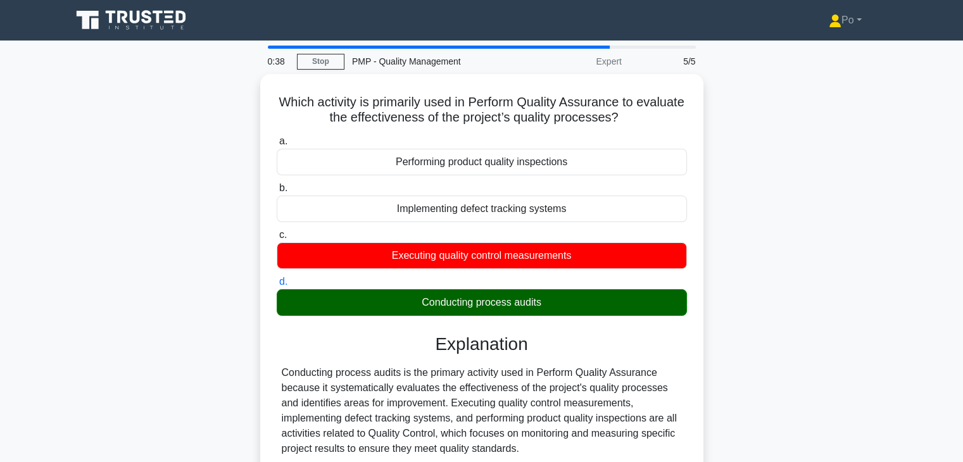
click at [277, 137] on input "a. Performing product quality inspections" at bounding box center [277, 141] width 0 height 8
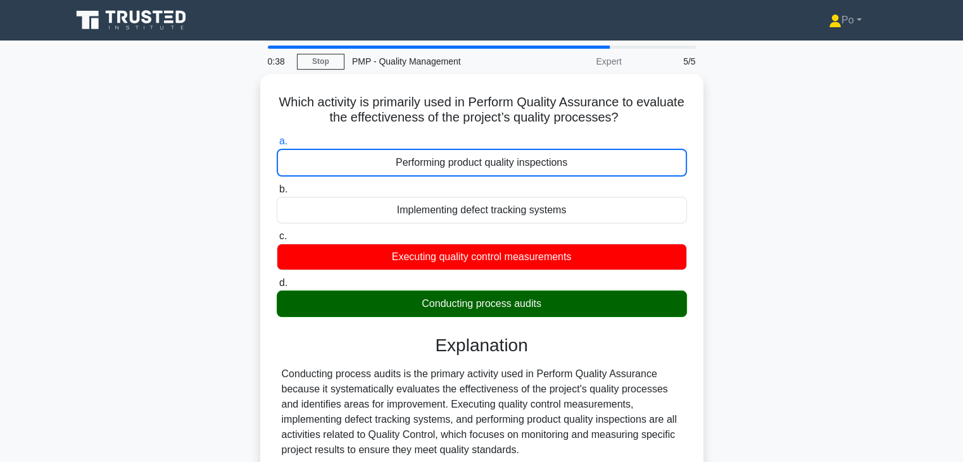
click at [277, 186] on input "b. Implementing defect tracking systems" at bounding box center [277, 190] width 0 height 8
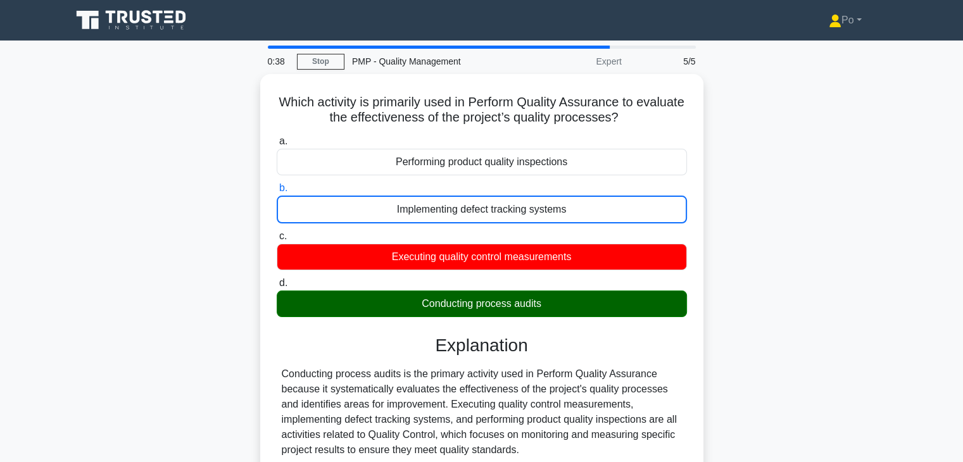
click at [277, 232] on input "c. Executing quality control measurements" at bounding box center [277, 236] width 0 height 8
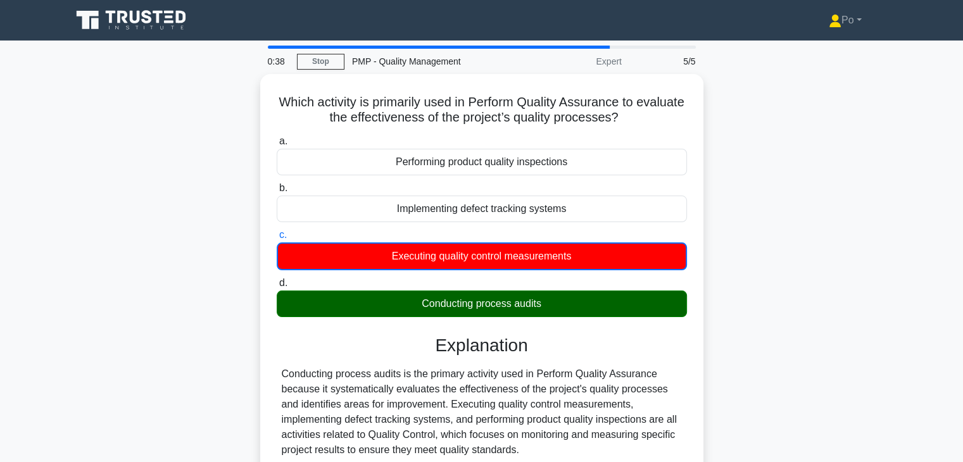
click at [277, 279] on input "d. Conducting process audits" at bounding box center [277, 283] width 0 height 8
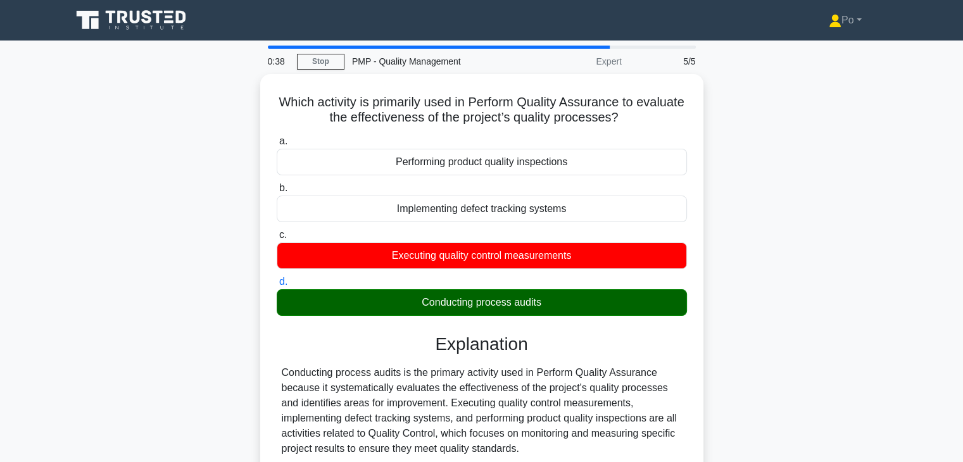
click at [277, 137] on input "a. Performing product quality inspections" at bounding box center [277, 141] width 0 height 8
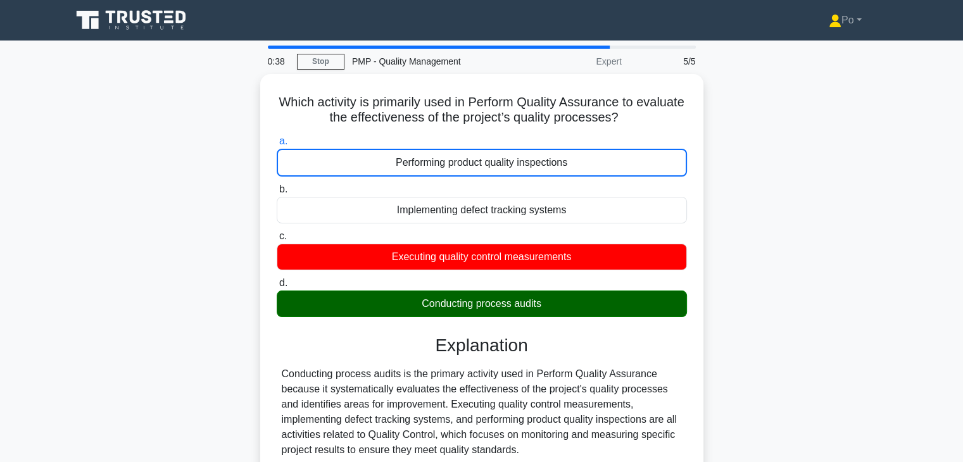
click at [277, 186] on input "b. Implementing defect tracking systems" at bounding box center [277, 190] width 0 height 8
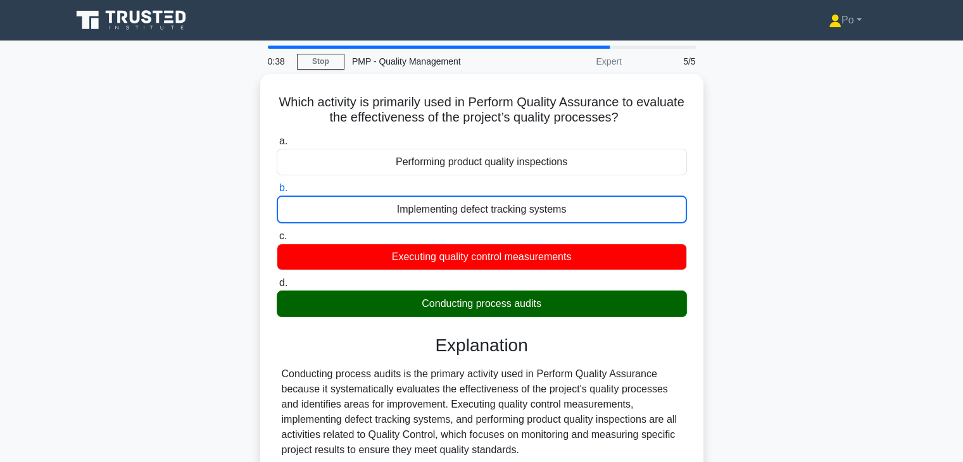
click at [277, 232] on input "c. Executing quality control measurements" at bounding box center [277, 236] width 0 height 8
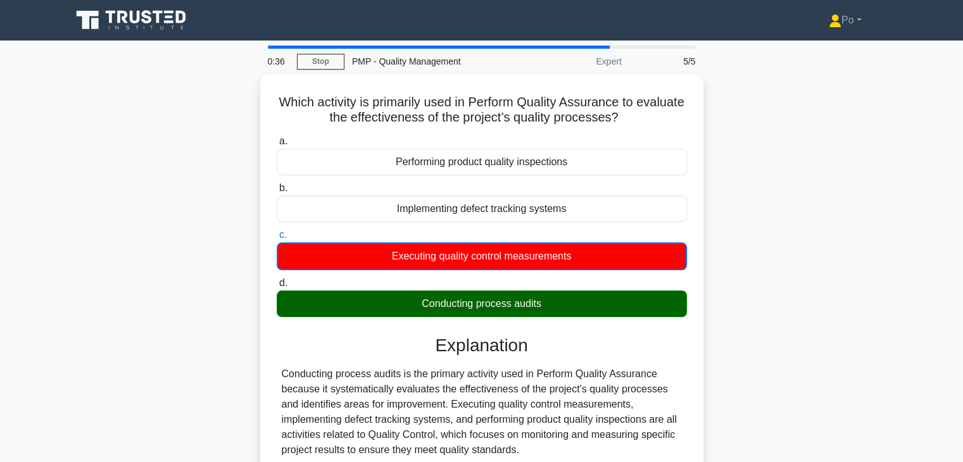
click at [758, 208] on div "Which activity is primarily used in Perform Quality Assurance to evaluate the e…" at bounding box center [482, 319] width 836 height 490
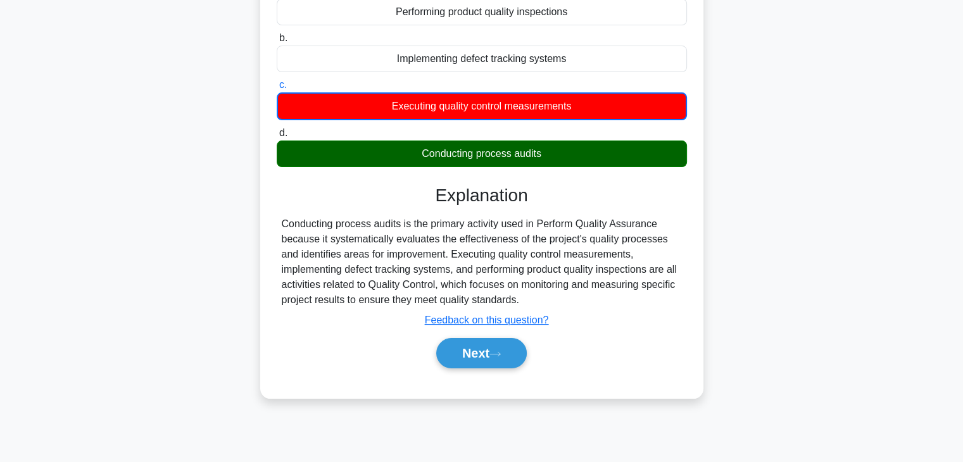
scroll to position [222, 0]
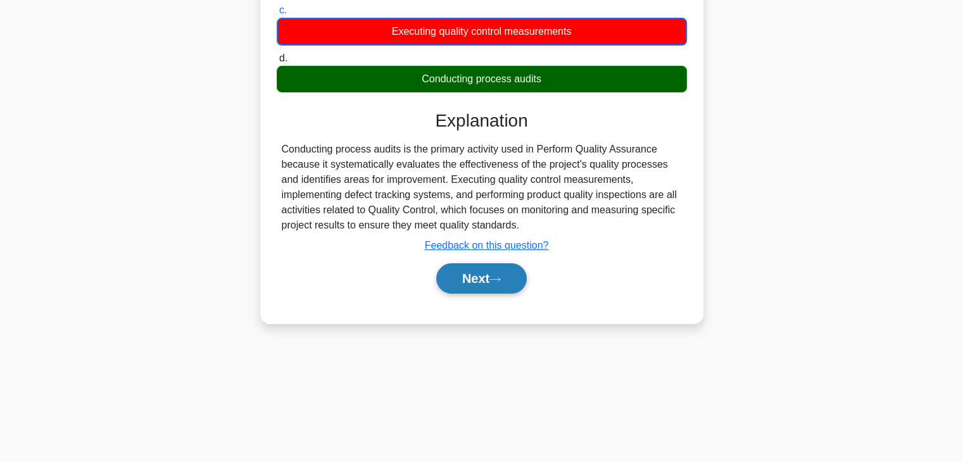
click at [459, 274] on button "Next" at bounding box center [481, 278] width 91 height 30
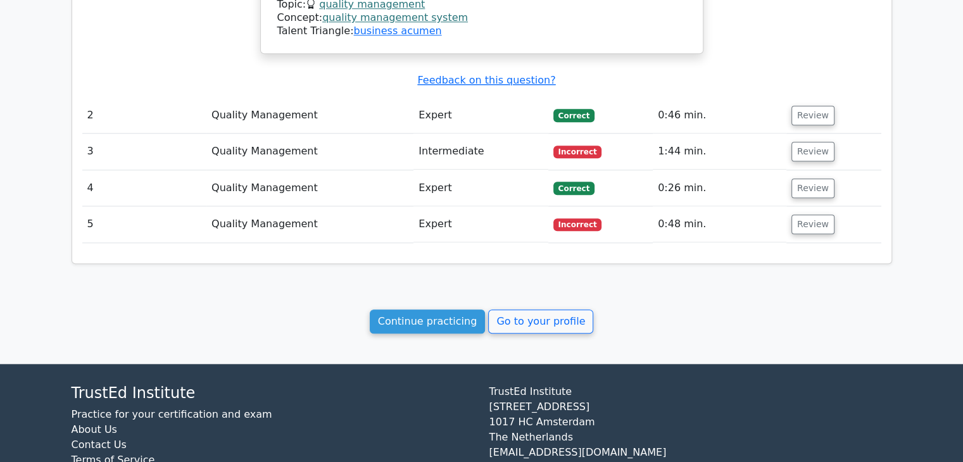
scroll to position [1298, 0]
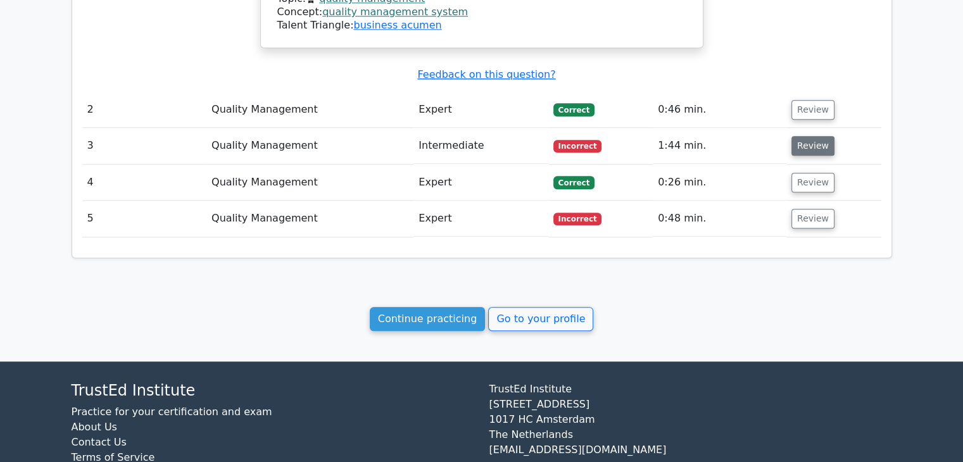
click at [816, 136] on button "Review" at bounding box center [813, 146] width 43 height 20
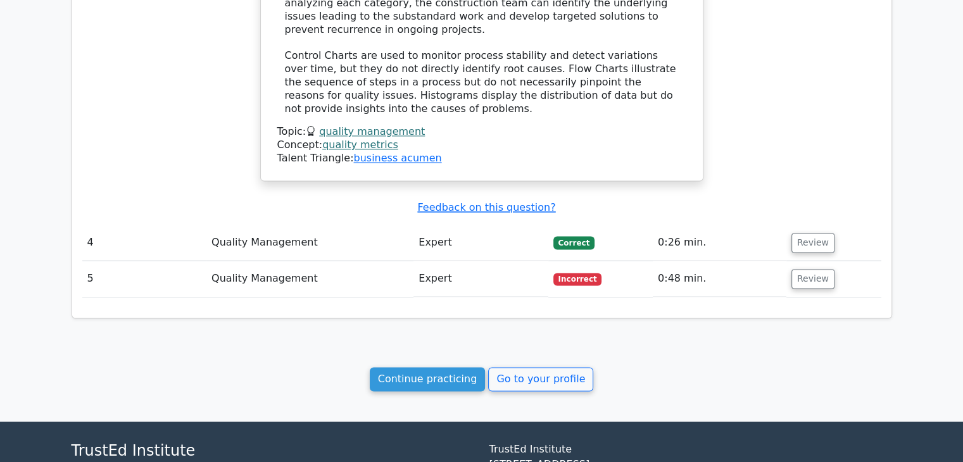
scroll to position [1895, 0]
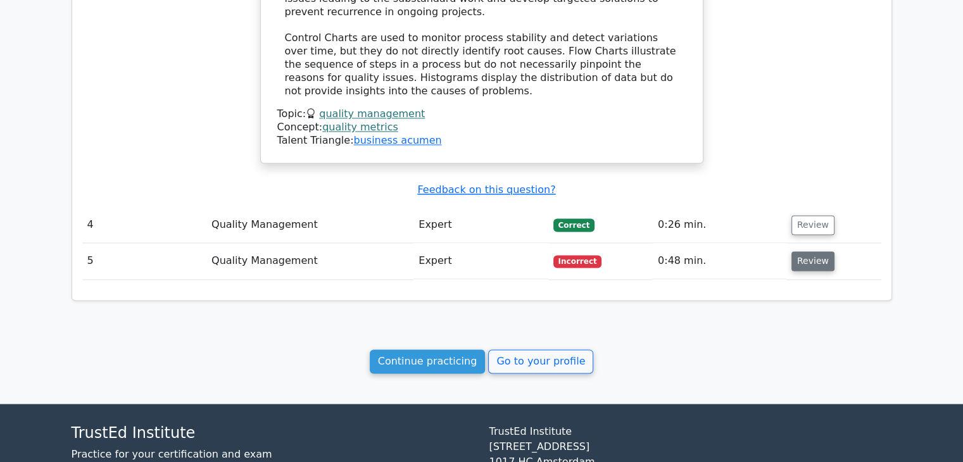
click at [803, 251] on button "Review" at bounding box center [813, 261] width 43 height 20
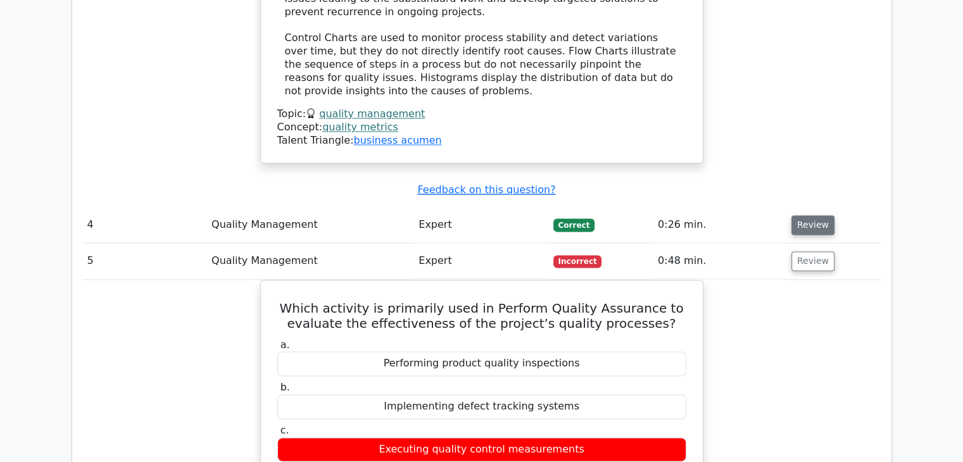
click at [811, 215] on button "Review" at bounding box center [813, 225] width 43 height 20
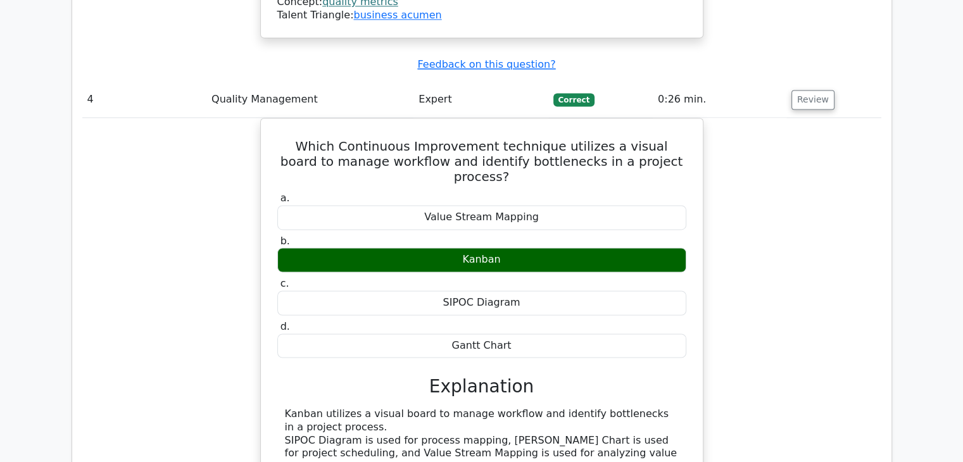
scroll to position [2022, 0]
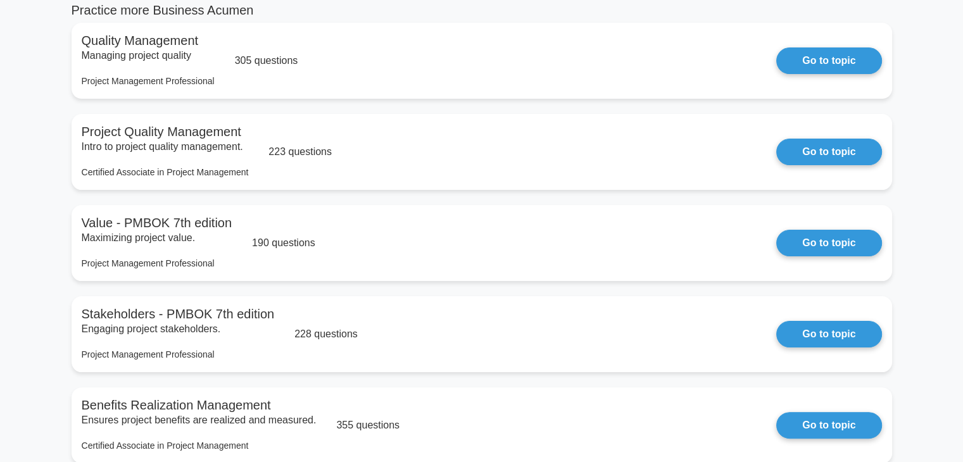
scroll to position [228, 0]
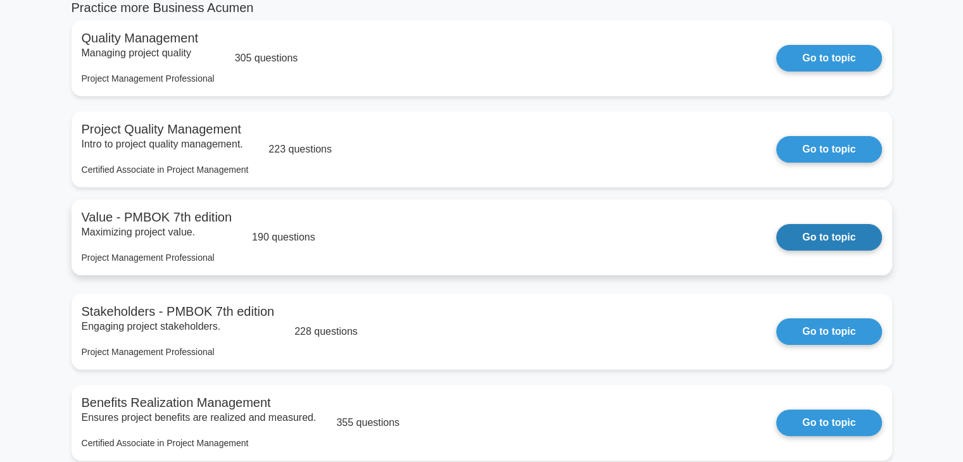
click at [821, 231] on link "Go to topic" at bounding box center [828, 237] width 105 height 27
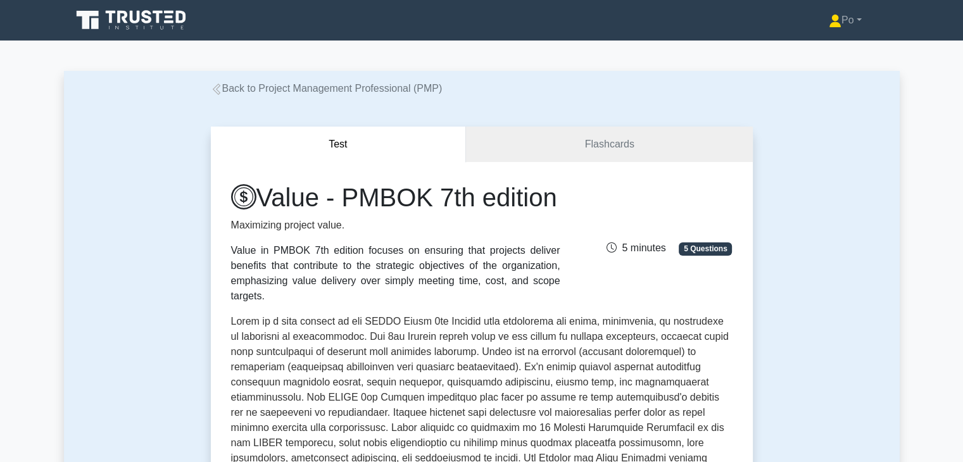
click at [159, 383] on div "Test Flashcards Value - PMBOK 7th edition Maximizing project value. Value in PM…" at bounding box center [482, 440] width 836 height 688
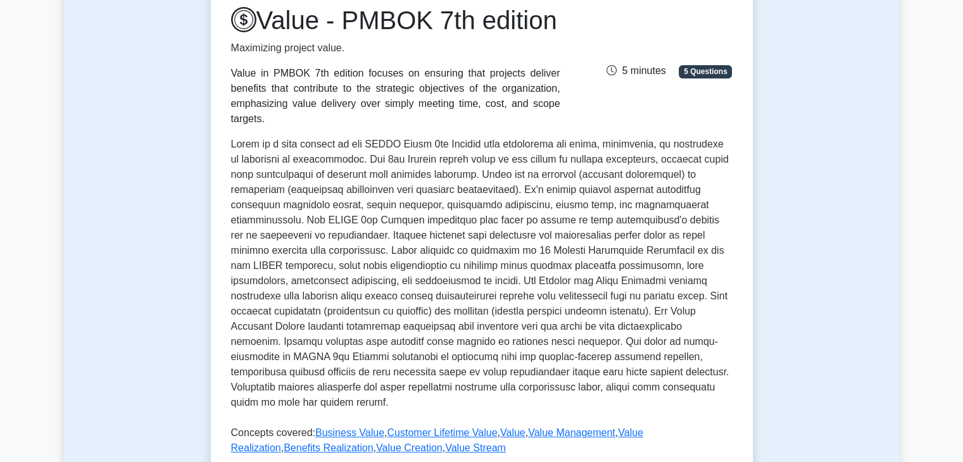
scroll to position [203, 0]
